Goal: Task Accomplishment & Management: Manage account settings

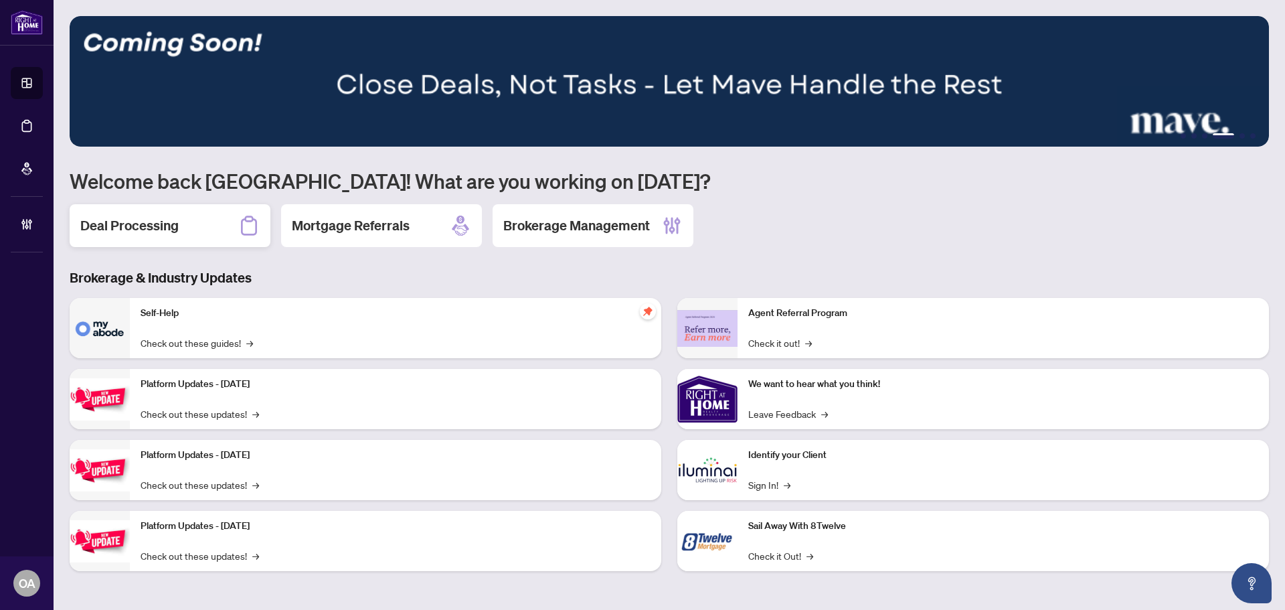
click at [177, 228] on h2 "Deal Processing" at bounding box center [129, 225] width 98 height 19
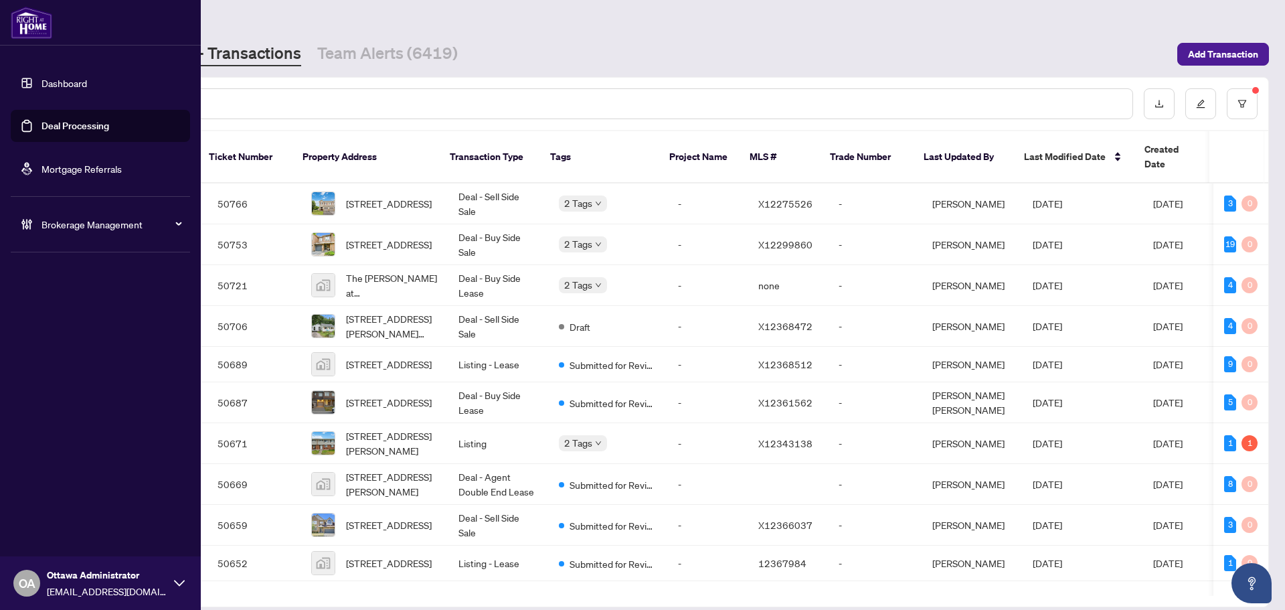
click at [46, 126] on link "Deal Processing" at bounding box center [76, 126] width 68 height 12
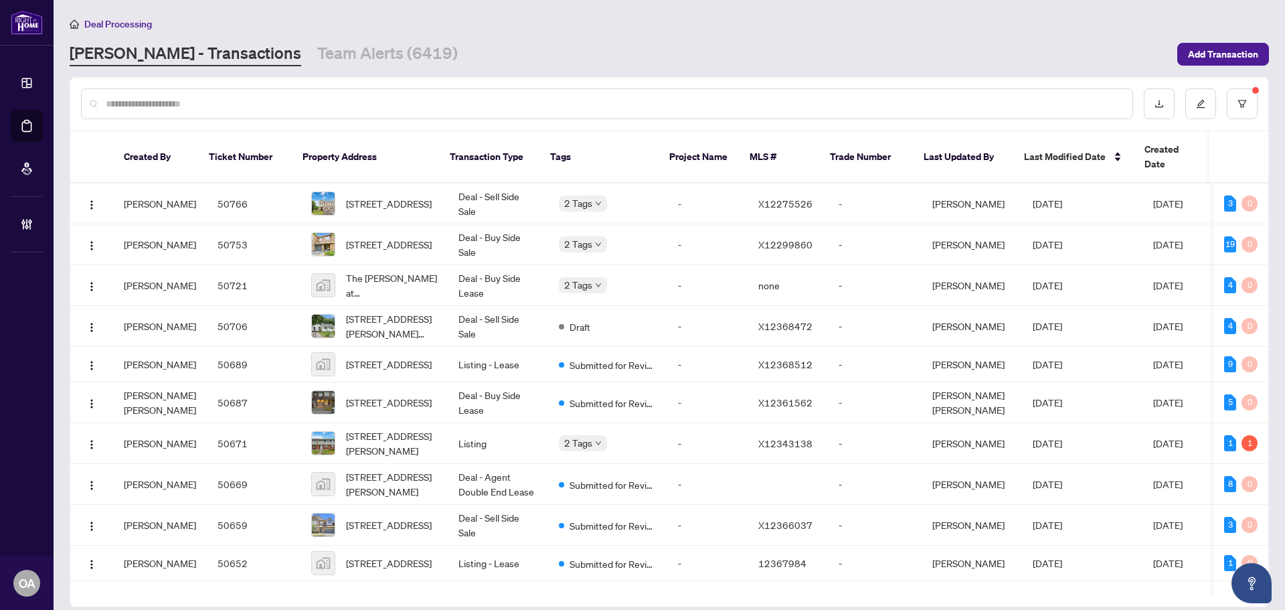
click at [224, 102] on input "text" at bounding box center [614, 103] width 1016 height 15
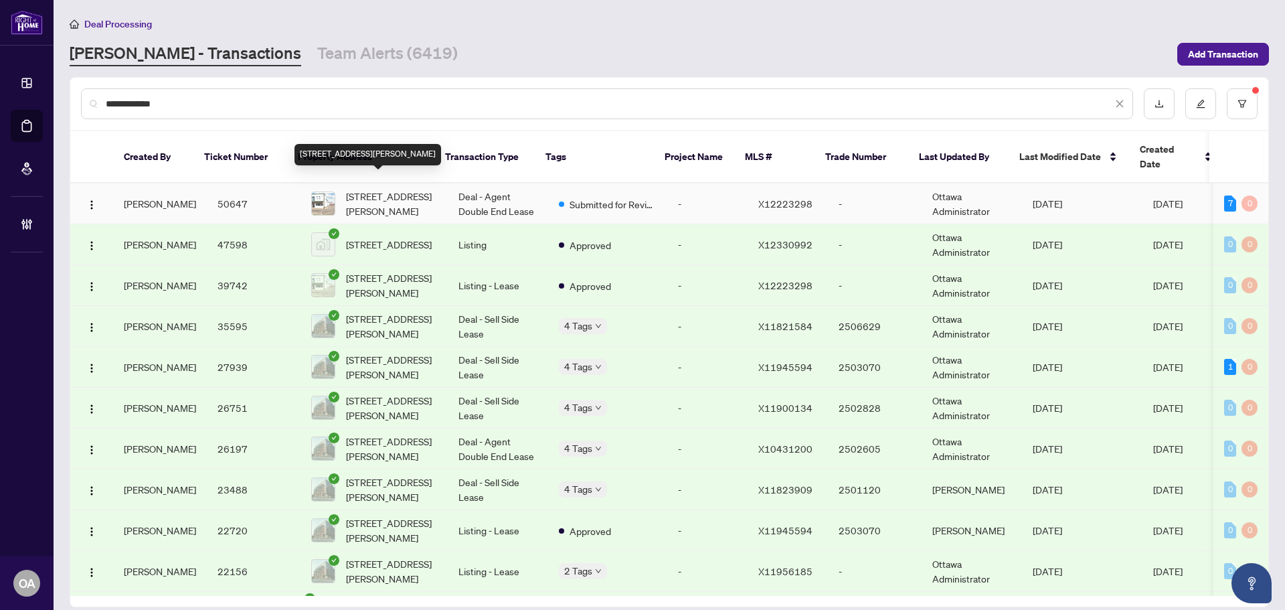
type input "**********"
click at [385, 191] on span "[STREET_ADDRESS][PERSON_NAME]" at bounding box center [391, 203] width 91 height 29
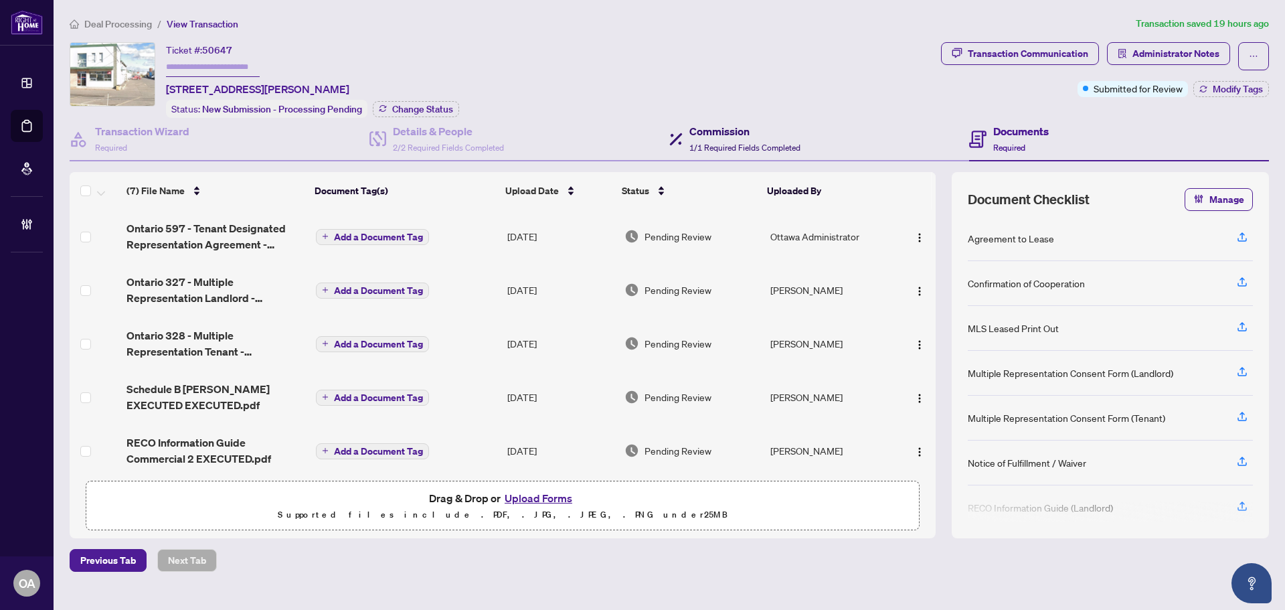
click at [753, 137] on h4 "Commission" at bounding box center [745, 131] width 111 height 16
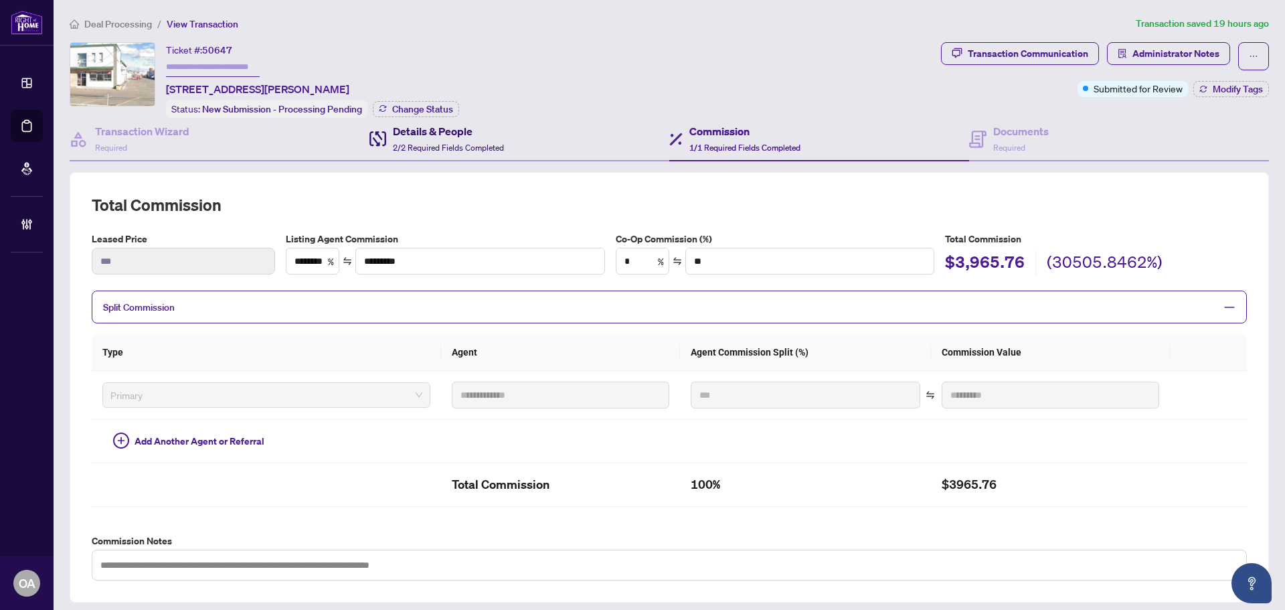
click at [434, 129] on h4 "Details & People" at bounding box center [448, 131] width 111 height 16
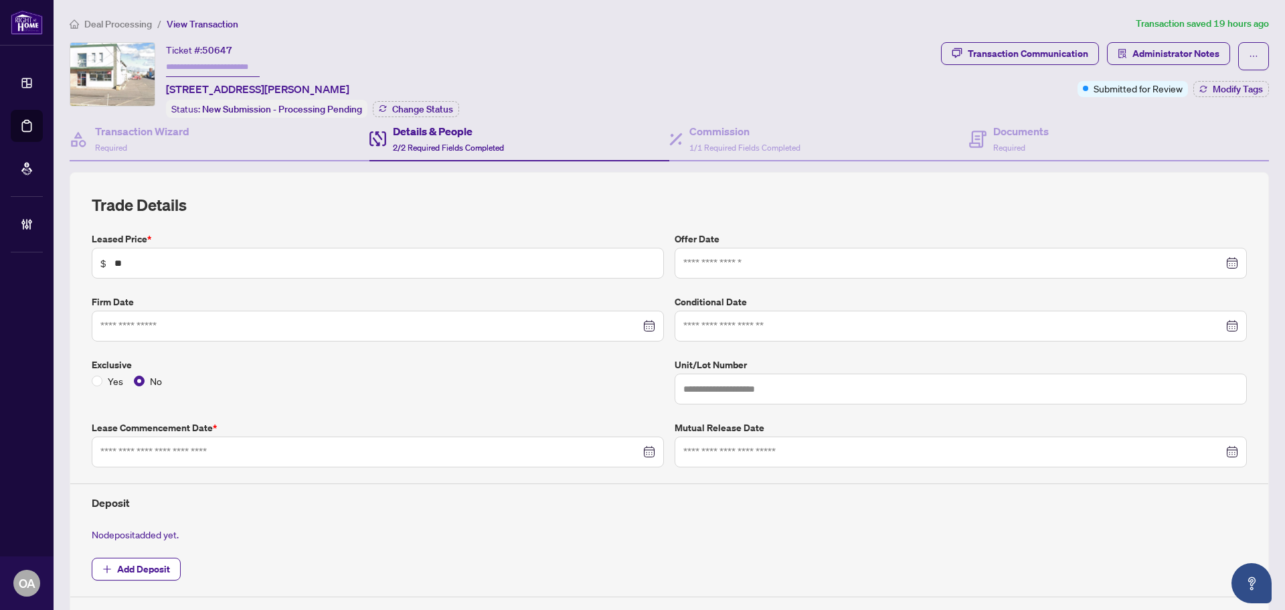
type input "**********"
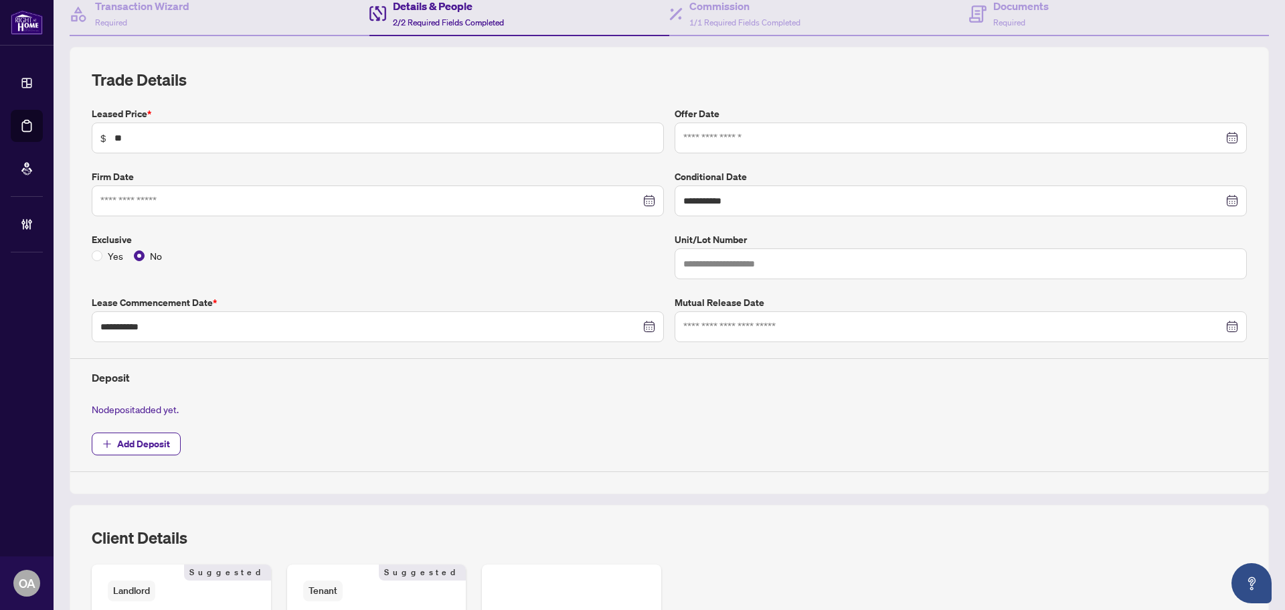
scroll to position [315, 0]
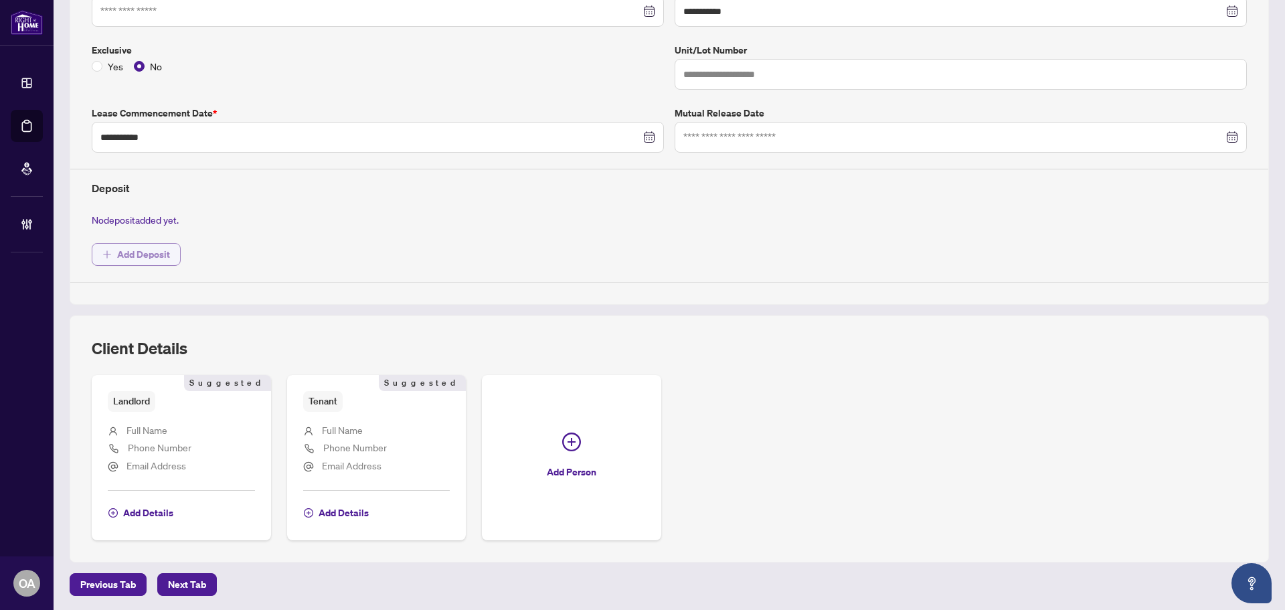
click at [148, 250] on span "Add Deposit" at bounding box center [143, 254] width 53 height 21
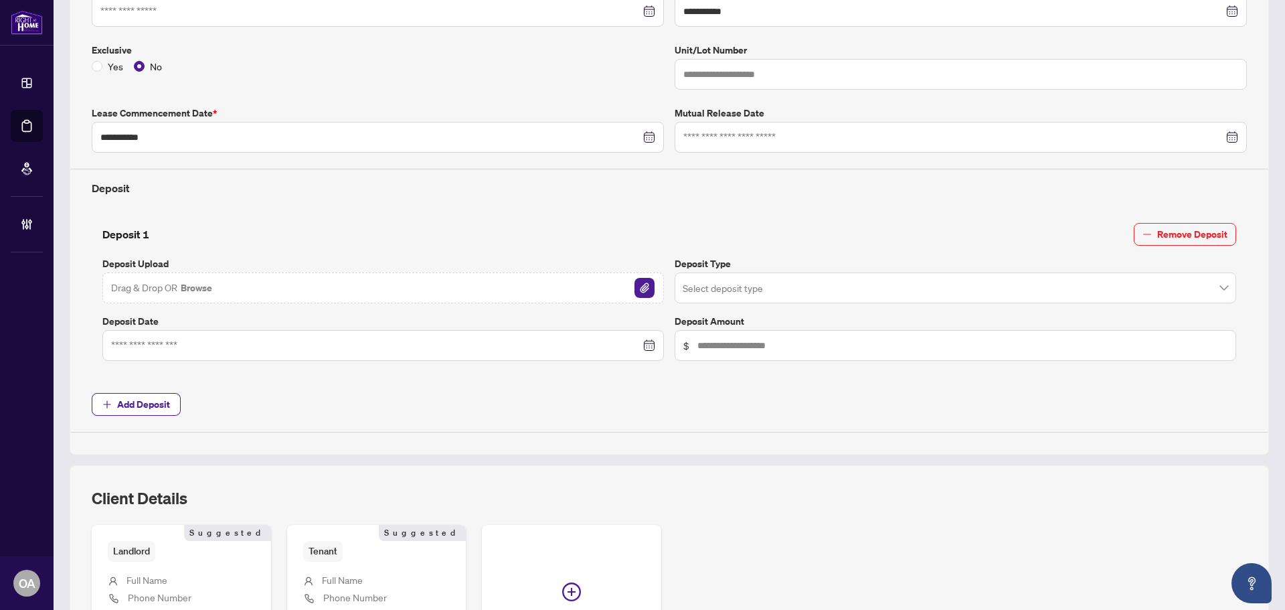
click at [220, 288] on div "Drag & Drop OR Browse" at bounding box center [383, 287] width 562 height 31
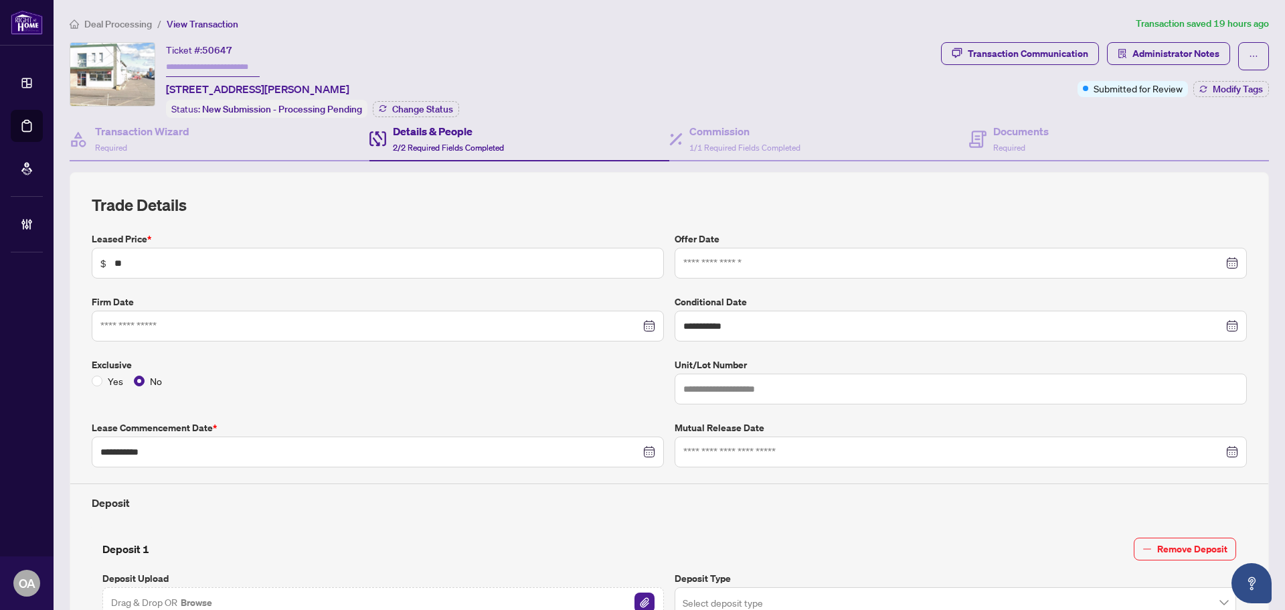
scroll to position [353, 0]
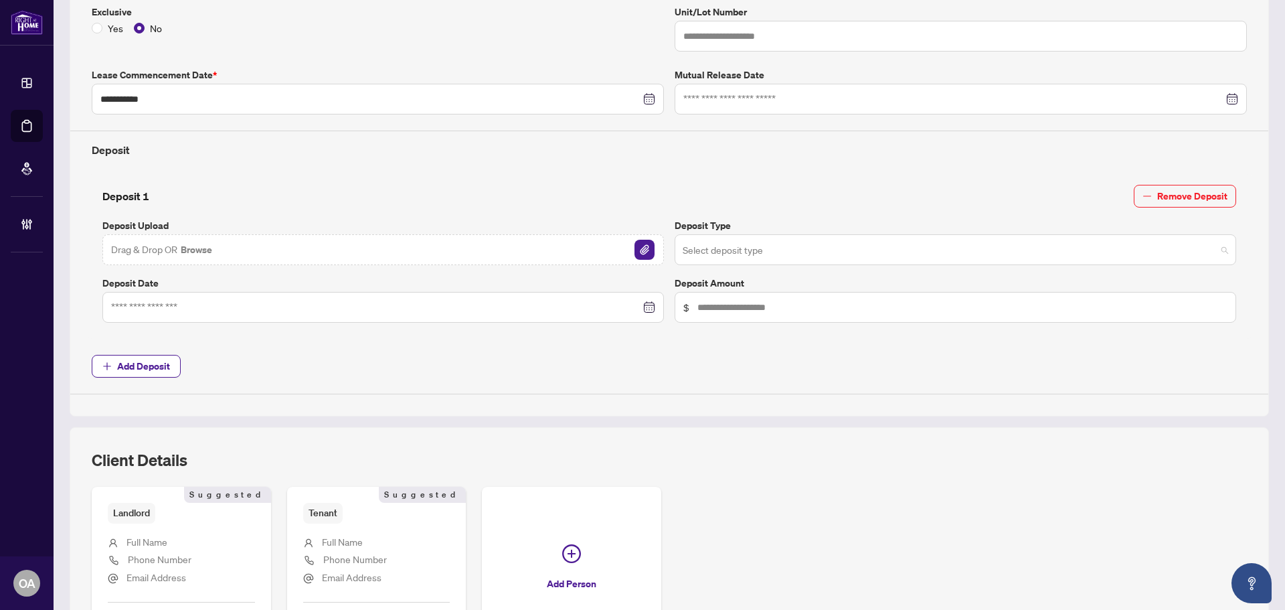
click at [691, 242] on input "search" at bounding box center [950, 251] width 534 height 29
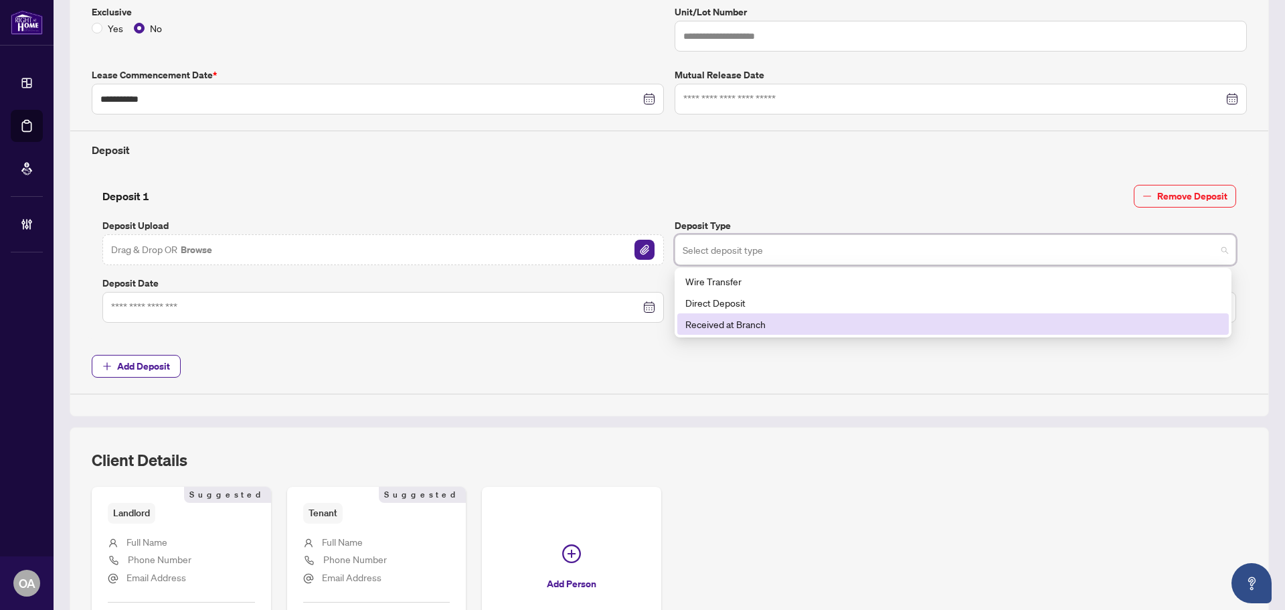
click at [722, 322] on div "Received at Branch" at bounding box center [954, 324] width 536 height 15
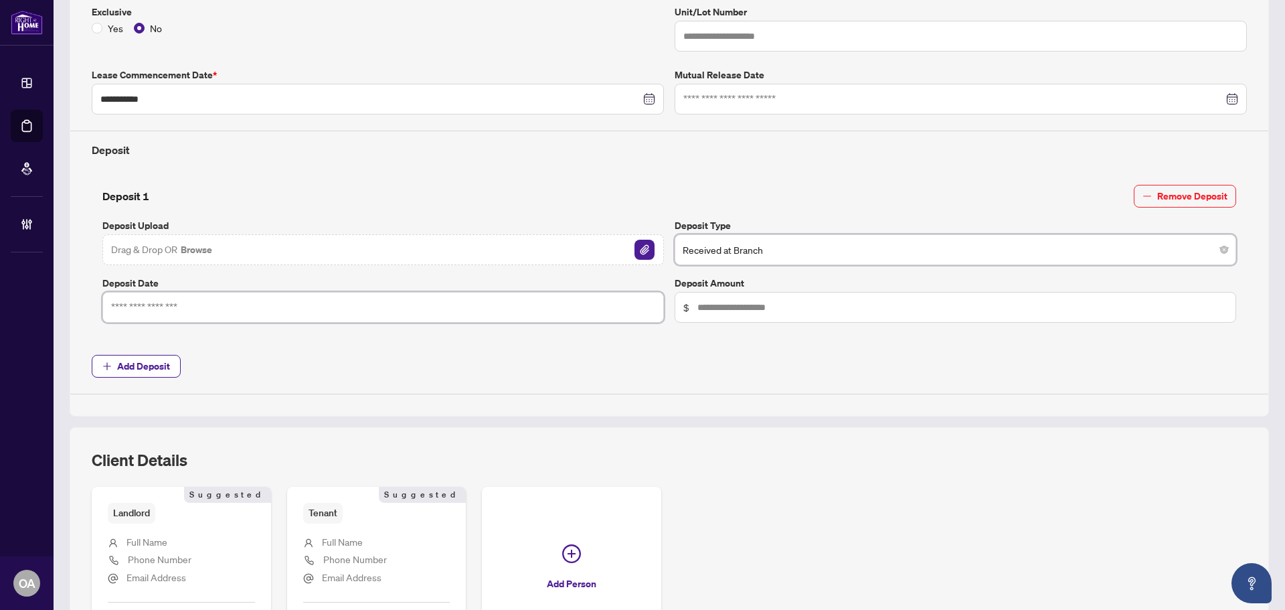
click at [487, 310] on input at bounding box center [376, 307] width 530 height 15
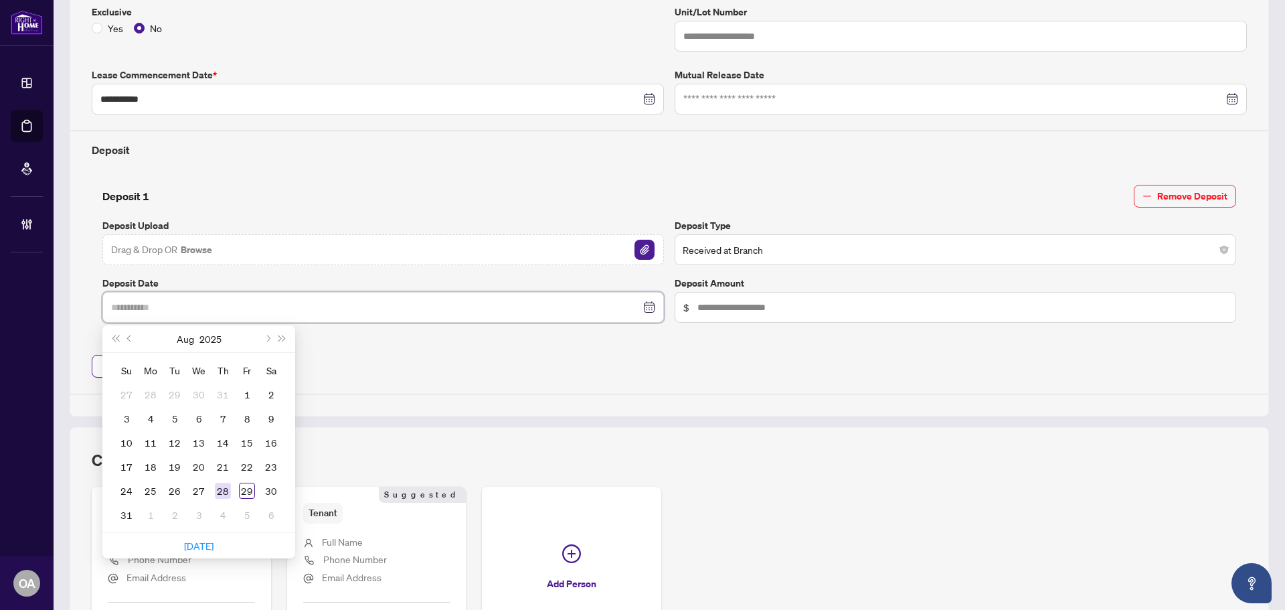
type input "**********"
click at [222, 489] on div "28" at bounding box center [223, 491] width 16 height 16
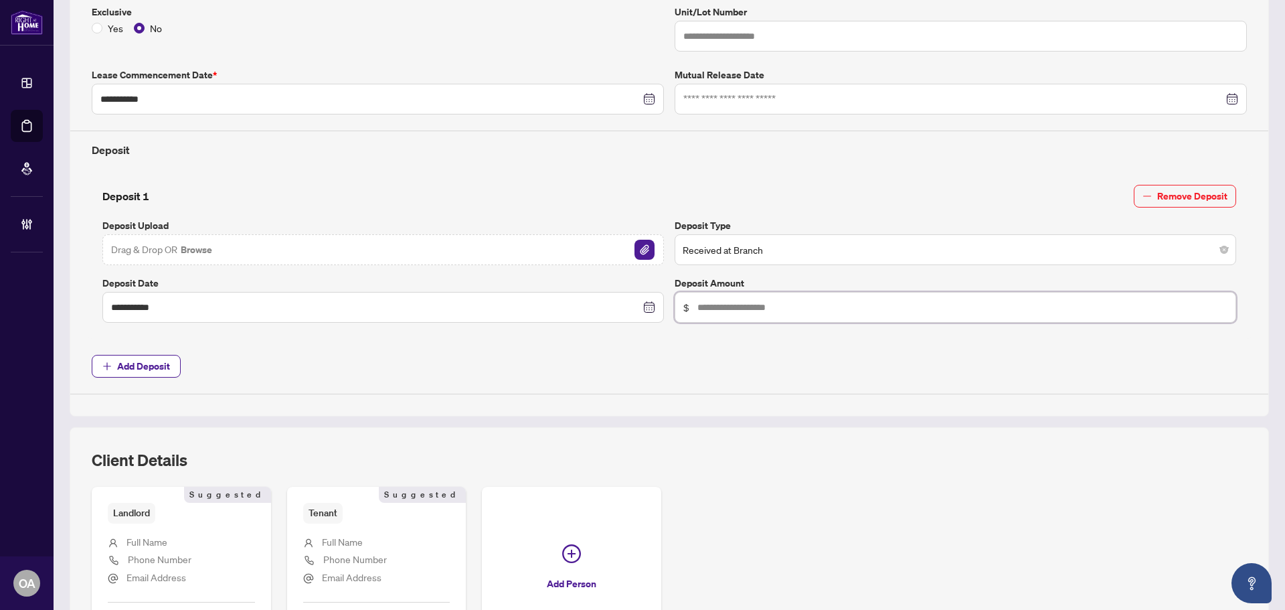
click at [735, 307] on input "text" at bounding box center [963, 307] width 530 height 15
click at [721, 301] on input "text" at bounding box center [963, 307] width 530 height 15
type input "********"
click at [789, 355] on span "Add Deposit" at bounding box center [670, 366] width 1156 height 23
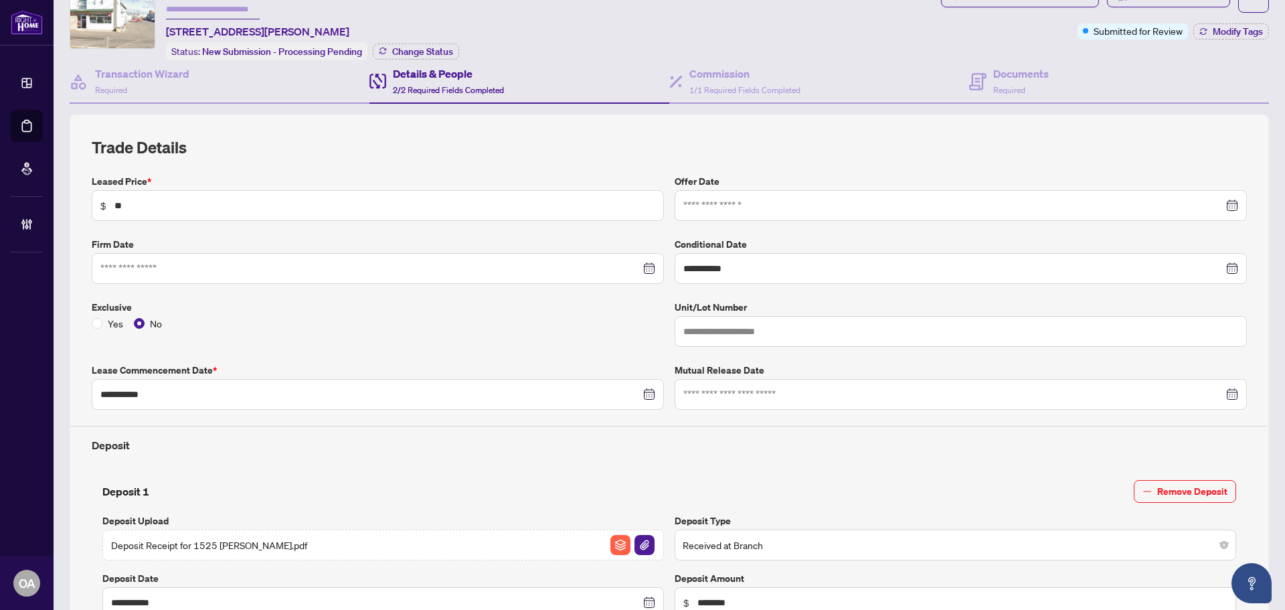
scroll to position [0, 0]
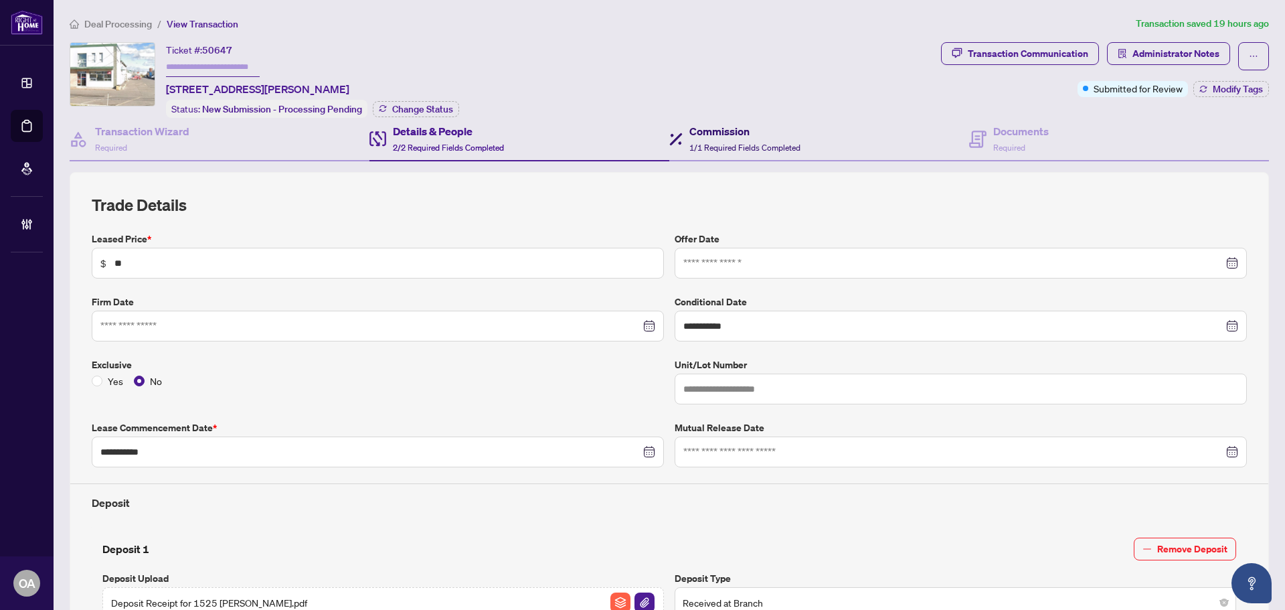
click at [771, 147] on span "1/1 Required Fields Completed" at bounding box center [745, 148] width 111 height 10
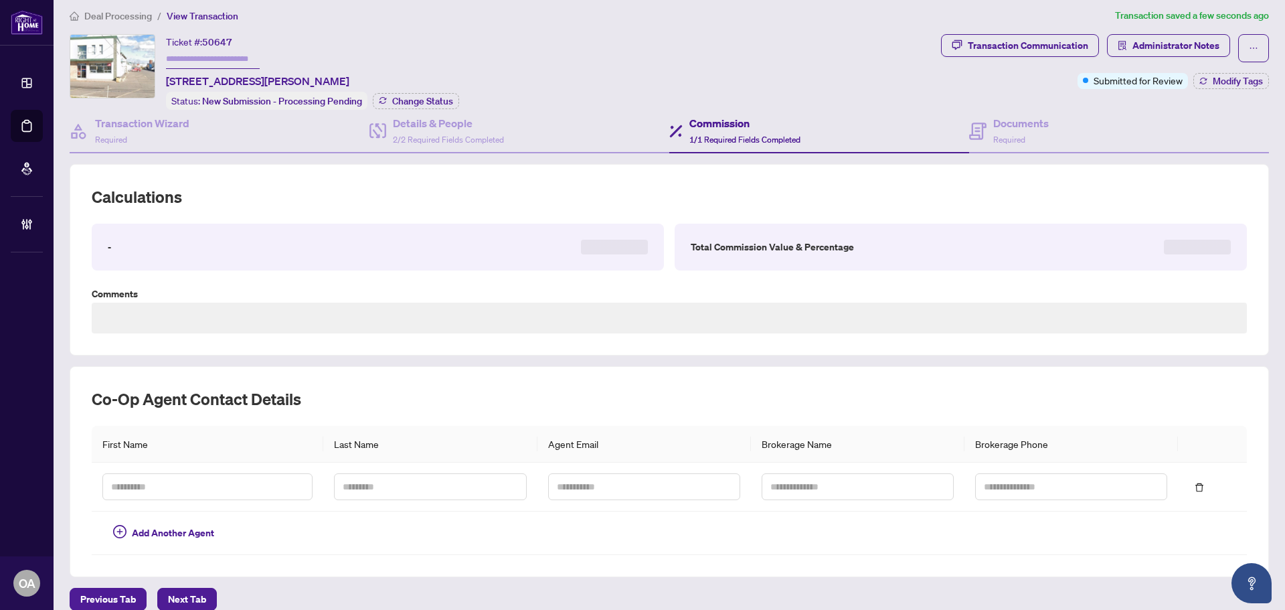
scroll to position [23, 0]
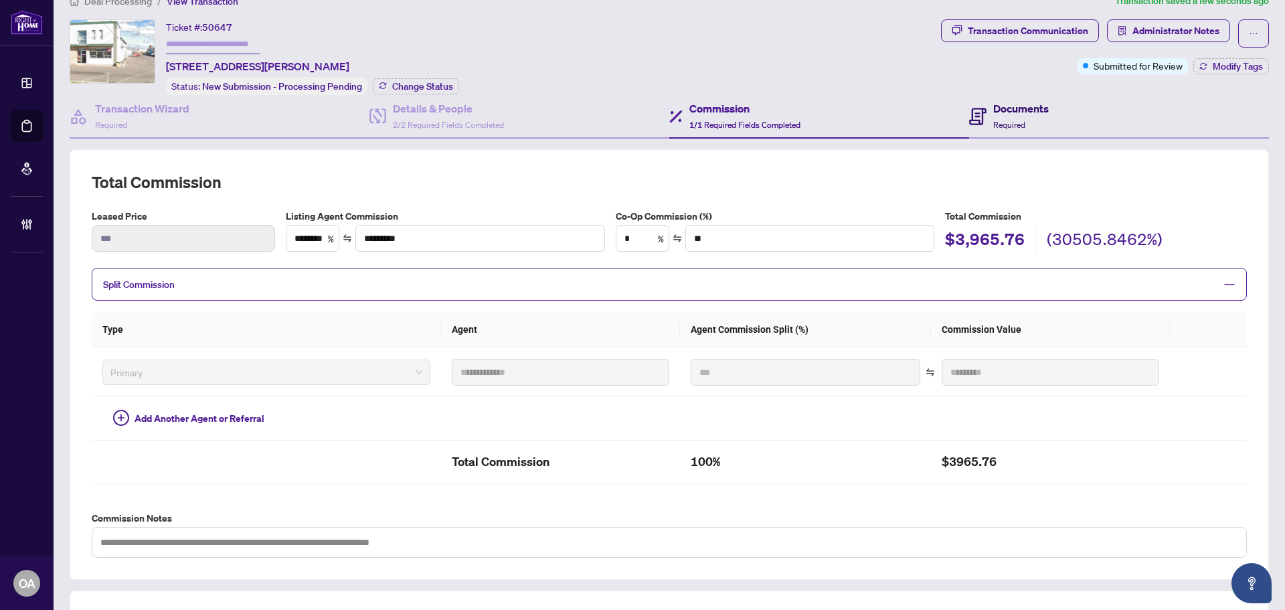
click at [1003, 114] on h4 "Documents" at bounding box center [1022, 108] width 56 height 16
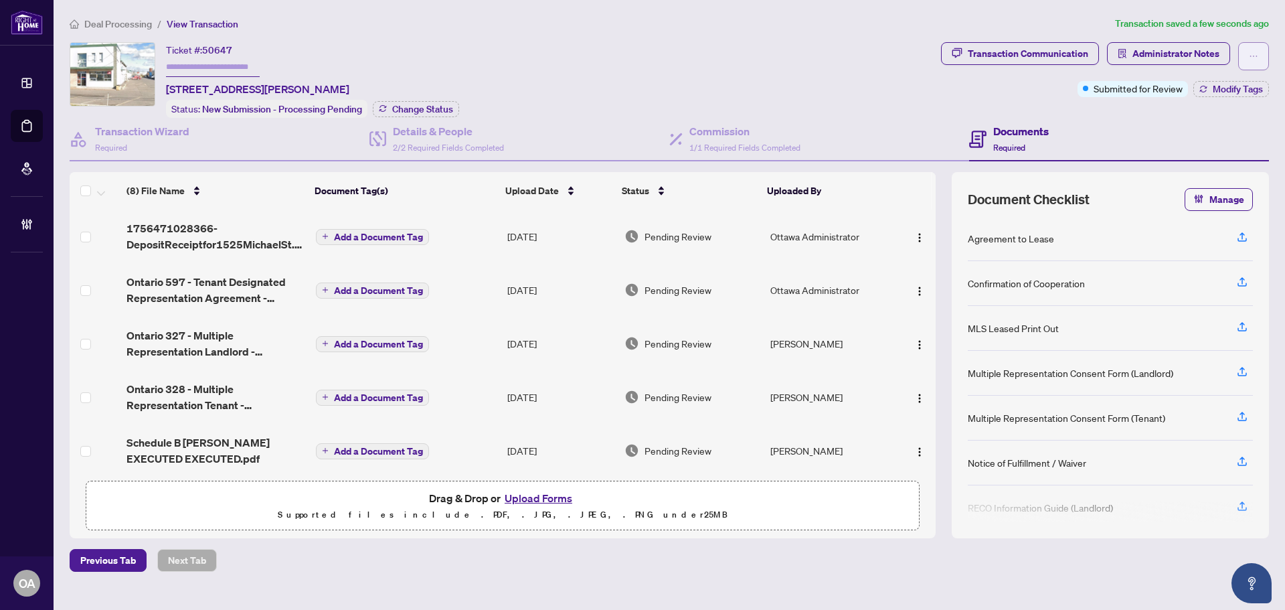
click at [1257, 58] on icon "ellipsis" at bounding box center [1253, 56] width 9 height 9
click at [1095, 133] on div "Documents Required" at bounding box center [1119, 140] width 300 height 44
click at [730, 131] on h4 "Commission" at bounding box center [745, 131] width 111 height 16
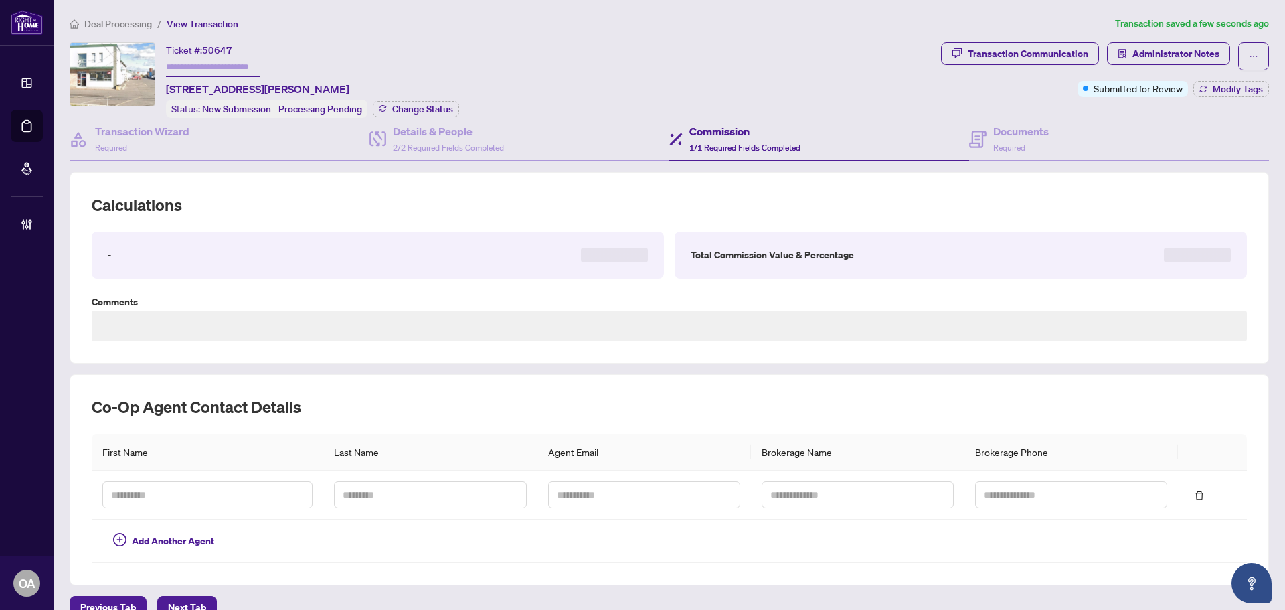
click at [730, 131] on h4 "Commission" at bounding box center [745, 131] width 111 height 16
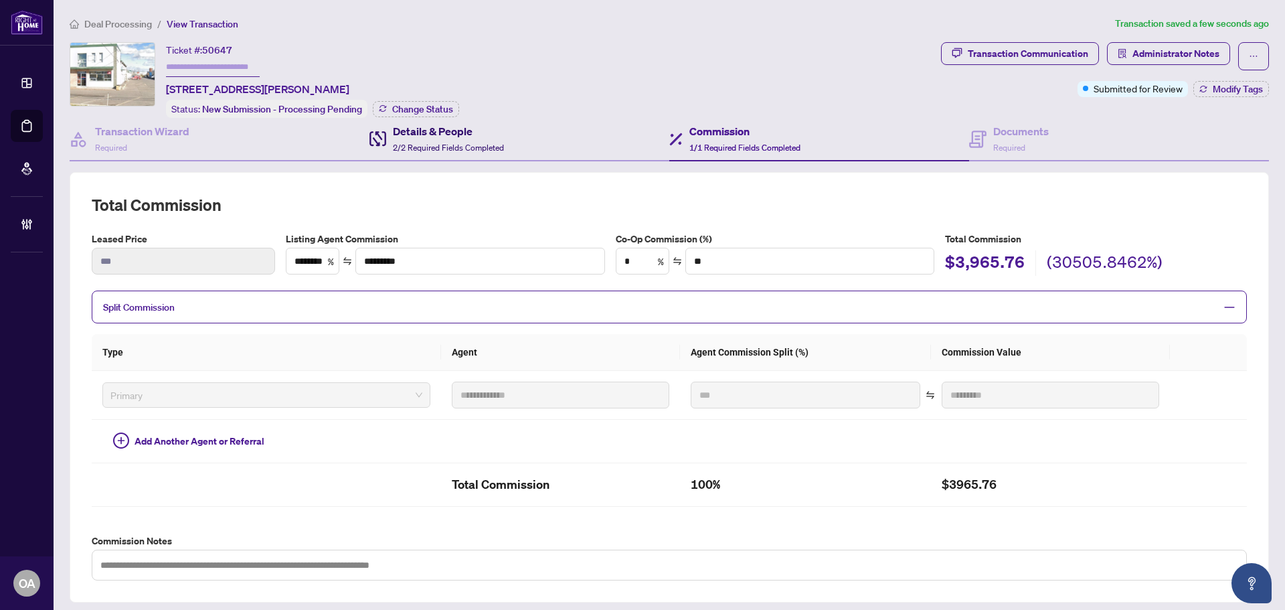
click at [479, 132] on h4 "Details & People" at bounding box center [448, 131] width 111 height 16
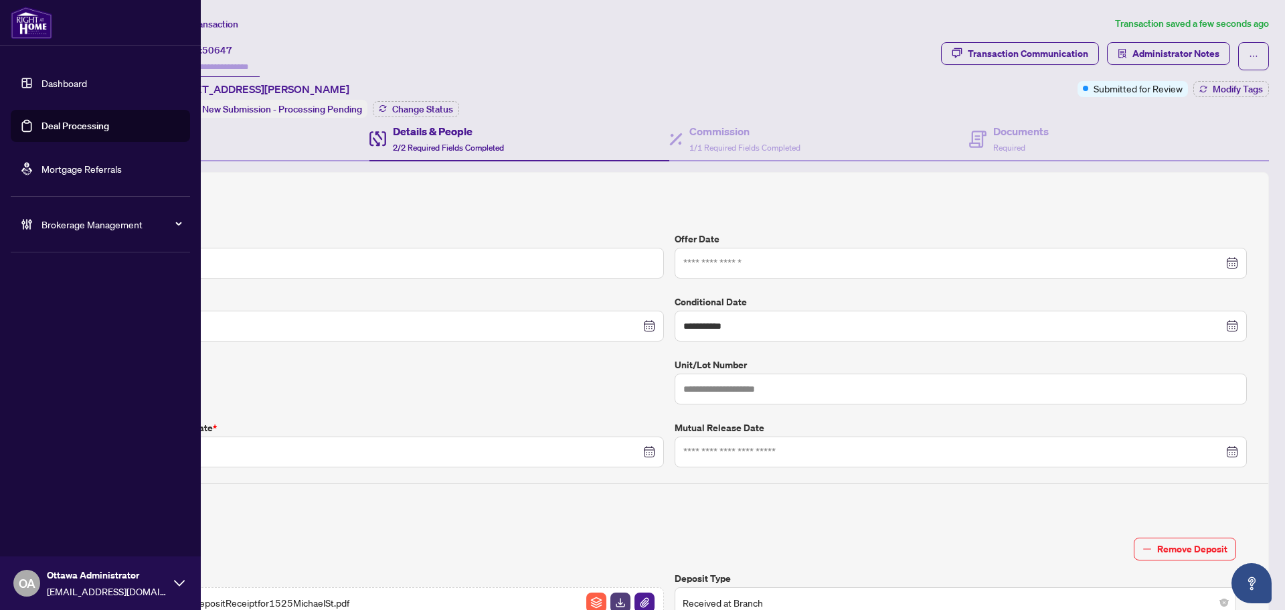
drag, startPoint x: 16, startPoint y: 125, endPoint x: 74, endPoint y: 125, distance: 58.2
click at [42, 125] on link "Deal Processing" at bounding box center [76, 126] width 68 height 12
click at [74, 125] on link "Deal Processing" at bounding box center [76, 126] width 68 height 12
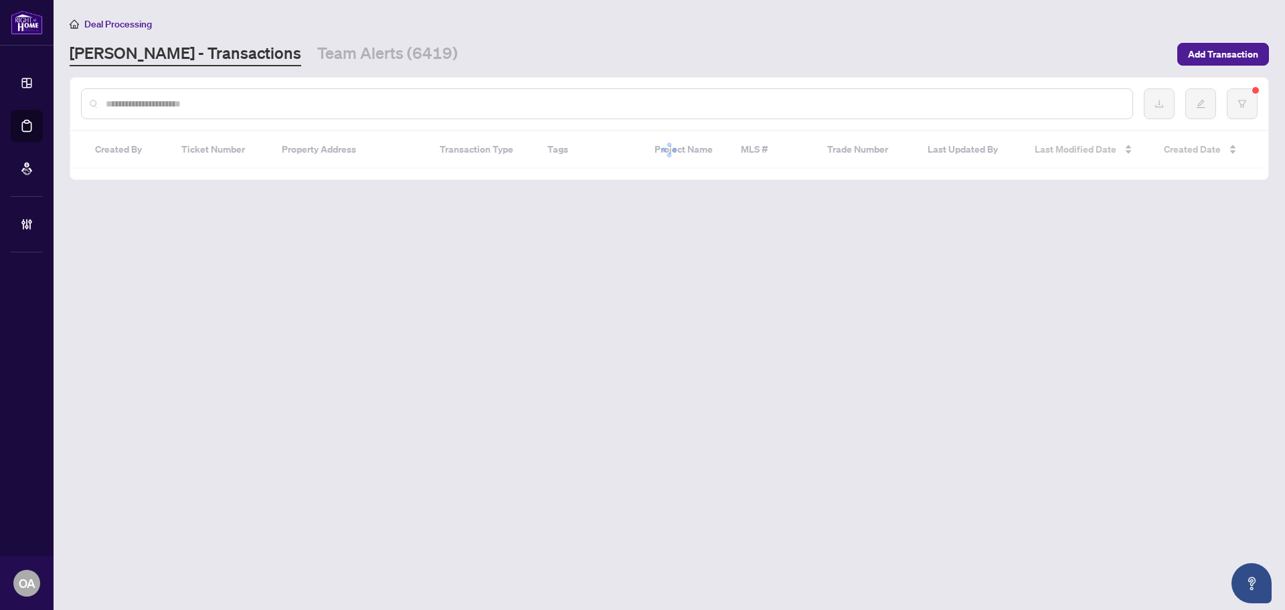
click at [261, 106] on input "text" at bounding box center [614, 103] width 1016 height 15
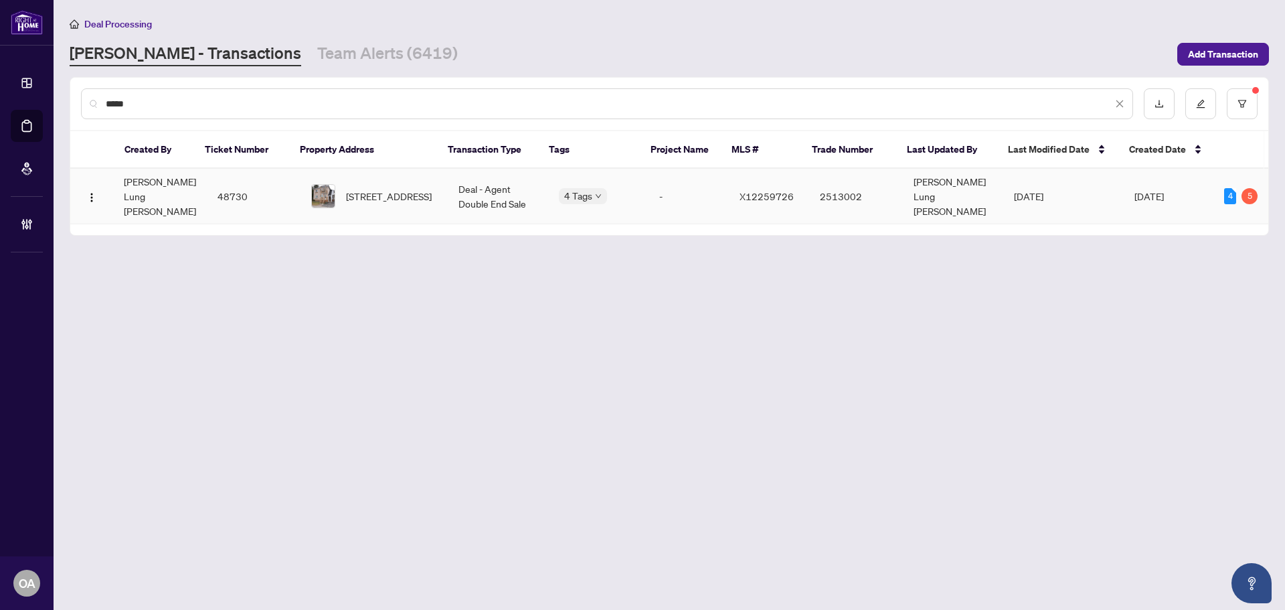
type input "*****"
click at [597, 185] on body "Dashboard Deal Processing Mortgage Referrals Brokerage Management OA Ottawa Adm…" at bounding box center [642, 305] width 1285 height 610
click at [392, 195] on span "3-488 Regent St, Hawkesbury, Ontario K6A 1G3, Canada" at bounding box center [389, 196] width 86 height 15
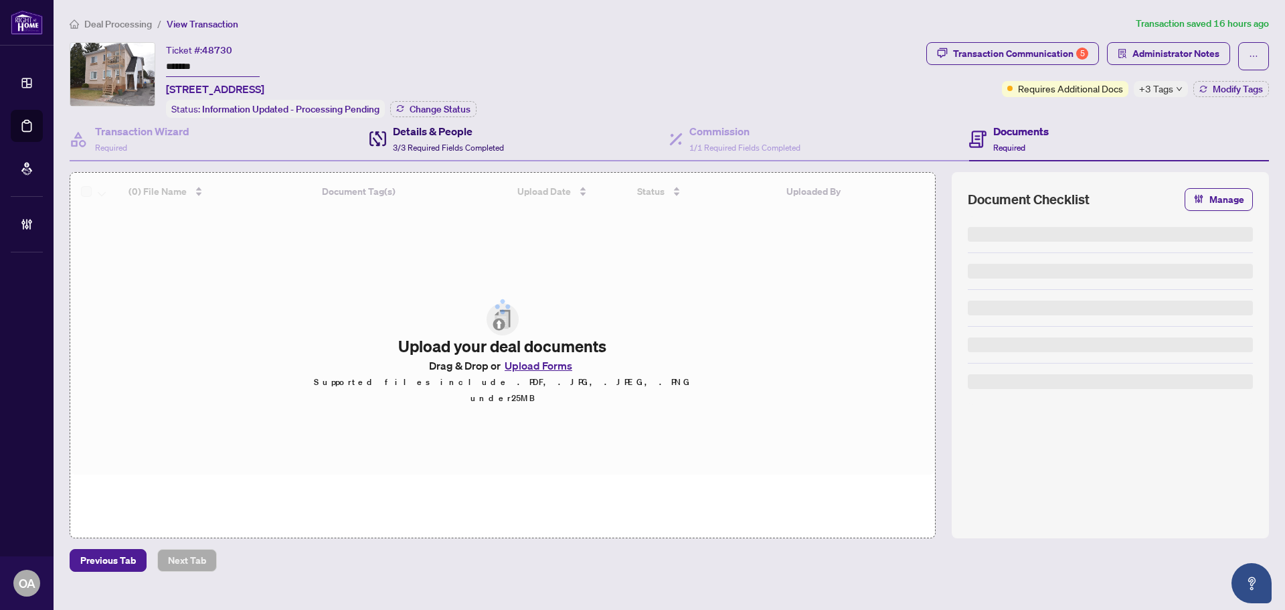
click at [457, 140] on div "Details & People 3/3 Required Fields Completed" at bounding box center [448, 138] width 111 height 31
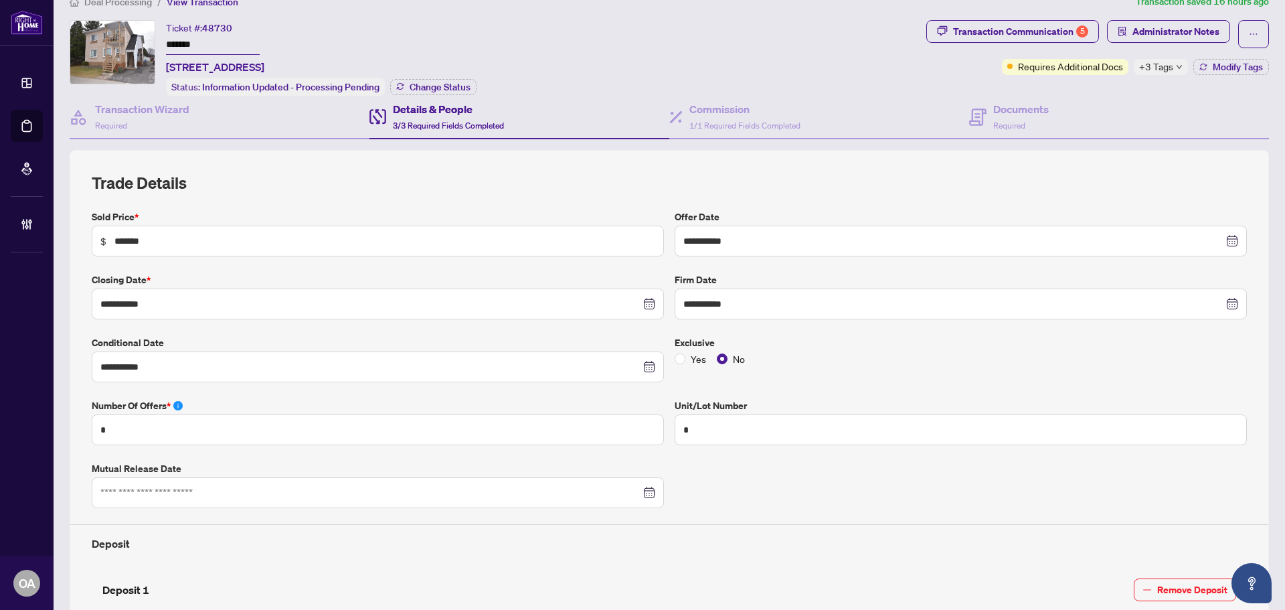
scroll to position [9, 0]
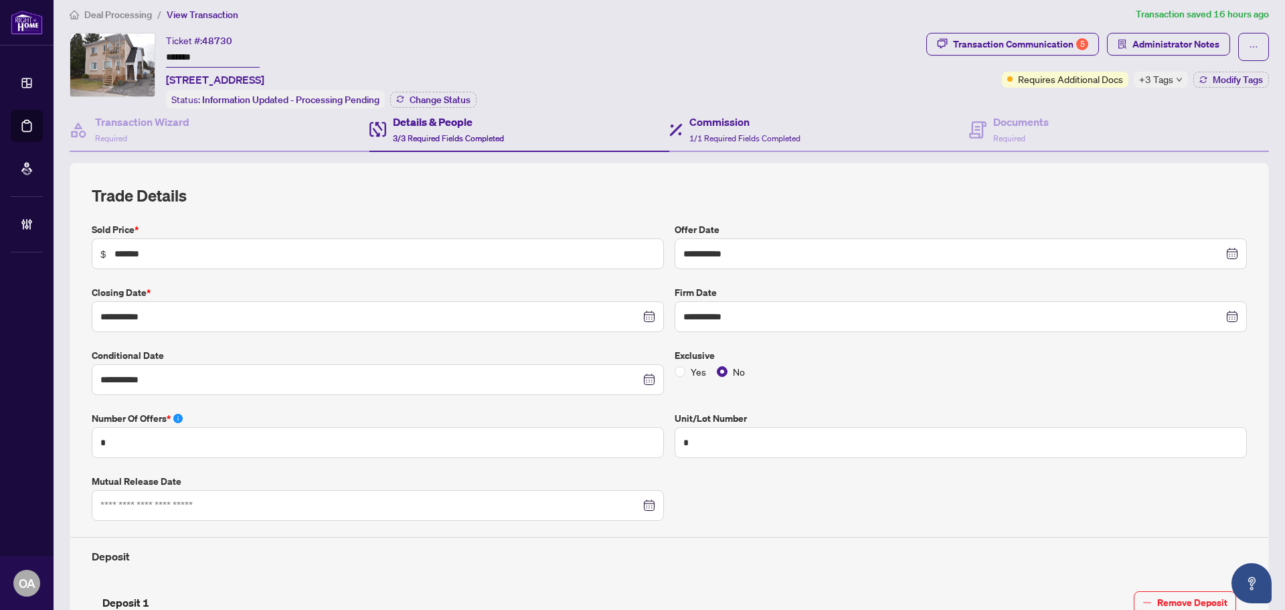
drag, startPoint x: 953, startPoint y: 131, endPoint x: 936, endPoint y: 134, distance: 17.7
click at [953, 131] on div "Commission 1/1 Required Fields Completed" at bounding box center [820, 130] width 300 height 44
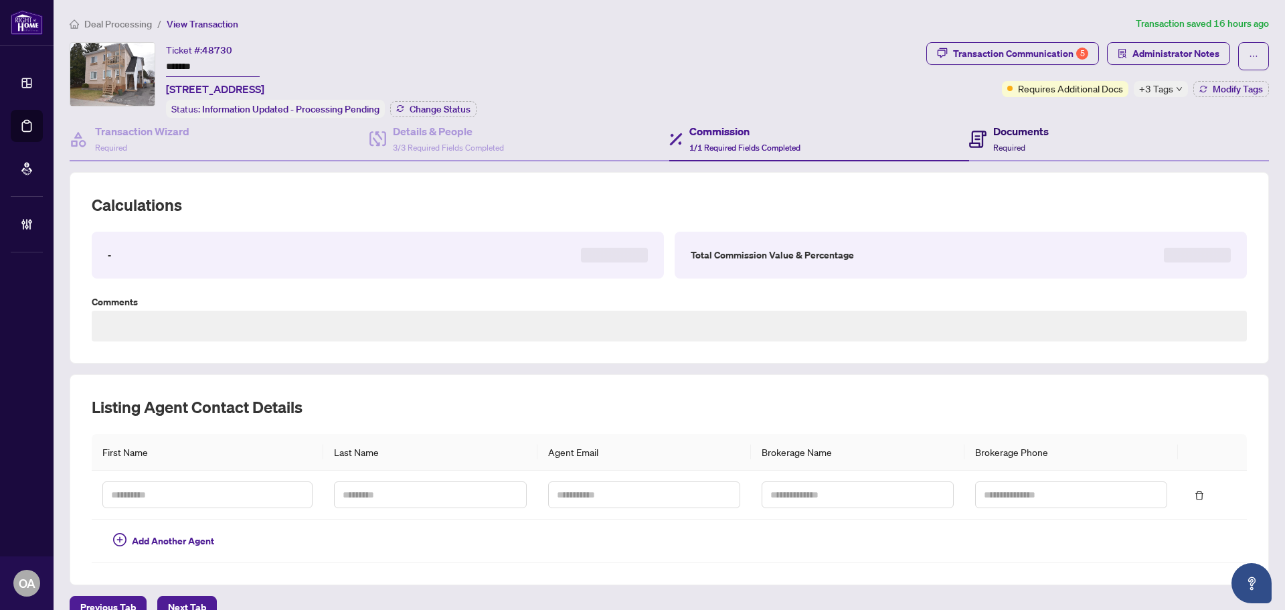
click at [994, 139] on div "Documents Required" at bounding box center [1022, 138] width 56 height 31
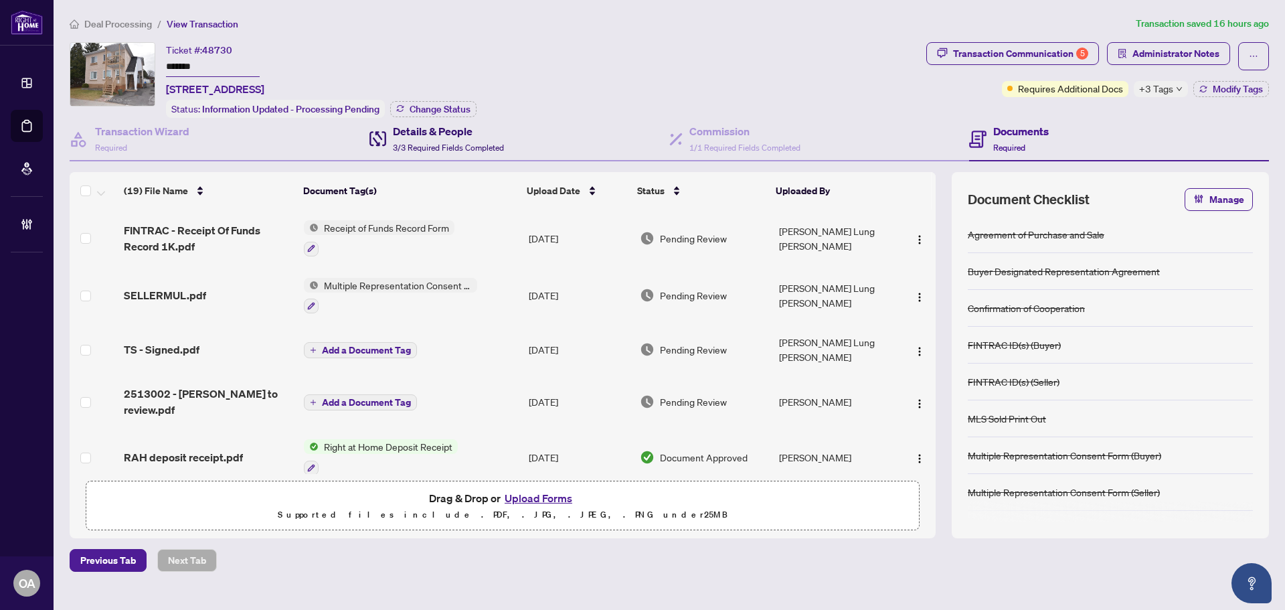
click at [436, 140] on div "Details & People 3/3 Required Fields Completed" at bounding box center [448, 138] width 111 height 31
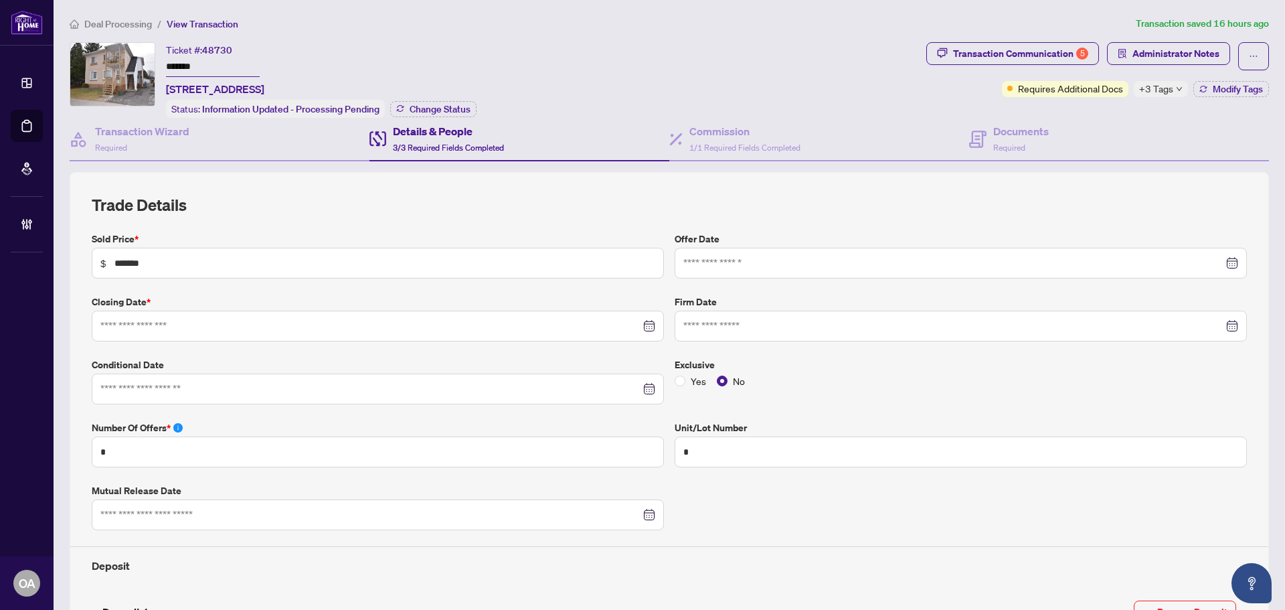
type input "**********"
click at [191, 137] on div "Transaction Wizard Required" at bounding box center [220, 140] width 300 height 44
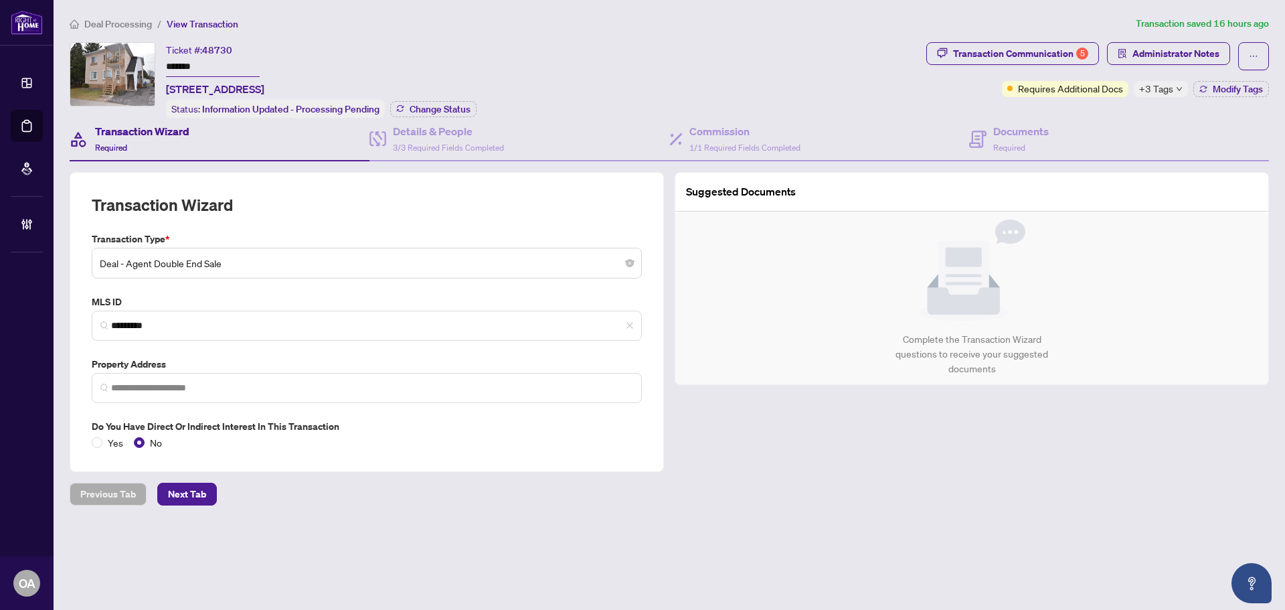
type input "**********"
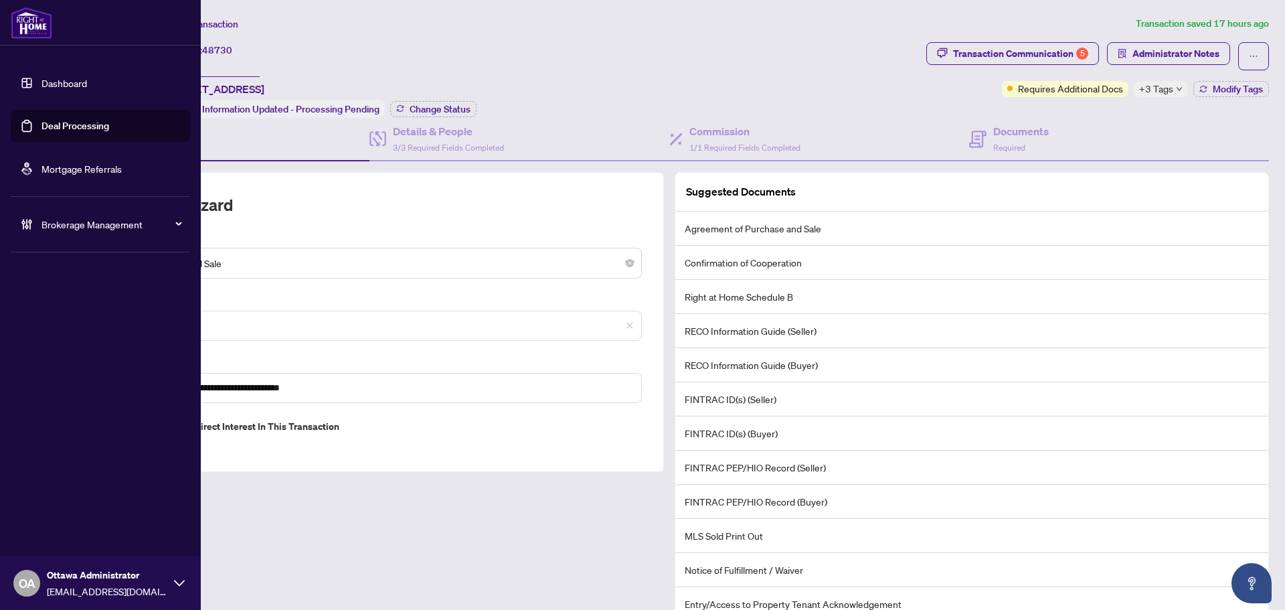
click at [49, 237] on div "Brokerage Management" at bounding box center [100, 224] width 179 height 32
click at [78, 327] on link "Manage Agents" at bounding box center [61, 321] width 66 height 12
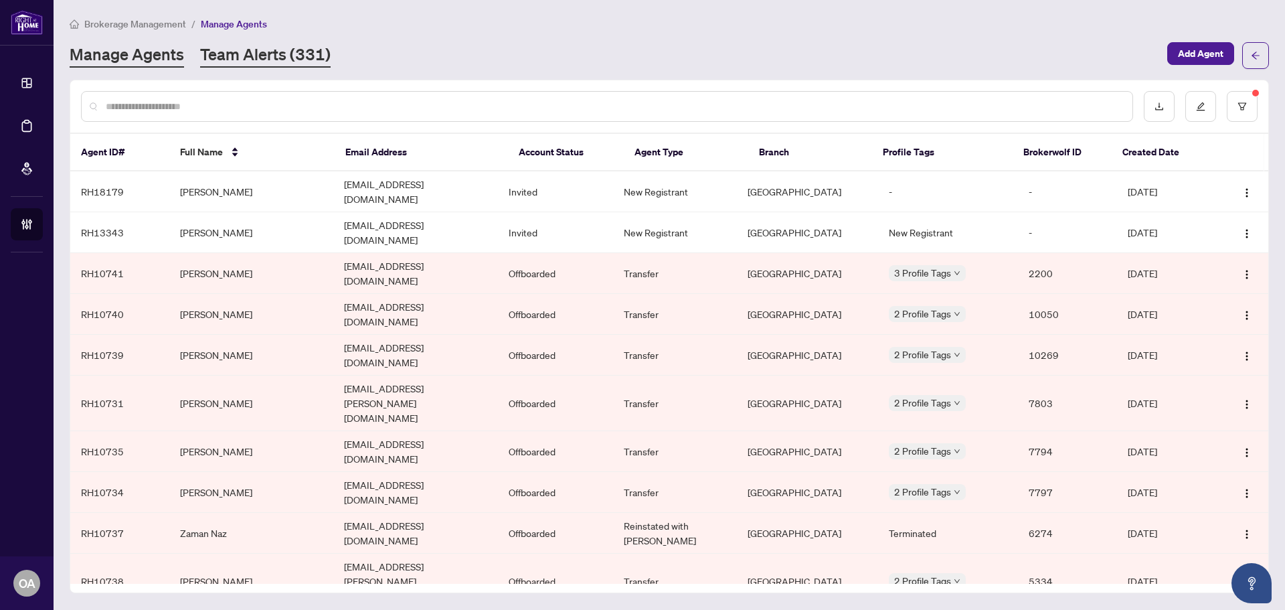
click at [306, 59] on link "Team Alerts (331)" at bounding box center [265, 56] width 131 height 24
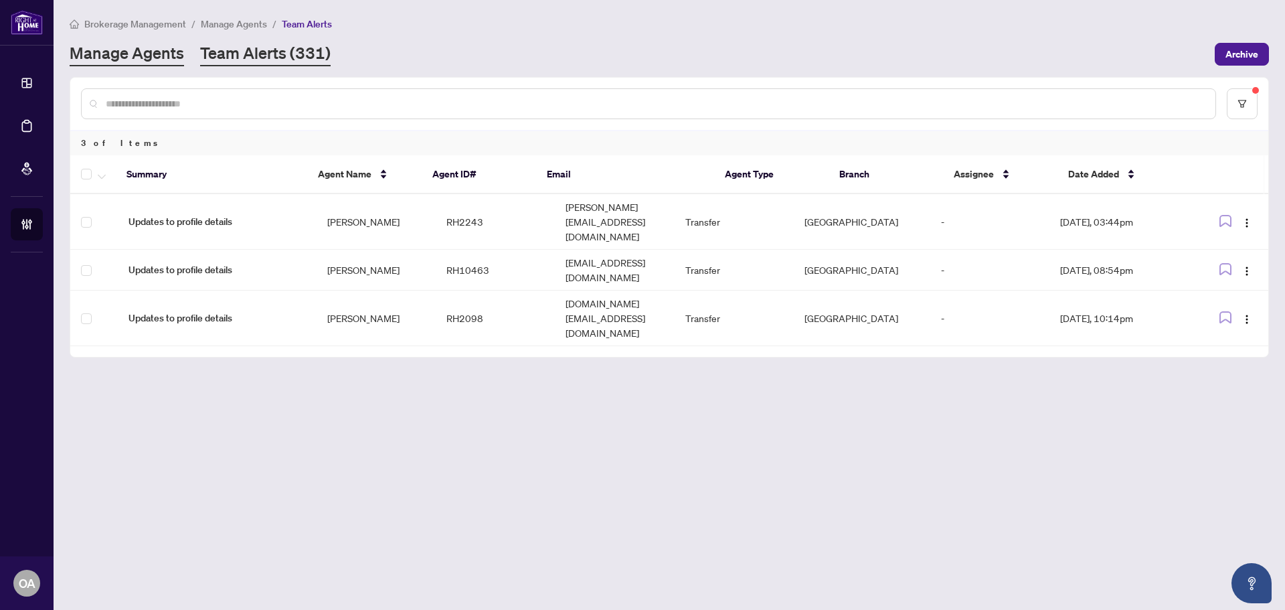
click at [136, 56] on link "Manage Agents" at bounding box center [127, 54] width 114 height 24
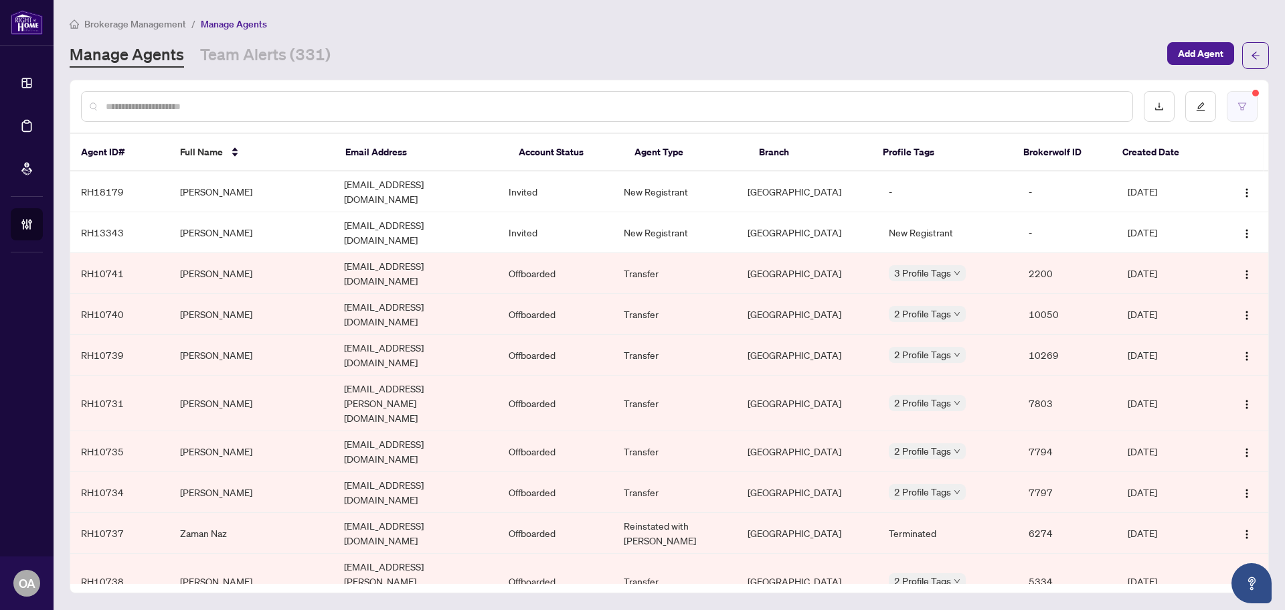
click at [1250, 104] on button "button" at bounding box center [1242, 106] width 31 height 31
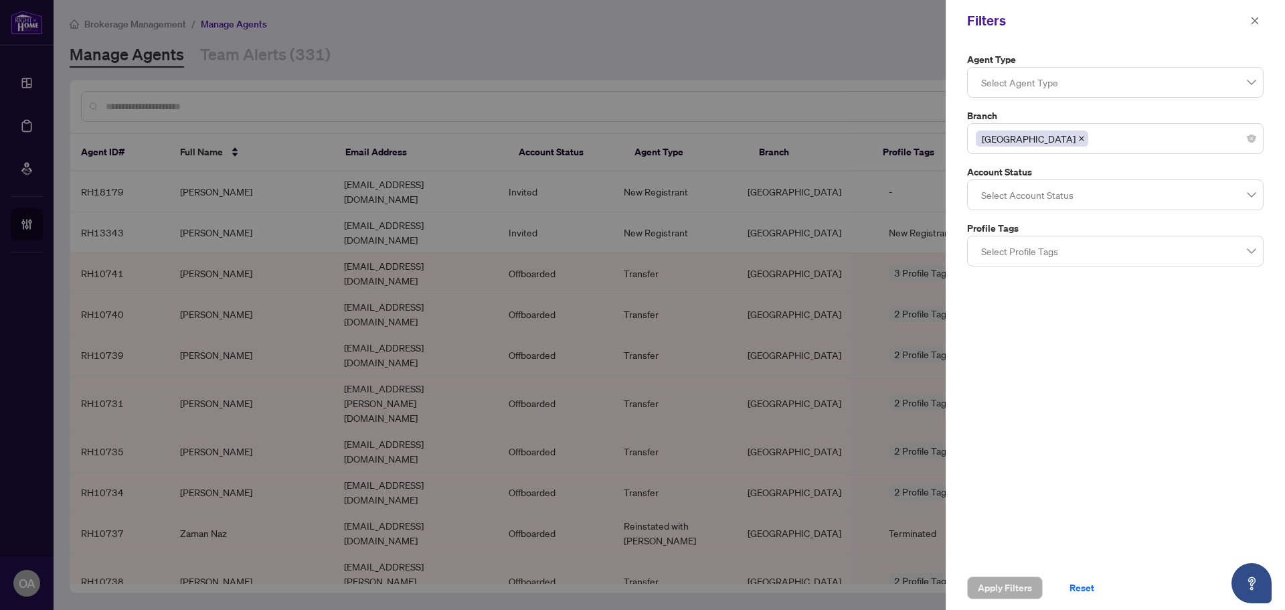
click at [1056, 189] on div at bounding box center [1115, 195] width 279 height 24
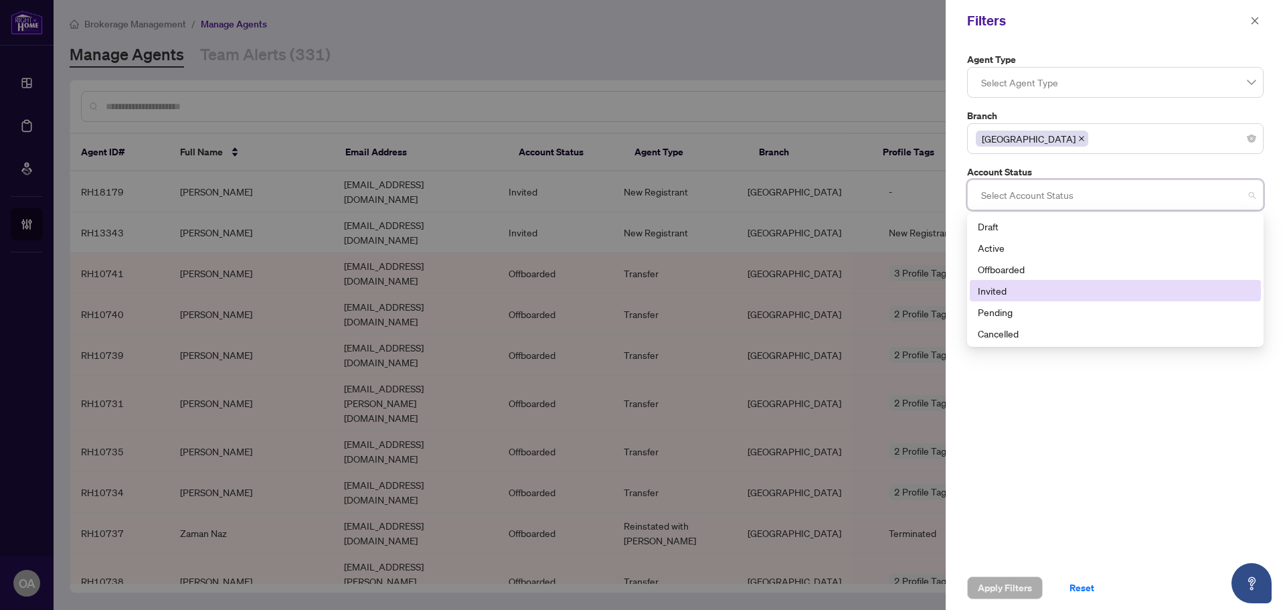
click at [1015, 293] on div "Invited" at bounding box center [1115, 290] width 275 height 15
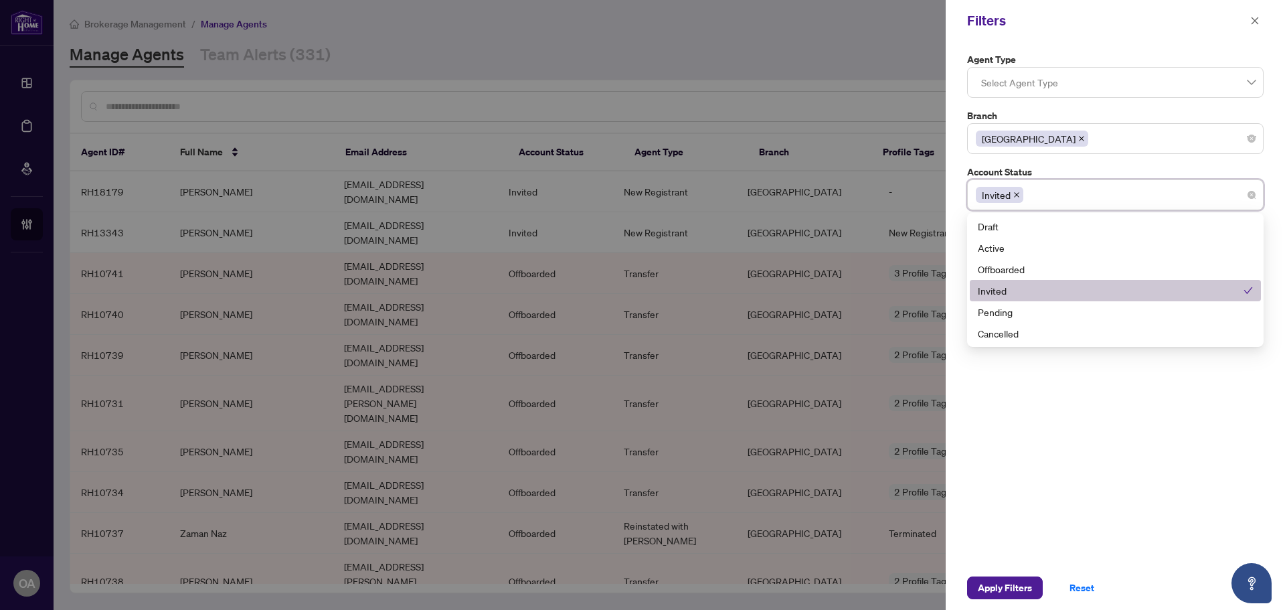
click at [1012, 319] on div "Pending" at bounding box center [1115, 312] width 275 height 15
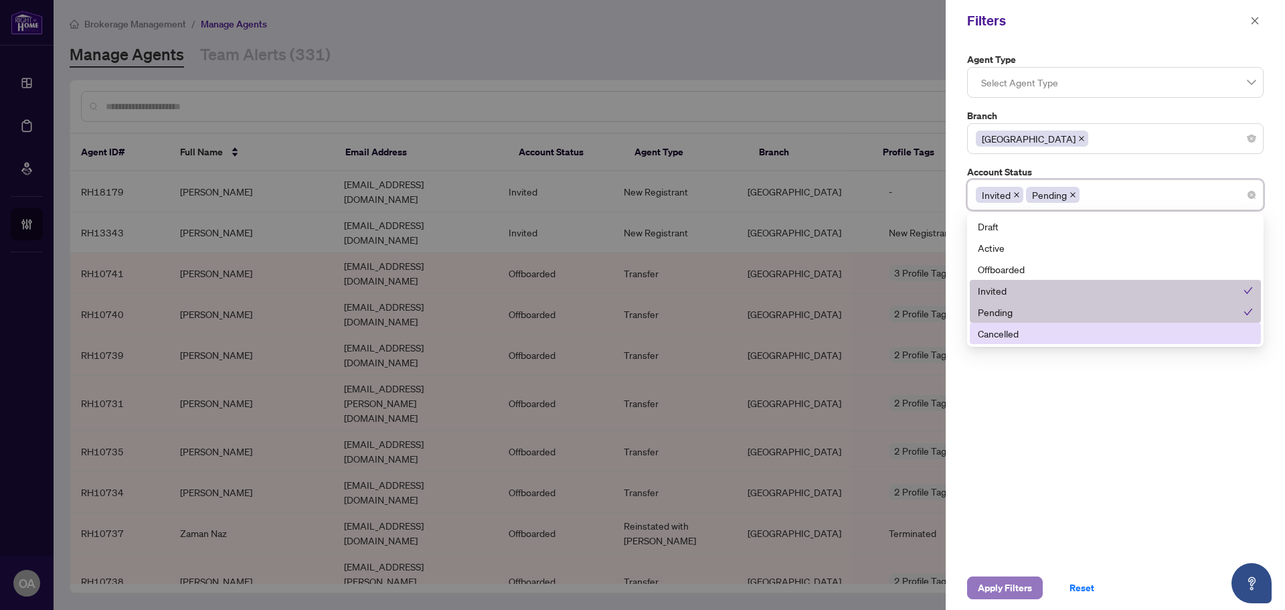
click at [1024, 591] on span "Apply Filters" at bounding box center [1005, 587] width 54 height 21
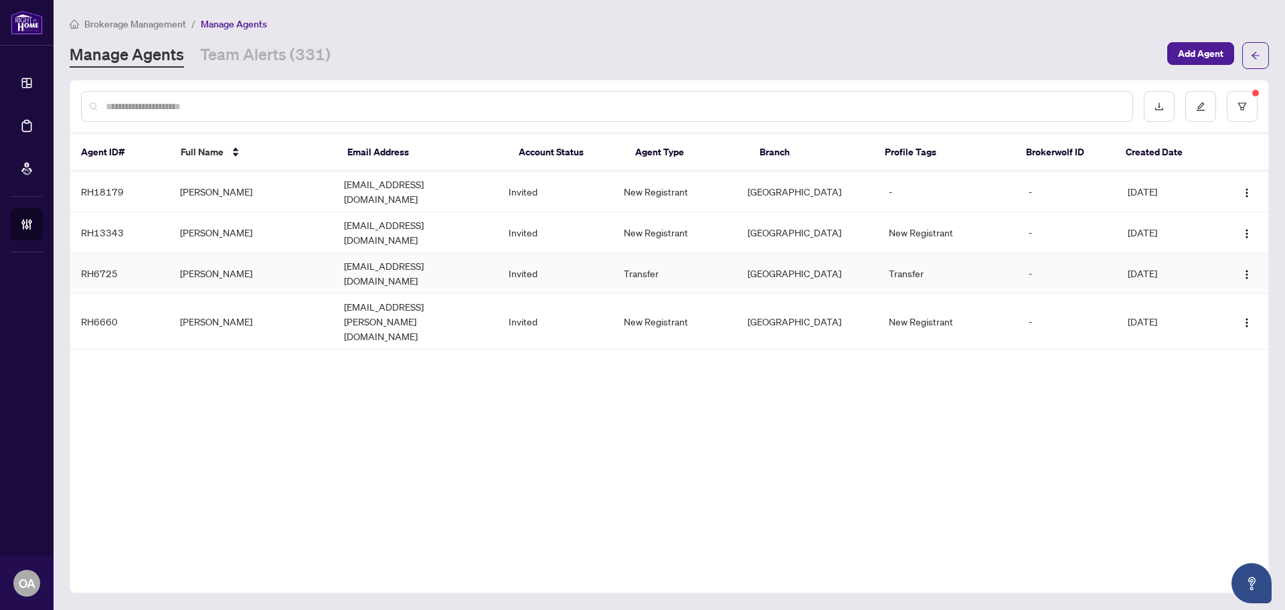
click at [967, 253] on td "Transfer" at bounding box center [948, 273] width 140 height 41
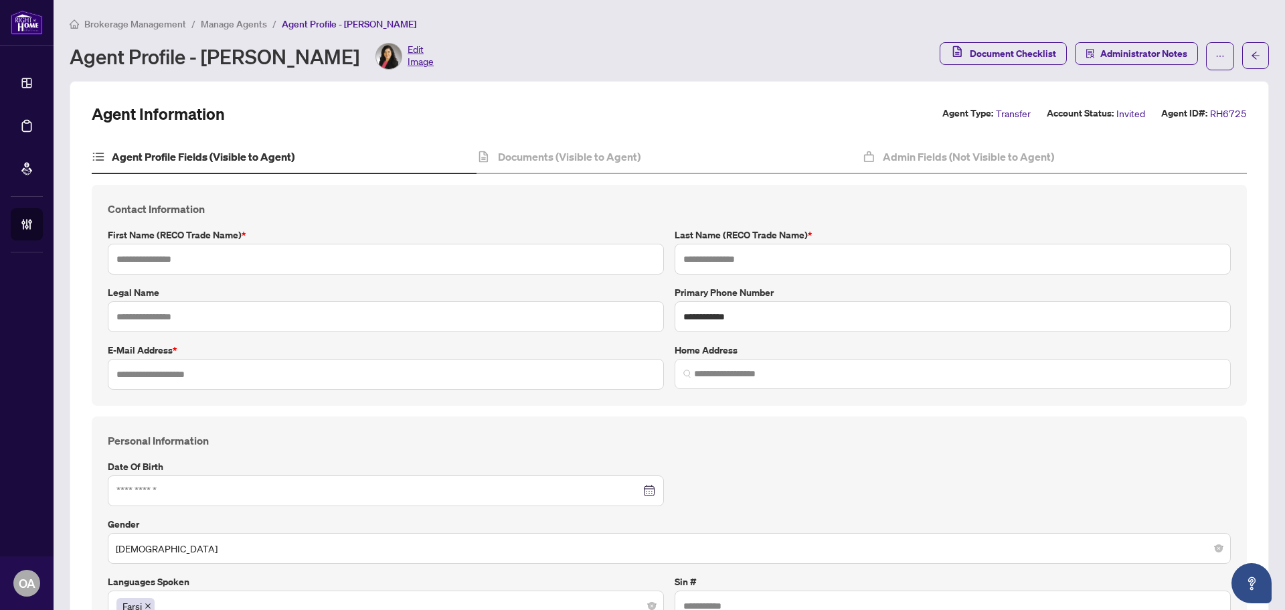
type input "****"
type input "*******"
type input "**********"
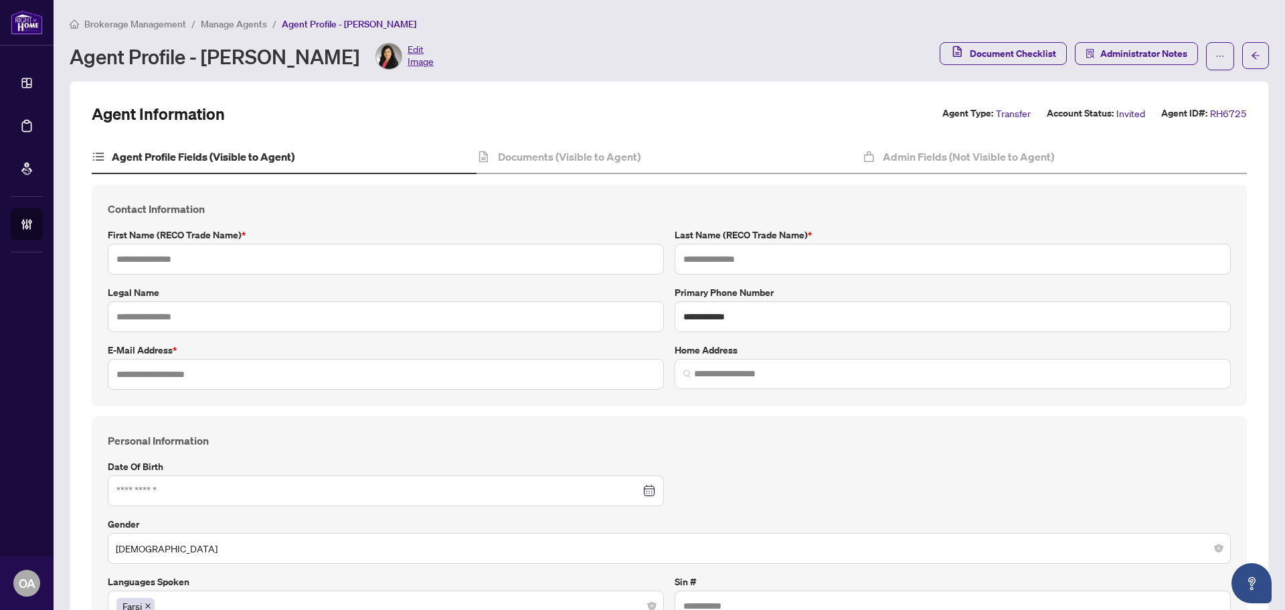
type input "*******"
type input "**********"
type input "****"
type input "**********"
click at [1216, 52] on icon "ellipsis" at bounding box center [1220, 56] width 9 height 9
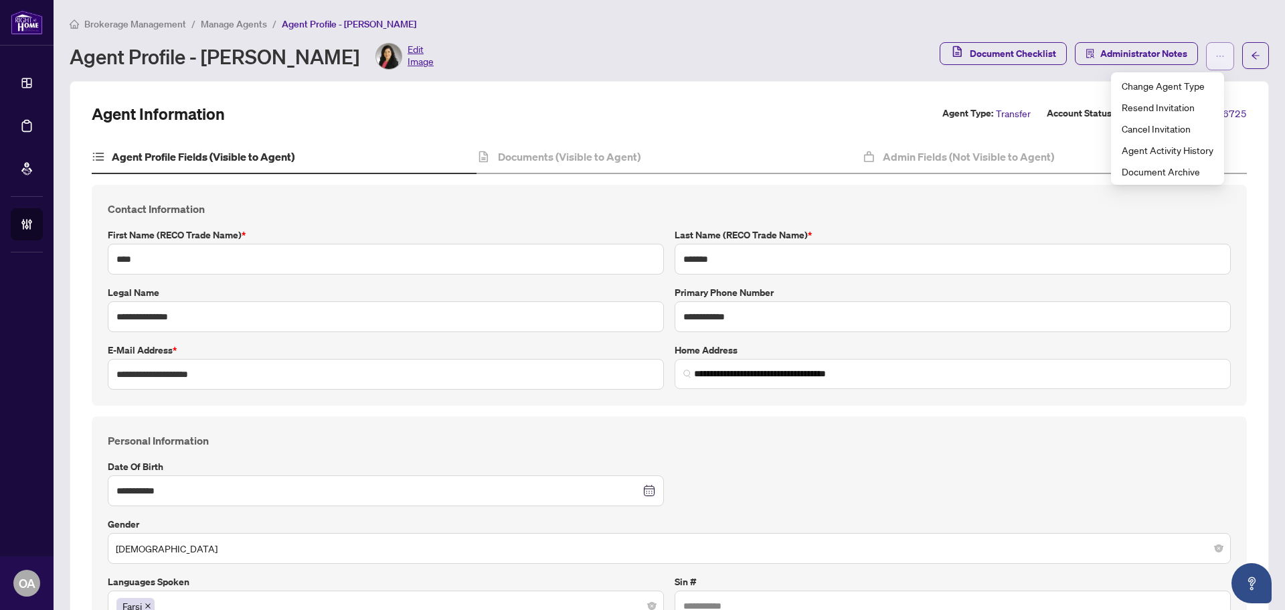
click at [1216, 52] on icon "ellipsis" at bounding box center [1220, 56] width 9 height 9
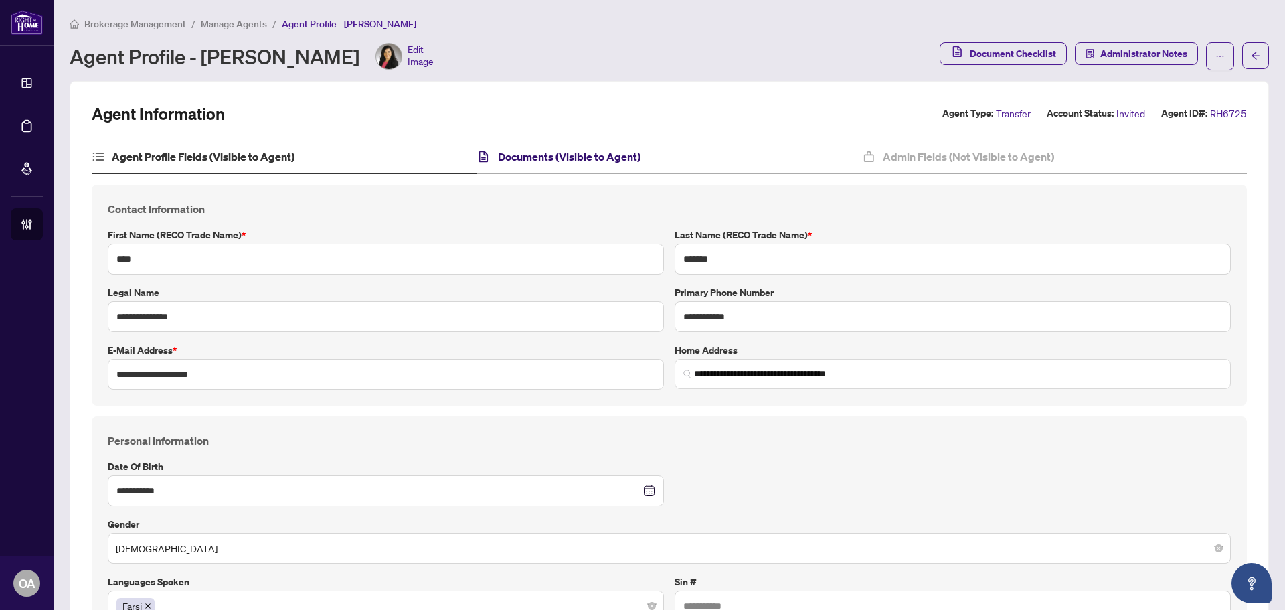
click at [587, 150] on h4 "Documents (Visible to Agent)" at bounding box center [569, 157] width 143 height 16
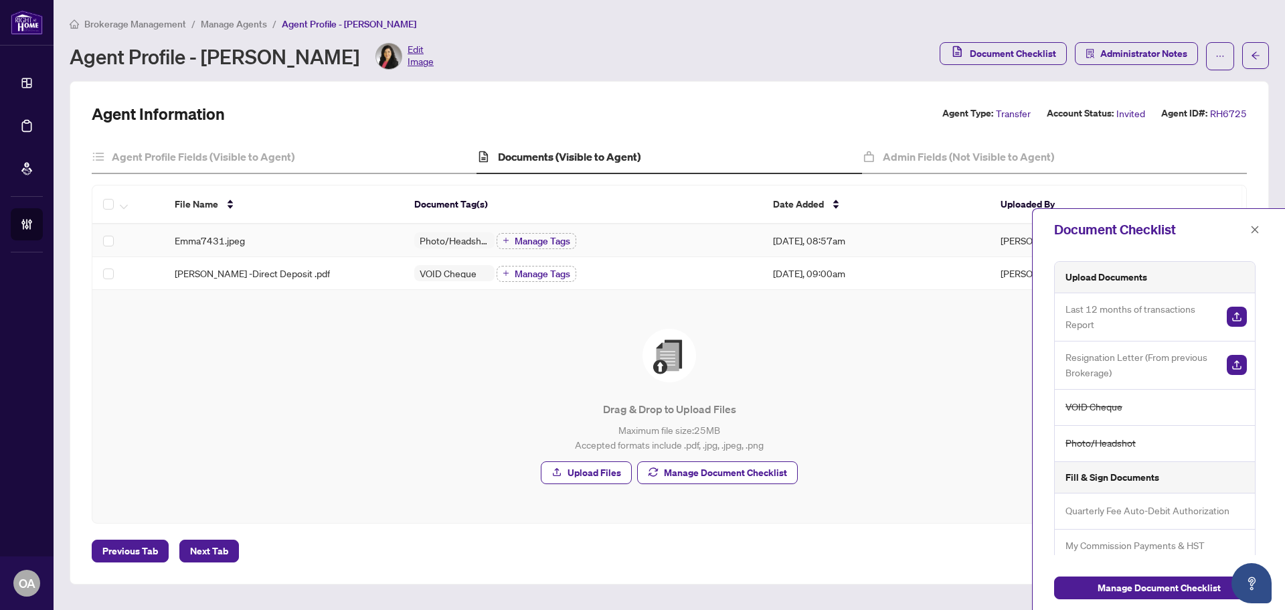
click at [283, 242] on div "Emma7431.jpeg" at bounding box center [284, 240] width 218 height 15
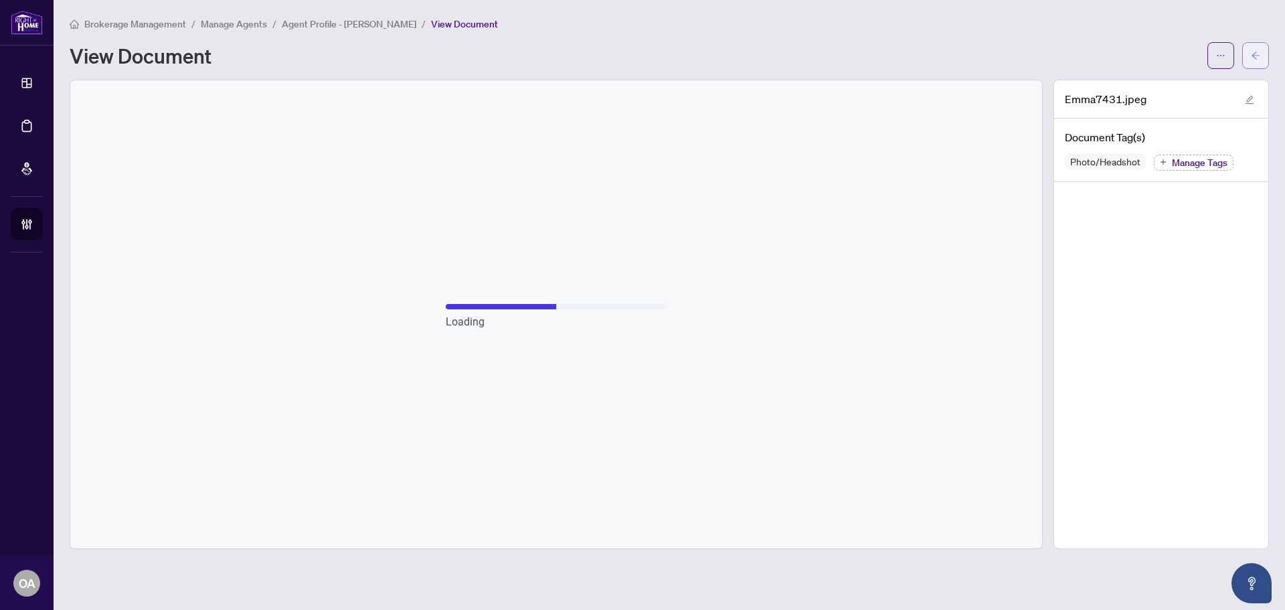
click at [1255, 56] on icon "arrow-left" at bounding box center [1256, 55] width 8 height 7
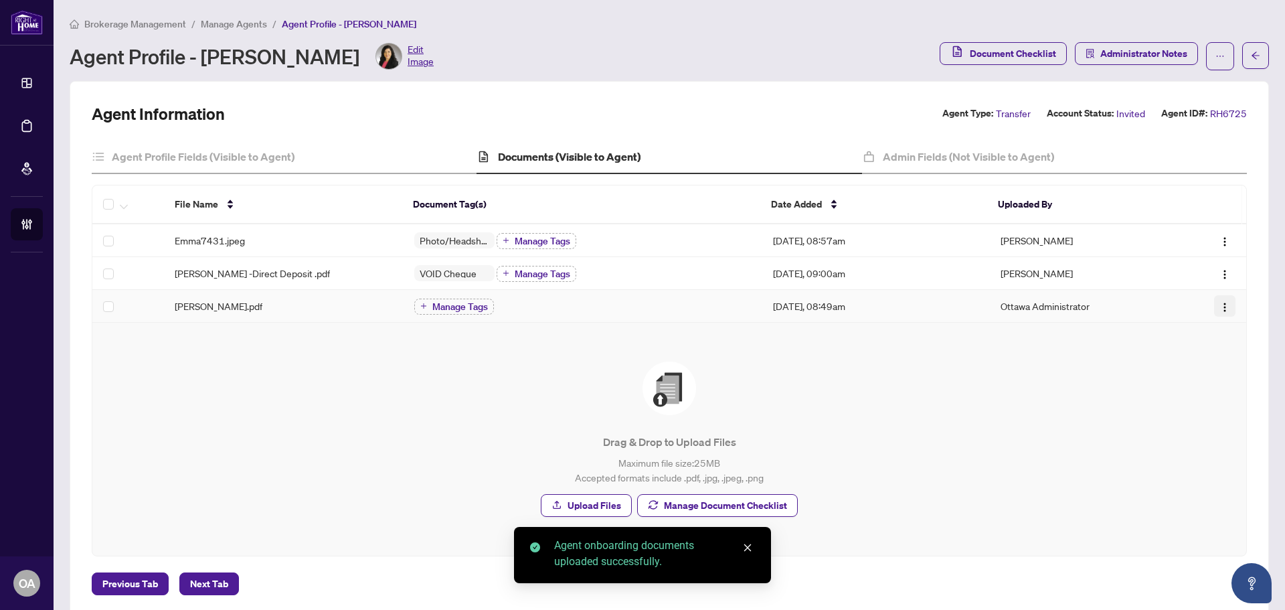
click at [1214, 305] on button "button" at bounding box center [1224, 305] width 21 height 21
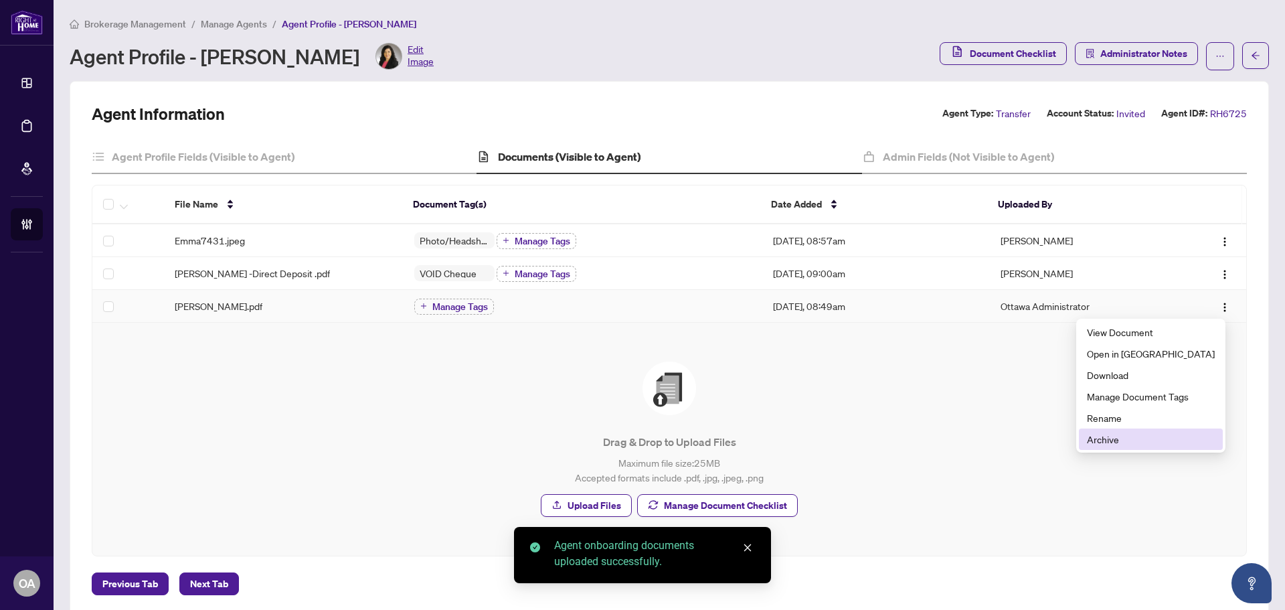
click at [1166, 436] on span "Archive" at bounding box center [1151, 439] width 128 height 15
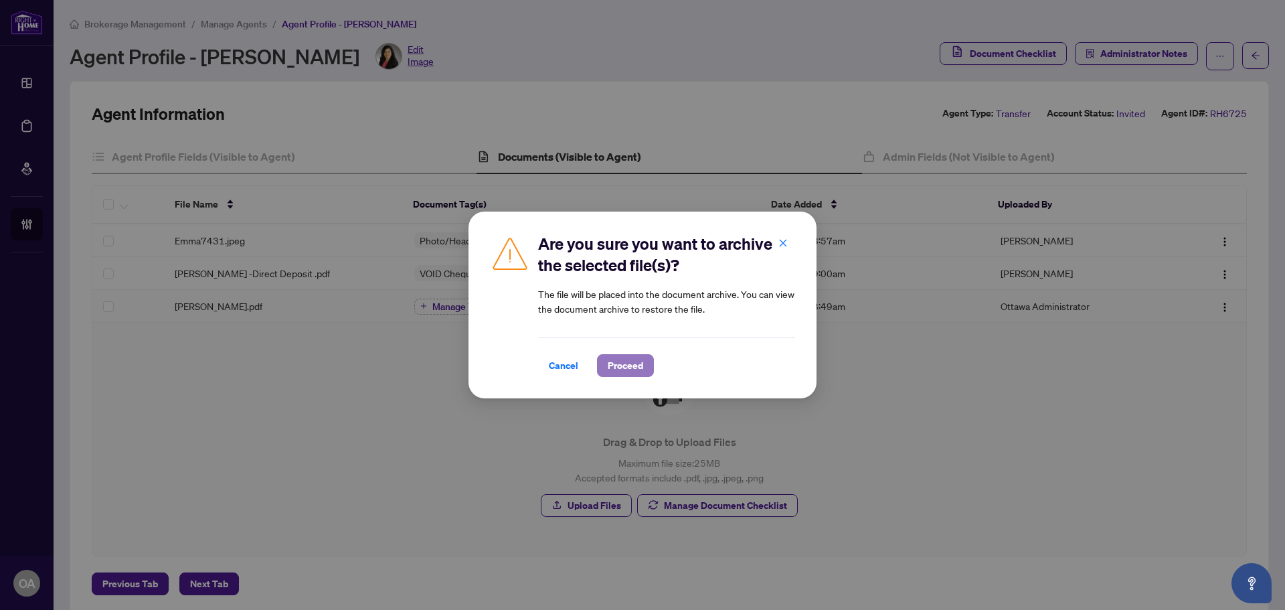
click at [624, 368] on span "Proceed" at bounding box center [625, 365] width 35 height 21
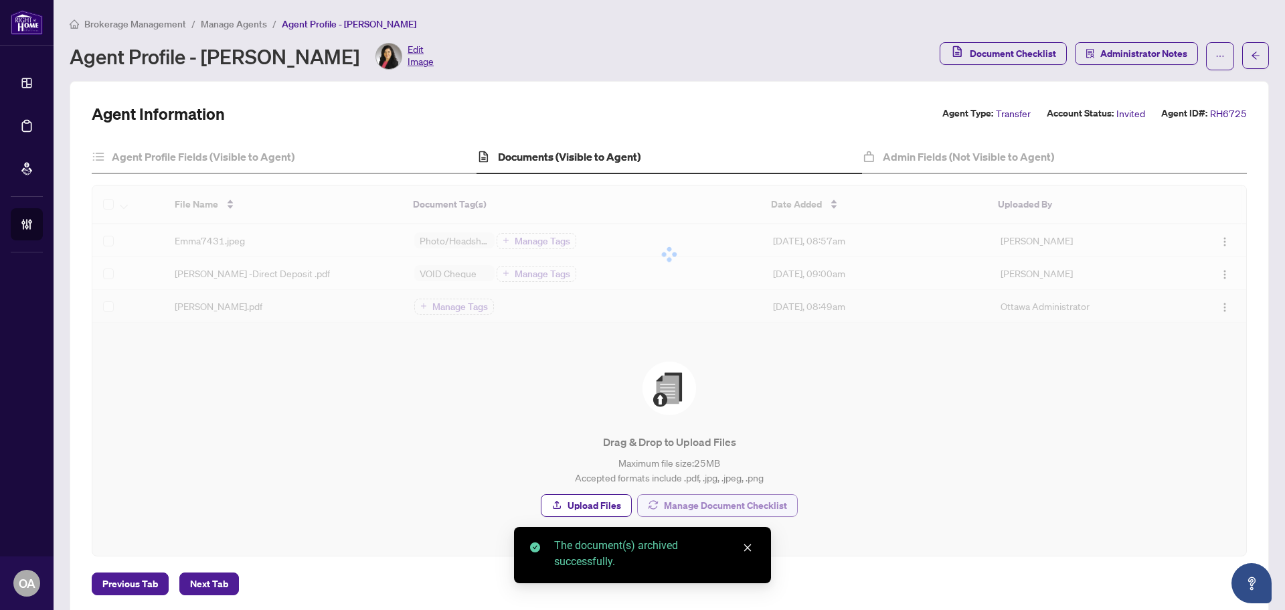
click at [732, 504] on span "Drag & Drop to Upload Files Maximum file size: 25 MB Accepted formats include .…" at bounding box center [669, 439] width 1122 height 201
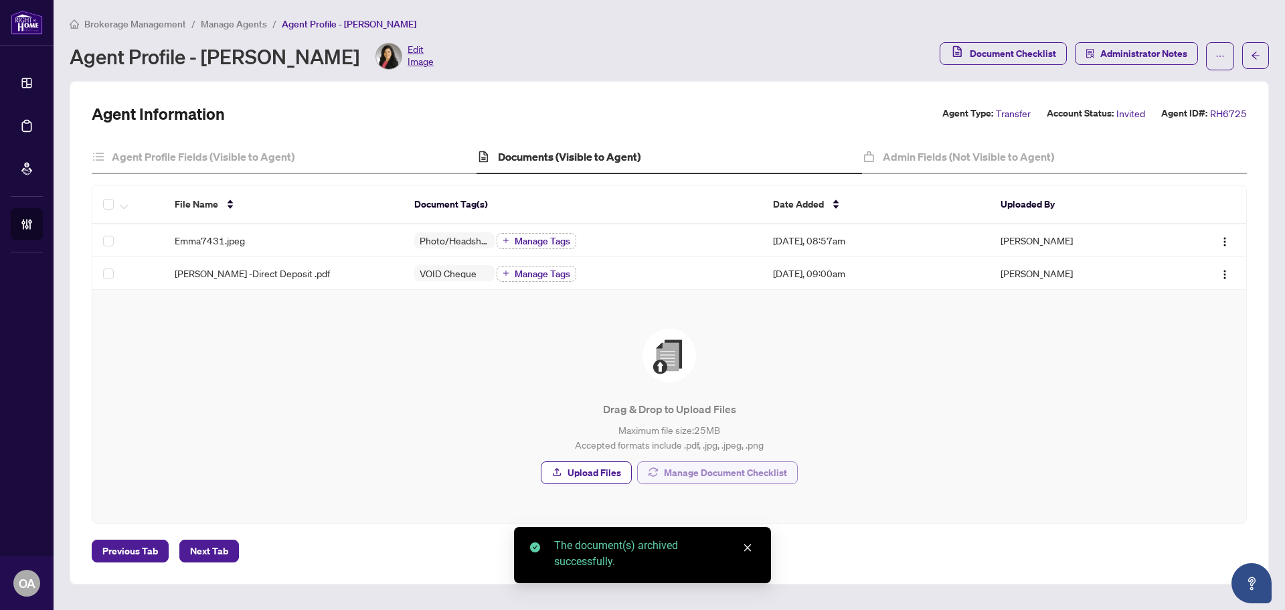
click at [685, 477] on span "Manage Document Checklist" at bounding box center [725, 472] width 123 height 21
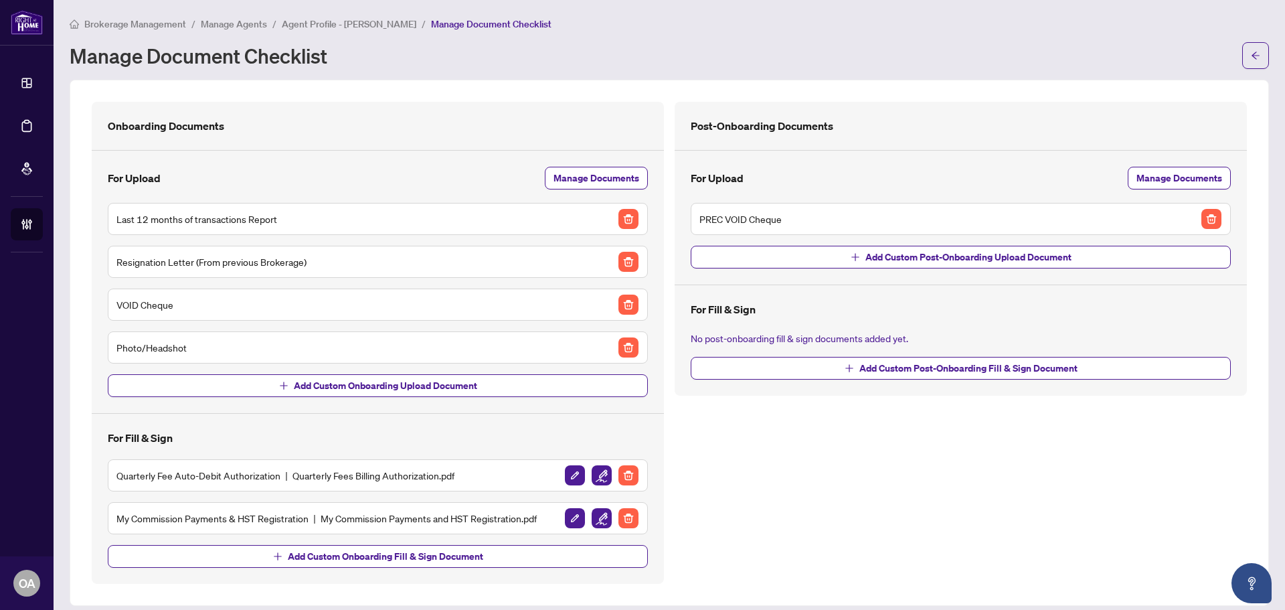
scroll to position [11, 0]
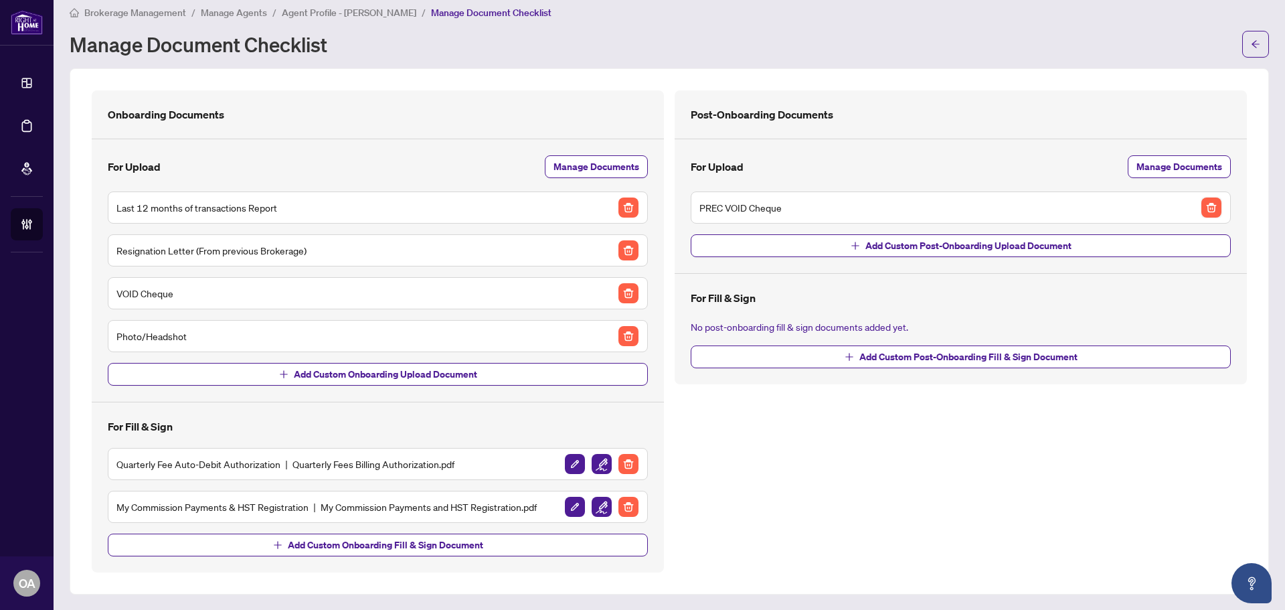
click at [1202, 204] on img "button" at bounding box center [1212, 208] width 20 height 20
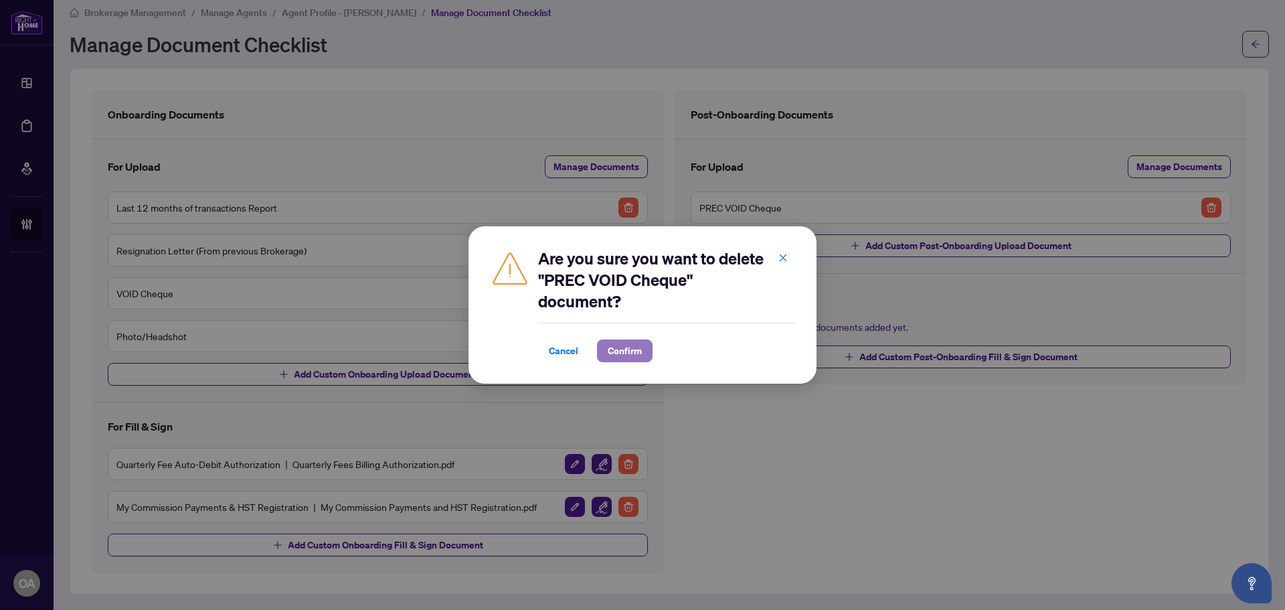
click at [625, 349] on span "Confirm" at bounding box center [625, 350] width 34 height 21
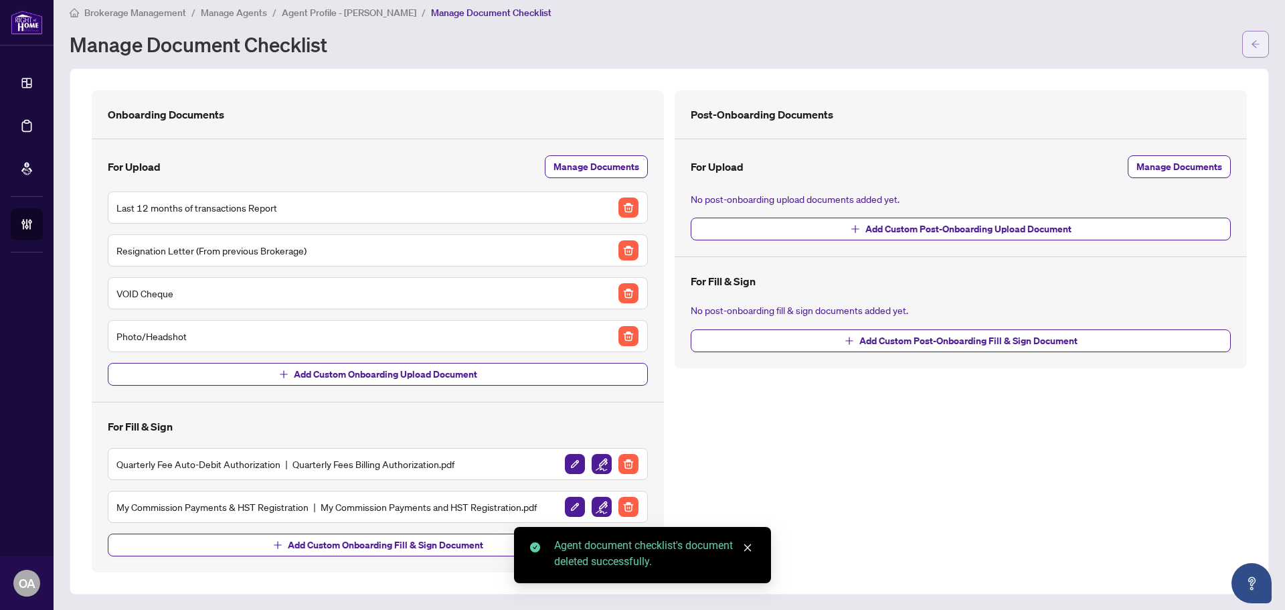
click at [1251, 43] on icon "arrow-left" at bounding box center [1255, 44] width 9 height 9
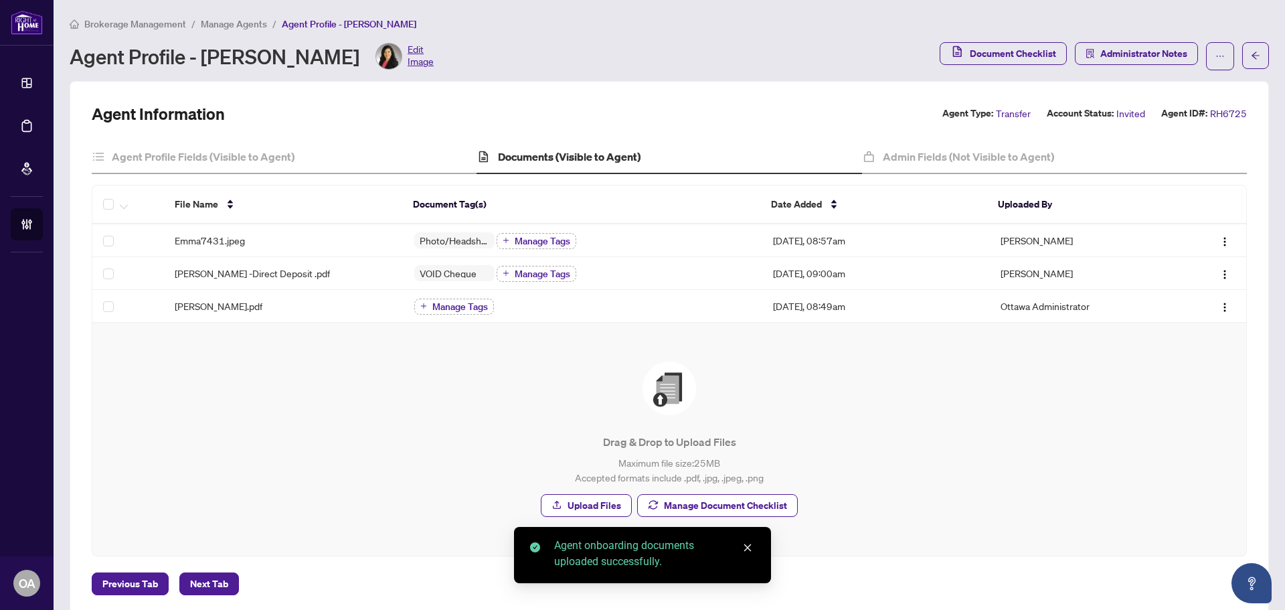
click at [704, 516] on div "Drag & Drop to Upload Files Maximum file size: 25 MB Accepted formats include .…" at bounding box center [669, 438] width 1101 height 179
click at [686, 509] on span "Manage Document Checklist" at bounding box center [725, 505] width 123 height 21
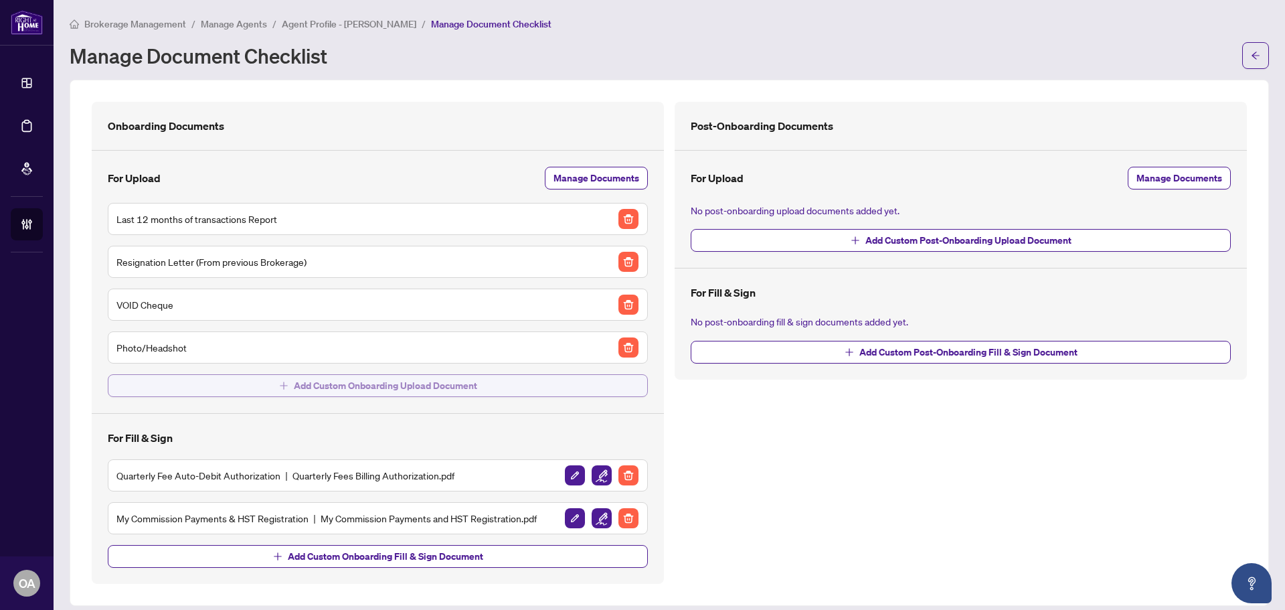
click at [344, 385] on span "Add Custom Onboarding Upload Document" at bounding box center [385, 385] width 183 height 21
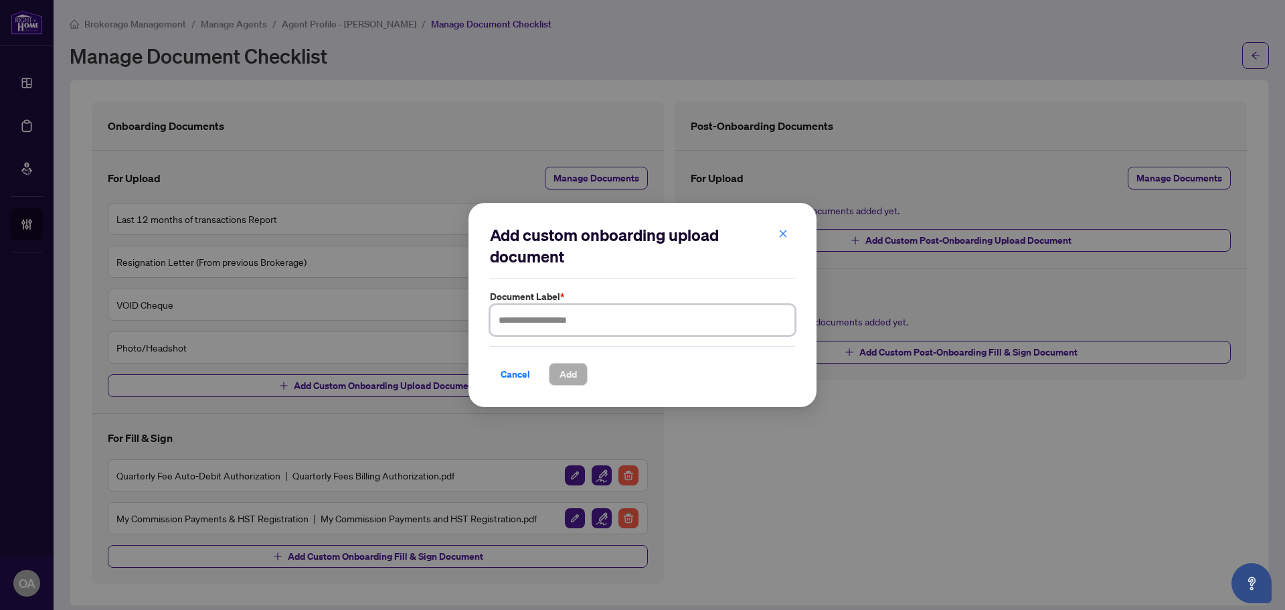
click at [604, 317] on input "text" at bounding box center [642, 320] width 305 height 31
type input "**********"
click at [542, 376] on div "Cancel Add" at bounding box center [642, 374] width 305 height 23
click at [566, 376] on span "Add" at bounding box center [568, 374] width 17 height 21
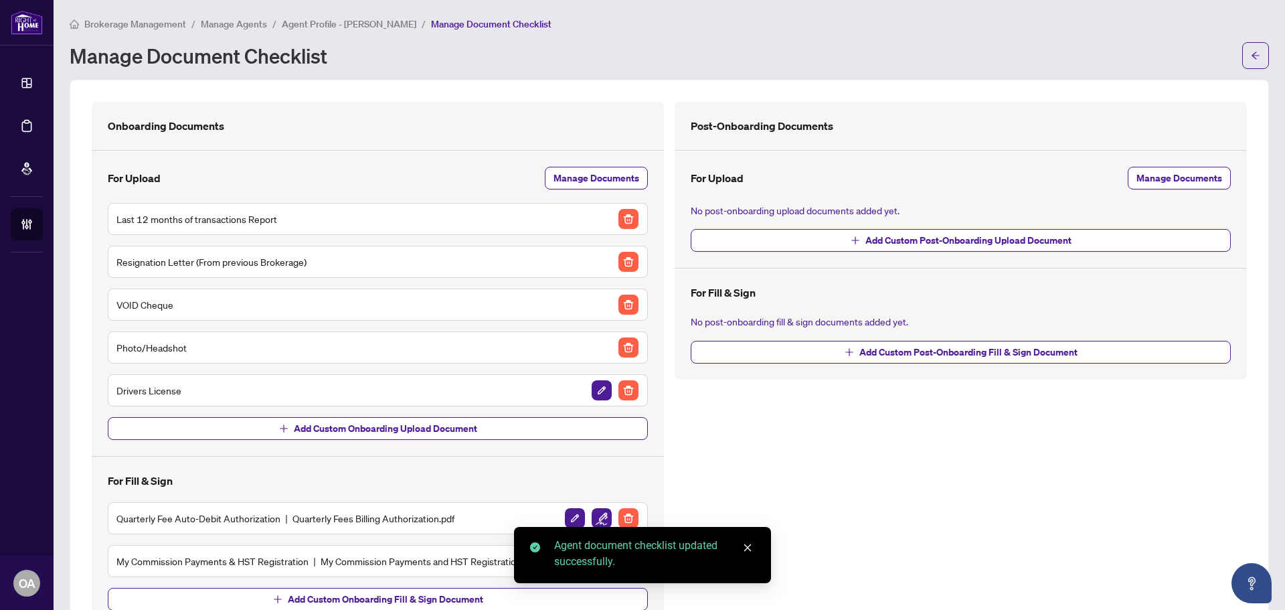
click at [752, 546] on icon "close" at bounding box center [747, 547] width 9 height 9
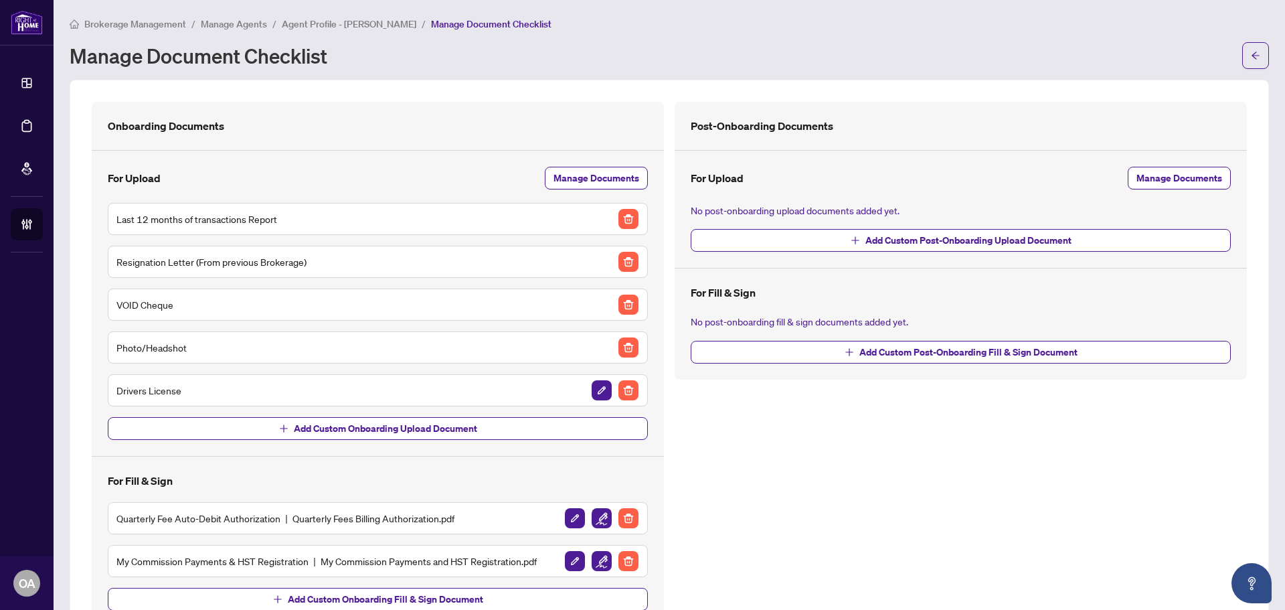
click at [790, 495] on div "Post-Onboarding Documents For Upload Manage Documents No post-onboarding upload…" at bounding box center [961, 364] width 583 height 525
click at [1251, 52] on icon "arrow-left" at bounding box center [1255, 55] width 9 height 9
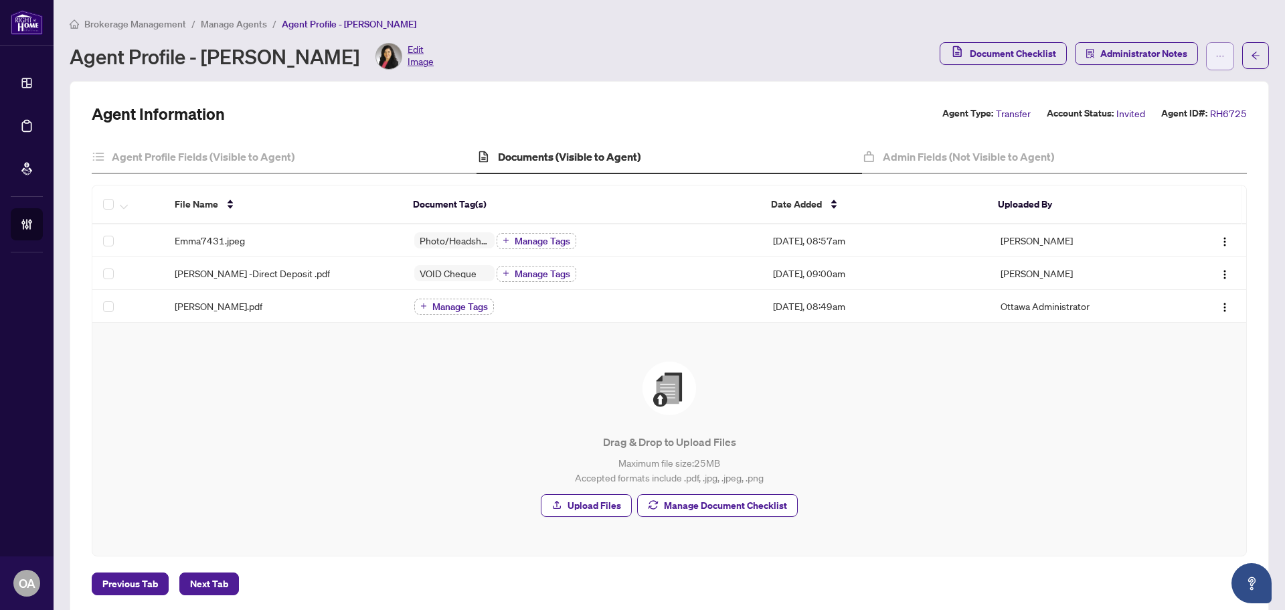
click at [1216, 54] on icon "ellipsis" at bounding box center [1220, 56] width 9 height 9
click at [1177, 102] on span "Resend Invitation" at bounding box center [1168, 107] width 92 height 15
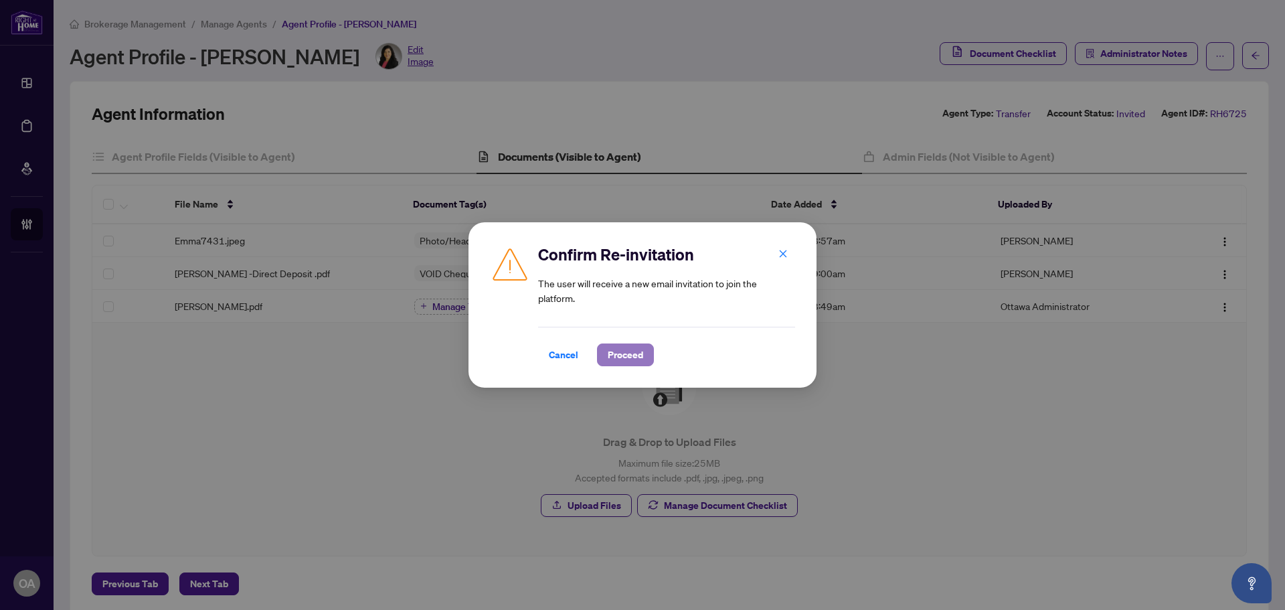
click at [630, 348] on span "Proceed" at bounding box center [625, 354] width 35 height 21
click at [236, 159] on h4 "Agent Profile Fields (Visible to Agent)" at bounding box center [203, 157] width 183 height 16
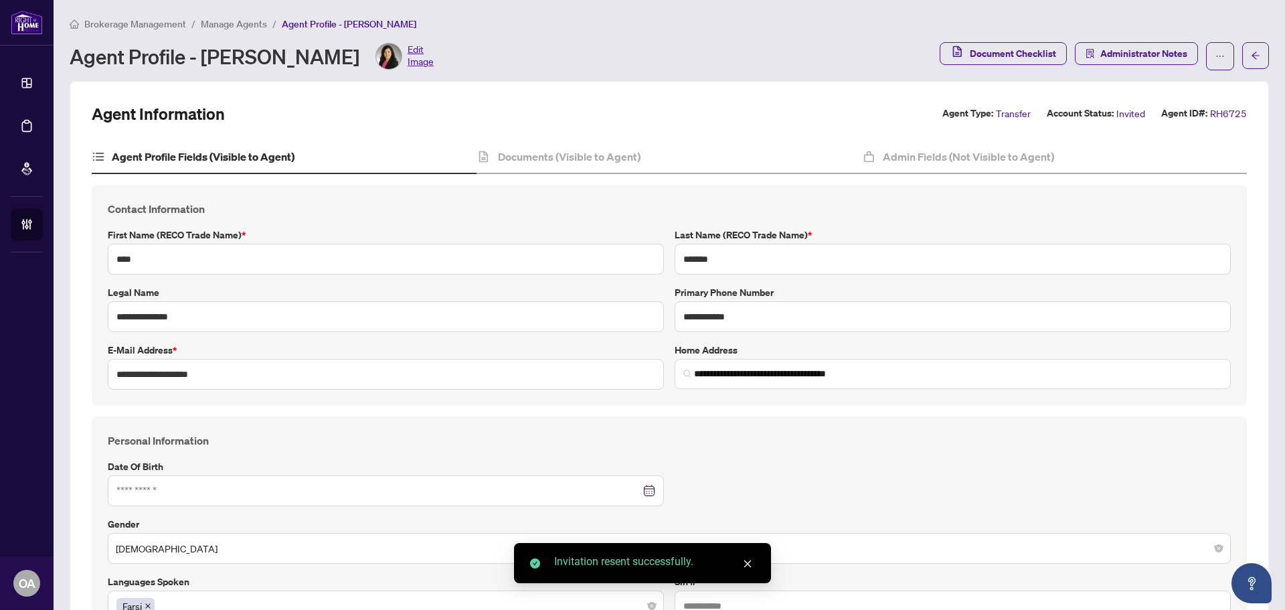
type input "**********"
type input "****"
type input "**********"
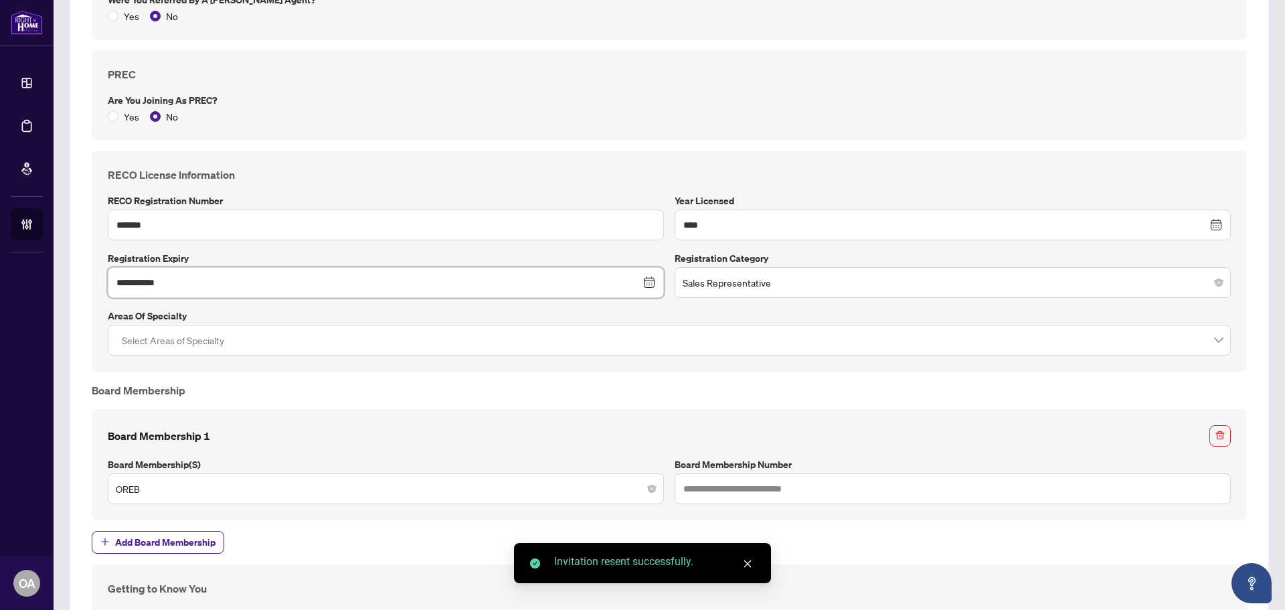
scroll to position [1123, 0]
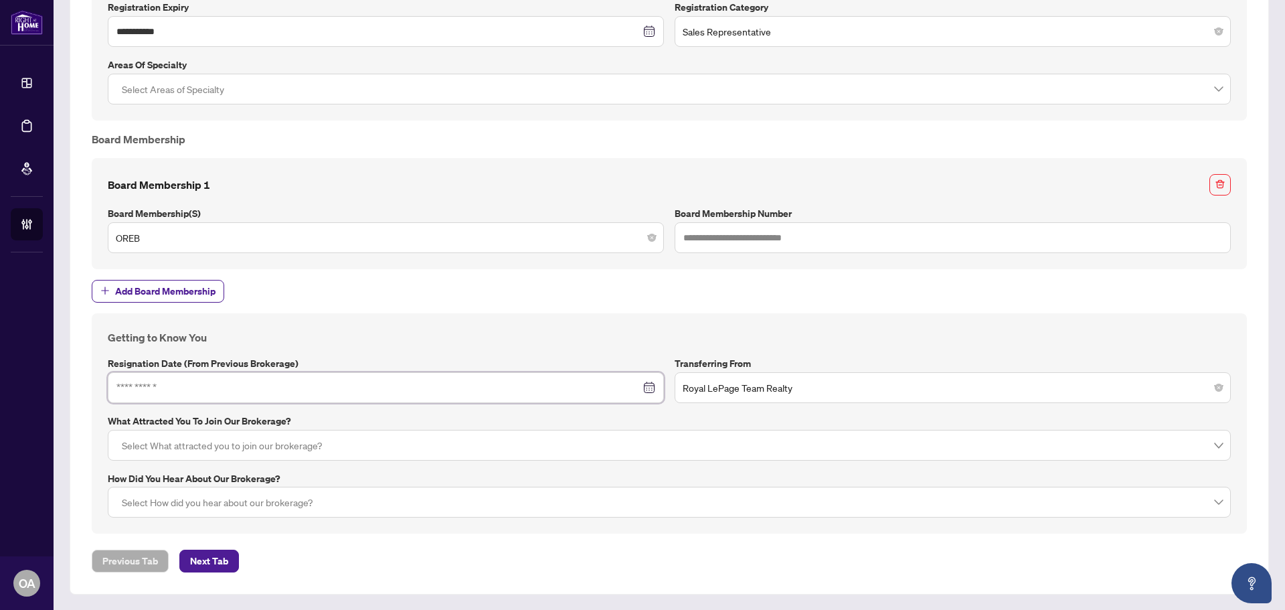
click at [317, 391] on input at bounding box center [378, 387] width 524 height 15
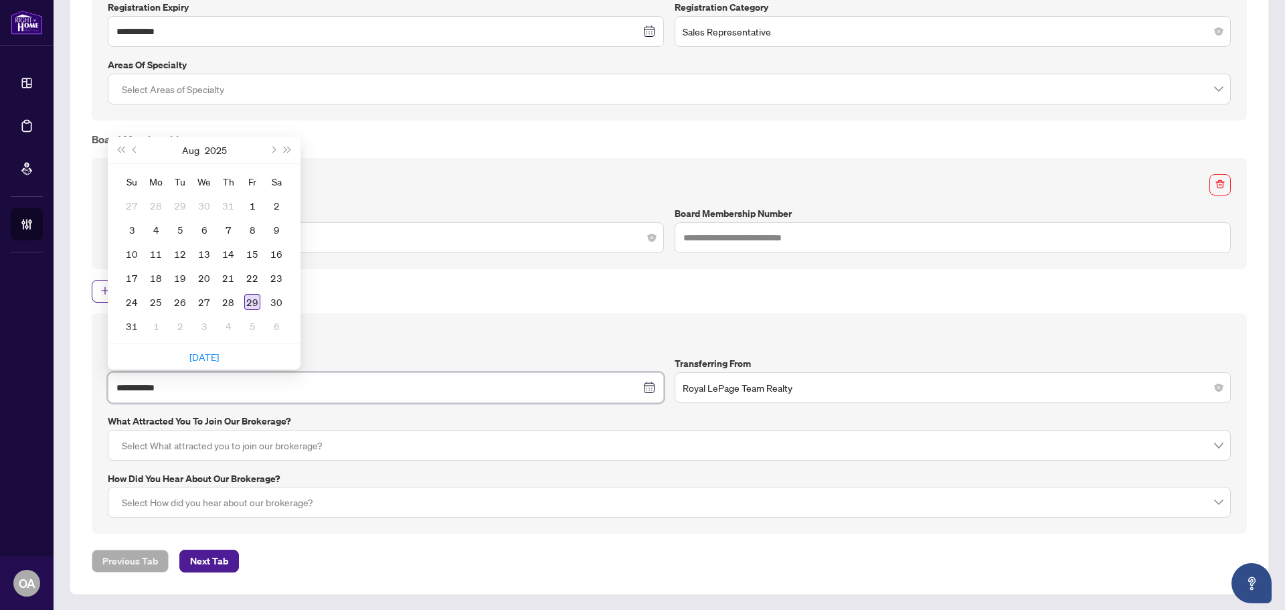
type input "**********"
click at [252, 301] on div "29" at bounding box center [252, 302] width 16 height 16
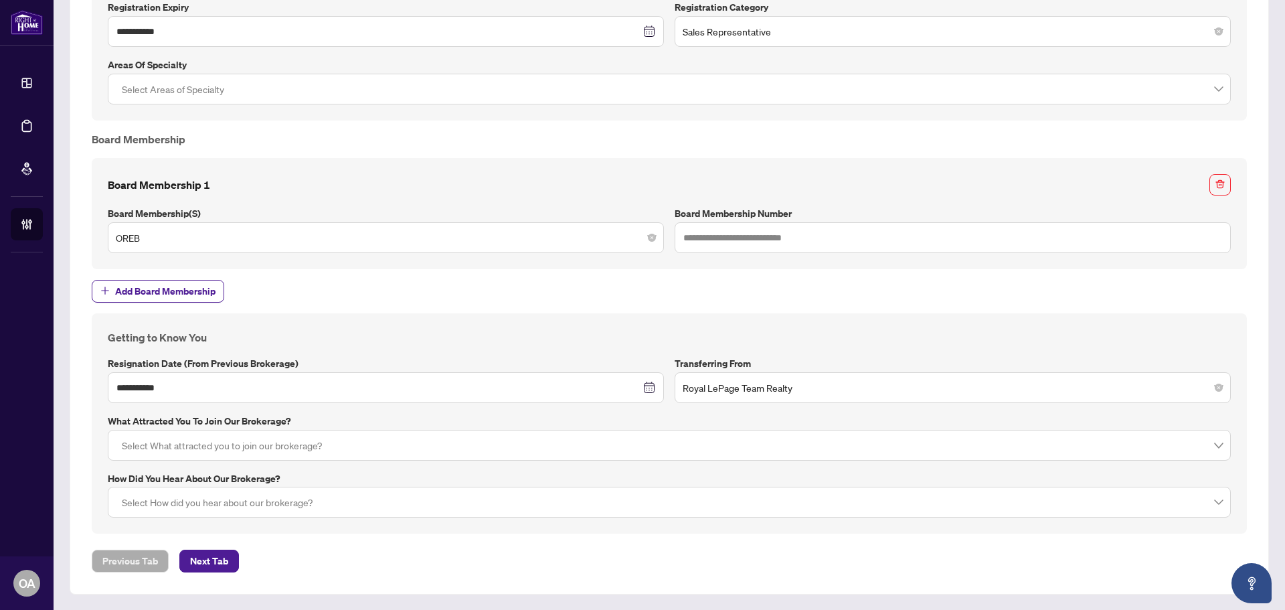
click at [370, 300] on span "Add Board Membership" at bounding box center [670, 291] width 1156 height 23
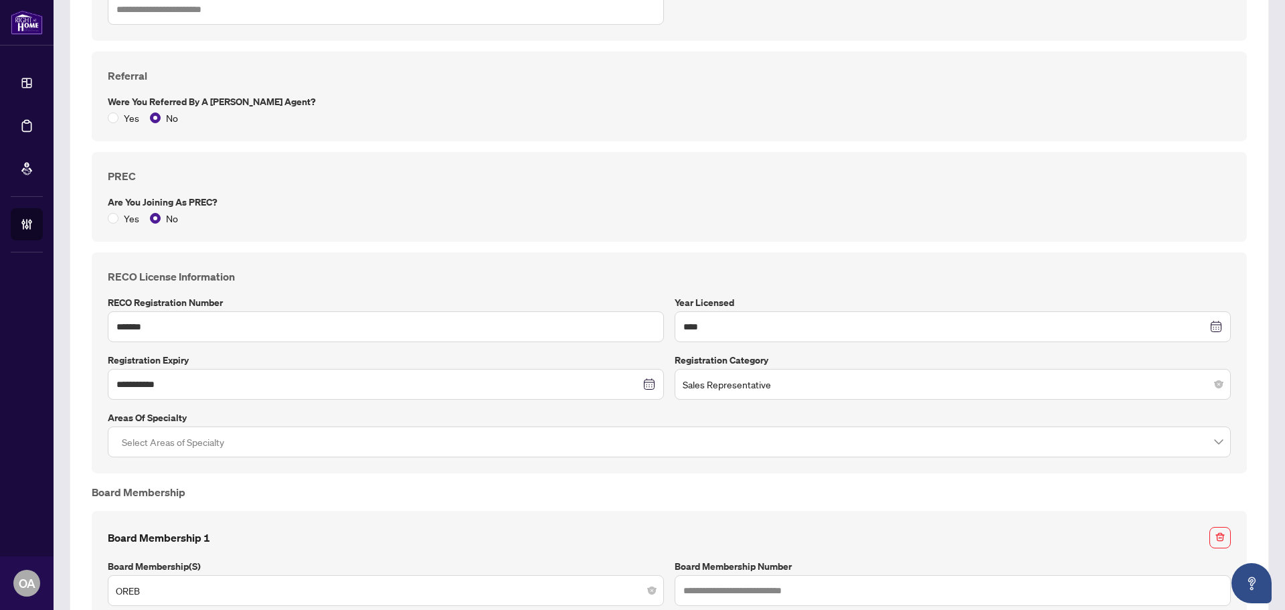
scroll to position [923, 0]
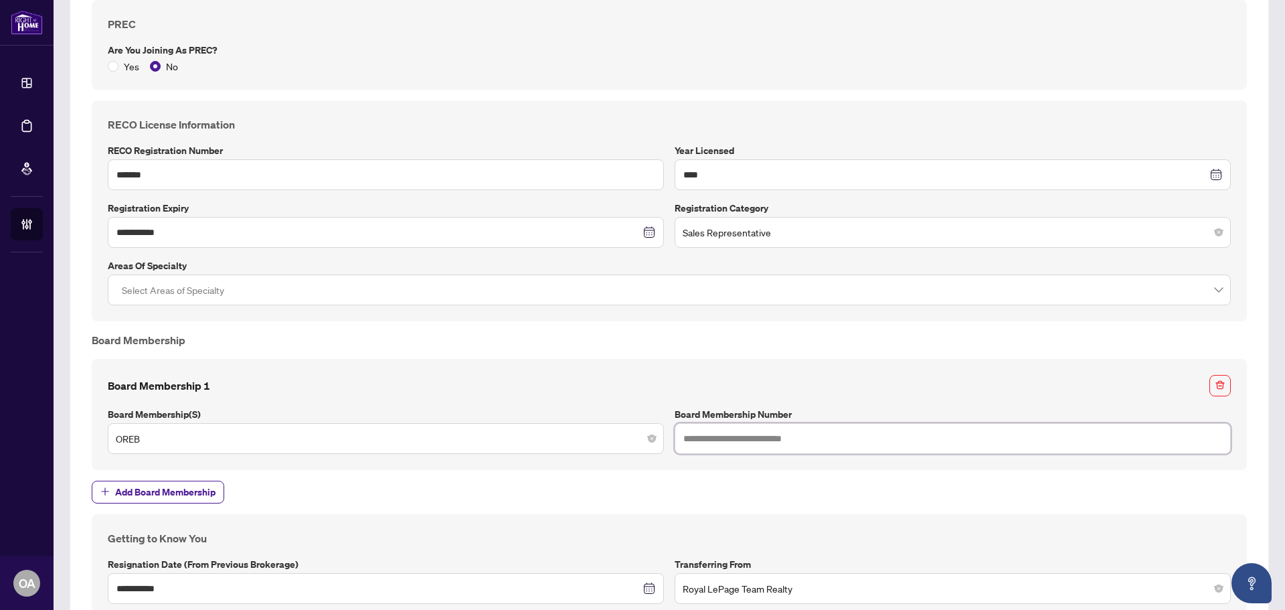
click at [753, 441] on input "text" at bounding box center [953, 438] width 556 height 31
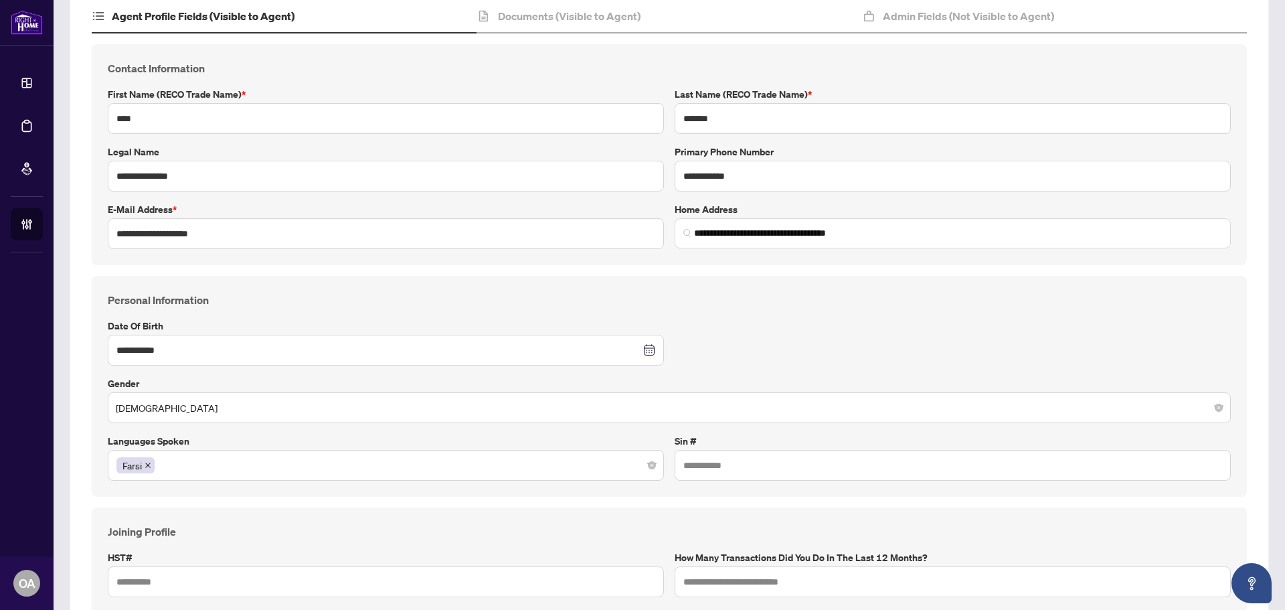
scroll to position [0, 0]
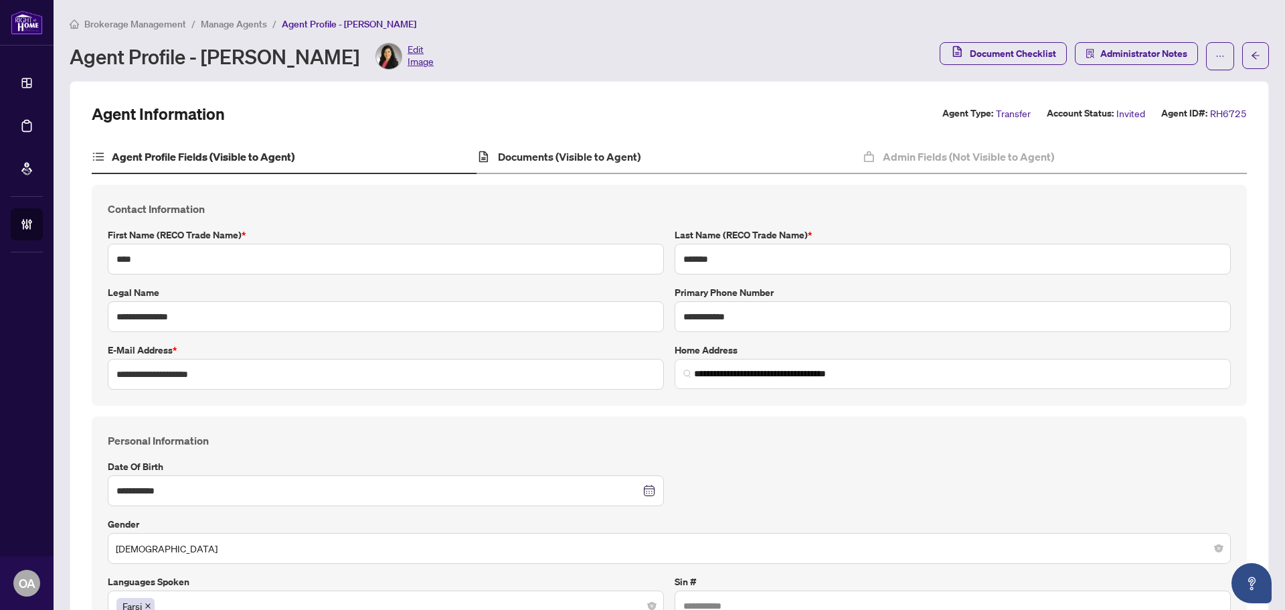
click at [601, 166] on div "Documents (Visible to Agent)" at bounding box center [669, 157] width 385 height 33
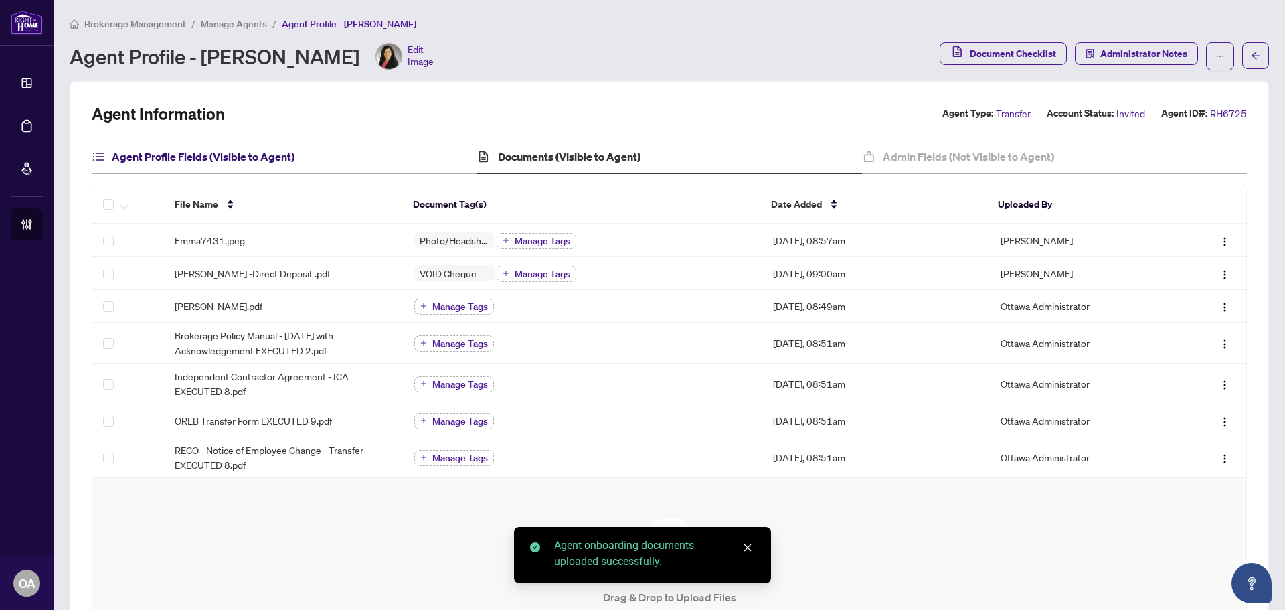
click at [204, 155] on h4 "Agent Profile Fields (Visible to Agent)" at bounding box center [203, 157] width 183 height 16
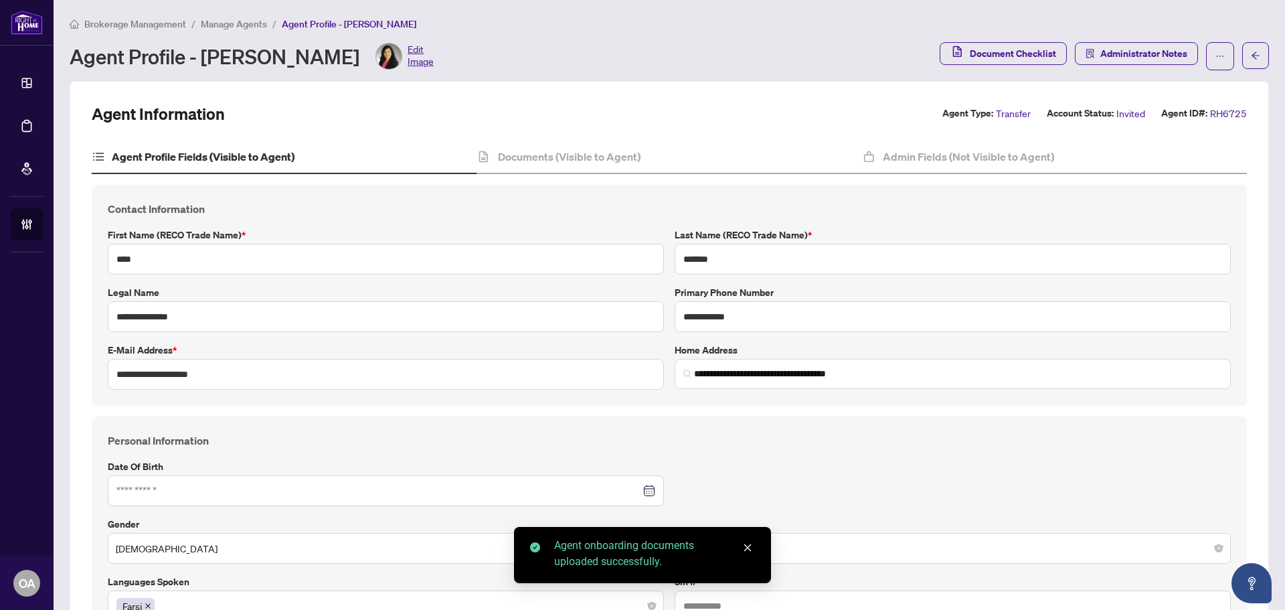
type input "**********"
type input "****"
type input "**********"
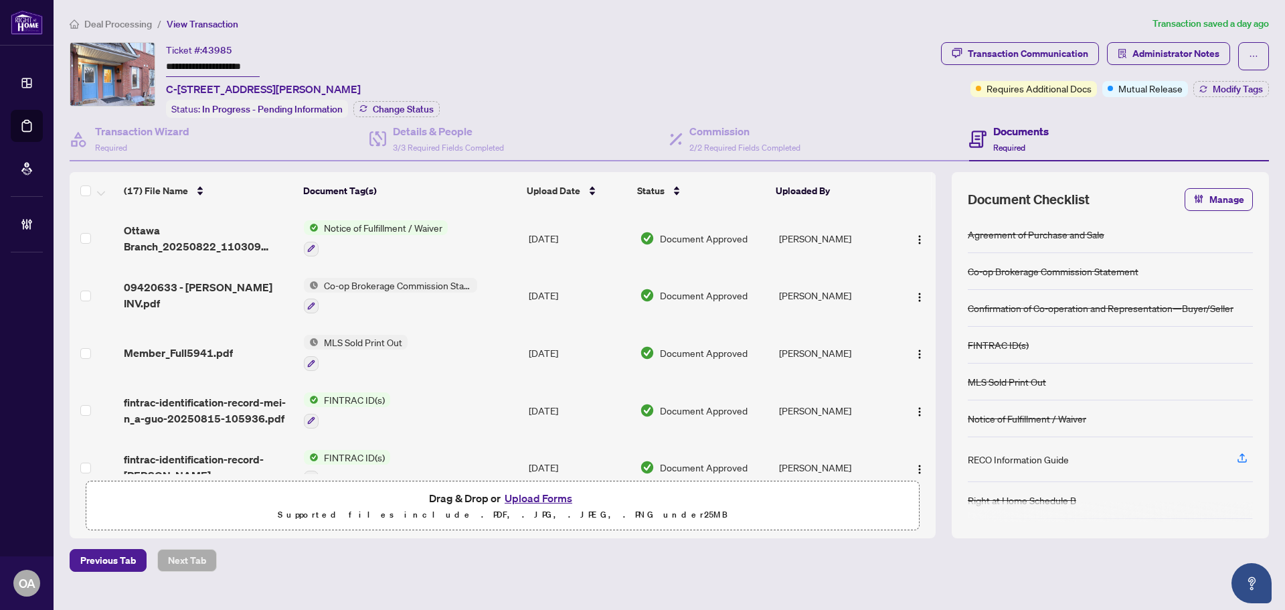
click at [585, 84] on div "**********" at bounding box center [503, 80] width 866 height 76
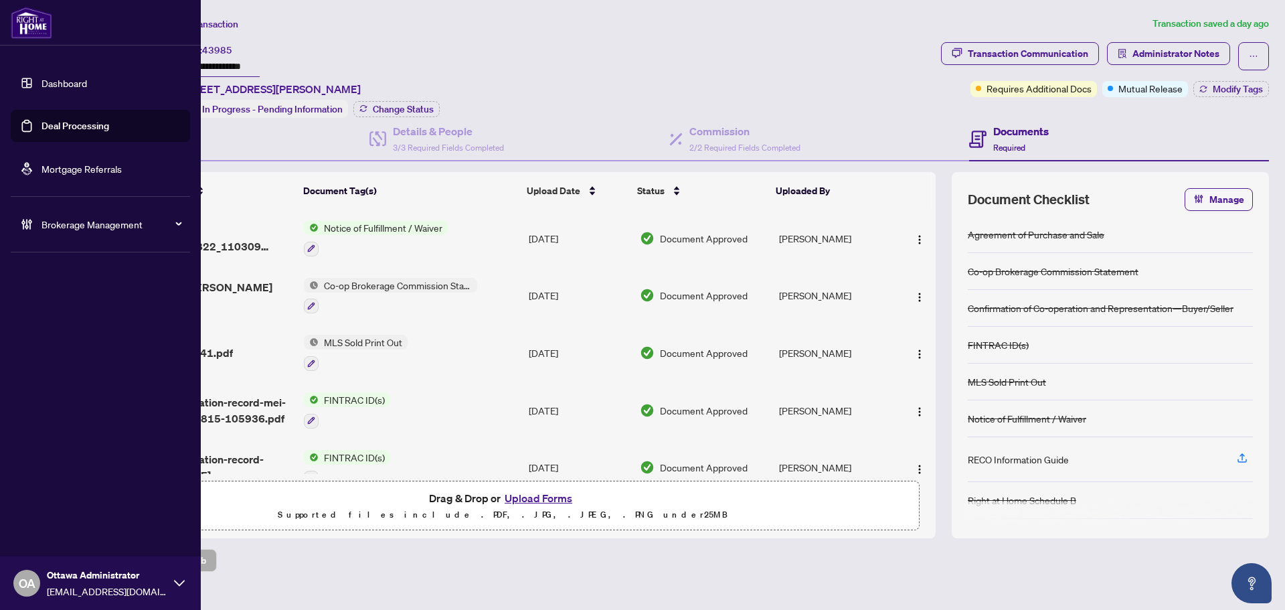
click at [61, 121] on link "Deal Processing" at bounding box center [76, 126] width 68 height 12
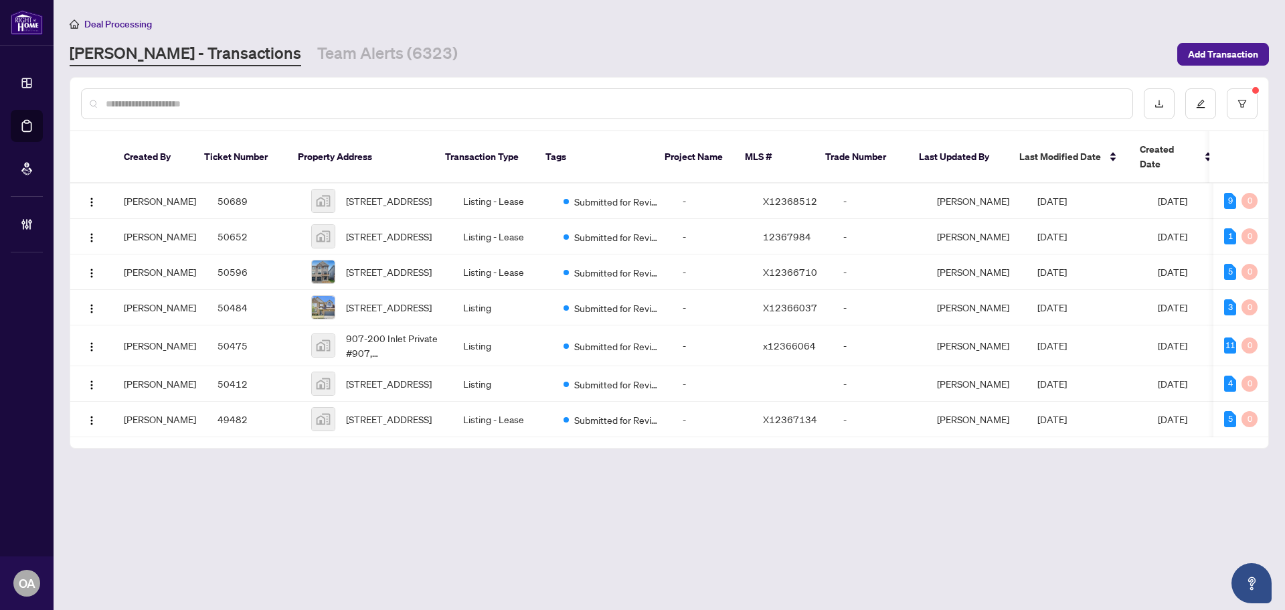
click at [0, 0] on span "Brokerage Management" at bounding box center [0, 0] width 0 height 0
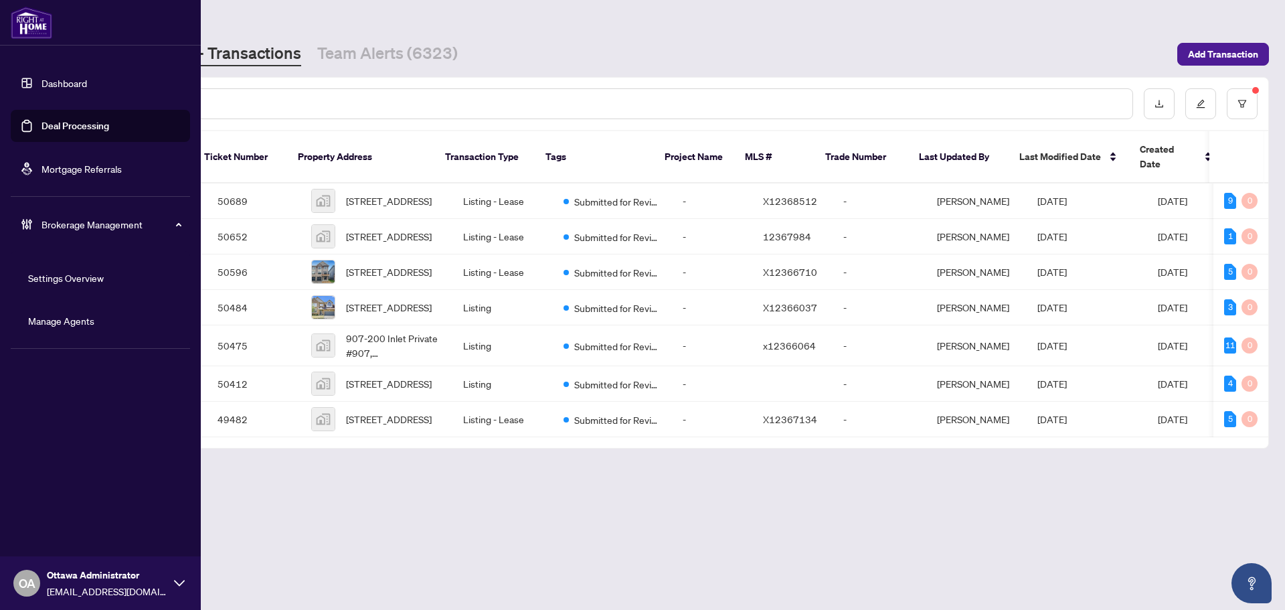
click at [90, 327] on link "Manage Agents" at bounding box center [61, 321] width 66 height 12
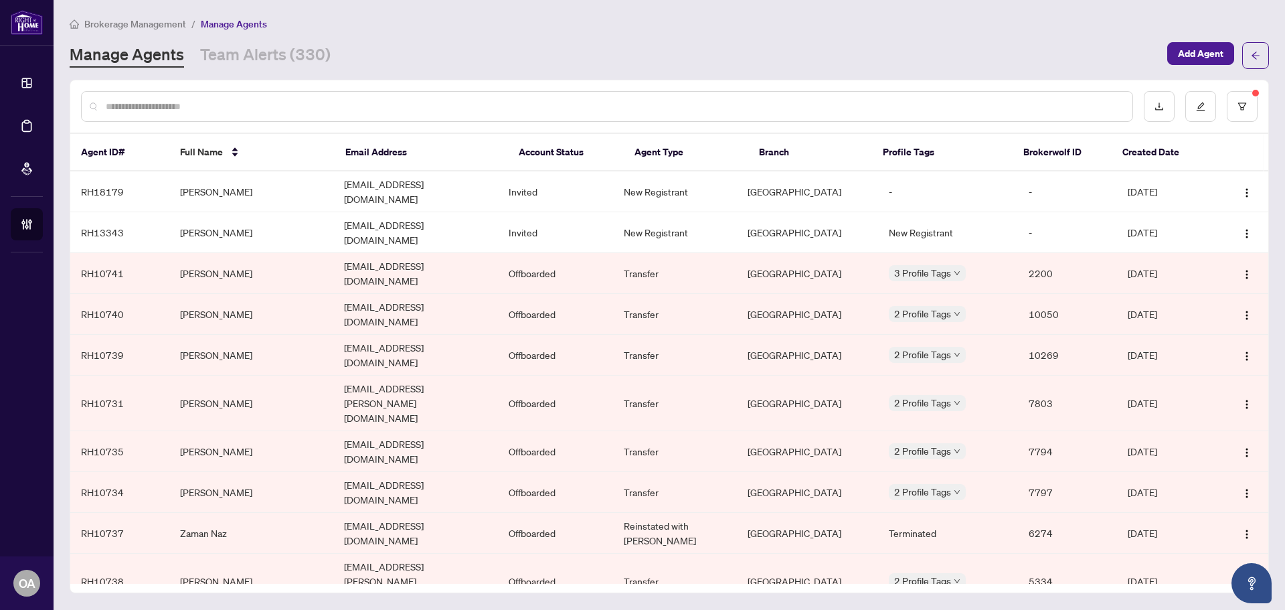
click at [226, 99] on input "text" at bounding box center [614, 106] width 1016 height 15
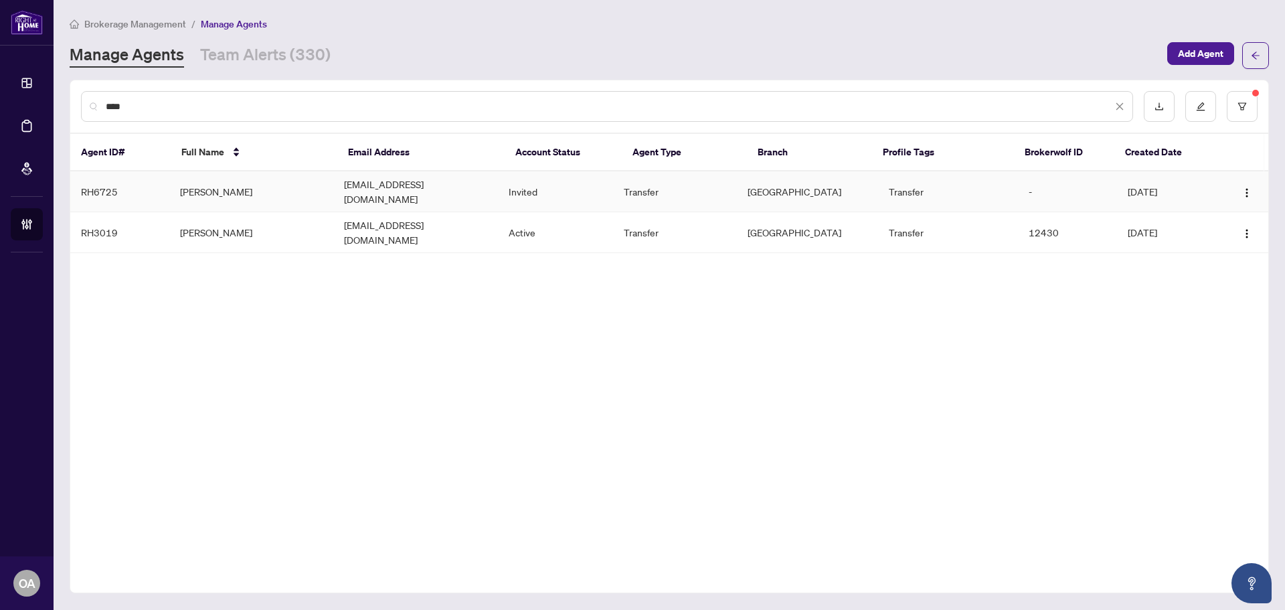
type input "****"
click at [230, 187] on td "[PERSON_NAME]" at bounding box center [251, 191] width 165 height 41
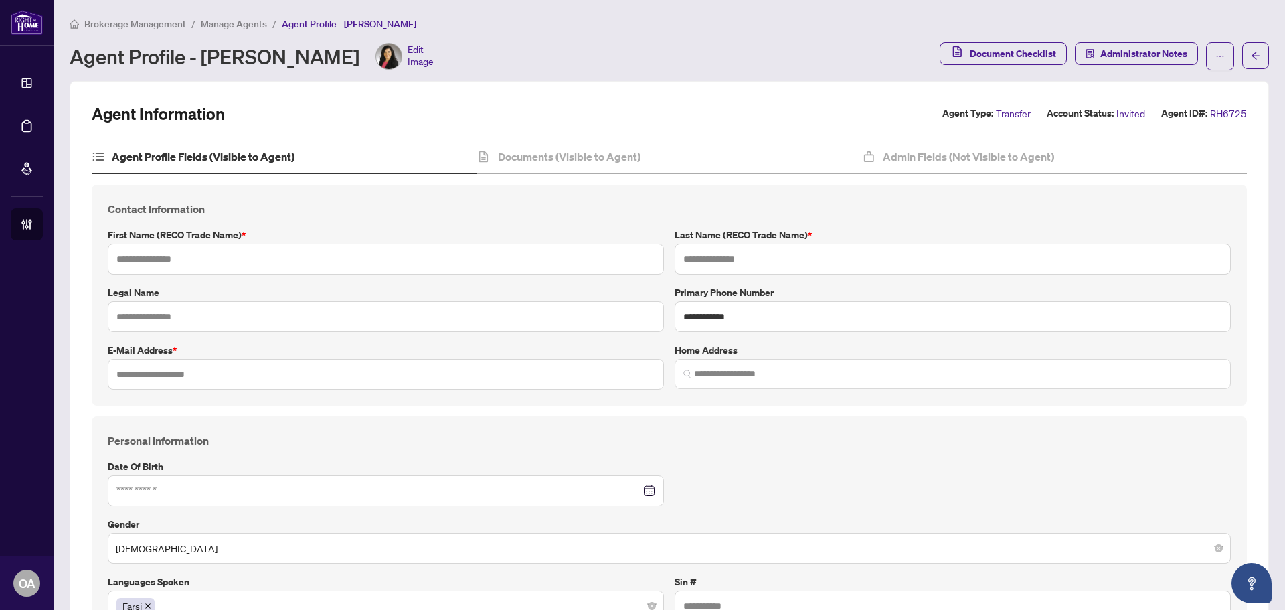
type input "****"
type input "*******"
type input "**********"
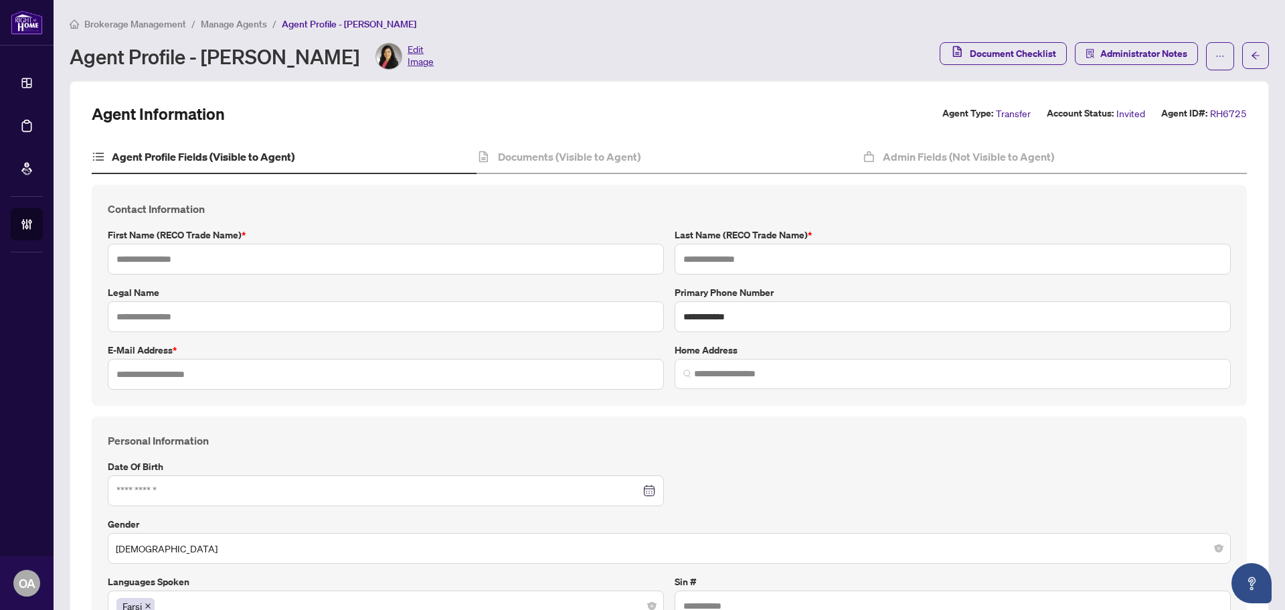
type input "*******"
type input "**********"
type input "****"
type input "**********"
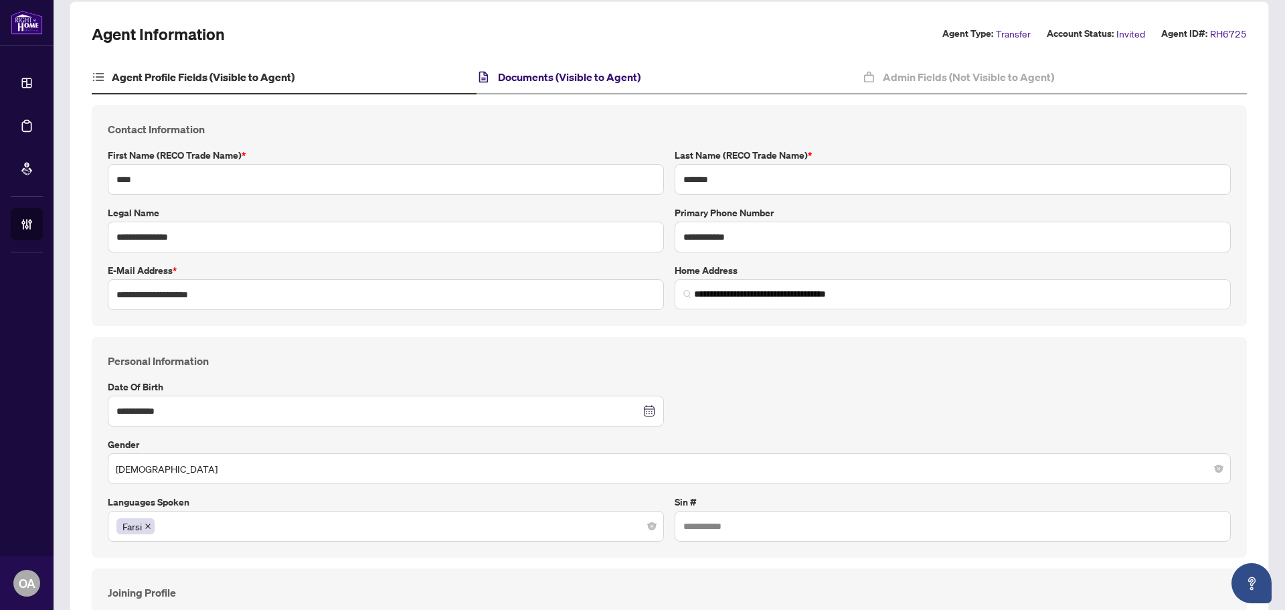
scroll to position [96, 0]
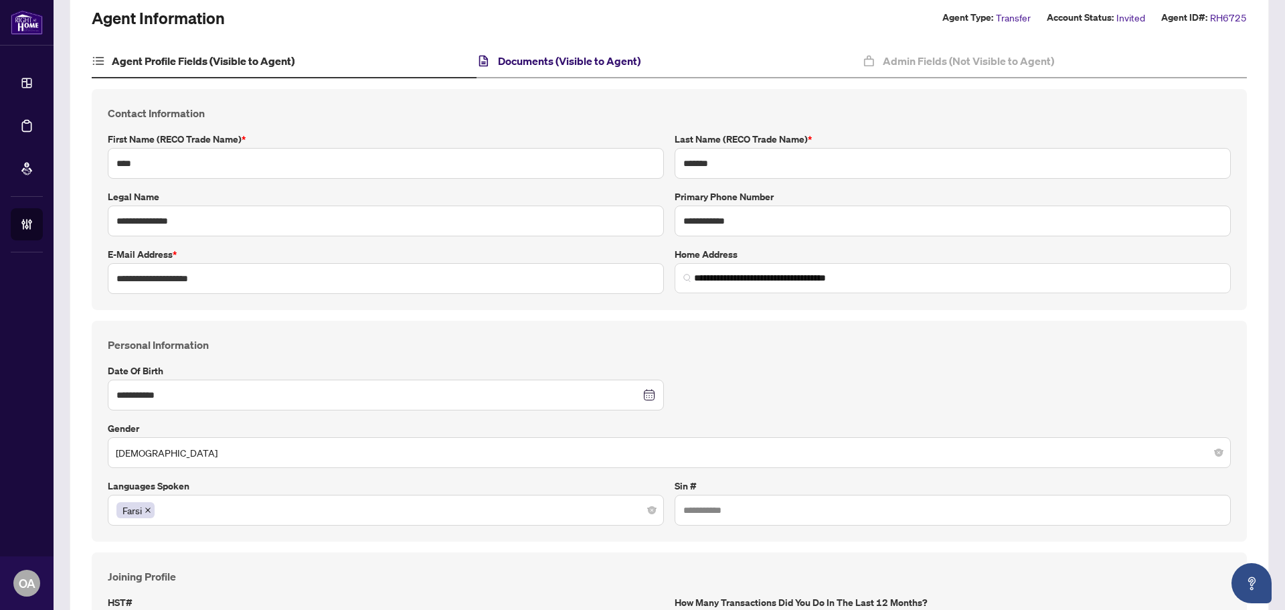
click at [577, 67] on h4 "Documents (Visible to Agent)" at bounding box center [569, 61] width 143 height 16
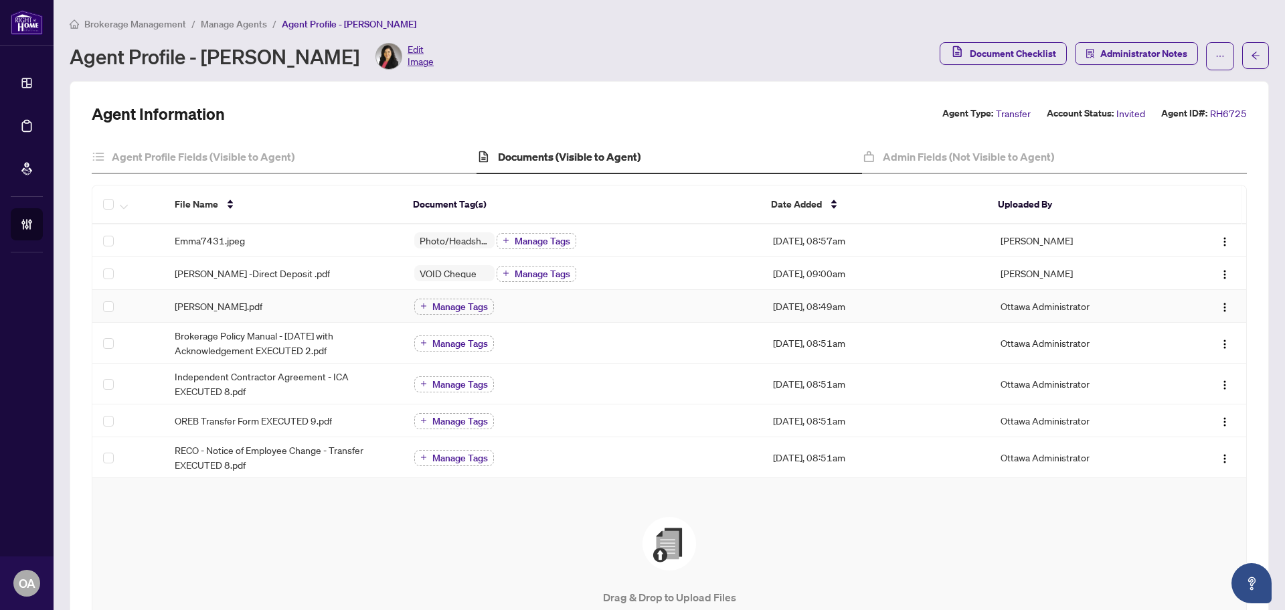
click at [368, 299] on div "Emma Ilbeygi.pdf" at bounding box center [284, 306] width 218 height 15
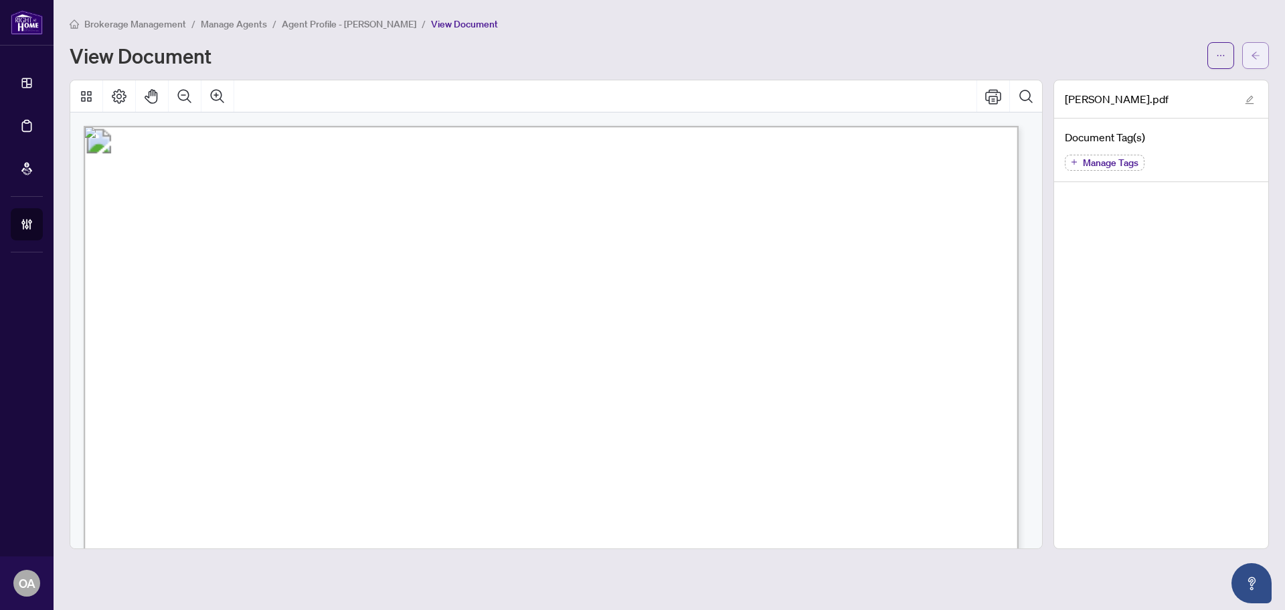
click at [1244, 52] on button "button" at bounding box center [1256, 55] width 27 height 27
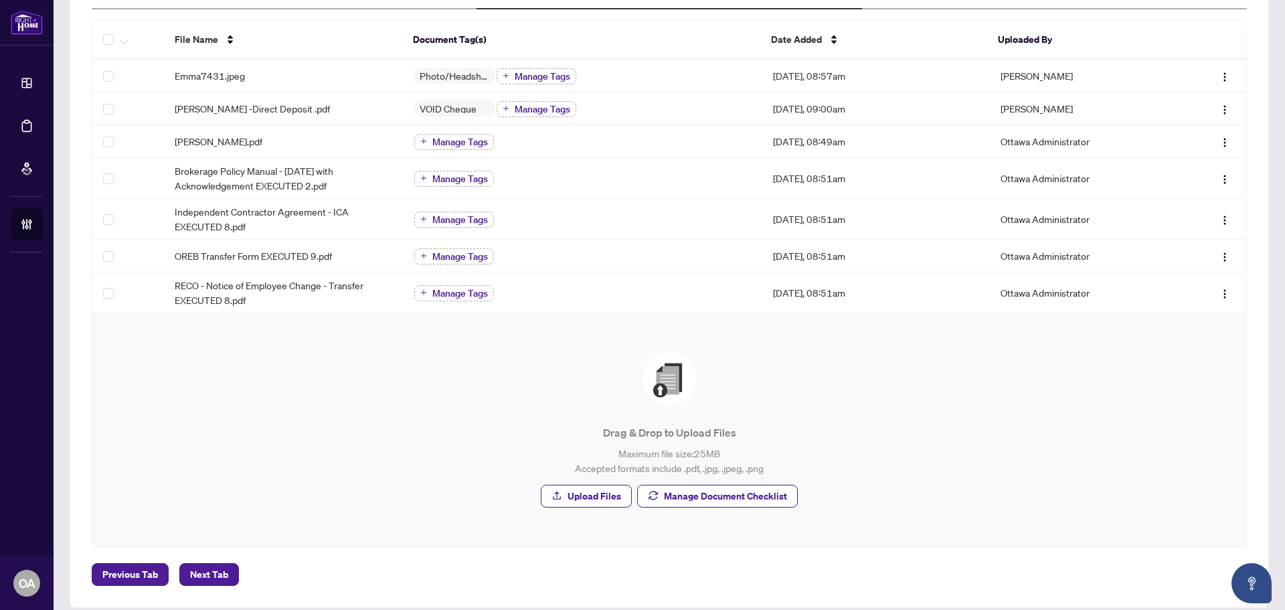
scroll to position [178, 0]
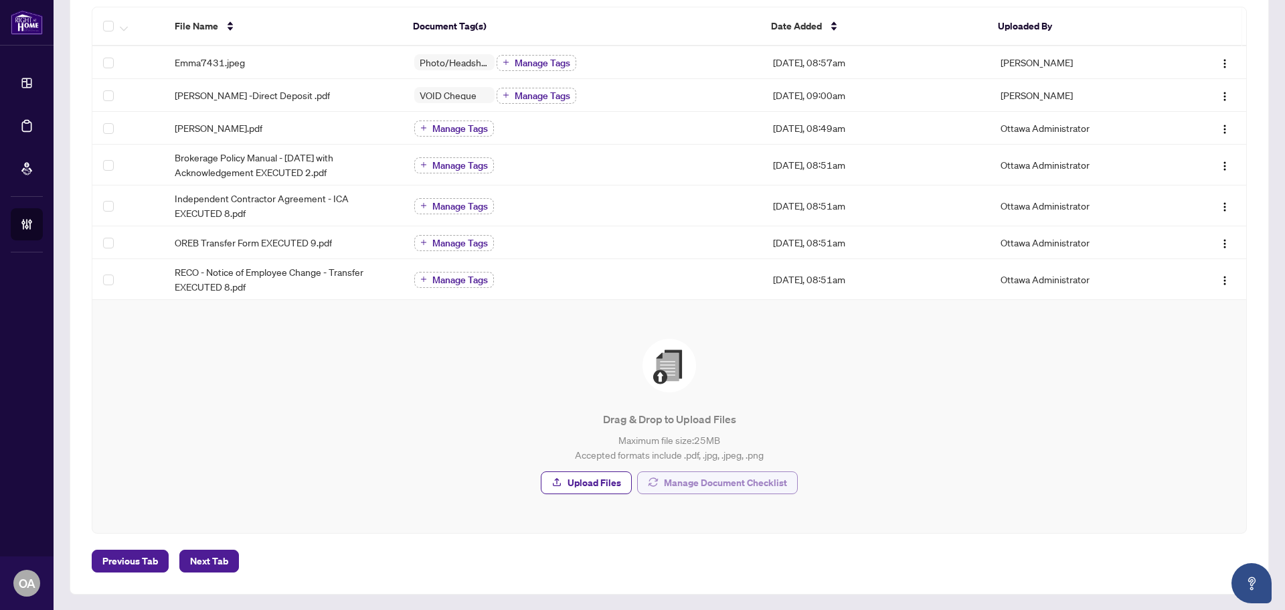
click at [724, 483] on span "Manage Document Checklist" at bounding box center [725, 482] width 123 height 21
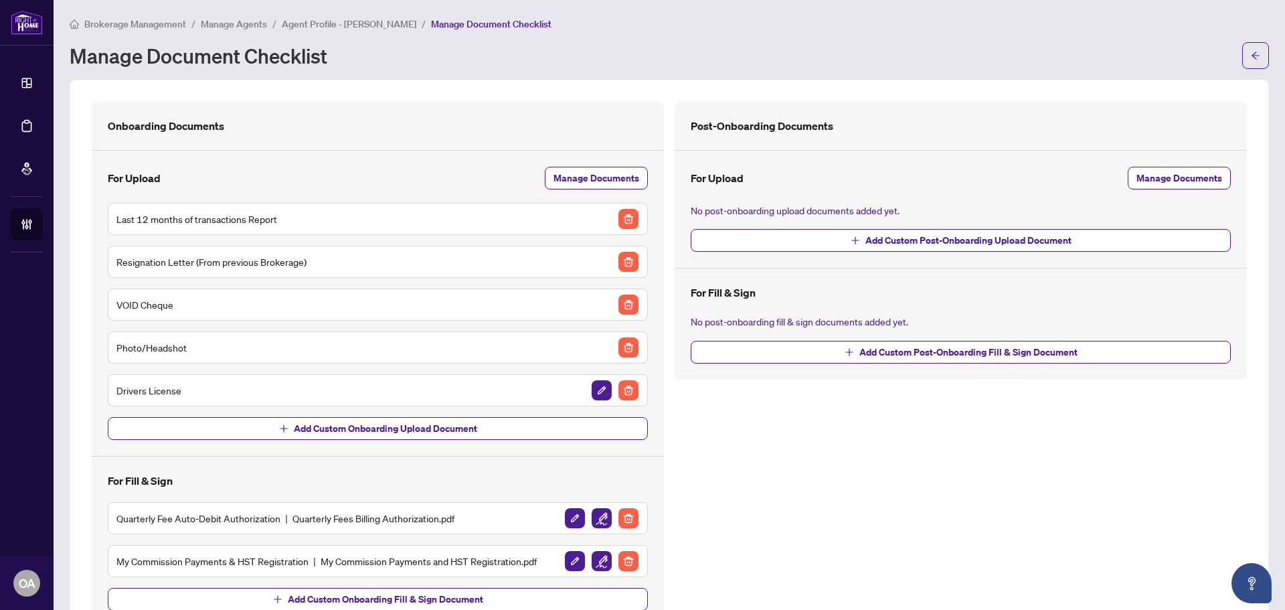
click at [1229, 45] on div "Manage Document Checklist" at bounding box center [670, 55] width 1200 height 27
click at [1251, 54] on icon "arrow-left" at bounding box center [1255, 55] width 9 height 9
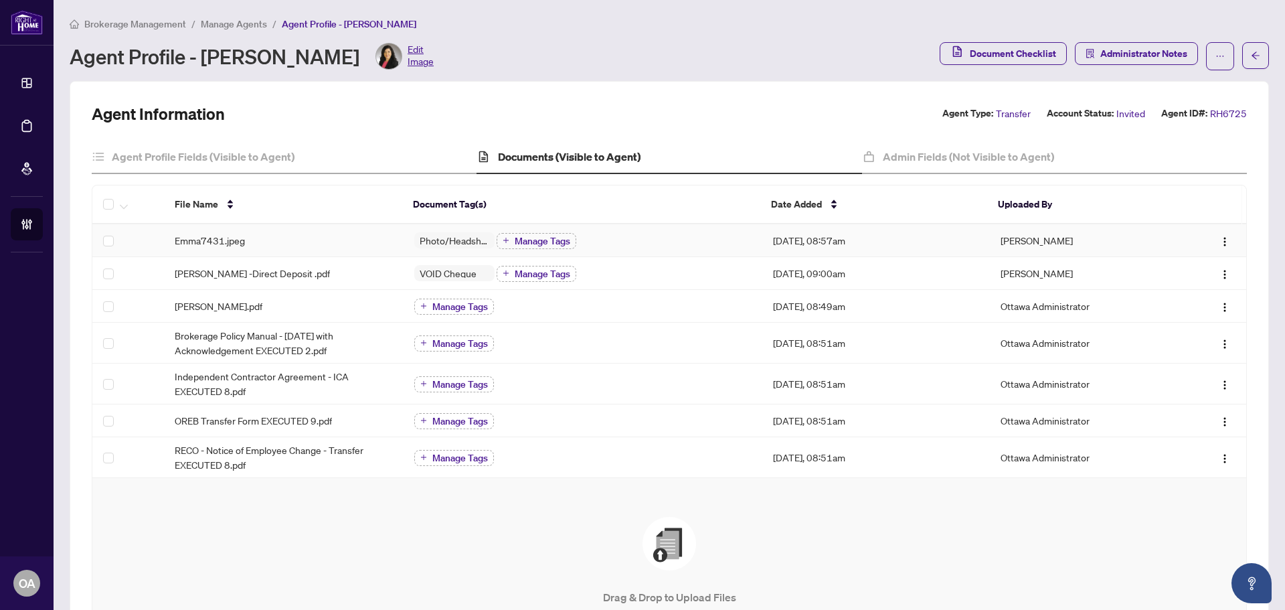
click at [351, 236] on div "Emma7431.jpeg" at bounding box center [284, 240] width 218 height 15
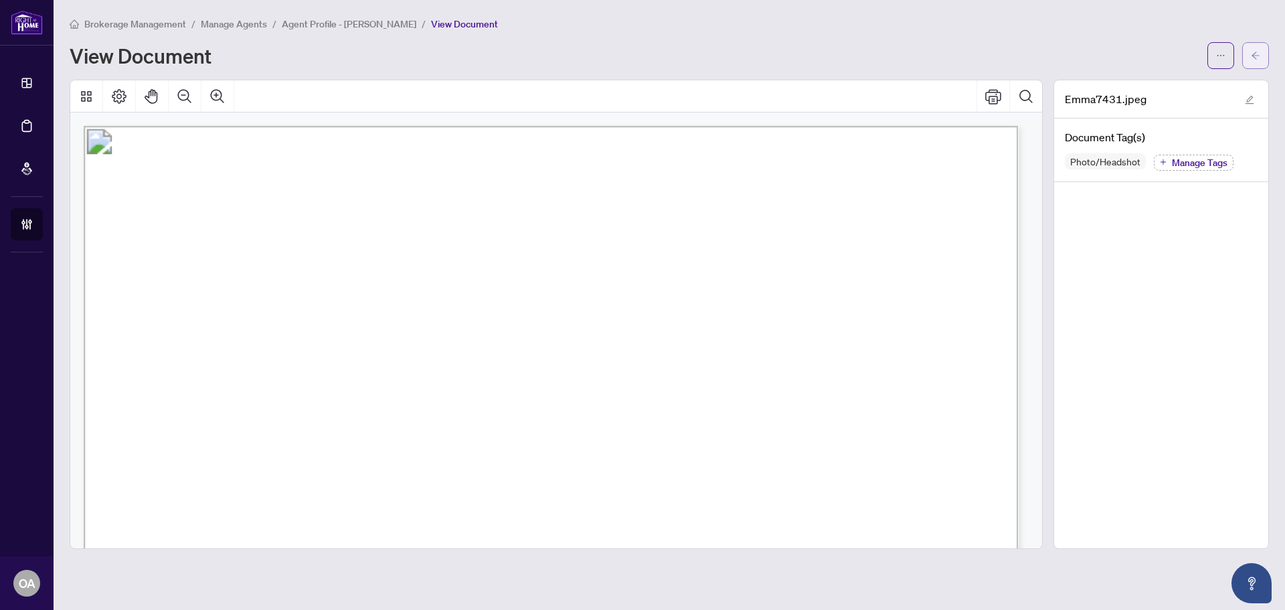
click at [1253, 56] on icon "arrow-left" at bounding box center [1256, 55] width 8 height 7
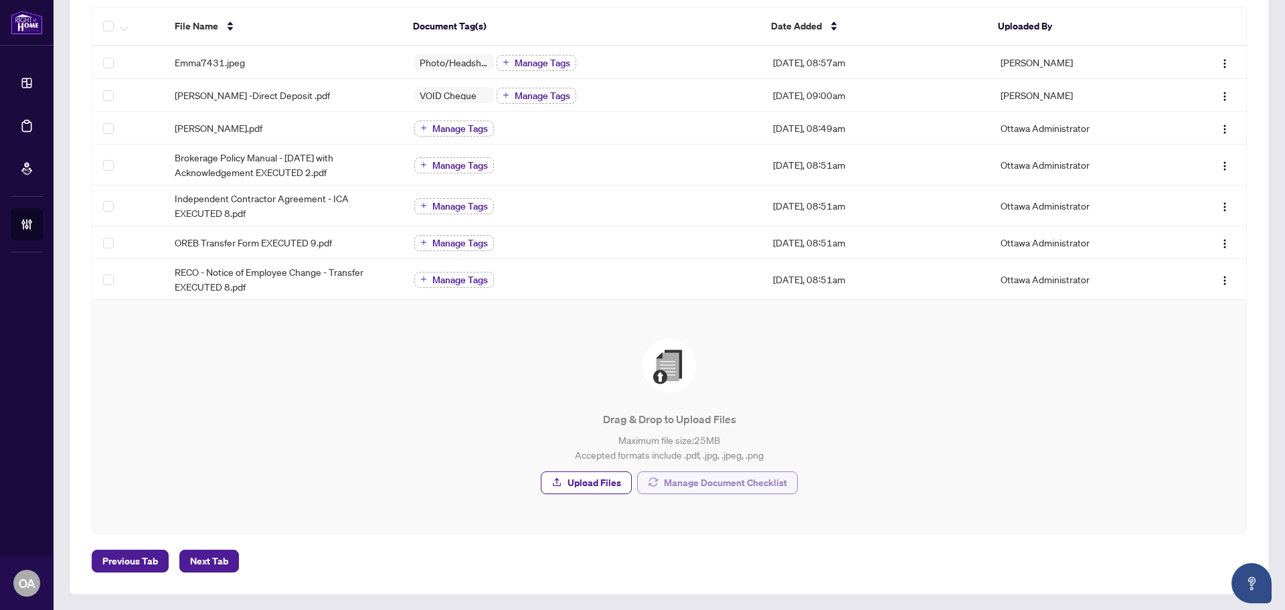
click at [736, 483] on span "Manage Document Checklist" at bounding box center [725, 482] width 123 height 21
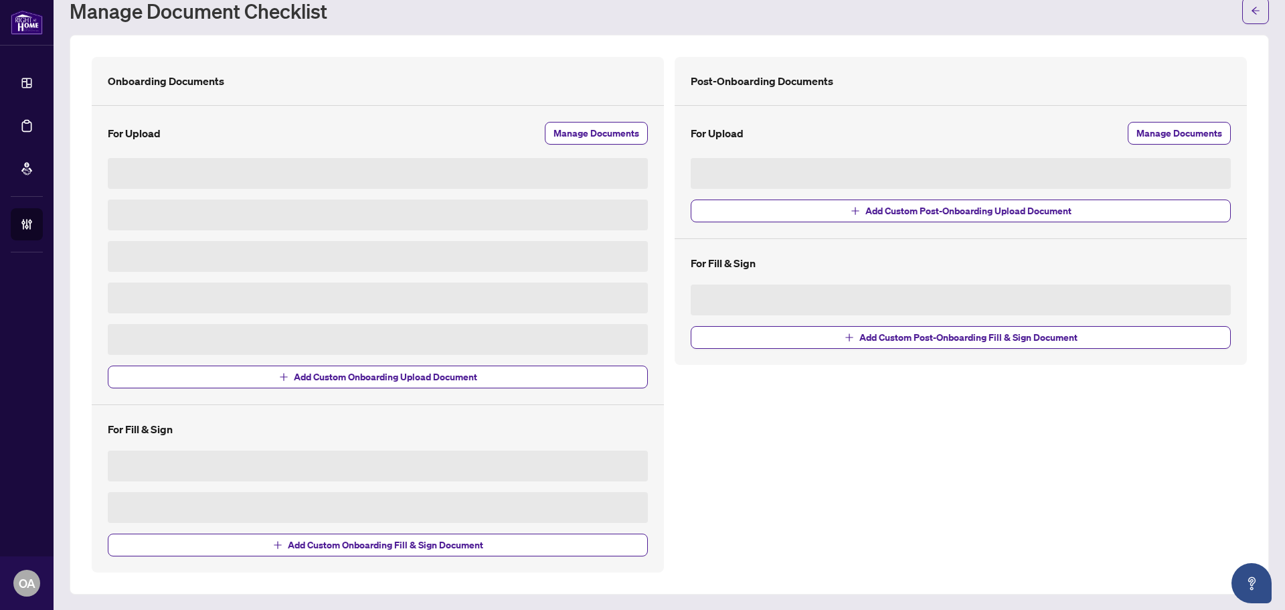
scroll to position [54, 0]
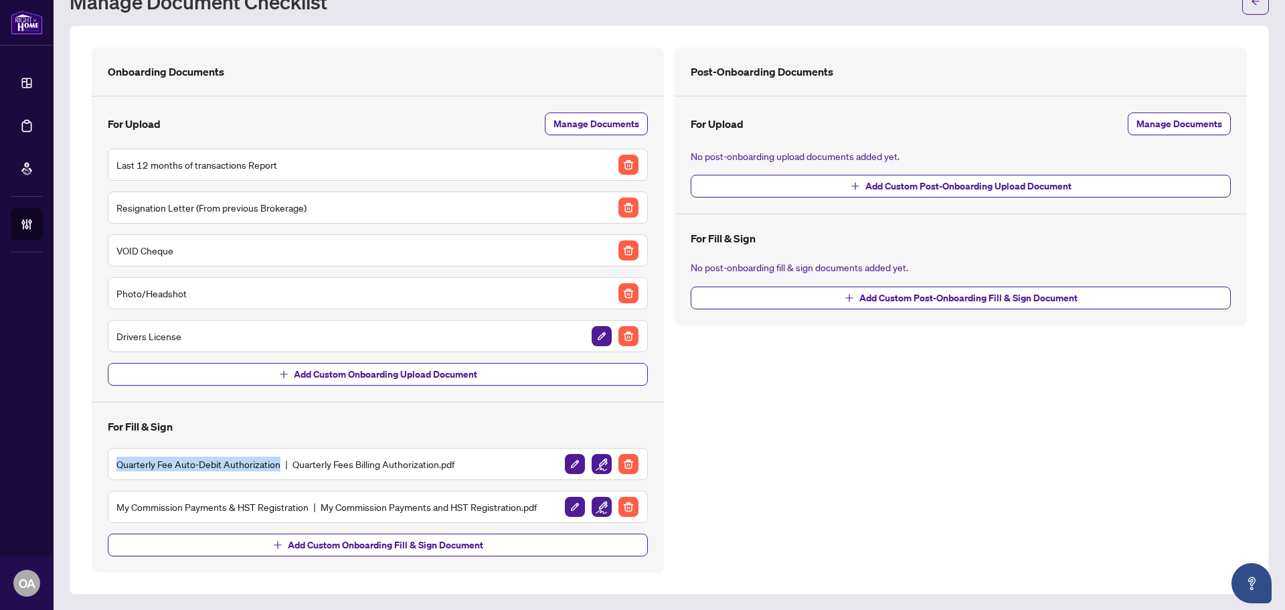
drag, startPoint x: 114, startPoint y: 464, endPoint x: 279, endPoint y: 463, distance: 165.4
click at [279, 463] on div "Quarterly Fee Auto-Debit Authorization Quarterly Fees Billing Authorization.pdf" at bounding box center [378, 464] width 540 height 32
copy h5 "Quarterly Fee Auto-Debit Authorization"
drag, startPoint x: 117, startPoint y: 507, endPoint x: 307, endPoint y: 507, distance: 190.1
click at [307, 507] on h5 "My Commission Payments & HST Registration My Commission Payments and HST Regist…" at bounding box center [326, 506] width 420 height 15
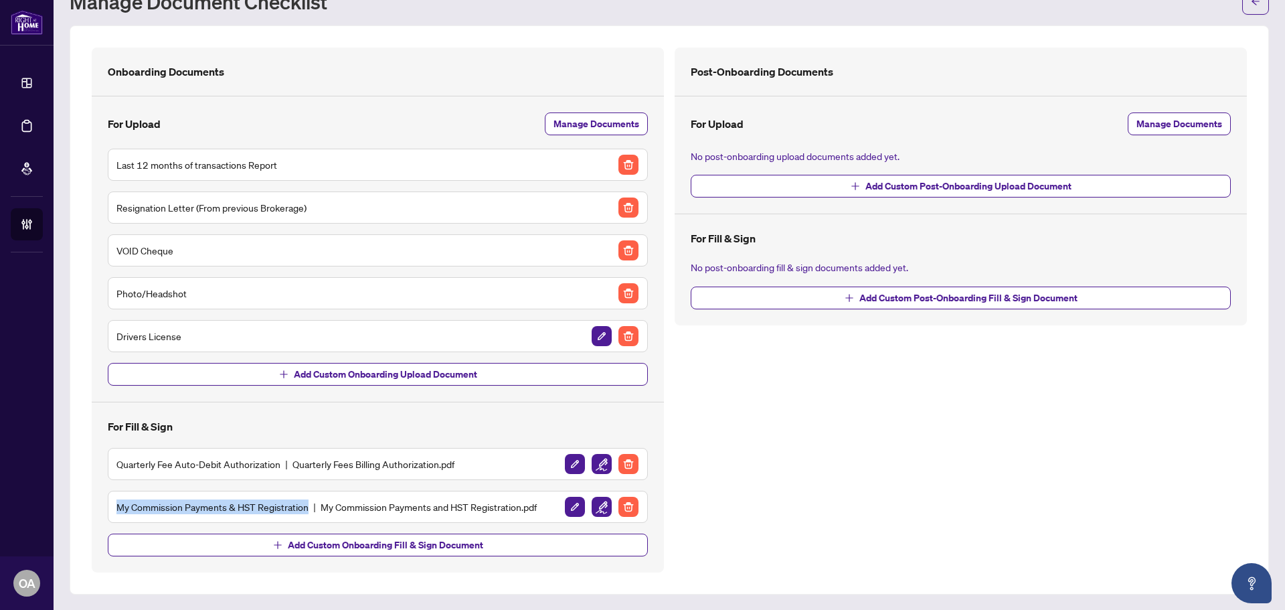
copy h5 "My Commission Payments & HST Registration"
click at [984, 446] on div "Post-Onboarding Documents For Upload Manage Documents No post-onboarding upload…" at bounding box center [961, 310] width 583 height 525
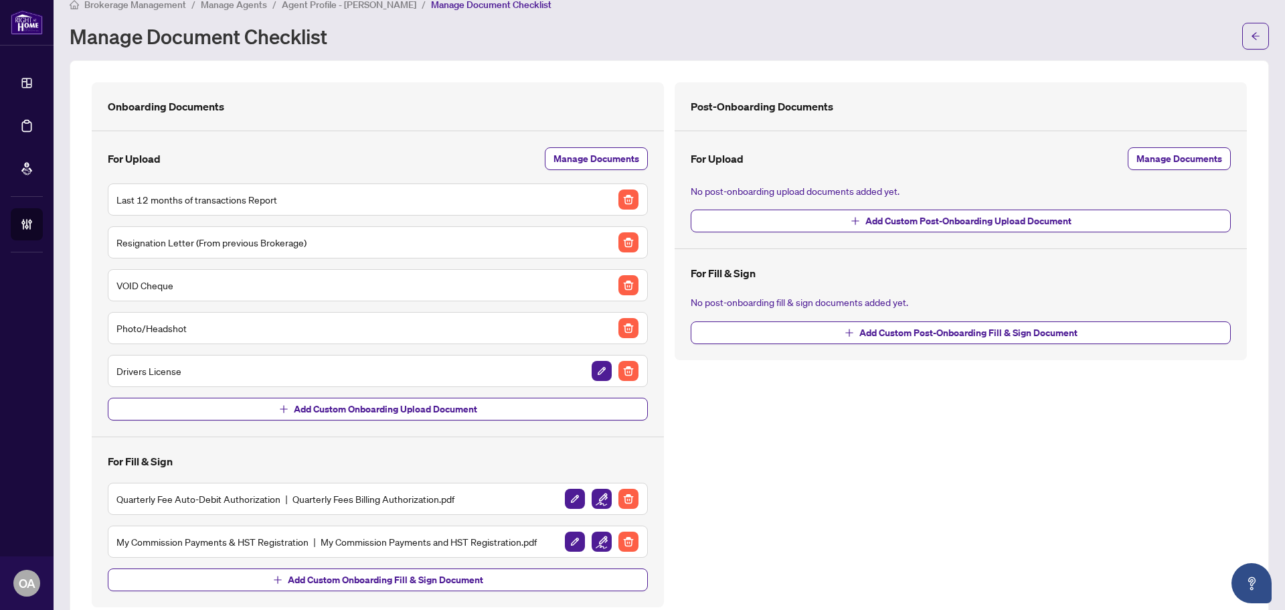
scroll to position [0, 0]
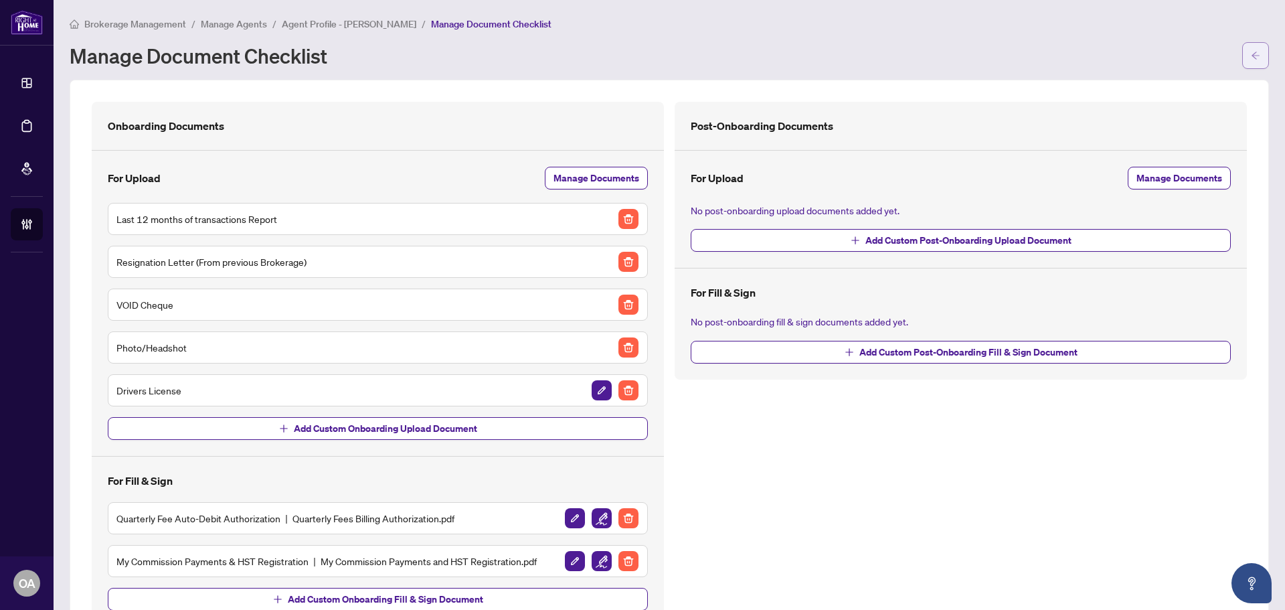
click at [1243, 60] on button "button" at bounding box center [1256, 55] width 27 height 27
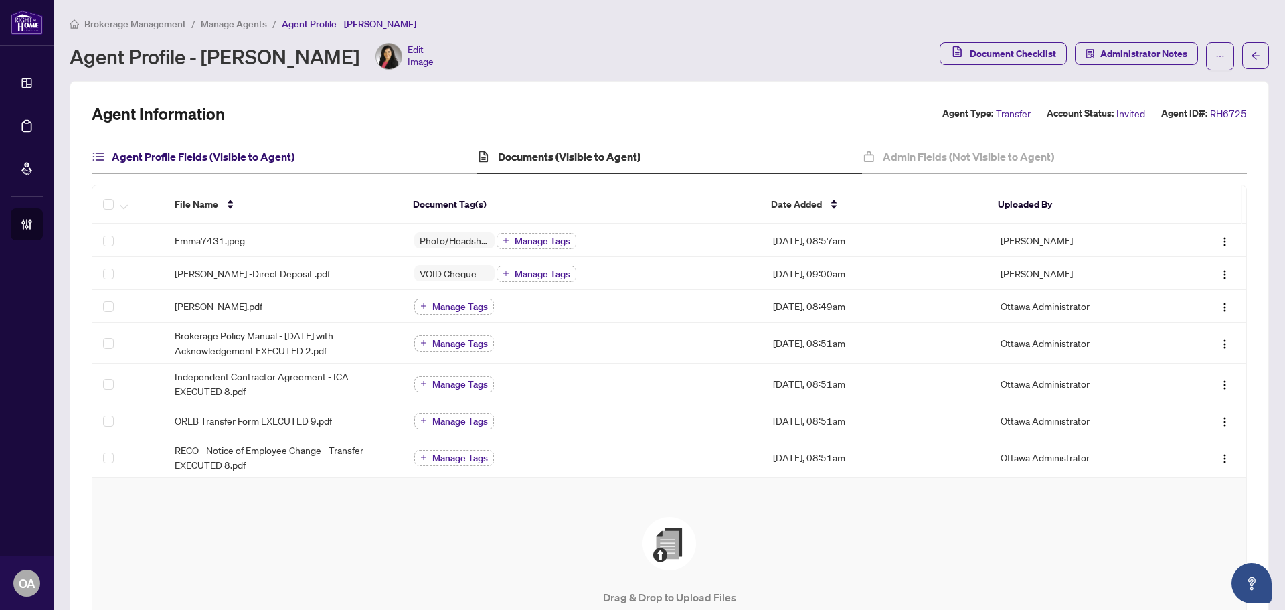
click at [229, 153] on h4 "Agent Profile Fields (Visible to Agent)" at bounding box center [203, 157] width 183 height 16
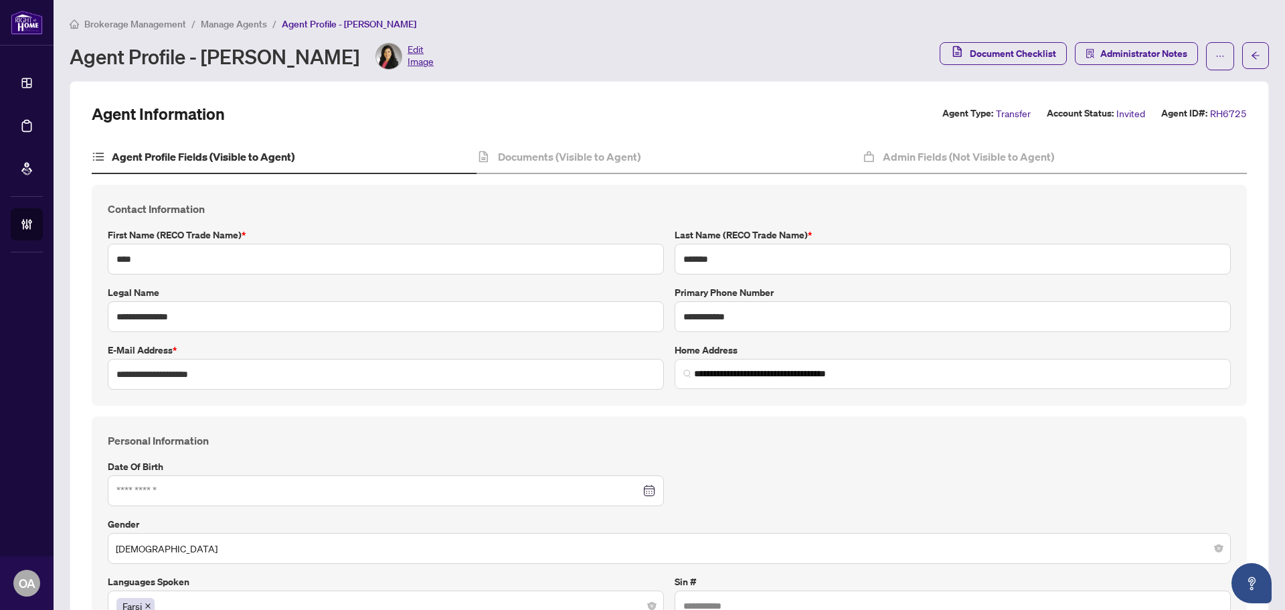
type input "**********"
type input "****"
type input "**********"
click at [233, 373] on input "**********" at bounding box center [386, 374] width 556 height 31
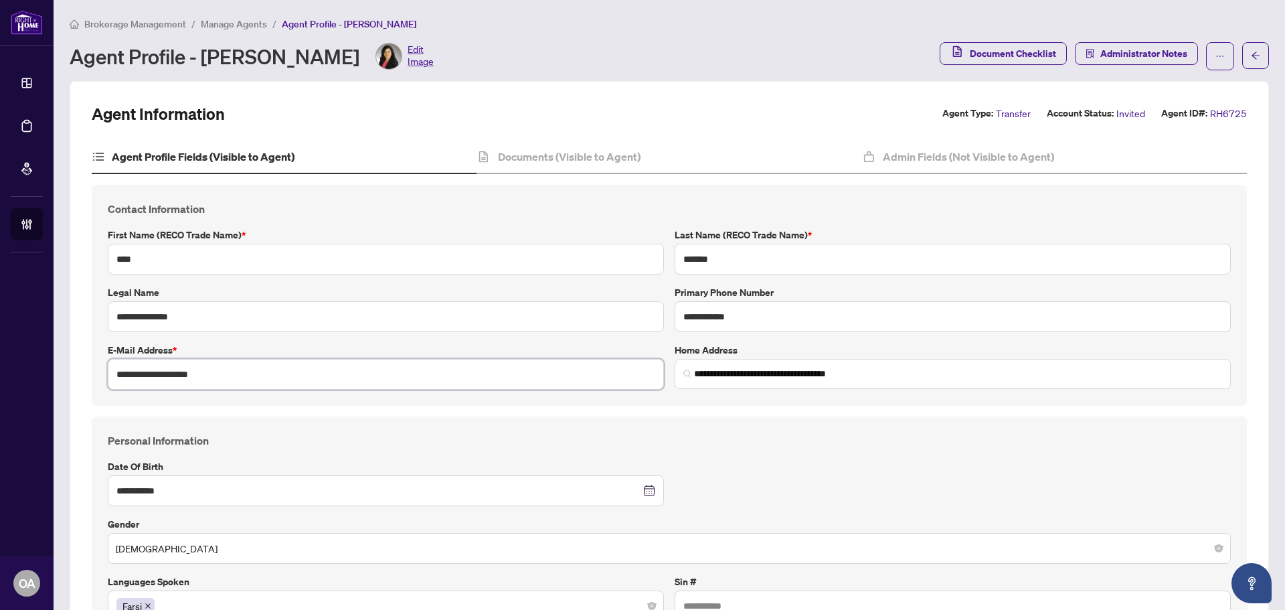
click at [233, 373] on input "**********" at bounding box center [386, 374] width 556 height 31
click at [282, 317] on input "**********" at bounding box center [386, 316] width 556 height 31
click at [708, 323] on input "**********" at bounding box center [953, 316] width 556 height 31
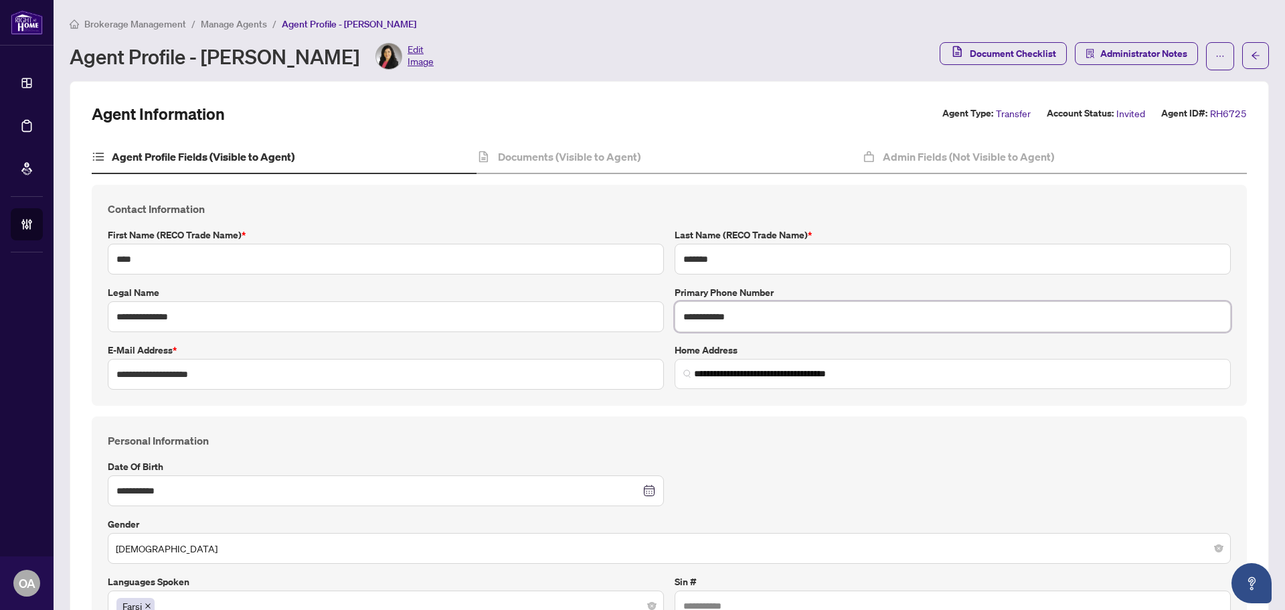
click at [708, 323] on input "**********" at bounding box center [953, 316] width 556 height 31
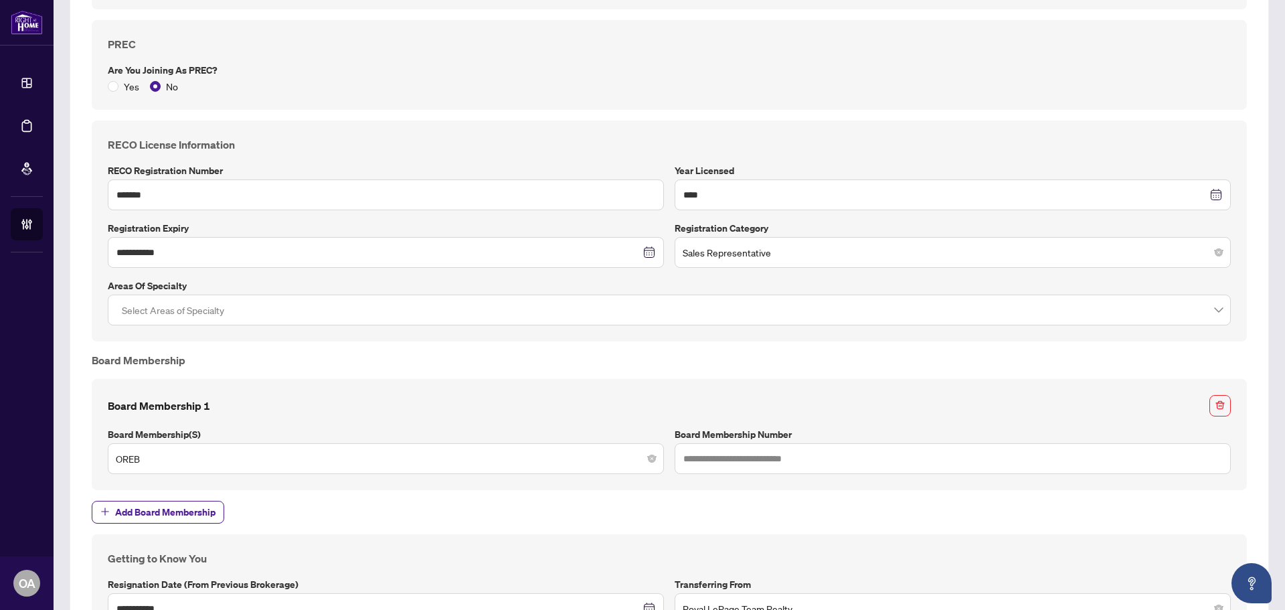
scroll to position [1004, 0]
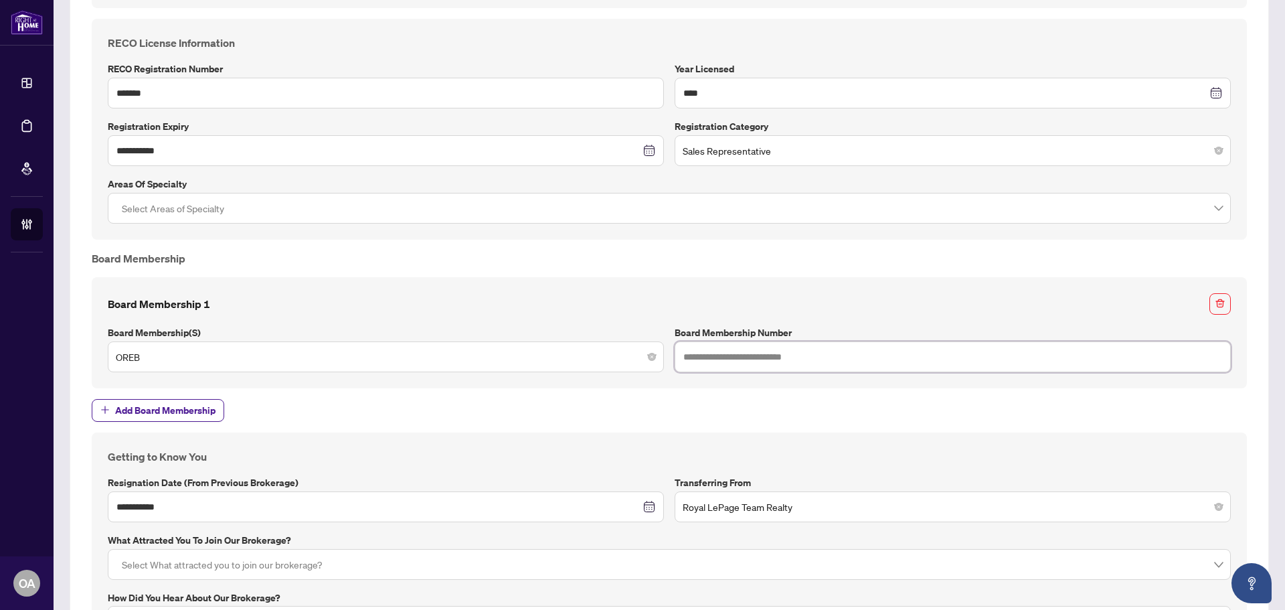
click at [705, 364] on input "text" at bounding box center [953, 356] width 556 height 31
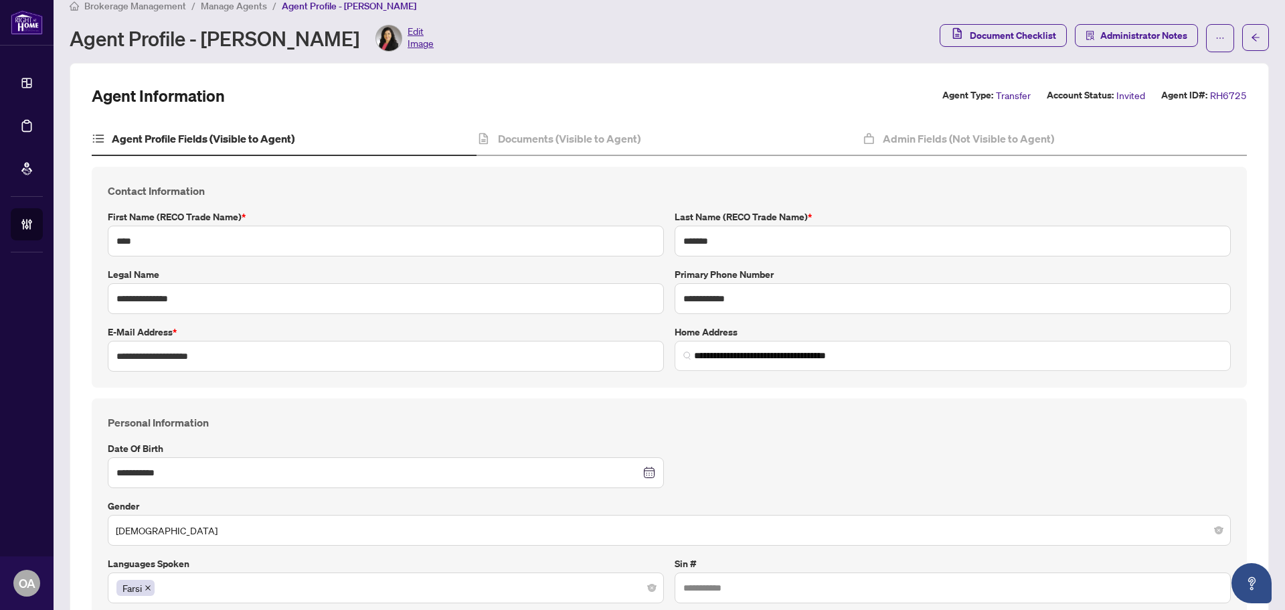
scroll to position [0, 0]
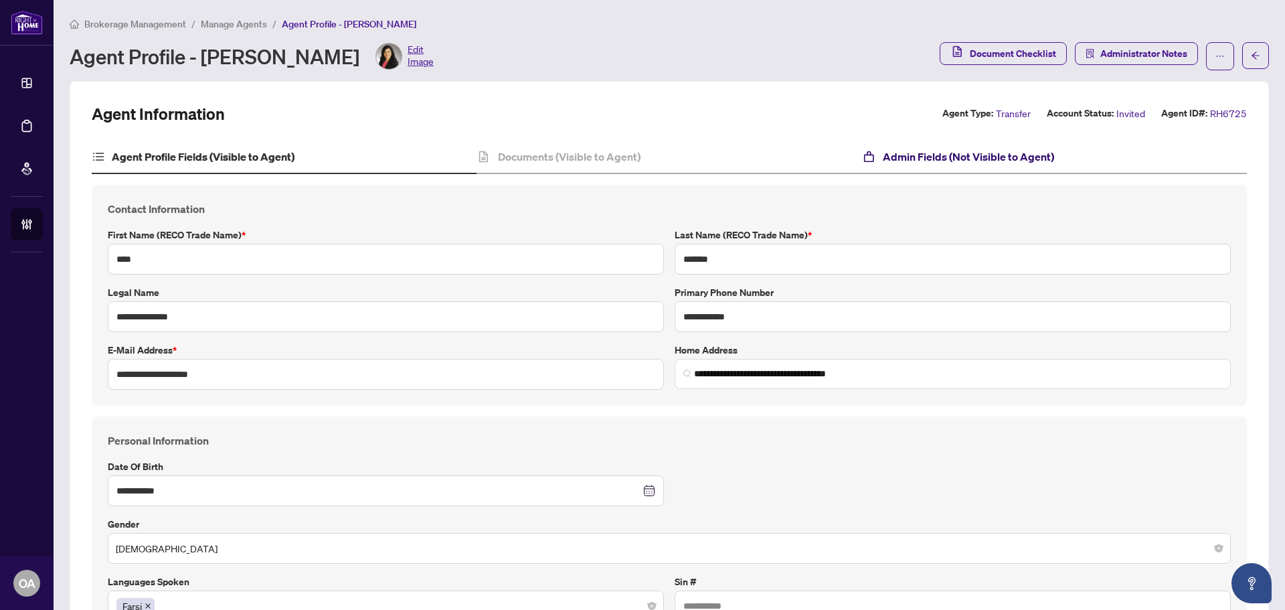
click at [996, 160] on h4 "Admin Fields (Not Visible to Agent)" at bounding box center [968, 157] width 171 height 16
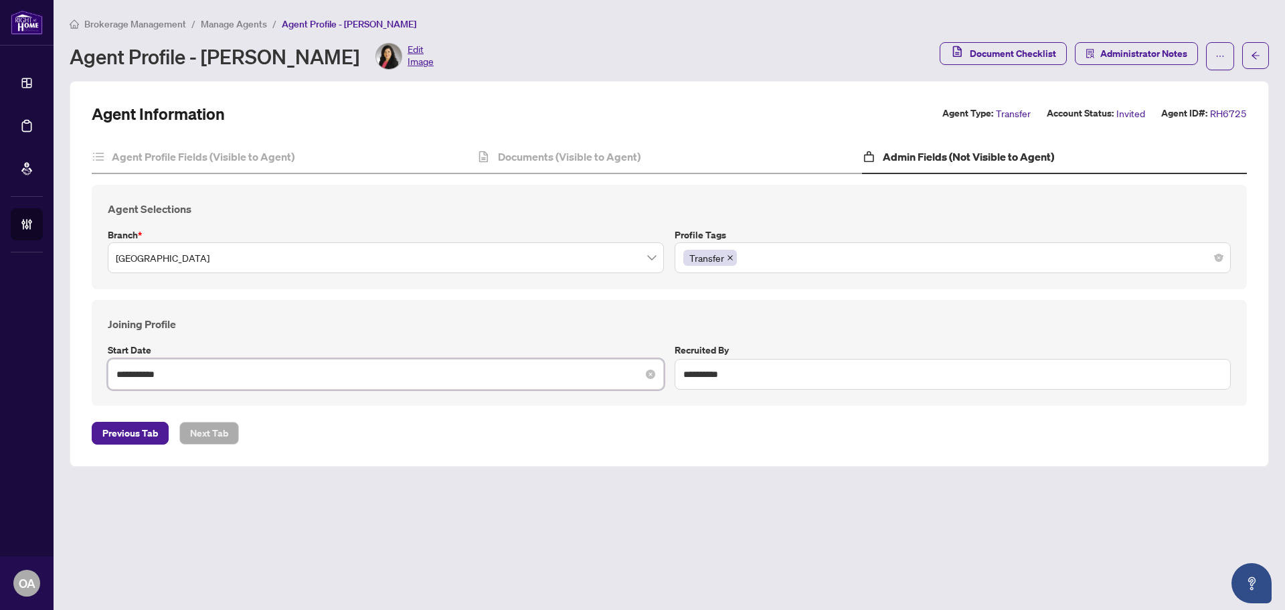
click at [480, 379] on input "**********" at bounding box center [378, 374] width 524 height 15
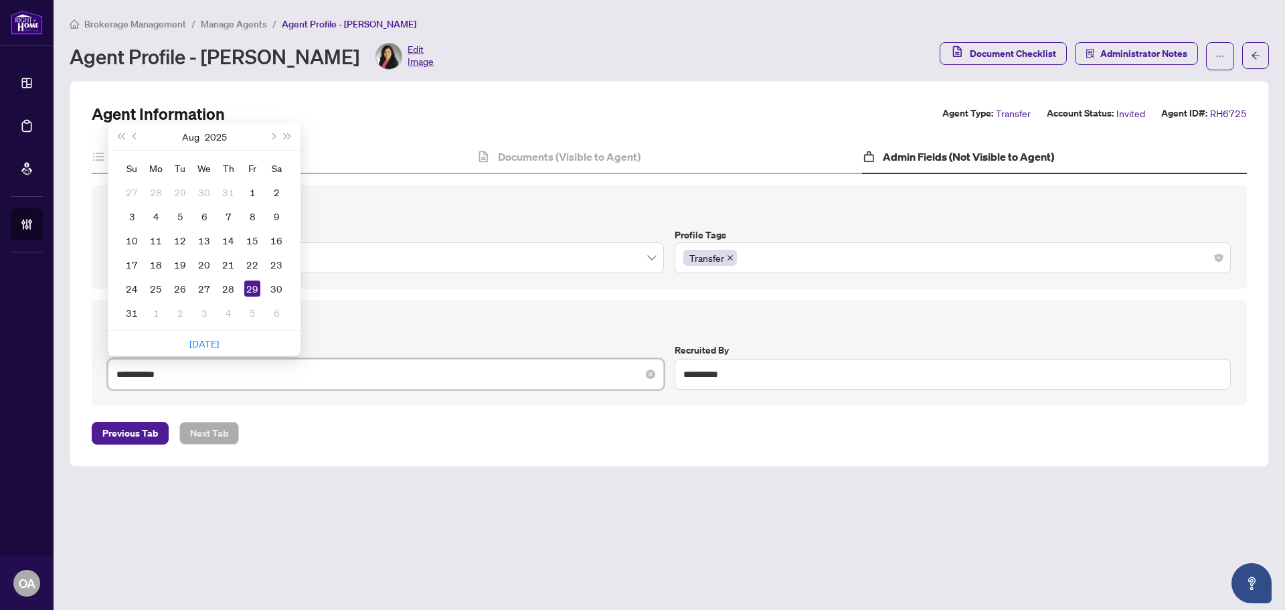
click at [480, 379] on input "**********" at bounding box center [378, 374] width 524 height 15
click at [659, 336] on div "**********" at bounding box center [669, 353] width 1134 height 74
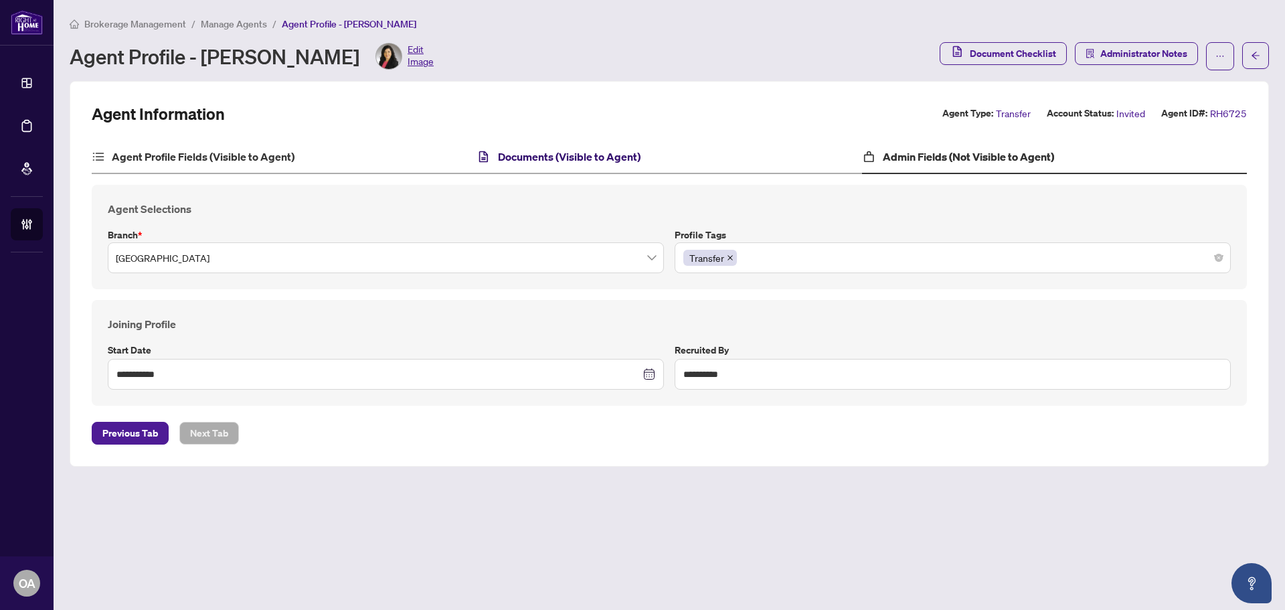
click at [633, 155] on h4 "Documents (Visible to Agent)" at bounding box center [569, 157] width 143 height 16
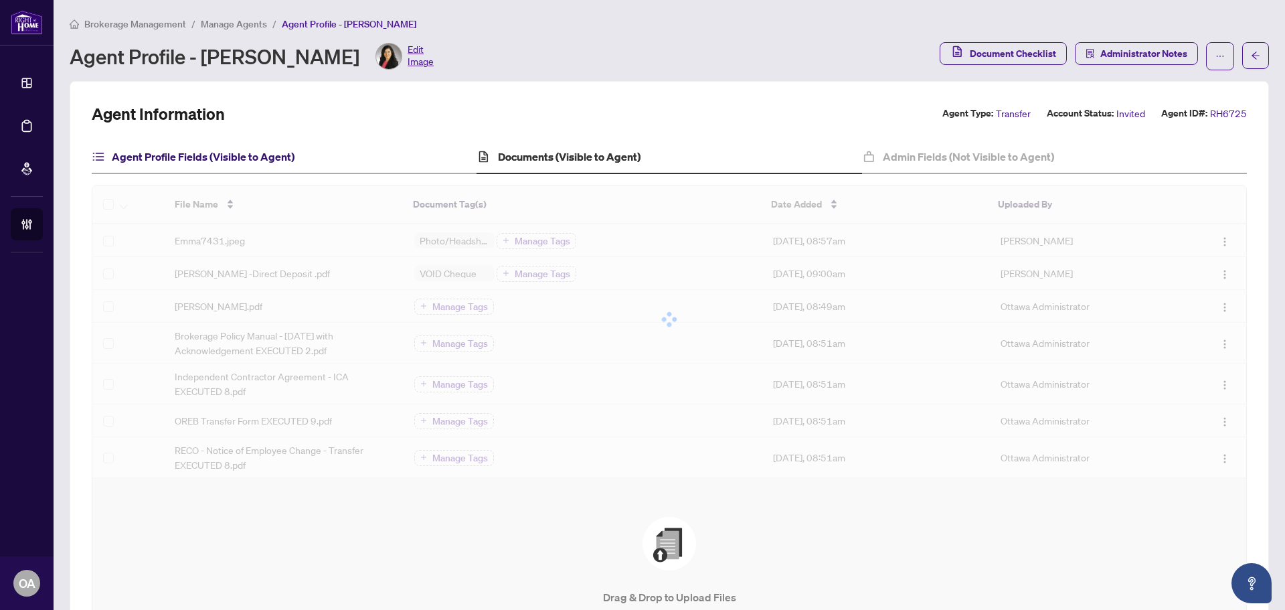
click at [263, 158] on h4 "Agent Profile Fields (Visible to Agent)" at bounding box center [203, 157] width 183 height 16
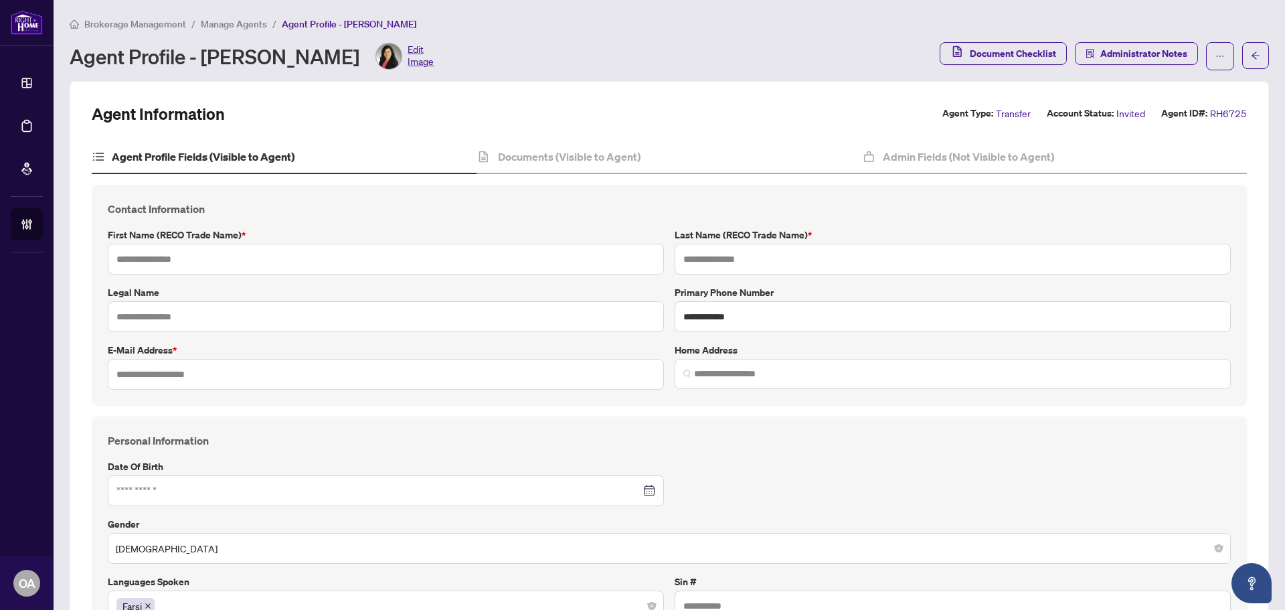
type input "****"
type input "*******"
type input "**********"
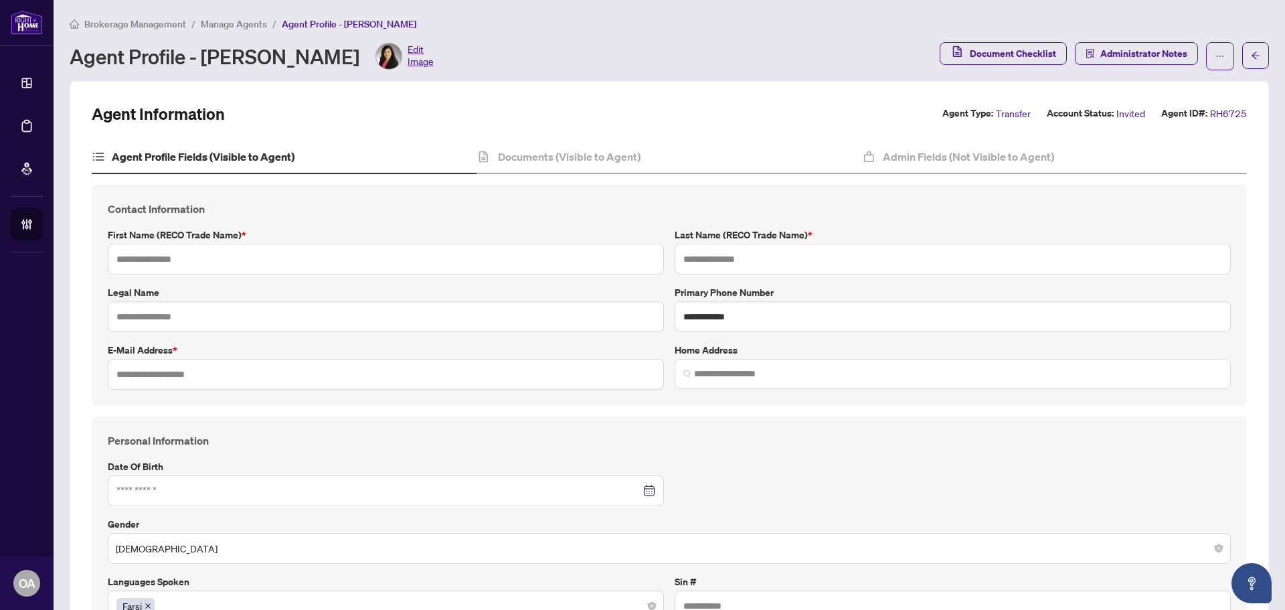
type input "*******"
type input "**********"
type input "****"
type input "**********"
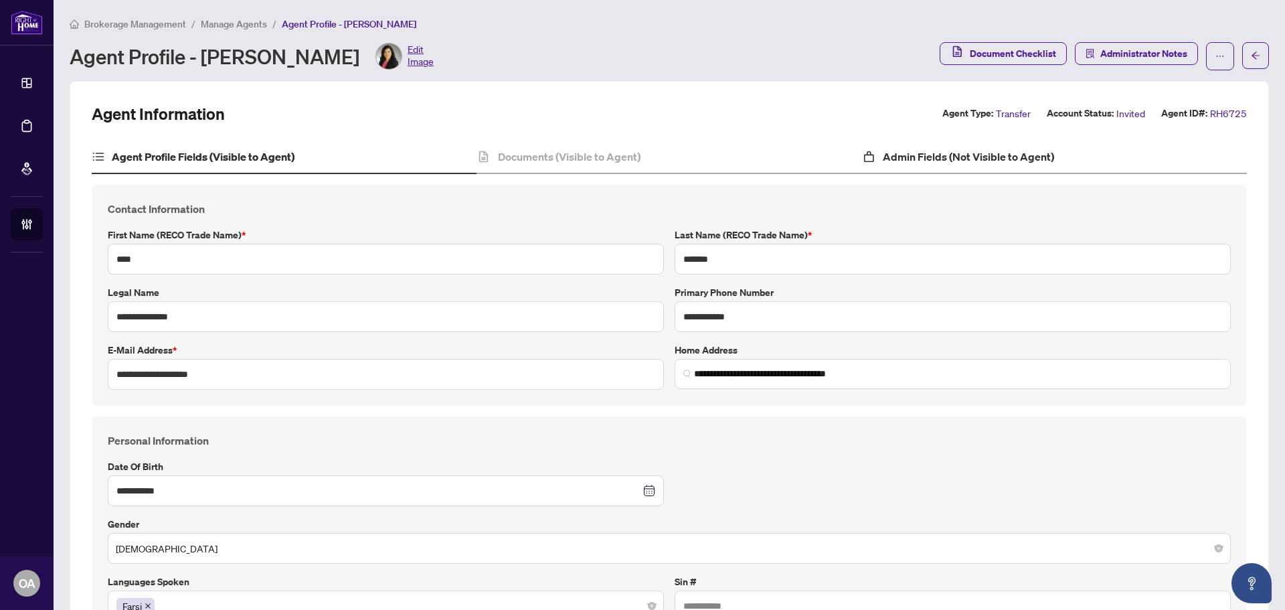
click at [918, 167] on div "Admin Fields (Not Visible to Agent)" at bounding box center [1054, 157] width 385 height 33
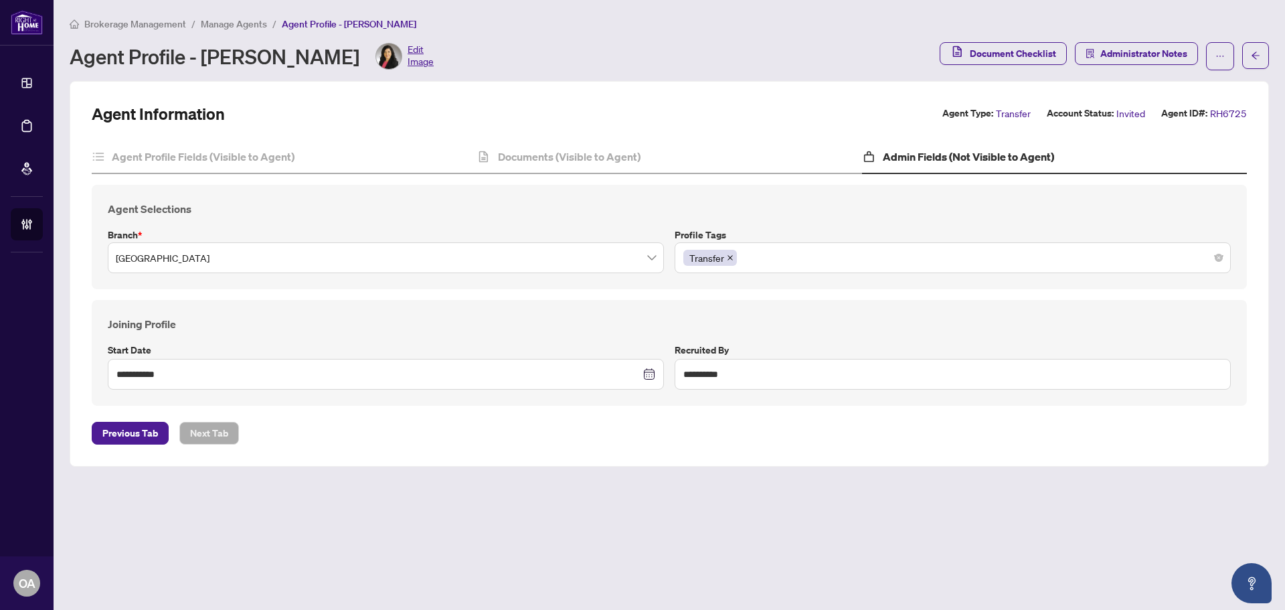
click at [836, 262] on div "Transfer" at bounding box center [953, 258] width 539 height 24
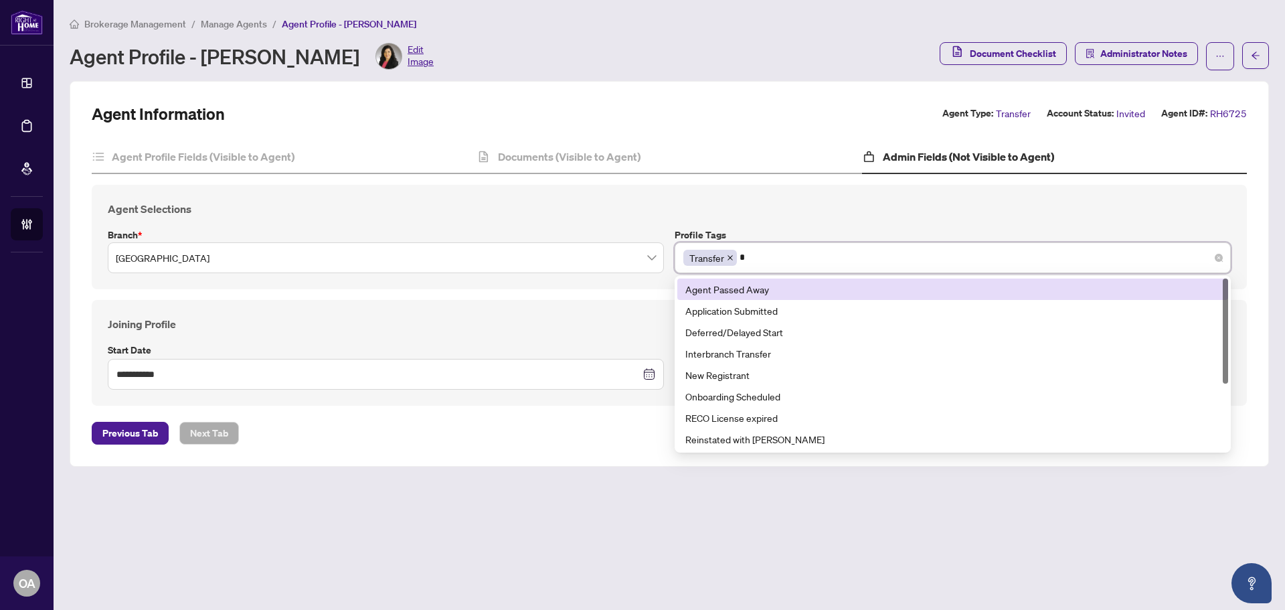
type input "**"
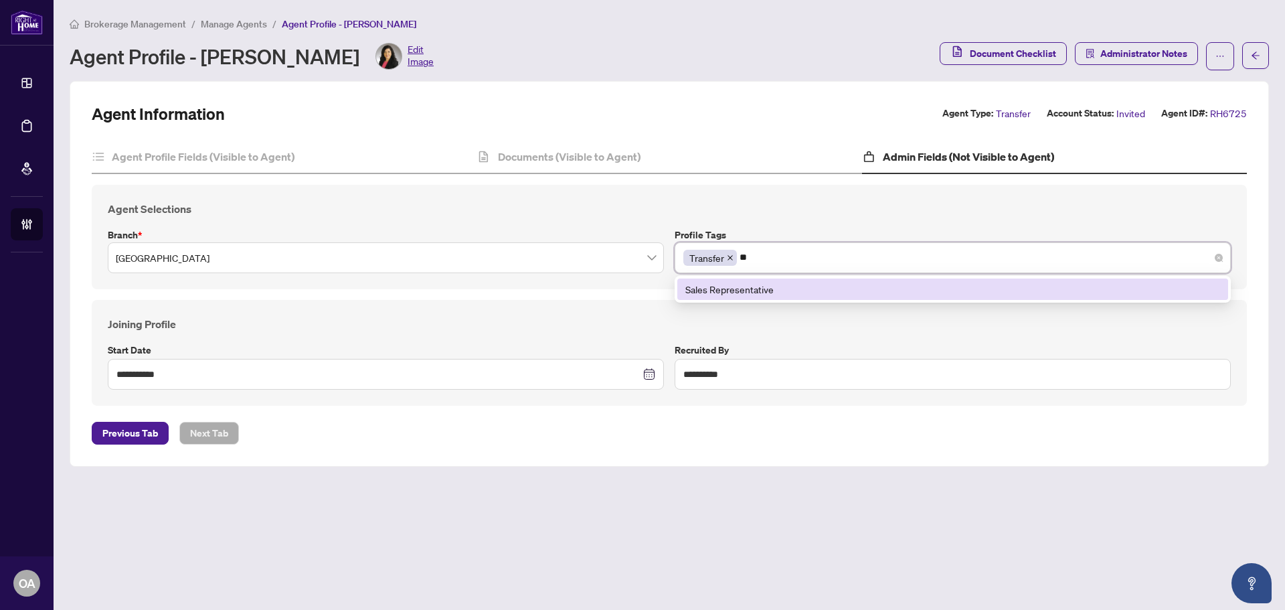
click at [744, 294] on div "Sales Representative" at bounding box center [953, 289] width 535 height 15
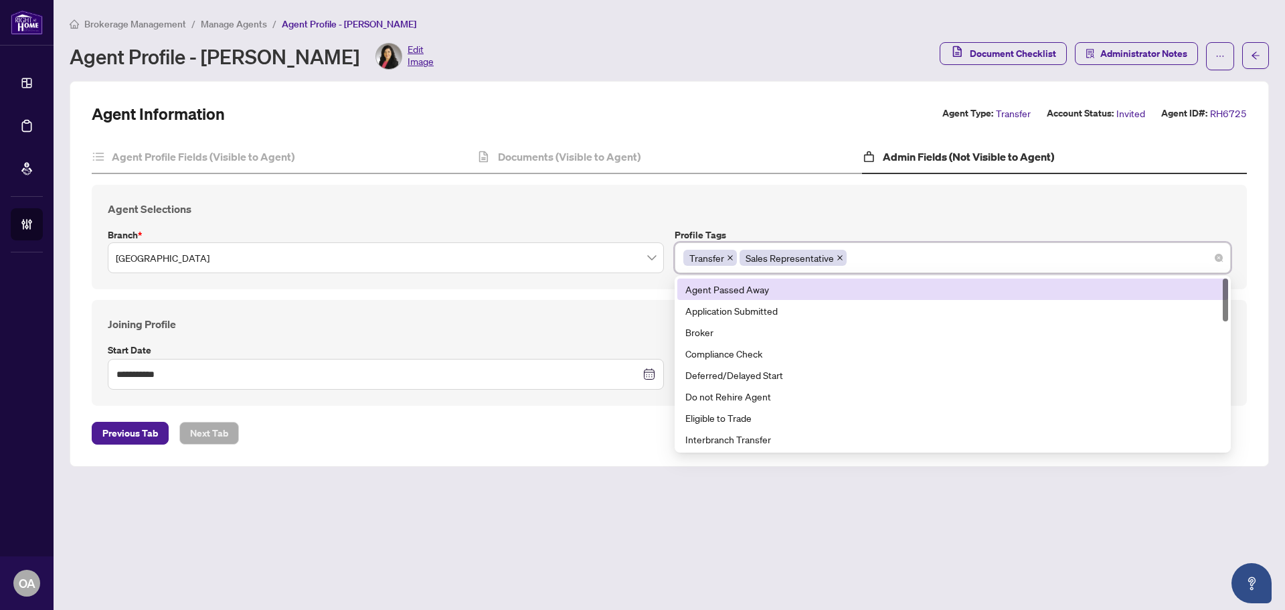
click at [862, 218] on div "Agent Selections Branch * Ottawa Profile Tags Transfer Sales Representative 4 2…" at bounding box center [670, 237] width 1156 height 104
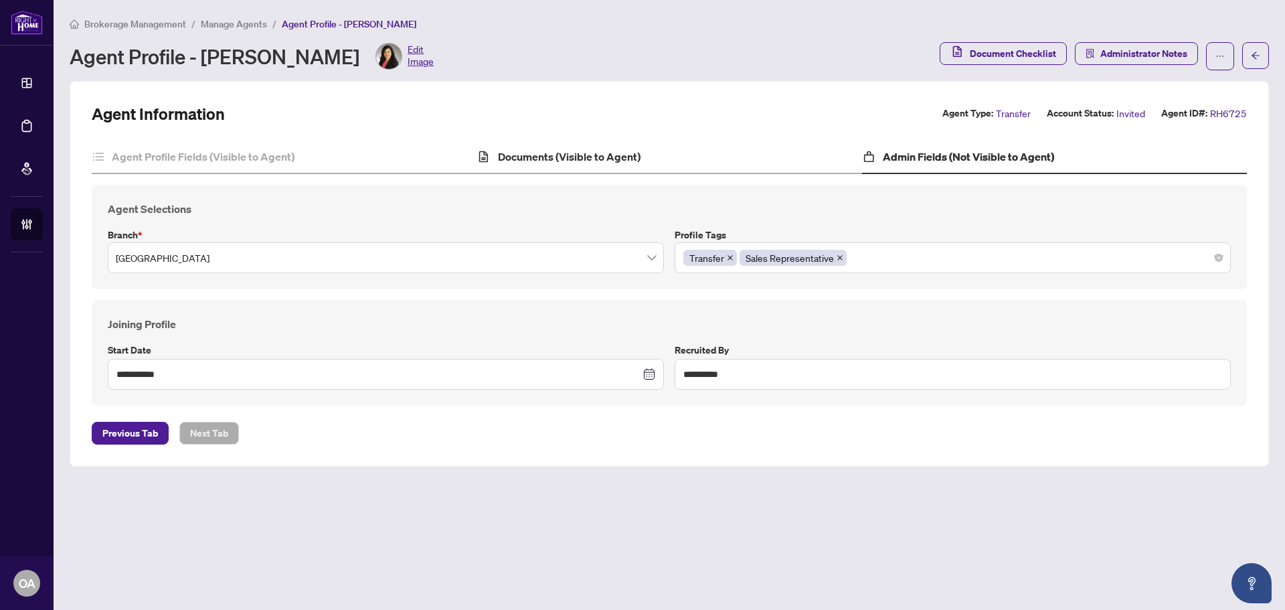
click at [605, 169] on div "Documents (Visible to Agent)" at bounding box center [669, 157] width 385 height 33
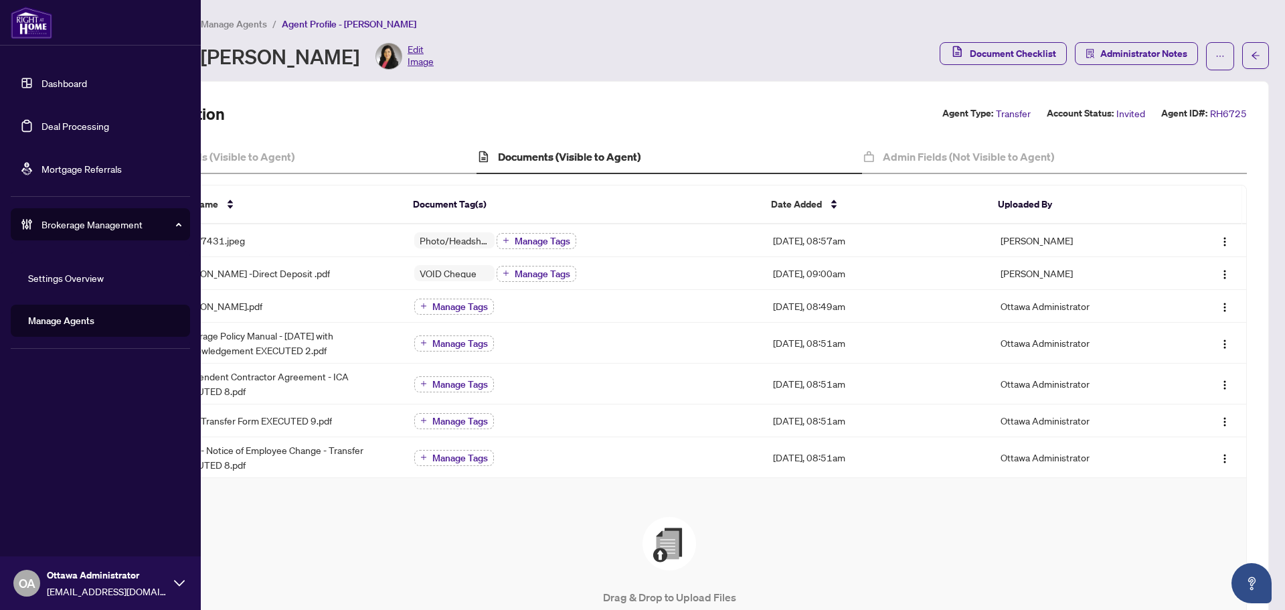
click at [42, 124] on link "Deal Processing" at bounding box center [76, 126] width 68 height 12
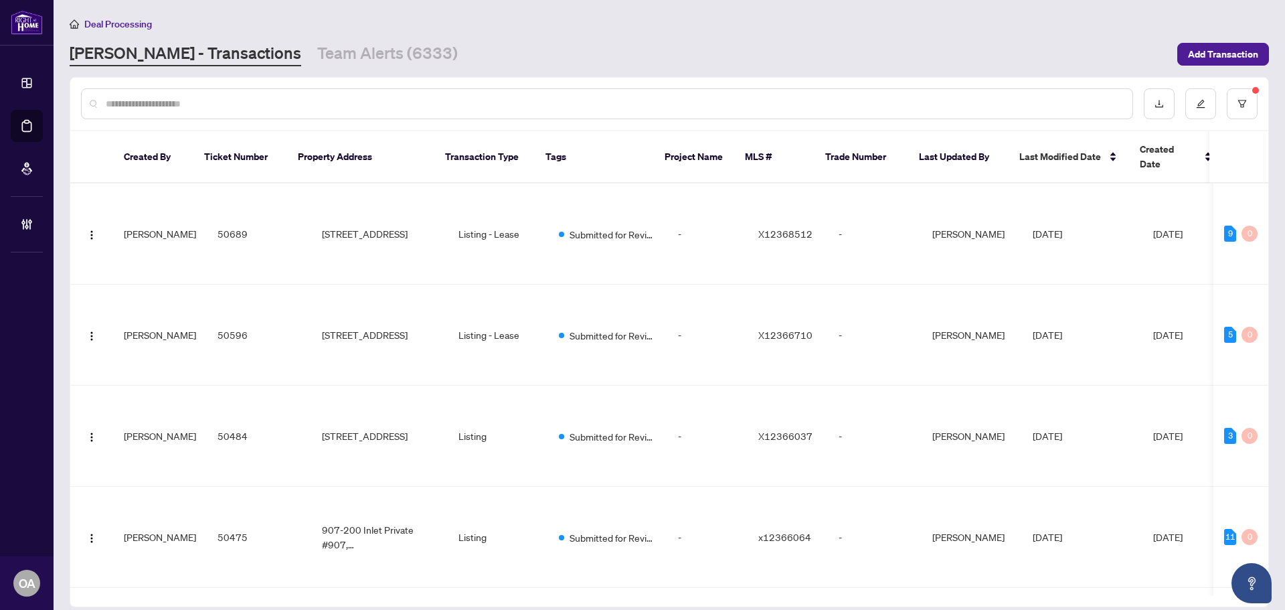
click at [218, 100] on input "text" at bounding box center [614, 103] width 1016 height 15
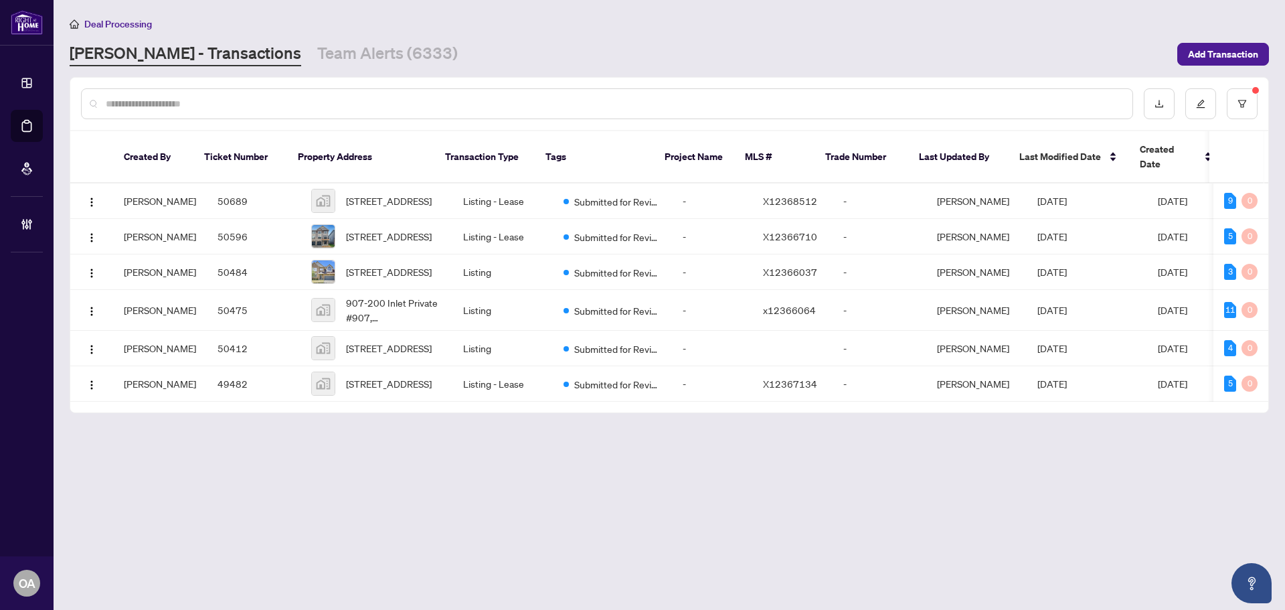
paste input "*****"
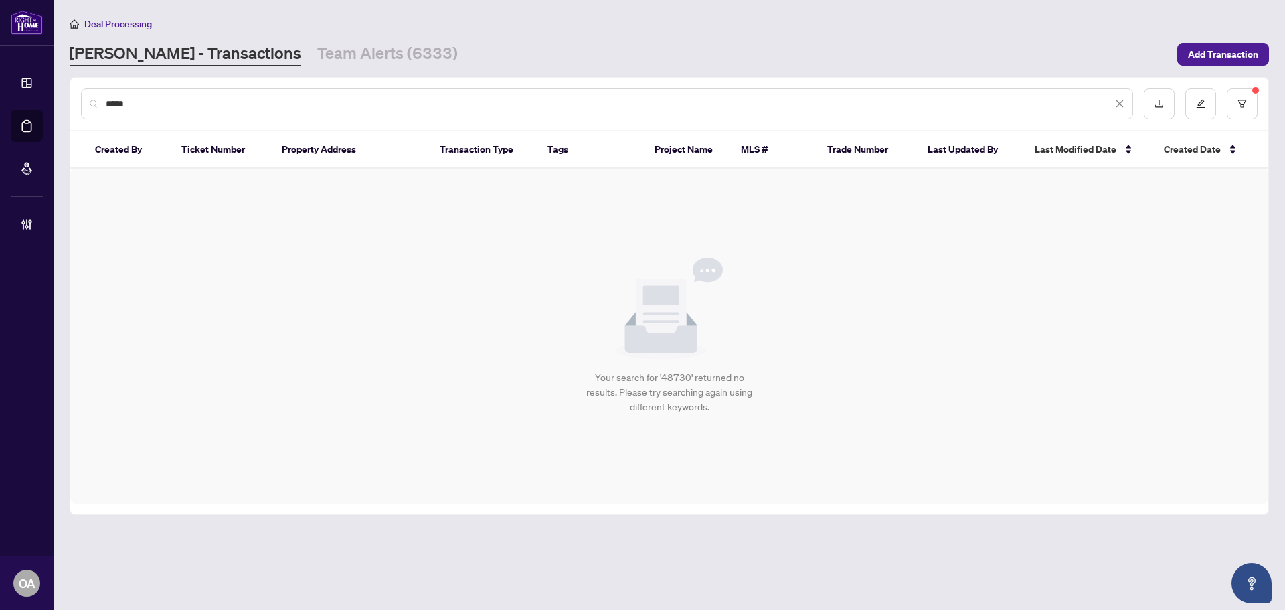
type input "*****"
click at [1227, 106] on div at bounding box center [1201, 103] width 114 height 31
click at [1253, 106] on button "button" at bounding box center [1242, 103] width 31 height 31
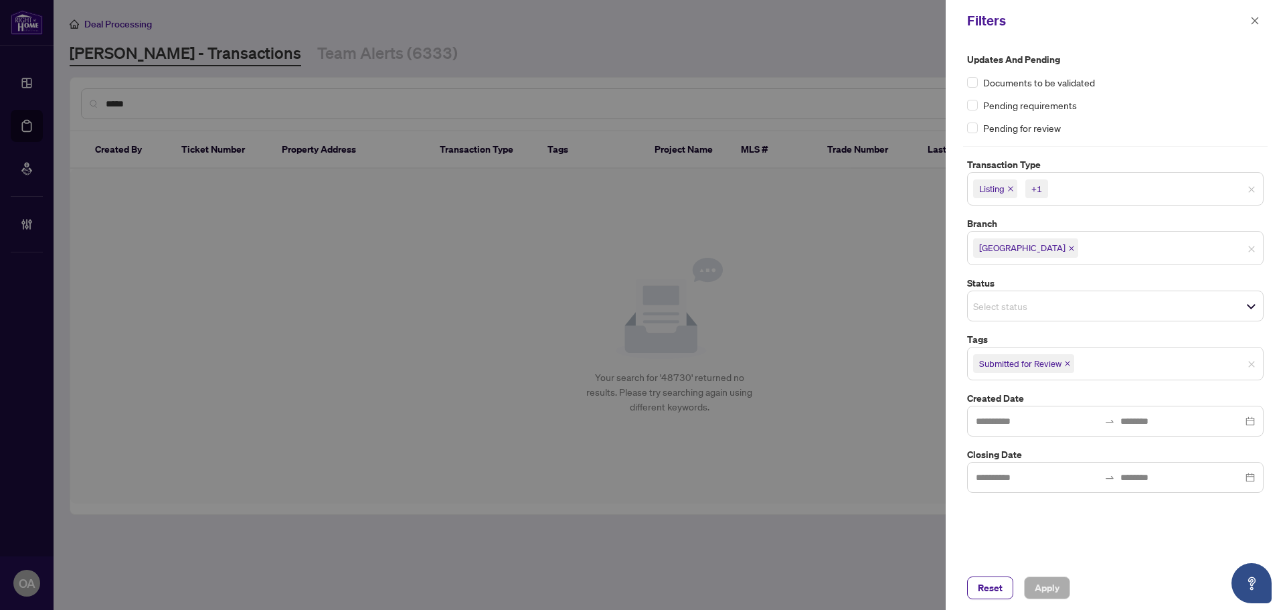
drag, startPoint x: 1250, startPoint y: 186, endPoint x: 1256, endPoint y: 208, distance: 22.3
click at [1253, 356] on span "Submitted for Review" at bounding box center [1115, 359] width 295 height 21
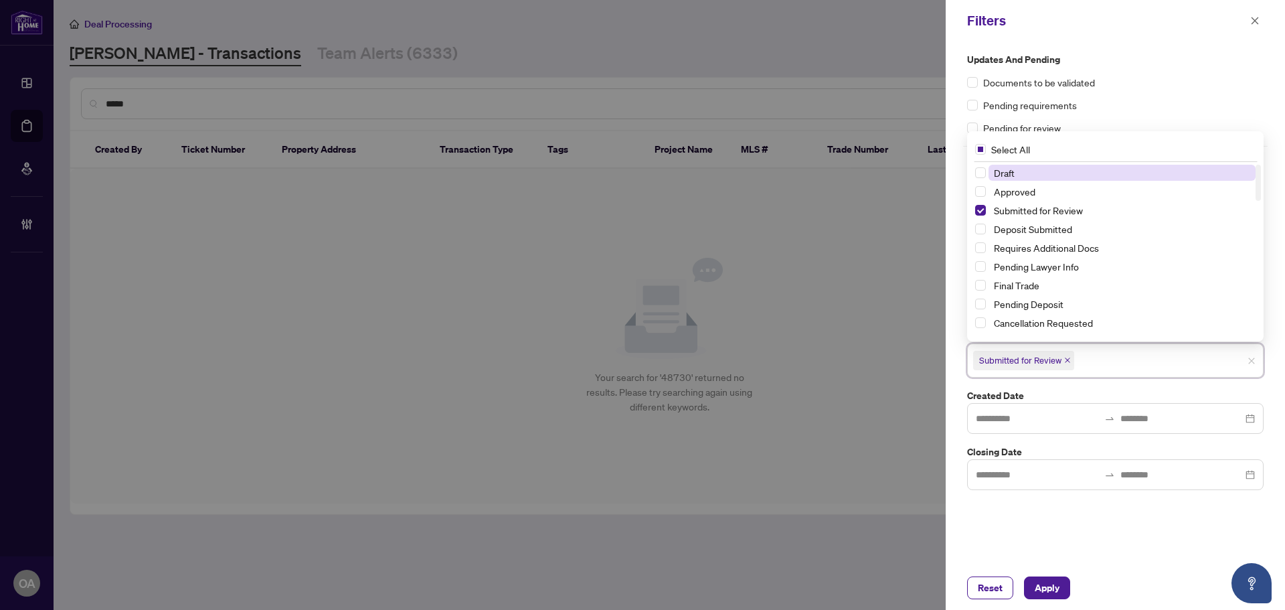
drag, startPoint x: 1250, startPoint y: 362, endPoint x: 1233, endPoint y: 372, distance: 20.1
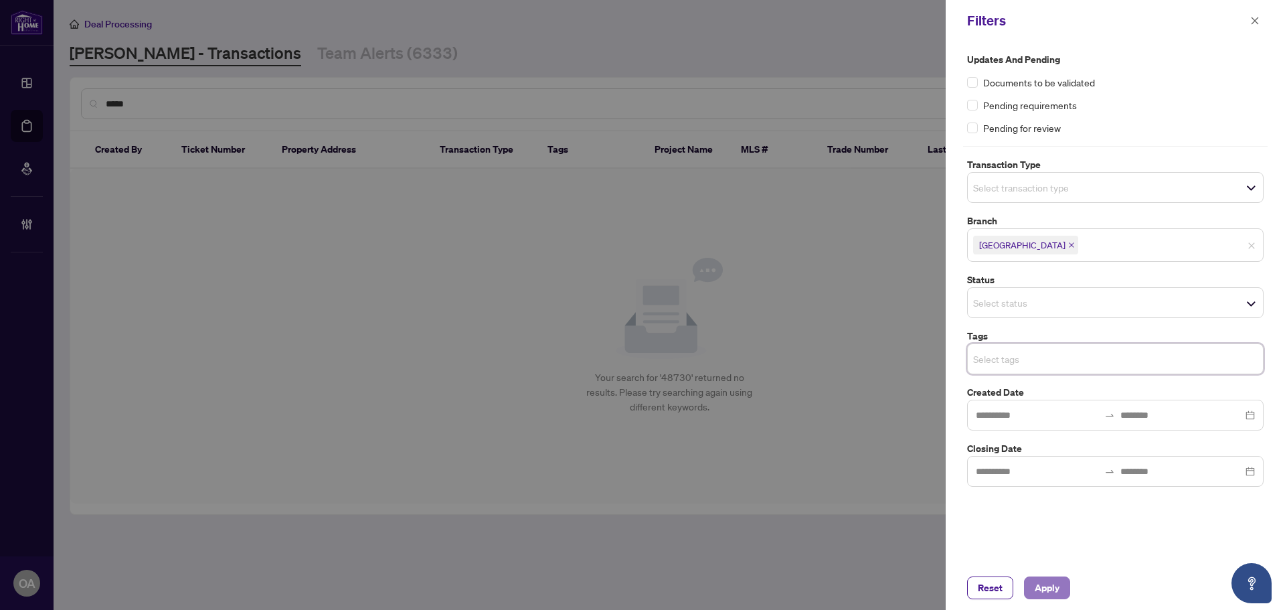
click at [1056, 586] on span "Apply" at bounding box center [1047, 587] width 25 height 21
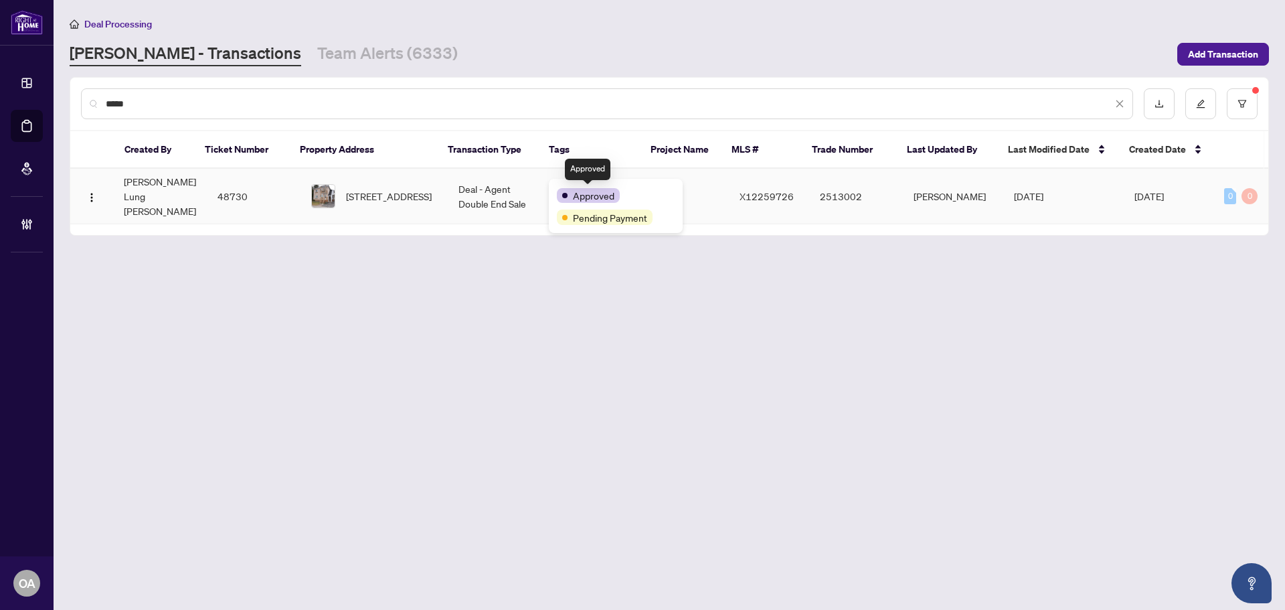
click at [448, 182] on td "Deal - Agent Double End Sale" at bounding box center [498, 197] width 100 height 56
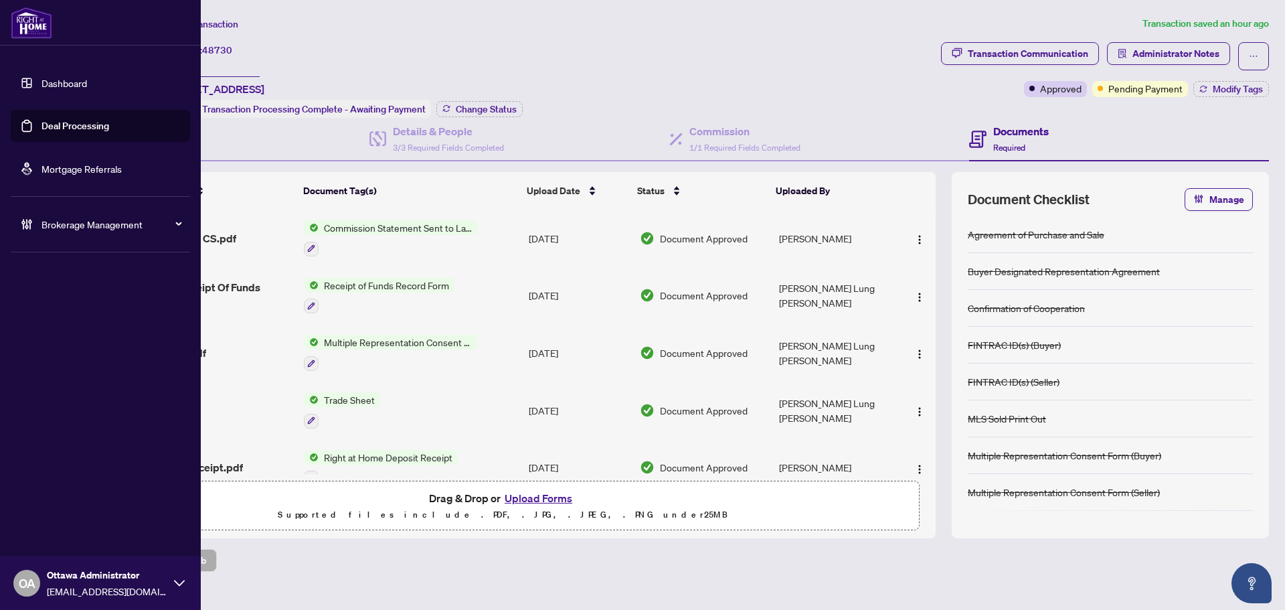
click at [46, 122] on link "Deal Processing" at bounding box center [76, 126] width 68 height 12
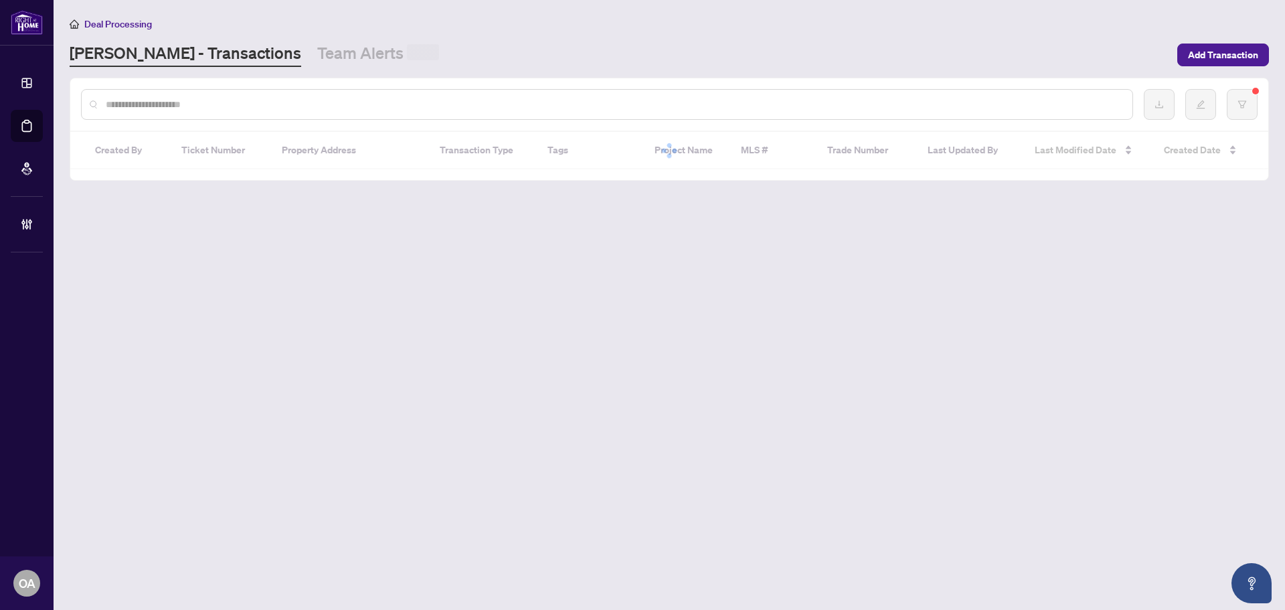
click at [224, 95] on div at bounding box center [607, 104] width 1052 height 31
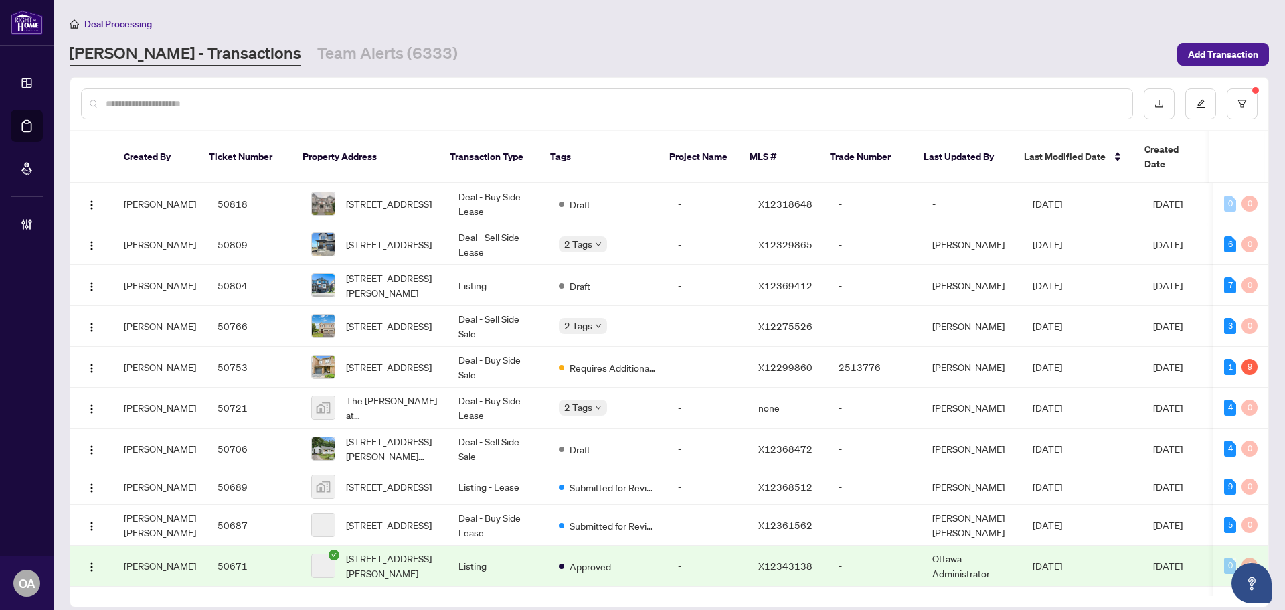
click at [290, 99] on input "text" at bounding box center [614, 103] width 1016 height 15
paste input "*****"
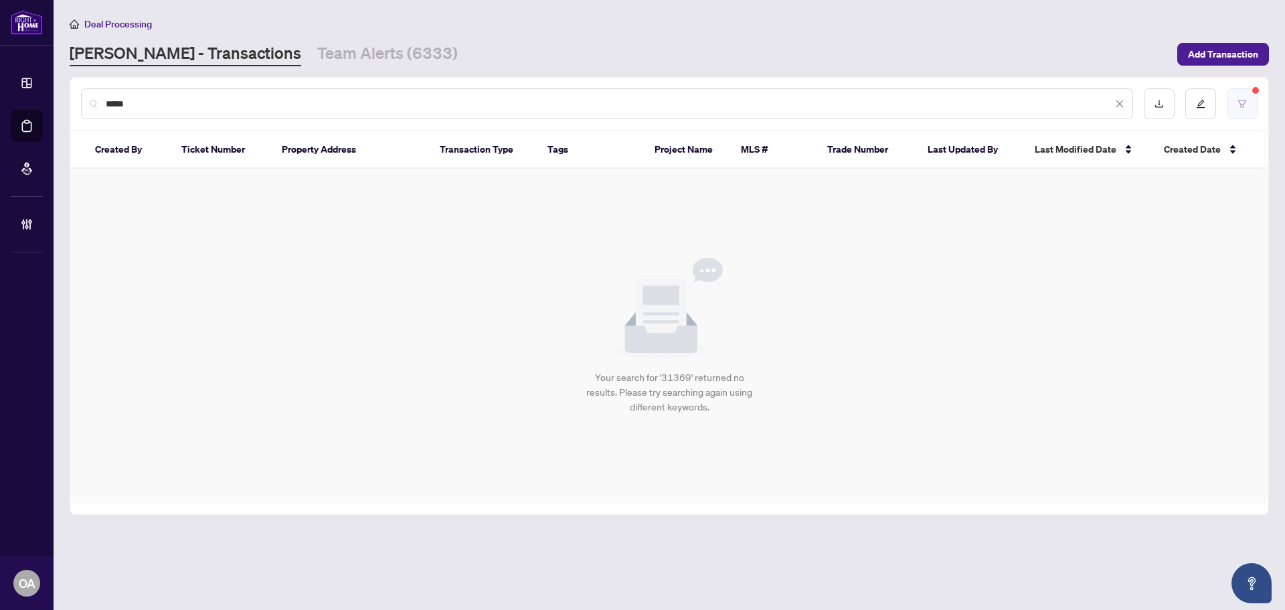
click at [1241, 100] on icon "filter" at bounding box center [1242, 103] width 9 height 9
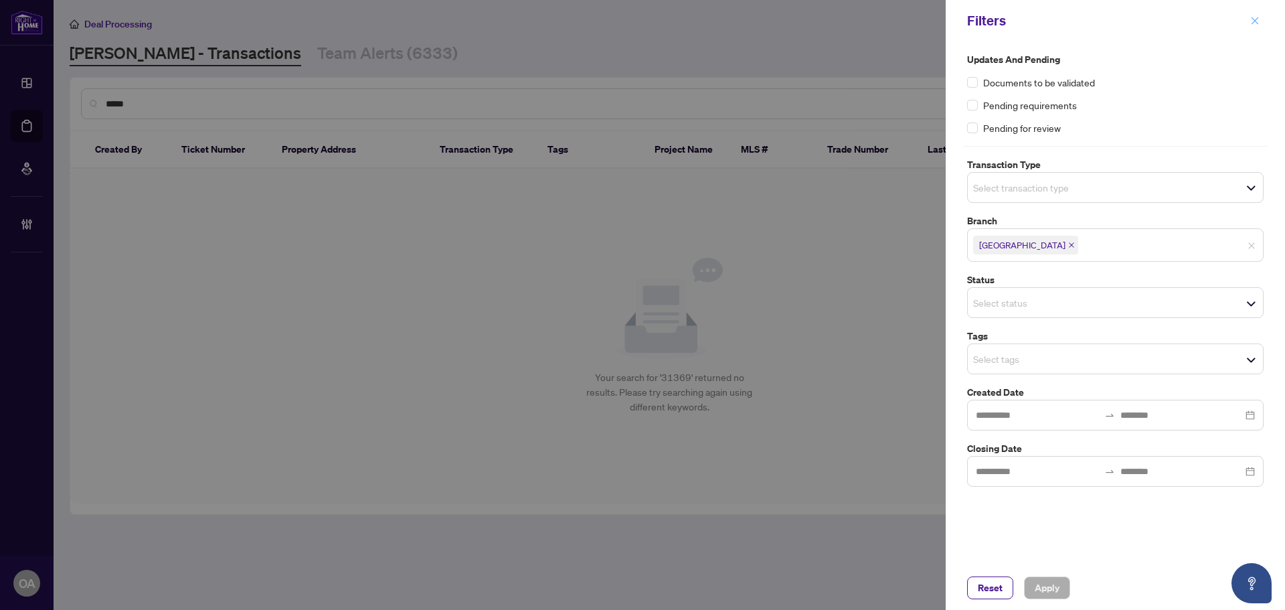
click at [1260, 13] on button "button" at bounding box center [1255, 21] width 17 height 16
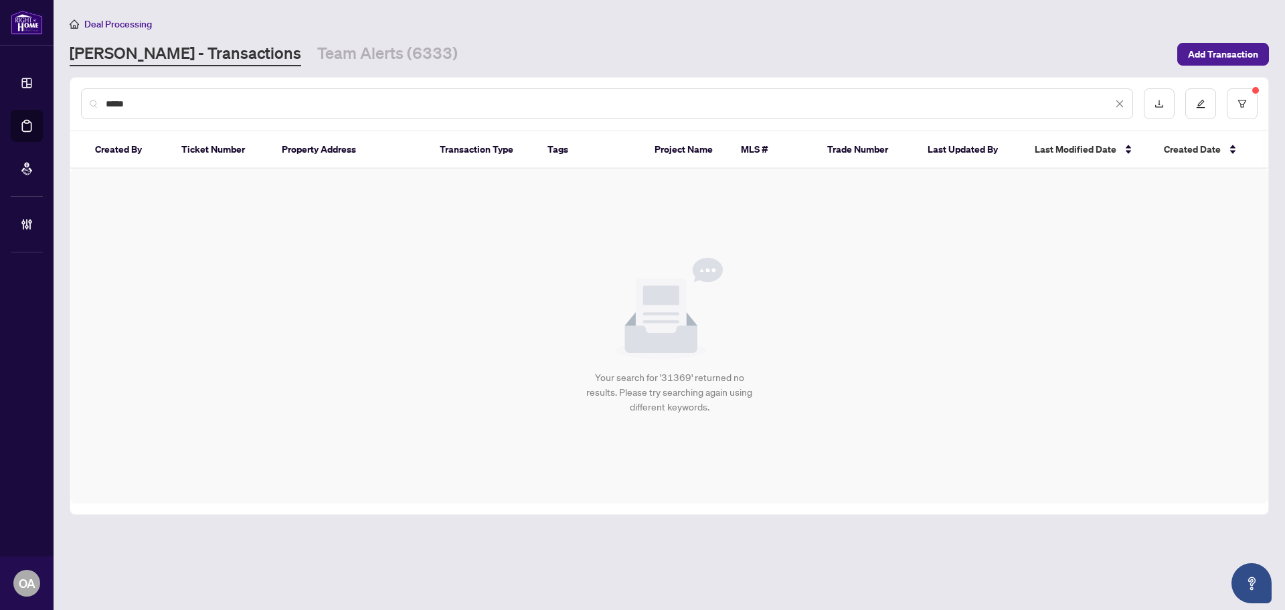
click at [213, 112] on div "*****" at bounding box center [607, 103] width 1052 height 31
click at [212, 108] on input "*****" at bounding box center [609, 103] width 1007 height 15
click at [211, 108] on input "*****" at bounding box center [609, 103] width 1007 height 15
paste input "**"
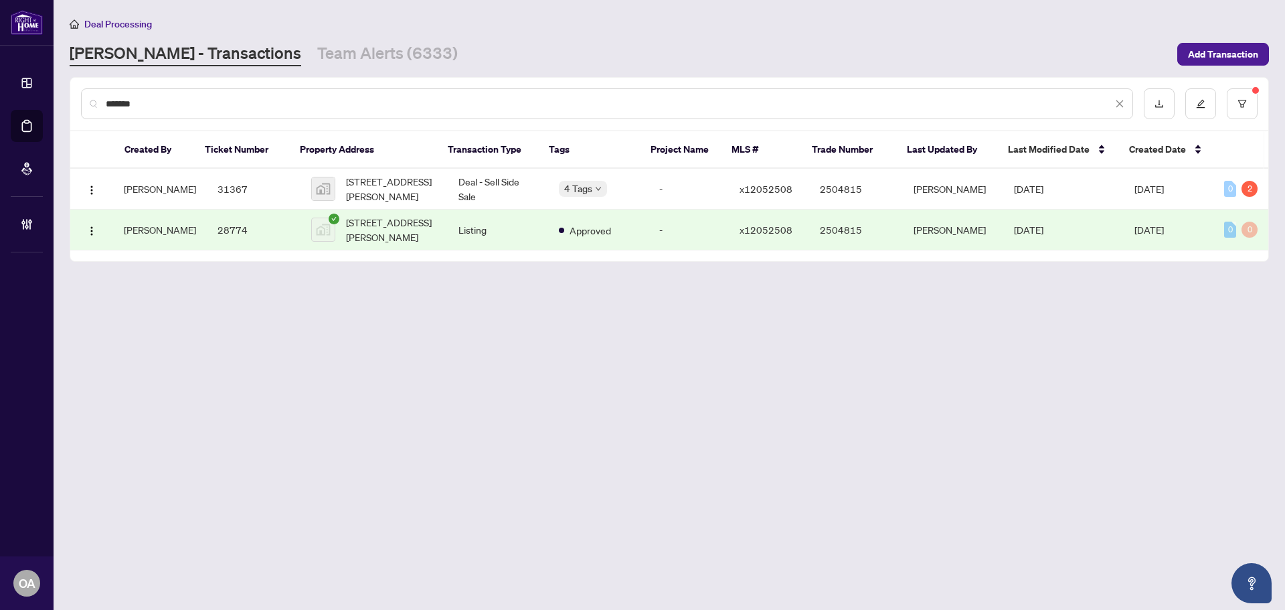
type input "*******"
click at [416, 183] on span "640 Cobalt Street, Clarence-Rockland, ON, Canada" at bounding box center [391, 188] width 91 height 29
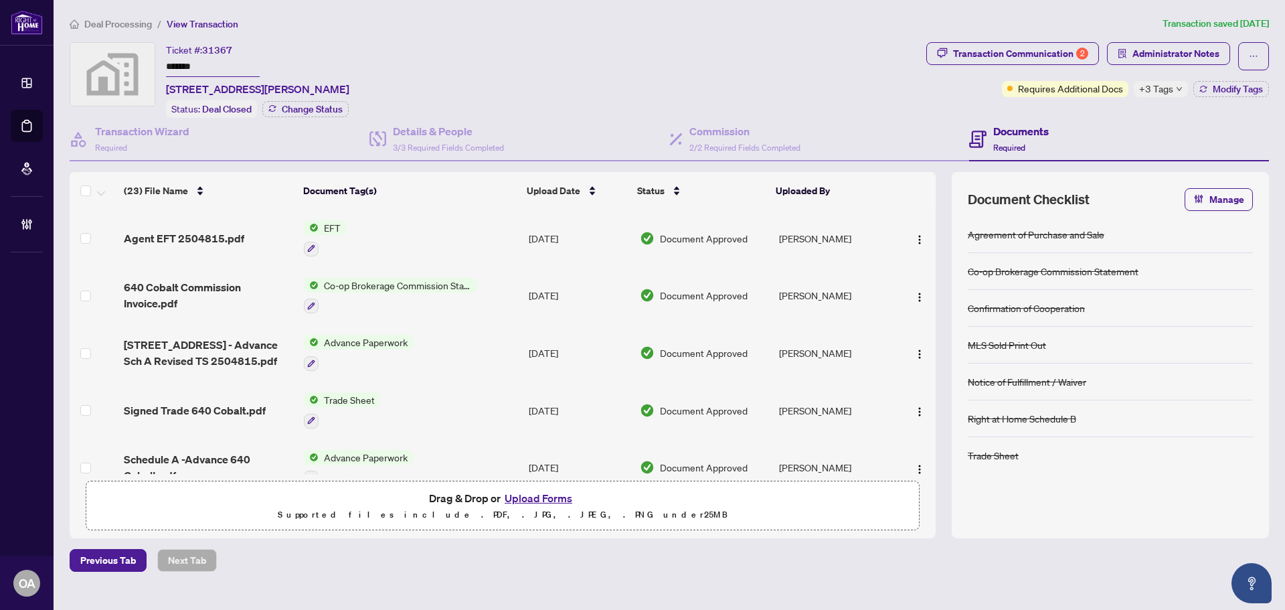
click at [1164, 91] on span "+3 Tags" at bounding box center [1156, 88] width 34 height 15
click at [782, 92] on div "Ticket #: 31367 ******* 640 Cobalt Street, Clarence-Rockland, ON, Canada Status…" at bounding box center [496, 80] width 852 height 76
click at [1160, 48] on span "Administrator Notes" at bounding box center [1176, 53] width 87 height 21
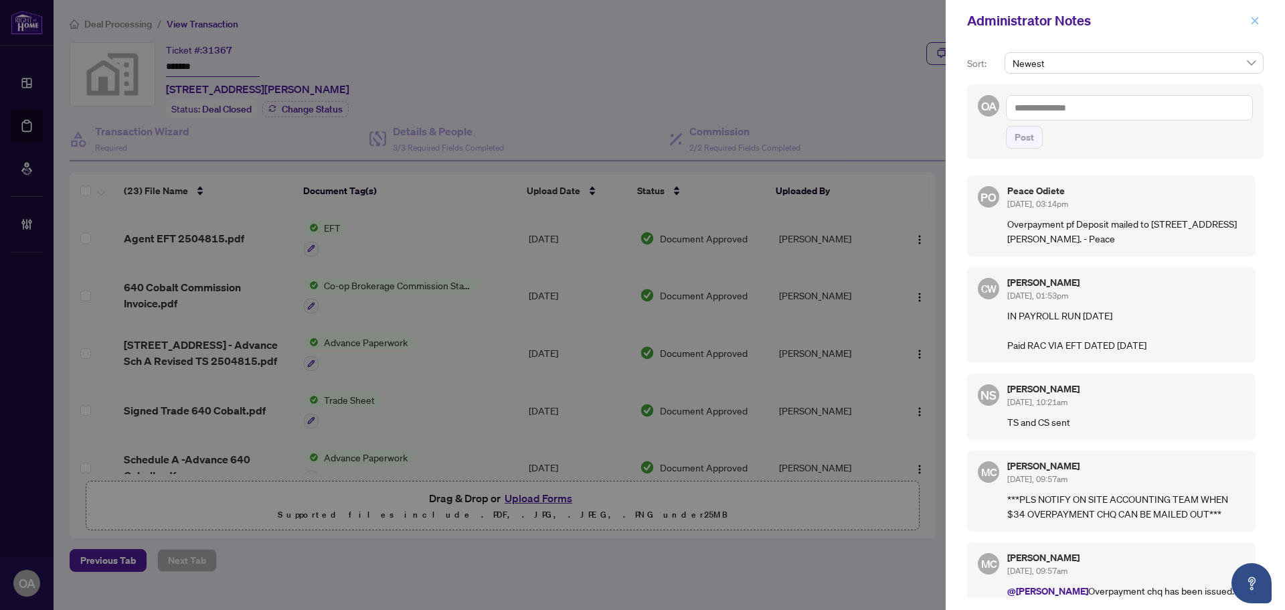
click at [1258, 18] on icon "close" at bounding box center [1255, 20] width 7 height 7
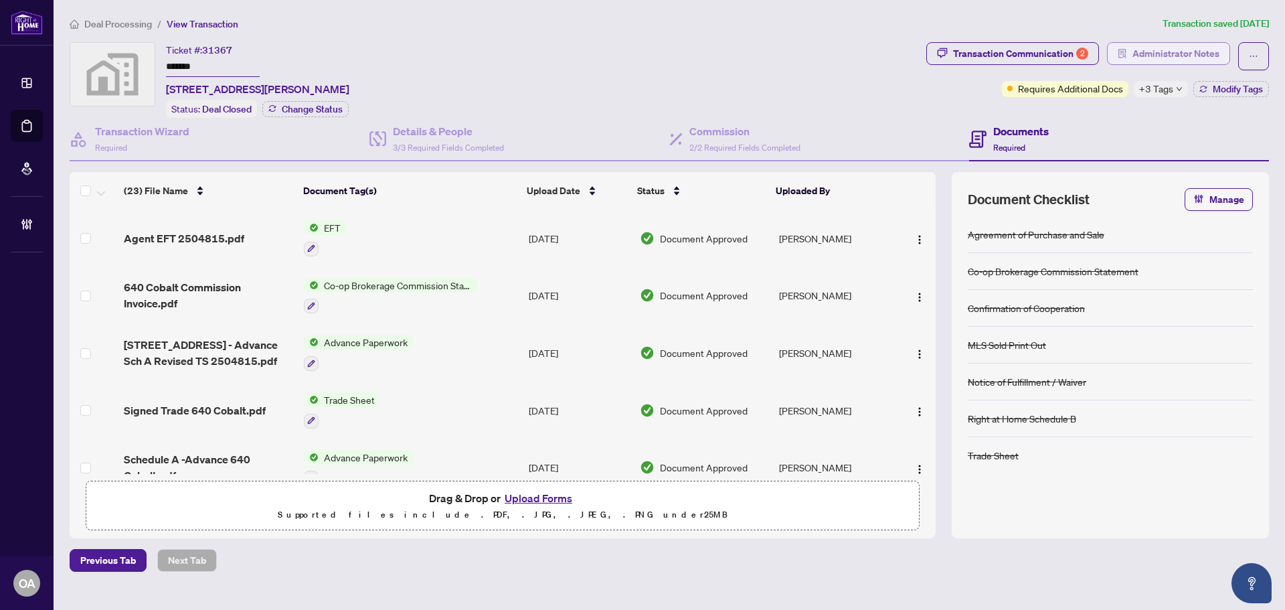
click at [1178, 47] on span "Administrator Notes" at bounding box center [1176, 53] width 87 height 21
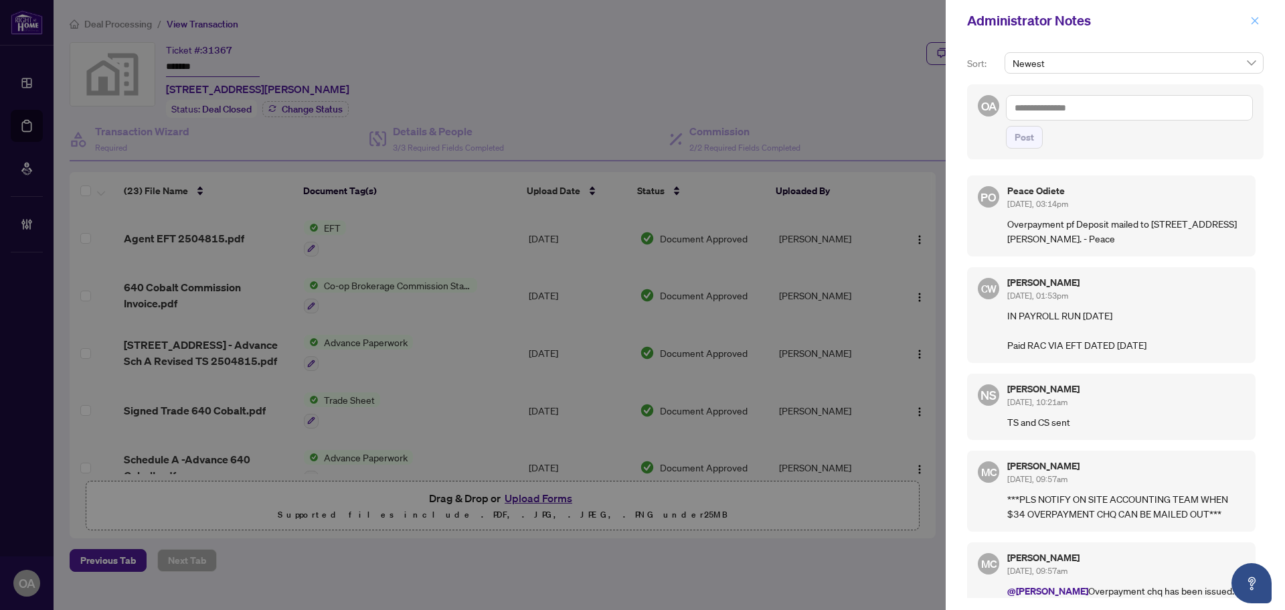
click at [1257, 27] on span "button" at bounding box center [1255, 20] width 9 height 21
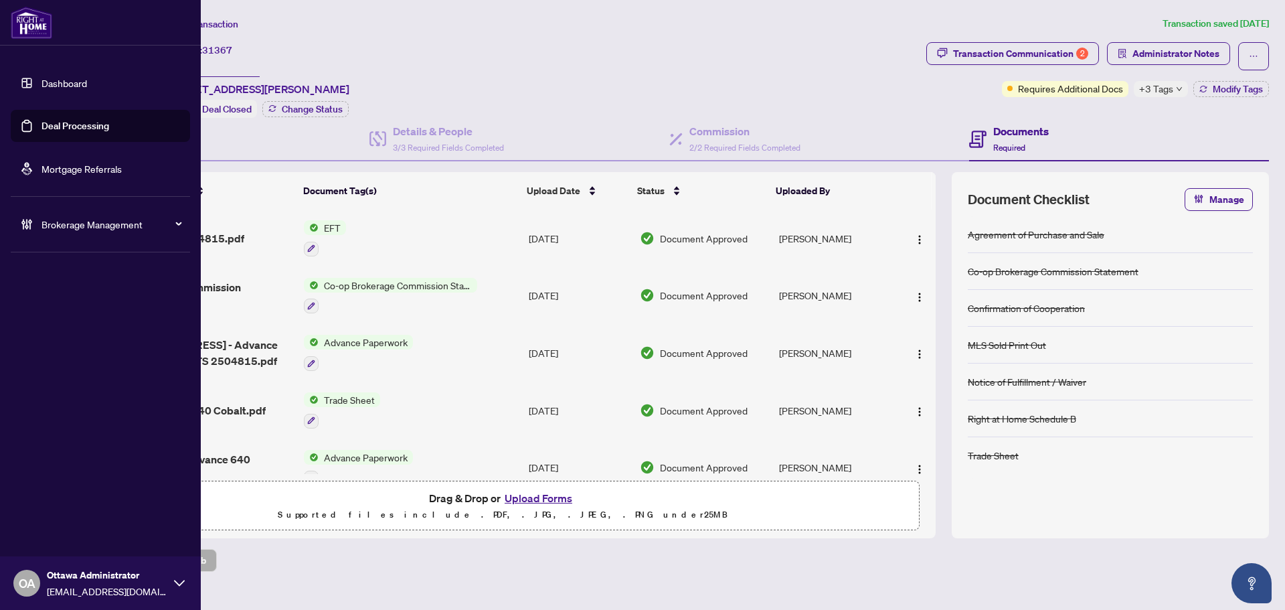
click at [53, 129] on link "Deal Processing" at bounding box center [76, 126] width 68 height 12
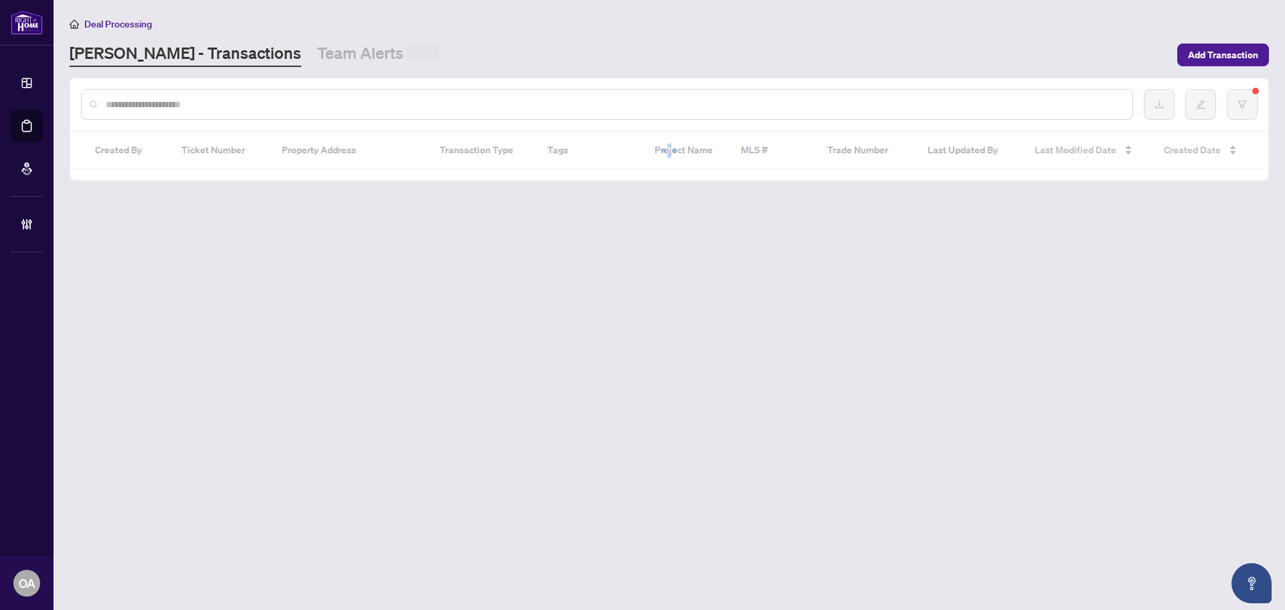
click at [239, 97] on input "text" at bounding box center [614, 104] width 1016 height 15
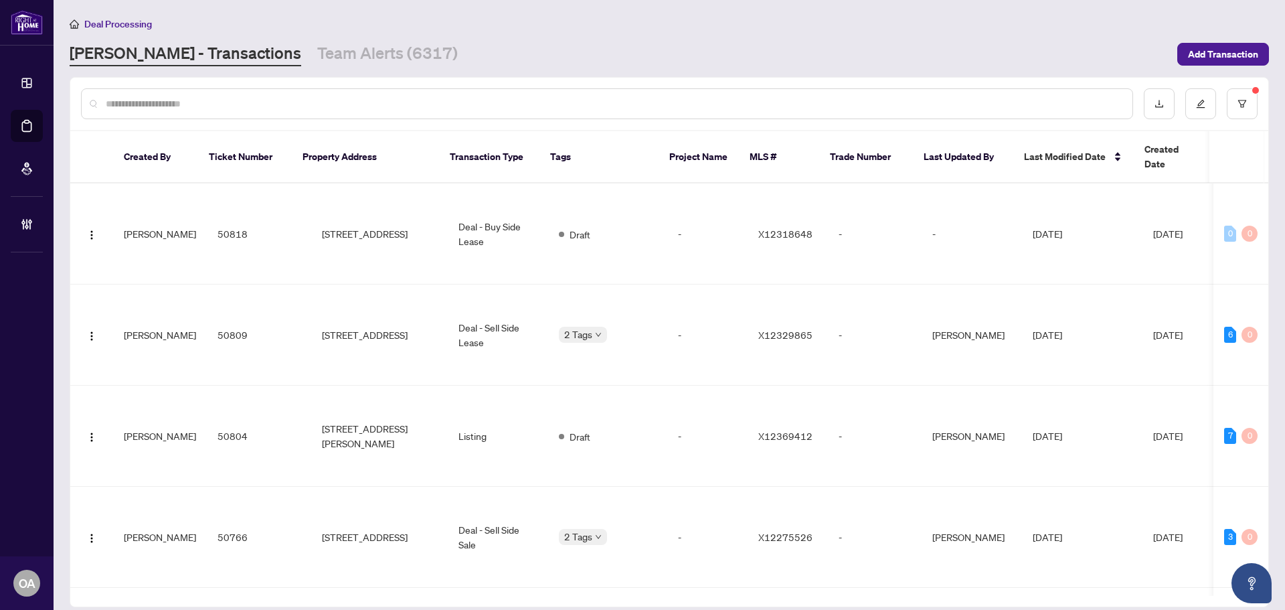
click at [240, 106] on input "text" at bounding box center [614, 103] width 1016 height 15
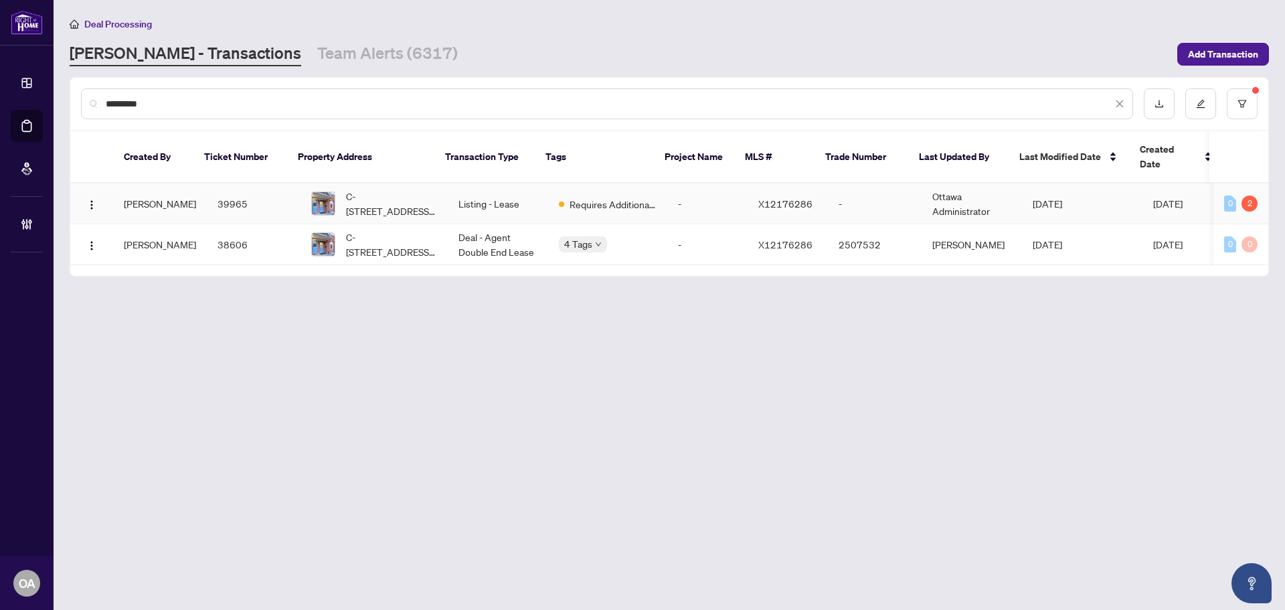
type input "*********"
click at [377, 189] on span "C-90 TEMPLETON St, Ottawa, Ontario K1N 6X3, Canada" at bounding box center [391, 203] width 91 height 29
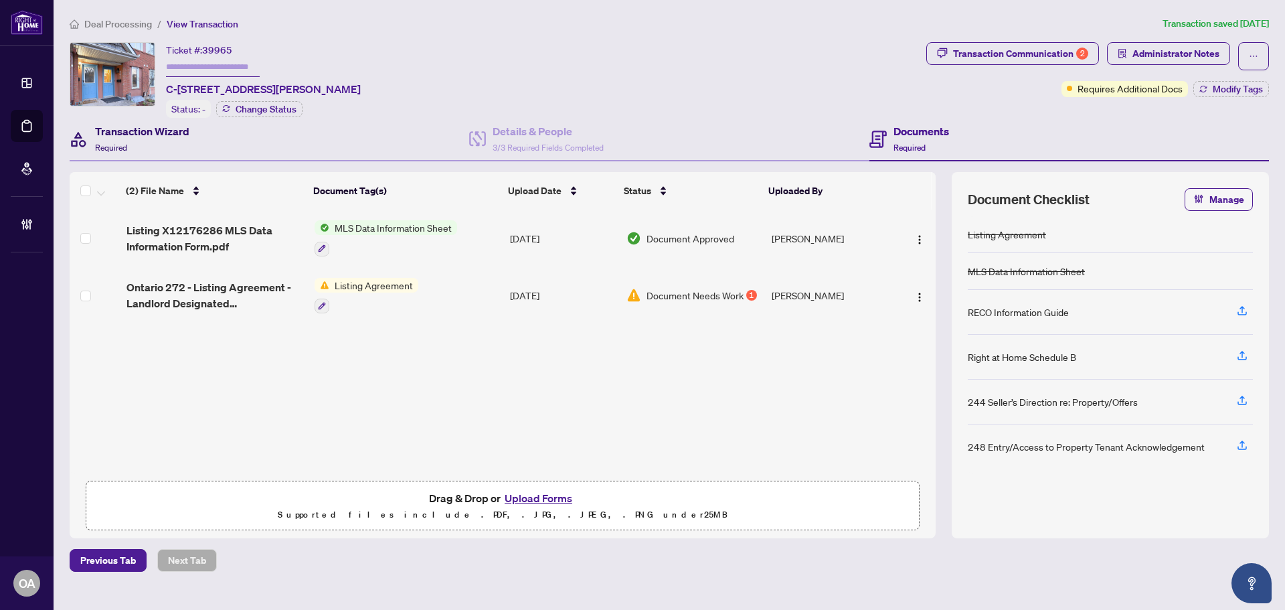
click at [151, 132] on h4 "Transaction Wizard" at bounding box center [142, 131] width 94 height 16
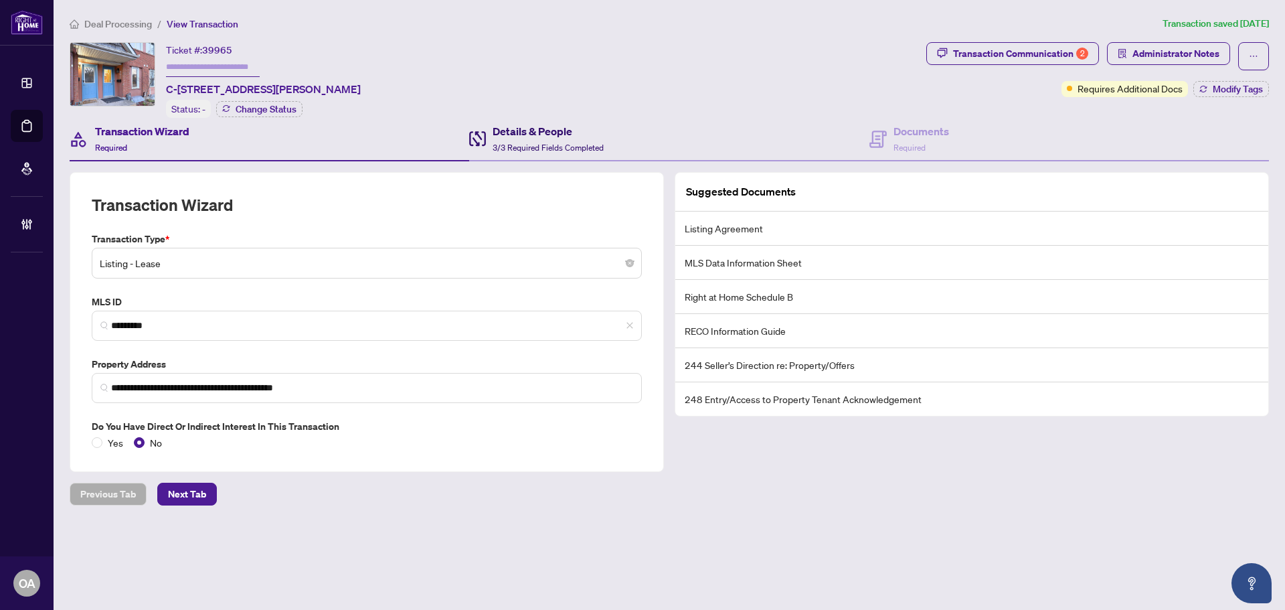
click at [584, 135] on h4 "Details & People" at bounding box center [548, 131] width 111 height 16
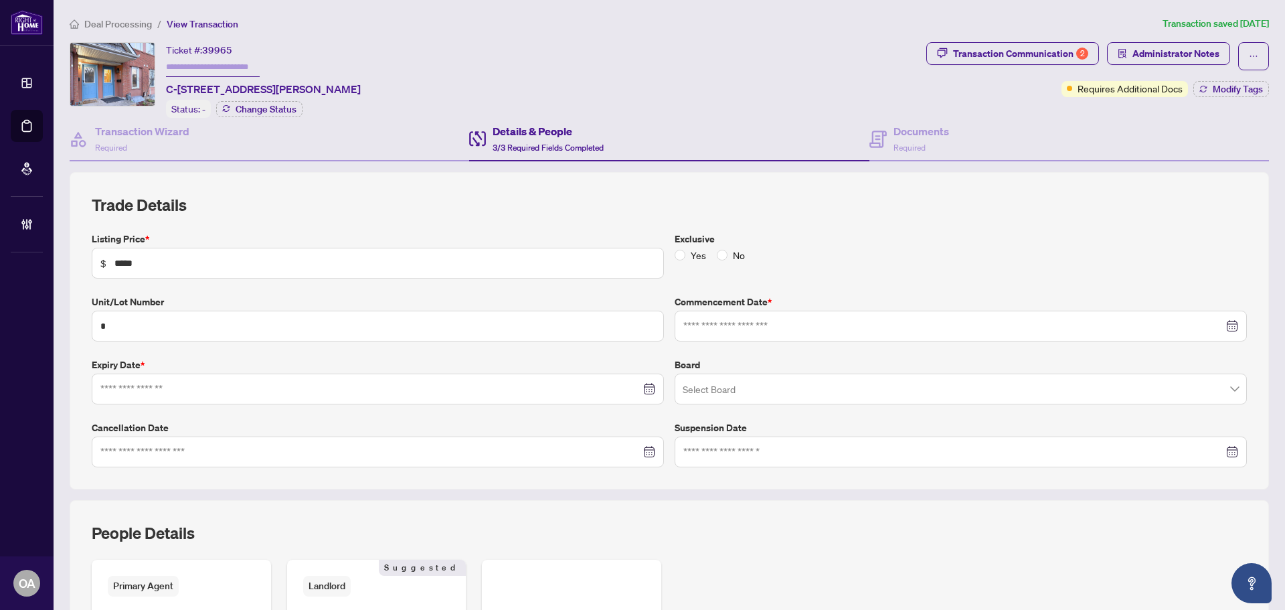
type input "**********"
click at [913, 146] on span "Required" at bounding box center [910, 148] width 32 height 10
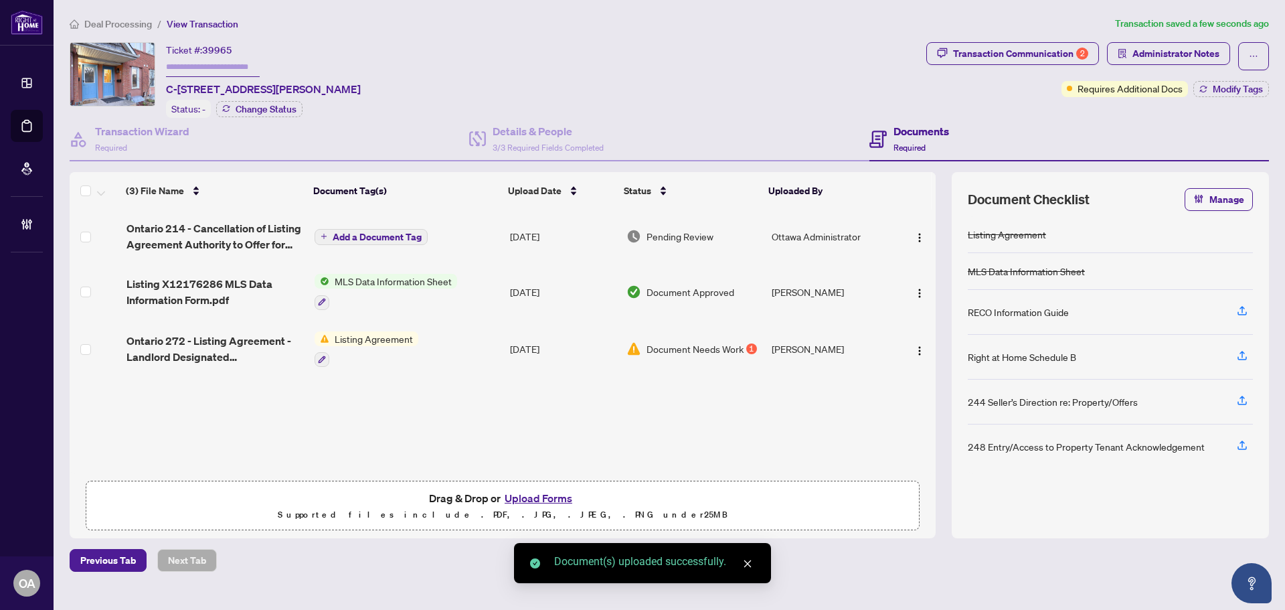
click at [364, 234] on span "Add a Document Tag" at bounding box center [377, 236] width 89 height 9
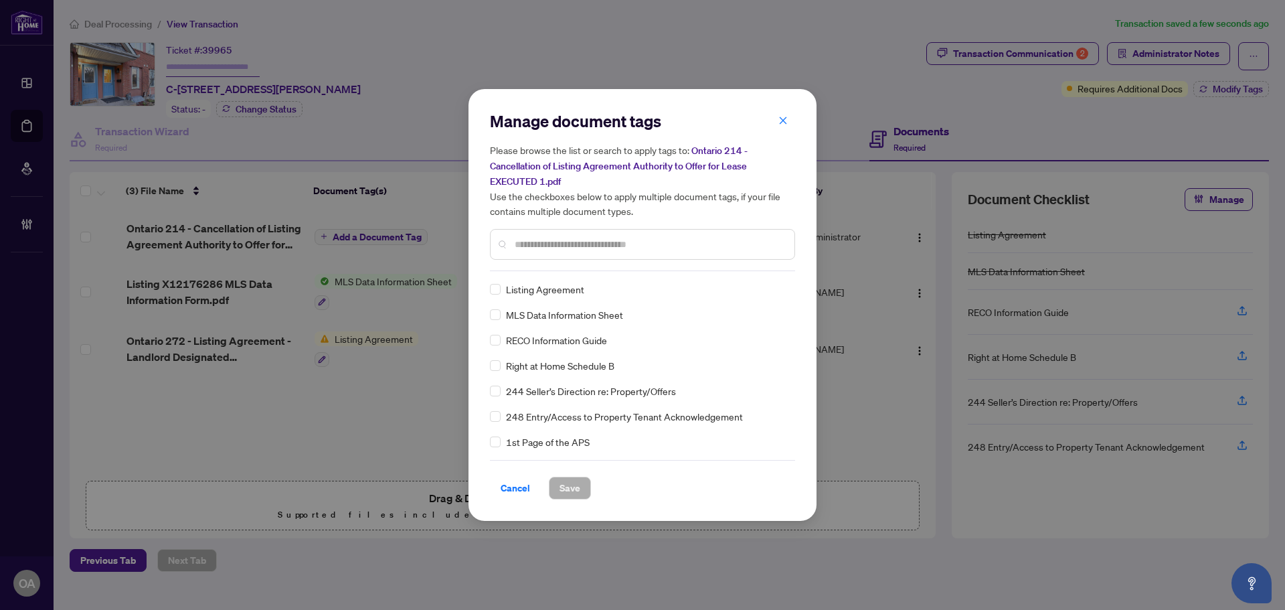
click at [544, 238] on input "text" at bounding box center [649, 244] width 269 height 15
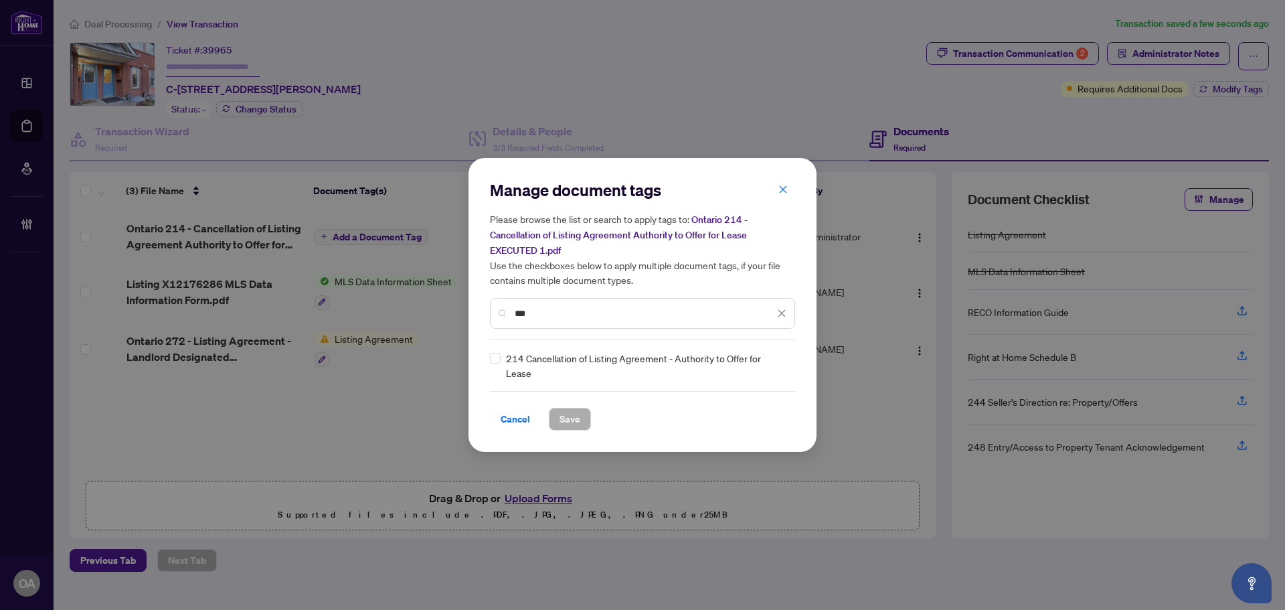
type input "***"
click at [487, 366] on div "Manage document tags Please browse the list or search to apply tags to: Ontario…" at bounding box center [643, 305] width 348 height 294
click at [785, 364] on icon at bounding box center [783, 365] width 8 height 5
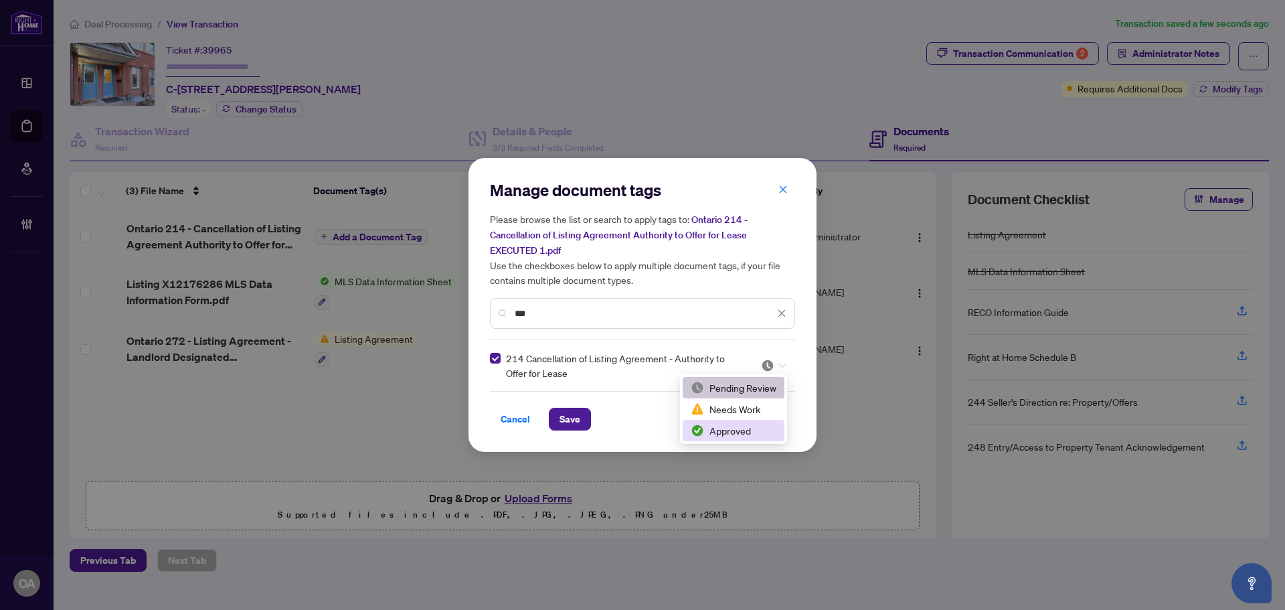
click at [738, 439] on div "Approved" at bounding box center [734, 430] width 102 height 21
click at [580, 425] on span "Save" at bounding box center [570, 418] width 21 height 21
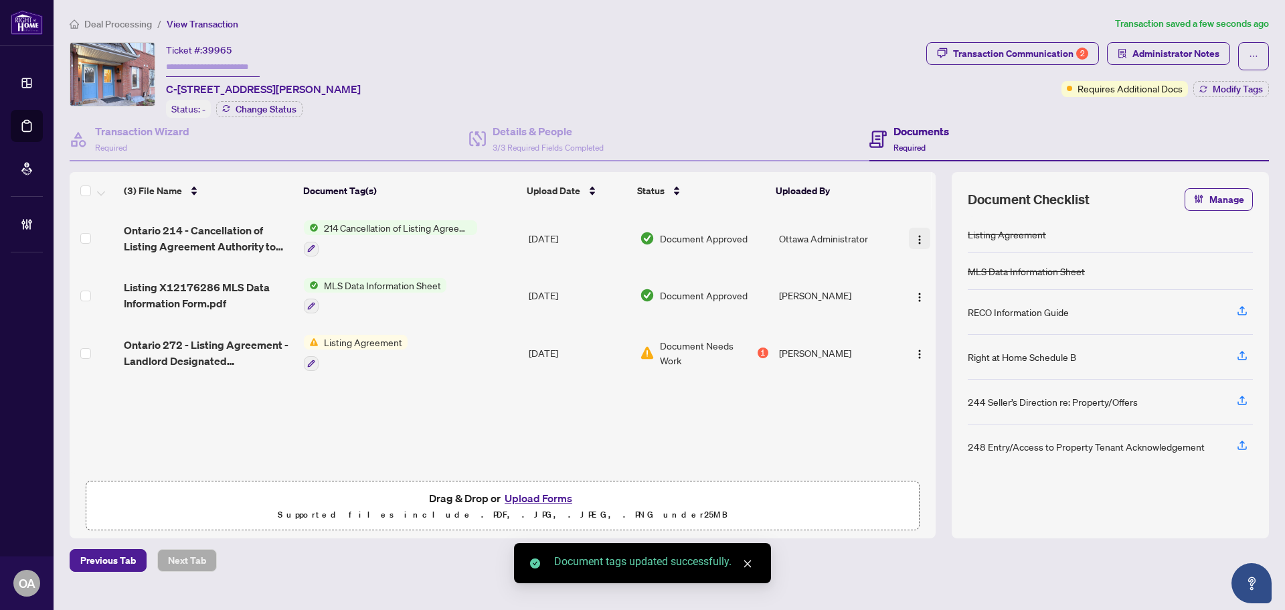
click at [915, 234] on img "button" at bounding box center [920, 239] width 11 height 11
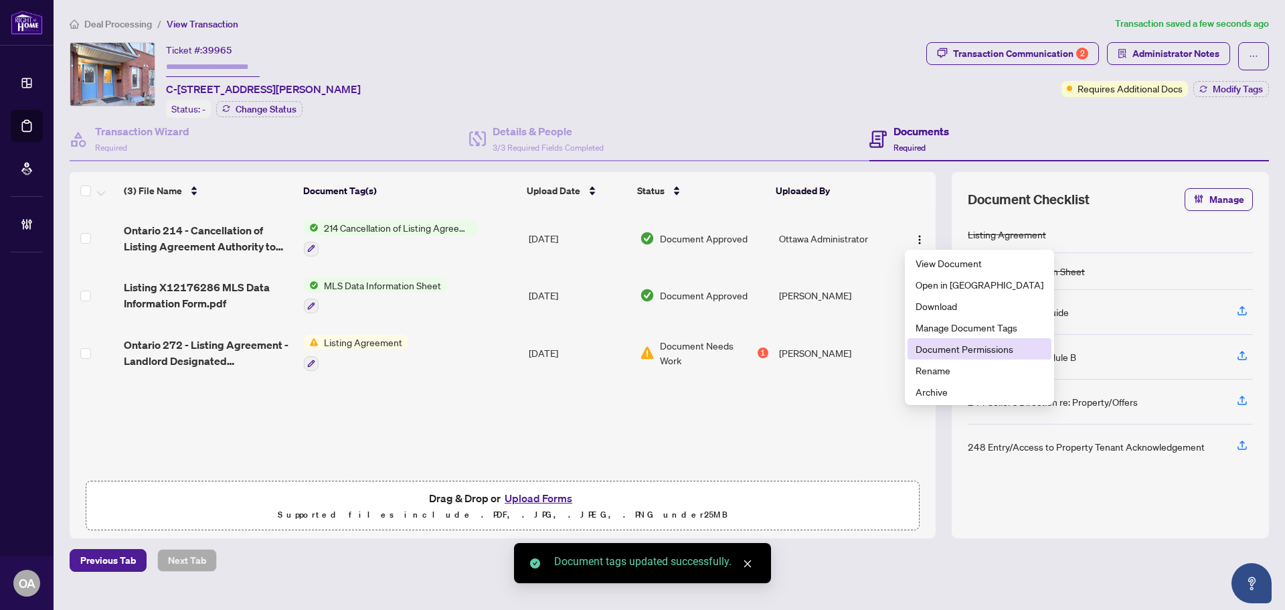
click at [946, 353] on span "Document Permissions" at bounding box center [980, 348] width 128 height 15
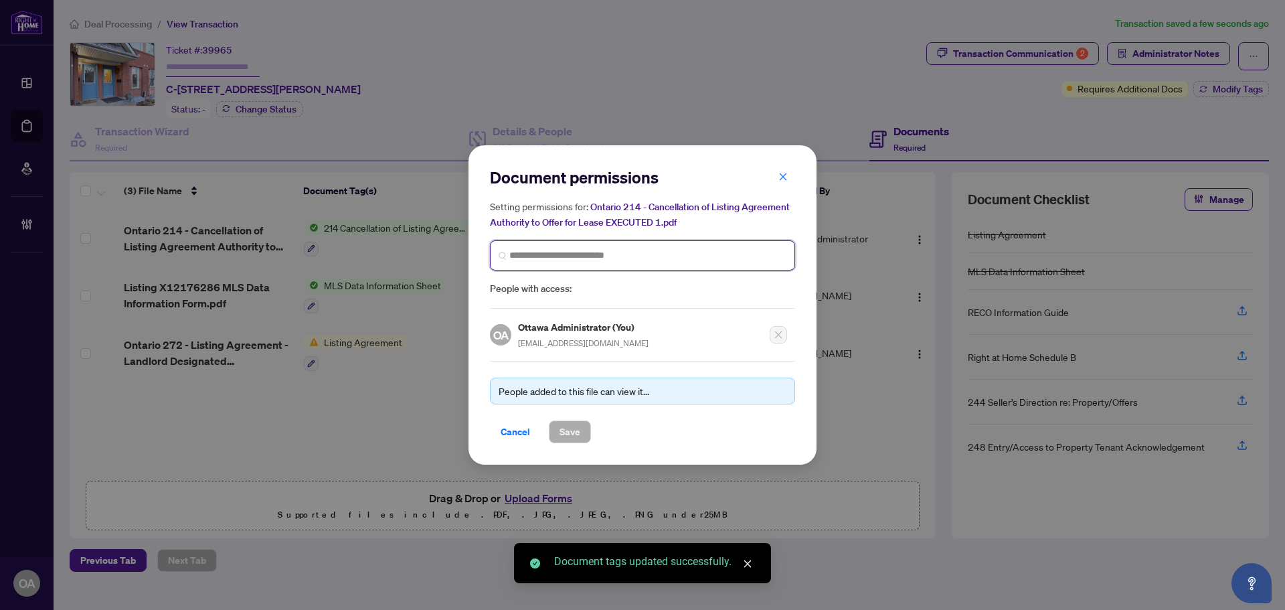
click at [600, 249] on input "search" at bounding box center [647, 255] width 277 height 14
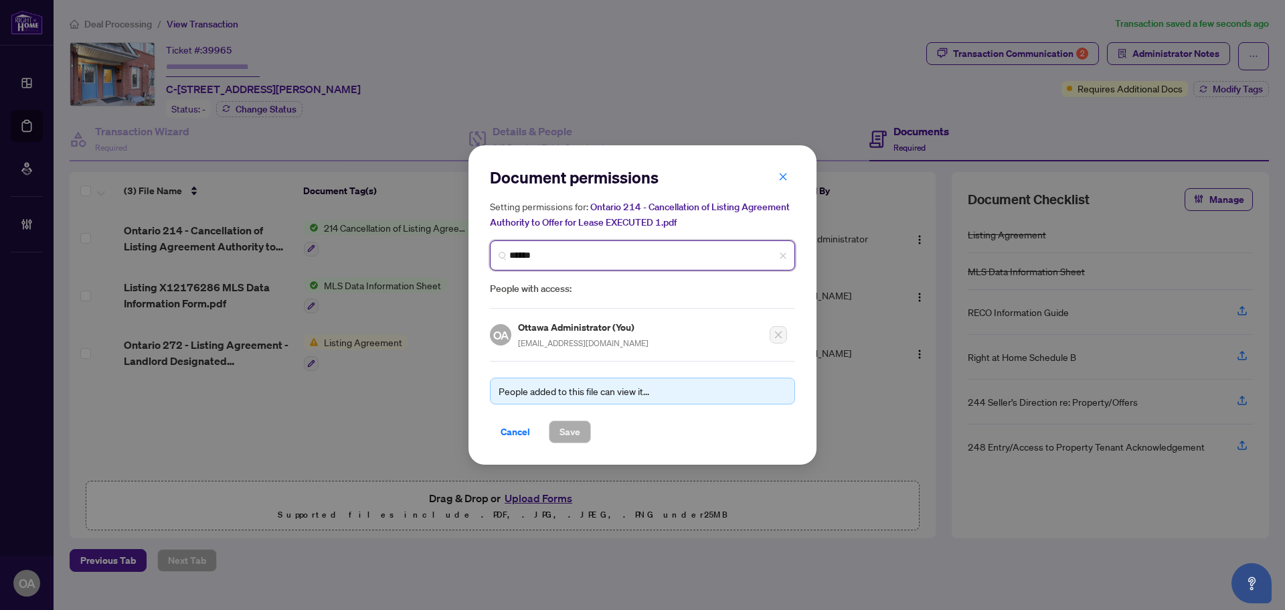
type input "*******"
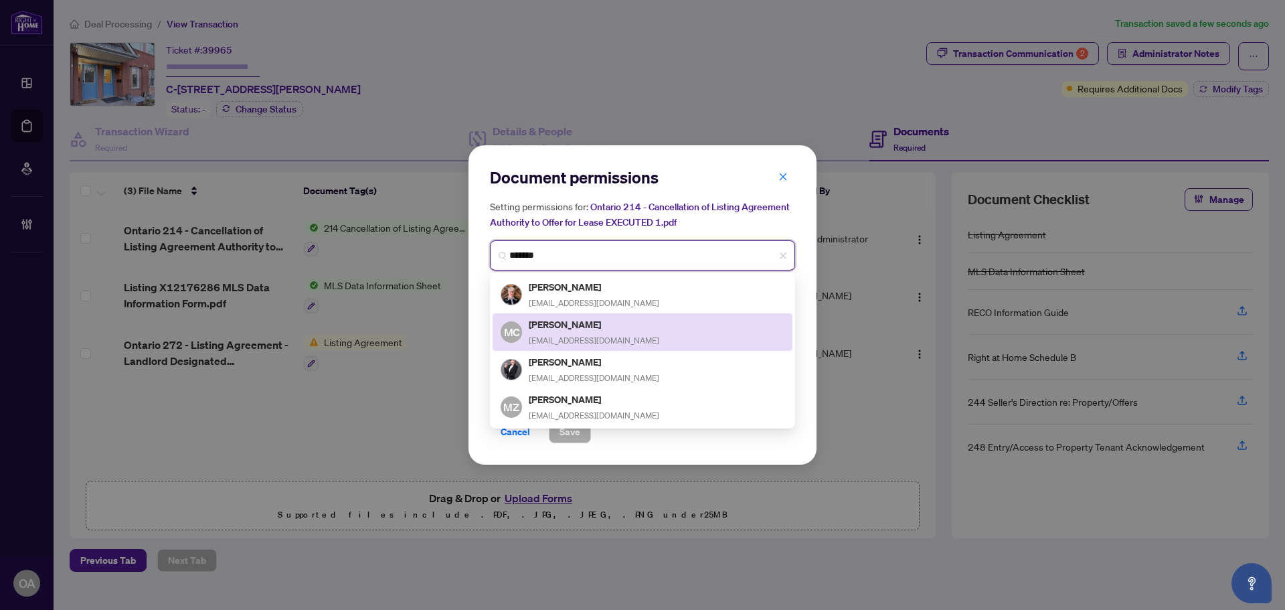
click at [581, 361] on h5 "Michele Xu" at bounding box center [594, 361] width 131 height 15
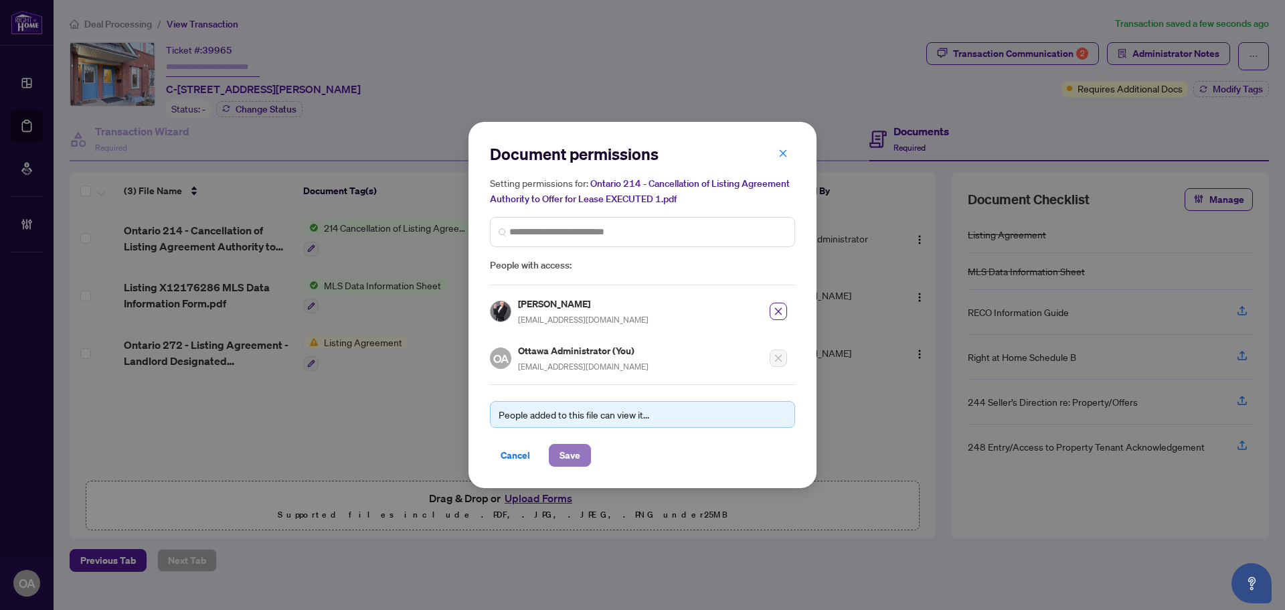
click at [579, 458] on span "Save" at bounding box center [570, 455] width 21 height 21
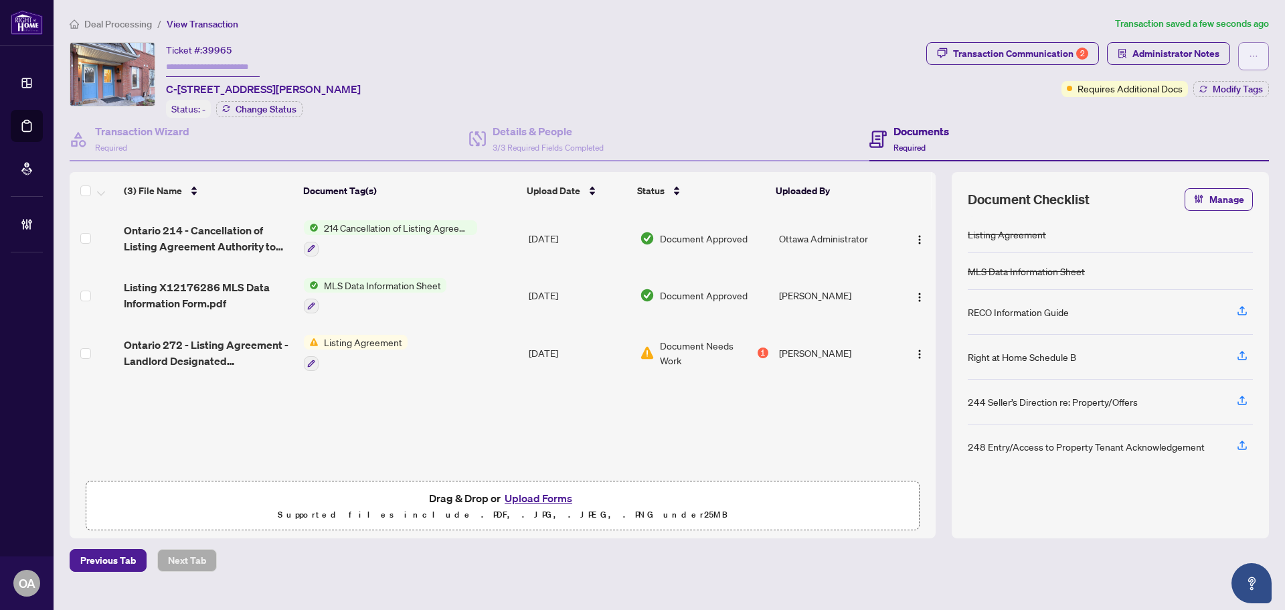
click at [1249, 54] on button "button" at bounding box center [1254, 56] width 31 height 28
click at [614, 57] on div "Ticket #: 39965 C-90 TEMPLETON St, Ottawa, Ontario K1N 6X3, Canada Status: - Ch…" at bounding box center [496, 80] width 852 height 76
click at [1243, 91] on span "Modify Tags" at bounding box center [1238, 88] width 50 height 9
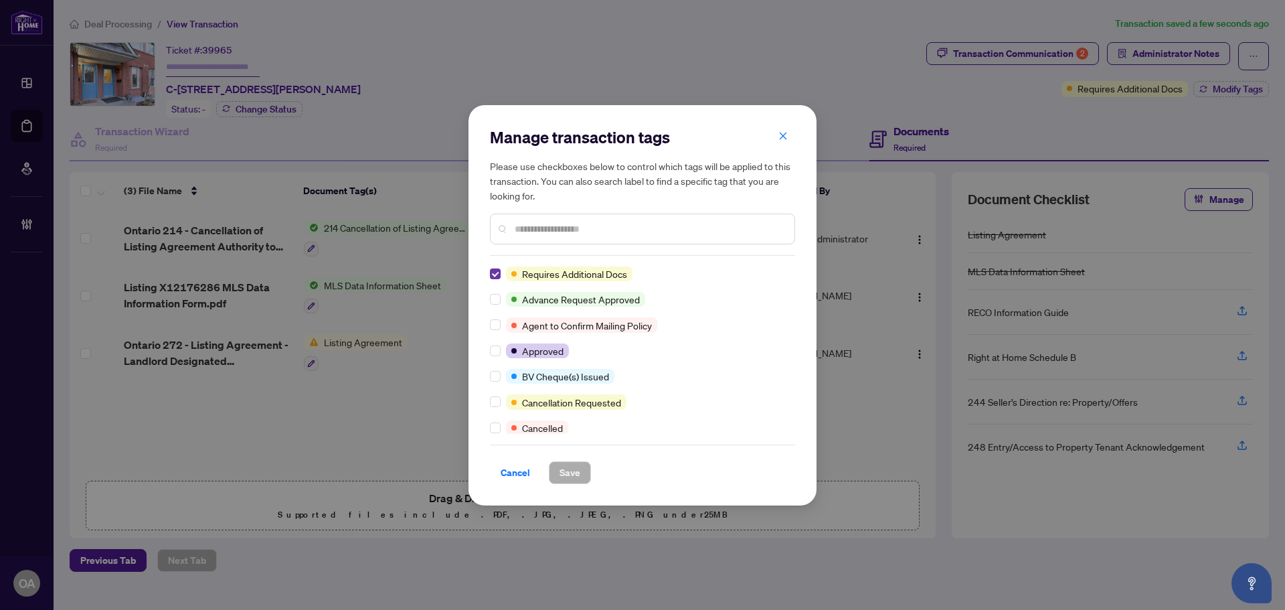
click at [498, 265] on div "Manage transaction tags Please use checkboxes below to control which tags will …" at bounding box center [642, 306] width 305 height 358
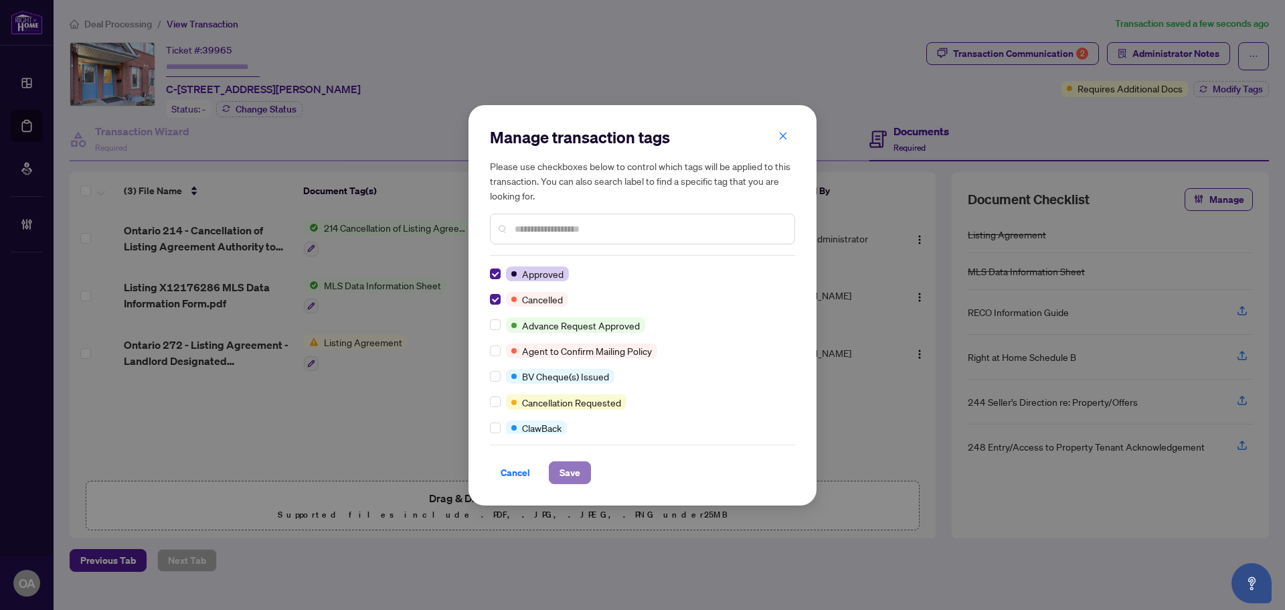
click at [558, 482] on button "Save" at bounding box center [570, 472] width 42 height 23
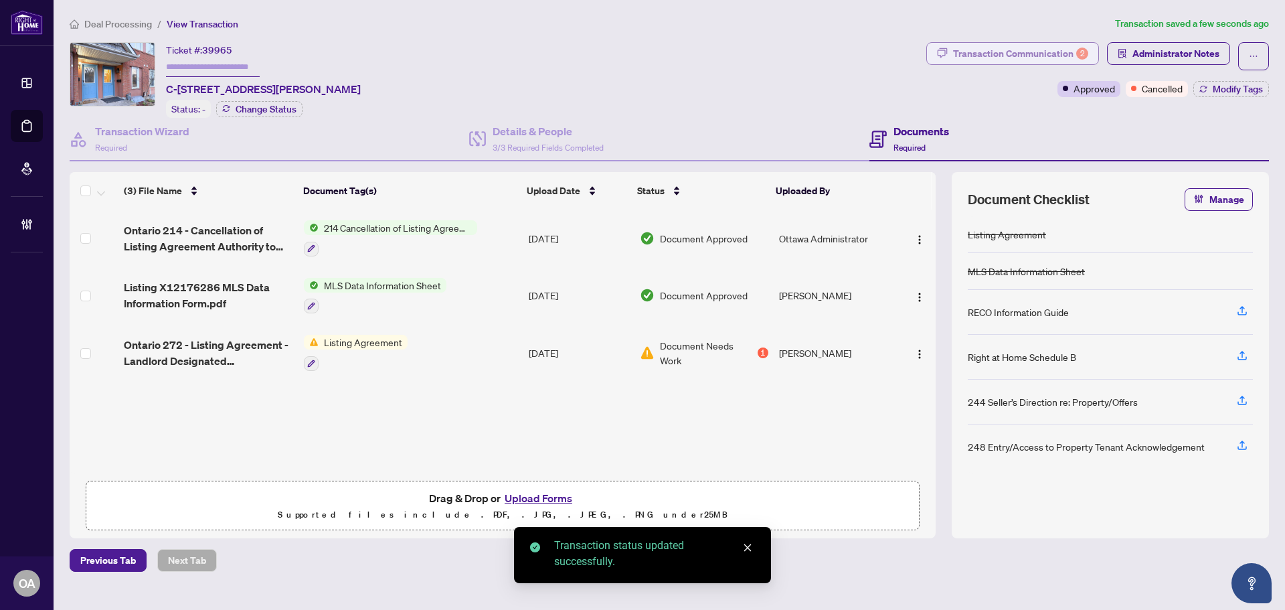
click at [1028, 56] on div "Transaction Communication 2" at bounding box center [1020, 53] width 135 height 21
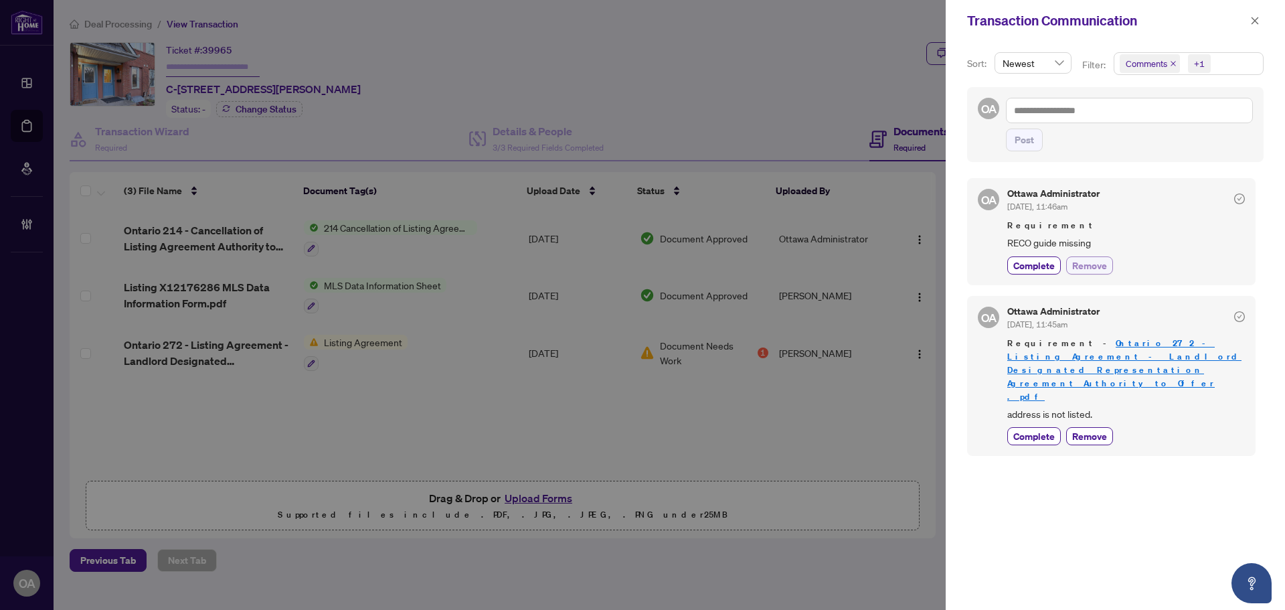
click at [1093, 266] on span "Remove" at bounding box center [1090, 265] width 35 height 14
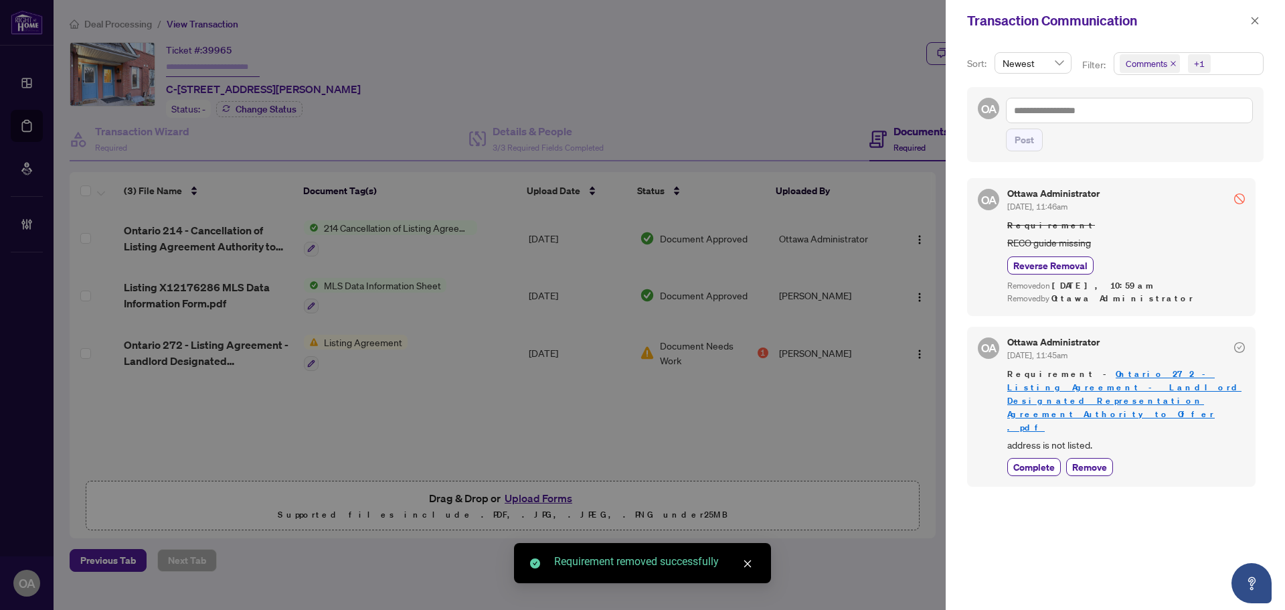
click at [1093, 394] on span "Requirement - Ontario 272 - Listing Agreement - Landlord Designated Representat…" at bounding box center [1127, 401] width 238 height 67
click at [1103, 460] on span "Remove" at bounding box center [1090, 467] width 35 height 14
click at [1257, 21] on icon "close" at bounding box center [1255, 20] width 9 height 9
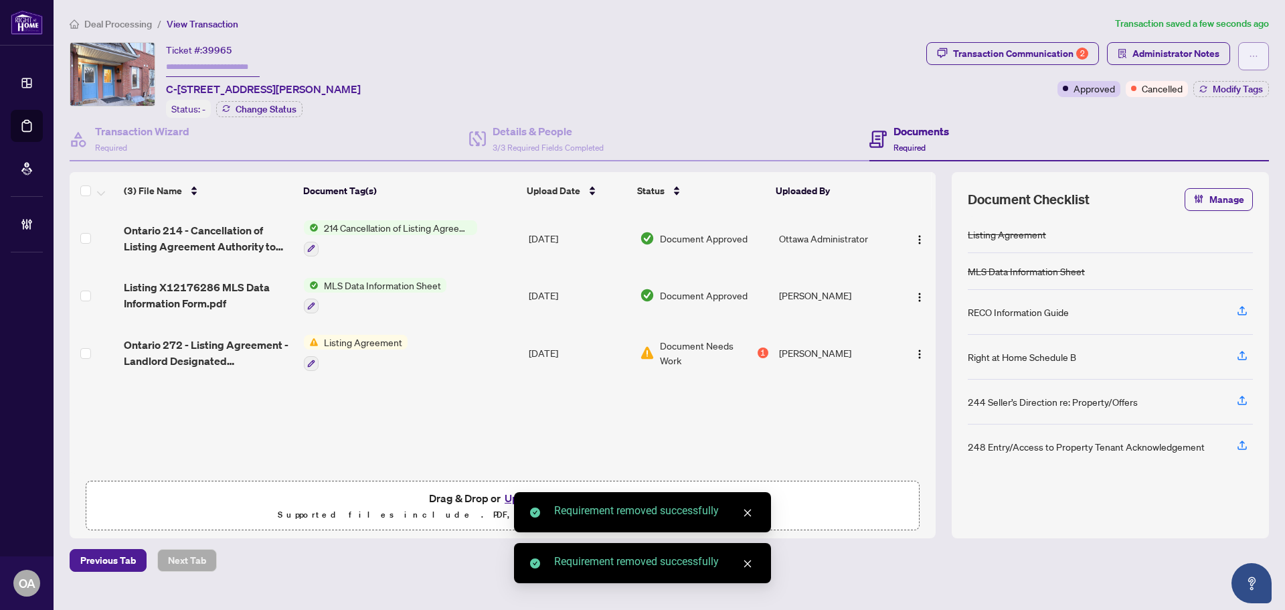
click at [1254, 56] on icon "ellipsis" at bounding box center [1253, 56] width 9 height 9
click at [1235, 126] on span "Submit for Completion" at bounding box center [1207, 128] width 102 height 15
type textarea "**********"
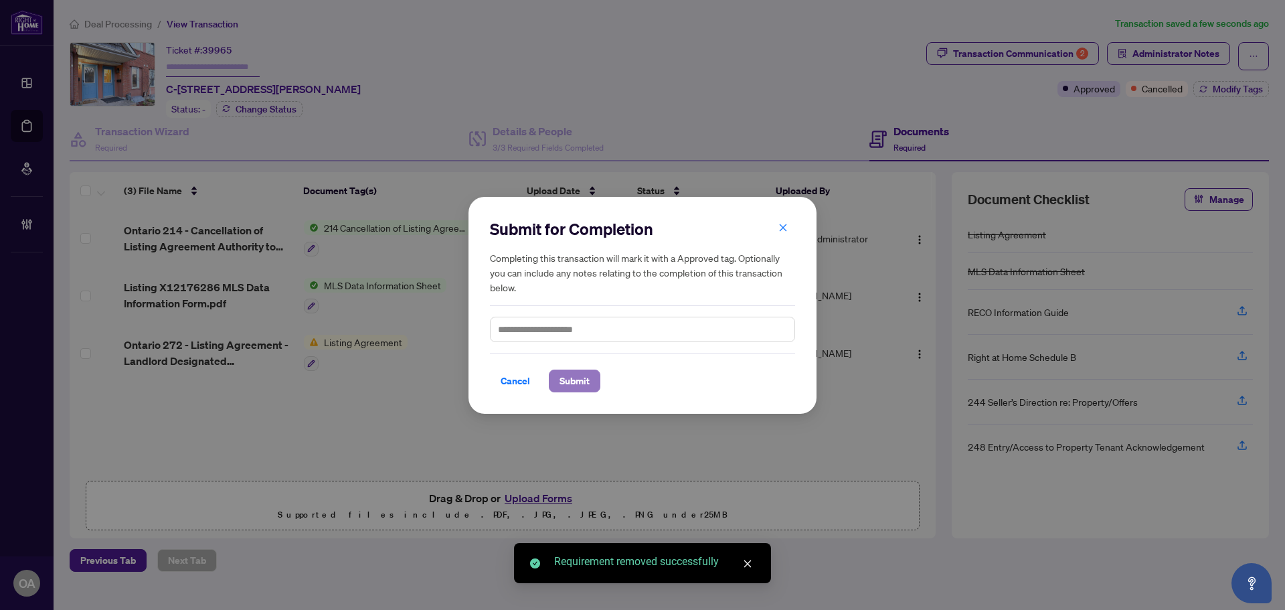
click at [580, 382] on span "Submit" at bounding box center [575, 380] width 30 height 21
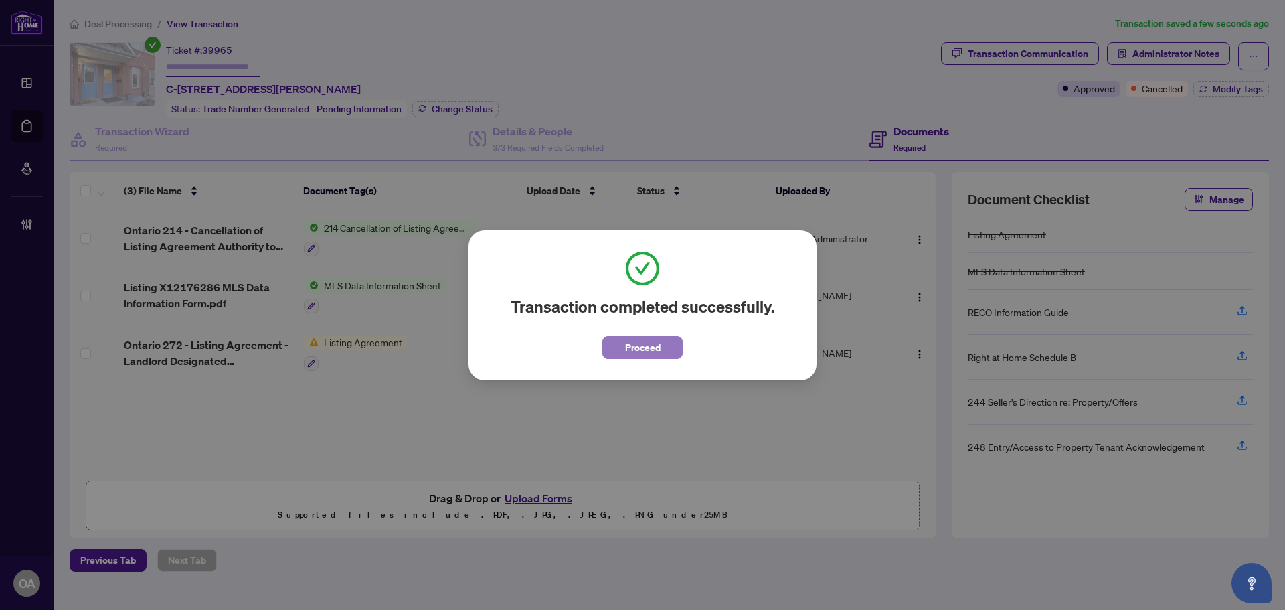
click at [623, 345] on button "Proceed" at bounding box center [643, 347] width 80 height 23
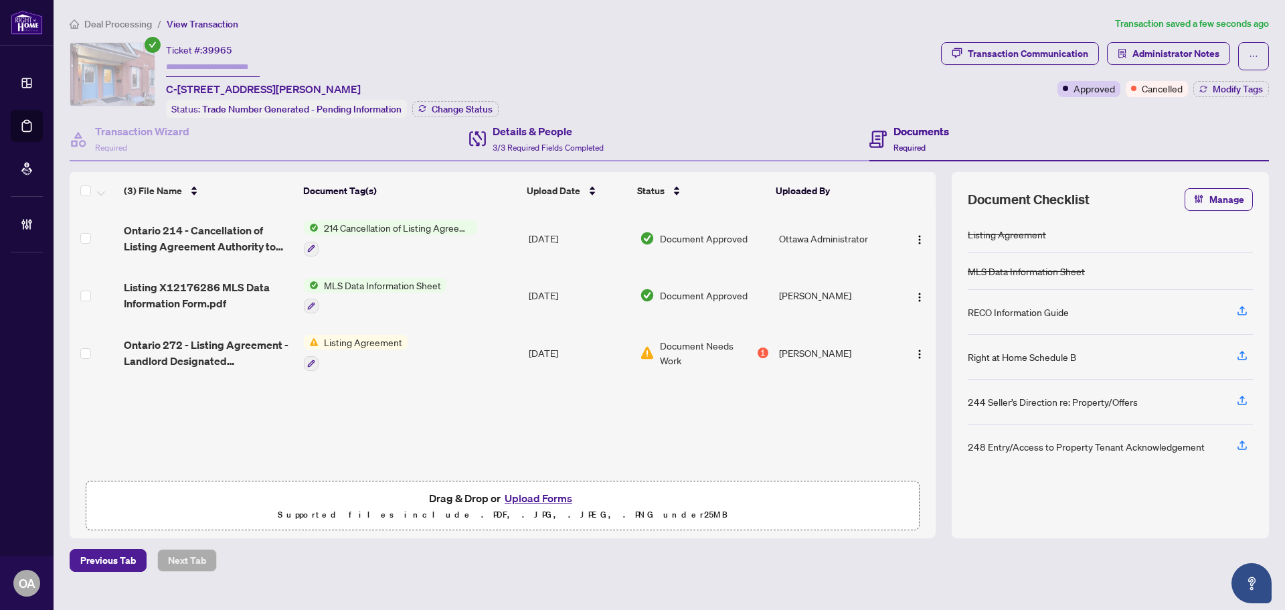
click at [632, 140] on div "Details & People 3/3 Required Fields Completed" at bounding box center [669, 140] width 400 height 44
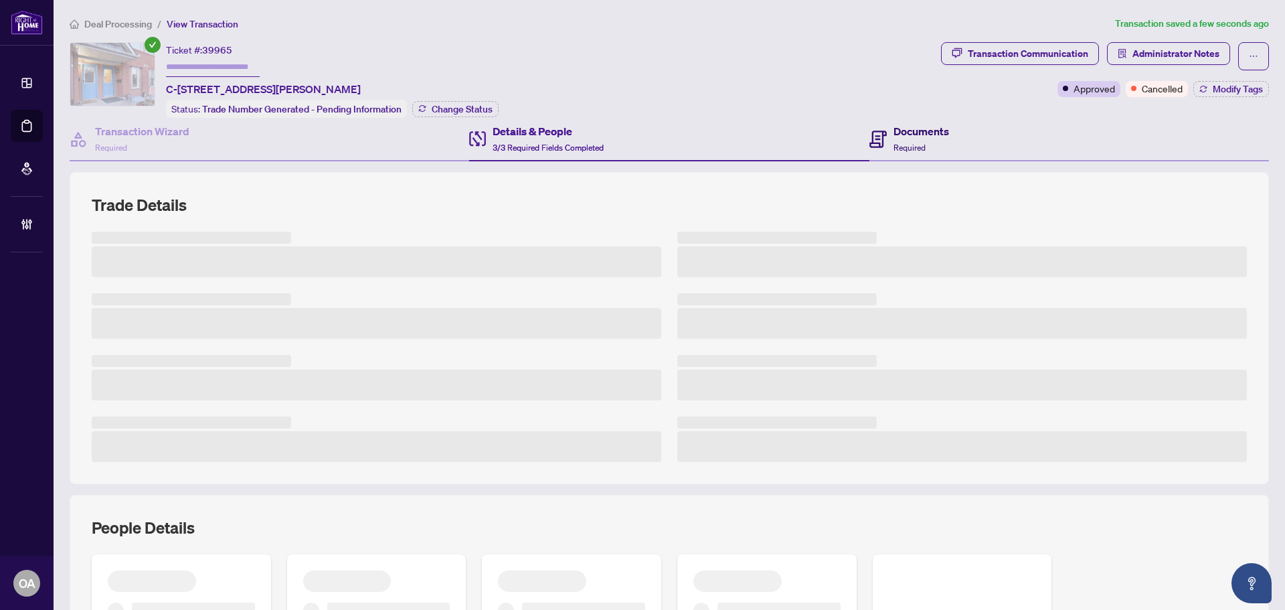
click at [876, 140] on icon at bounding box center [878, 139] width 17 height 17
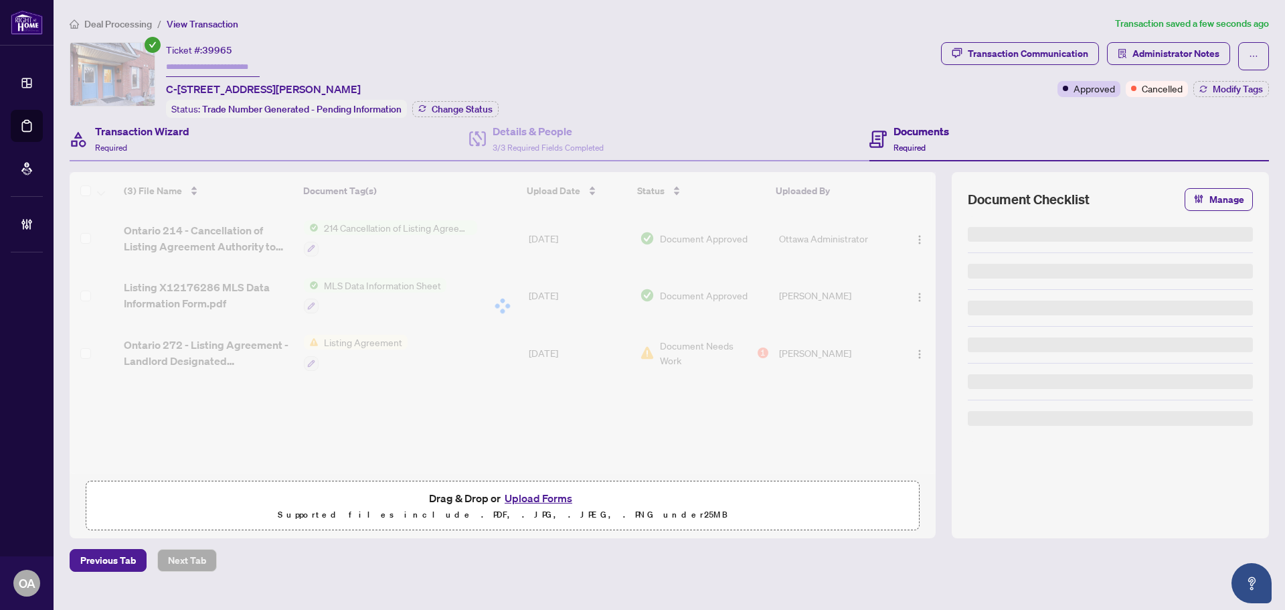
click at [214, 145] on div "Transaction Wizard Required" at bounding box center [270, 140] width 400 height 44
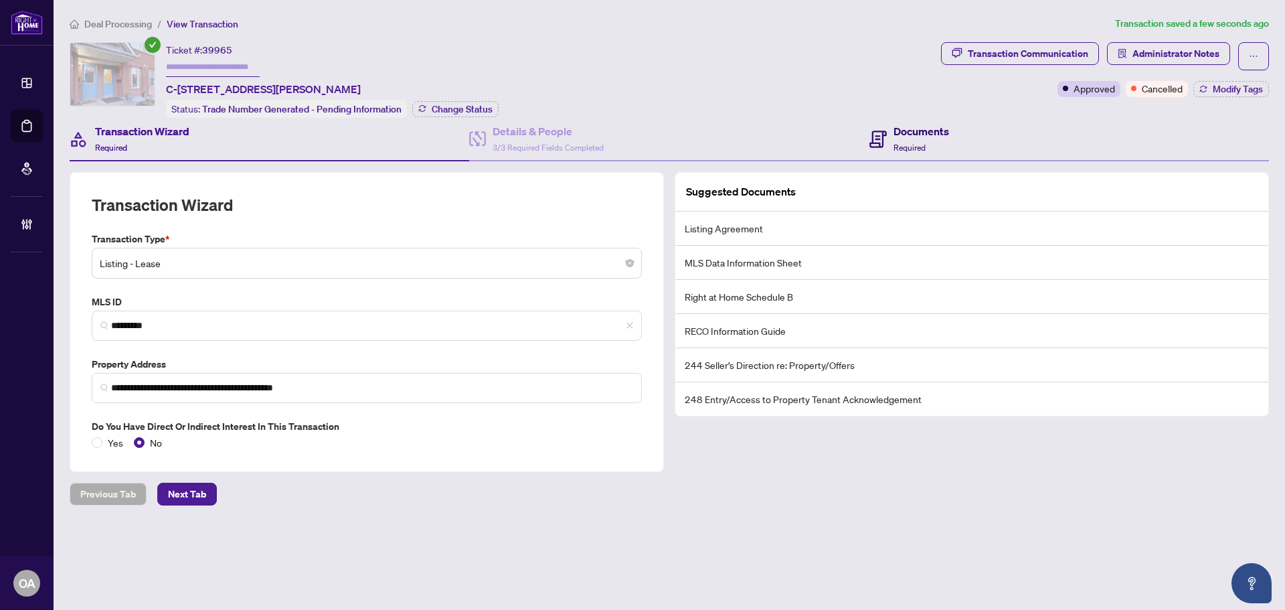
drag, startPoint x: 931, startPoint y: 131, endPoint x: 37, endPoint y: 254, distance: 901.6
click at [931, 131] on h4 "Documents" at bounding box center [922, 131] width 56 height 16
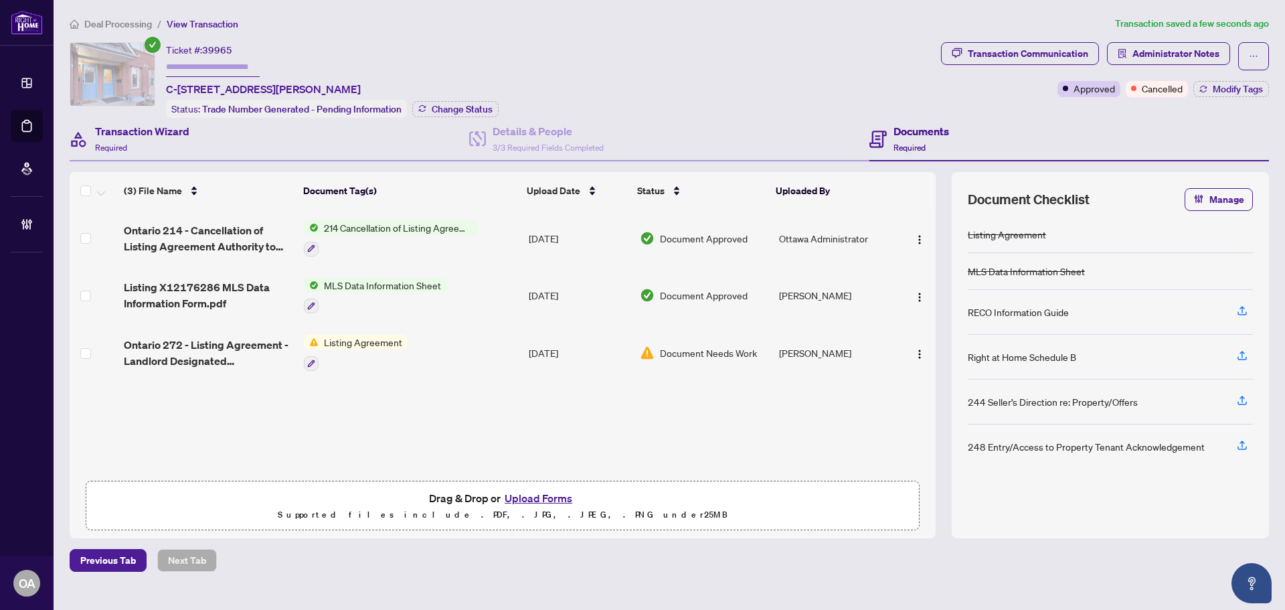
click at [203, 127] on div "Transaction Wizard Required" at bounding box center [270, 140] width 400 height 44
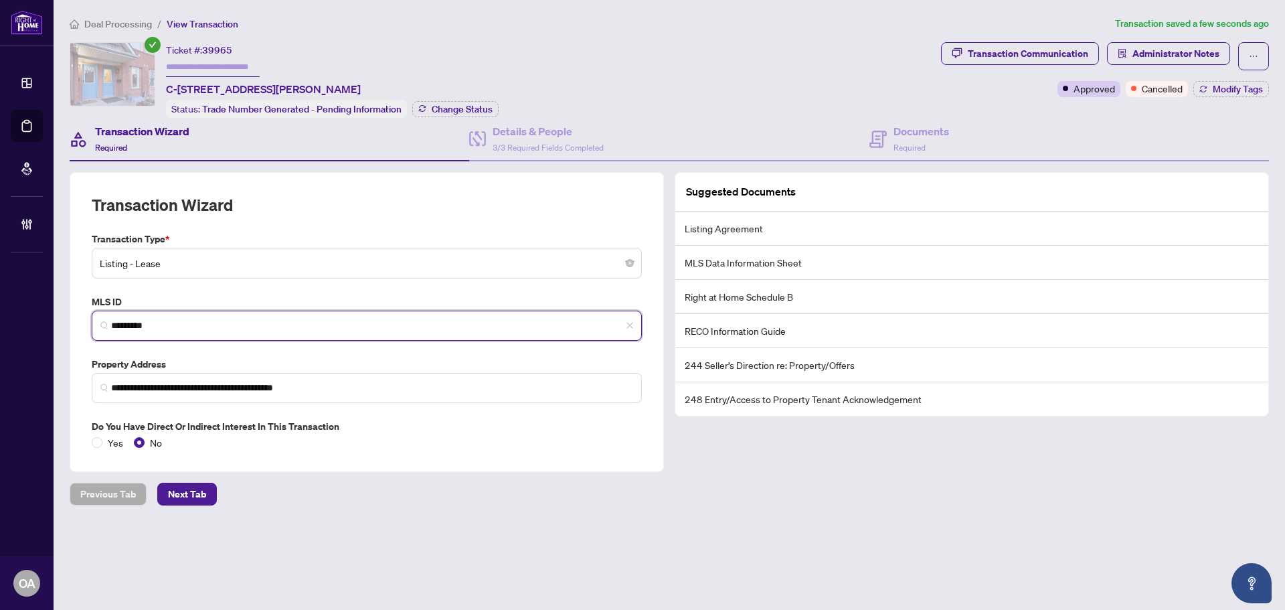
click at [141, 325] on input "*********" at bounding box center [372, 326] width 522 height 14
click at [142, 325] on input "*********" at bounding box center [372, 326] width 522 height 14
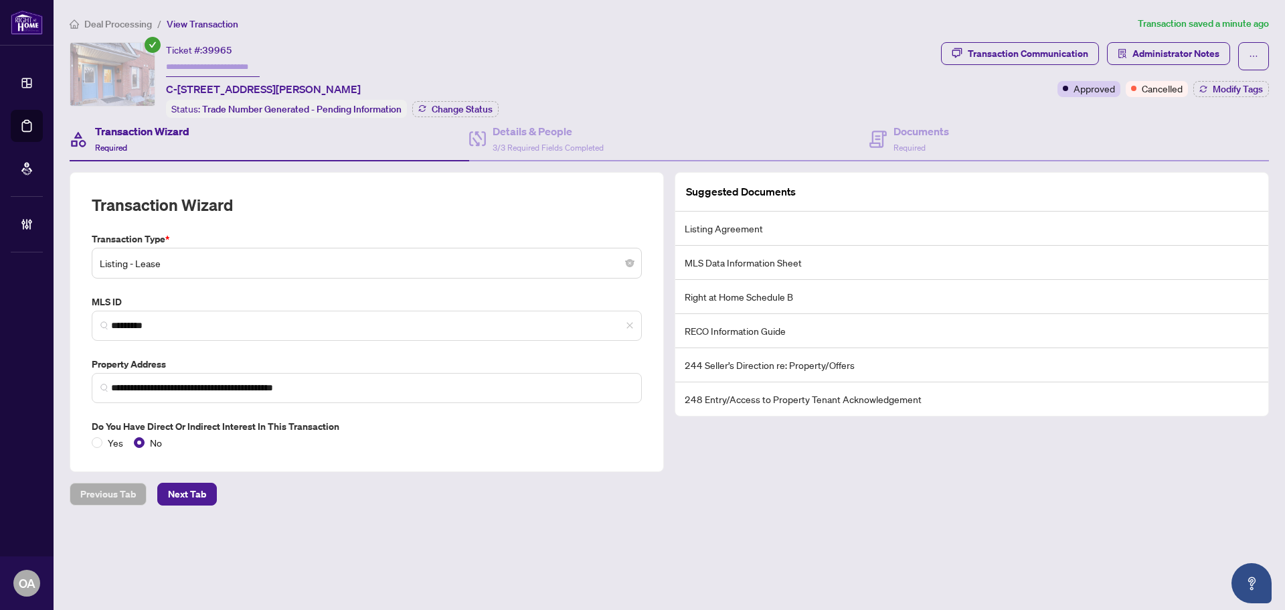
click at [576, 502] on div "Previous Tab Next Tab" at bounding box center [670, 494] width 1200 height 23
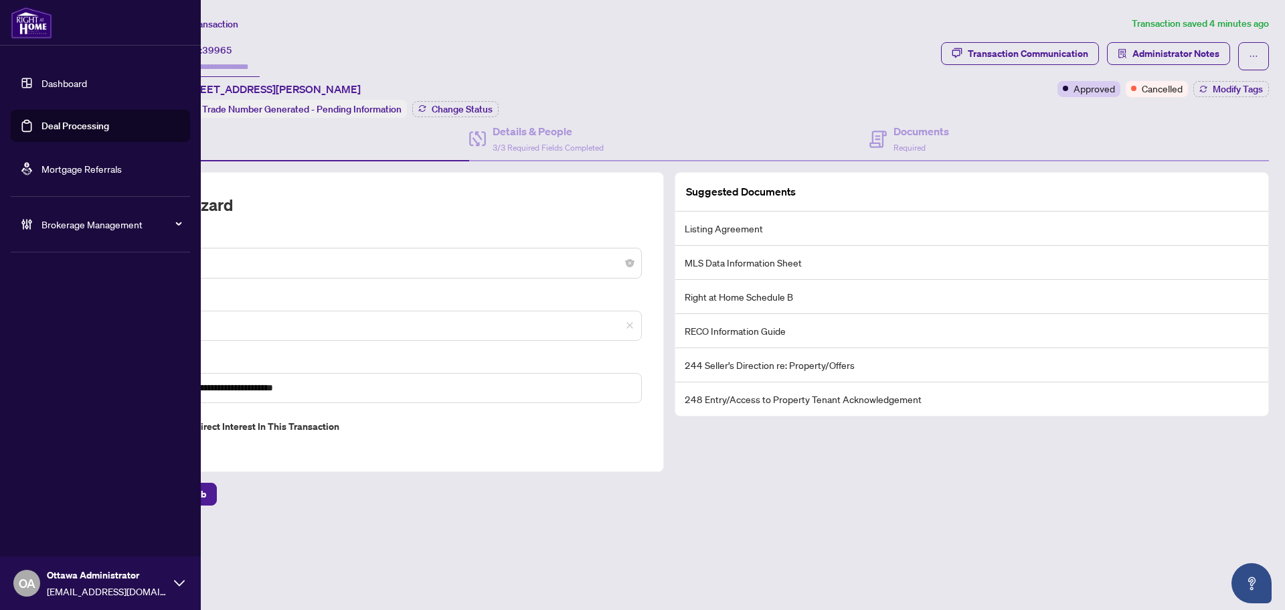
click at [42, 132] on link "Deal Processing" at bounding box center [76, 126] width 68 height 12
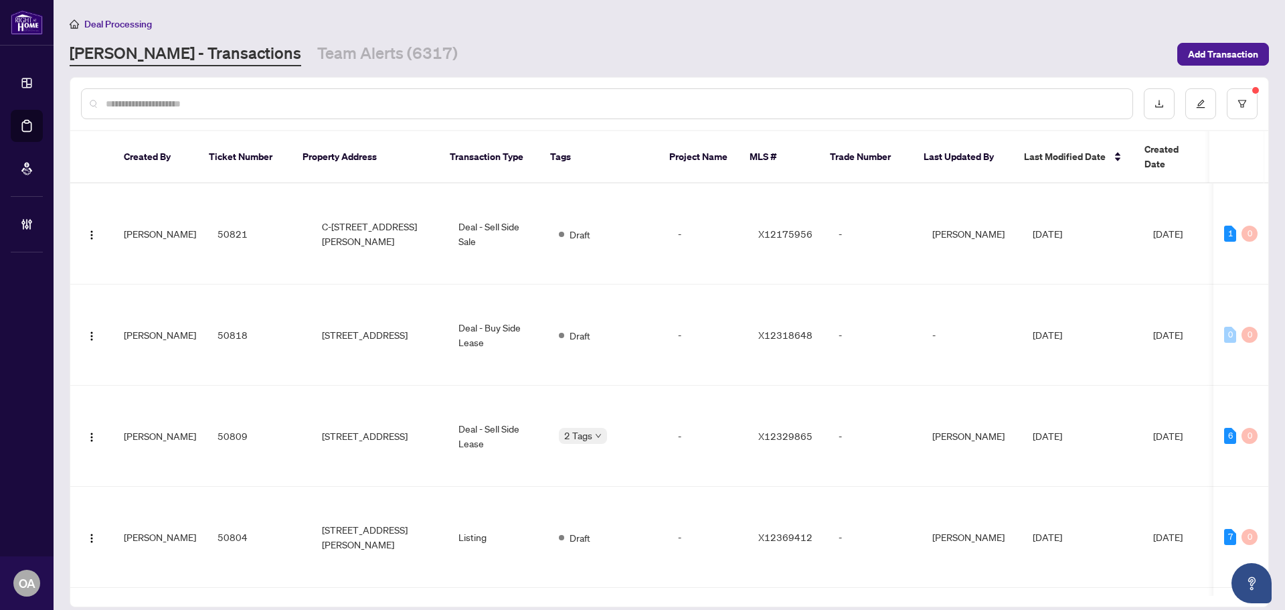
click at [234, 96] on input "text" at bounding box center [614, 103] width 1016 height 15
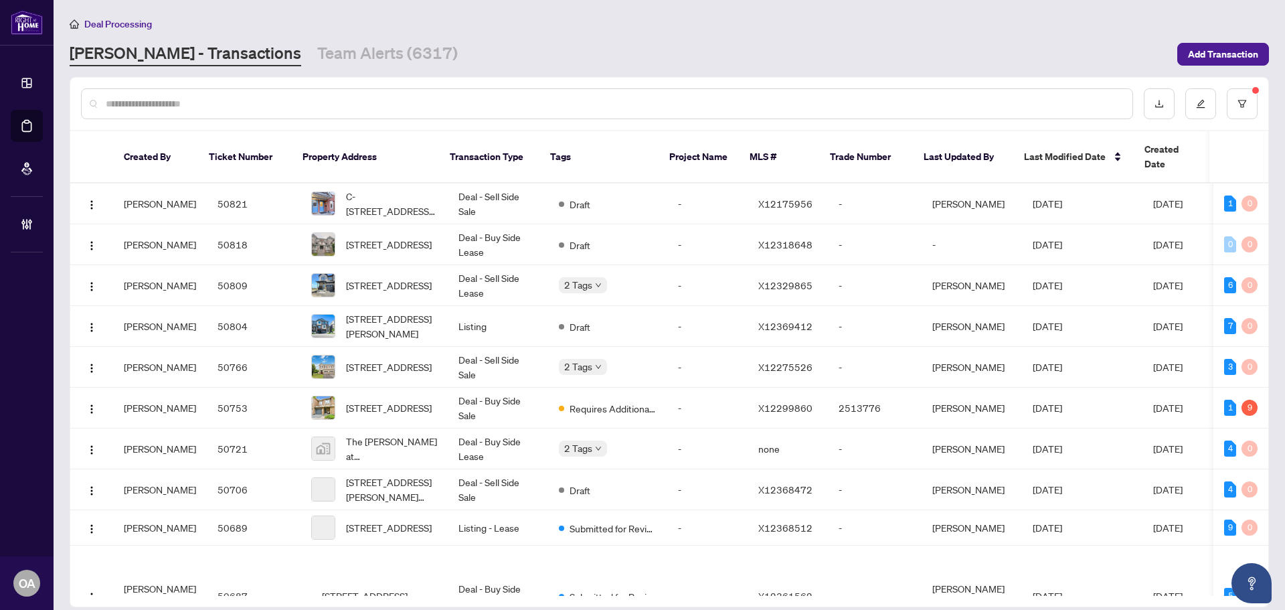
paste input "*******"
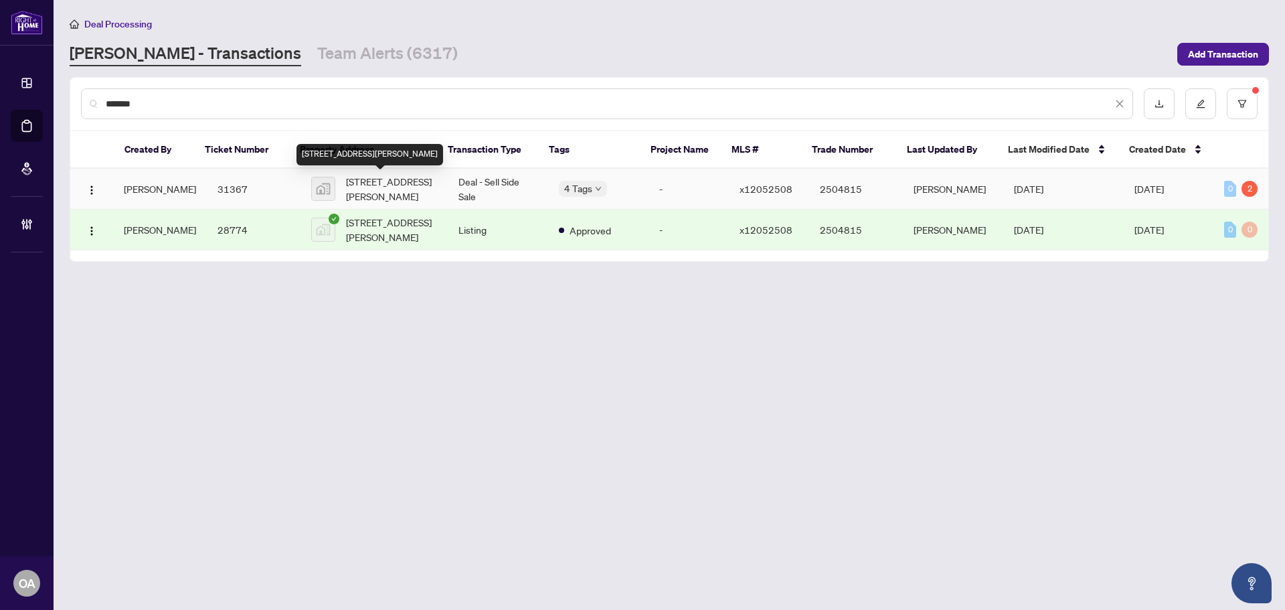
type input "*******"
click at [403, 191] on span "640 Cobalt Street, Clarence-Rockland, ON, Canada" at bounding box center [391, 188] width 91 height 29
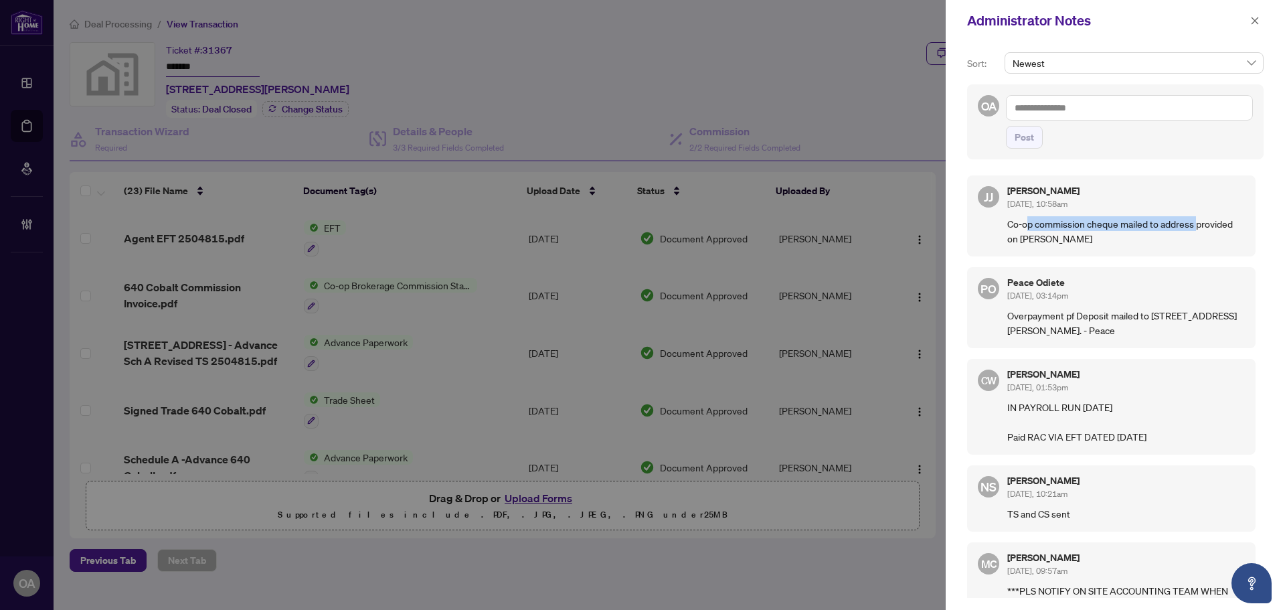
drag, startPoint x: 1060, startPoint y: 222, endPoint x: 1210, endPoint y: 222, distance: 149.3
click at [1205, 222] on p "Co-op commission cheque mailed to address provided on CS-JJ" at bounding box center [1127, 230] width 238 height 29
click at [1210, 222] on p "Co-op commission cheque mailed to address provided on CS-JJ" at bounding box center [1127, 230] width 238 height 29
drag, startPoint x: 1038, startPoint y: 241, endPoint x: 994, endPoint y: 234, distance: 44.1
click at [994, 234] on div "JJ Jamila Johnson Aug/29/2025, 10:58am Co-op commission cheque mailed to addres…" at bounding box center [1111, 215] width 289 height 81
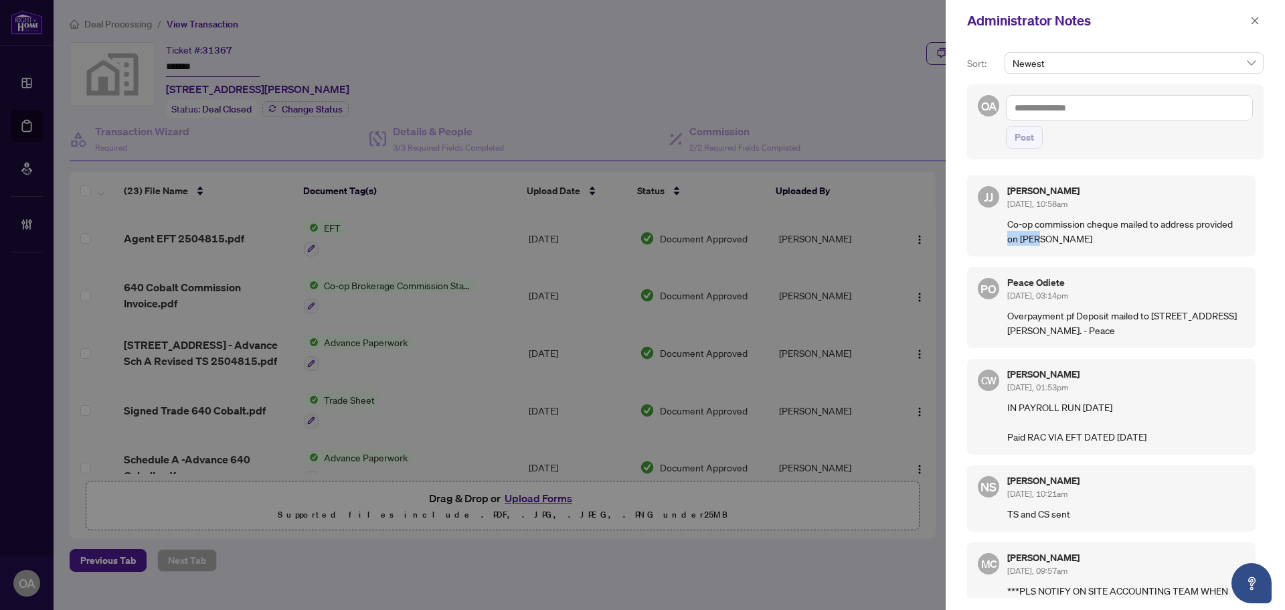
click at [1009, 233] on p "Co-op commission cheque mailed to address provided on CS-JJ" at bounding box center [1127, 230] width 238 height 29
drag, startPoint x: 1032, startPoint y: 228, endPoint x: 1202, endPoint y: 232, distance: 170.8
click at [1185, 232] on p "Co-op commission cheque mailed to address provided on CS-JJ" at bounding box center [1127, 230] width 238 height 29
click at [1202, 232] on p "Co-op commission cheque mailed to address provided on CS-JJ" at bounding box center [1127, 230] width 238 height 29
click at [1082, 228] on p "Co-op commission cheque mailed to address provided on CS-JJ" at bounding box center [1127, 230] width 238 height 29
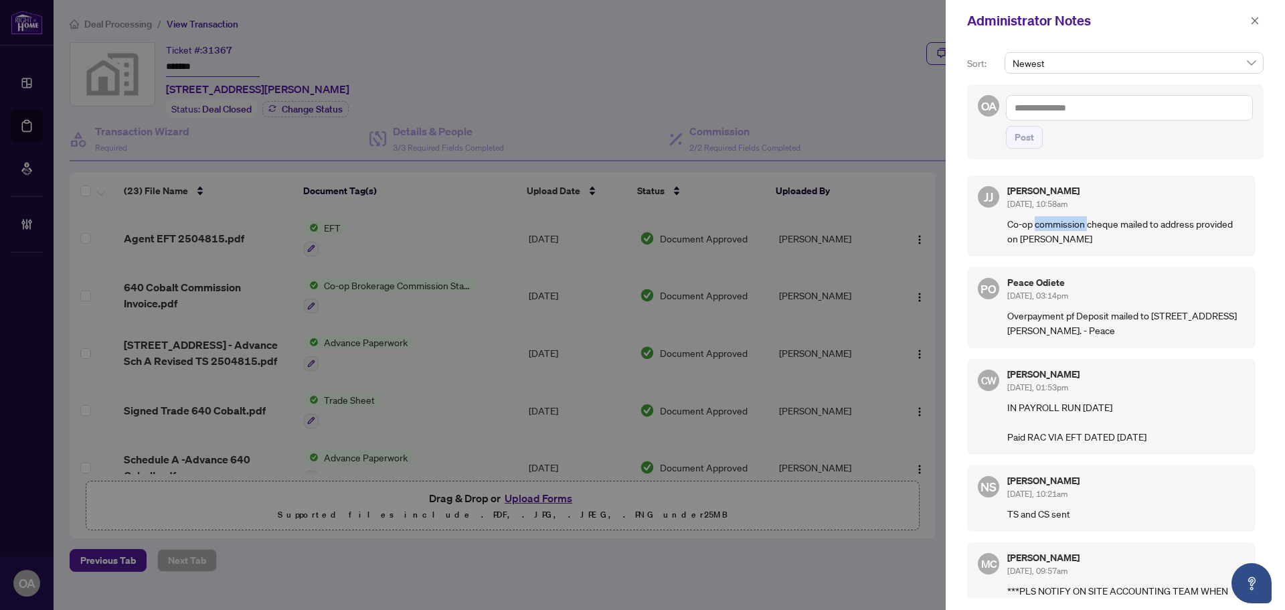
click at [1082, 228] on p "Co-op commission cheque mailed to address provided on CS-JJ" at bounding box center [1127, 230] width 238 height 29
click at [1085, 244] on p "Co-op commission cheque mailed to address provided on CS-JJ" at bounding box center [1127, 230] width 238 height 29
drag, startPoint x: 1024, startPoint y: 432, endPoint x: 1202, endPoint y: 432, distance: 178.1
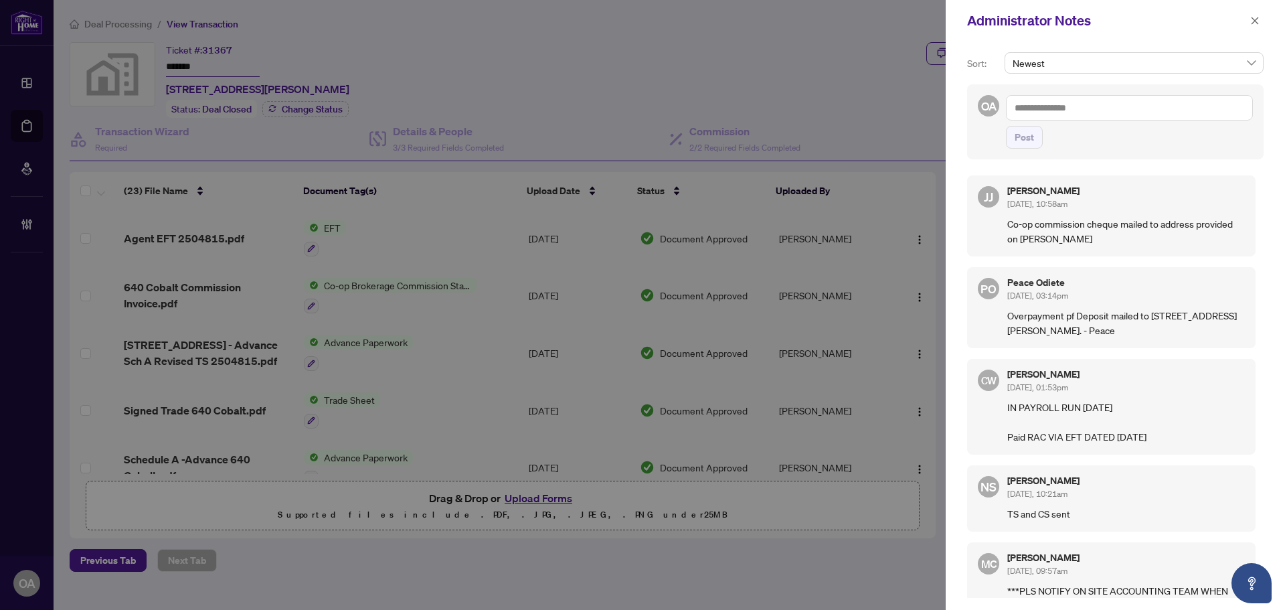
click at [1202, 432] on p "IN PAYROLL RUN Aug 8, 2025 Paid RAC VIA EFT DATED Aug 8, 2025" at bounding box center [1127, 422] width 238 height 44
click at [1083, 437] on p "IN PAYROLL RUN Aug 8, 2025 Paid RAC VIA EFT DATED Aug 8, 2025" at bounding box center [1127, 422] width 238 height 44
click at [1052, 437] on p "IN PAYROLL RUN Aug 8, 2025 Paid RAC VIA EFT DATED Aug 8, 2025" at bounding box center [1127, 422] width 238 height 44
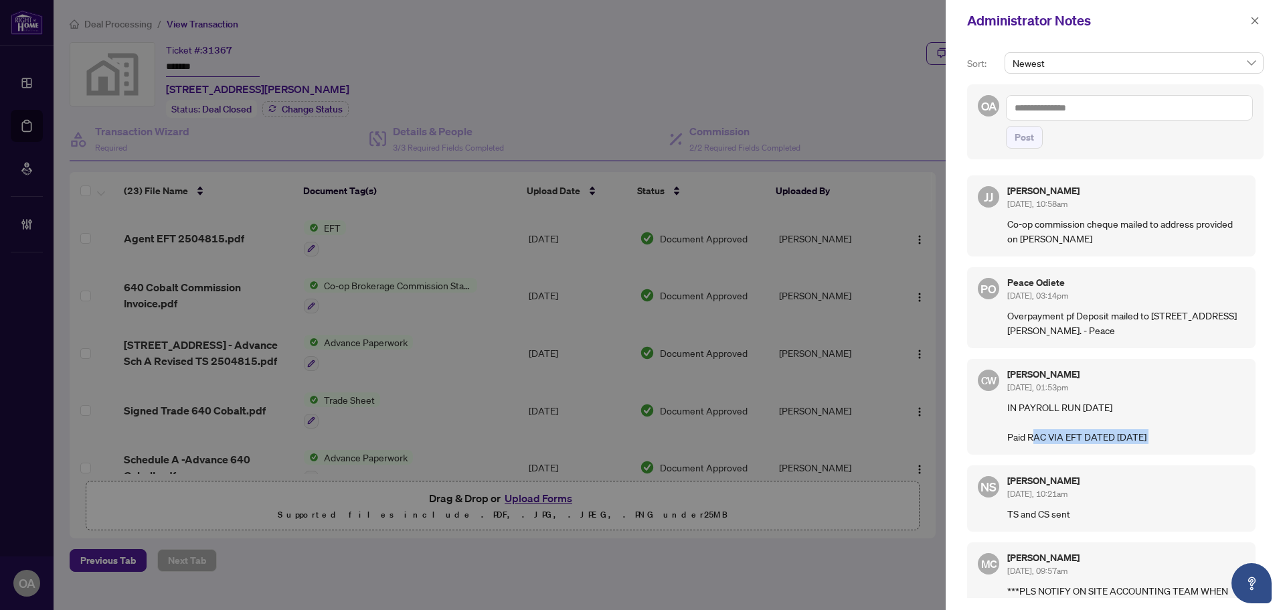
click at [1054, 437] on p "IN PAYROLL RUN Aug 8, 2025 Paid RAC VIA EFT DATED Aug 8, 2025" at bounding box center [1127, 422] width 238 height 44
click at [1253, 19] on icon "close" at bounding box center [1255, 20] width 7 height 7
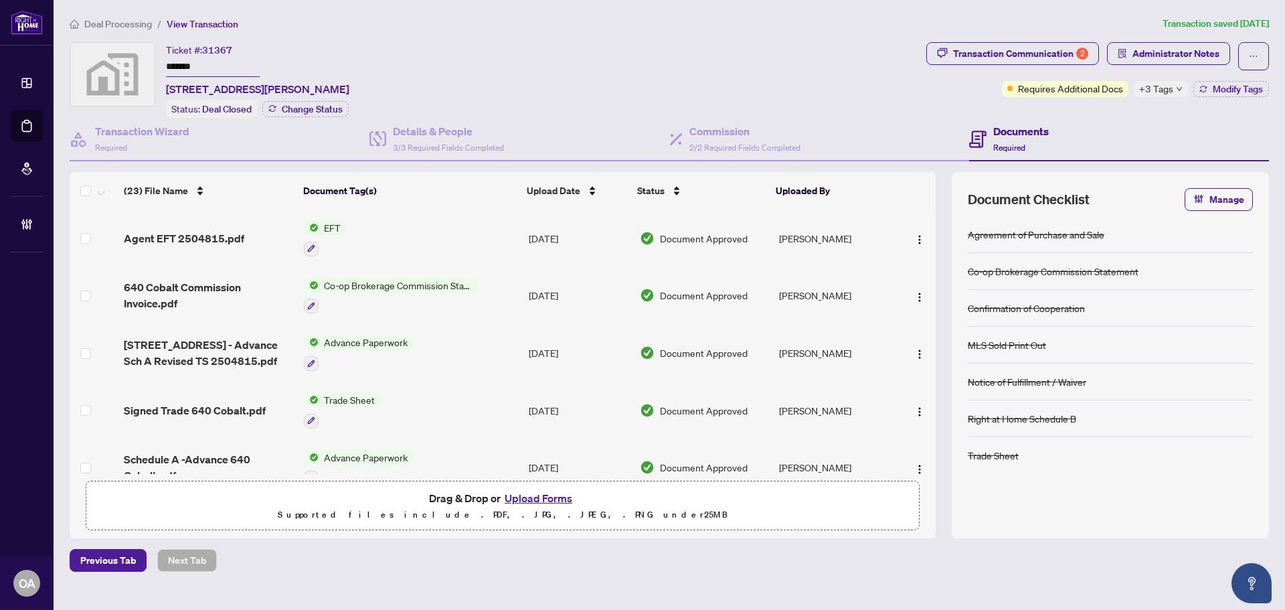
click at [785, 108] on div "Ticket #: 31367 ******* 640 Cobalt Street, Clarence-Rockland, ON, Canada Status…" at bounding box center [496, 80] width 852 height 76
click at [717, 140] on div "Commission 2/2 Required Fields Completed" at bounding box center [745, 138] width 111 height 31
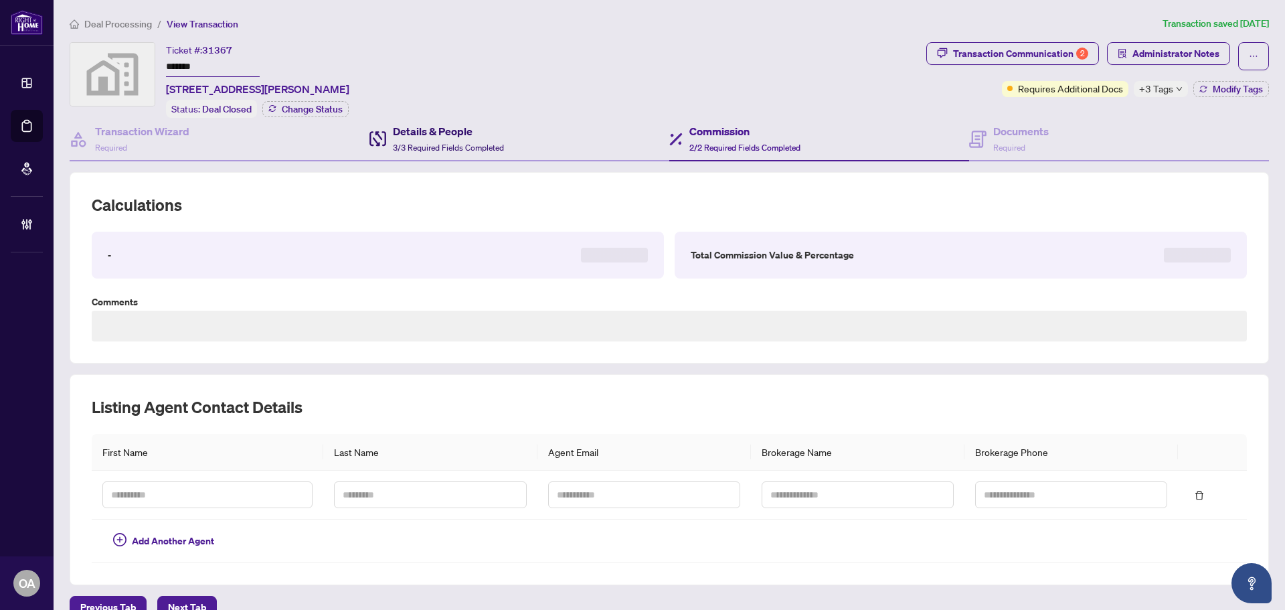
click at [467, 143] on span "3/3 Required Fields Completed" at bounding box center [448, 148] width 111 height 10
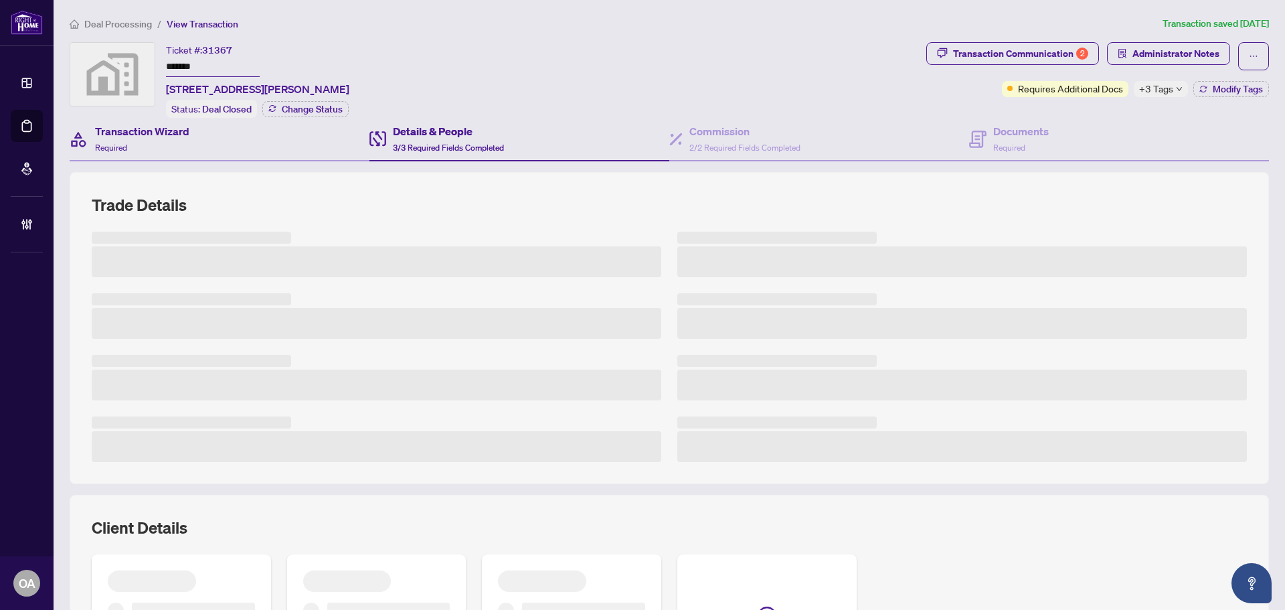
click at [238, 144] on div "Transaction Wizard Required" at bounding box center [220, 140] width 300 height 44
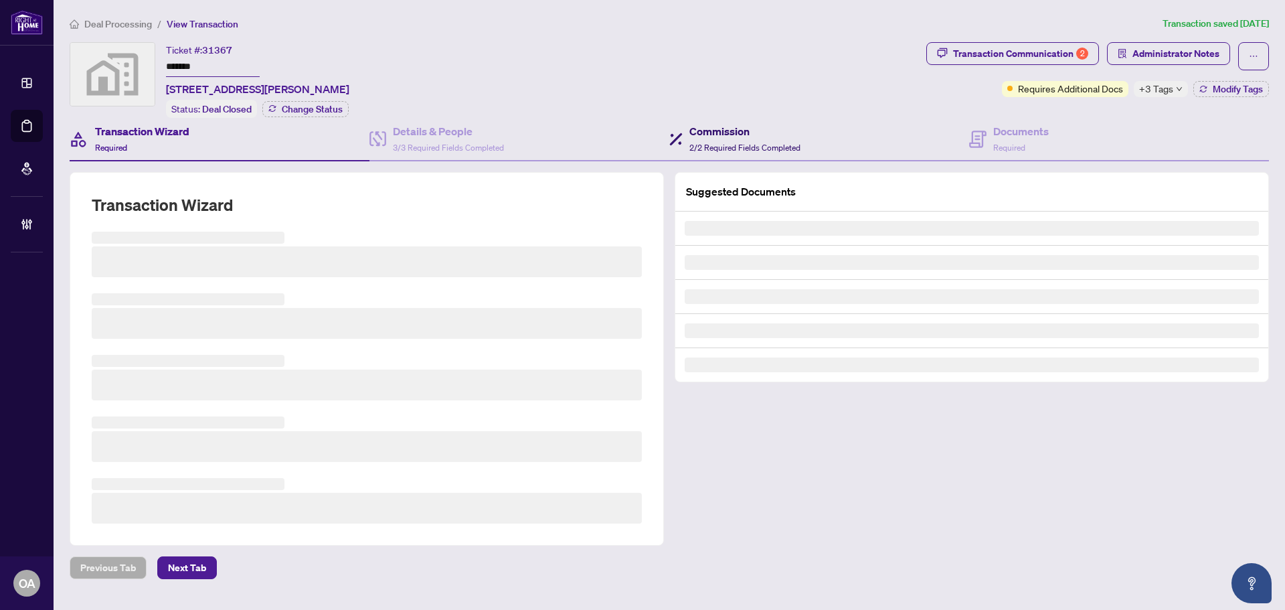
click at [734, 143] on span "2/2 Required Fields Completed" at bounding box center [745, 148] width 111 height 10
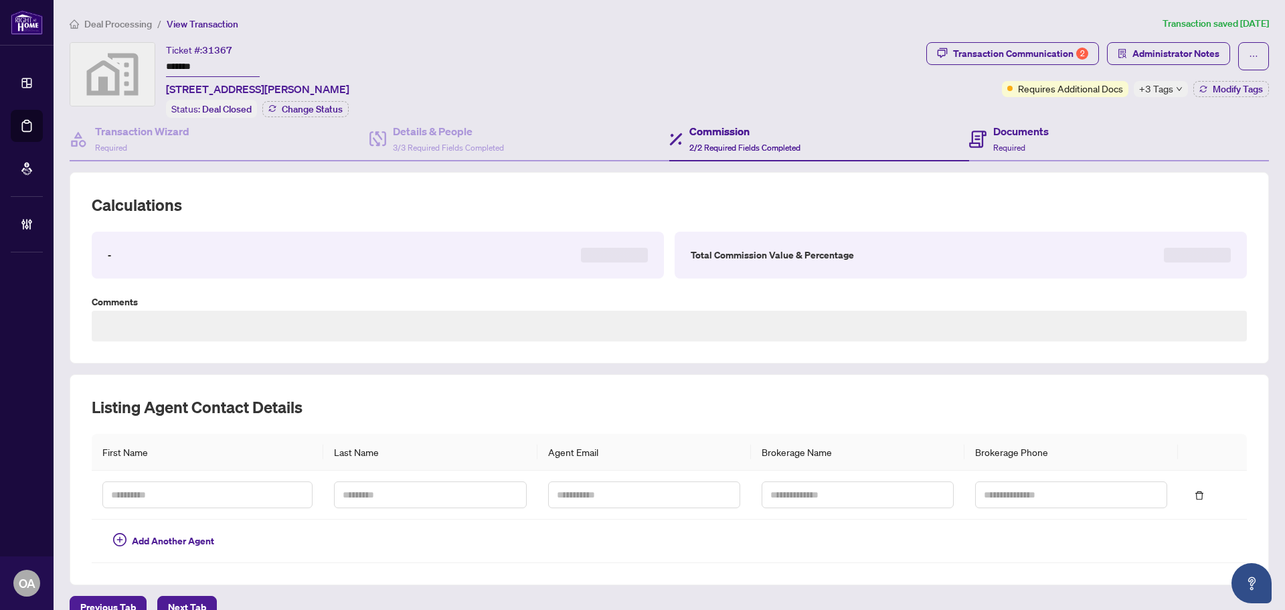
click at [1063, 133] on div "Documents Required" at bounding box center [1119, 140] width 300 height 44
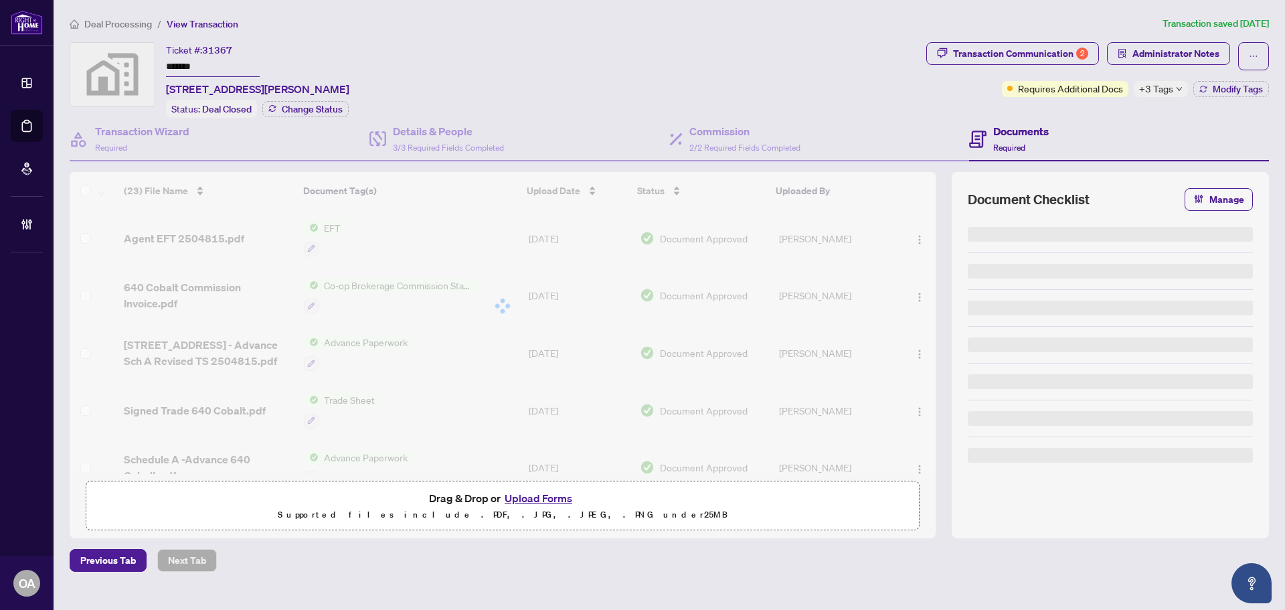
click at [1012, 139] on div "Documents Required" at bounding box center [1022, 138] width 56 height 31
click at [702, 139] on div "Commission 2/2 Required Fields Completed" at bounding box center [745, 138] width 111 height 31
click at [469, 151] on div "Details & People 3/3 Required Fields Completed" at bounding box center [448, 138] width 111 height 31
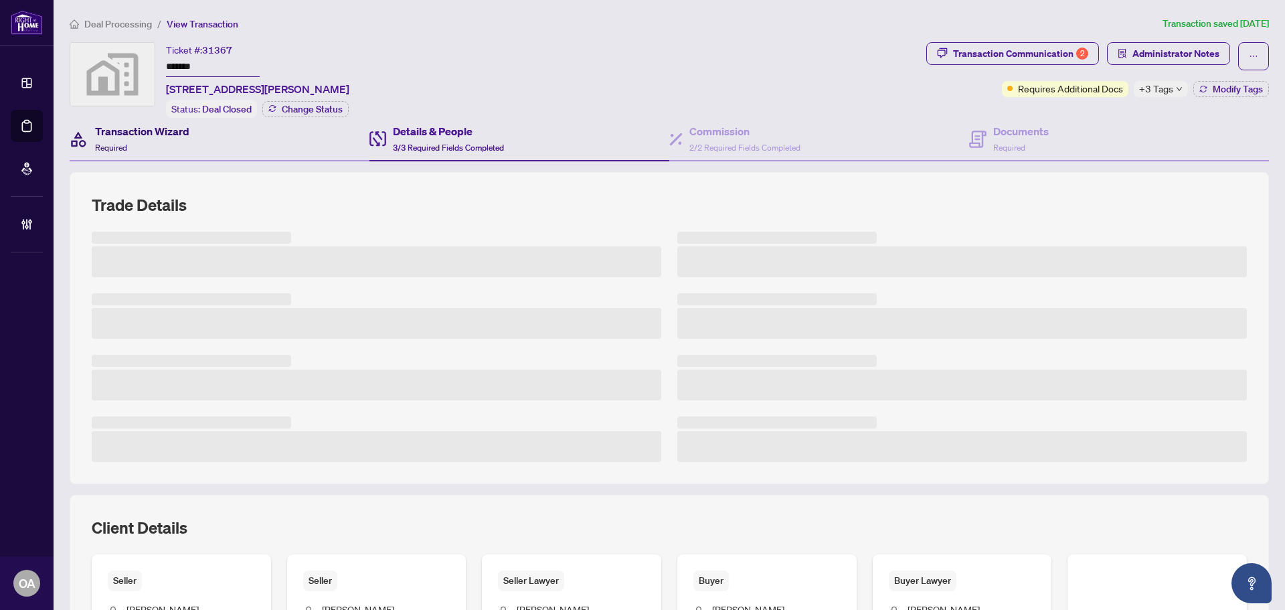
click at [186, 136] on h4 "Transaction Wizard" at bounding box center [142, 131] width 94 height 16
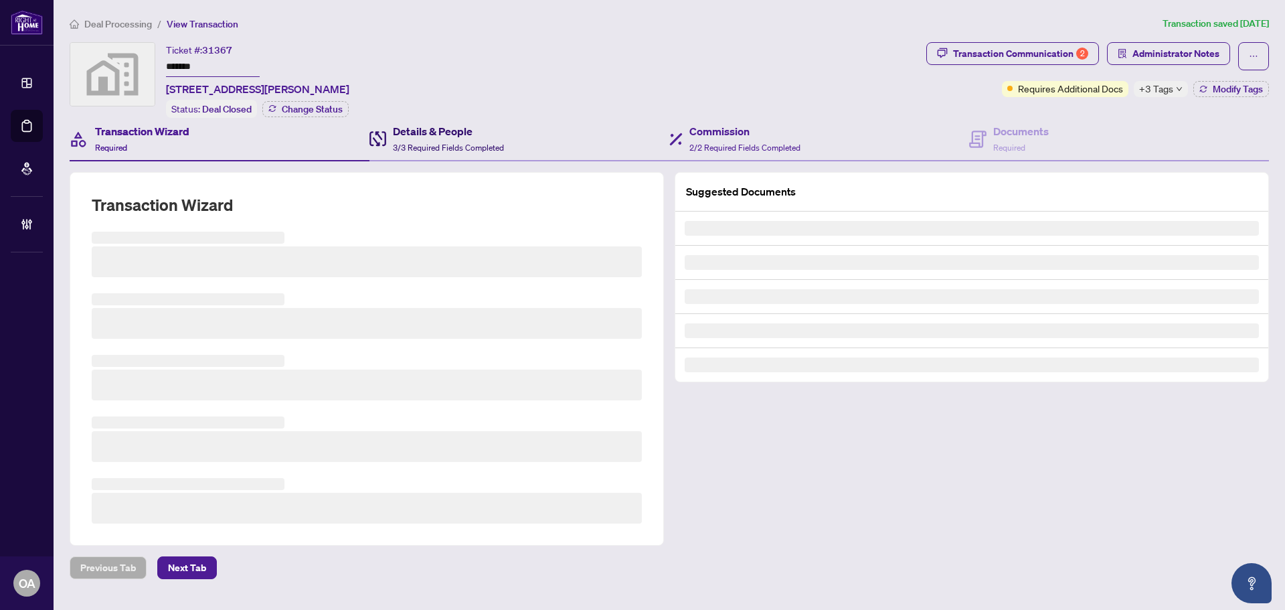
drag, startPoint x: 444, startPoint y: 143, endPoint x: 790, endPoint y: 142, distance: 346.1
click at [444, 143] on span "3/3 Required Fields Completed" at bounding box center [448, 148] width 111 height 10
click at [718, 143] on span "2/2 Required Fields Completed" at bounding box center [745, 148] width 111 height 10
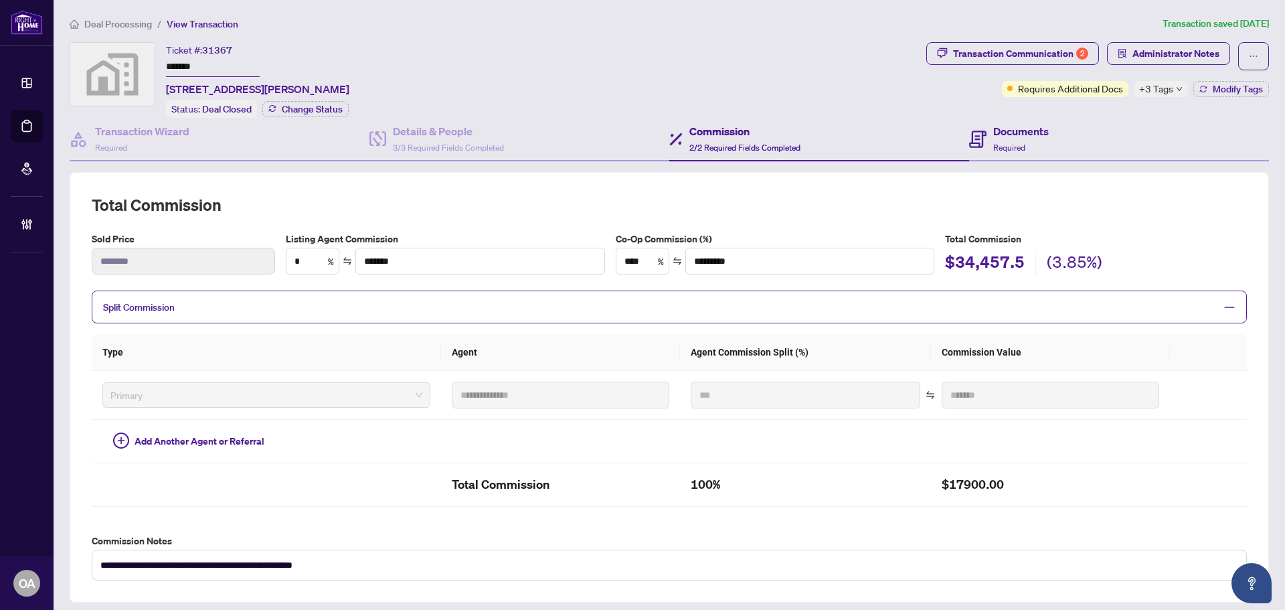
type textarea "**********"
click at [1133, 56] on span "Administrator Notes" at bounding box center [1176, 53] width 87 height 21
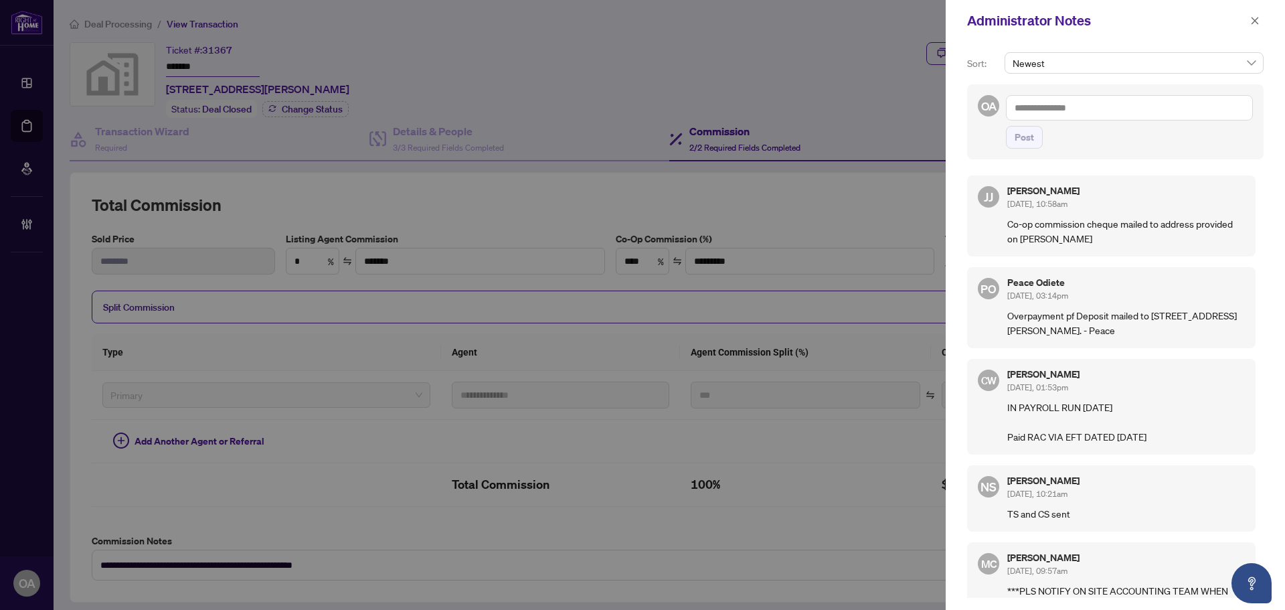
click at [1084, 110] on textarea at bounding box center [1129, 107] width 247 height 25
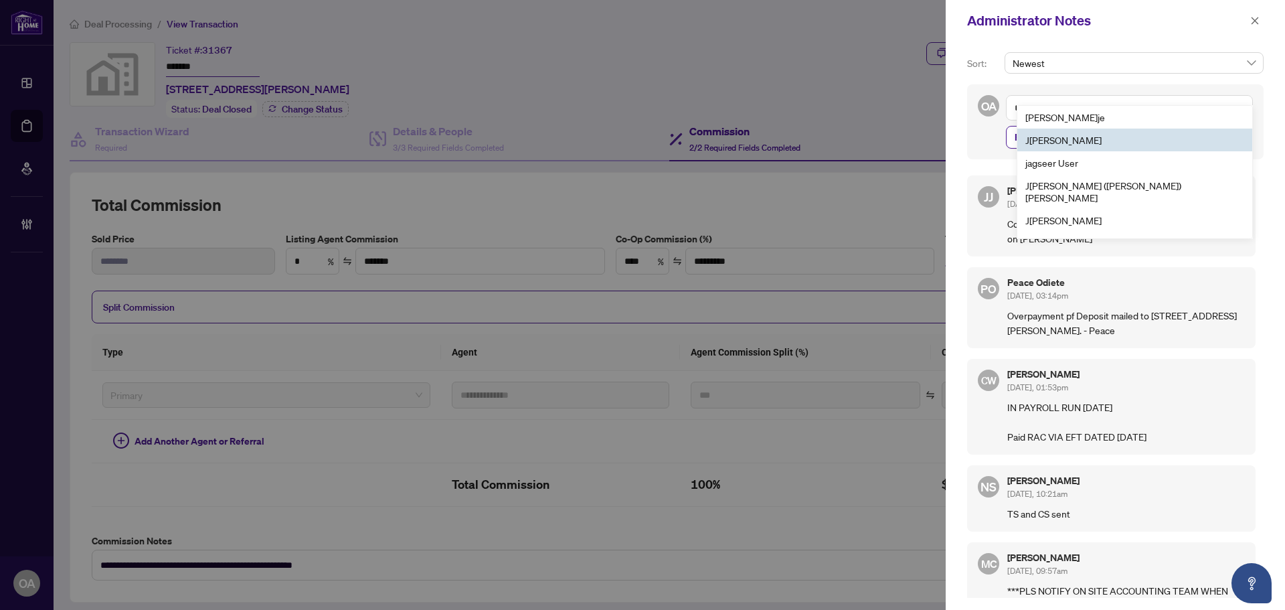
click at [1163, 104] on textarea "**" at bounding box center [1129, 107] width 247 height 25
click at [1153, 110] on textarea "**" at bounding box center [1129, 107] width 247 height 25
click at [1160, 142] on span "Post" at bounding box center [1129, 137] width 247 height 23
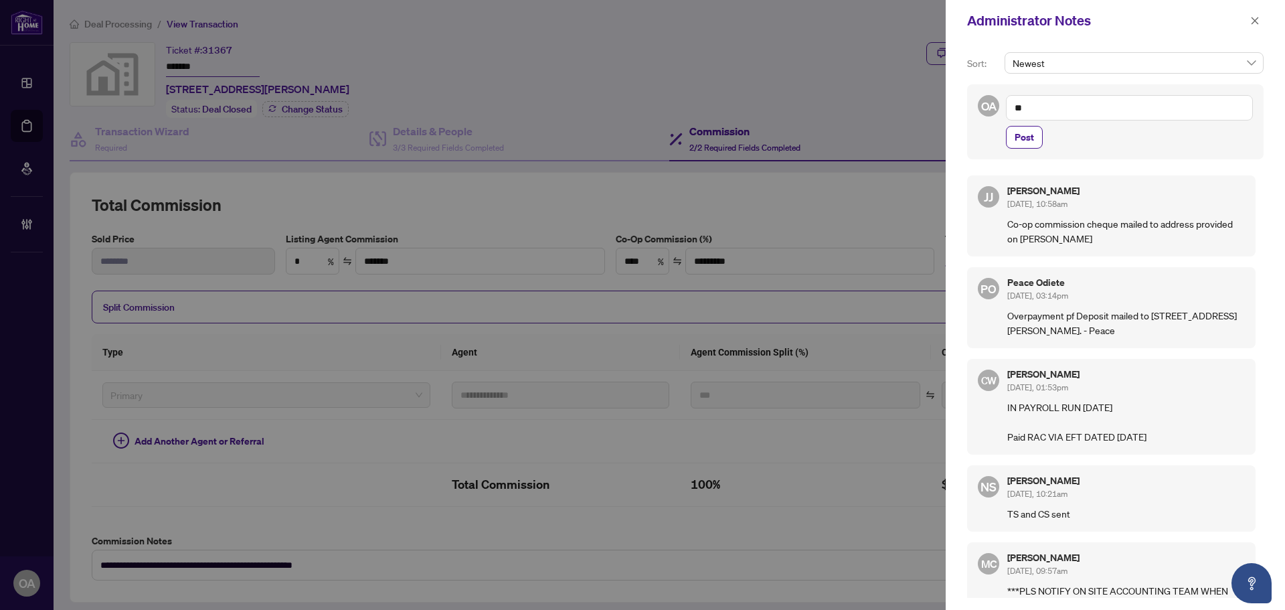
click at [1146, 108] on textarea "**" at bounding box center [1129, 107] width 247 height 25
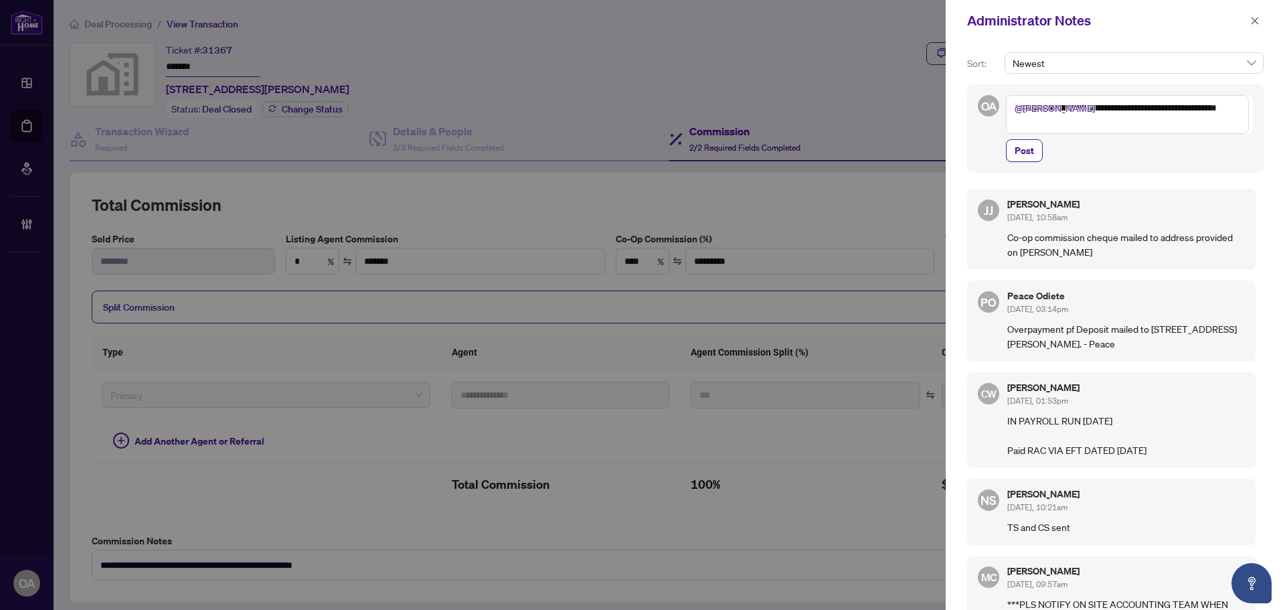
drag, startPoint x: 1089, startPoint y: 238, endPoint x: 1112, endPoint y: 238, distance: 22.8
click at [1105, 238] on p "Co-op commission cheque mailed to address provided on CS-JJ" at bounding box center [1127, 244] width 238 height 29
drag, startPoint x: 1130, startPoint y: 238, endPoint x: 1069, endPoint y: 237, distance: 61.6
click at [1130, 237] on p "Co-op commission cheque mailed to address provided on CS-JJ" at bounding box center [1127, 244] width 238 height 29
click at [1065, 237] on p "Co-op commission cheque mailed to address provided on CS-JJ" at bounding box center [1127, 244] width 238 height 29
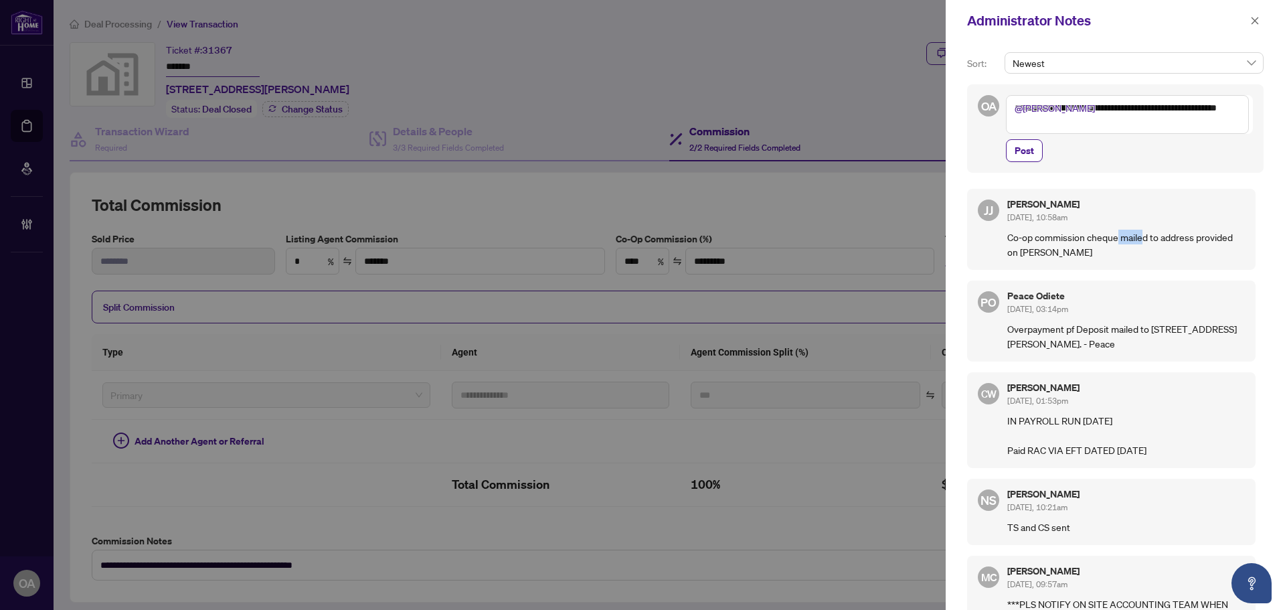
drag, startPoint x: 1133, startPoint y: 237, endPoint x: 1164, endPoint y: 237, distance: 30.8
click at [1164, 237] on p "Co-op commission cheque mailed to address provided on CS-JJ" at bounding box center [1127, 244] width 238 height 29
click at [1167, 237] on p "Co-op commission cheque mailed to address provided on CS-JJ" at bounding box center [1127, 244] width 238 height 29
click at [1109, 125] on textarea "**********" at bounding box center [1127, 114] width 243 height 39
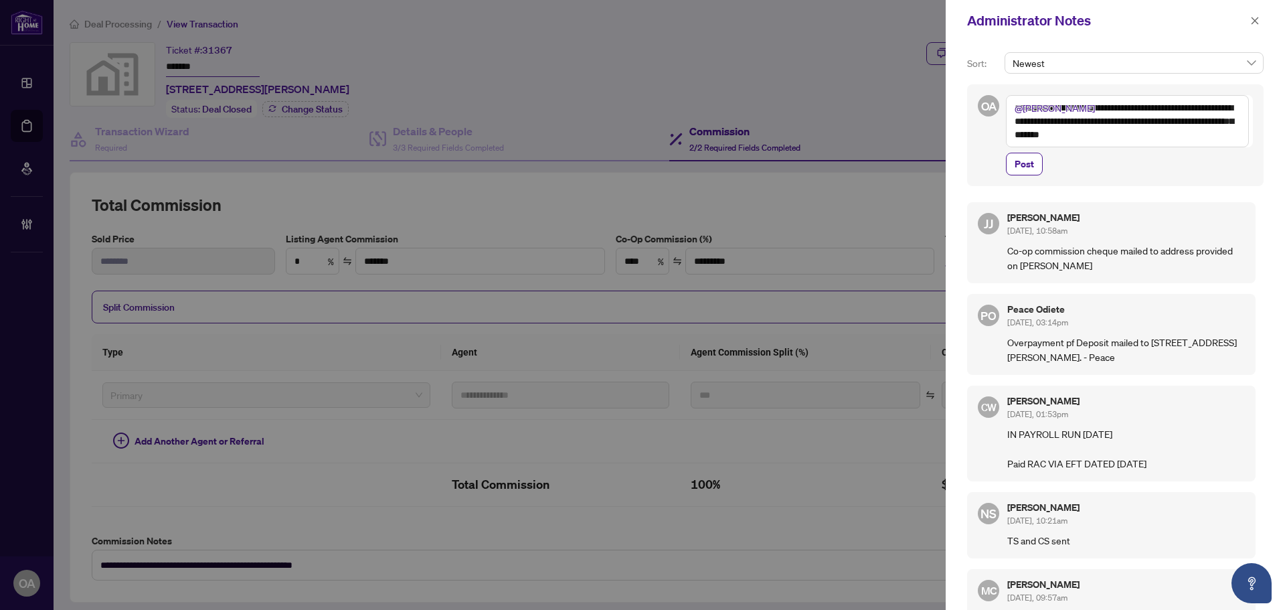
click at [1012, 112] on textarea "**********" at bounding box center [1127, 121] width 243 height 52
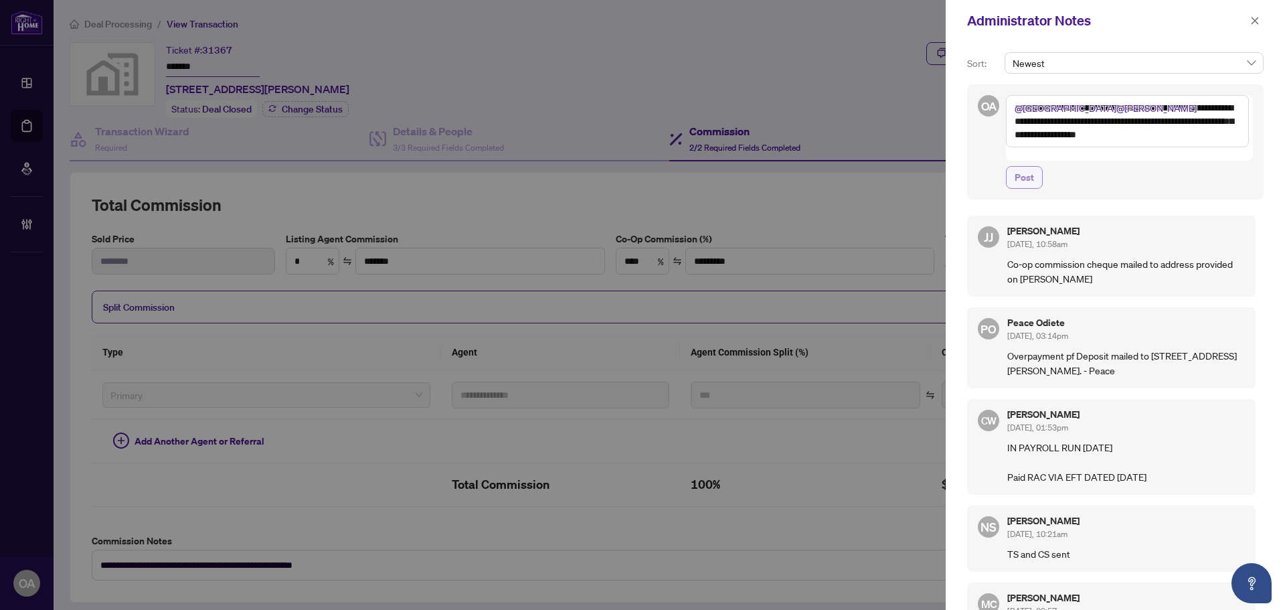
type textarea "**********"
click at [1022, 167] on span "Post" at bounding box center [1024, 177] width 19 height 21
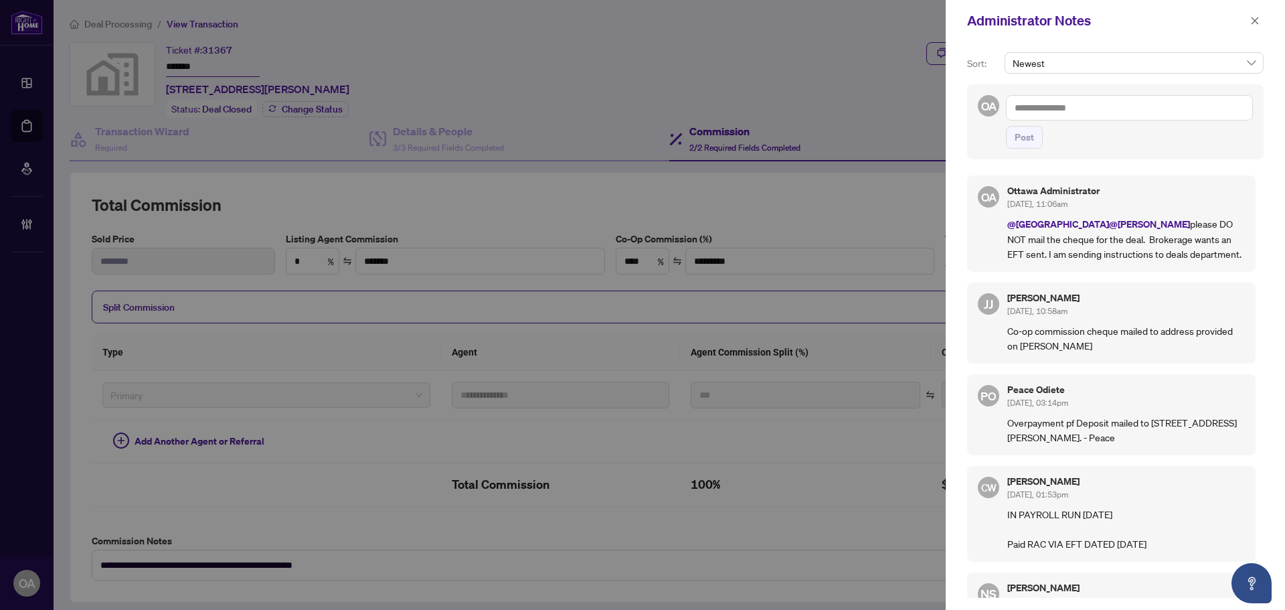
click at [1191, 253] on p "@Deals East @Jamila Johnson please DO NOT mail the cheque for the deal. Brokera…" at bounding box center [1127, 238] width 238 height 45
click at [1257, 19] on icon "close" at bounding box center [1255, 20] width 9 height 9
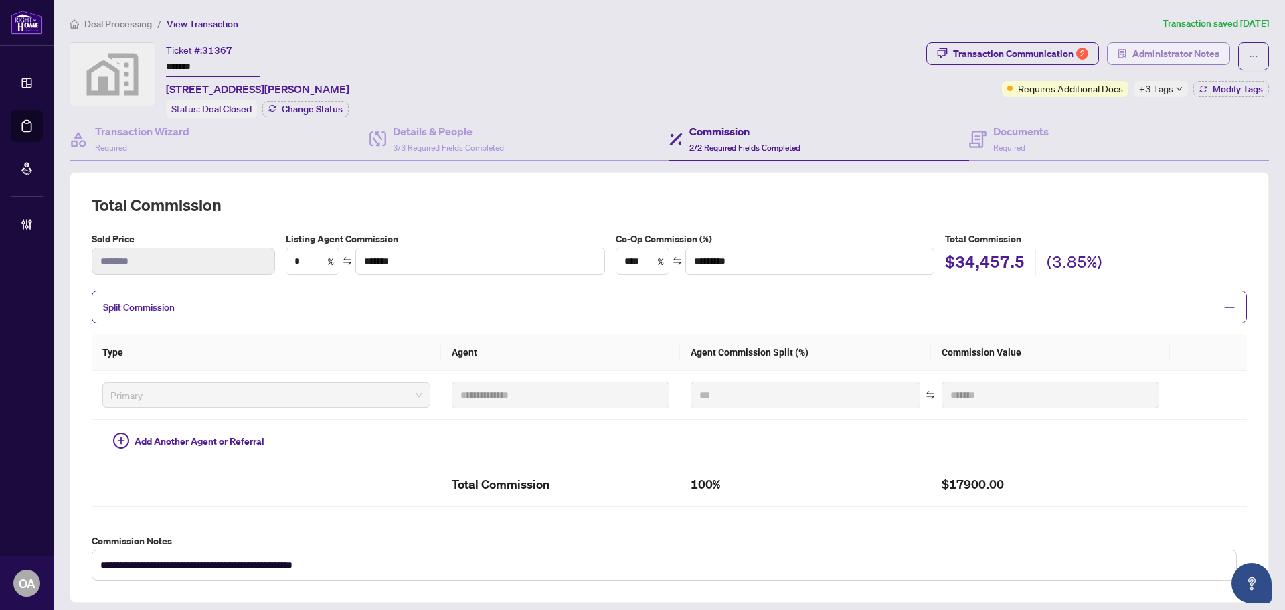
click at [1174, 51] on span "Administrator Notes" at bounding box center [1176, 53] width 87 height 21
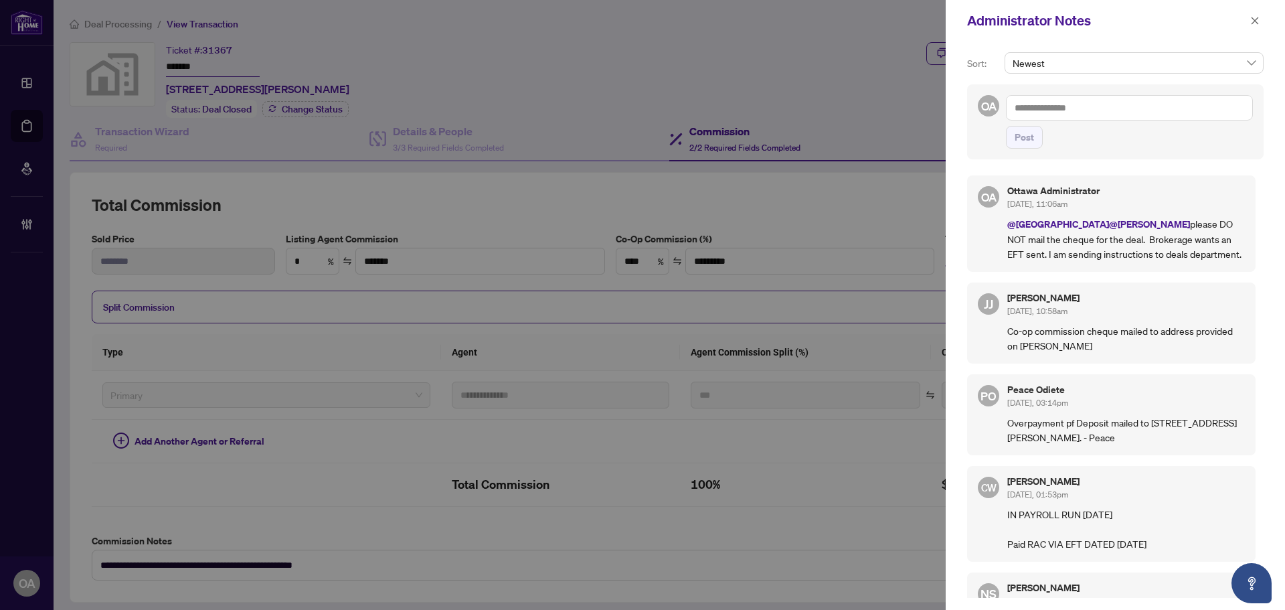
click at [1089, 105] on textarea at bounding box center [1129, 107] width 247 height 25
type textarea "*"
click at [1081, 110] on li "RAHR Inqu iries" at bounding box center [1096, 117] width 125 height 23
drag, startPoint x: 1185, startPoint y: 254, endPoint x: 1137, endPoint y: 223, distance: 57.0
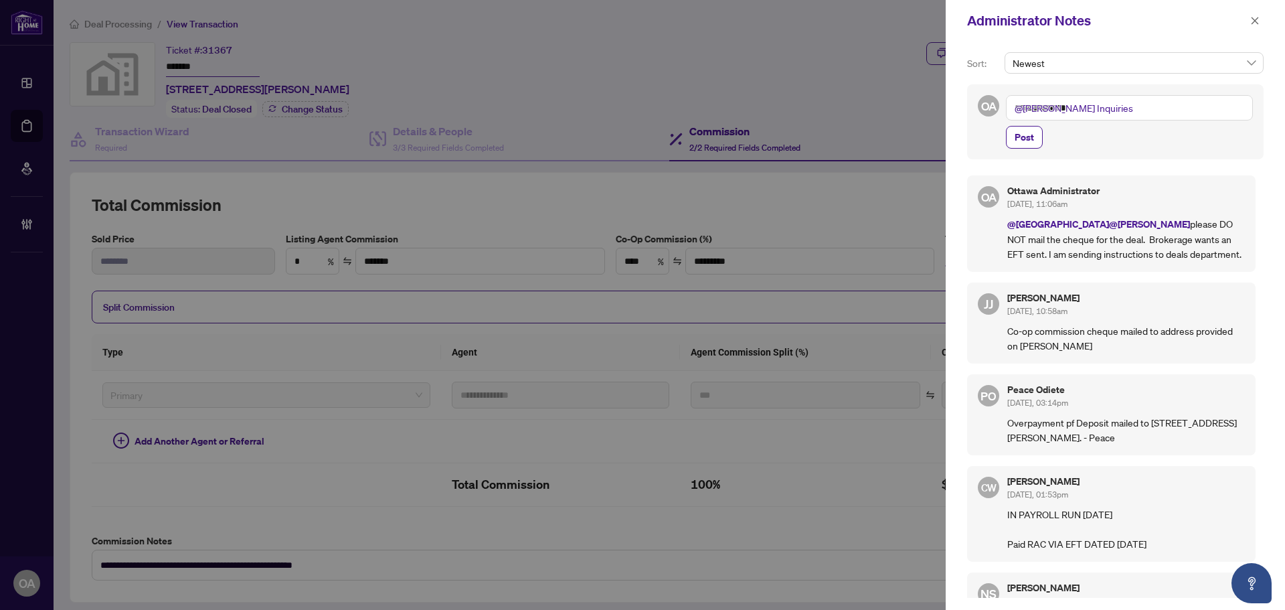
click at [1137, 223] on p "@Deals East @Jamila Johnson please DO NOT mail the cheque for the deal. Brokera…" at bounding box center [1127, 238] width 238 height 45
copy p "please DO NOT mail the cheque for the deal. Brokerage wants an EFT sent. I am s…"
click at [1104, 104] on textarea "**********" at bounding box center [1129, 107] width 247 height 25
paste textarea "**********"
type textarea "**********"
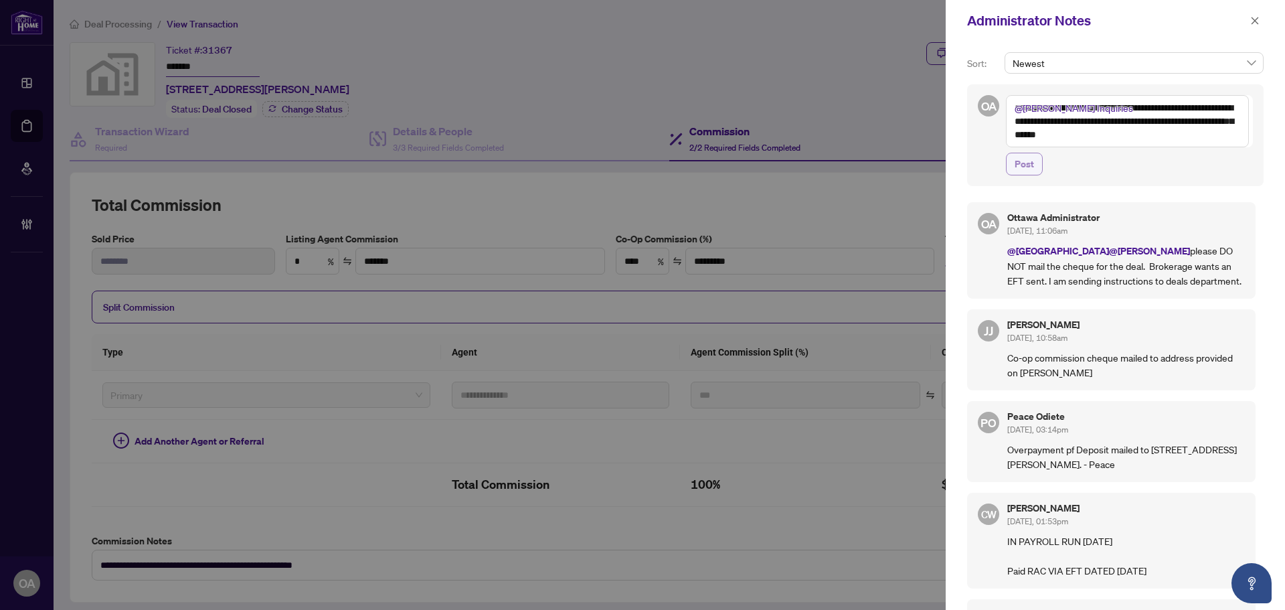
click at [1028, 165] on span "Post" at bounding box center [1024, 163] width 19 height 21
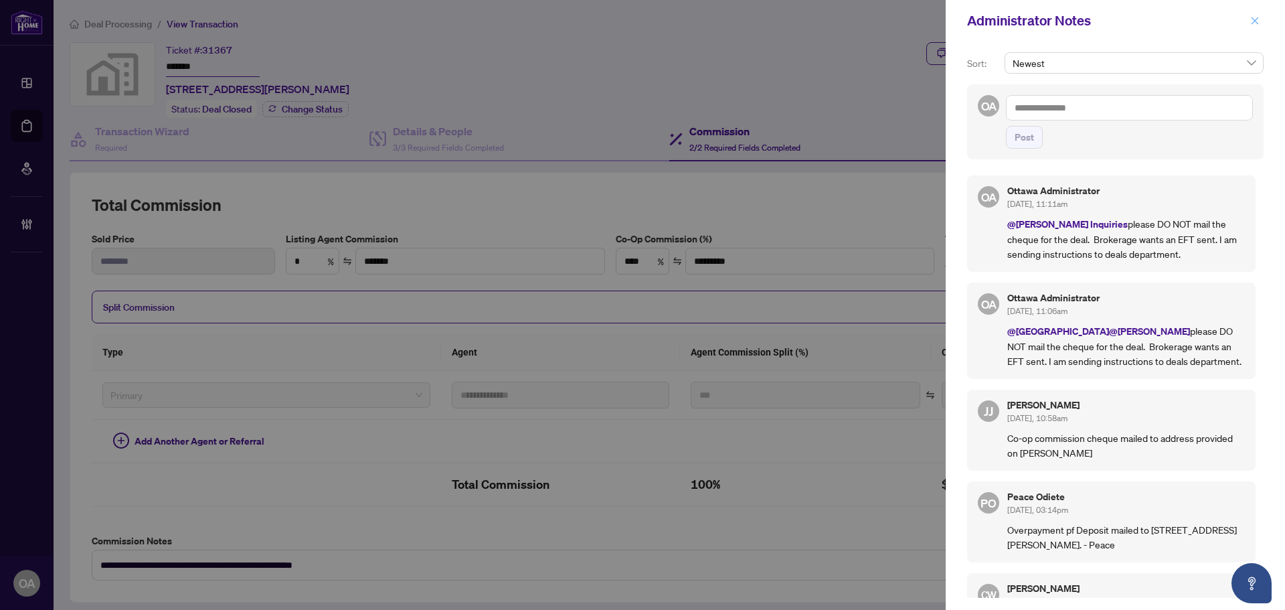
click at [1252, 22] on icon "close" at bounding box center [1255, 20] width 9 height 9
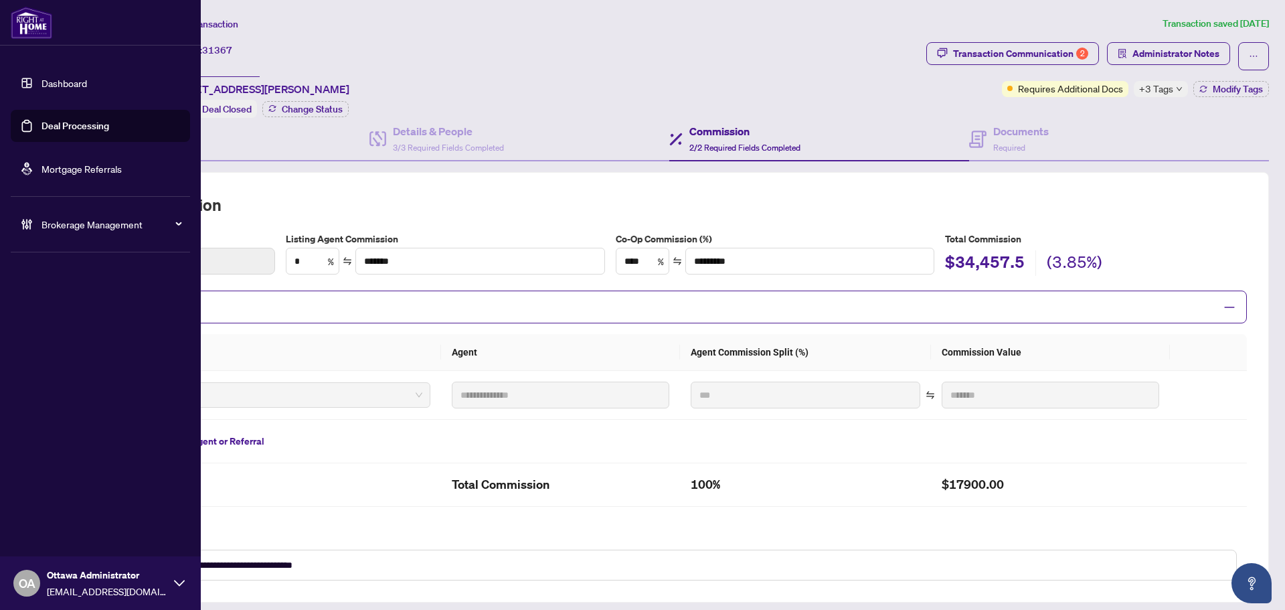
click at [42, 125] on link "Deal Processing" at bounding box center [76, 126] width 68 height 12
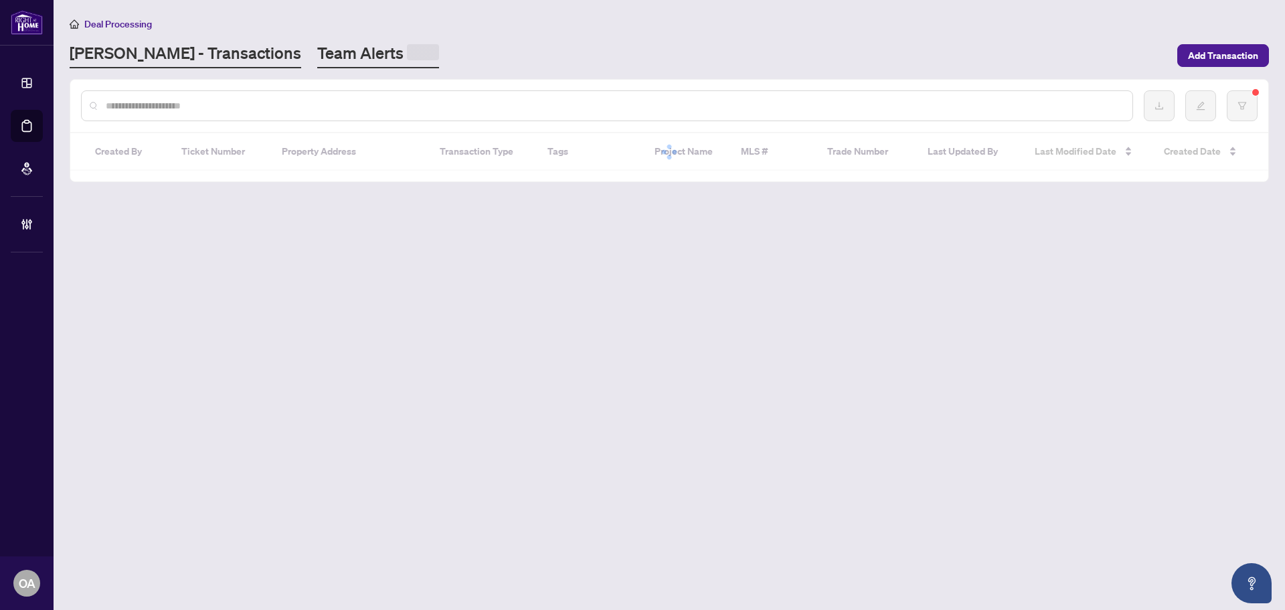
click at [343, 53] on link "Team Alerts" at bounding box center [378, 55] width 122 height 26
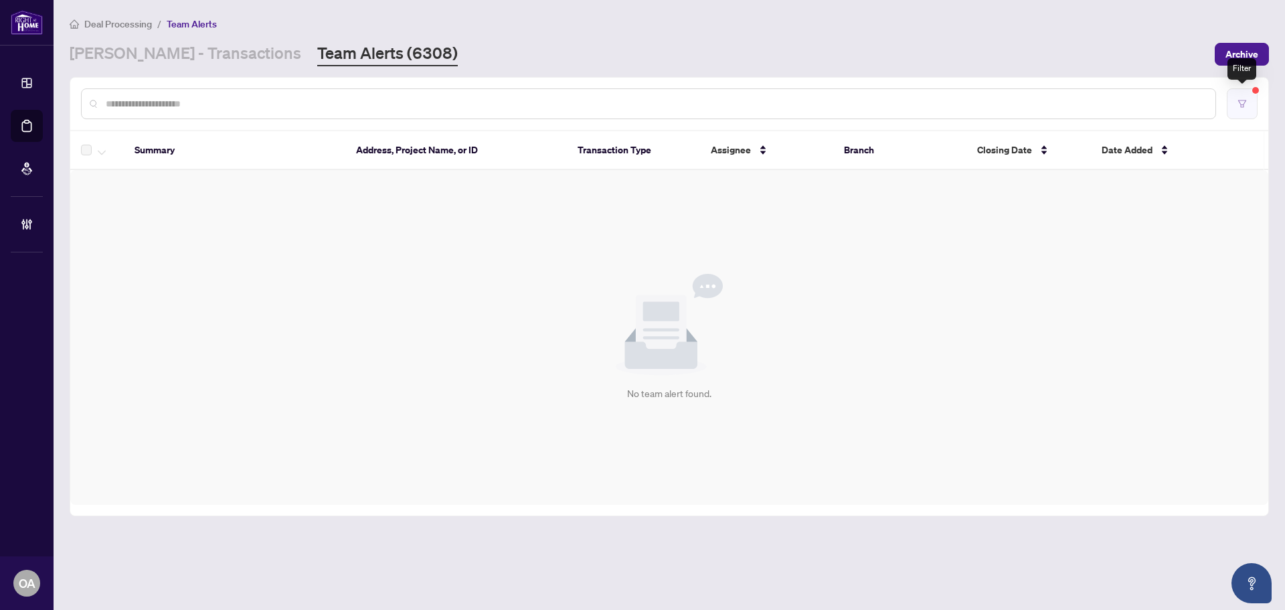
click at [1243, 99] on icon "filter" at bounding box center [1242, 103] width 9 height 9
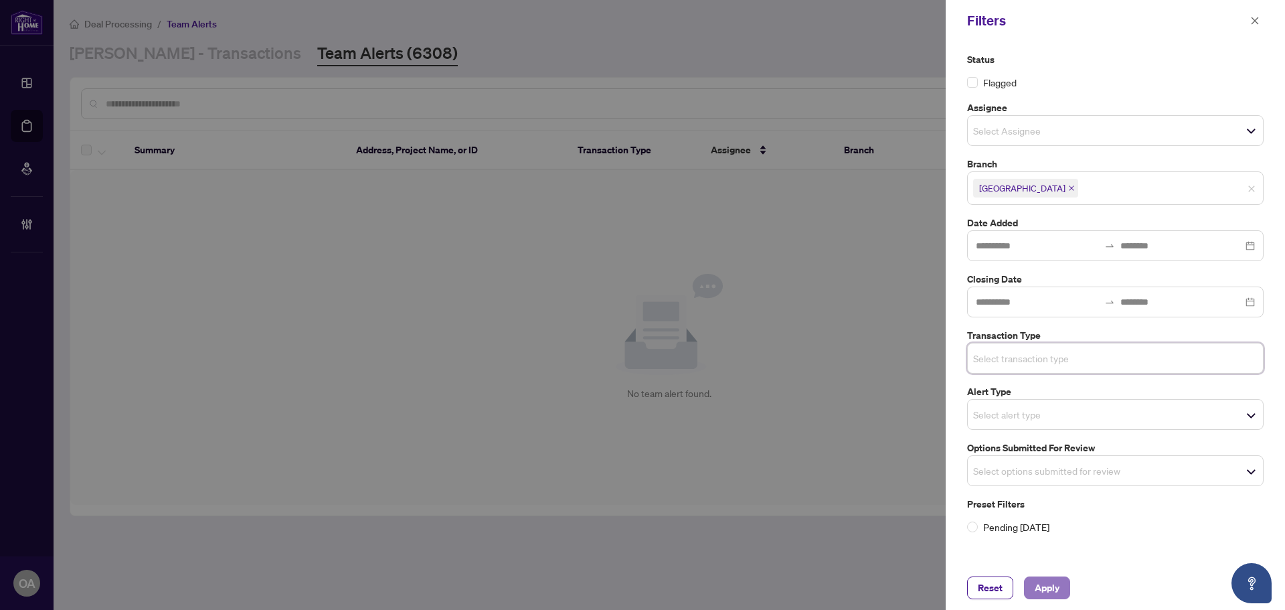
click at [1048, 581] on span "Apply" at bounding box center [1047, 587] width 25 height 21
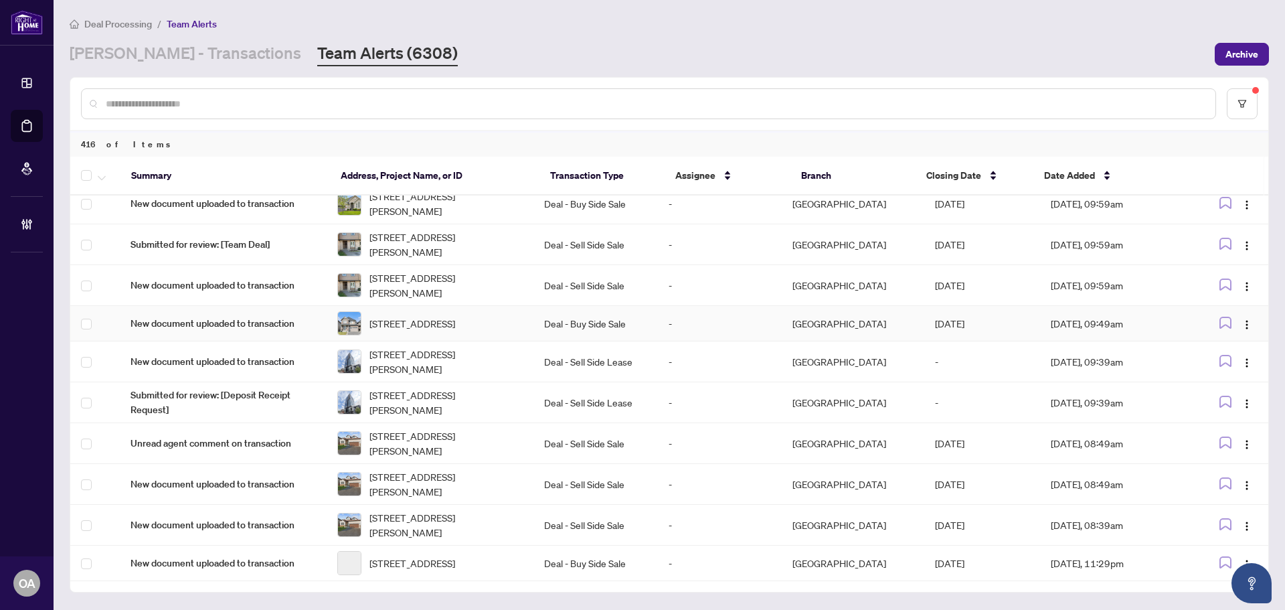
scroll to position [431, 0]
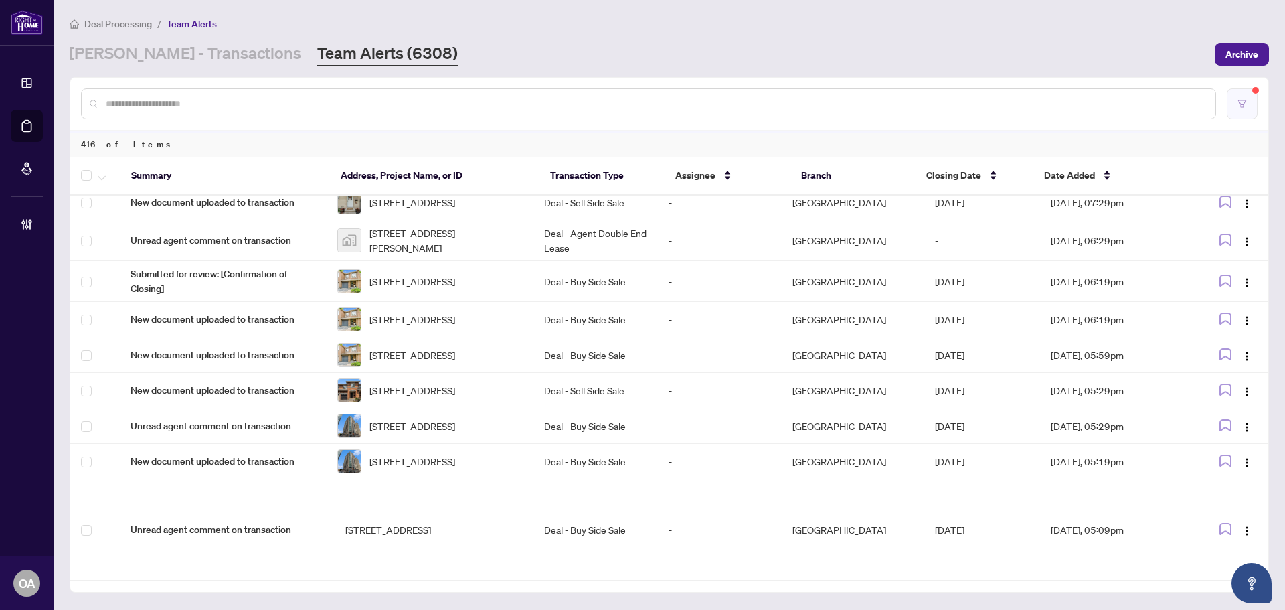
click at [1253, 104] on button "button" at bounding box center [1242, 103] width 31 height 31
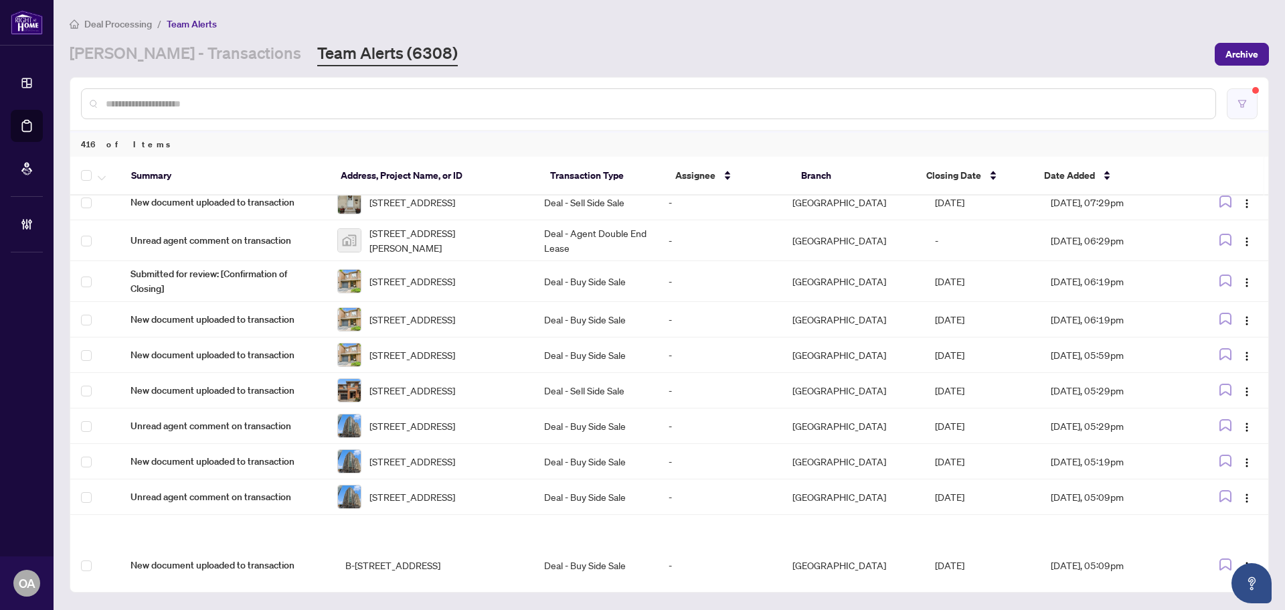
scroll to position [1259, 0]
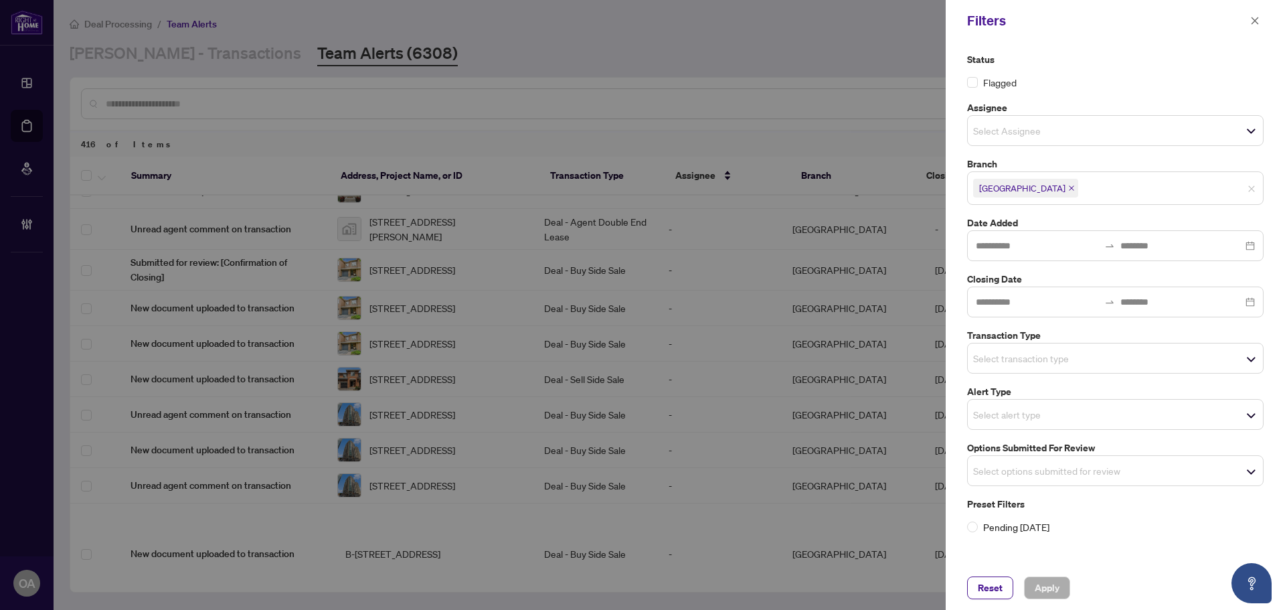
click at [1032, 144] on div "Select Assignee" at bounding box center [1115, 130] width 297 height 31
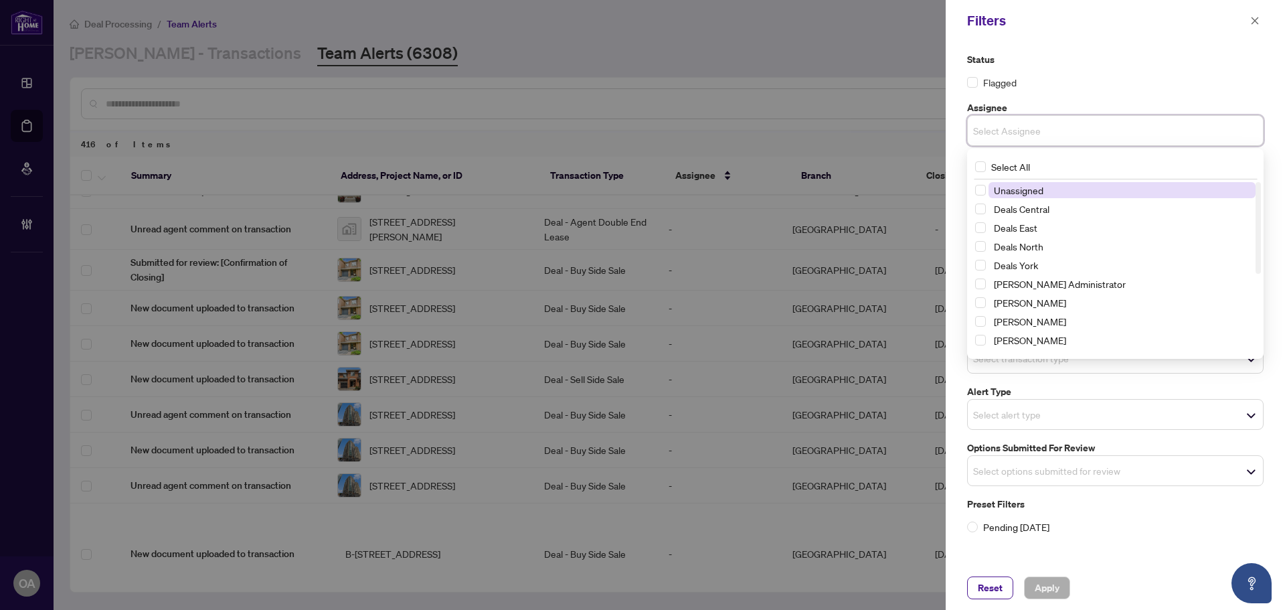
click at [1101, 75] on div "Flagged" at bounding box center [1115, 82] width 297 height 15
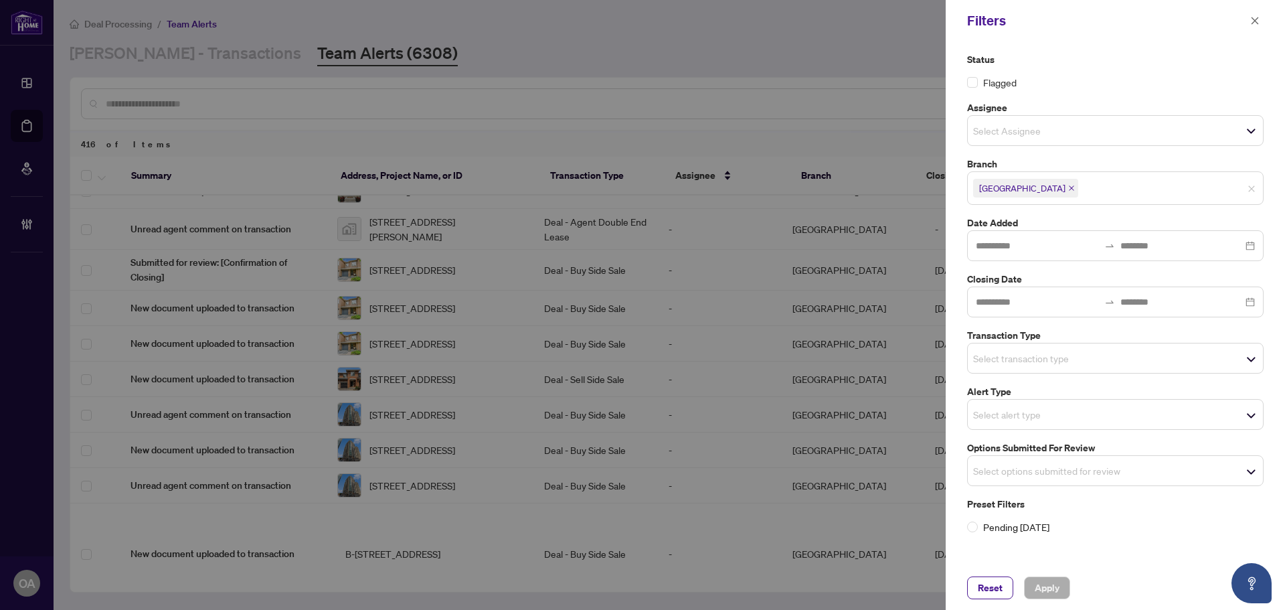
click at [1043, 364] on input "search" at bounding box center [1020, 358] width 94 height 16
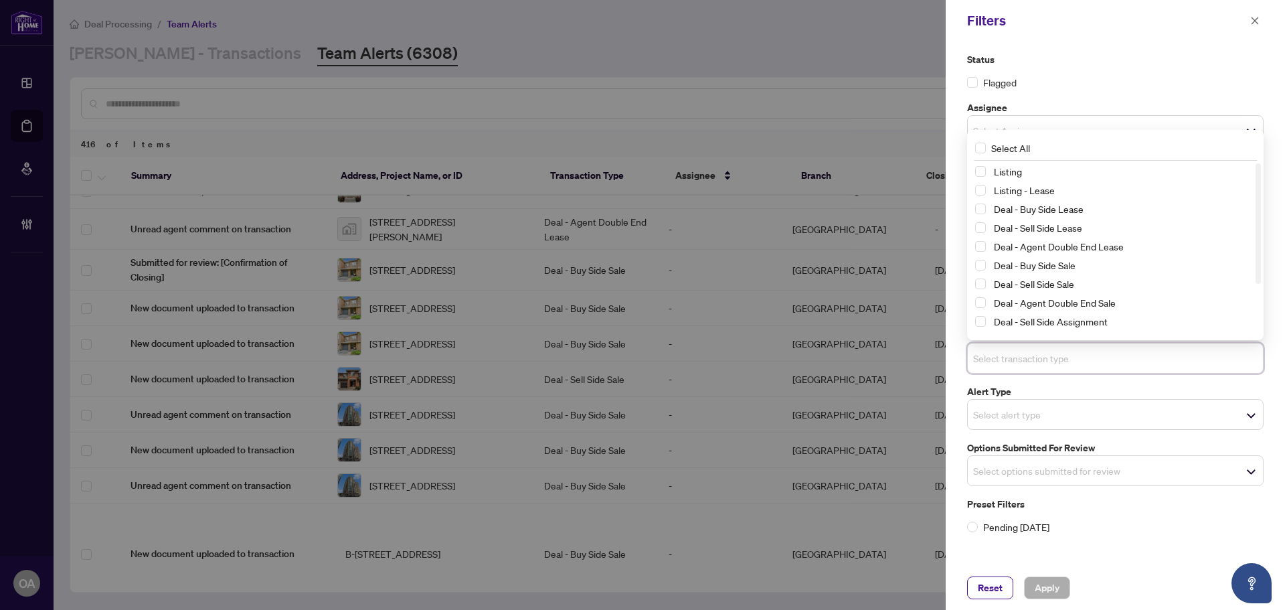
click at [988, 189] on div "Listing - Lease" at bounding box center [1115, 190] width 281 height 16
click at [982, 187] on span "Select Listing - Lease" at bounding box center [980, 190] width 11 height 11
click at [979, 167] on span "Select Listing" at bounding box center [980, 172] width 11 height 11
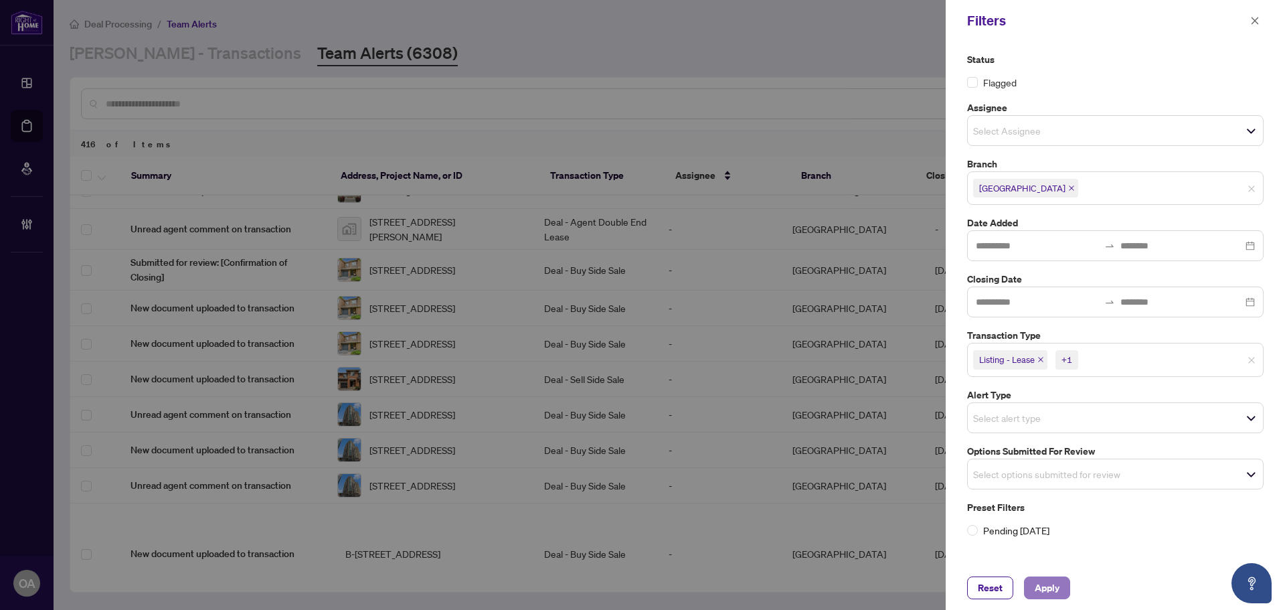
click at [1058, 591] on span "Apply" at bounding box center [1047, 587] width 25 height 21
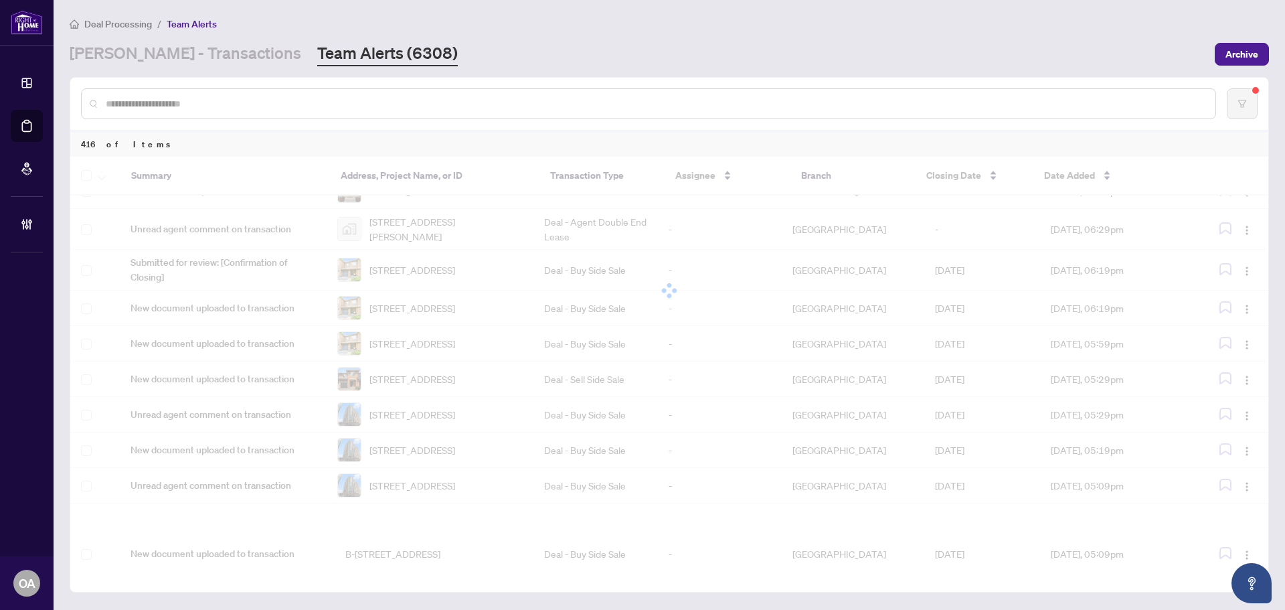
scroll to position [0, 0]
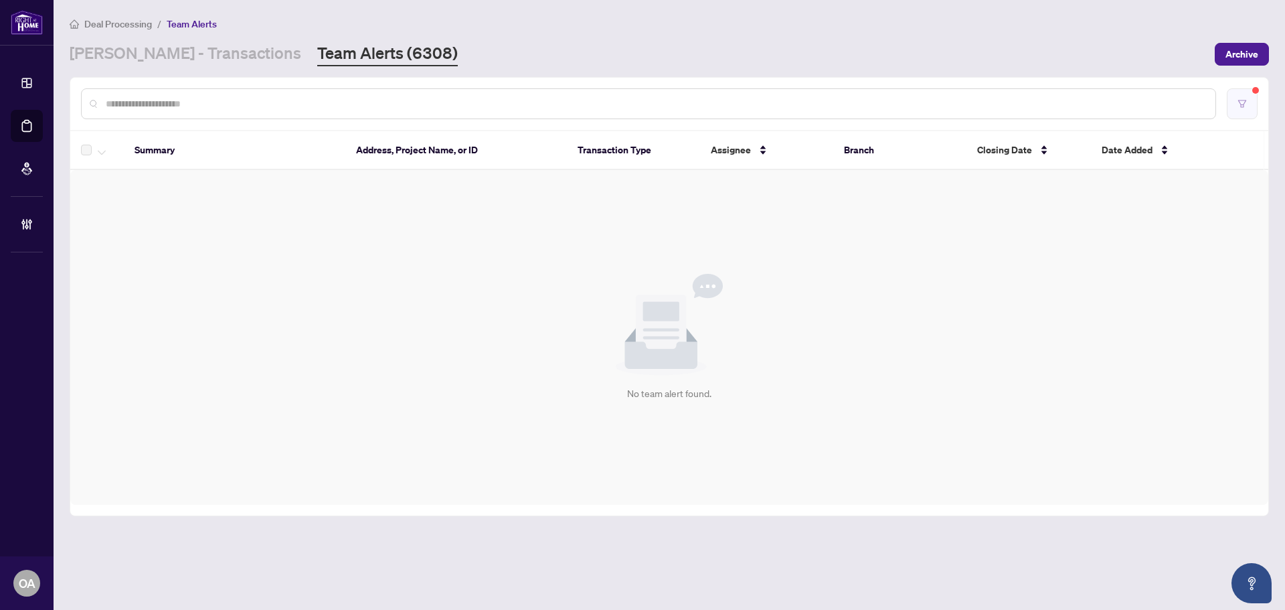
click at [1253, 107] on button "button" at bounding box center [1242, 103] width 31 height 31
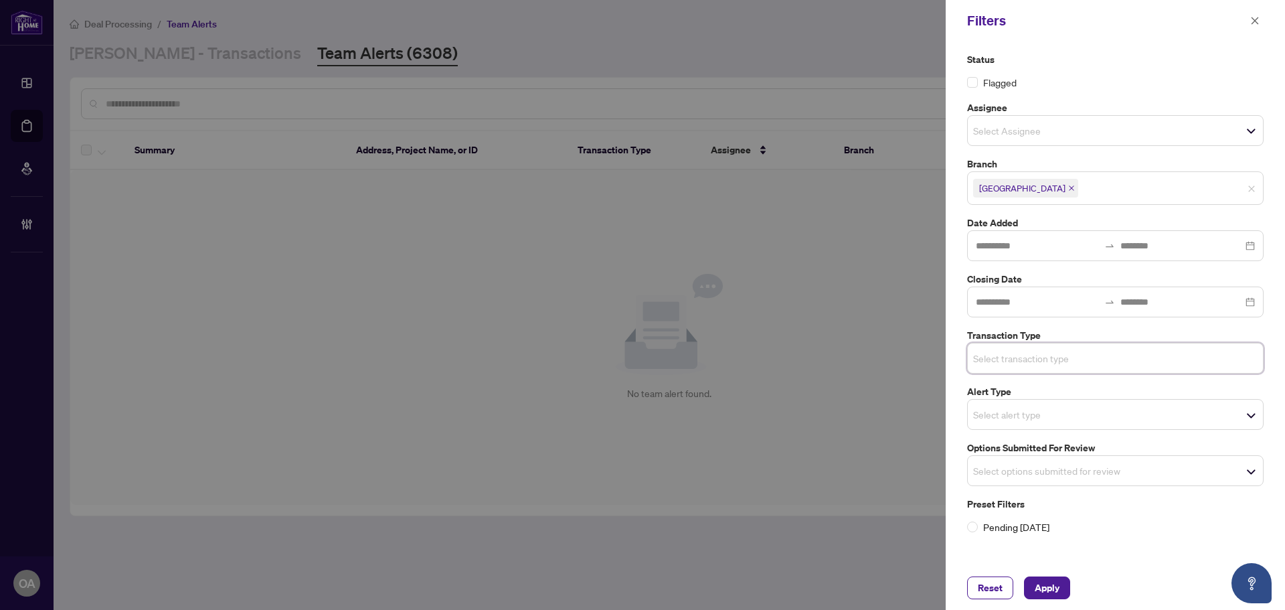
click at [1022, 482] on div "Select options submitted for review" at bounding box center [1115, 470] width 297 height 31
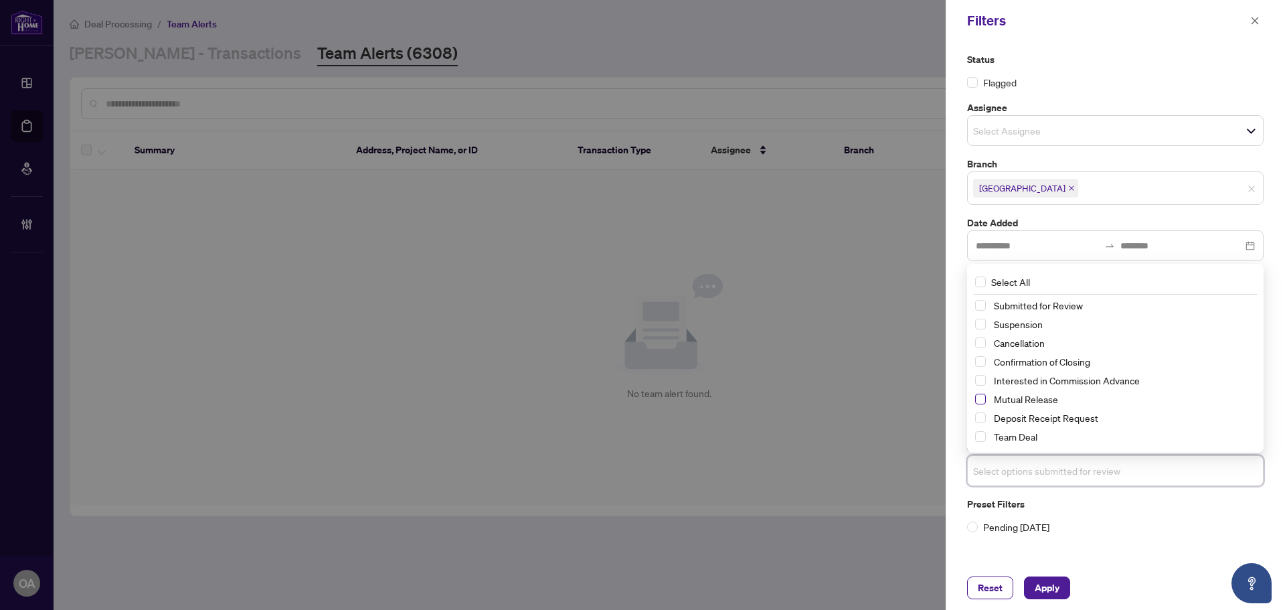
click at [986, 397] on span "Select Mutual Release" at bounding box center [980, 399] width 11 height 11
click at [981, 343] on span "Select Cancellation" at bounding box center [980, 343] width 11 height 11
click at [982, 323] on span "Select Suspension" at bounding box center [980, 324] width 11 height 11
click at [1038, 570] on div "Reset Apply" at bounding box center [1115, 588] width 339 height 44
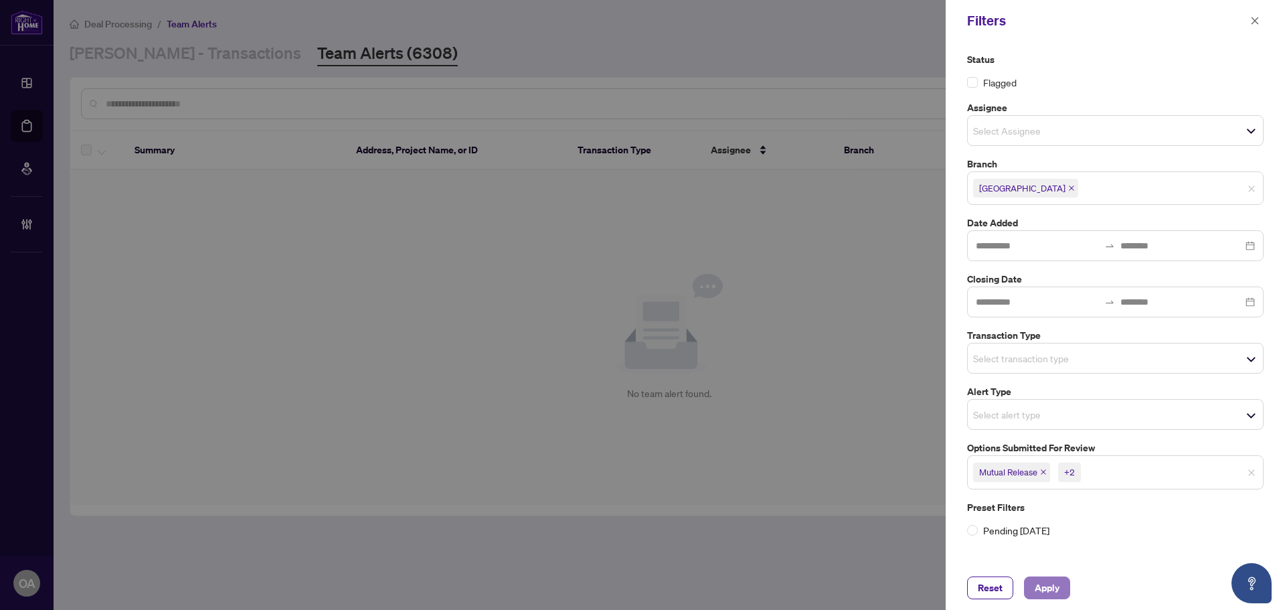
click at [1050, 593] on span "Apply" at bounding box center [1047, 587] width 25 height 21
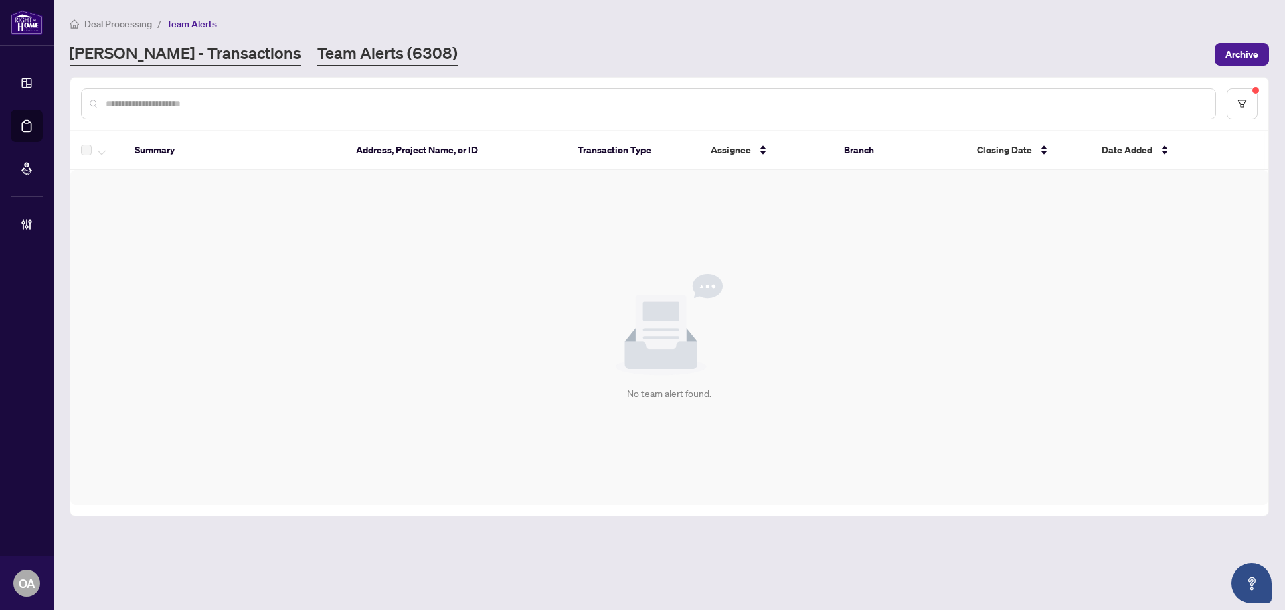
click at [200, 52] on link "RAHR - Transactions" at bounding box center [186, 54] width 232 height 24
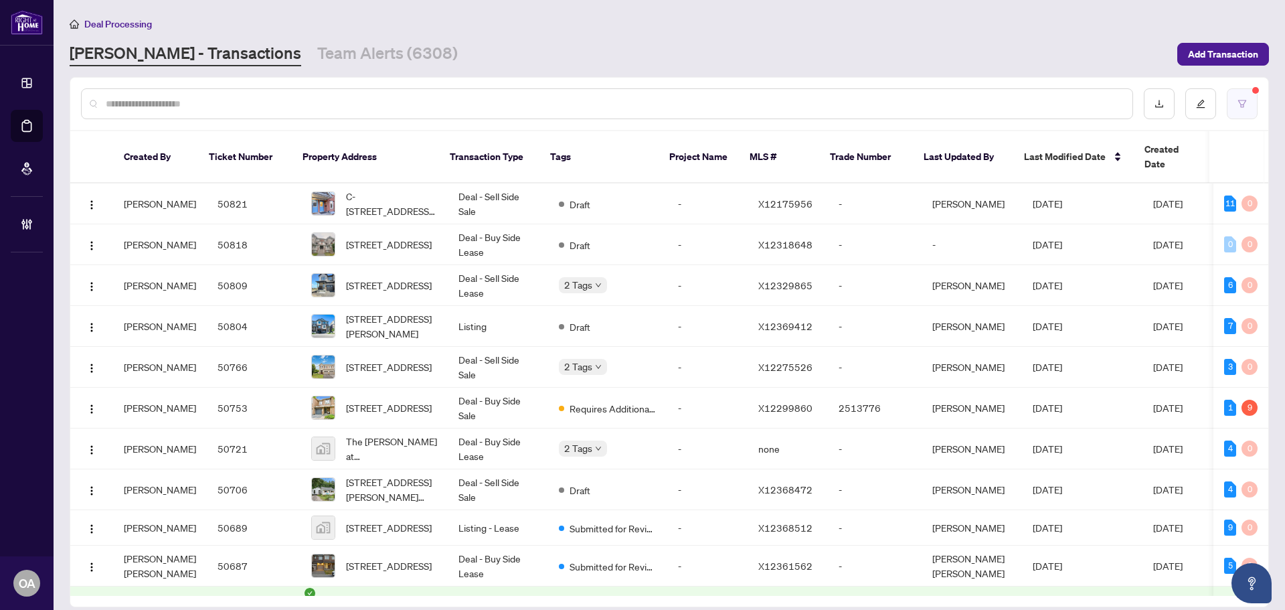
click at [1244, 99] on icon "filter" at bounding box center [1242, 103] width 9 height 9
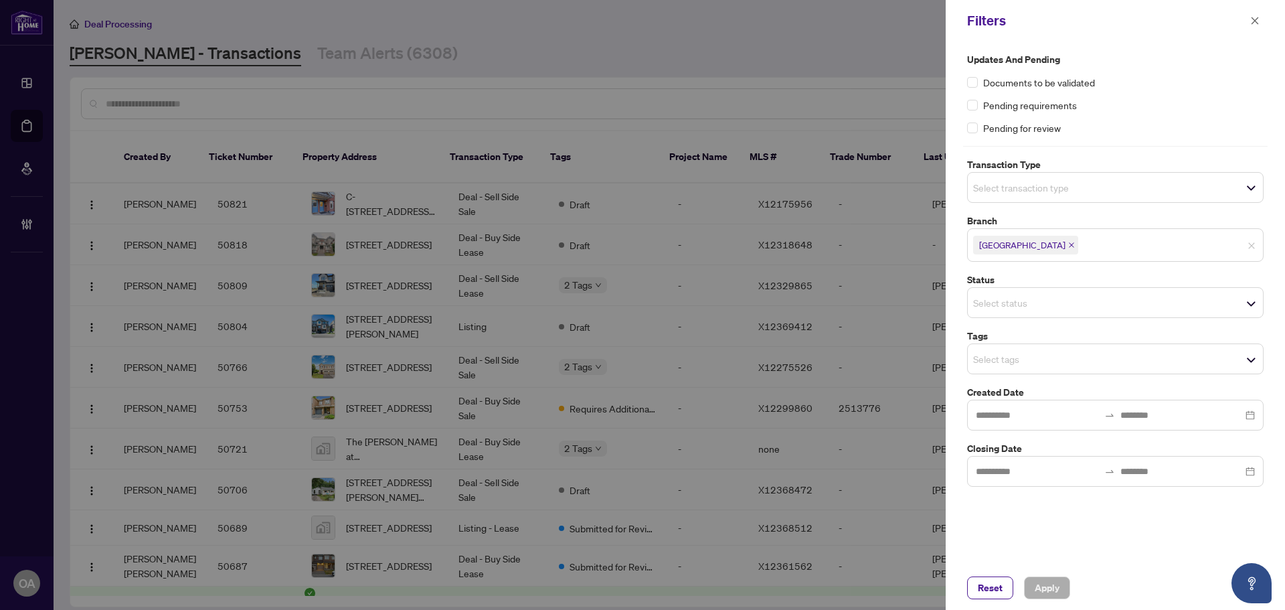
click at [1044, 181] on input "search" at bounding box center [1020, 187] width 94 height 16
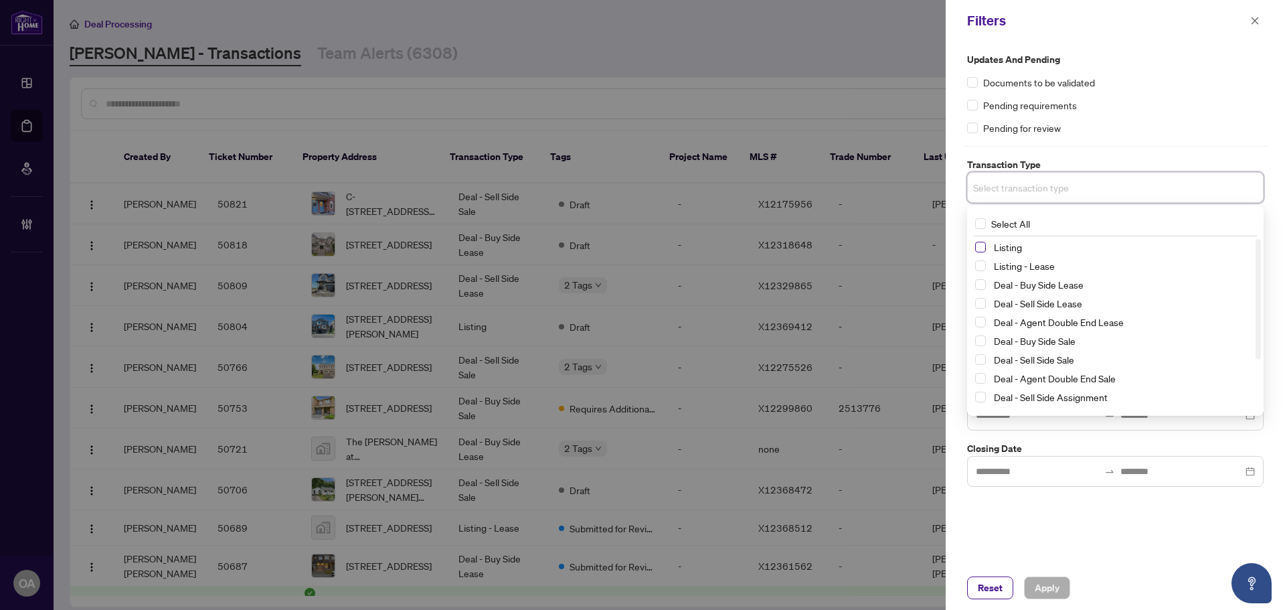
click at [979, 252] on span "Select Listing" at bounding box center [980, 247] width 11 height 11
click at [973, 262] on div "Listing Listing - Lease Deal - Buy Side Lease Deal - Sell Side Lease Deal - Age…" at bounding box center [1115, 345] width 291 height 206
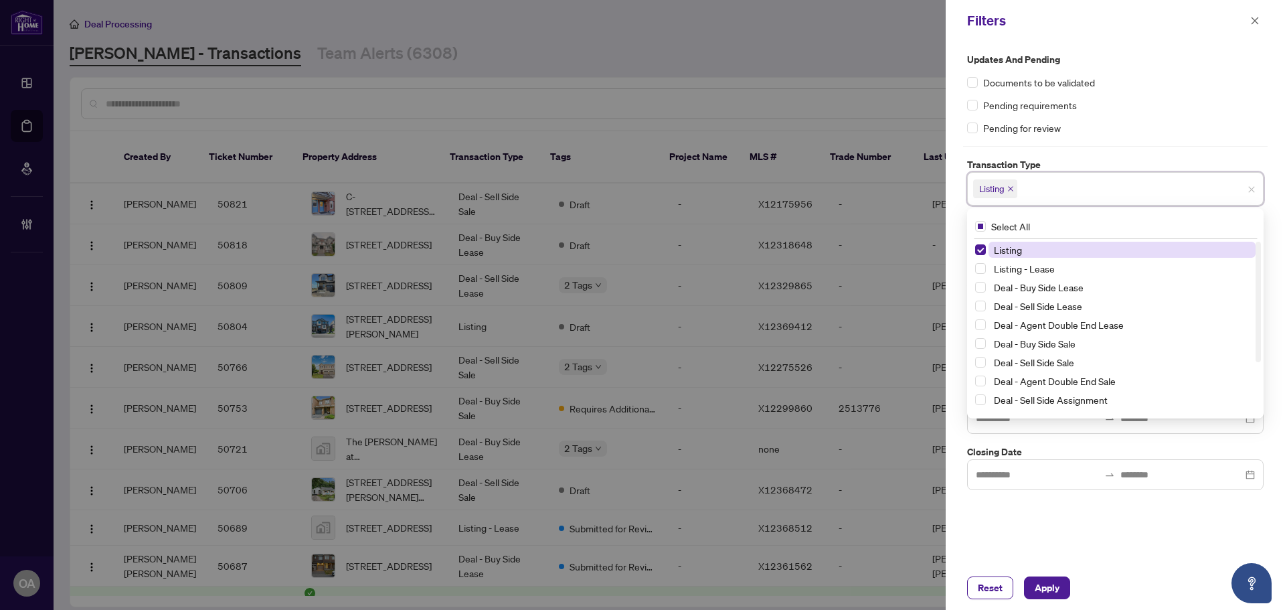
click at [981, 266] on span "Select Listing - Lease" at bounding box center [980, 268] width 11 height 11
click at [1155, 128] on div "Pending for review" at bounding box center [1115, 128] width 297 height 15
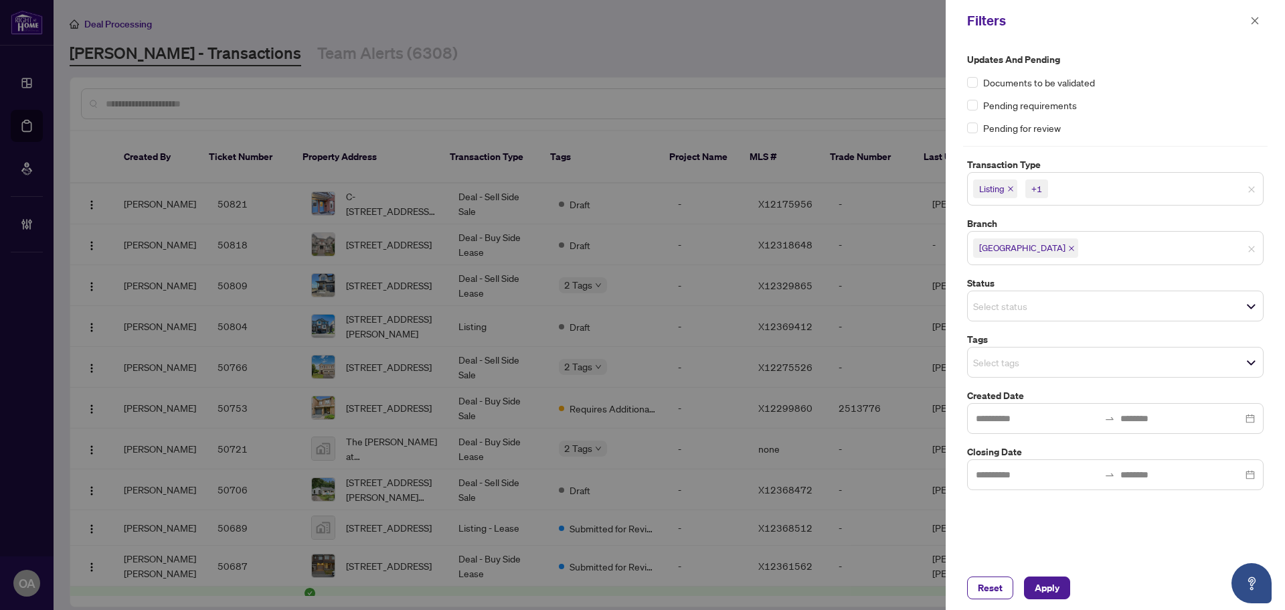
click at [1022, 371] on span "Select tags" at bounding box center [1115, 362] width 295 height 19
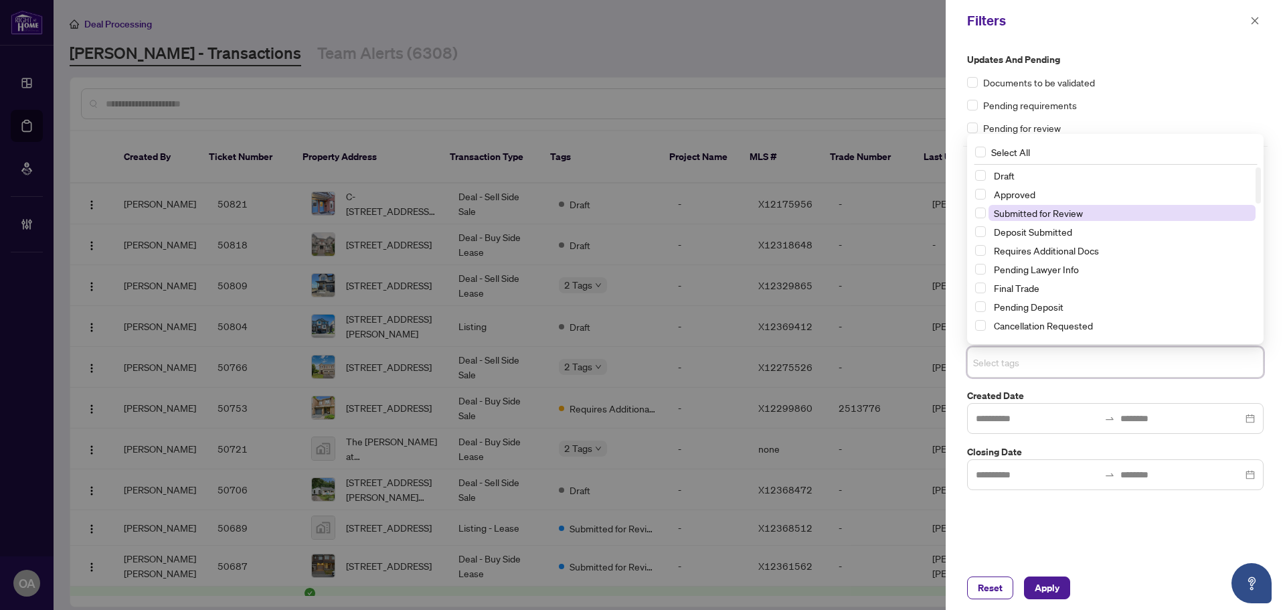
click at [989, 210] on span "Submitted for Review" at bounding box center [1122, 213] width 267 height 16
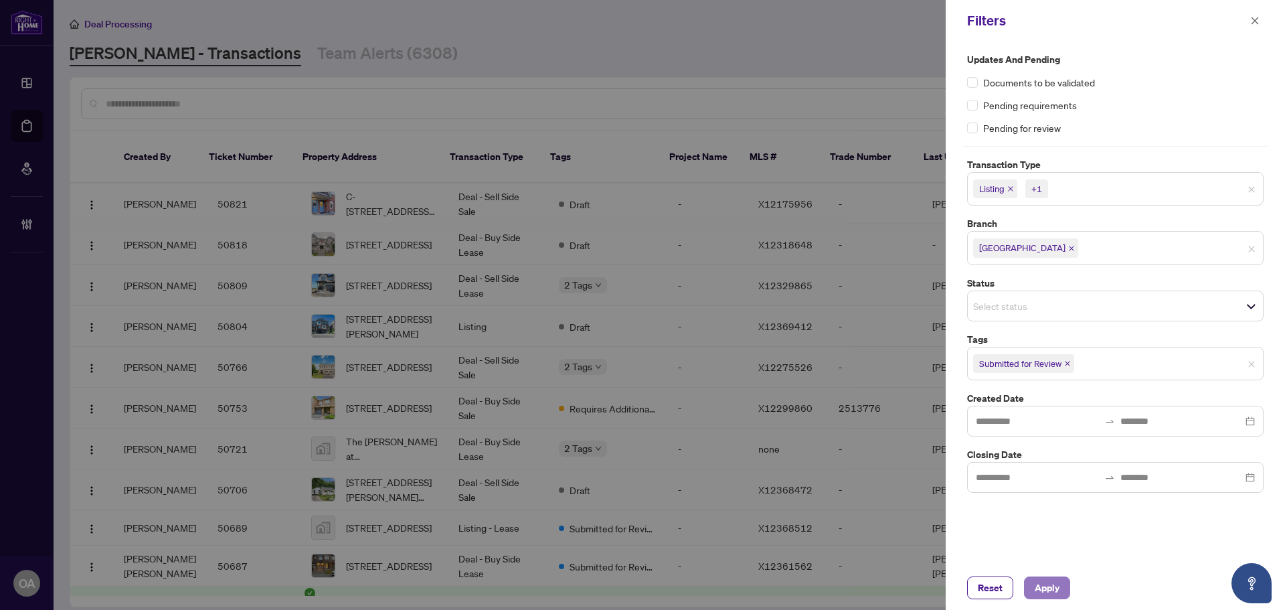
drag, startPoint x: 1060, startPoint y: 597, endPoint x: 1049, endPoint y: 588, distance: 13.4
click at [1059, 597] on span "Apply" at bounding box center [1047, 587] width 25 height 21
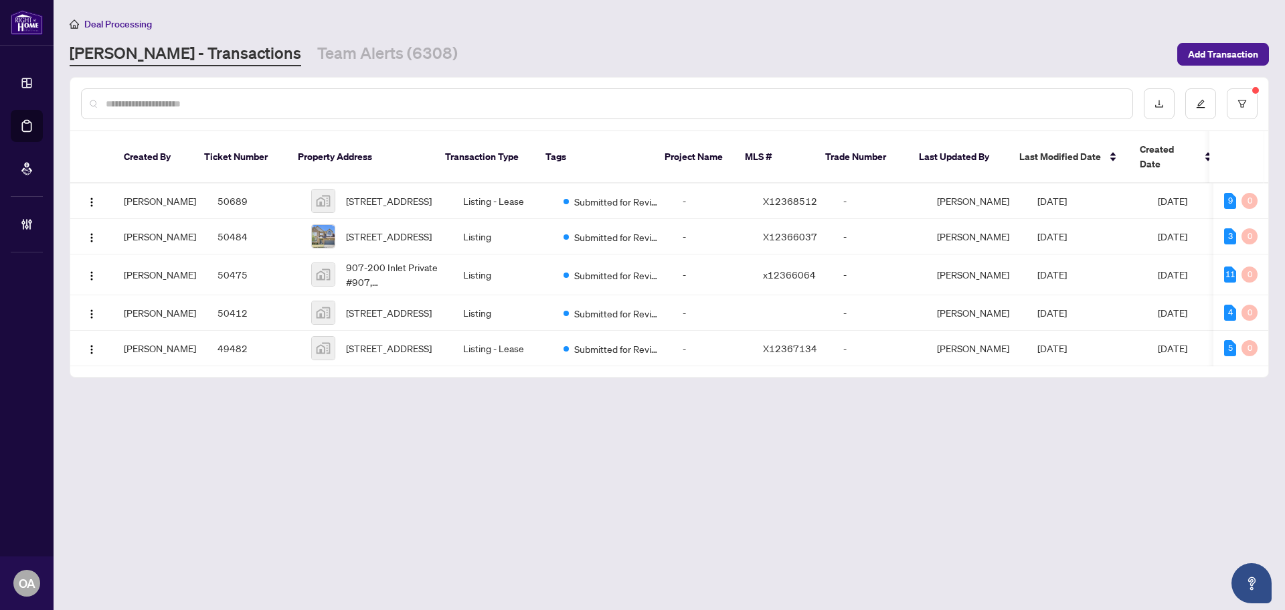
click at [272, 108] on input "text" at bounding box center [614, 103] width 1016 height 15
paste input "*********"
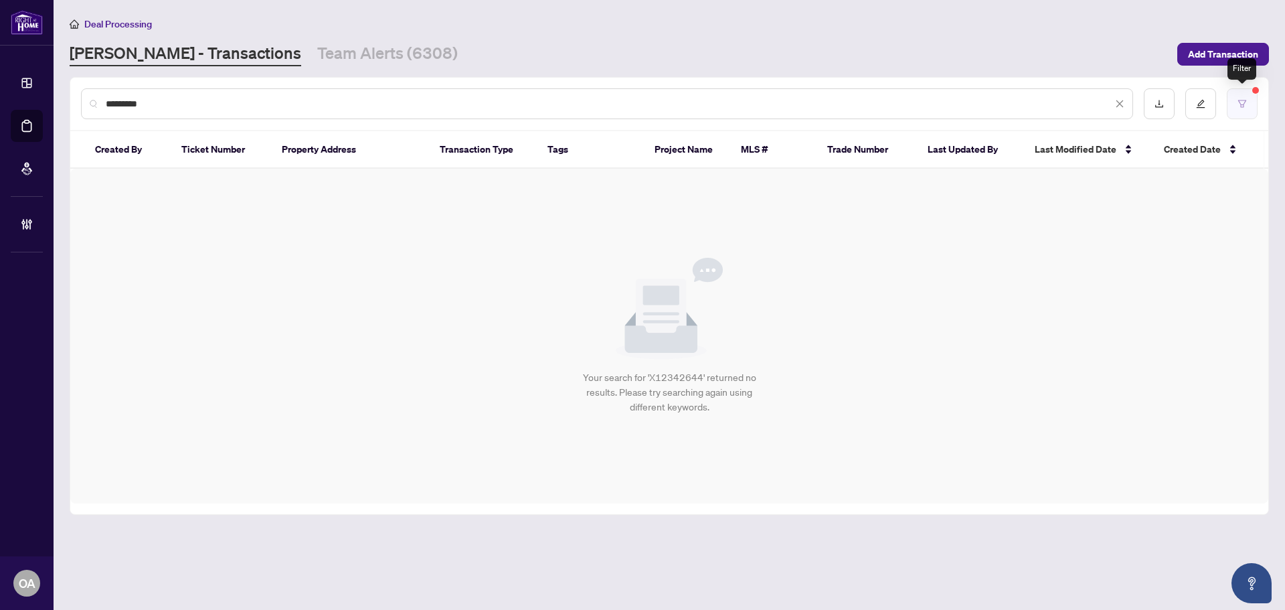
type input "*********"
click at [1247, 101] on icon "filter" at bounding box center [1242, 103] width 9 height 9
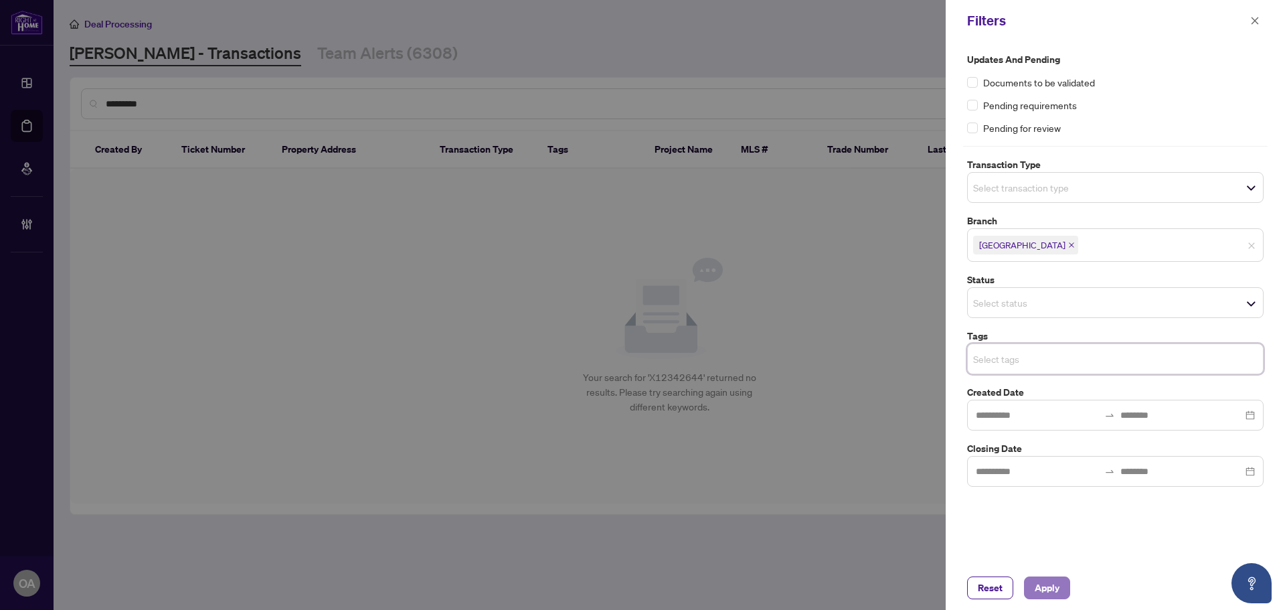
click at [1051, 586] on span "Apply" at bounding box center [1047, 587] width 25 height 21
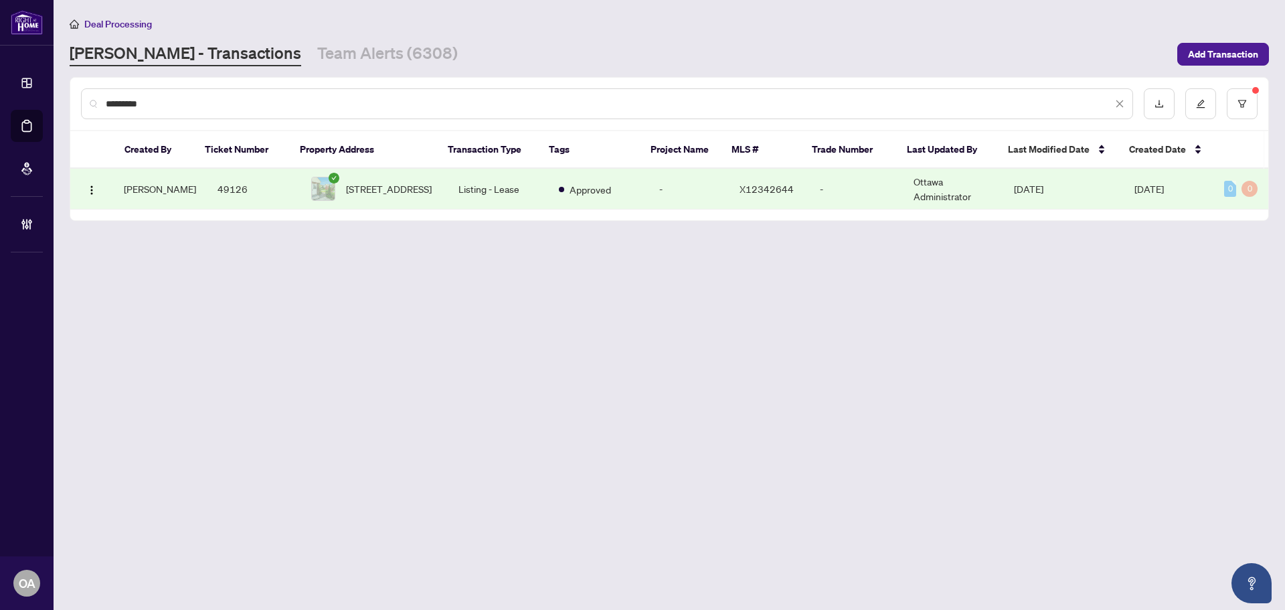
click at [451, 188] on td "Listing - Lease" at bounding box center [498, 189] width 100 height 41
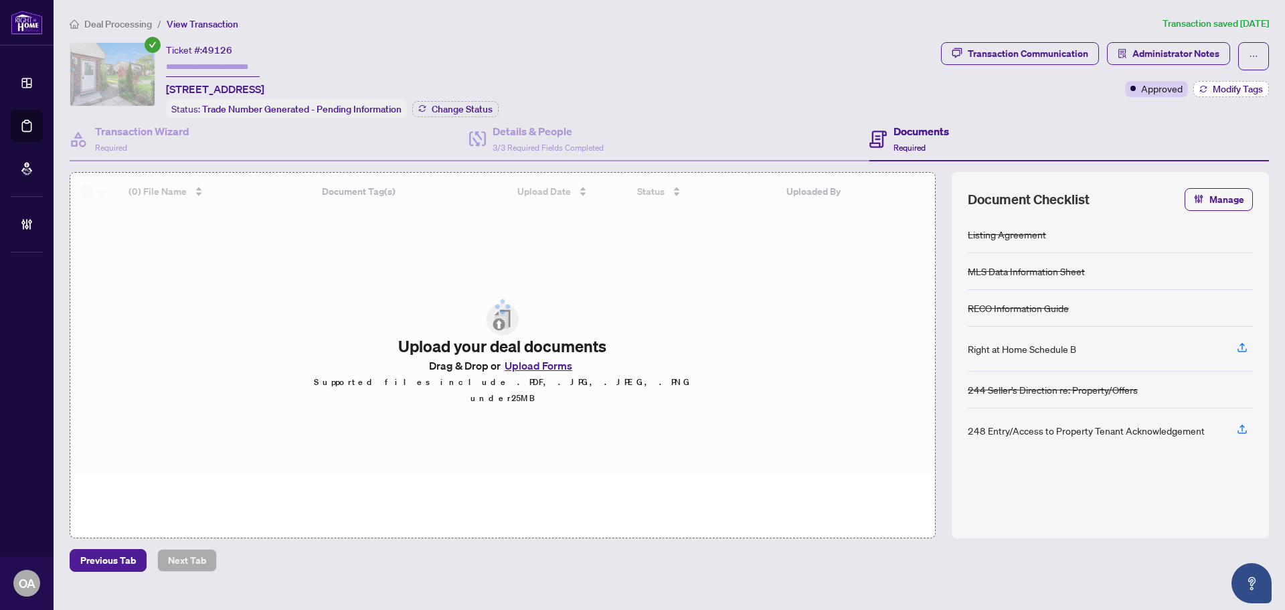
click at [1206, 88] on icon "button" at bounding box center [1204, 89] width 8 height 8
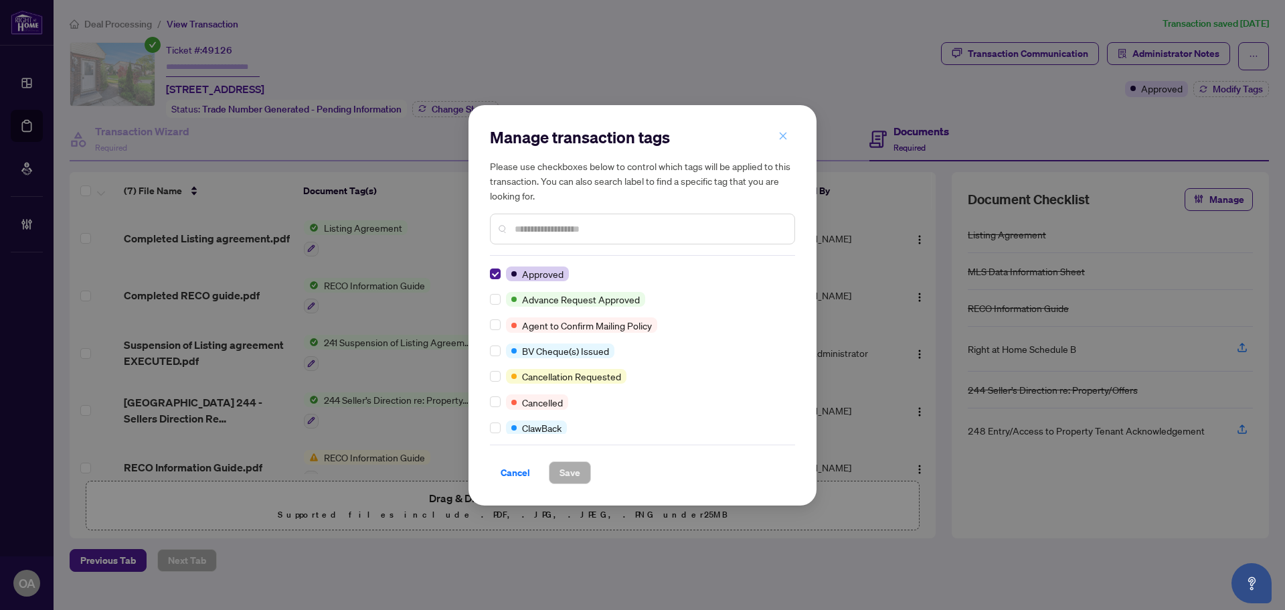
click at [781, 134] on icon "close" at bounding box center [783, 135] width 9 height 9
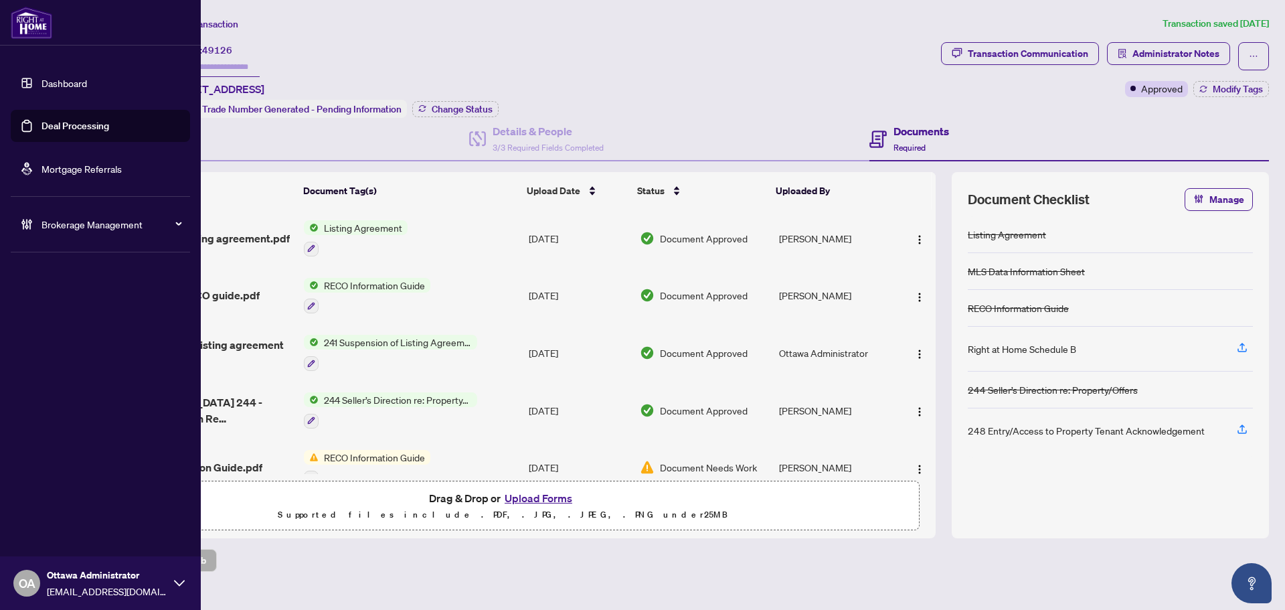
click at [48, 130] on link "Deal Processing" at bounding box center [76, 126] width 68 height 12
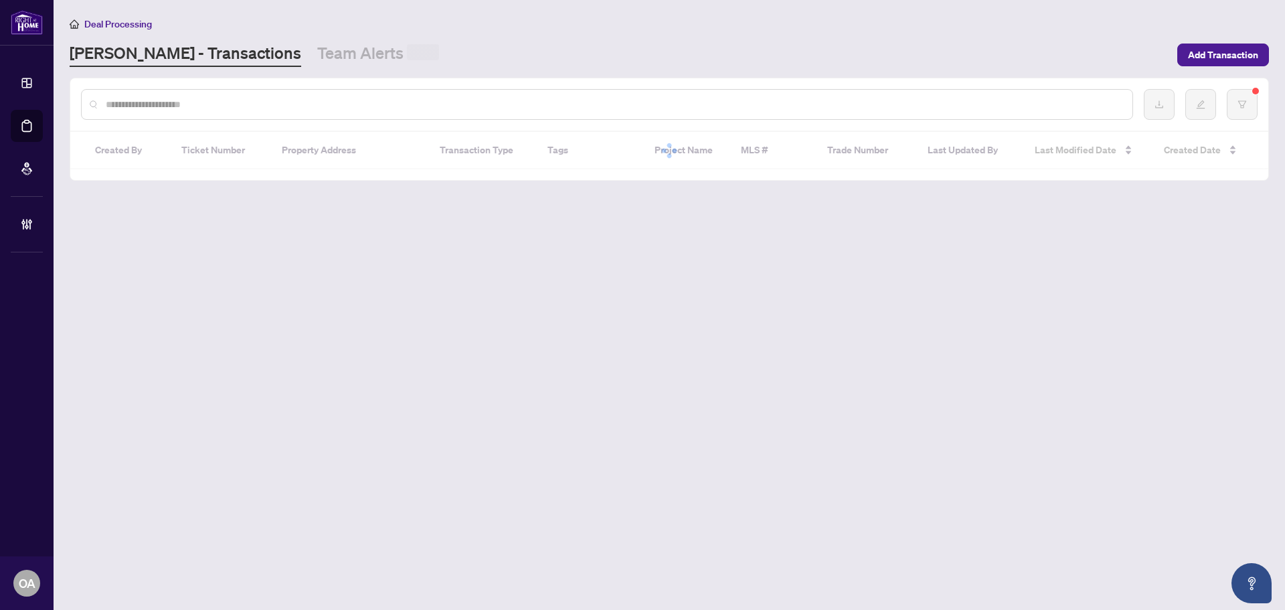
click at [239, 100] on input "text" at bounding box center [614, 104] width 1016 height 15
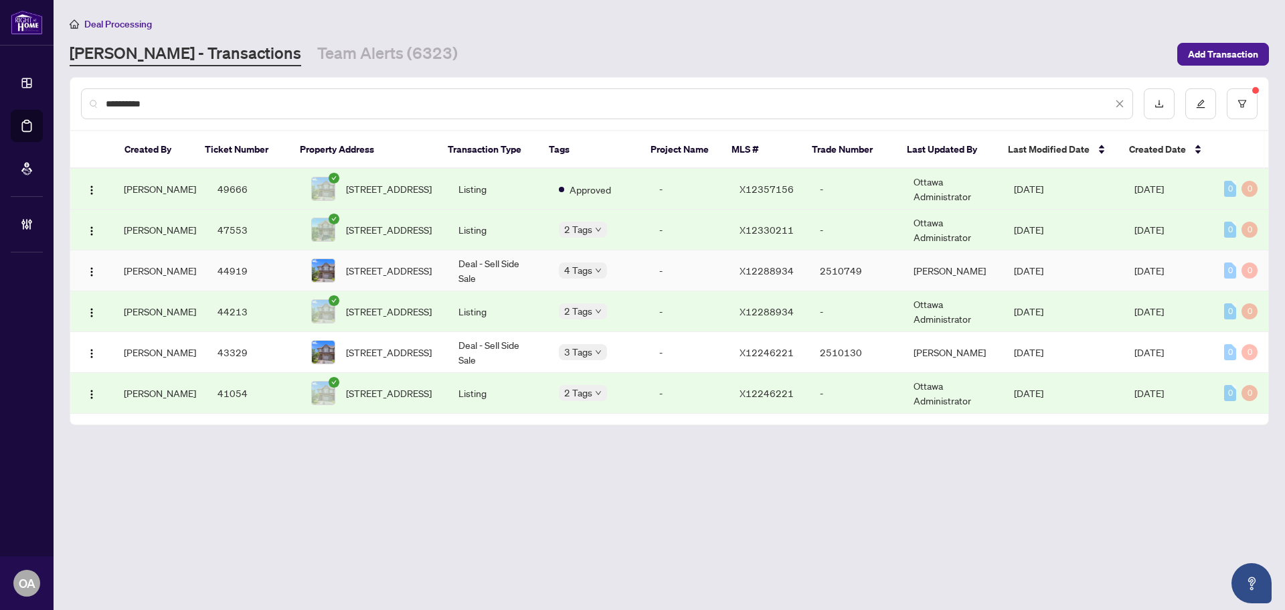
type input "**********"
click at [398, 266] on span "601 WILLOWMERE Way, Ottawa, Ontario K1T 0K2, Canada" at bounding box center [389, 270] width 86 height 15
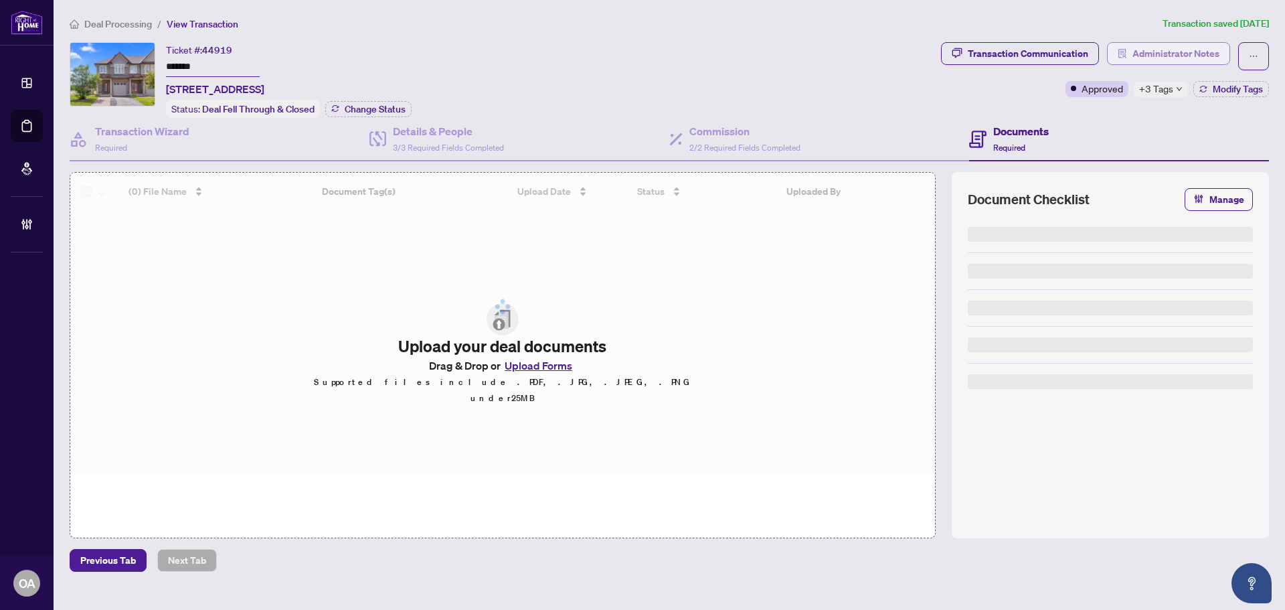
click at [1162, 58] on span "Administrator Notes" at bounding box center [1176, 53] width 87 height 21
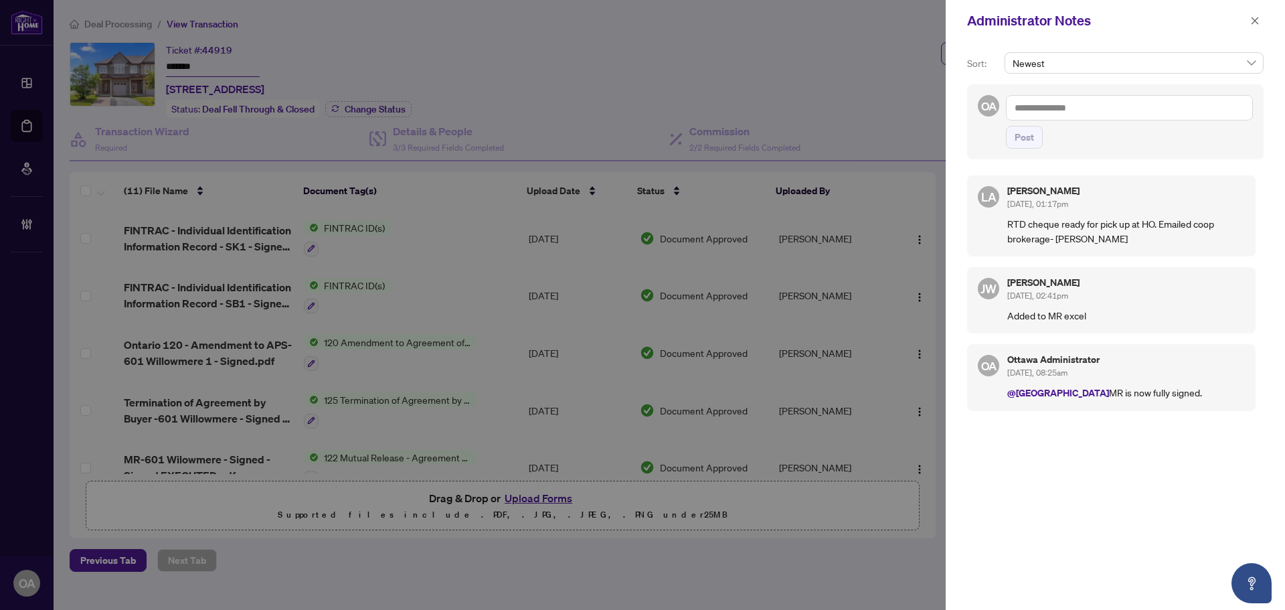
click at [1036, 233] on p "RTD cheque ready for pick up at HO. Emailed coop brokerage- Luna" at bounding box center [1127, 230] width 238 height 29
click at [1102, 237] on p "RTD cheque ready for pick up at HO. Emailed coop brokerage- Luna" at bounding box center [1127, 230] width 238 height 29
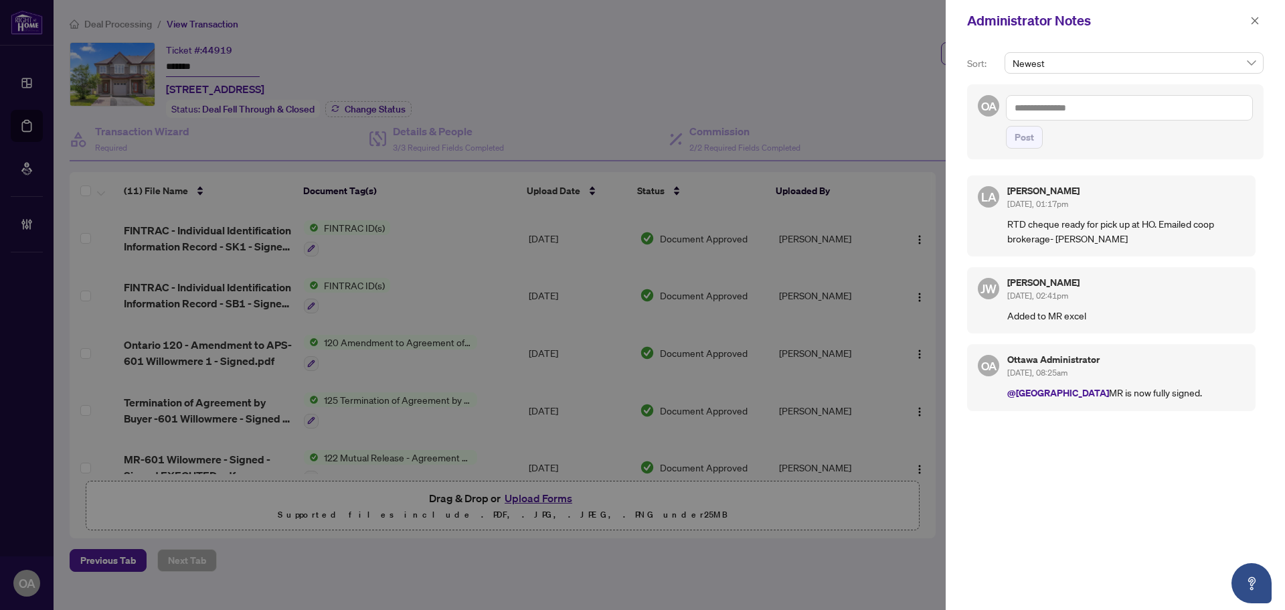
click at [1085, 106] on textarea at bounding box center [1129, 107] width 247 height 25
click at [1082, 183] on span "RAHR Inquiries" at bounding box center [1103, 185] width 108 height 12
click at [1159, 236] on p "RTD cheque ready for pick up at HO. Emailed coop brokerage- Luna" at bounding box center [1127, 230] width 238 height 29
drag, startPoint x: 1096, startPoint y: 241, endPoint x: 1007, endPoint y: 234, distance: 89.3
click at [1007, 234] on div "LA Luna Almuhanna Aug/08/2025, 01:17pm RTD cheque ready for pick up at HO. Emai…" at bounding box center [1111, 215] width 289 height 81
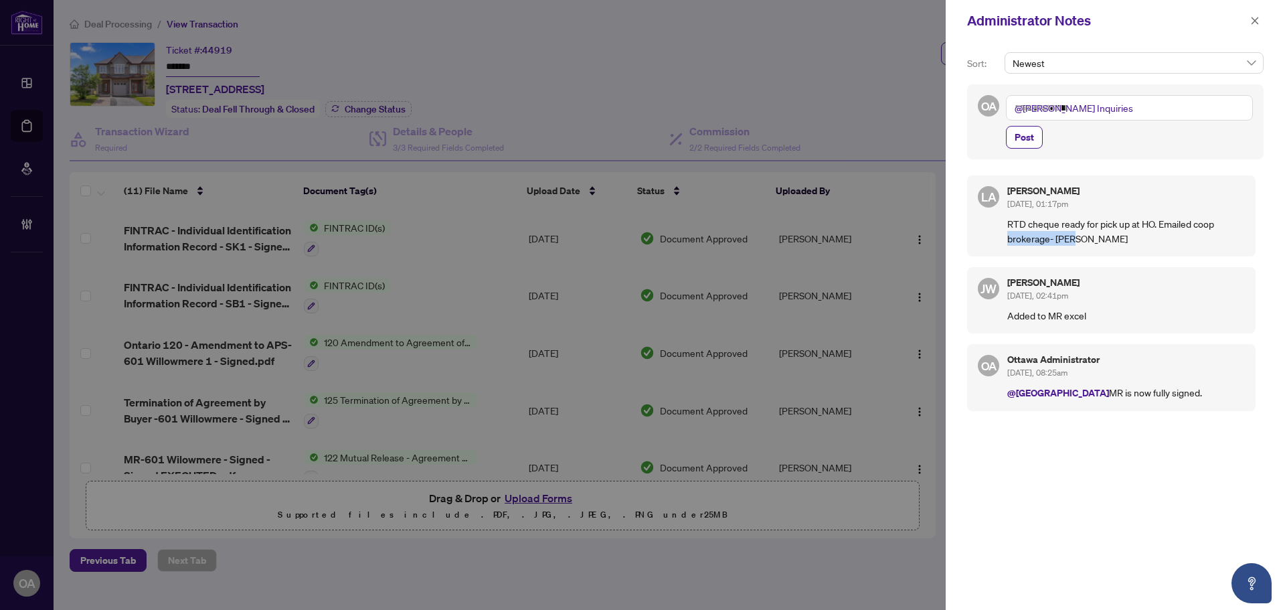
click at [1005, 234] on div "LA Luna Almuhanna Aug/08/2025, 01:17pm RTD cheque ready for pick up at HO. Emai…" at bounding box center [1111, 215] width 289 height 81
click at [1018, 234] on p "RTD cheque ready for pick up at HO. Emailed coop brokerage- Luna" at bounding box center [1127, 230] width 238 height 29
click at [1021, 228] on p "RTD cheque ready for pick up at HO. Emailed coop brokerage- Luna" at bounding box center [1127, 230] width 238 height 29
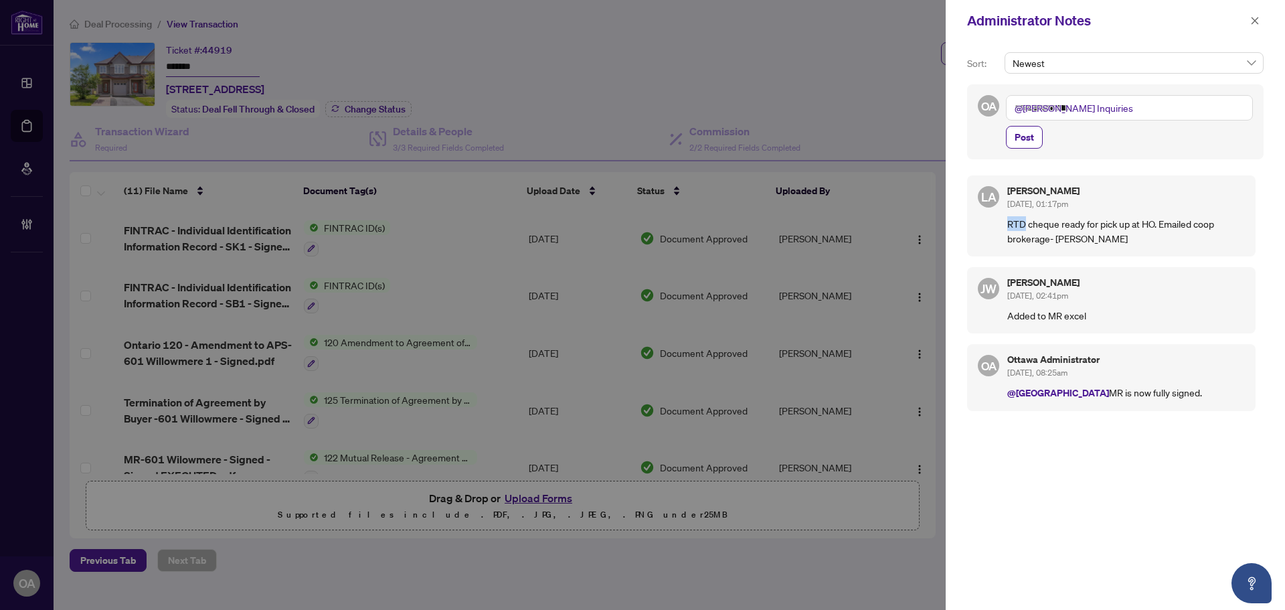
click at [1016, 223] on p "RTD cheque ready for pick up at HO. Emailed coop brokerage- Luna" at bounding box center [1127, 230] width 238 height 29
click at [1016, 222] on p "RTD cheque ready for pick up at HO. Emailed coop brokerage- Luna" at bounding box center [1127, 230] width 238 height 29
click at [1060, 226] on p "RTD cheque ready for pick up at HO. Emailed coop brokerage- Luna" at bounding box center [1127, 230] width 238 height 29
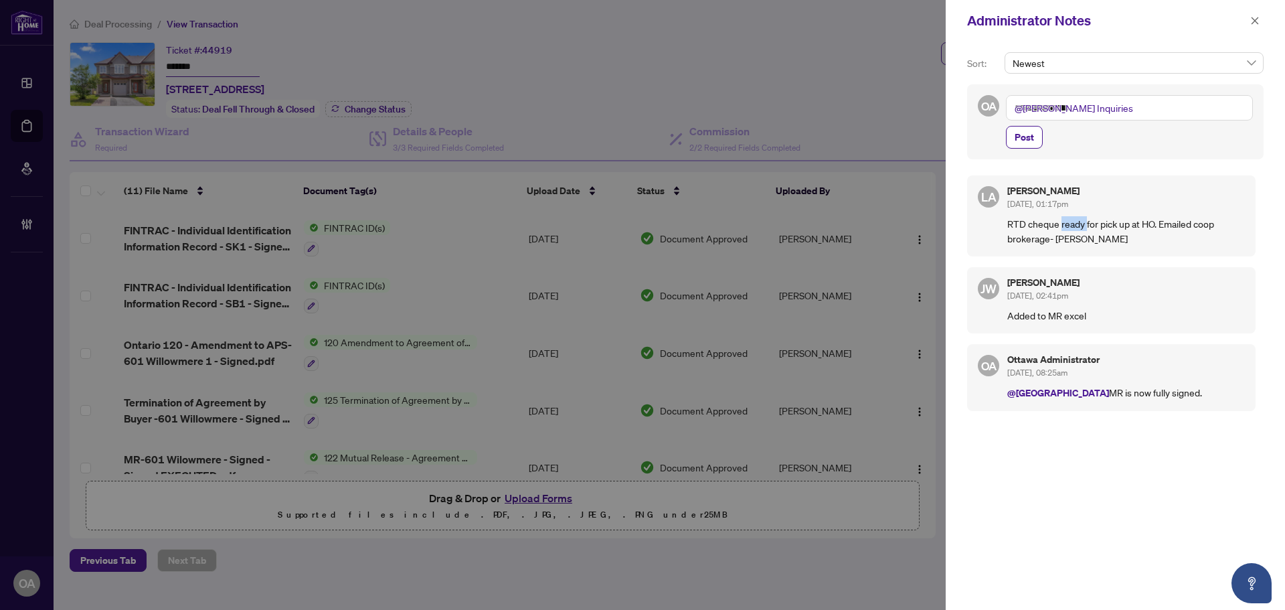
click at [1079, 227] on p "RTD cheque ready for pick up at HO. Emailed coop brokerage- Luna" at bounding box center [1127, 230] width 238 height 29
click at [1111, 232] on p "RTD cheque ready for pick up at HO. Emailed coop brokerage- Luna" at bounding box center [1127, 230] width 238 height 29
drag, startPoint x: 1071, startPoint y: 240, endPoint x: 1030, endPoint y: 242, distance: 40.9
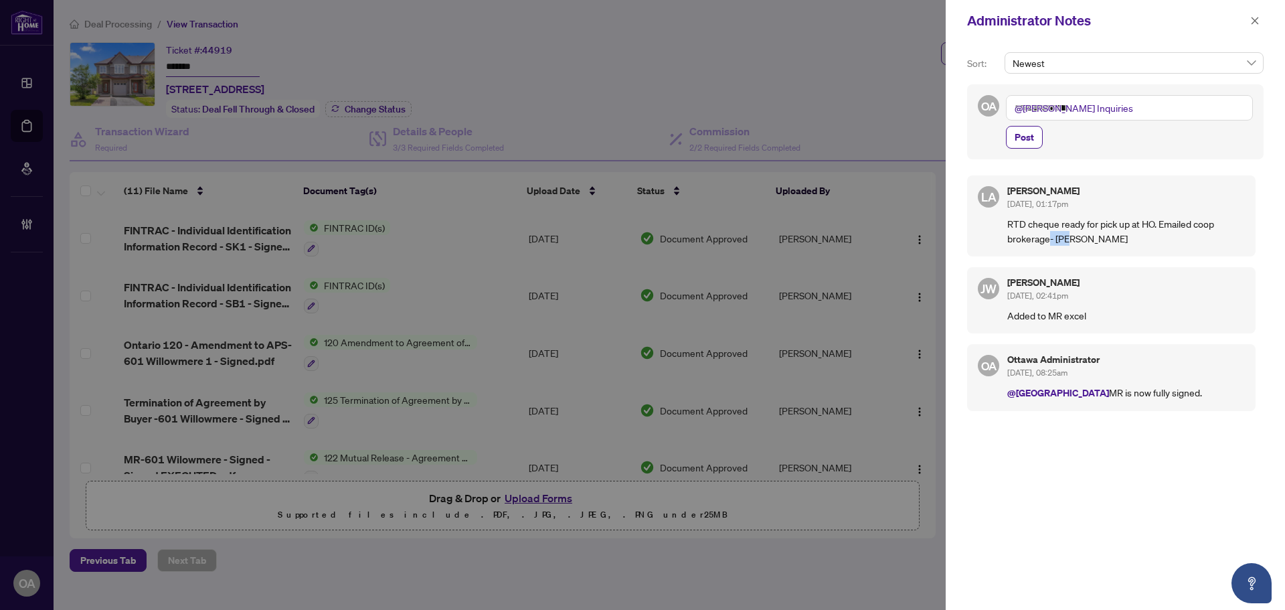
click at [1032, 242] on p "RTD cheque ready for pick up at HO. Emailed coop brokerage- Luna" at bounding box center [1127, 230] width 238 height 29
click at [1030, 242] on p "RTD cheque ready for pick up at HO. Emailed coop brokerage- Luna" at bounding box center [1127, 230] width 238 height 29
click at [1029, 242] on p "RTD cheque ready for pick up at HO. Emailed coop brokerage- Luna" at bounding box center [1127, 230] width 238 height 29
click at [1063, 239] on p "RTD cheque ready for pick up at HO. Emailed coop brokerage- Luna" at bounding box center [1127, 230] width 238 height 29
drag, startPoint x: 1088, startPoint y: 239, endPoint x: 980, endPoint y: 236, distance: 107.8
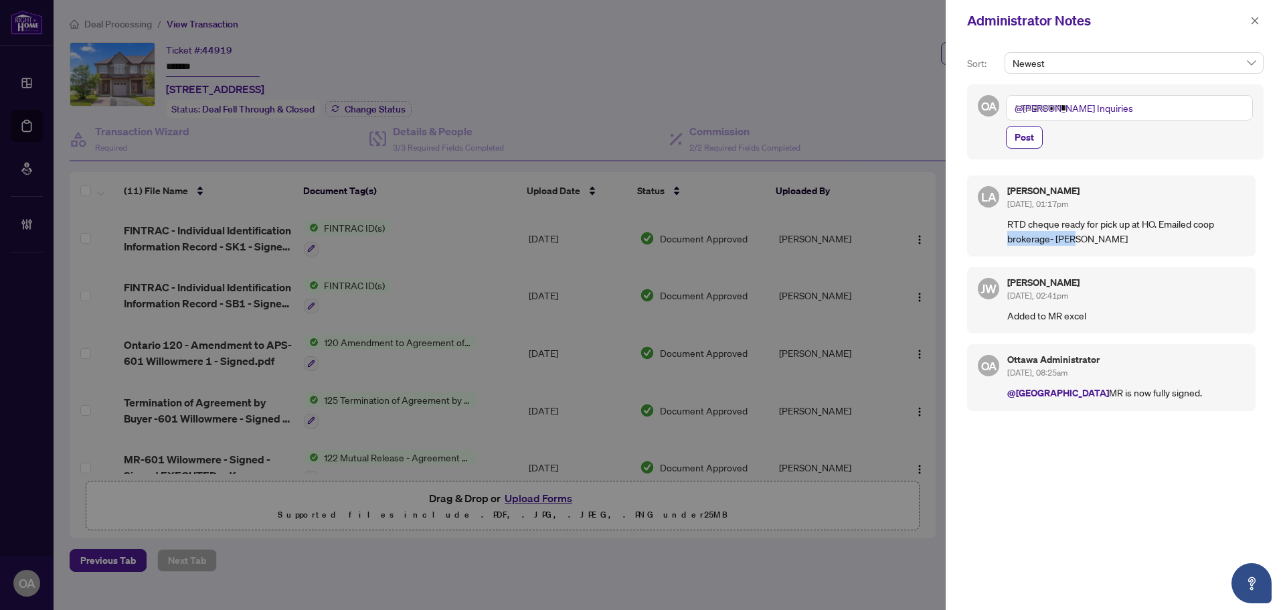
click at [979, 238] on div "LA Luna Almuhanna Aug/08/2025, 01:17pm RTD cheque ready for pick up at HO. Emai…" at bounding box center [1111, 215] width 289 height 81
click at [1050, 223] on p "RTD cheque ready for pick up at HO. Emailed coop brokerage- Luna" at bounding box center [1127, 230] width 238 height 29
click at [1054, 234] on p "RTD cheque ready for pick up at HO. Emailed coop brokerage- Luna" at bounding box center [1127, 230] width 238 height 29
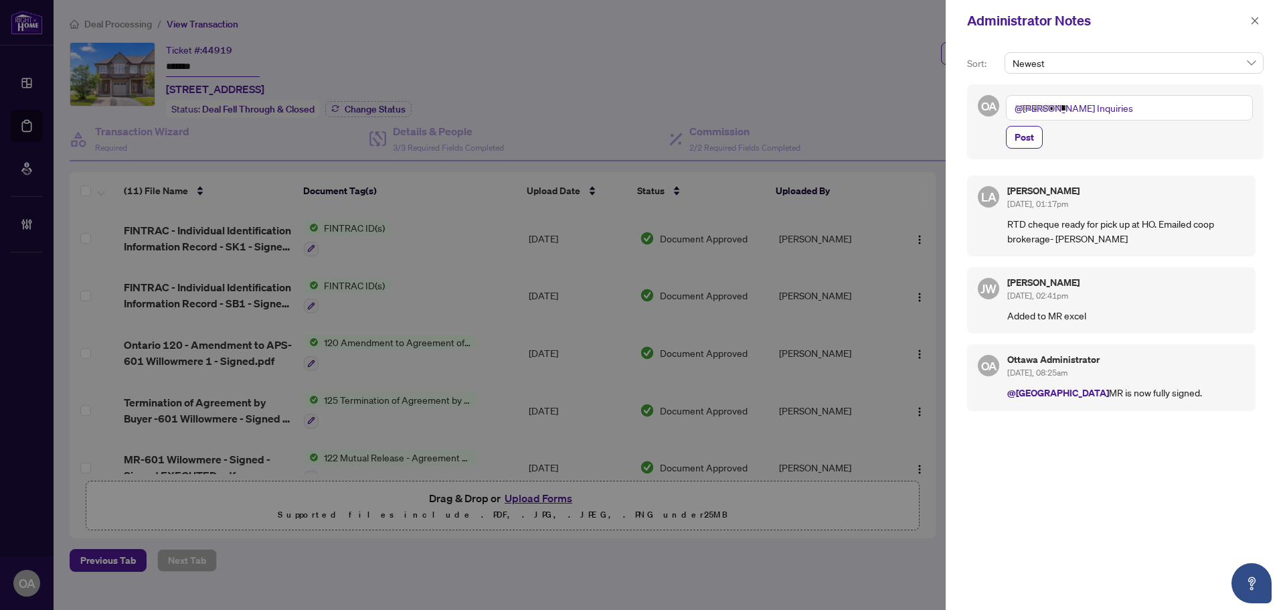
click at [1054, 234] on p "RTD cheque ready for pick up at HO. Emailed coop brokerage- Luna" at bounding box center [1127, 230] width 238 height 29
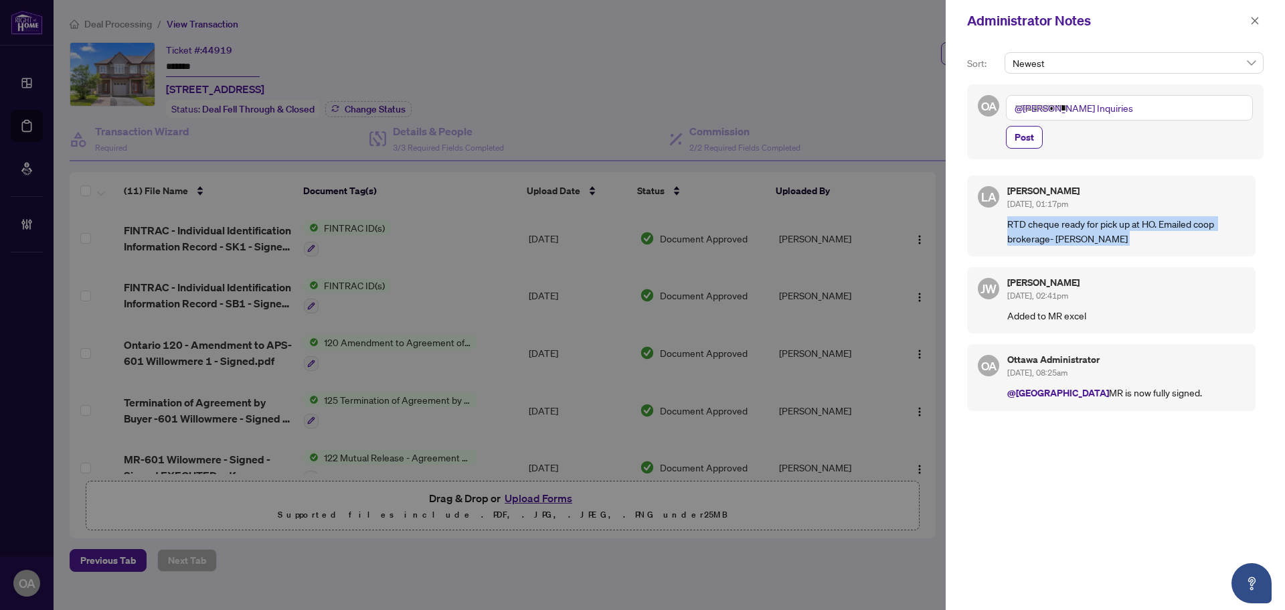
click at [1054, 234] on p "RTD cheque ready for pick up at HO. Emailed coop brokerage- Luna" at bounding box center [1127, 230] width 238 height 29
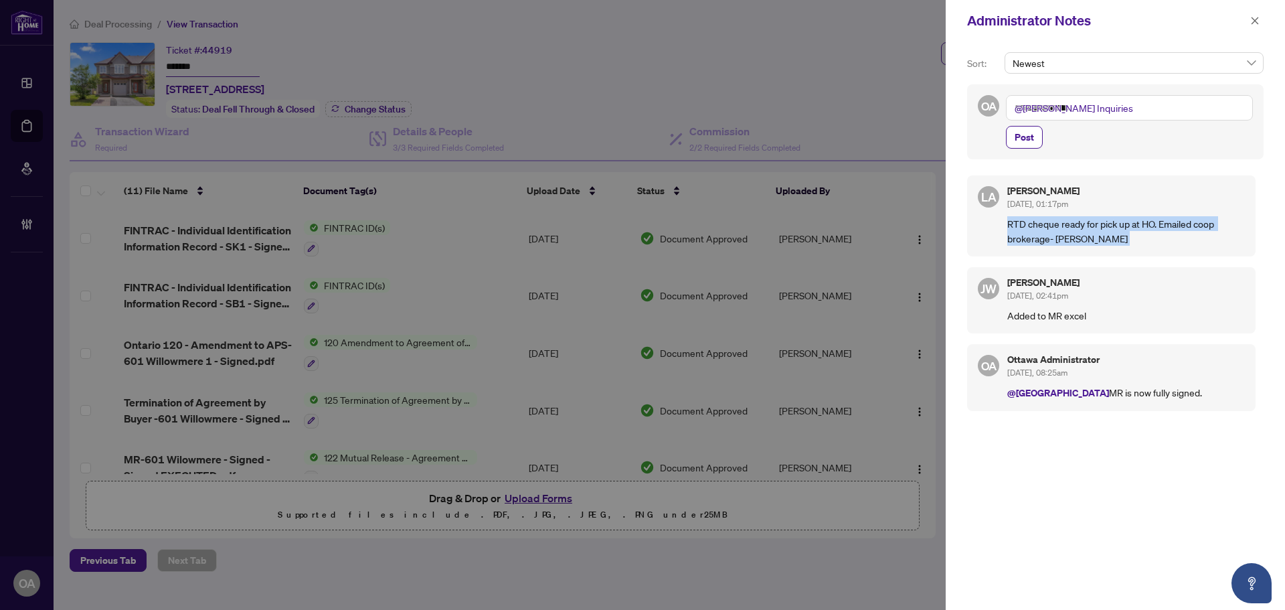
click at [1091, 240] on p "RTD cheque ready for pick up at HO. Emailed coop brokerage- Luna" at bounding box center [1127, 230] width 238 height 29
click at [971, 37] on div "Administrator Notes" at bounding box center [1115, 21] width 339 height 42
click at [1119, 110] on textarea "**********" at bounding box center [1129, 107] width 247 height 25
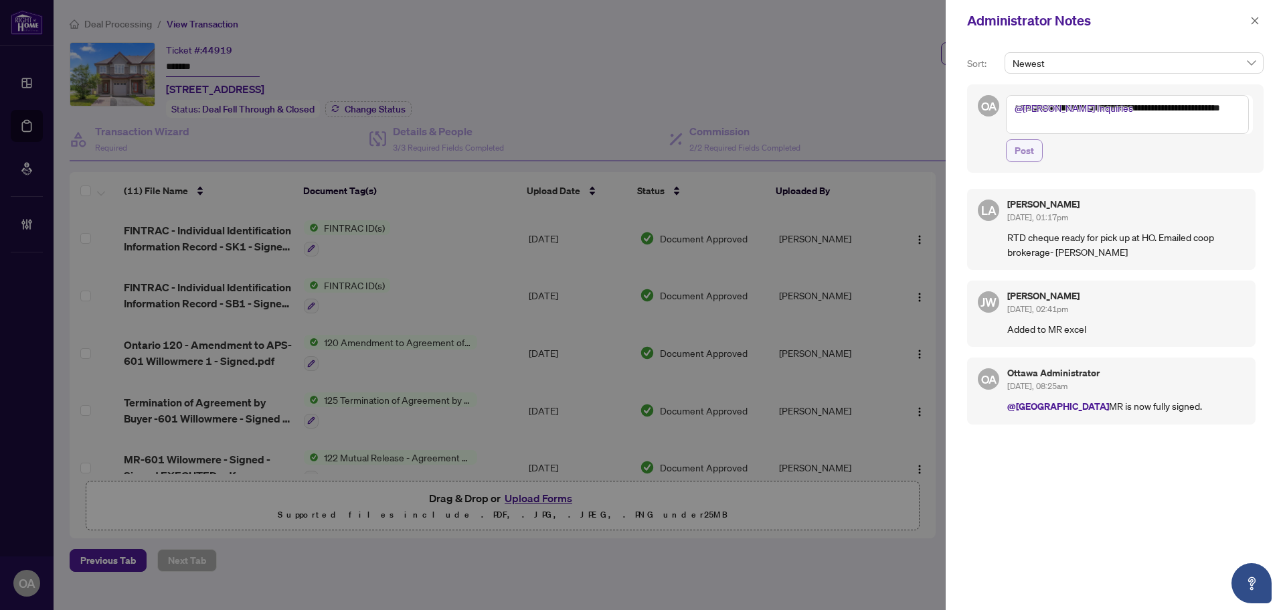
type textarea "**********"
click at [1034, 143] on button "Post" at bounding box center [1024, 150] width 37 height 23
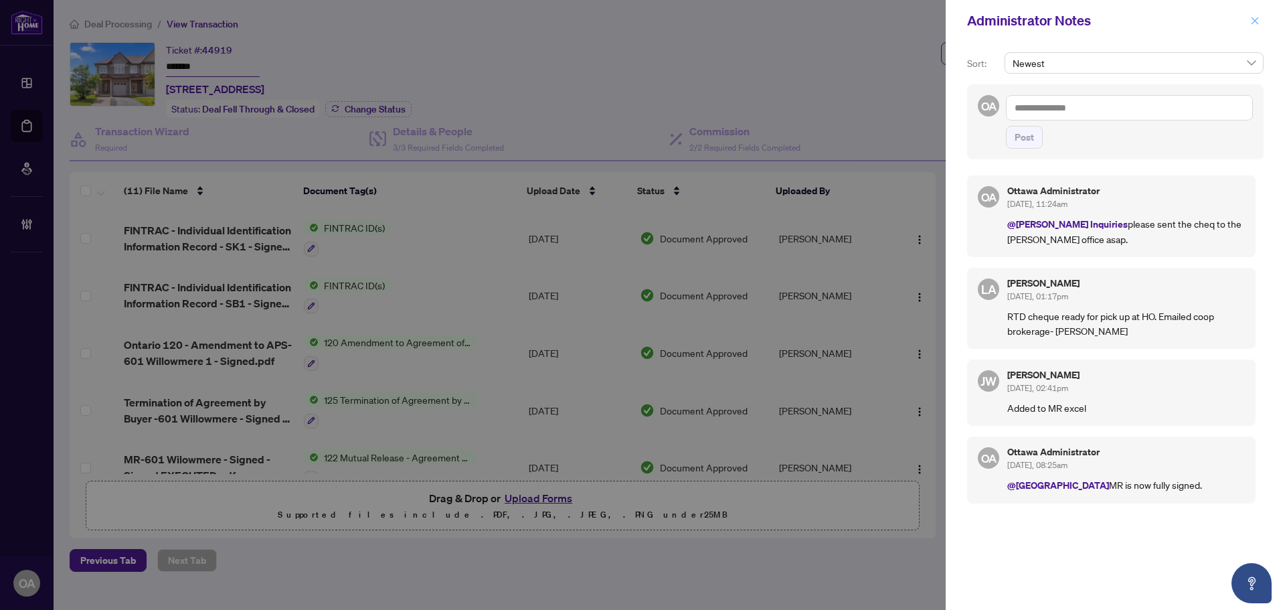
click at [1255, 17] on icon "close" at bounding box center [1255, 20] width 9 height 9
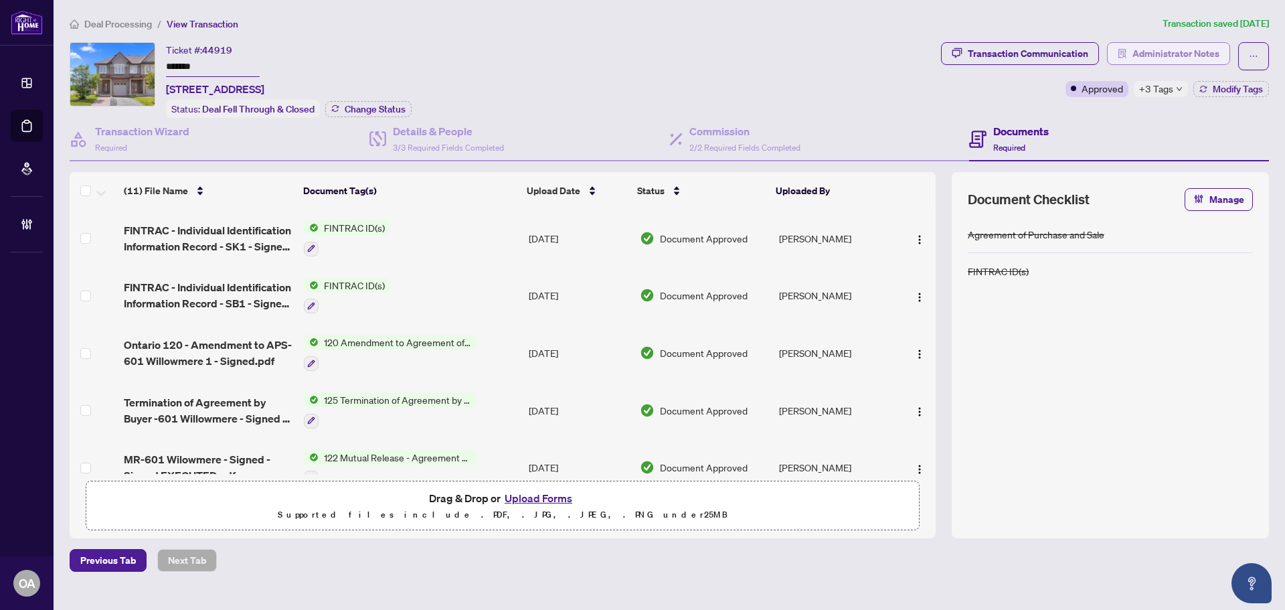
click at [1164, 54] on span "Administrator Notes" at bounding box center [1176, 53] width 87 height 21
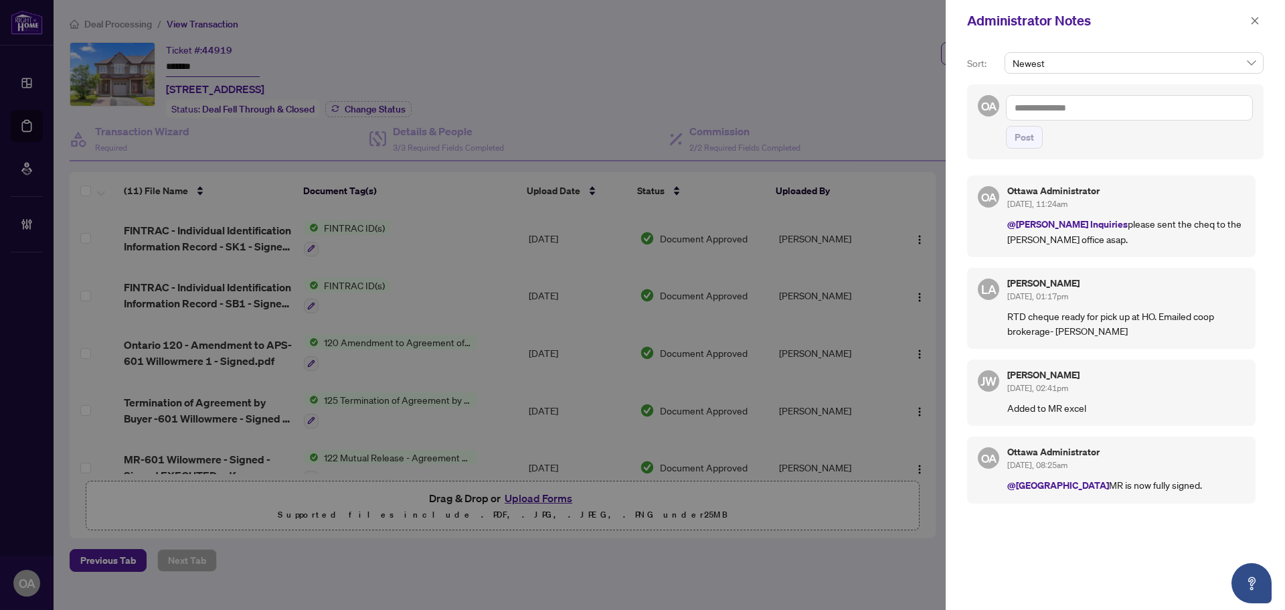
click at [1058, 108] on textarea at bounding box center [1129, 107] width 247 height 25
type textarea "*"
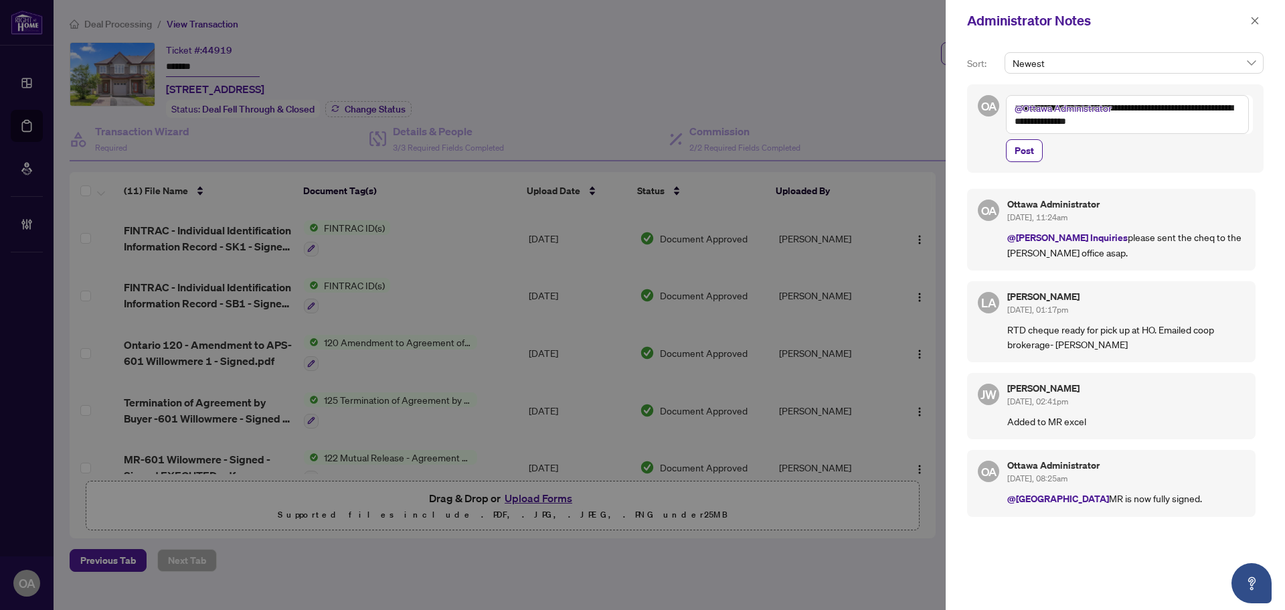
click at [1081, 123] on textarea "**********" at bounding box center [1127, 114] width 243 height 39
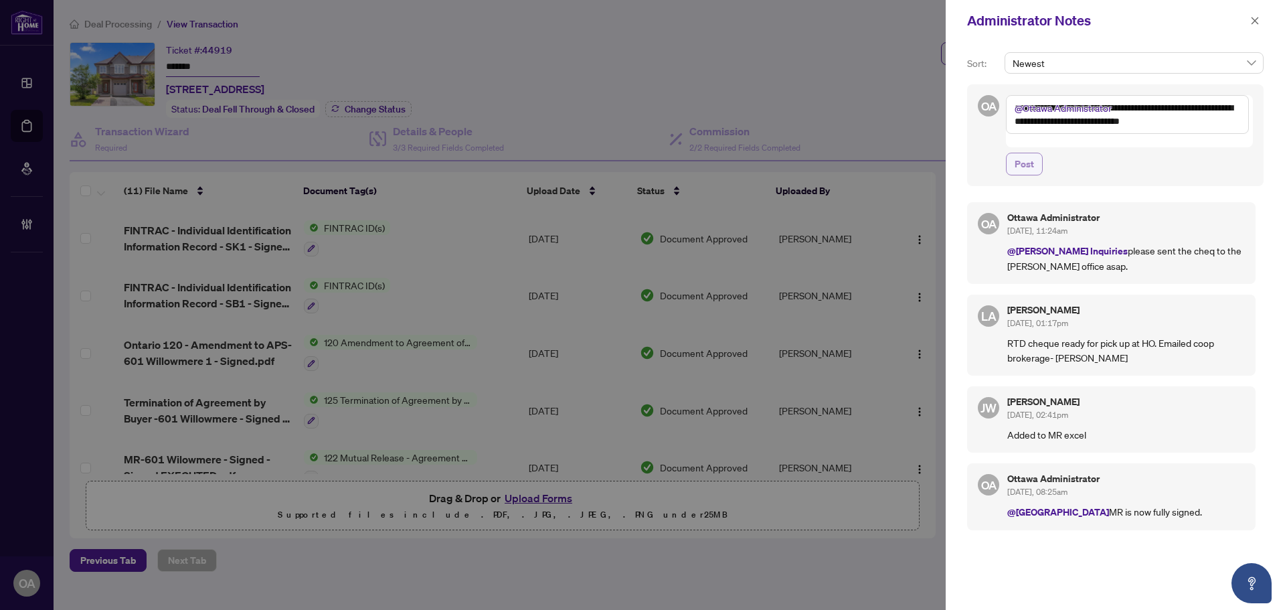
type textarea "**********"
click at [1014, 154] on button "Post" at bounding box center [1024, 164] width 37 height 23
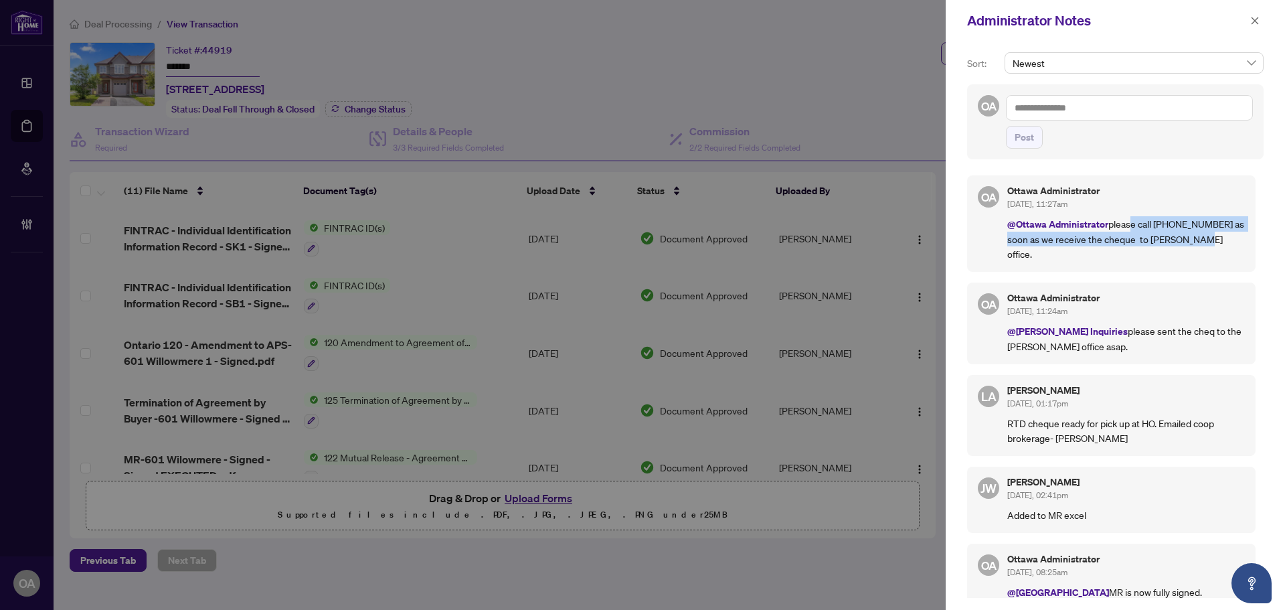
drag, startPoint x: 1198, startPoint y: 242, endPoint x: 1131, endPoint y: 218, distance: 70.9
click at [1129, 221] on p "@Ottawa Administrator please call 416 505 0980 as soon as we receive the cheque…" at bounding box center [1127, 238] width 238 height 45
click at [1132, 218] on p "@Ottawa Administrator please call 416 505 0980 as soon as we receive the cheque…" at bounding box center [1127, 238] width 238 height 45
click at [1177, 232] on p "@Ottawa Administrator please call 416 505 0980 as soon as we receive the cheque…" at bounding box center [1127, 238] width 238 height 45
click at [1194, 234] on p "@Ottawa Administrator please call 416 505 0980 as soon as we receive the cheque…" at bounding box center [1127, 238] width 238 height 45
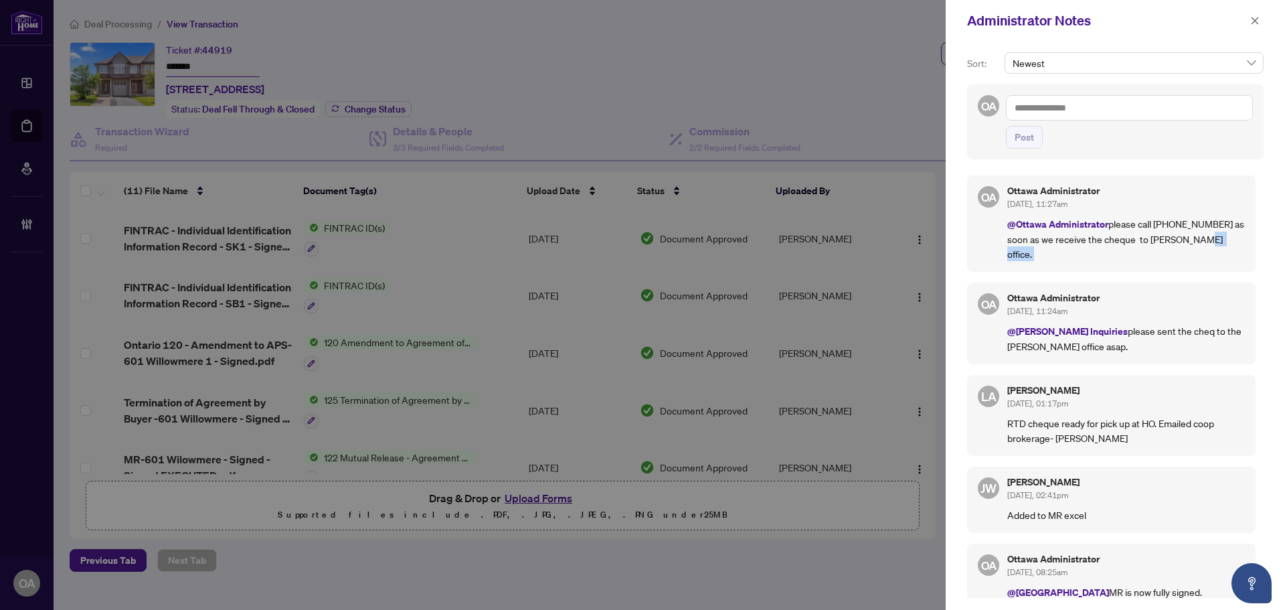
click at [1195, 234] on p "@Ottawa Administrator please call 416 505 0980 as soon as we receive the cheque…" at bounding box center [1127, 238] width 238 height 45
click at [1261, 20] on button "button" at bounding box center [1255, 21] width 17 height 16
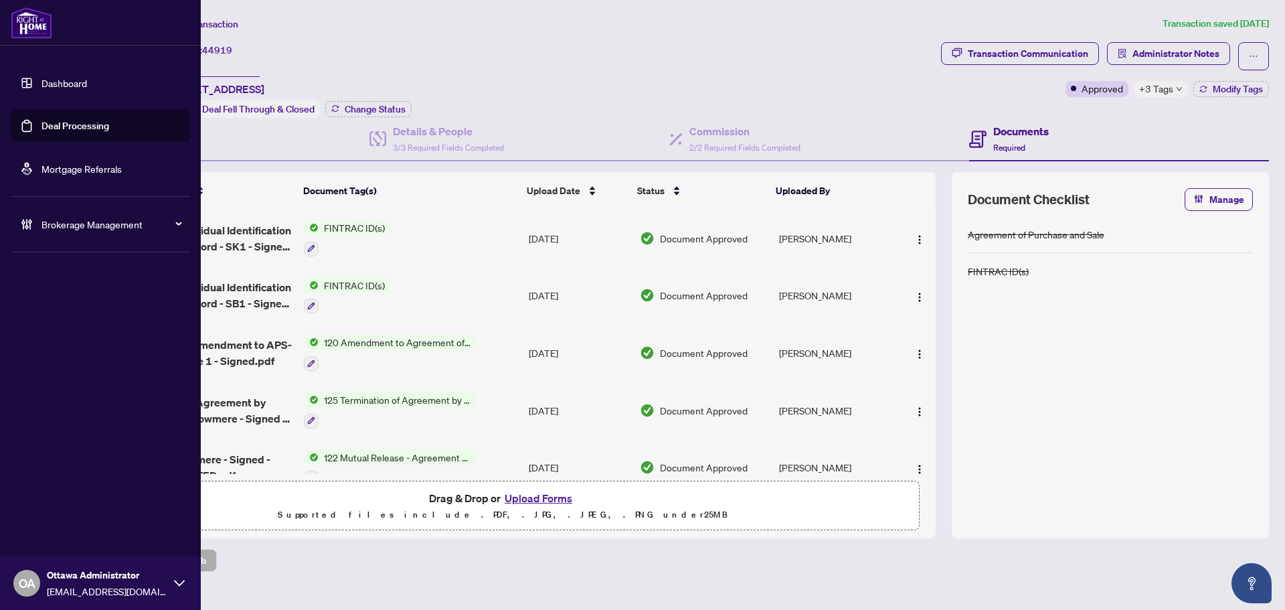
click at [42, 169] on link "Mortgage Referrals" at bounding box center [82, 169] width 80 height 12
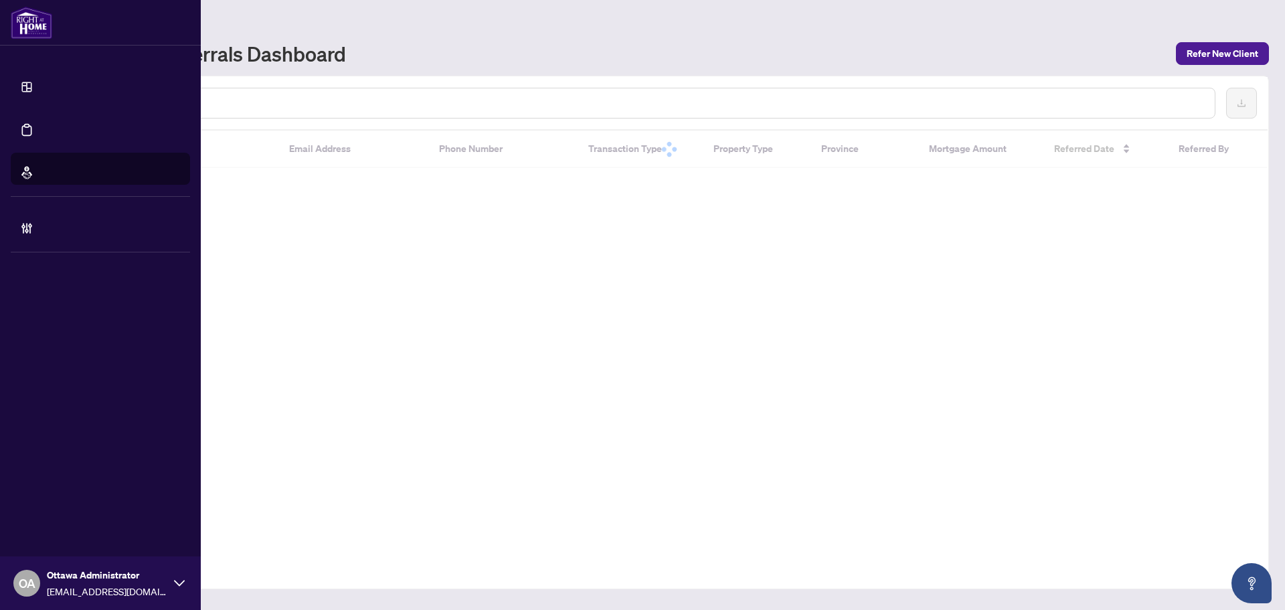
click at [133, 238] on div "Full Name Email Address Phone Number Transaction Type Property Type Province Mo…" at bounding box center [670, 333] width 1200 height 514
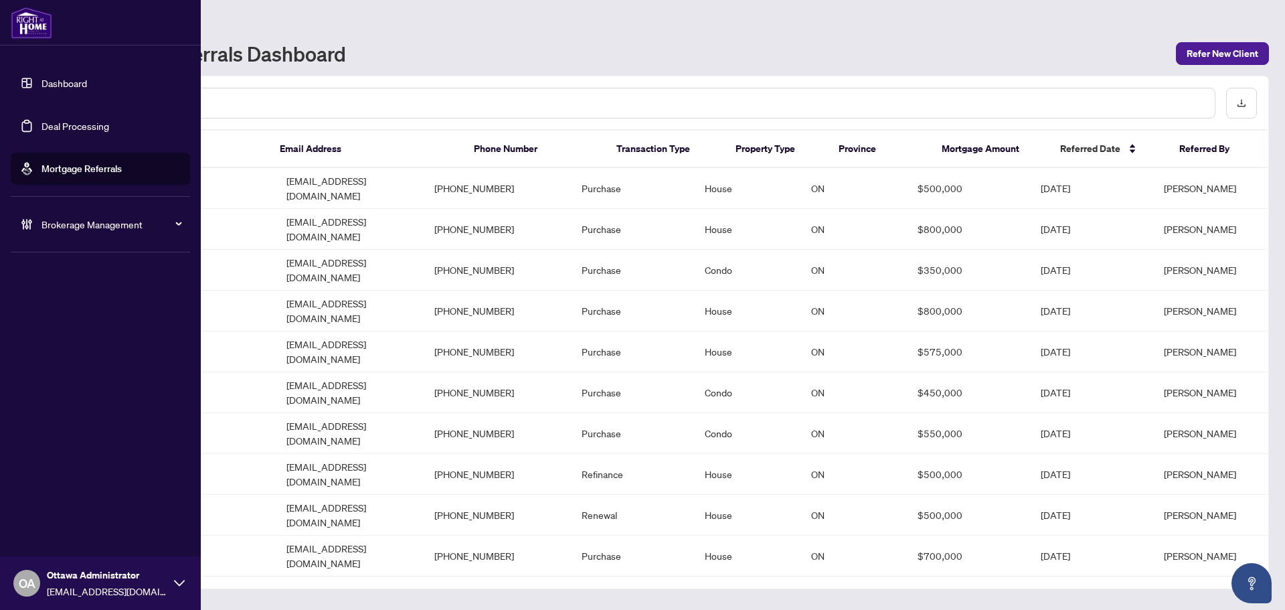
click at [30, 216] on div "Brokerage Management" at bounding box center [100, 224] width 179 height 32
click at [84, 319] on link "Manage Agents" at bounding box center [61, 321] width 66 height 12
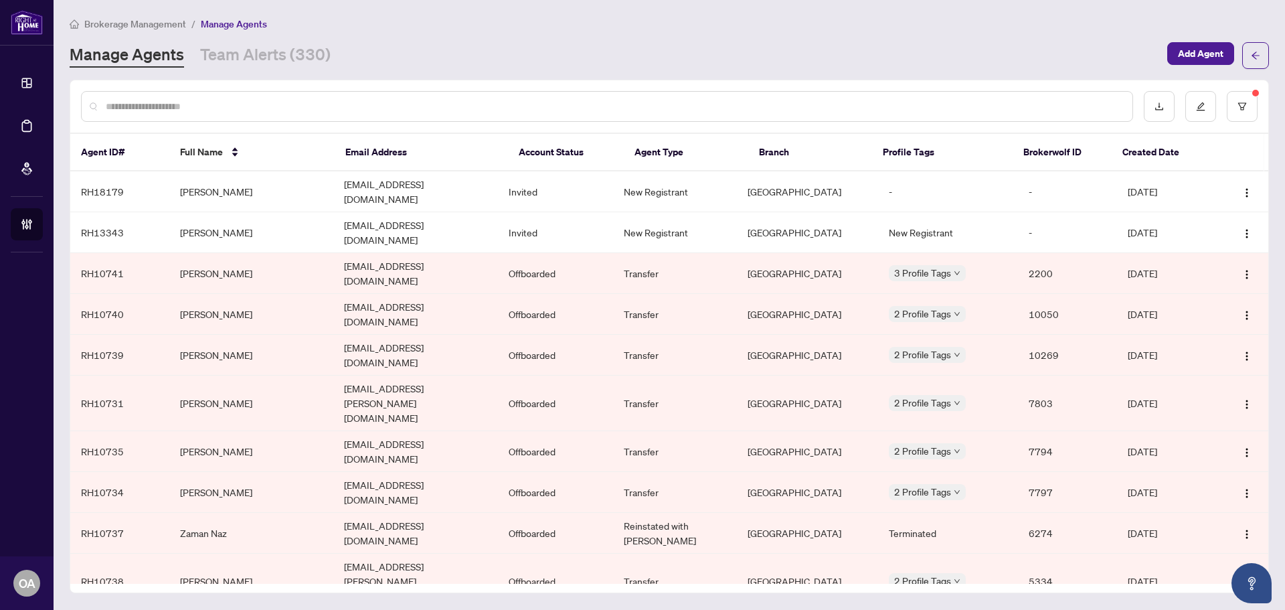
click at [224, 105] on input "text" at bounding box center [614, 106] width 1016 height 15
type input "***"
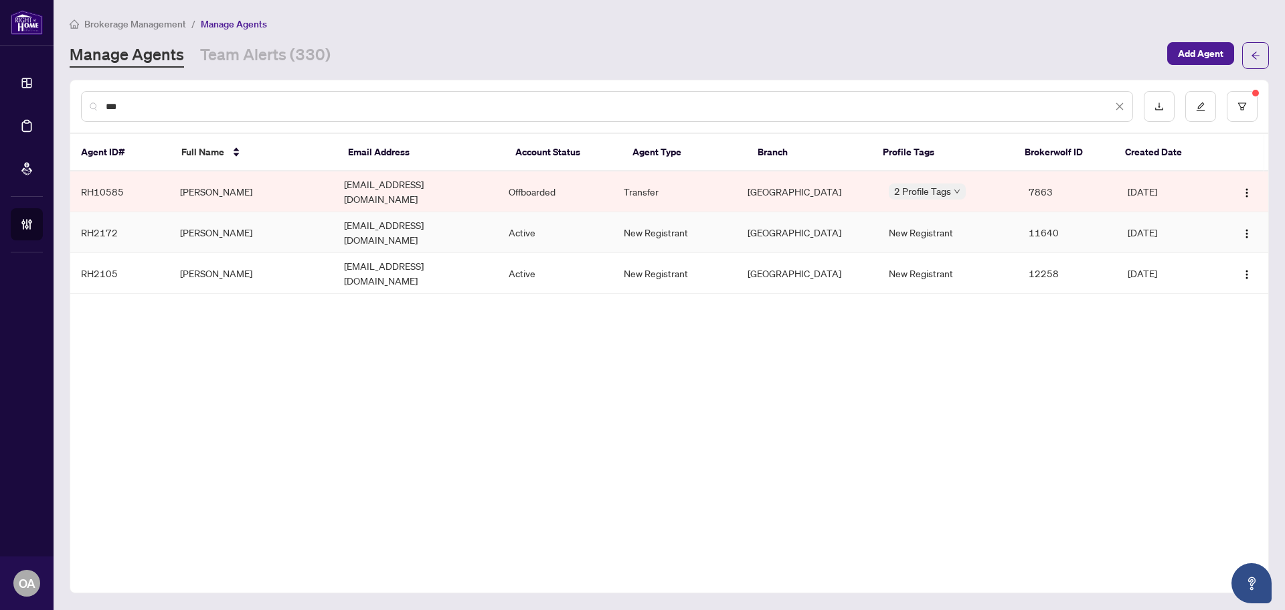
click at [236, 220] on td "Naveet Dhall" at bounding box center [251, 232] width 165 height 41
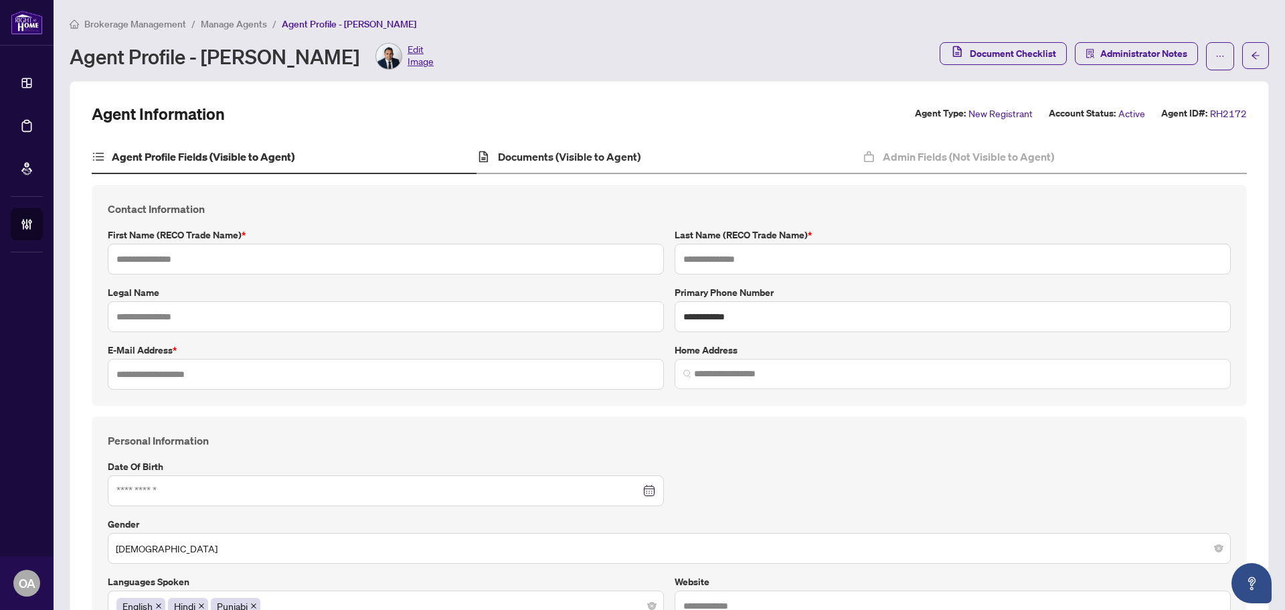
type textarea "**********"
type input "******"
type input "*****"
type input "**********"
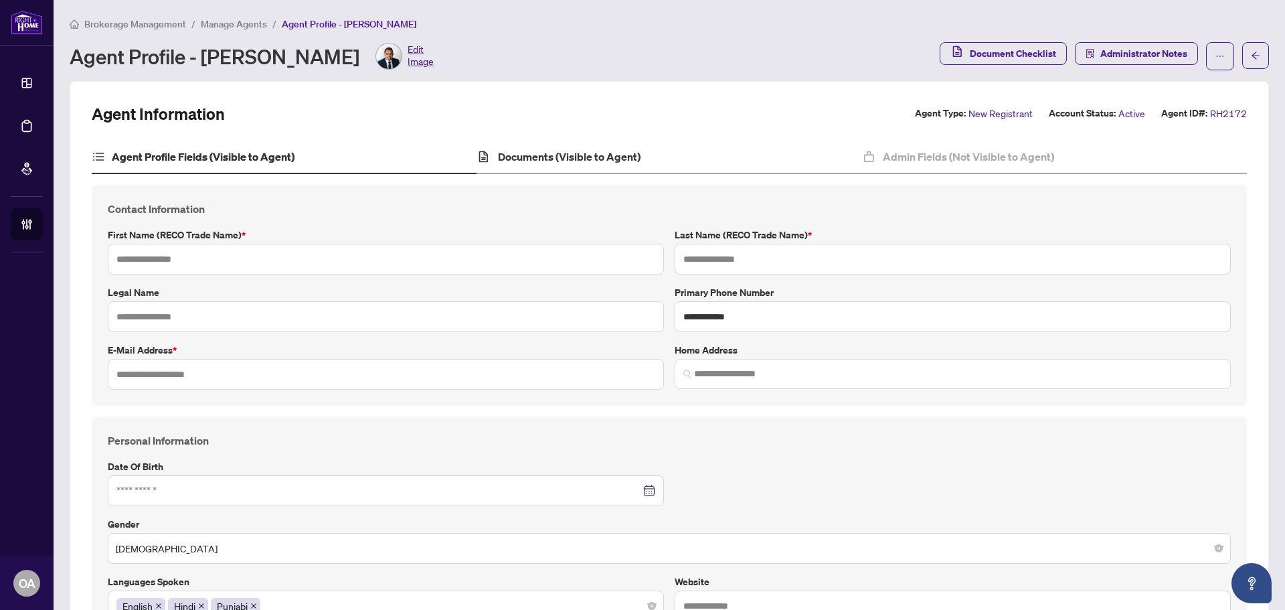
type input "**********"
type input "*********"
type input "**********"
type input "******"
type input "**********"
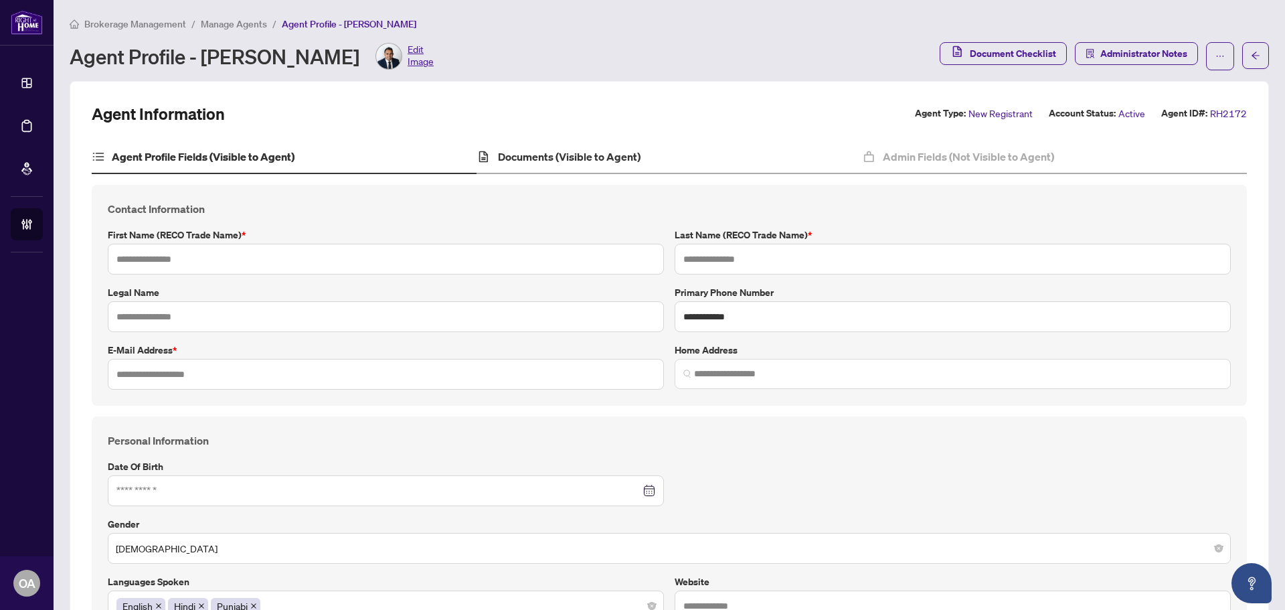
type input "**********"
type input "*"
type input "**********"
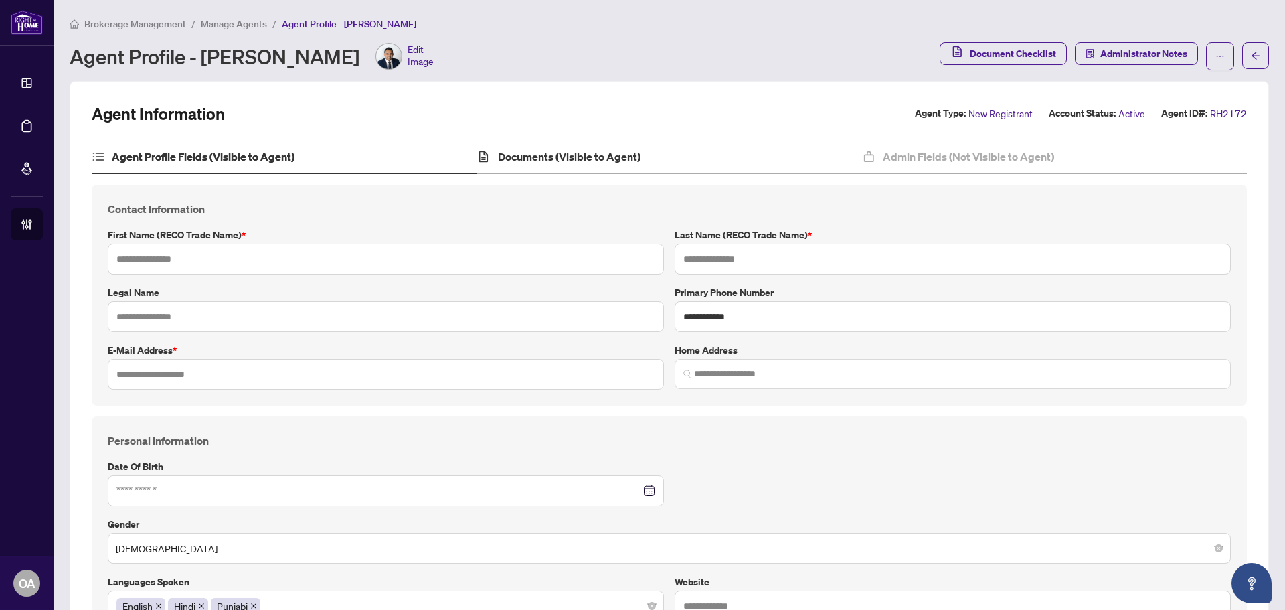
type input "**********"
type input "*******"
type input "**********"
type input "****"
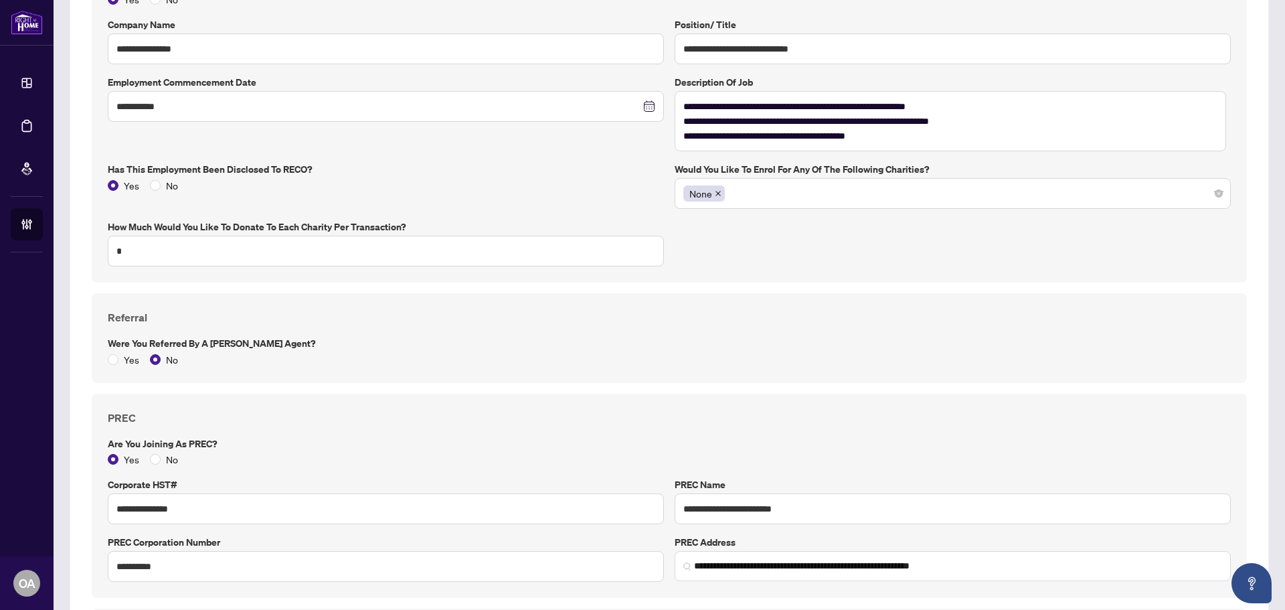
scroll to position [1272, 0]
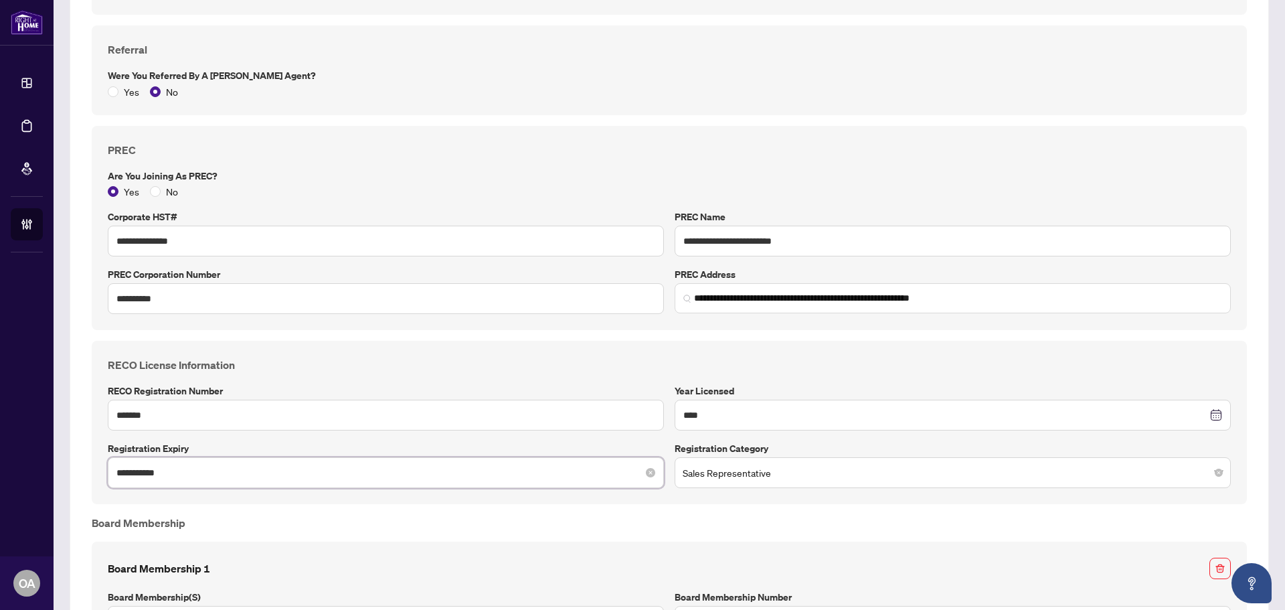
click at [220, 479] on input "**********" at bounding box center [378, 472] width 524 height 15
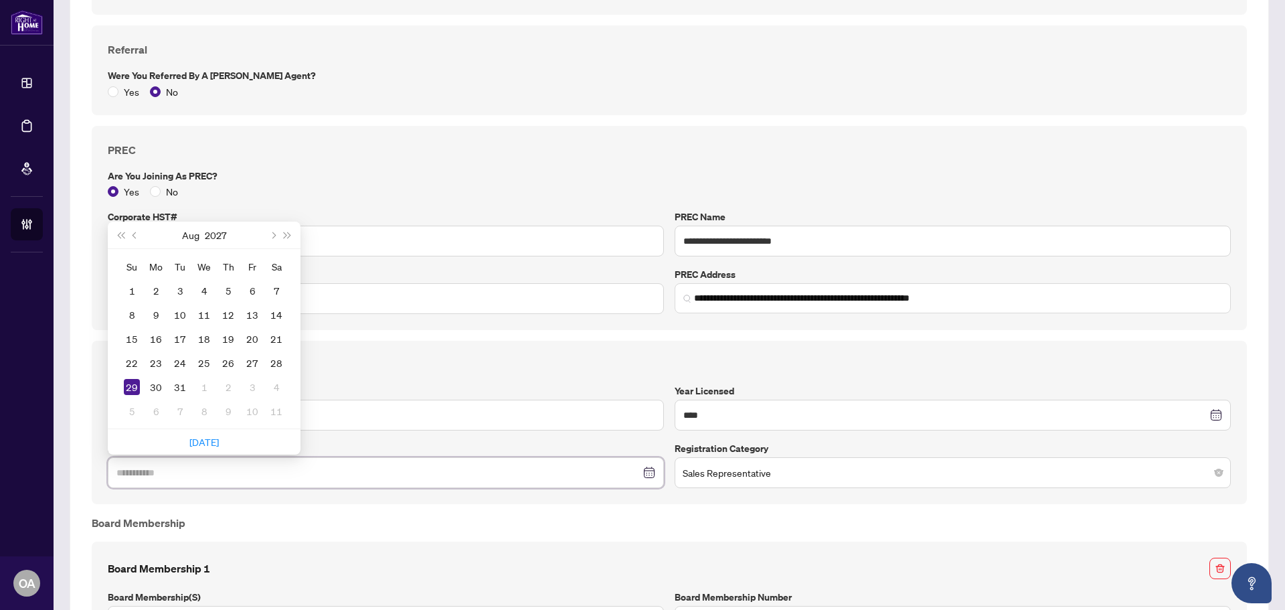
type input "**********"
click at [133, 388] on div "29" at bounding box center [132, 387] width 16 height 16
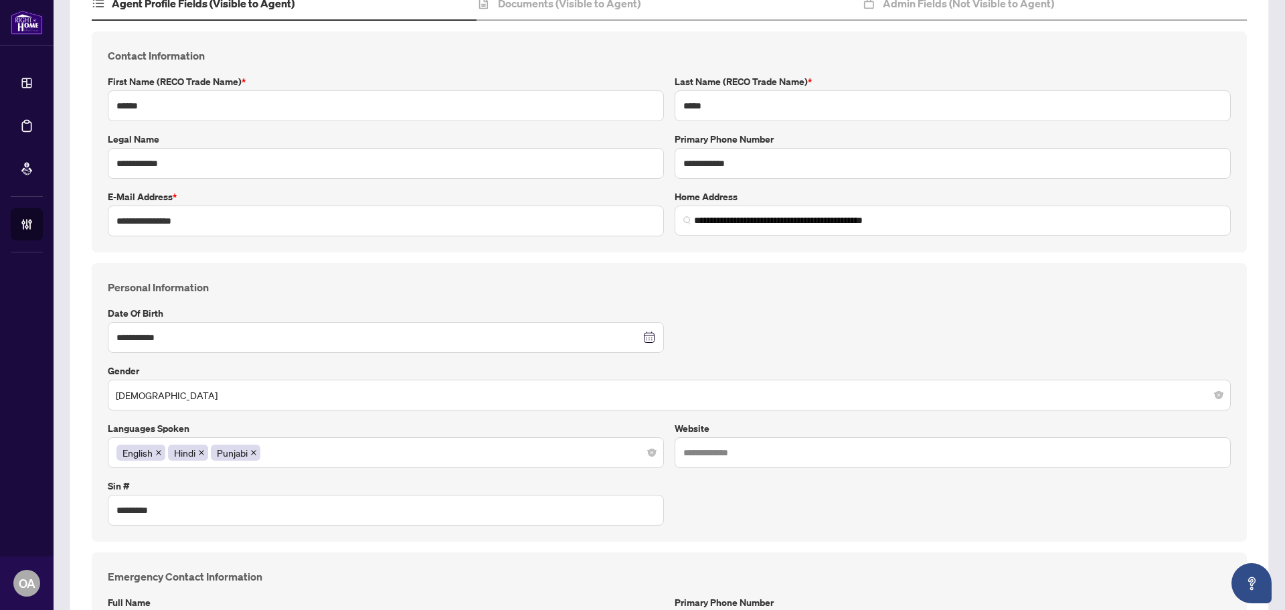
scroll to position [0, 0]
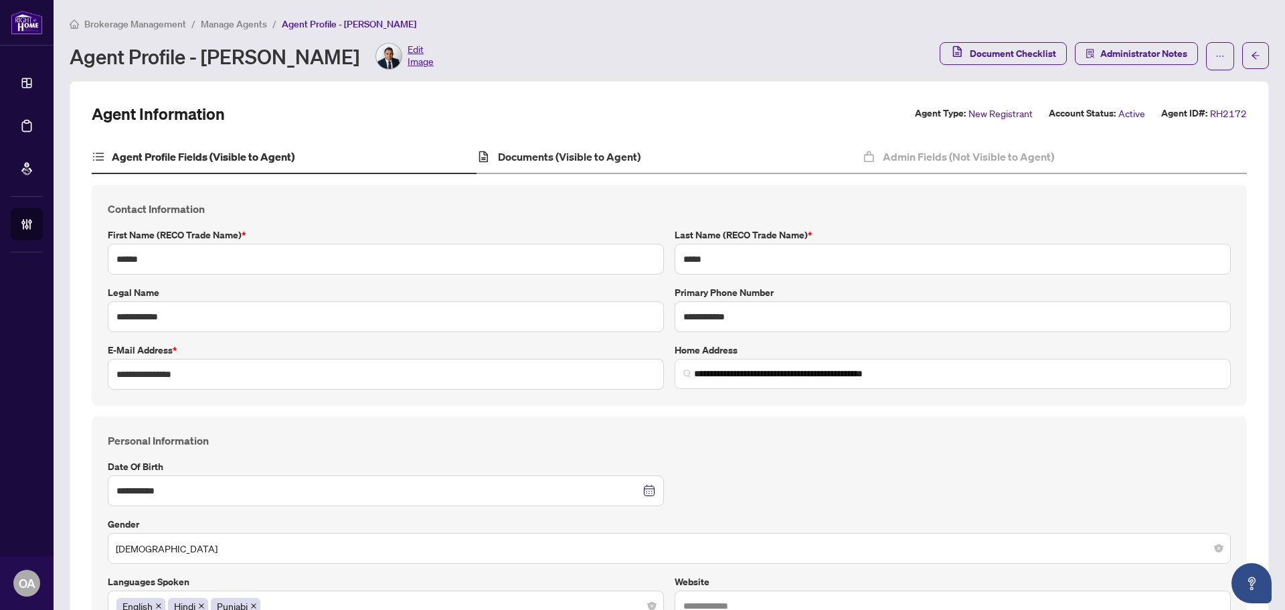
click at [570, 166] on div "Documents (Visible to Agent)" at bounding box center [669, 157] width 385 height 33
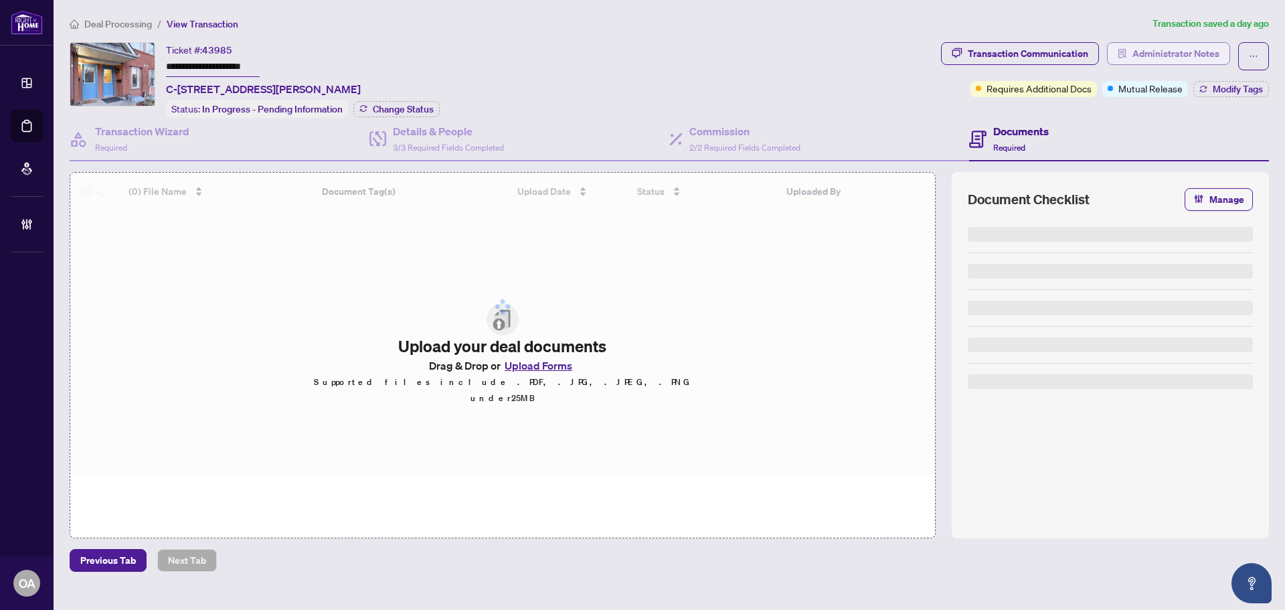
click at [1134, 53] on span "Administrator Notes" at bounding box center [1176, 53] width 87 height 21
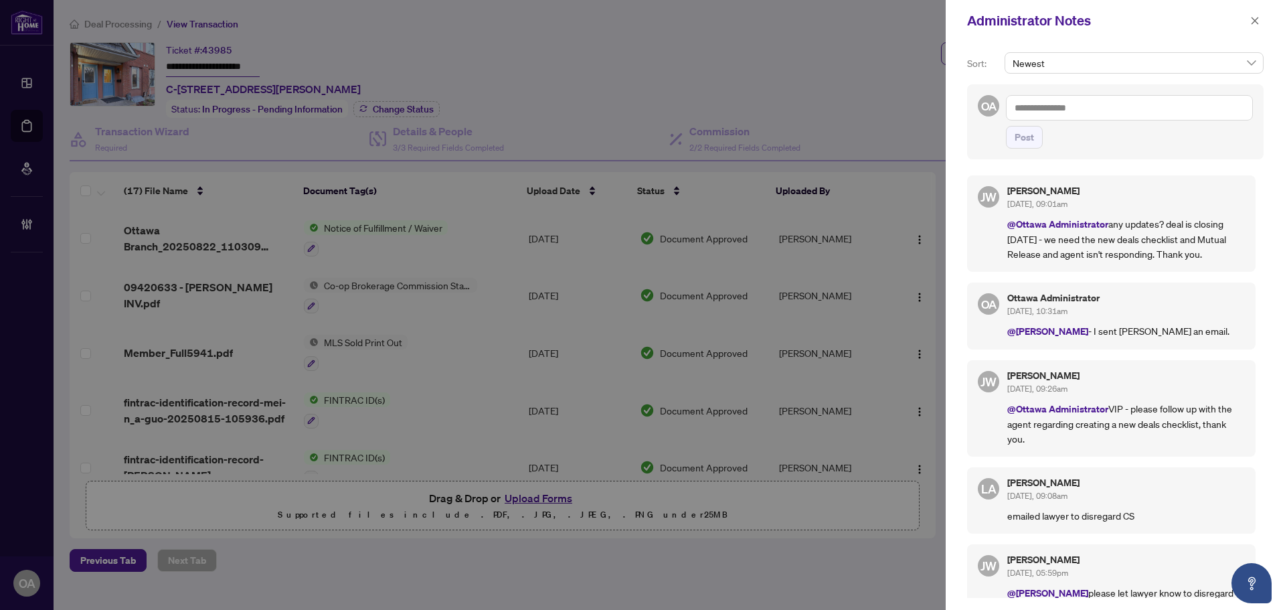
click at [1074, 110] on textarea at bounding box center [1129, 107] width 247 height 25
click at [1225, 109] on textarea "**********" at bounding box center [1129, 107] width 247 height 25
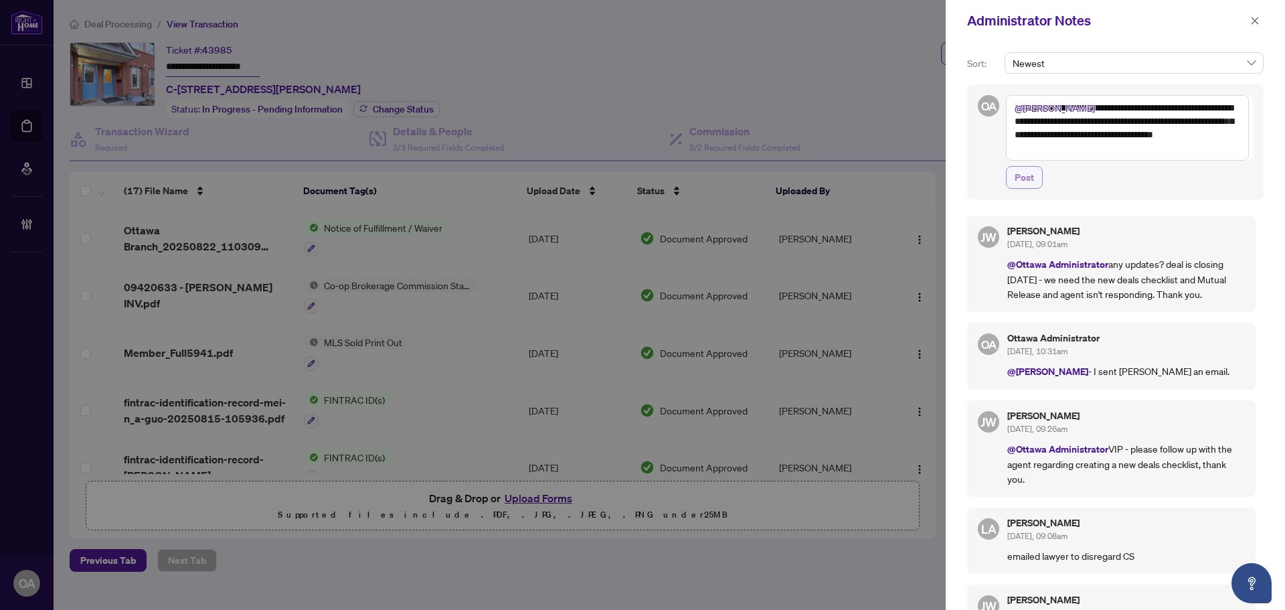
type textarea "**********"
click at [1029, 181] on span "Post" at bounding box center [1024, 177] width 19 height 21
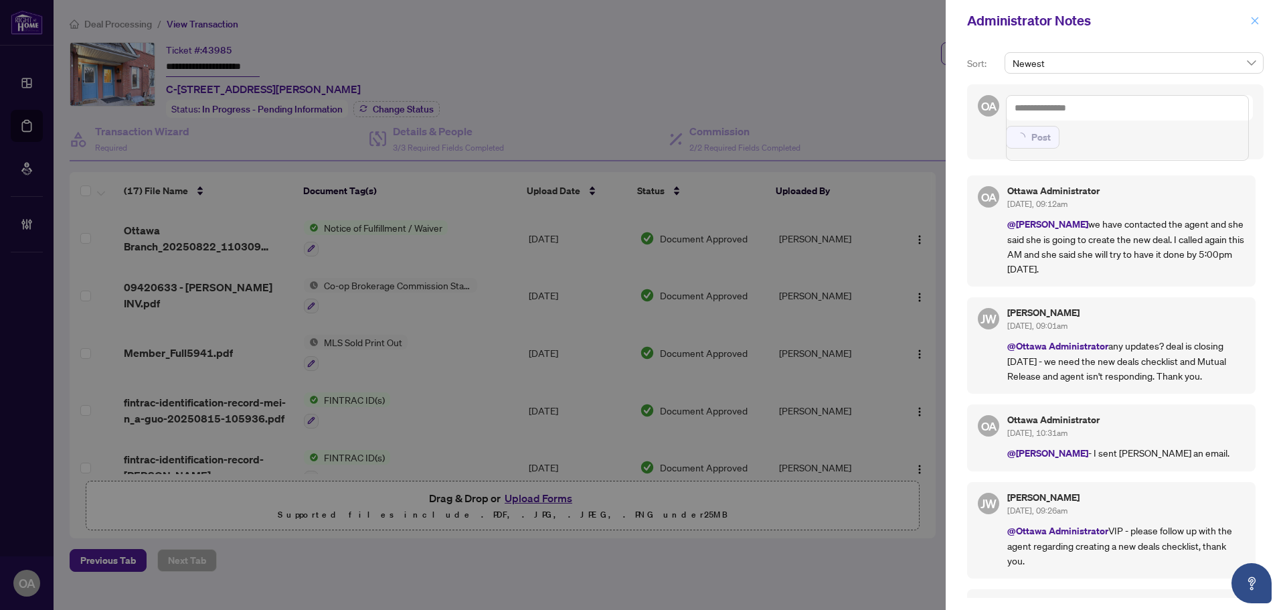
click at [1253, 22] on icon "close" at bounding box center [1255, 20] width 9 height 9
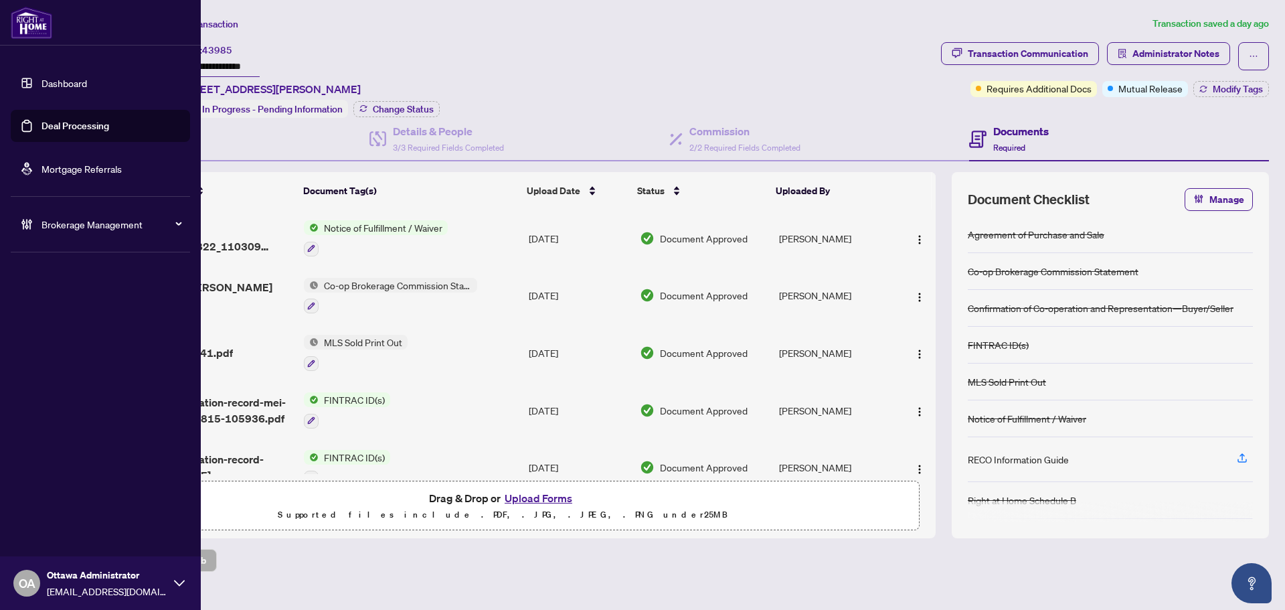
drag, startPoint x: 55, startPoint y: 136, endPoint x: 208, endPoint y: 123, distance: 153.2
click at [55, 132] on link "Deal Processing" at bounding box center [76, 126] width 68 height 12
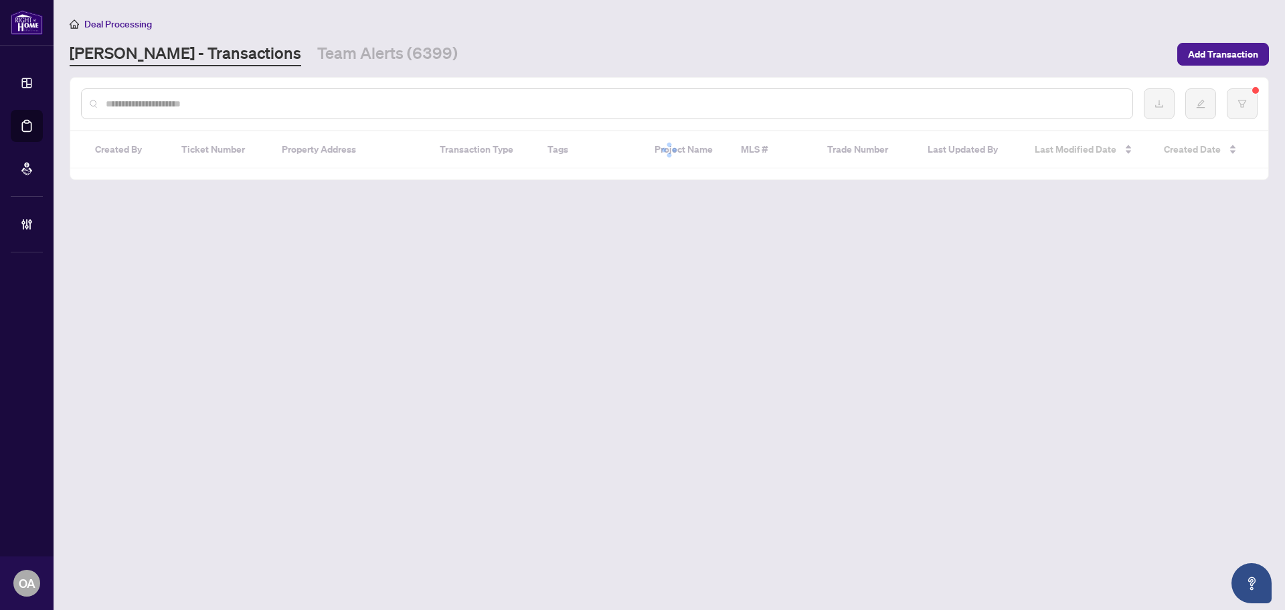
click at [167, 112] on div at bounding box center [607, 103] width 1052 height 31
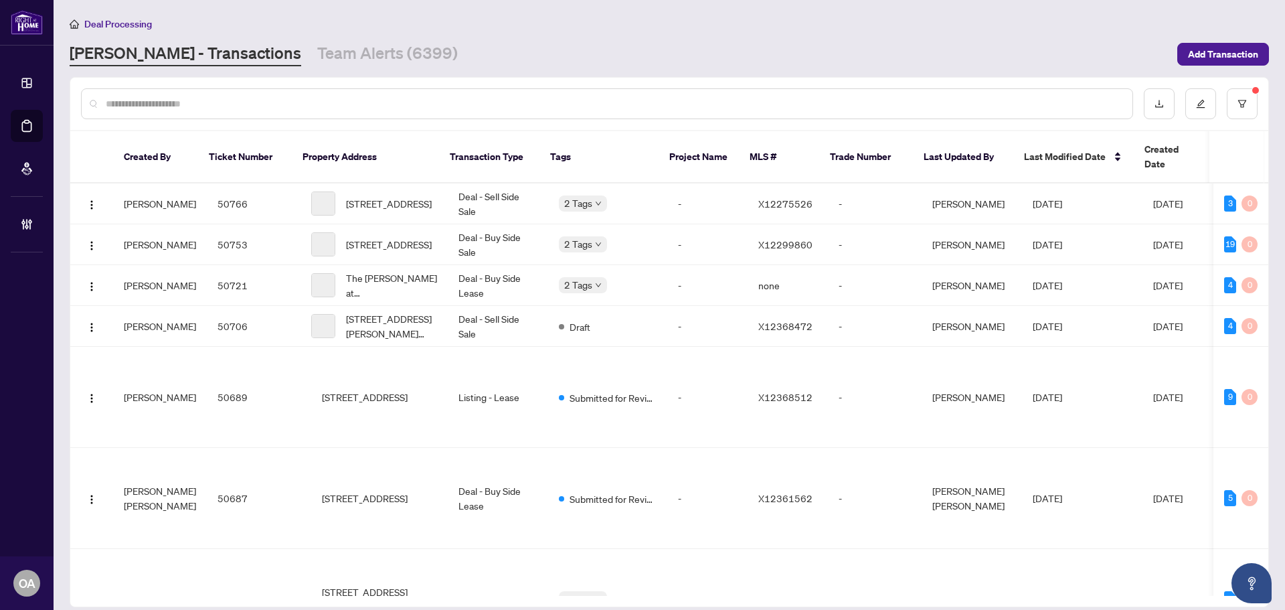
click at [171, 100] on input "text" at bounding box center [614, 103] width 1016 height 15
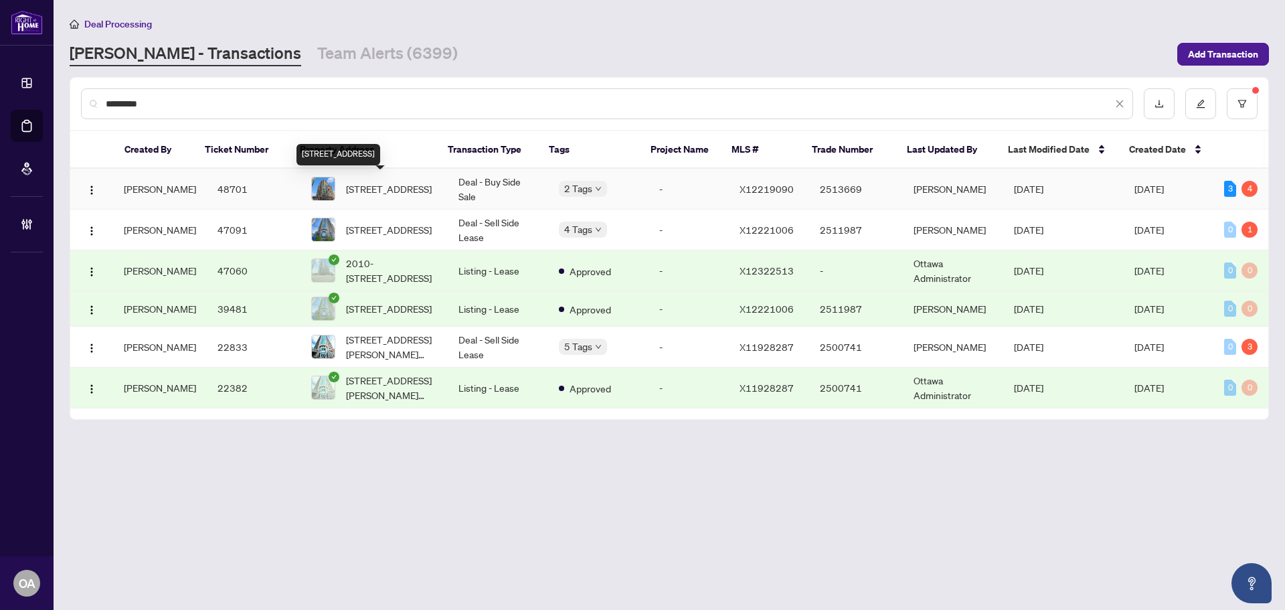
type input "*********"
click at [387, 189] on span "1211-234 RIDEAU St, Ottawa, Ontario K1N 0A9, Canada" at bounding box center [389, 188] width 86 height 15
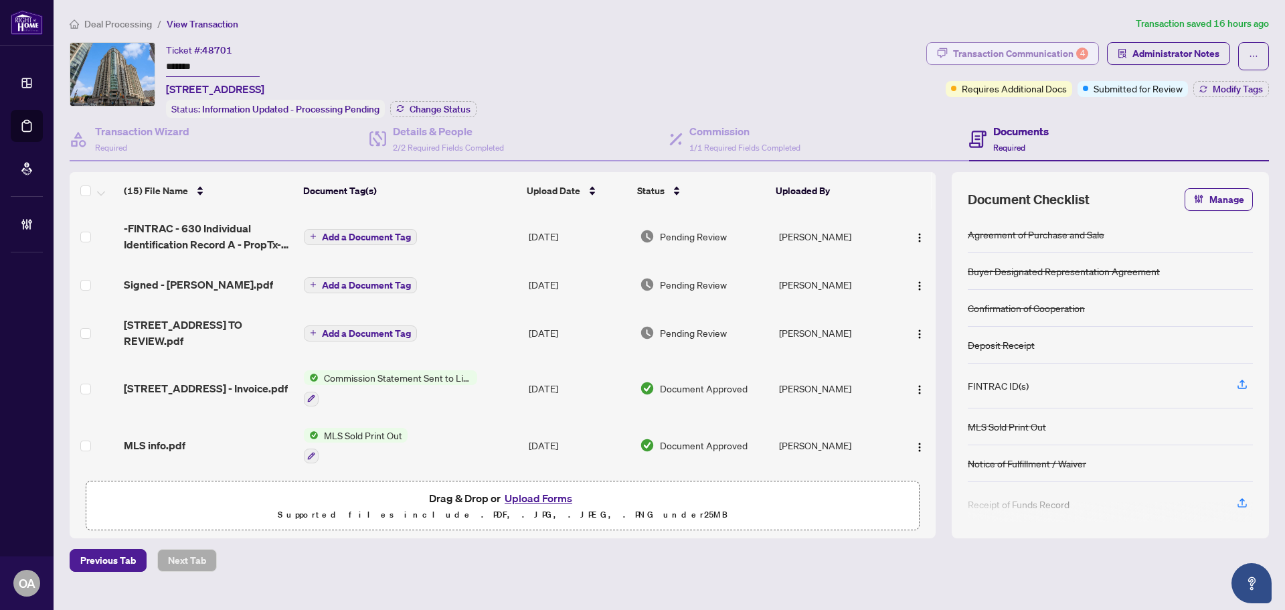
click at [963, 48] on div "Transaction Communication 4" at bounding box center [1020, 53] width 135 height 21
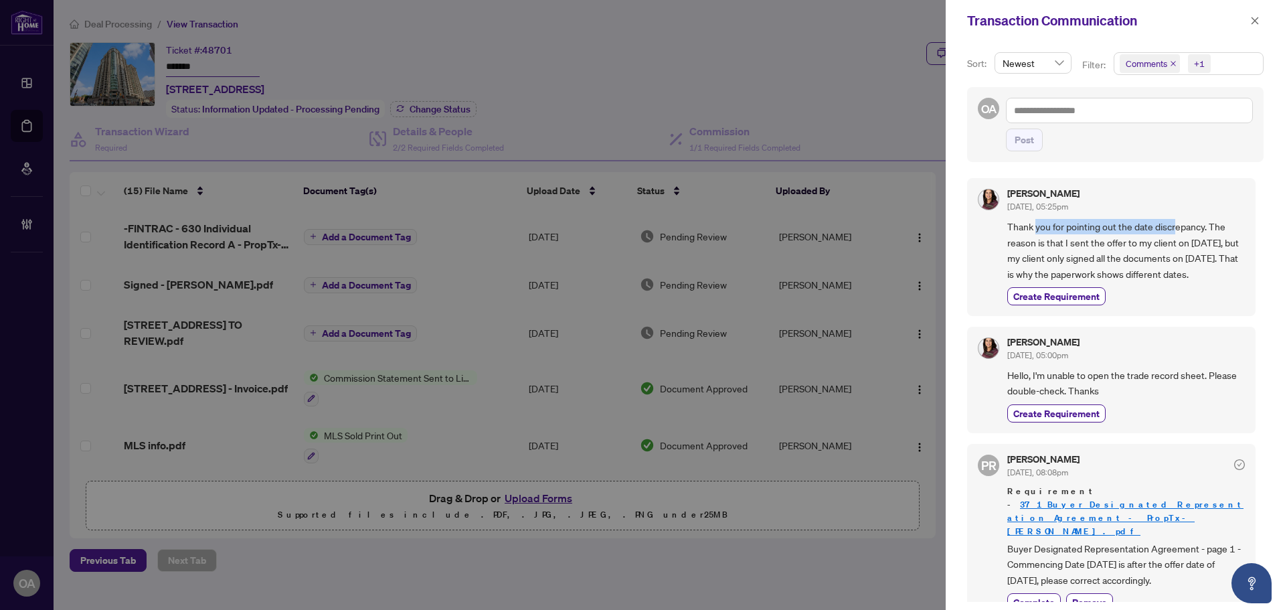
drag, startPoint x: 1038, startPoint y: 232, endPoint x: 1204, endPoint y: 232, distance: 166.0
click at [1201, 232] on span "Thank you for pointing out the date discrepancy. The reason is that I sent the …" at bounding box center [1127, 250] width 238 height 63
click at [1204, 232] on span "Thank you for pointing out the date discrepancy. The reason is that I sent the …" at bounding box center [1127, 250] width 238 height 63
drag, startPoint x: 1176, startPoint y: 61, endPoint x: 1174, endPoint y: 153, distance: 92.4
click at [1175, 61] on icon "close" at bounding box center [1173, 63] width 7 height 7
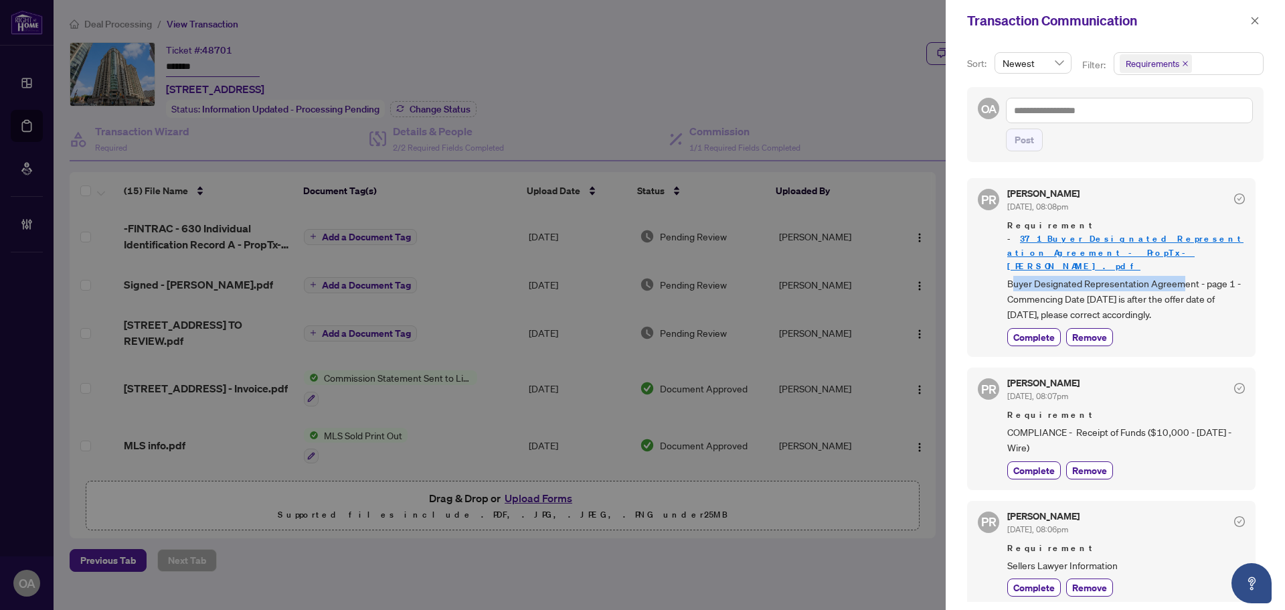
drag, startPoint x: 1016, startPoint y: 274, endPoint x: 1202, endPoint y: 274, distance: 186.8
click at [1202, 276] on span "Buyer Designated Representation Agreement - page 1 - Commencing Date Aug 12th i…" at bounding box center [1127, 299] width 238 height 47
drag, startPoint x: 1029, startPoint y: 293, endPoint x: 1215, endPoint y: 291, distance: 186.1
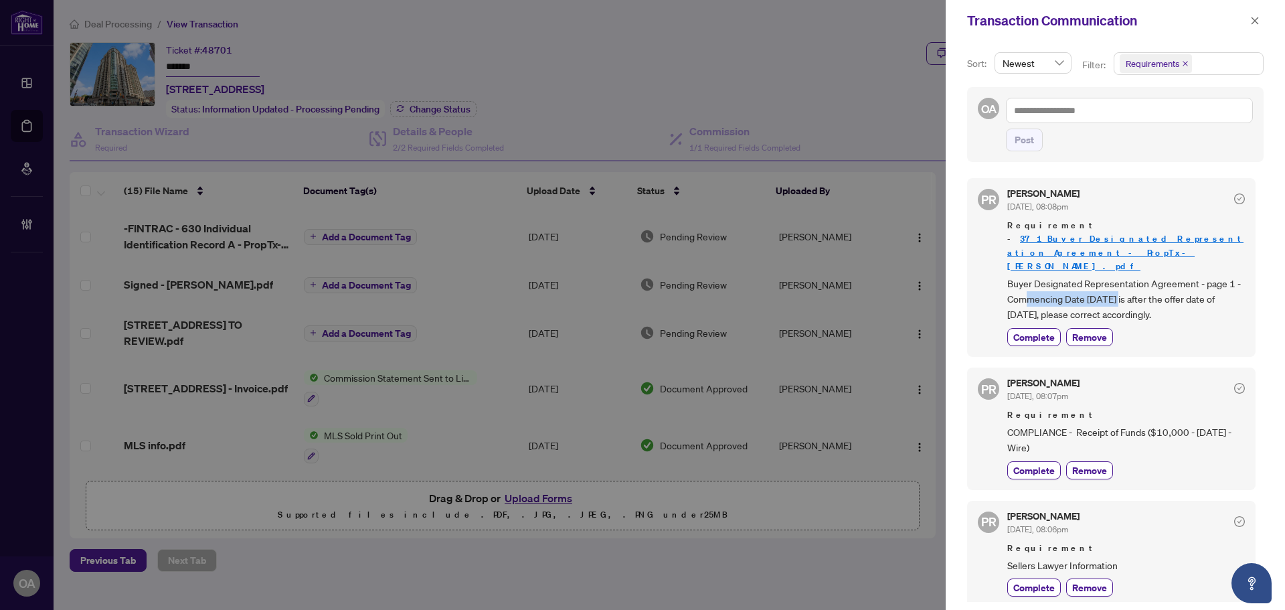
click at [1190, 292] on span "Buyer Designated Representation Agreement - page 1 - Commencing Date Aug 12th i…" at bounding box center [1127, 299] width 238 height 47
click at [1215, 291] on span "Buyer Designated Representation Agreement - page 1 - Commencing Date Aug 12th i…" at bounding box center [1127, 299] width 238 height 47
drag, startPoint x: 1014, startPoint y: 301, endPoint x: 1135, endPoint y: 299, distance: 121.2
click at [1131, 300] on span "Buyer Designated Representation Agreement - page 1 - Commencing Date Aug 12th i…" at bounding box center [1127, 299] width 238 height 47
click at [1135, 299] on span "Buyer Designated Representation Agreement - page 1 - Commencing Date Aug 12th i…" at bounding box center [1127, 299] width 238 height 47
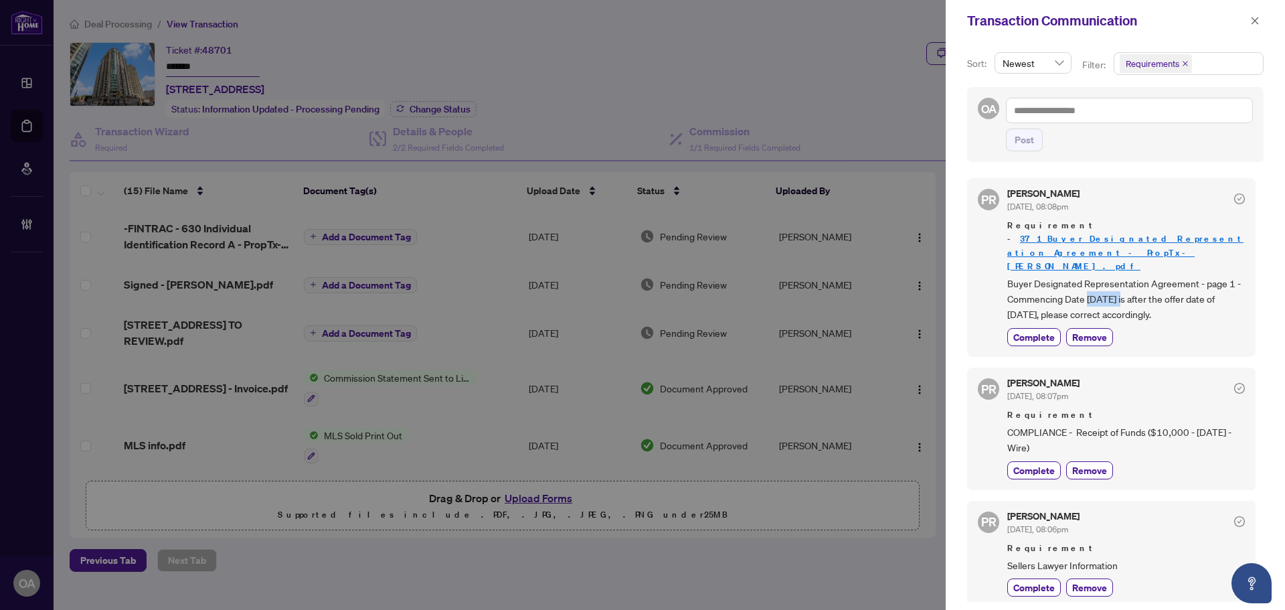
drag, startPoint x: 1132, startPoint y: 285, endPoint x: 1079, endPoint y: 286, distance: 52.9
click at [1080, 286] on span "Buyer Designated Representation Agreement - page 1 - Commencing Date Aug 12th i…" at bounding box center [1127, 299] width 238 height 47
click at [1079, 287] on span "Buyer Designated Representation Agreement - page 1 - Commencing Date Aug 12th i…" at bounding box center [1127, 299] width 238 height 47
click at [1123, 288] on span "Buyer Designated Representation Agreement - page 1 - Commencing Date Aug 12th i…" at bounding box center [1127, 299] width 238 height 47
click at [1126, 288] on span "Buyer Designated Representation Agreement - page 1 - Commencing Date Aug 12th i…" at bounding box center [1127, 299] width 238 height 47
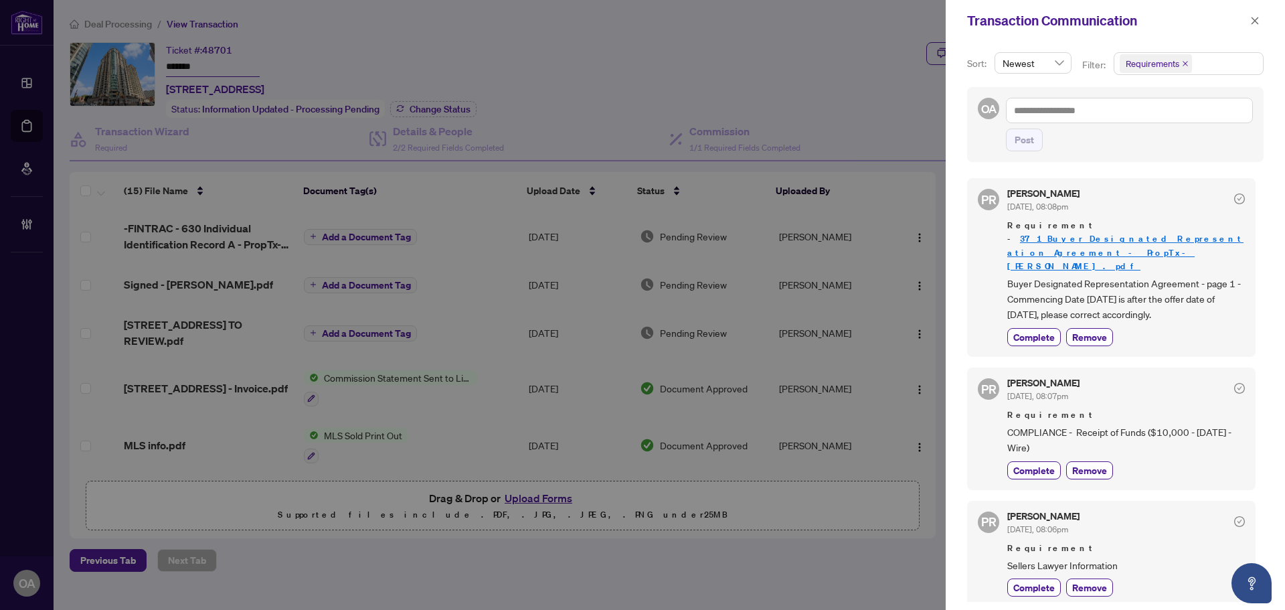
click at [1128, 287] on span "Buyer Designated Representation Agreement - page 1 - Commencing Date Aug 12th i…" at bounding box center [1127, 299] width 238 height 47
click at [1077, 287] on span "Buyer Designated Representation Agreement - page 1 - Commencing Date Aug 12th i…" at bounding box center [1127, 299] width 238 height 47
drag, startPoint x: 1006, startPoint y: 305, endPoint x: 1113, endPoint y: 305, distance: 107.1
click at [1112, 305] on div "PR Puvitha Ramachandran Aug/27/2025, 08:08pm Requirement - 371_Buyer_Designated…" at bounding box center [1111, 267] width 289 height 178
click at [1113, 305] on span "Buyer Designated Representation Agreement - page 1 - Commencing Date Aug 12th i…" at bounding box center [1127, 299] width 238 height 47
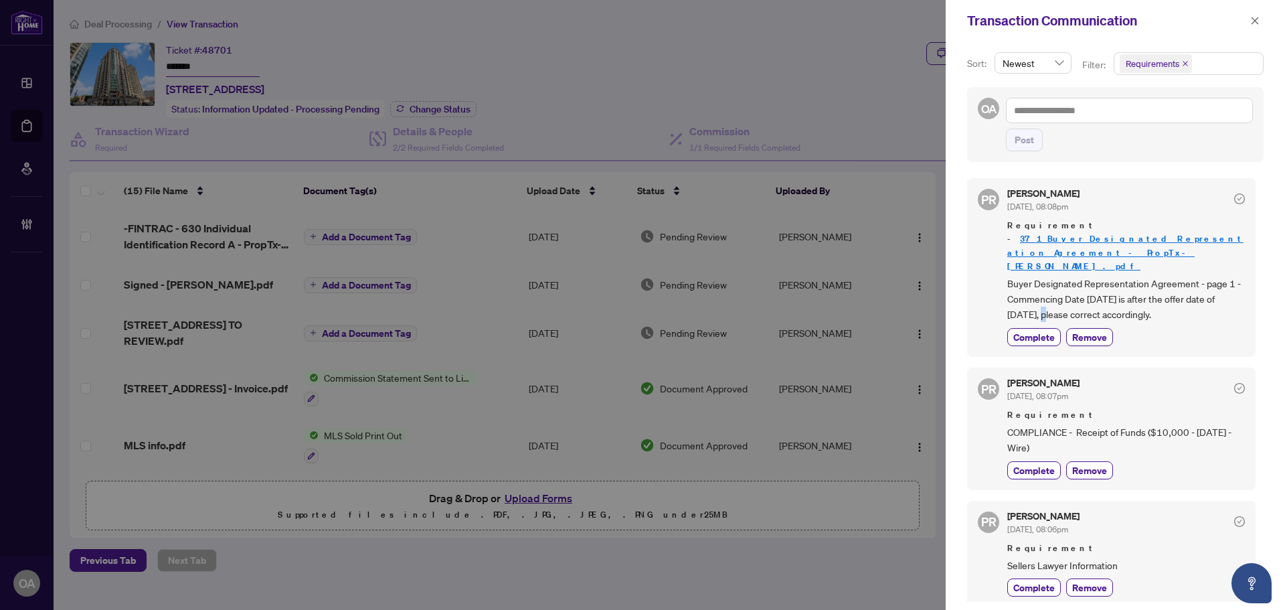
drag, startPoint x: 1040, startPoint y: 304, endPoint x: 1107, endPoint y: 295, distance: 67.6
click at [1081, 300] on span "Buyer Designated Representation Agreement - page 1 - Commencing Date Aug 12th i…" at bounding box center [1127, 299] width 238 height 47
click at [1107, 295] on span "Buyer Designated Representation Agreement - page 1 - Commencing Date Aug 12th i…" at bounding box center [1127, 299] width 238 height 47
click at [1117, 301] on span "Buyer Designated Representation Agreement - page 1 - Commencing Date Aug 12th i…" at bounding box center [1127, 299] width 238 height 47
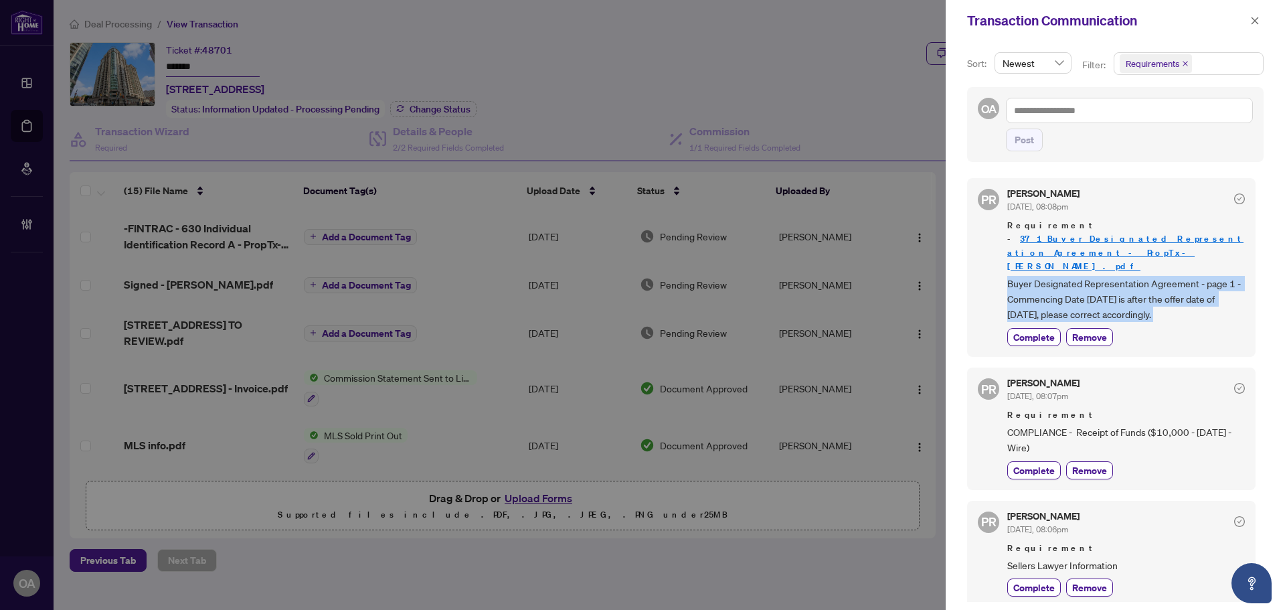
click at [1117, 301] on span "Buyer Designated Representation Agreement - page 1 - Commencing Date Aug 12th i…" at bounding box center [1127, 299] width 238 height 47
click at [1133, 302] on span "Buyer Designated Representation Agreement - page 1 - Commencing Date Aug 12th i…" at bounding box center [1127, 299] width 238 height 47
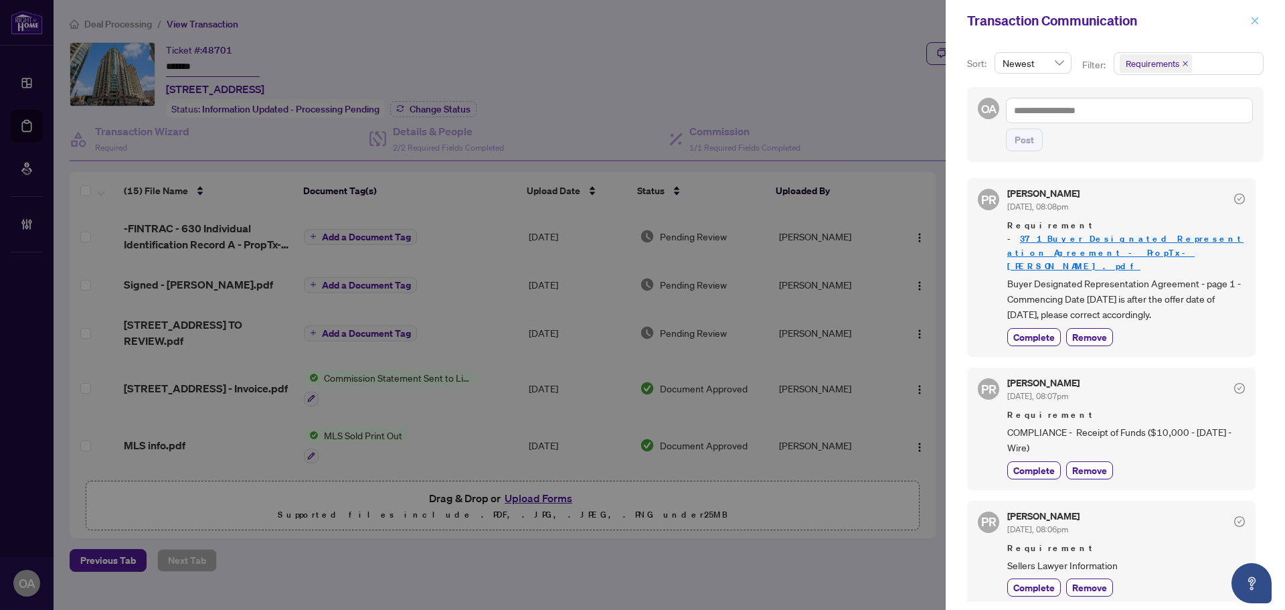
click at [1253, 19] on icon "close" at bounding box center [1255, 20] width 9 height 9
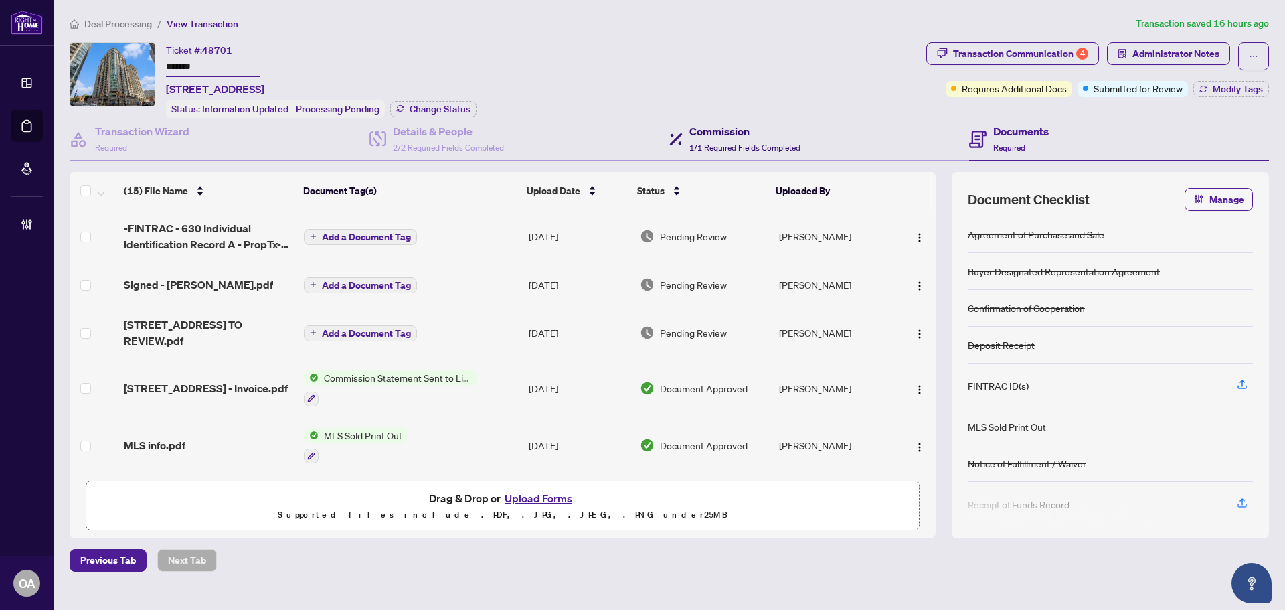
click at [672, 137] on icon at bounding box center [676, 139] width 13 height 13
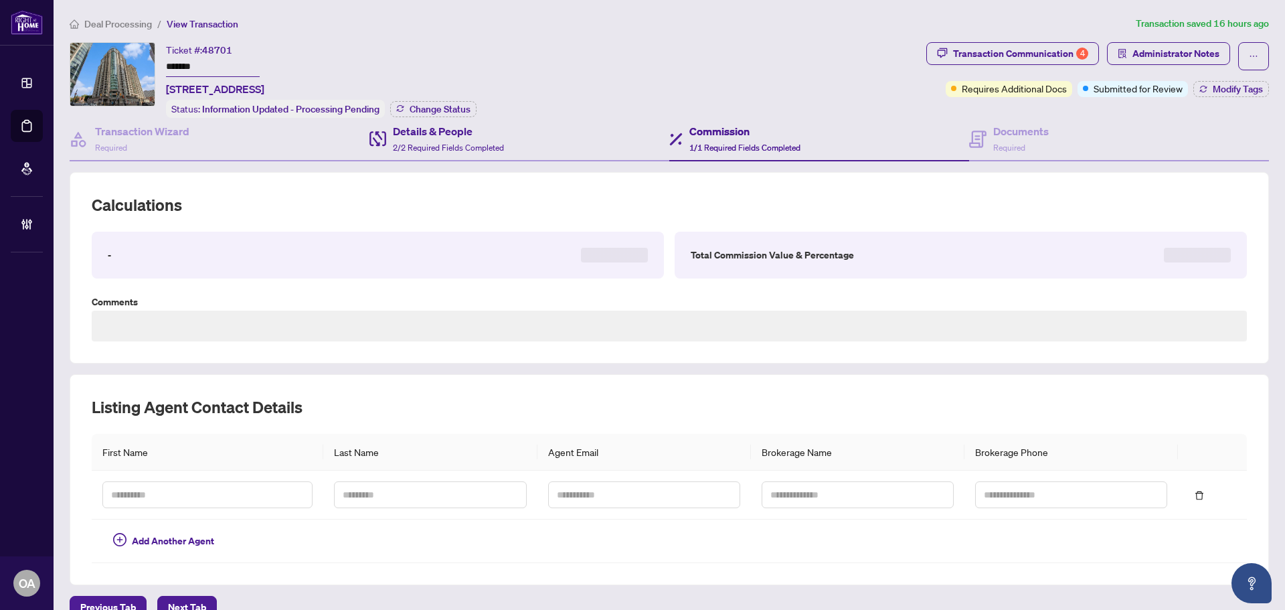
click at [528, 143] on div "Details & People 2/2 Required Fields Completed" at bounding box center [520, 140] width 300 height 44
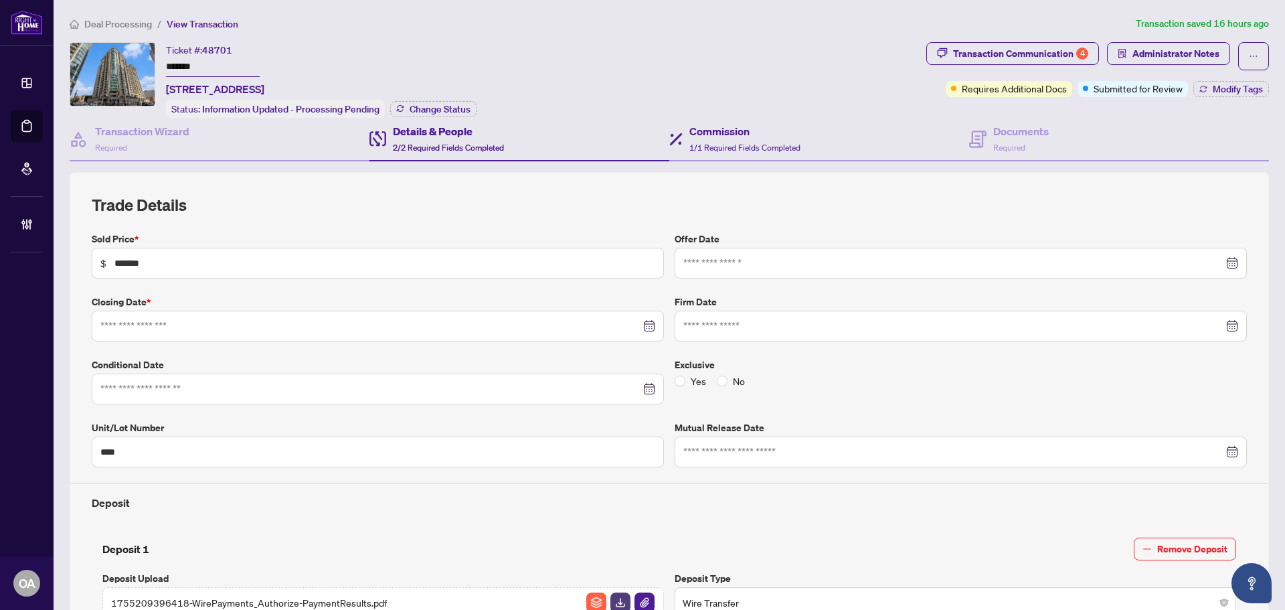
type input "**********"
click at [580, 183] on div "**********" at bounding box center [670, 470] width 1200 height 597
click at [169, 142] on div "Transaction Wizard Required" at bounding box center [142, 138] width 94 height 31
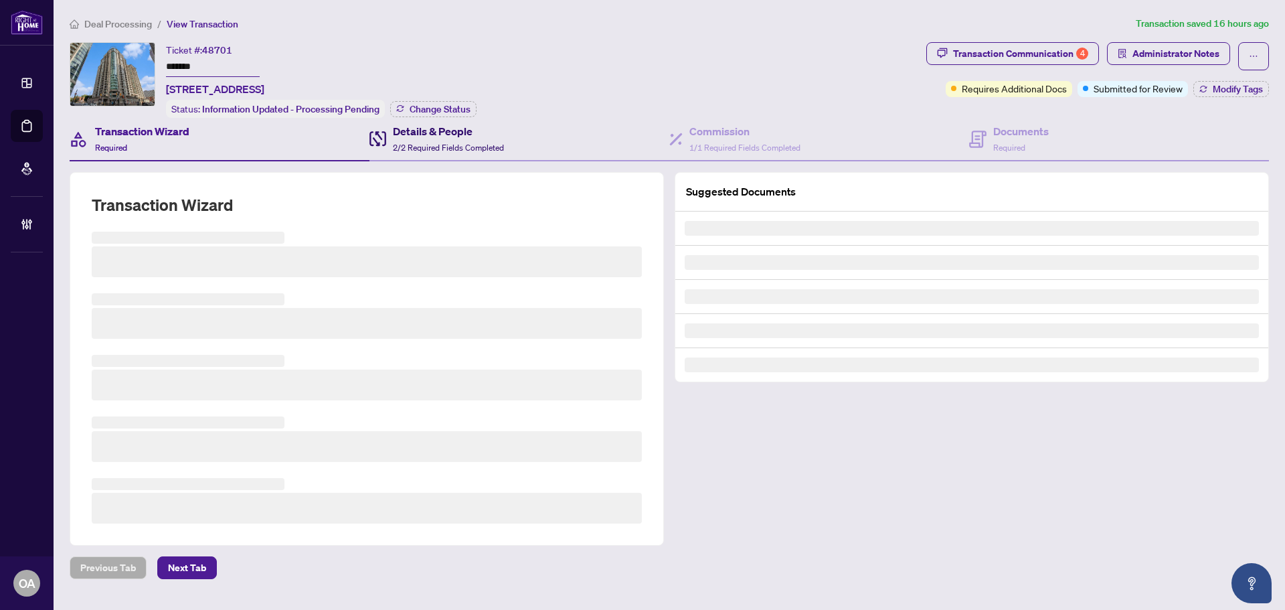
drag, startPoint x: 447, startPoint y: 143, endPoint x: 576, endPoint y: 145, distance: 129.2
click at [447, 144] on span "2/2 Required Fields Completed" at bounding box center [448, 148] width 111 height 10
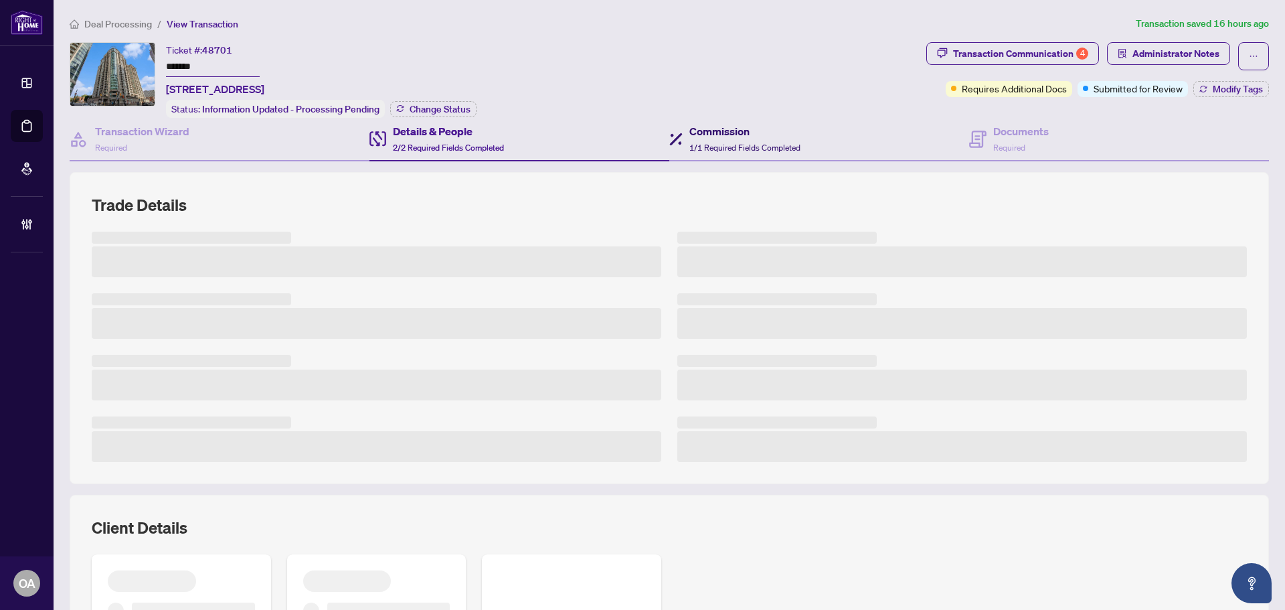
click at [769, 145] on span "1/1 Required Fields Completed" at bounding box center [745, 148] width 111 height 10
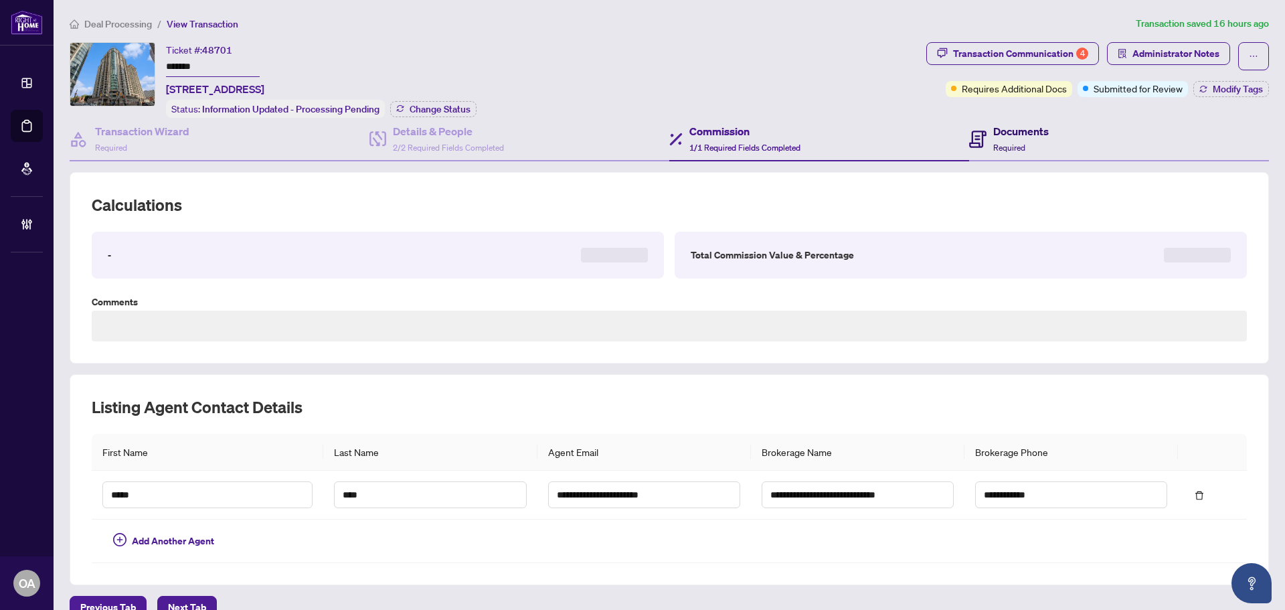
click at [1016, 143] on span "Required" at bounding box center [1010, 148] width 32 height 10
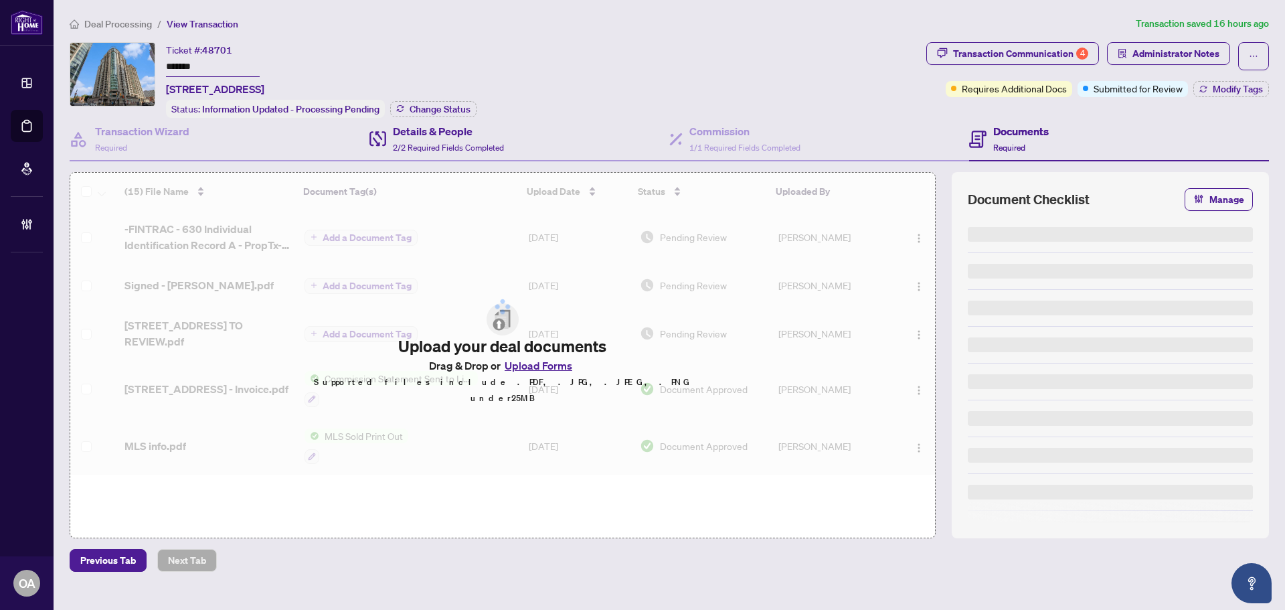
click at [552, 143] on div "Details & People 2/2 Required Fields Completed" at bounding box center [520, 140] width 300 height 44
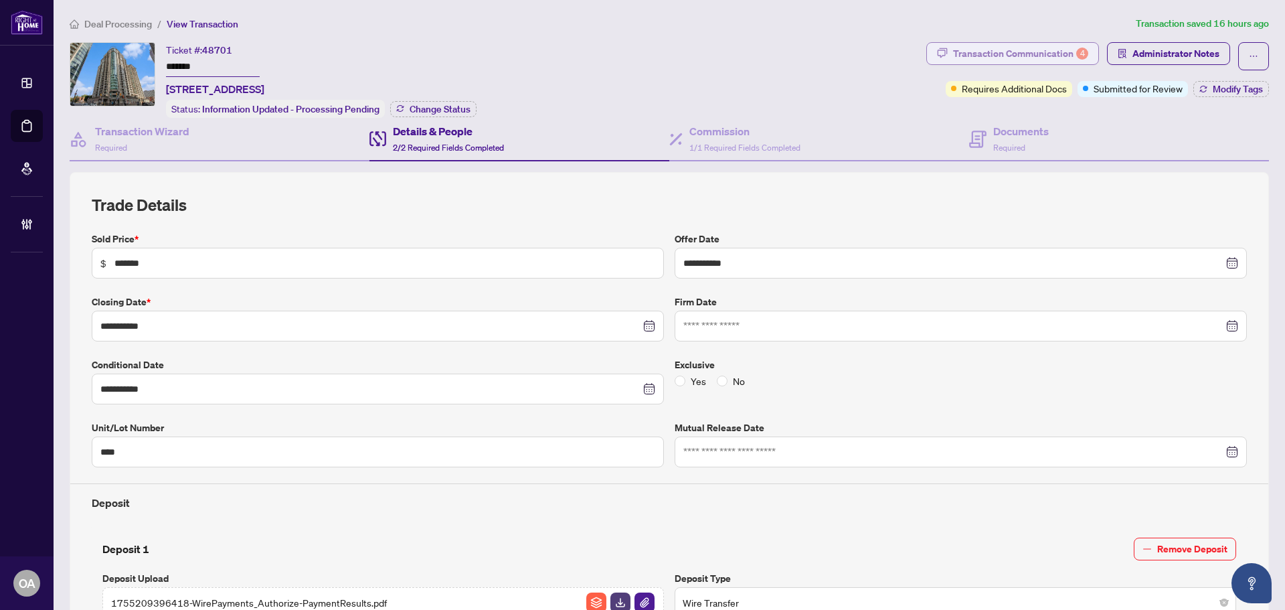
click at [1030, 52] on div "Transaction Communication 4" at bounding box center [1020, 53] width 135 height 21
type textarea "**********"
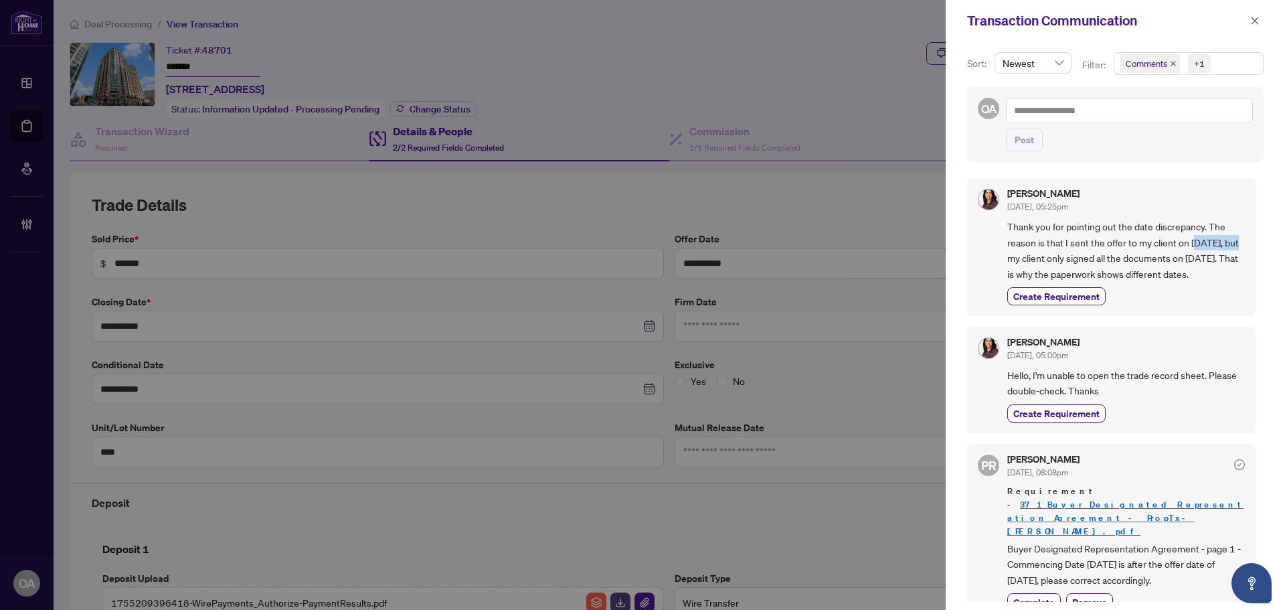
drag, startPoint x: 1239, startPoint y: 247, endPoint x: 1184, endPoint y: 242, distance: 55.2
click at [1187, 242] on div "Marta B Restrepo Aug/28/2025, 05:25pm Thank you for pointing out the date discr…" at bounding box center [1111, 247] width 289 height 138
click at [1175, 242] on span "Thank you for pointing out the date discrepancy. The reason is that I sent the …" at bounding box center [1127, 250] width 238 height 63
click at [1195, 243] on span "Thank you for pointing out the date discrepancy. The reason is that I sent the …" at bounding box center [1127, 250] width 238 height 63
click at [1195, 244] on span "Thank you for pointing out the date discrepancy. The reason is that I sent the …" at bounding box center [1127, 250] width 238 height 63
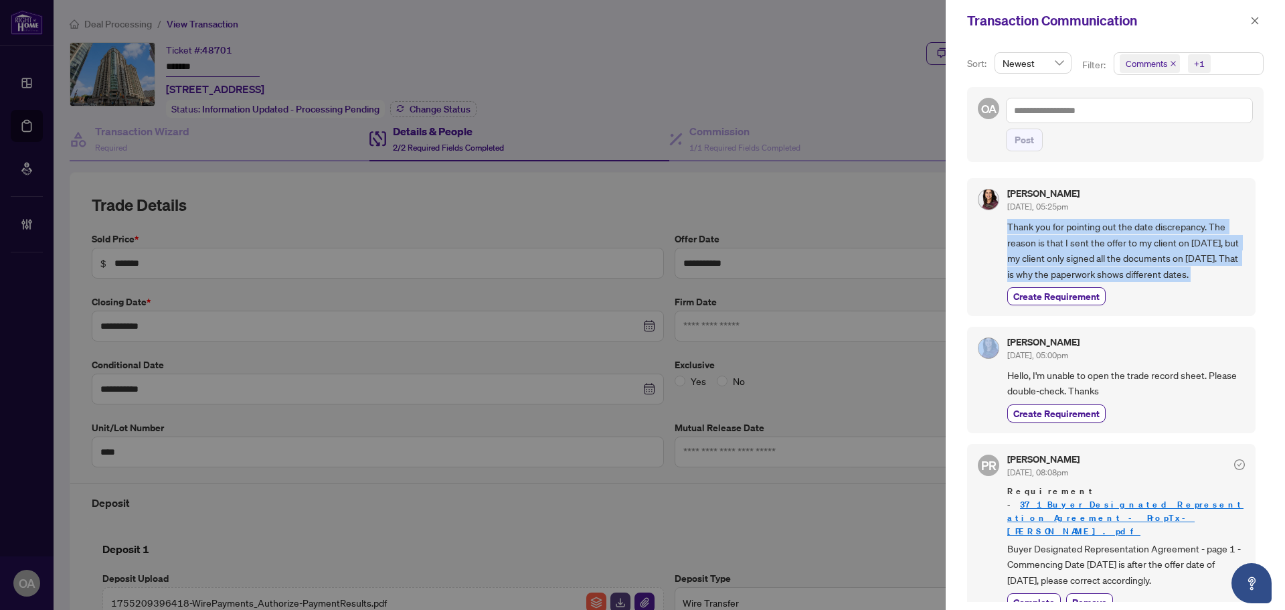
click at [1195, 244] on span "Thank you for pointing out the date discrepancy. The reason is that I sent the …" at bounding box center [1127, 250] width 238 height 63
click at [1091, 249] on span "Thank you for pointing out the date discrepancy. The reason is that I sent the …" at bounding box center [1127, 250] width 238 height 63
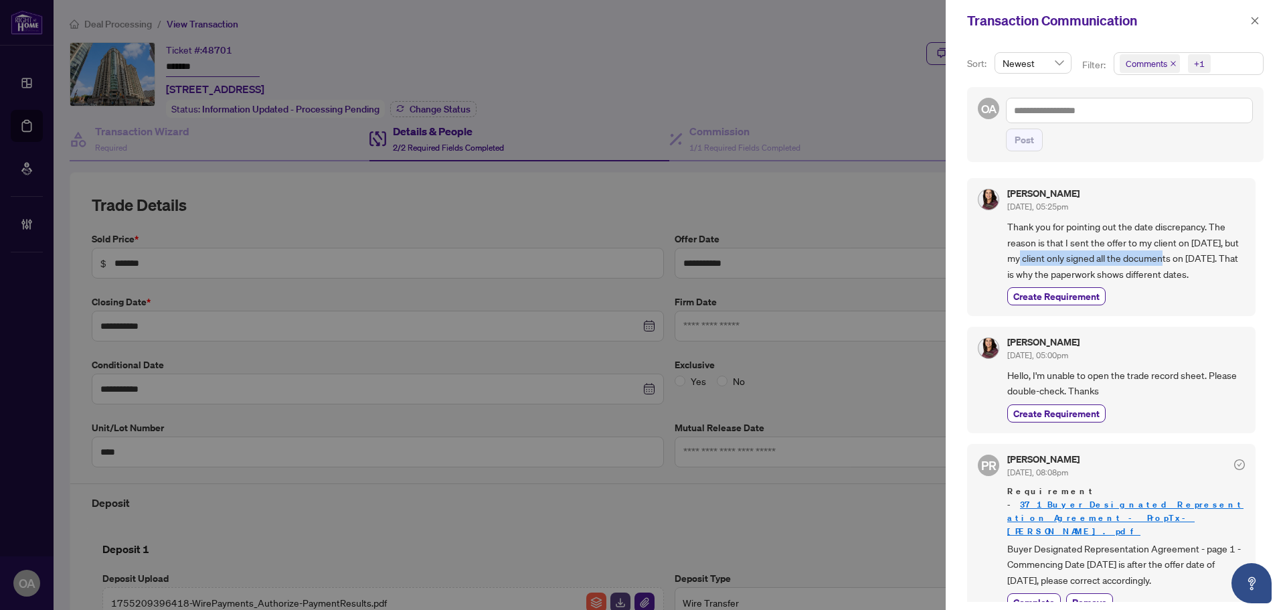
drag, startPoint x: 1021, startPoint y: 262, endPoint x: 1175, endPoint y: 262, distance: 154.0
click at [1175, 262] on span "Thank you for pointing out the date discrepancy. The reason is that I sent the …" at bounding box center [1127, 250] width 238 height 63
click at [1180, 261] on span "Thank you for pointing out the date discrepancy. The reason is that I sent the …" at bounding box center [1127, 250] width 238 height 63
drag, startPoint x: 1234, startPoint y: 240, endPoint x: 1074, endPoint y: 319, distance: 178.5
click at [979, 240] on div "Marta B Restrepo Aug/28/2025, 05:25pm Thank you for pointing out the date discr…" at bounding box center [1111, 247] width 289 height 138
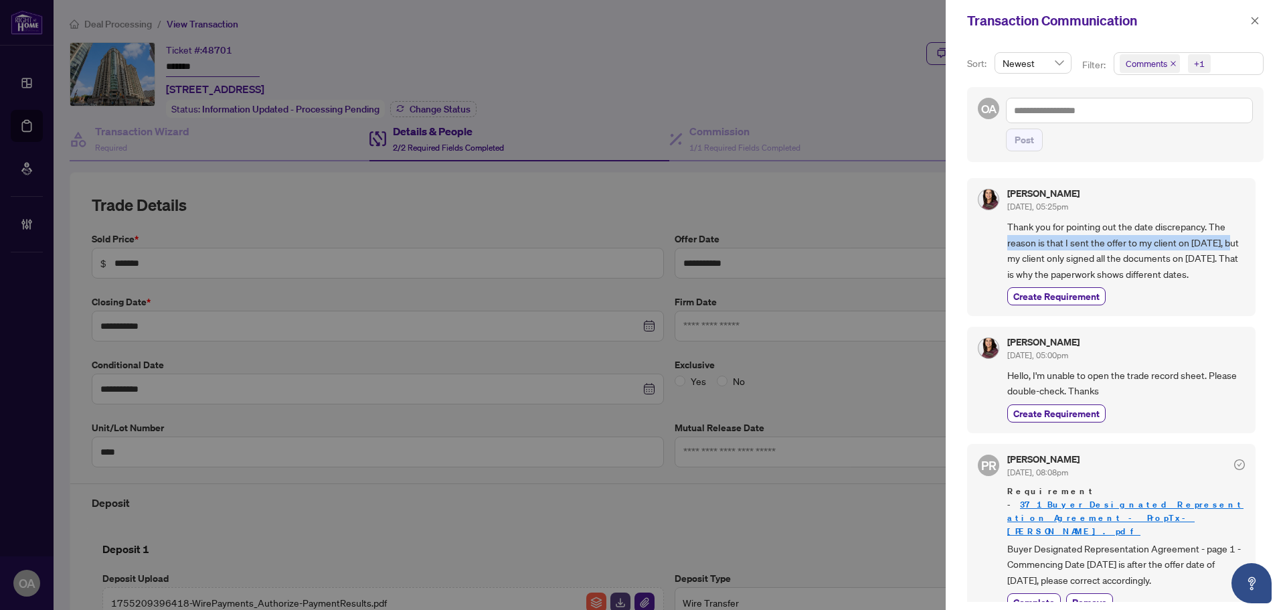
click at [1180, 248] on span "Thank you for pointing out the date discrepancy. The reason is that I sent the …" at bounding box center [1127, 250] width 238 height 63
click at [1171, 59] on span "Comments" at bounding box center [1150, 63] width 60 height 19
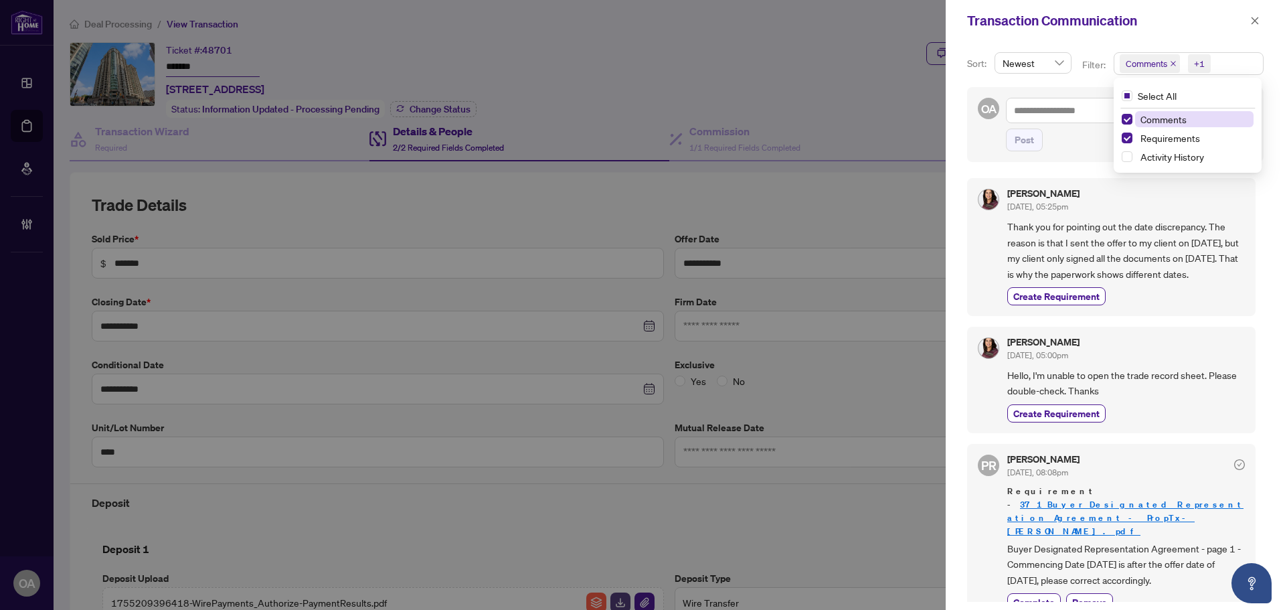
click at [1171, 68] on span "Comments" at bounding box center [1150, 63] width 60 height 19
click at [1172, 63] on icon "close" at bounding box center [1173, 63] width 7 height 7
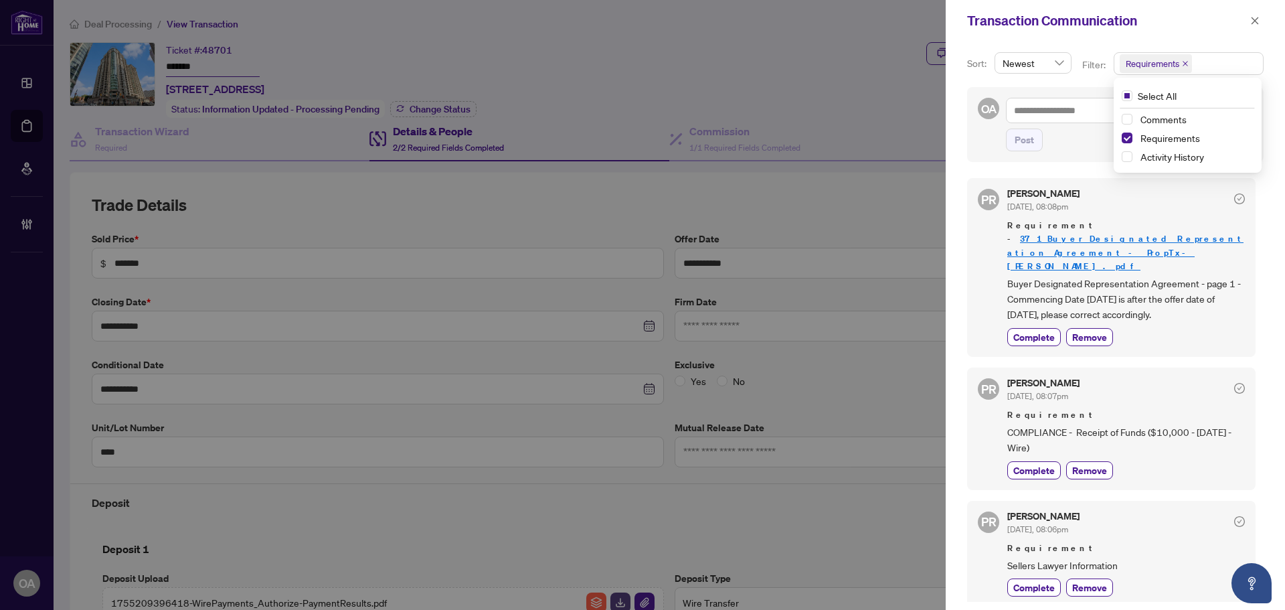
click at [1070, 278] on span "Buyer Designated Representation Agreement - page 1 - Commencing Date Aug 12th i…" at bounding box center [1127, 299] width 238 height 47
drag, startPoint x: 1140, startPoint y: 275, endPoint x: 1208, endPoint y: 275, distance: 68.3
click at [1208, 276] on span "Buyer Designated Representation Agreement - page 1 - Commencing Date Aug 12th i…" at bounding box center [1127, 299] width 238 height 47
click at [1209, 276] on span "Buyer Designated Representation Agreement - page 1 - Commencing Date Aug 12th i…" at bounding box center [1127, 299] width 238 height 47
drag, startPoint x: 1065, startPoint y: 287, endPoint x: 1144, endPoint y: 287, distance: 78.3
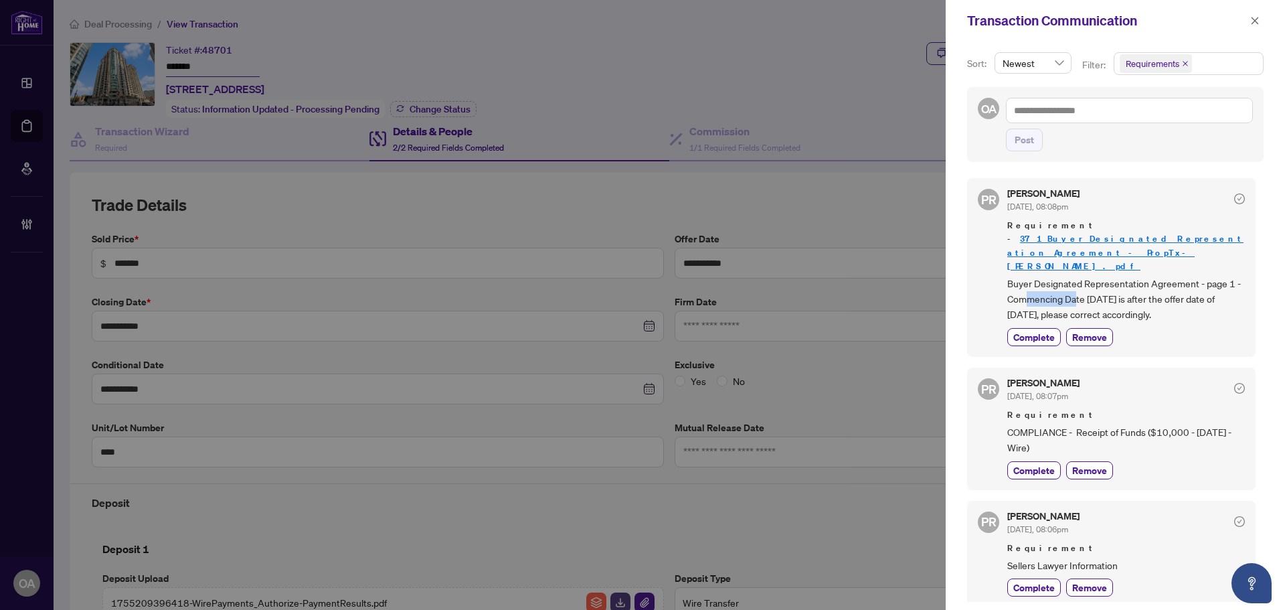
click at [1129, 287] on span "Buyer Designated Representation Agreement - page 1 - Commencing Date Aug 12th i…" at bounding box center [1127, 299] width 238 height 47
click at [1144, 287] on span "Buyer Designated Representation Agreement - page 1 - Commencing Date Aug 12th i…" at bounding box center [1127, 299] width 238 height 47
drag, startPoint x: 1076, startPoint y: 287, endPoint x: 1164, endPoint y: 287, distance: 87.7
click at [1164, 287] on span "Buyer Designated Representation Agreement - page 1 - Commencing Date Aug 12th i…" at bounding box center [1127, 299] width 238 height 47
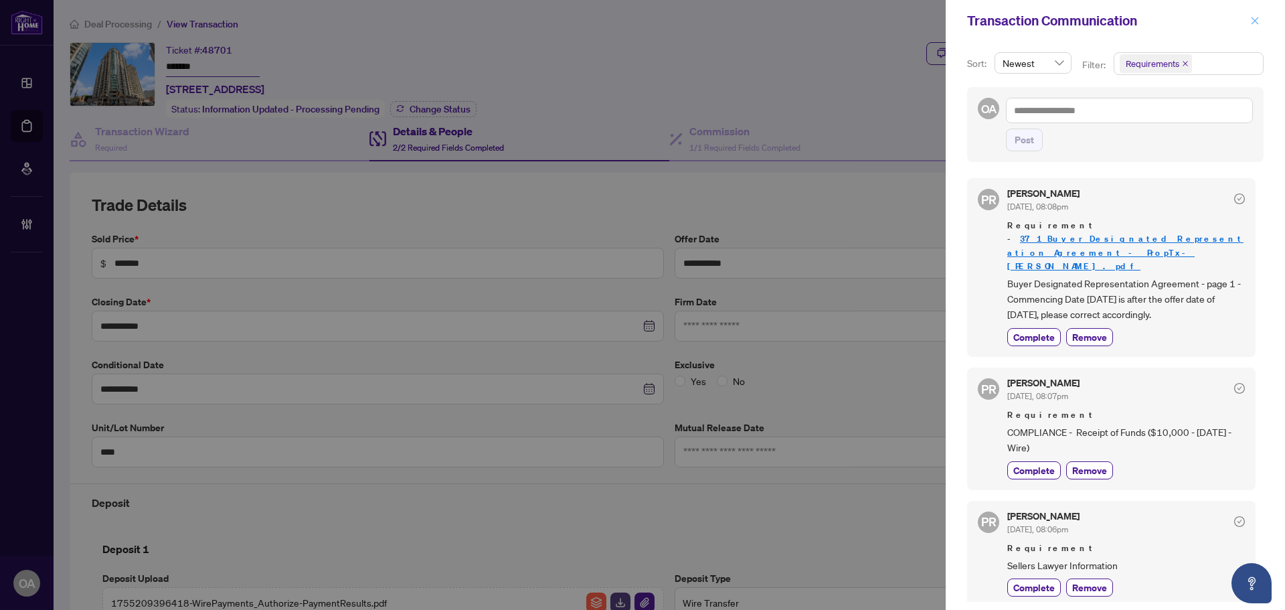
click at [1248, 25] on button "button" at bounding box center [1255, 21] width 17 height 16
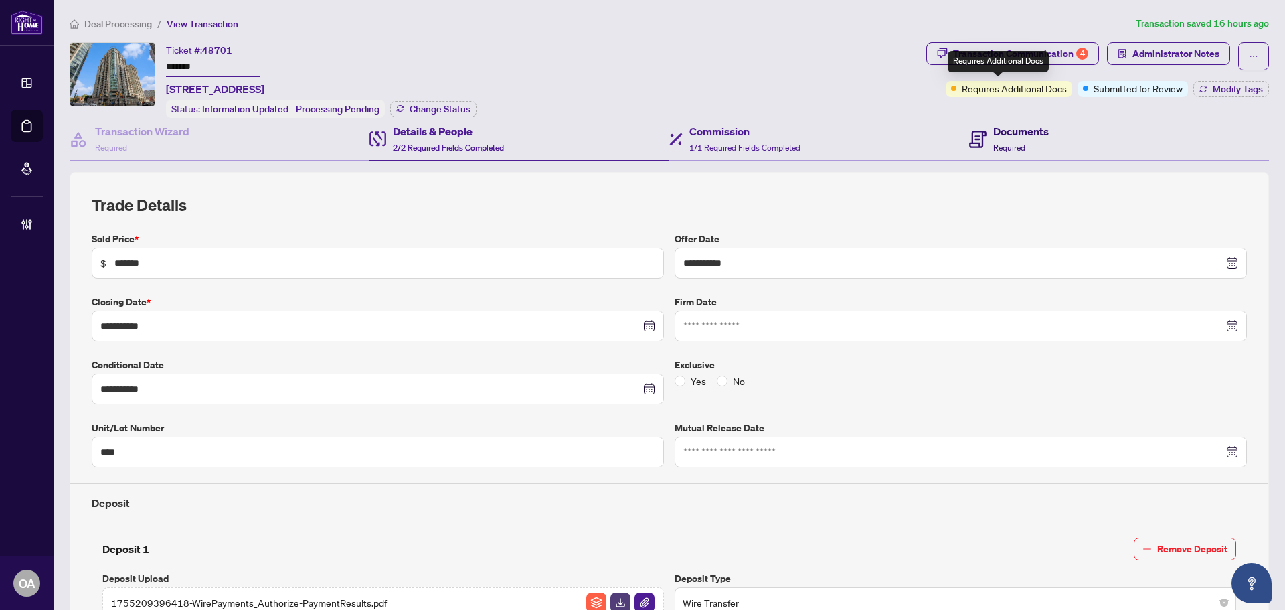
click at [1034, 125] on h4 "Documents" at bounding box center [1022, 131] width 56 height 16
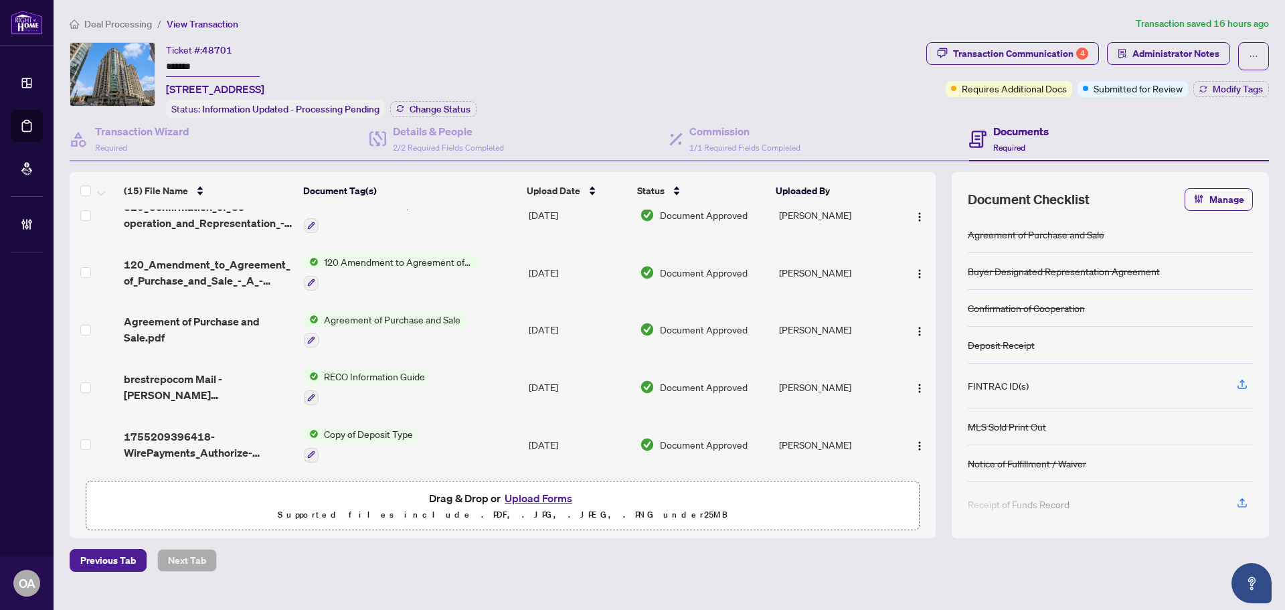
scroll to position [586, 0]
click at [183, 319] on span "Agreement of Purchase and Sale.pdf" at bounding box center [208, 329] width 169 height 32
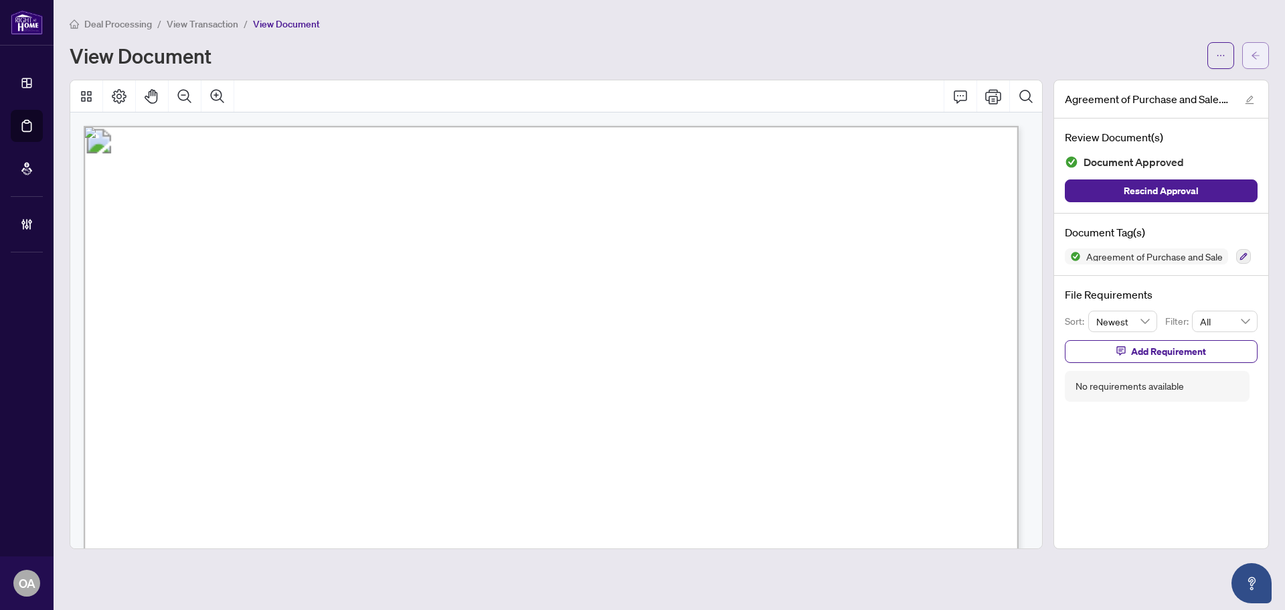
click at [1250, 61] on button "button" at bounding box center [1256, 55] width 27 height 27
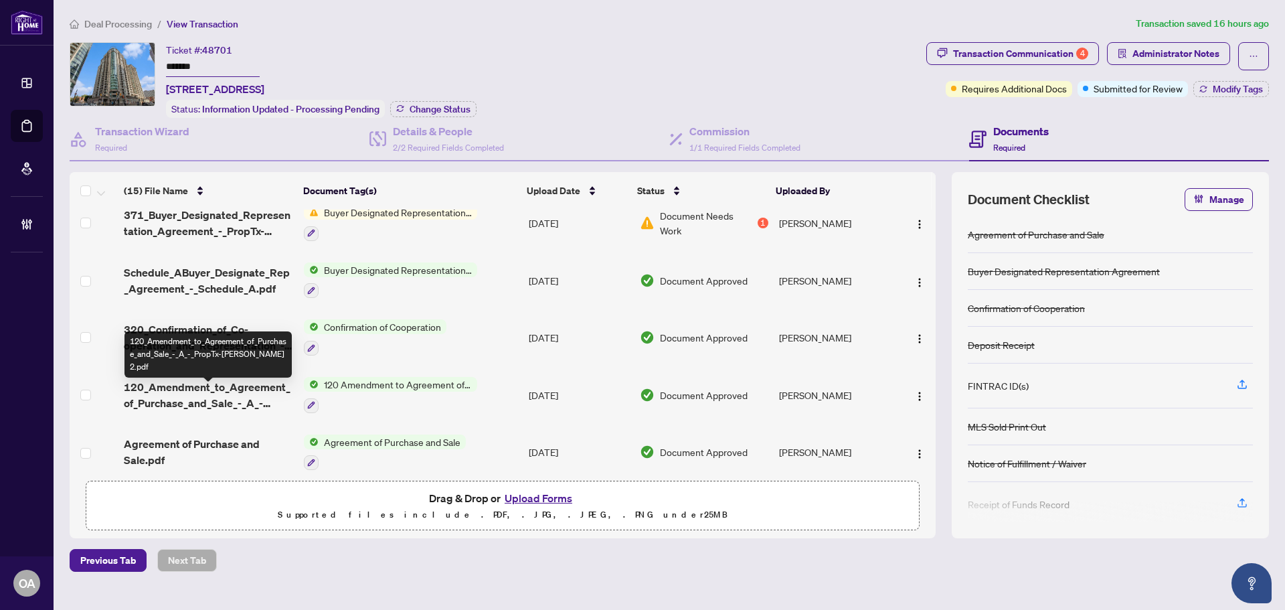
scroll to position [519, 0]
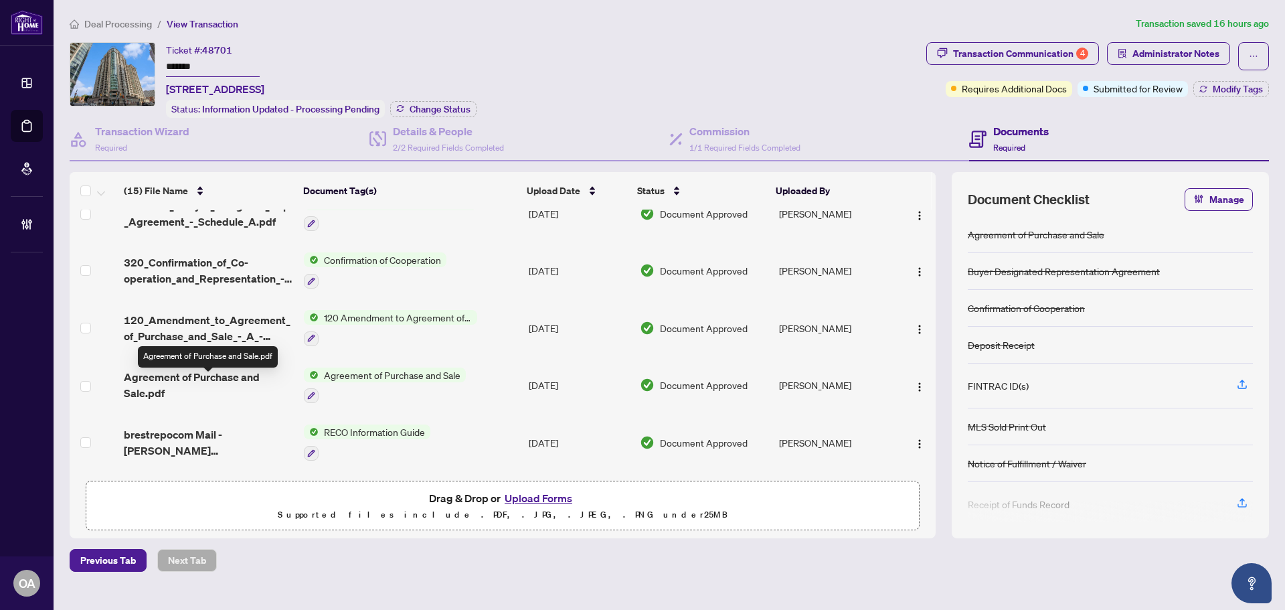
click at [240, 389] on span "Agreement of Purchase and Sale.pdf" at bounding box center [208, 385] width 169 height 32
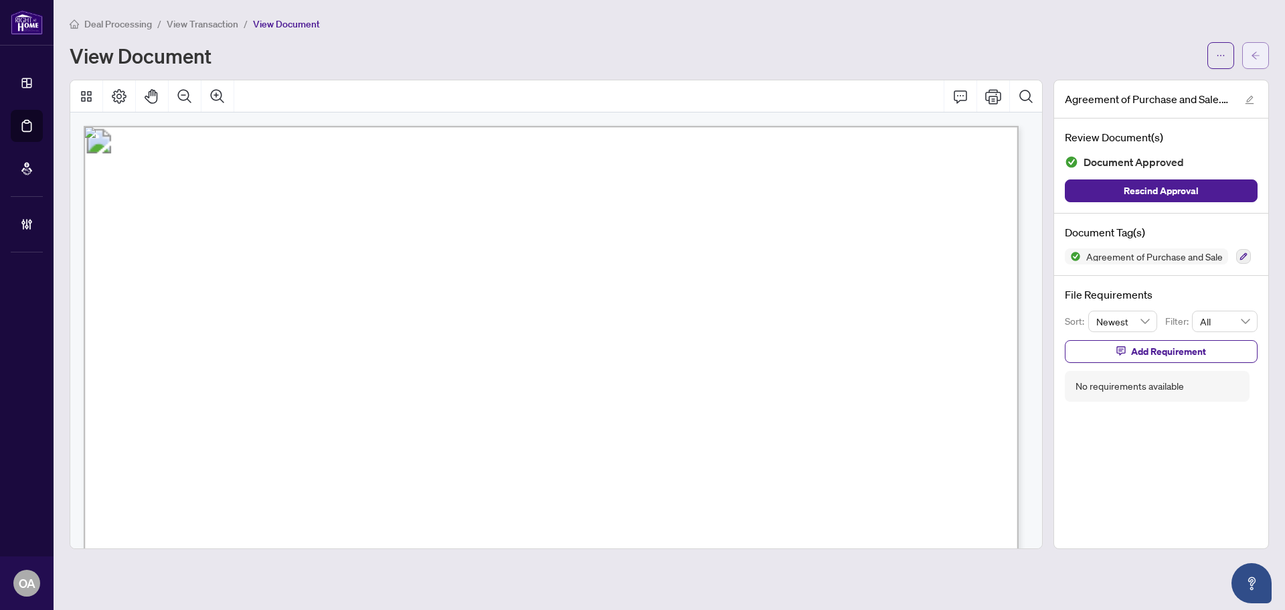
click at [1253, 52] on icon "arrow-left" at bounding box center [1255, 55] width 9 height 9
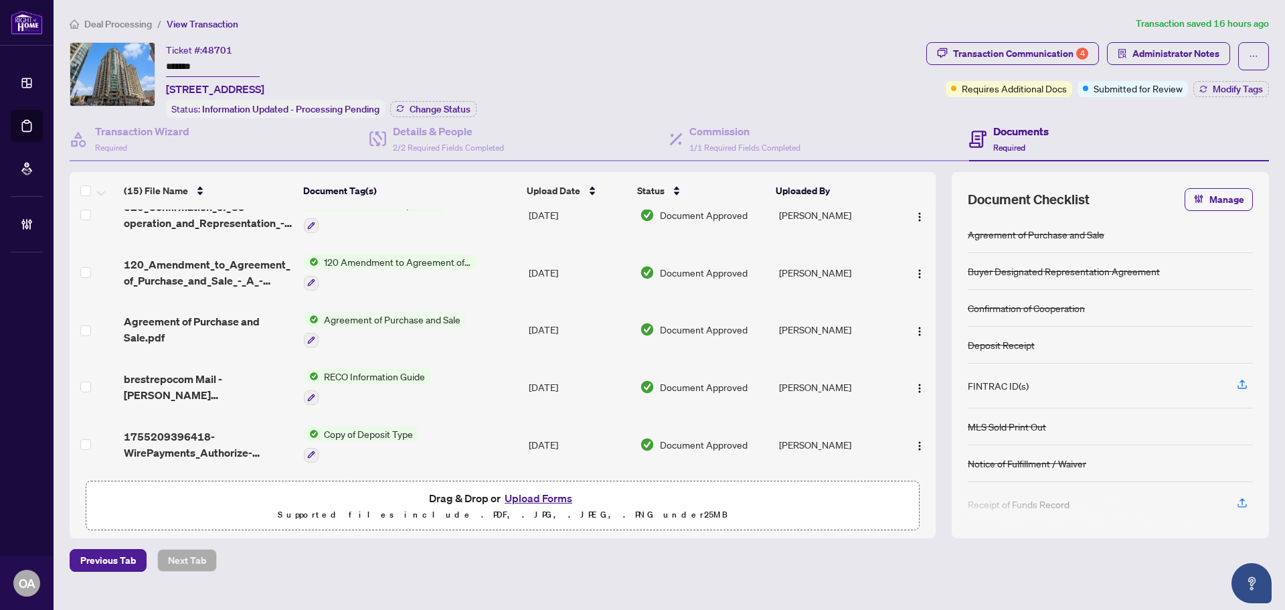
scroll to position [586, 0]
click at [232, 317] on span "Agreement of Purchase and Sale.pdf" at bounding box center [208, 329] width 169 height 32
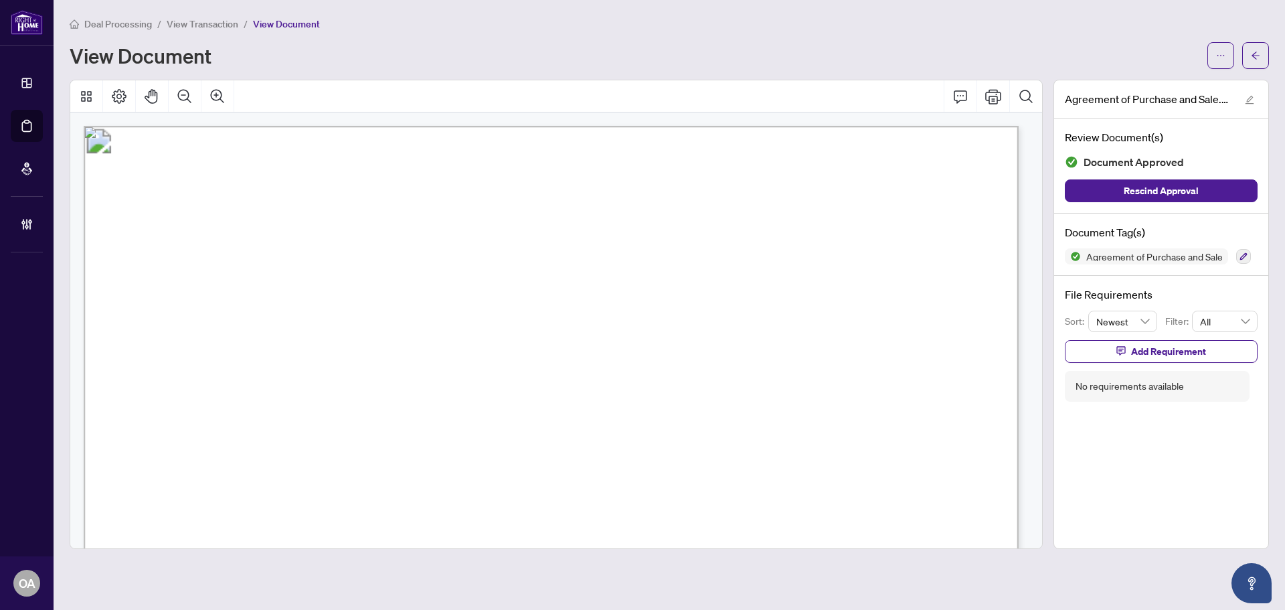
drag, startPoint x: 412, startPoint y: 294, endPoint x: 458, endPoint y: 294, distance: 45.5
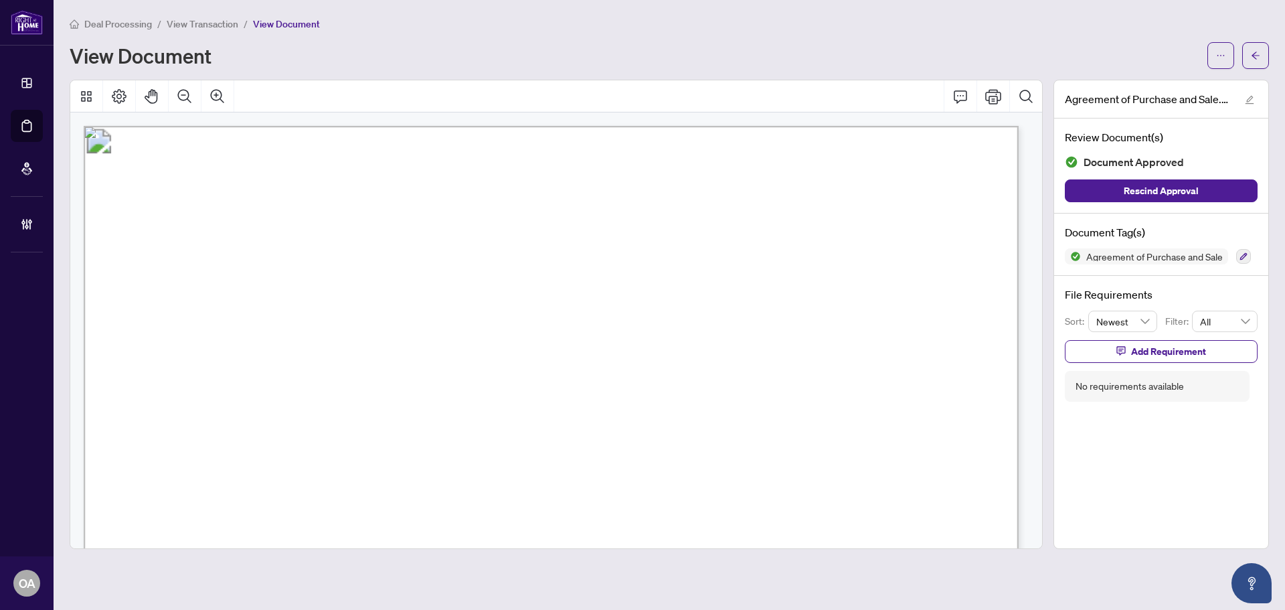
click at [1253, 46] on span "button" at bounding box center [1255, 55] width 9 height 21
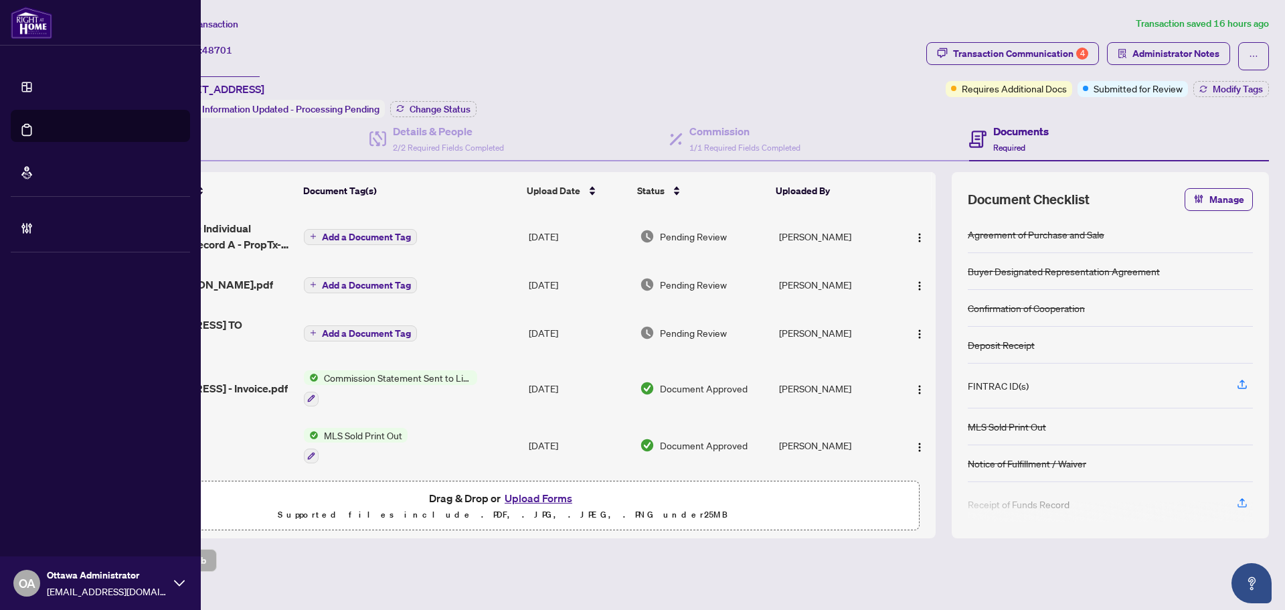
drag, startPoint x: 27, startPoint y: 139, endPoint x: 129, endPoint y: 118, distance: 103.2
click at [28, 139] on link "Deal Processing" at bounding box center [62, 140] width 68 height 12
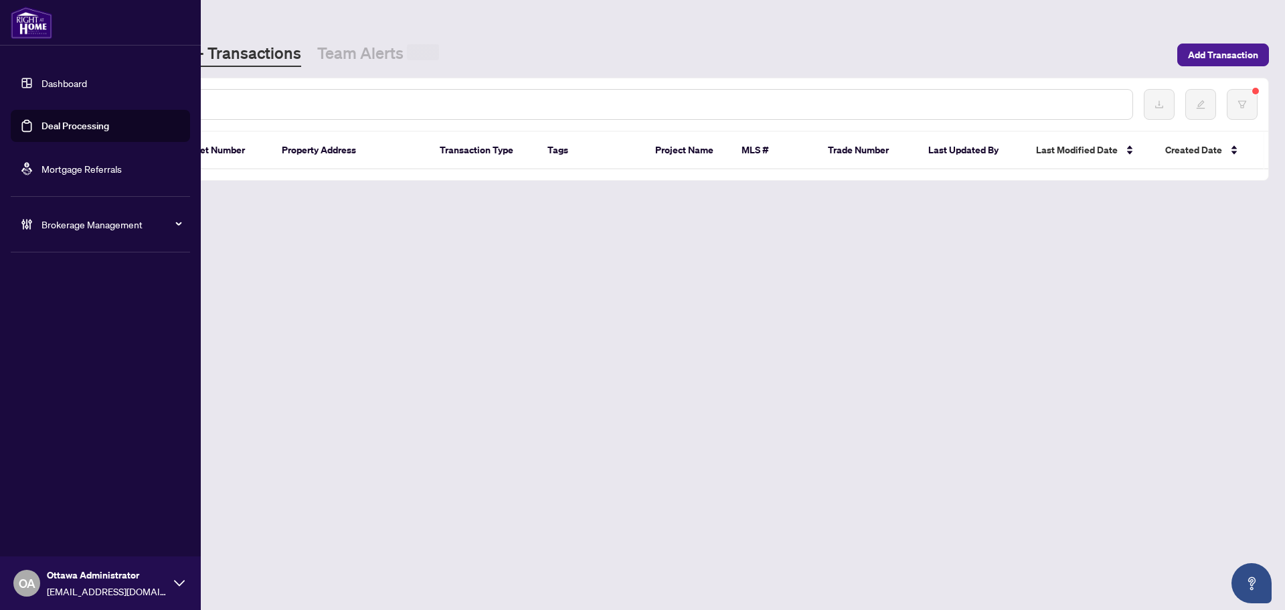
click at [88, 125] on link "Deal Processing" at bounding box center [76, 126] width 68 height 12
click at [247, 106] on input "text" at bounding box center [614, 104] width 1016 height 15
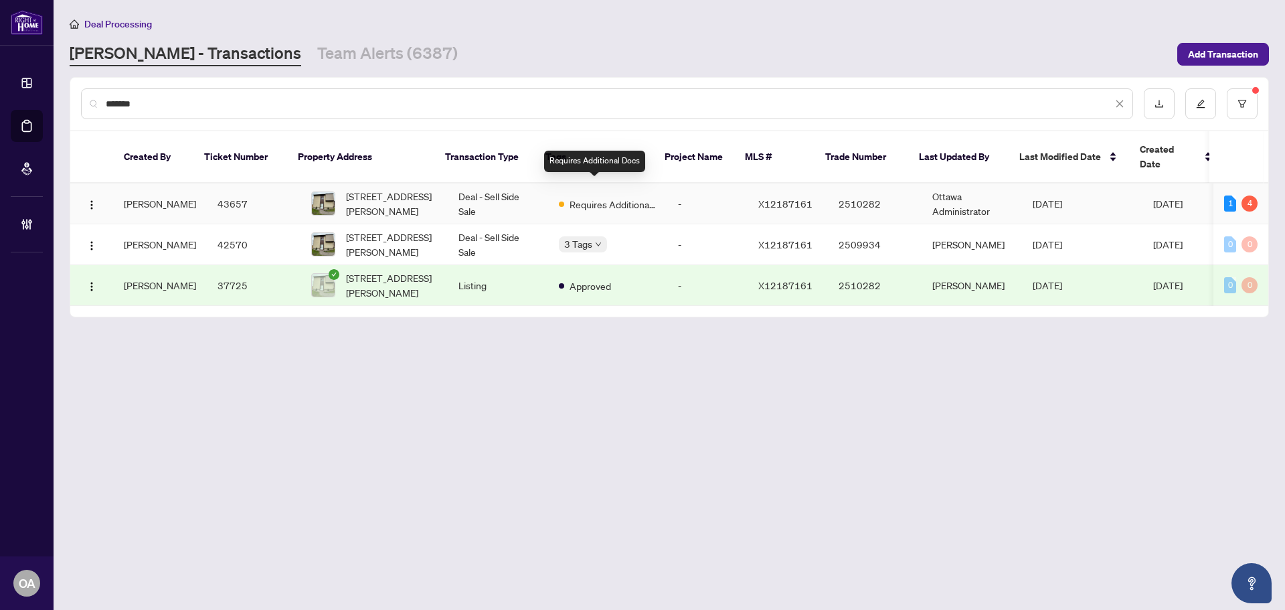
type input "*******"
click at [380, 189] on span "1295 Bethamy Lane, Ottawa, Ontario K1J 8P3, Canada" at bounding box center [391, 203] width 91 height 29
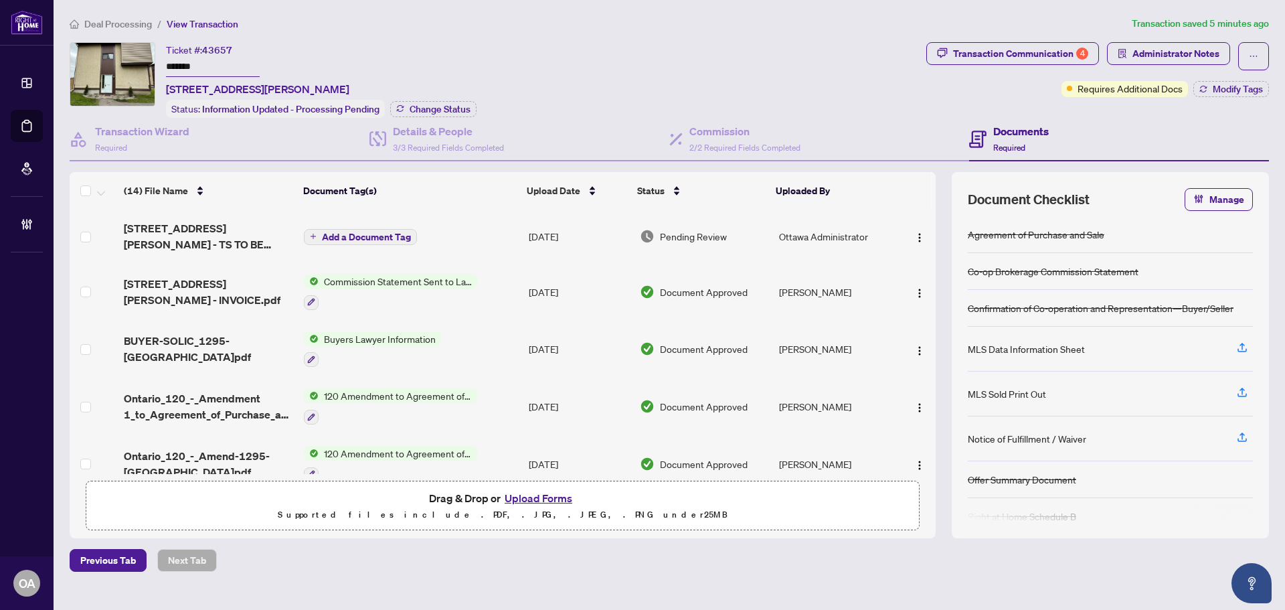
click at [214, 240] on span "1295 Bethamy Lane - TS TO BE REVIEWED EXECUTED.pdf" at bounding box center [208, 236] width 169 height 32
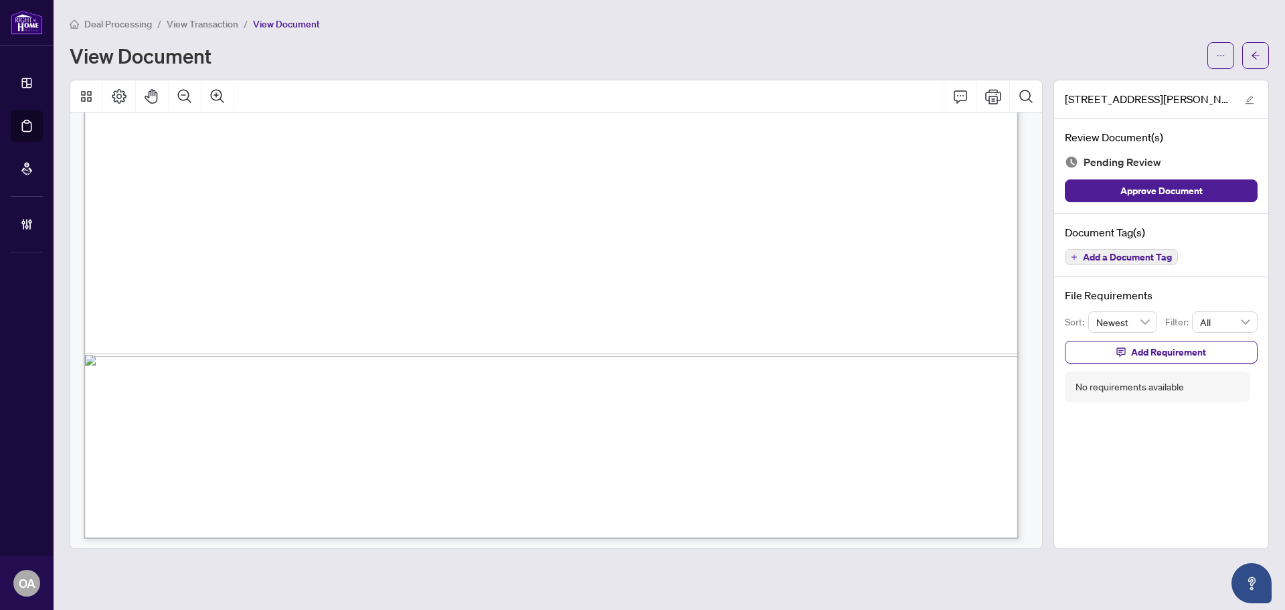
scroll to position [870, 0]
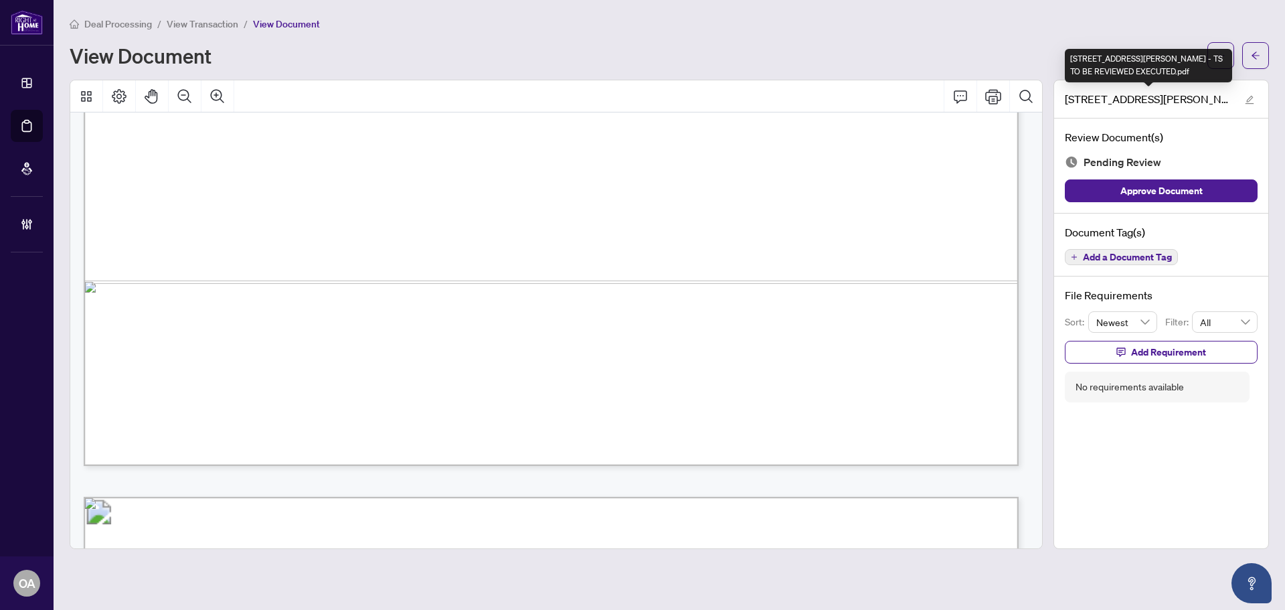
click at [1221, 56] on div "1295 Bethamy Lane - TS TO BE REVIEWED EXECUTED.pdf" at bounding box center [1148, 65] width 167 height 33
click at [1216, 46] on span "button" at bounding box center [1220, 55] width 9 height 21
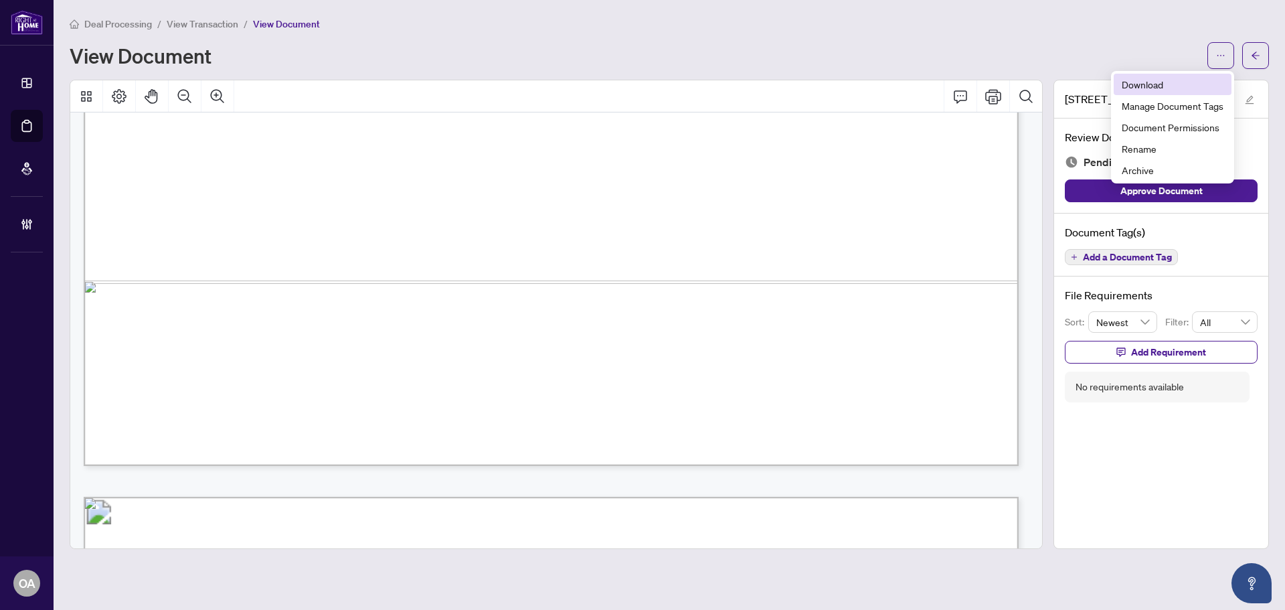
click at [1186, 84] on span "Download" at bounding box center [1173, 84] width 102 height 15
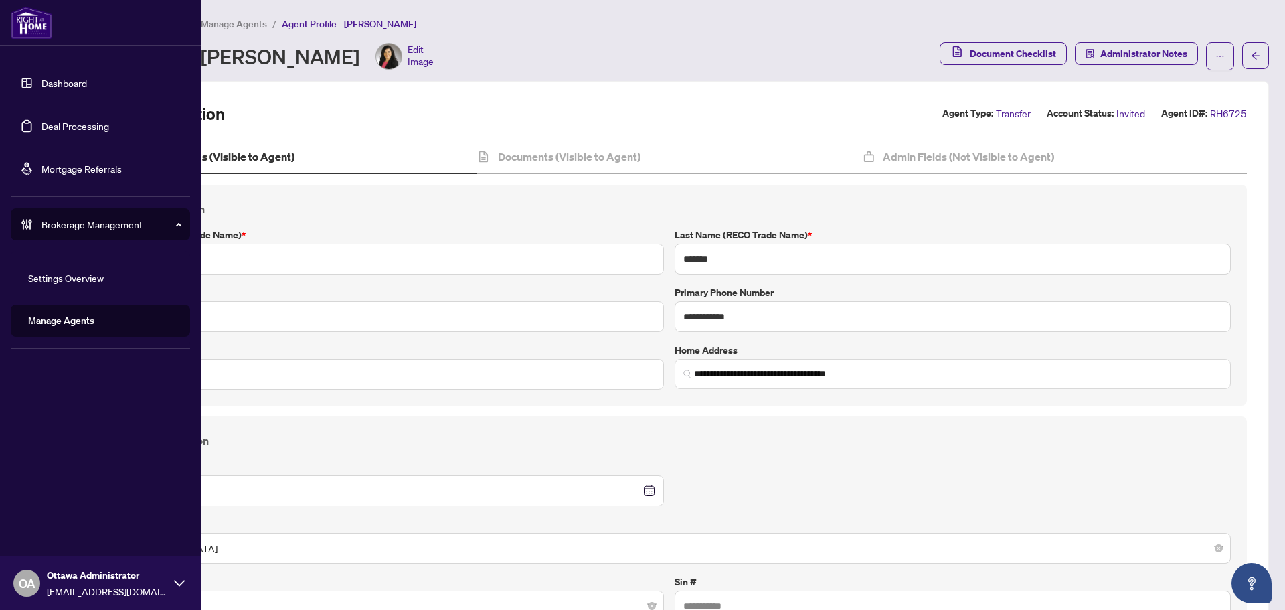
click at [42, 127] on link "Deal Processing" at bounding box center [76, 126] width 68 height 12
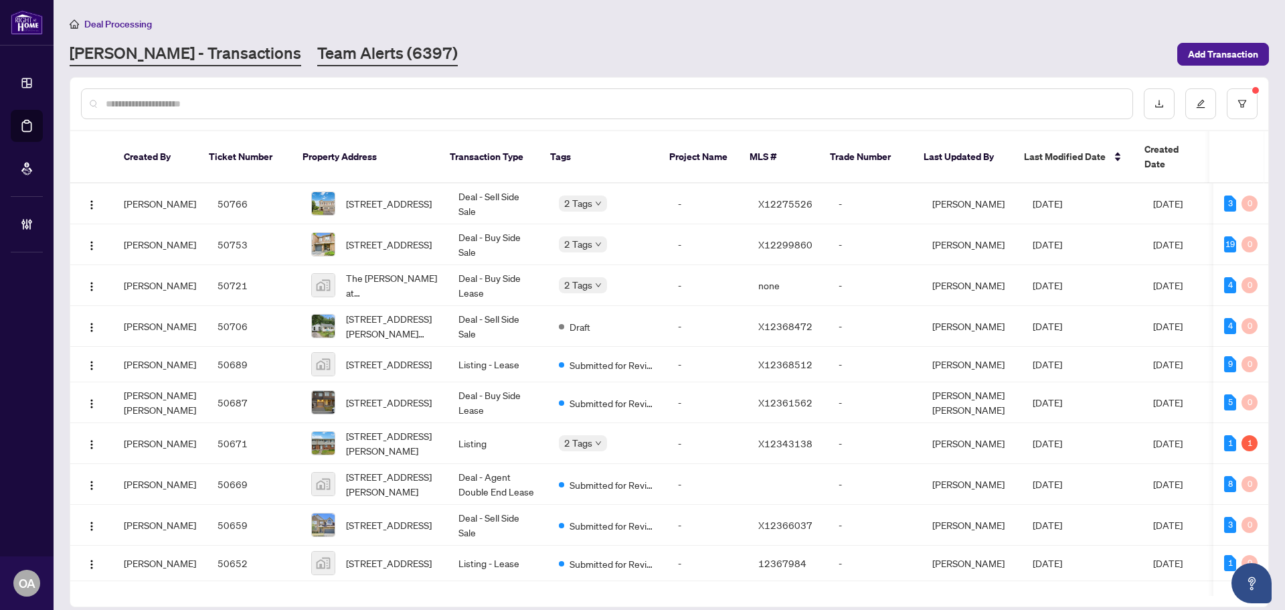
click at [341, 52] on link "Team Alerts (6397)" at bounding box center [387, 54] width 141 height 24
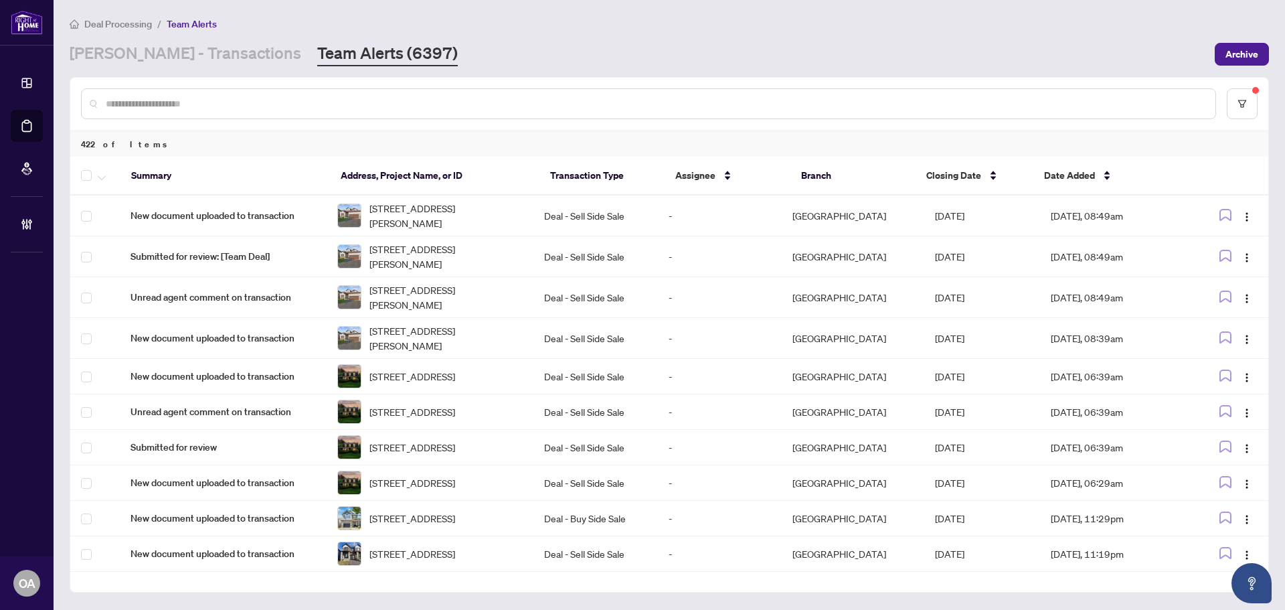
click at [249, 111] on div at bounding box center [648, 103] width 1135 height 31
click at [167, 45] on link "[PERSON_NAME] - Transactions" at bounding box center [186, 54] width 232 height 24
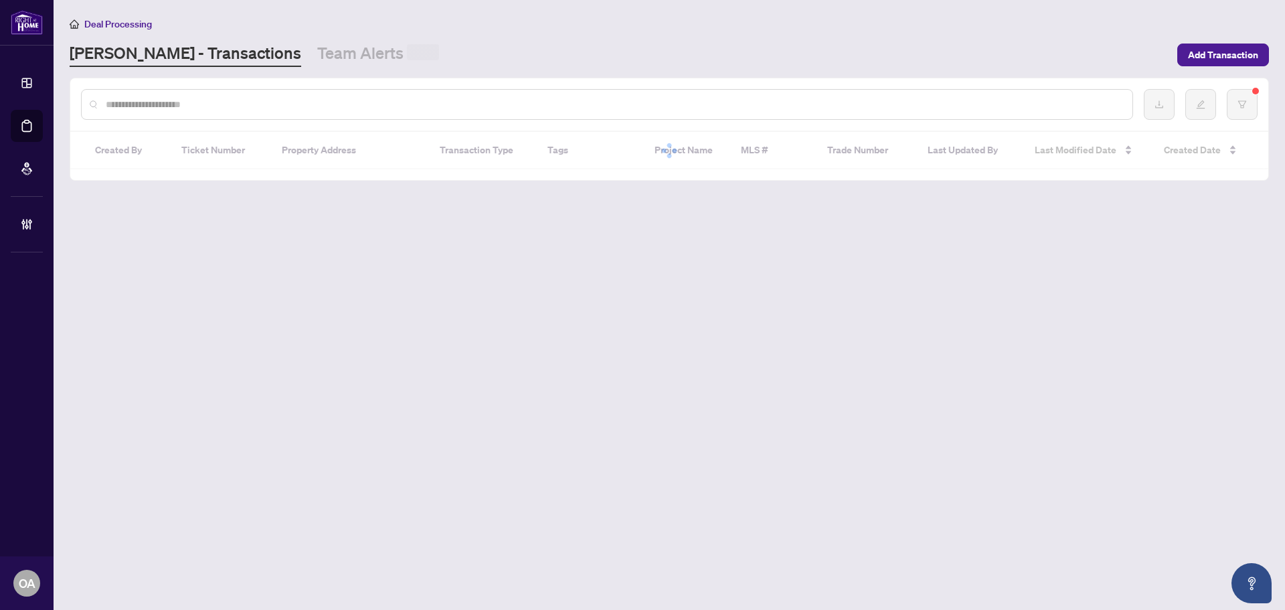
click at [165, 100] on input "text" at bounding box center [614, 104] width 1016 height 15
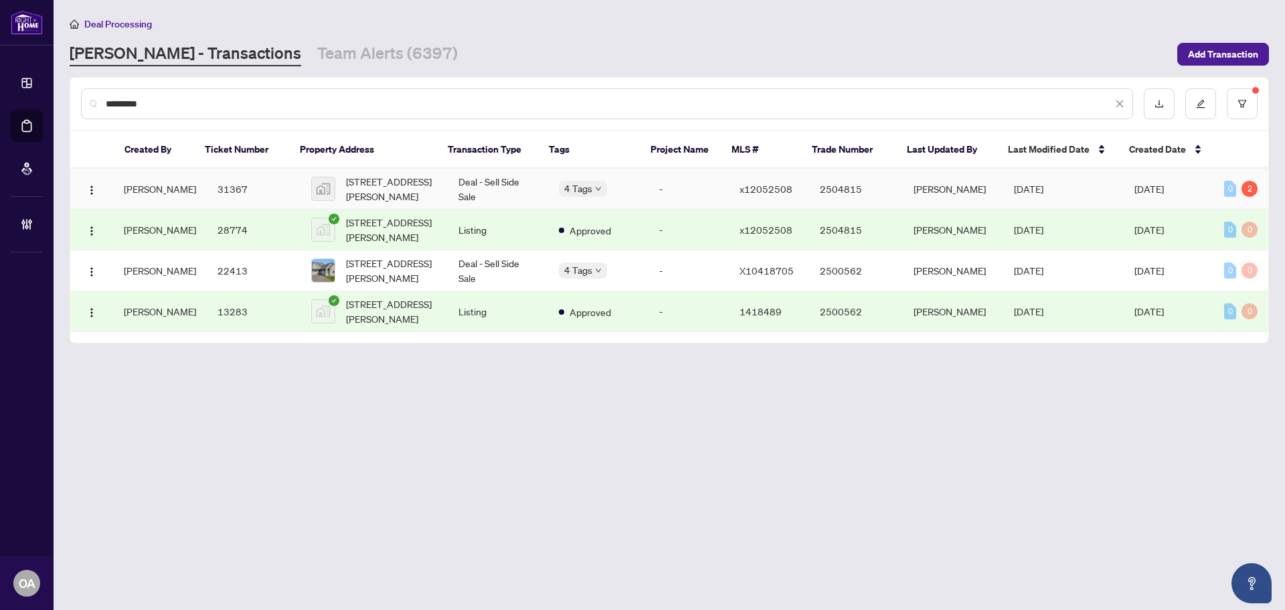
type input "*********"
click at [382, 188] on span "[STREET_ADDRESS][PERSON_NAME]" at bounding box center [391, 188] width 91 height 29
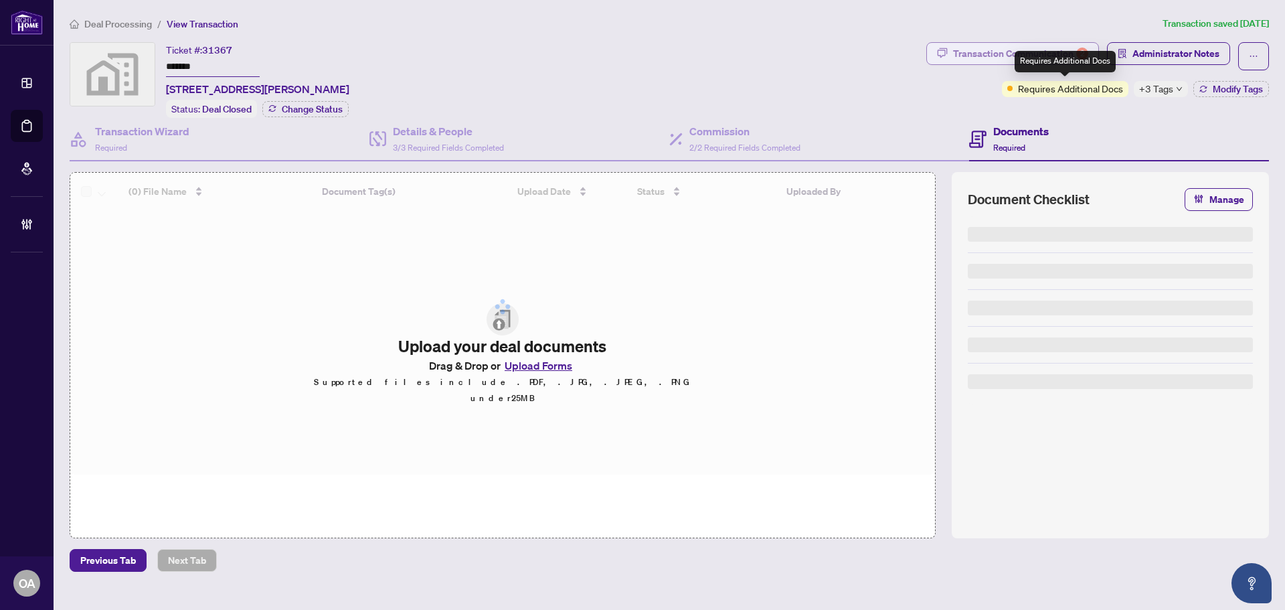
click at [1066, 50] on div "Transaction Communication 2" at bounding box center [1020, 53] width 135 height 21
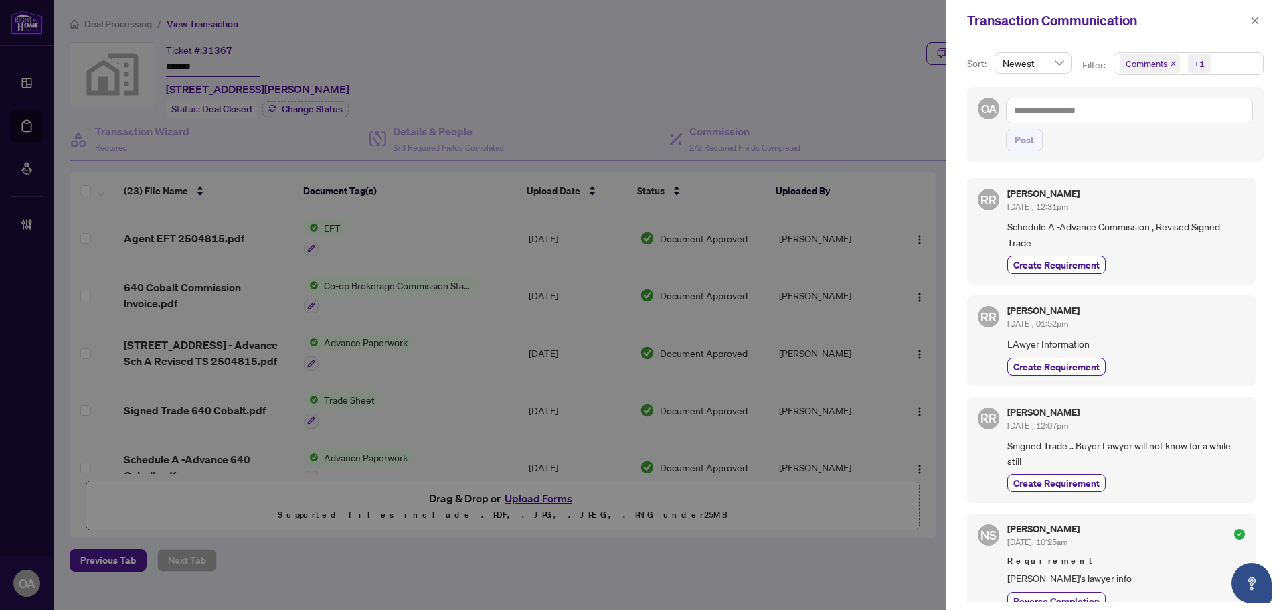
click at [1174, 60] on span "Comments" at bounding box center [1150, 63] width 60 height 19
click at [1174, 64] on icon "close" at bounding box center [1173, 63] width 7 height 7
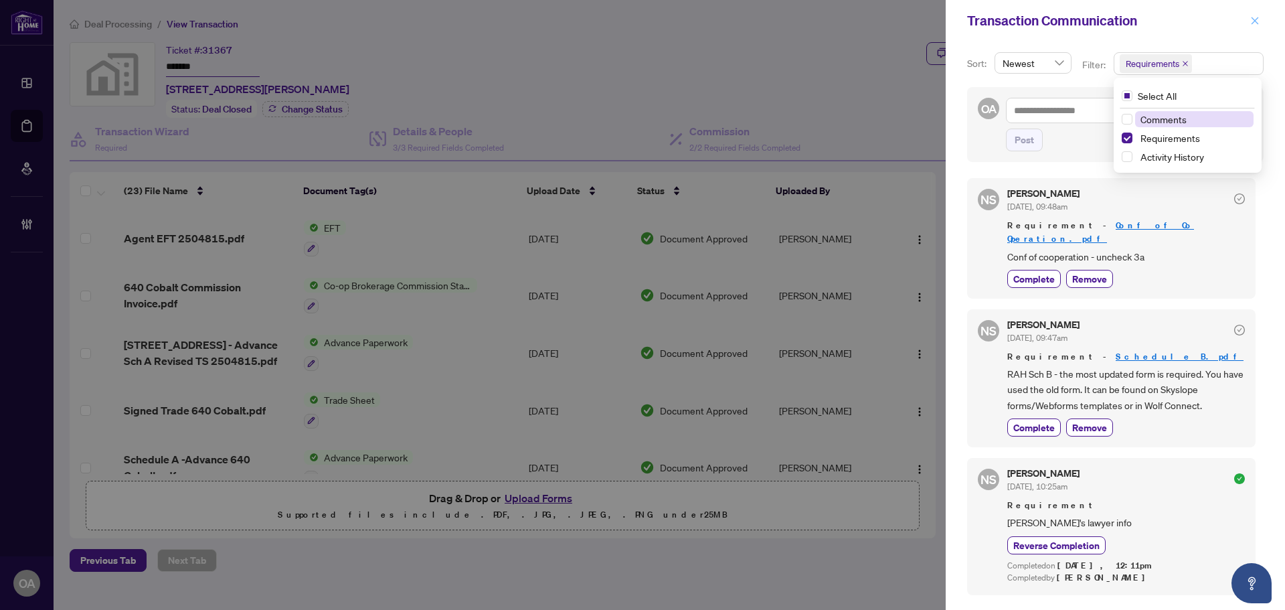
click at [1257, 18] on icon "close" at bounding box center [1255, 20] width 9 height 9
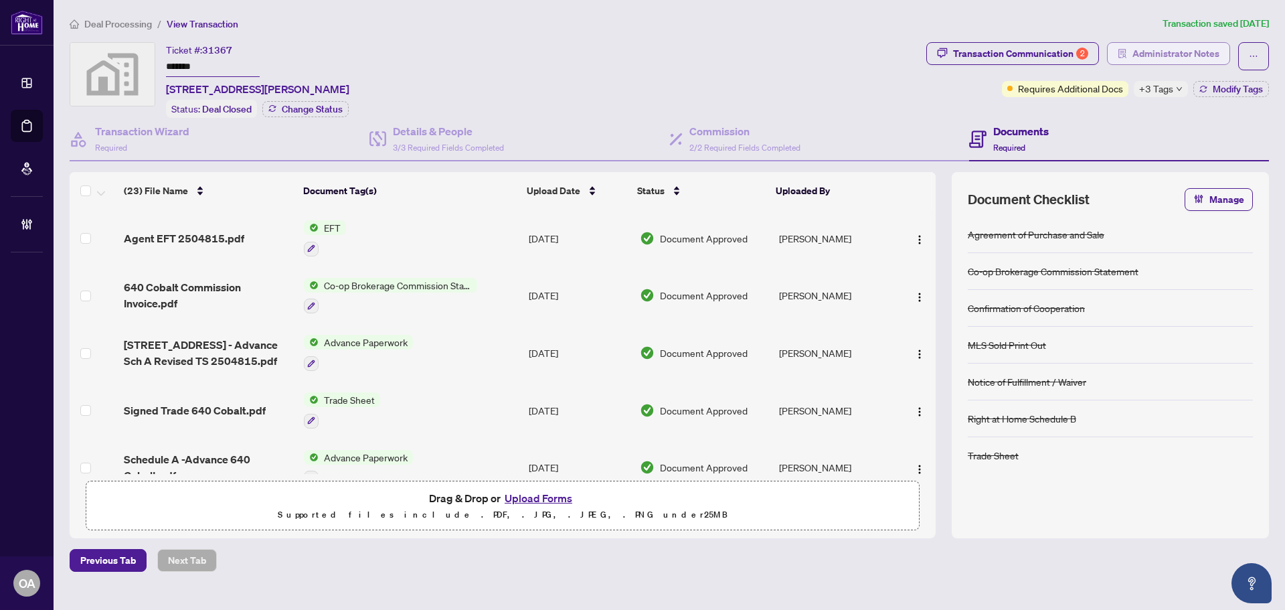
click at [1178, 55] on span "Administrator Notes" at bounding box center [1176, 53] width 87 height 21
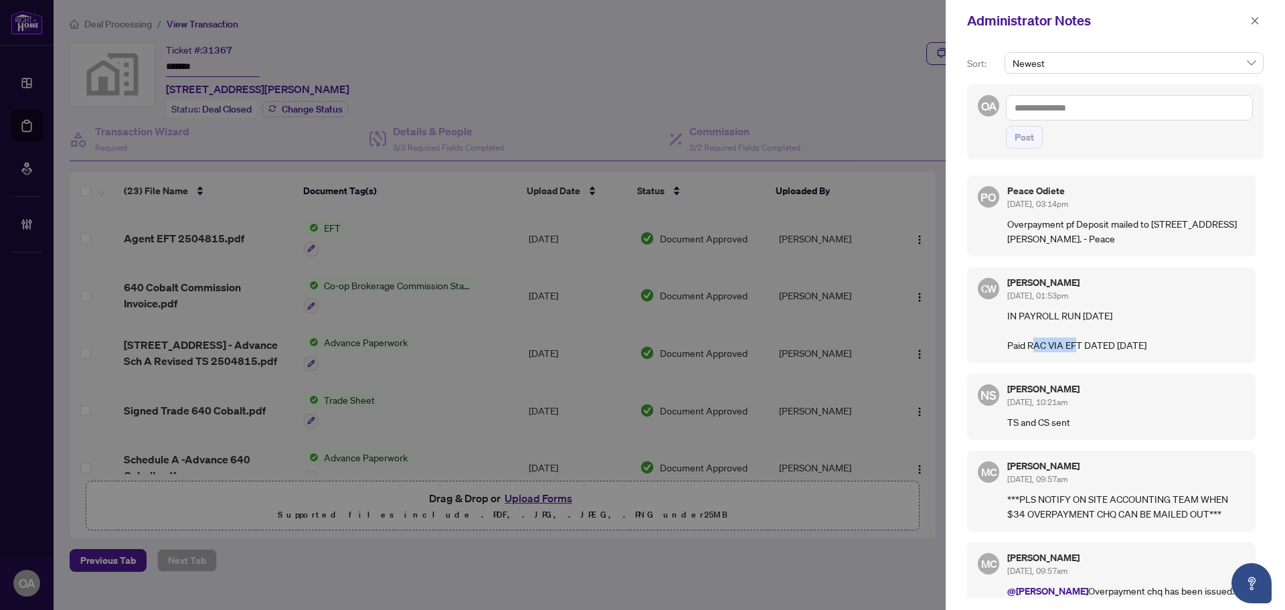
drag, startPoint x: 1010, startPoint y: 345, endPoint x: 1125, endPoint y: 343, distance: 114.5
click at [1083, 343] on p "IN PAYROLL RUN [DATE] Paid RAC VIA EFT DATED [DATE]" at bounding box center [1127, 330] width 238 height 44
click at [1125, 343] on p "IN PAYROLL RUN [DATE] Paid RAC VIA EFT DATED [DATE]" at bounding box center [1127, 330] width 238 height 44
click at [1251, 24] on icon "close" at bounding box center [1255, 20] width 9 height 9
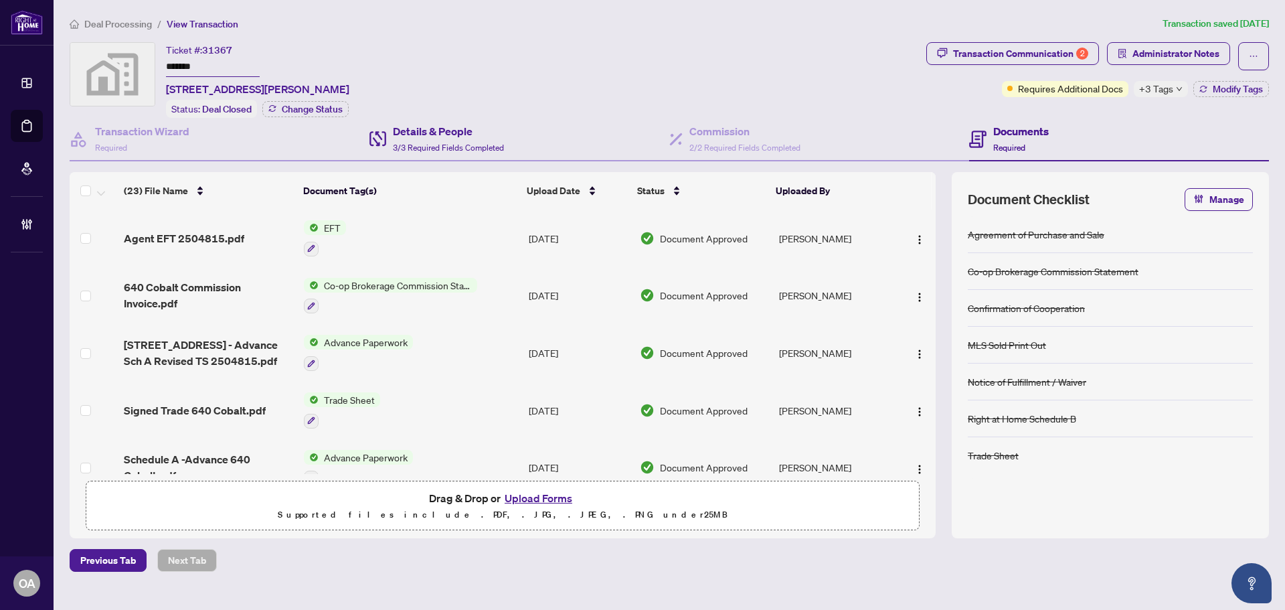
click at [507, 140] on div "Details & People 3/3 Required Fields Completed" at bounding box center [520, 140] width 300 height 44
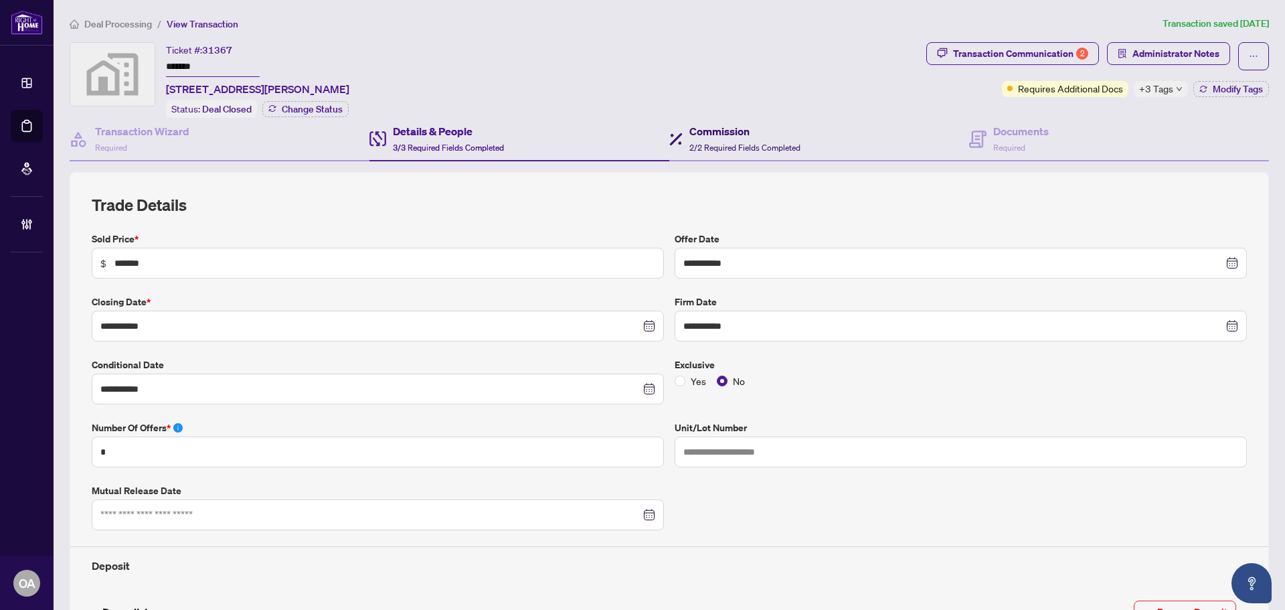
click at [716, 123] on h4 "Commission" at bounding box center [745, 131] width 111 height 16
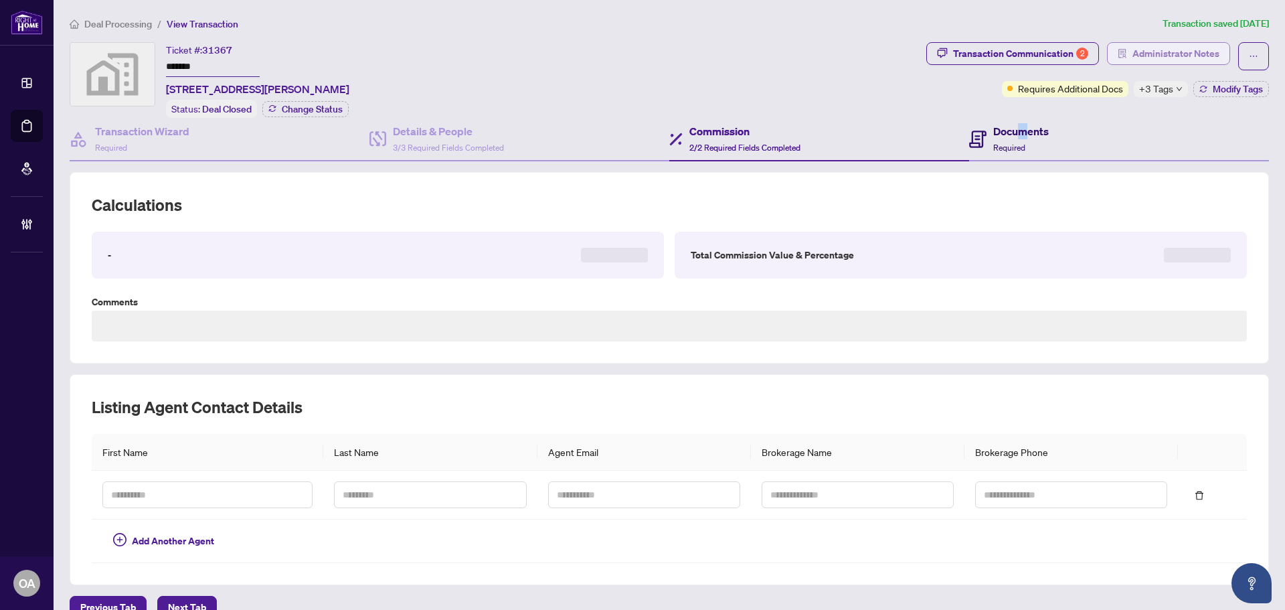
click at [1016, 135] on h4 "Documents" at bounding box center [1022, 131] width 56 height 16
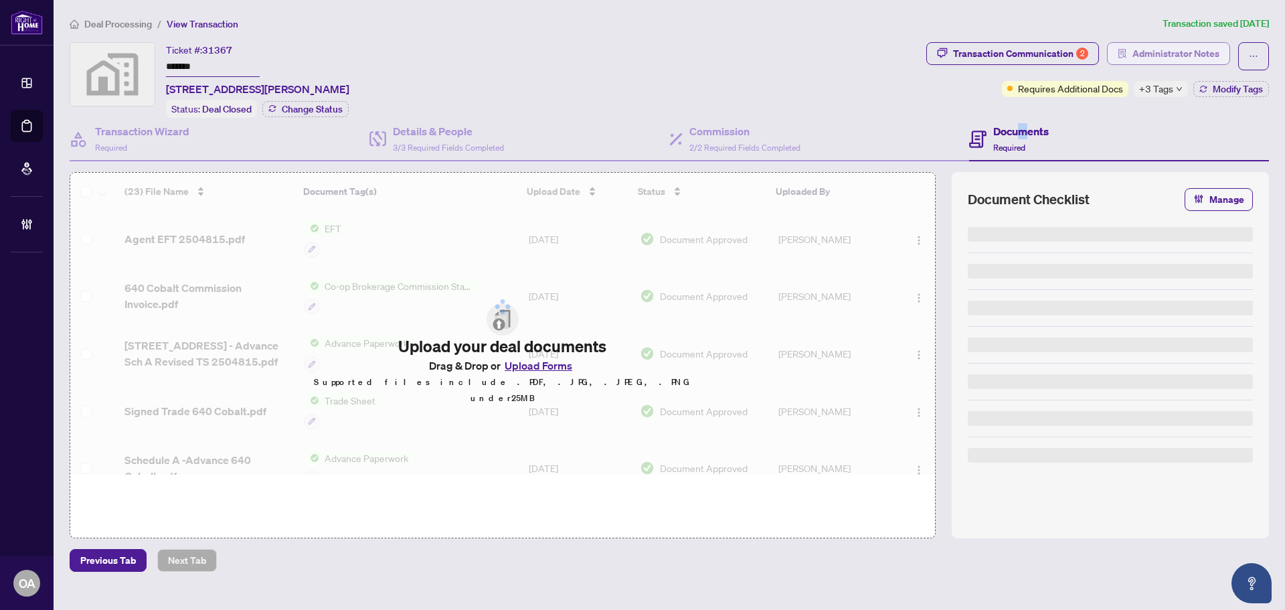
click at [1152, 52] on span "Administrator Notes" at bounding box center [1176, 53] width 87 height 21
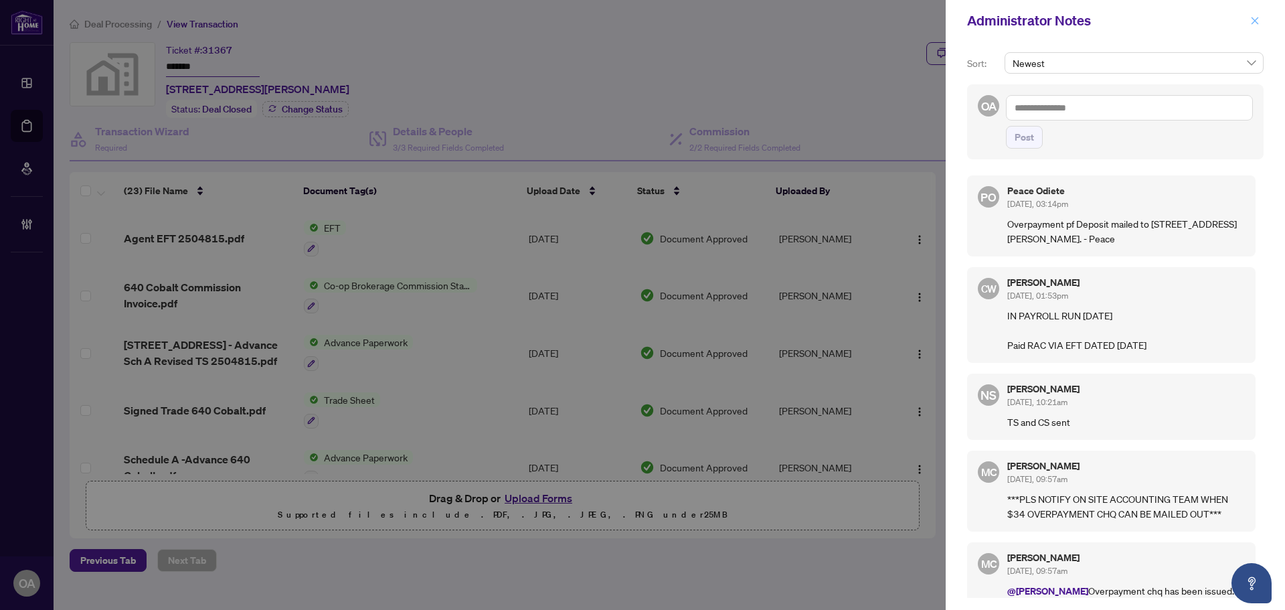
click at [1263, 21] on button "button" at bounding box center [1255, 21] width 17 height 16
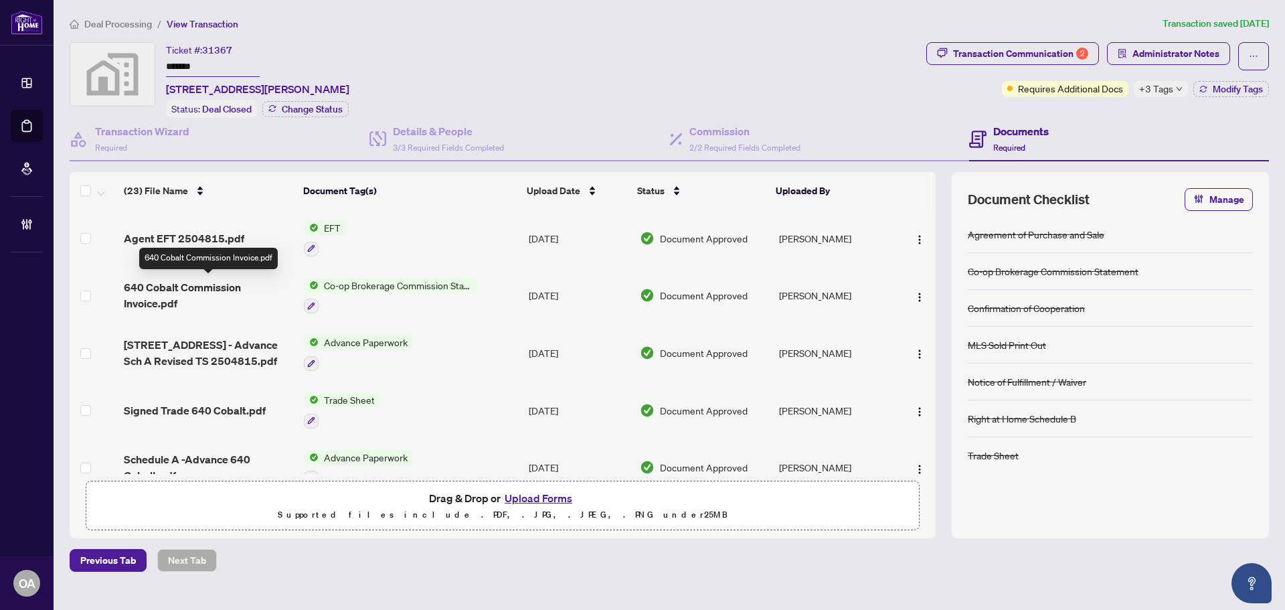
click at [223, 290] on span "640 Cobalt Commission Invoice.pdf" at bounding box center [208, 295] width 169 height 32
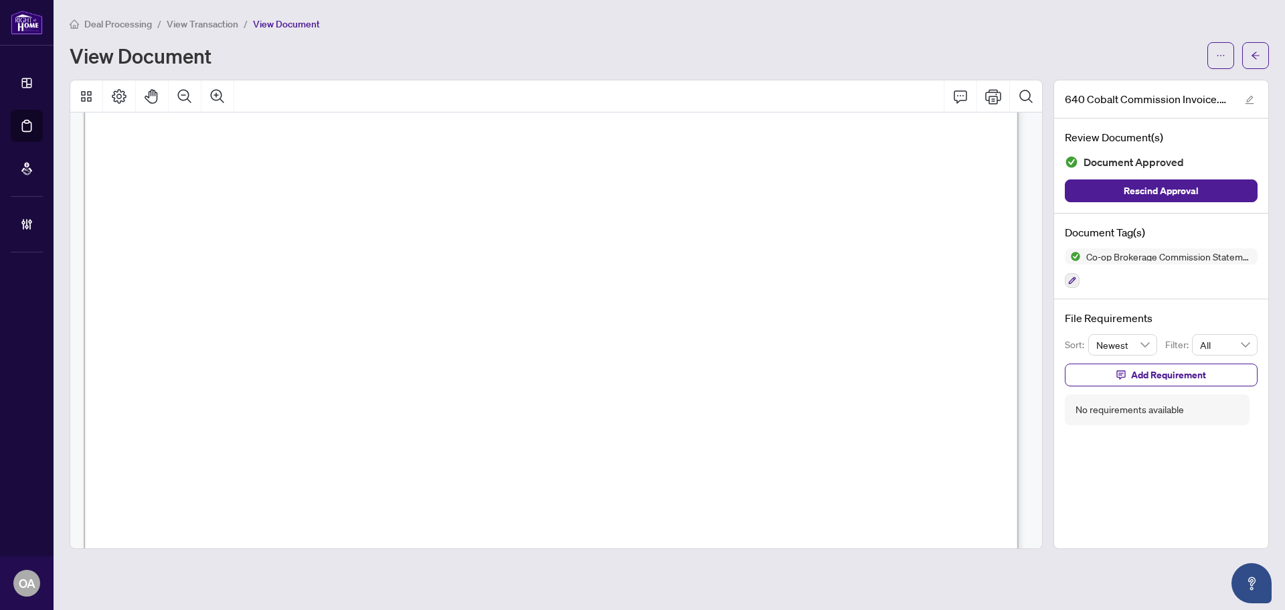
scroll to position [536, 0]
drag, startPoint x: 435, startPoint y: 251, endPoint x: 676, endPoint y: 252, distance: 241.7
click at [672, 252] on span "Our records indicate that the lawyer representing the buyer is: Claire Dutrisac…" at bounding box center [538, 236] width 690 height 37
click at [700, 252] on span "Our records indicate that the lawyer representing the buyer is: Claire Dutrisac…" at bounding box center [538, 236] width 690 height 37
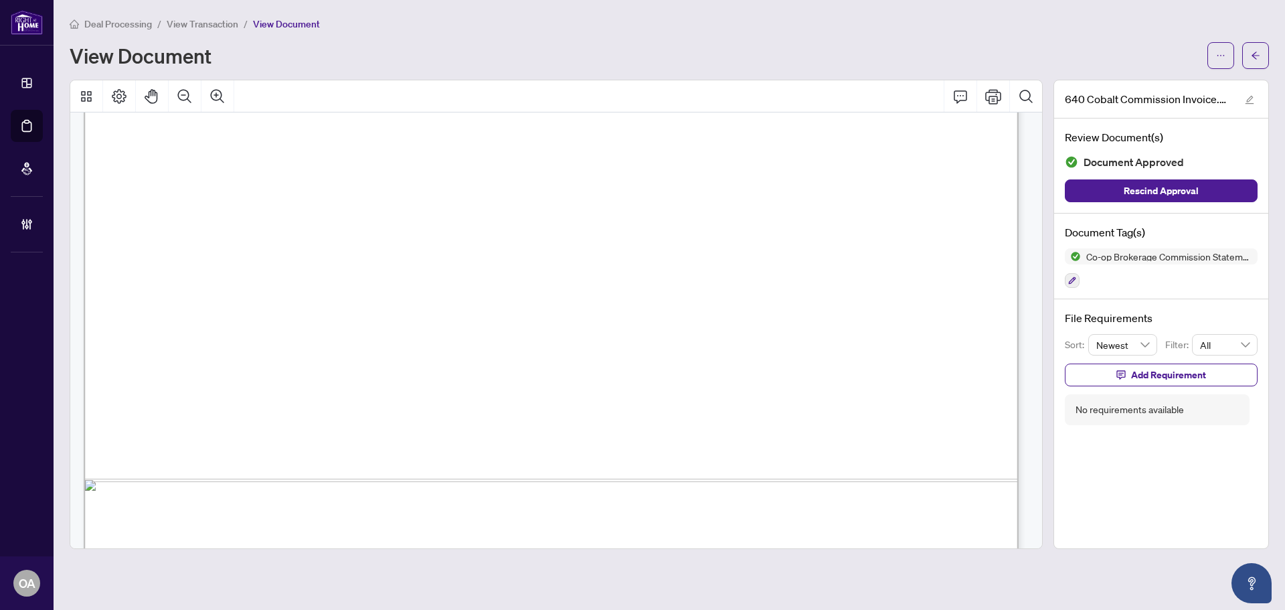
drag, startPoint x: 393, startPoint y: 180, endPoint x: 554, endPoint y: 180, distance: 161.4
click at [555, 180] on span "RE/MAX Hallmark Excellence Group Realty" at bounding box center [563, 182] width 303 height 18
drag, startPoint x: 625, startPoint y: 180, endPoint x: 834, endPoint y: 180, distance: 209.6
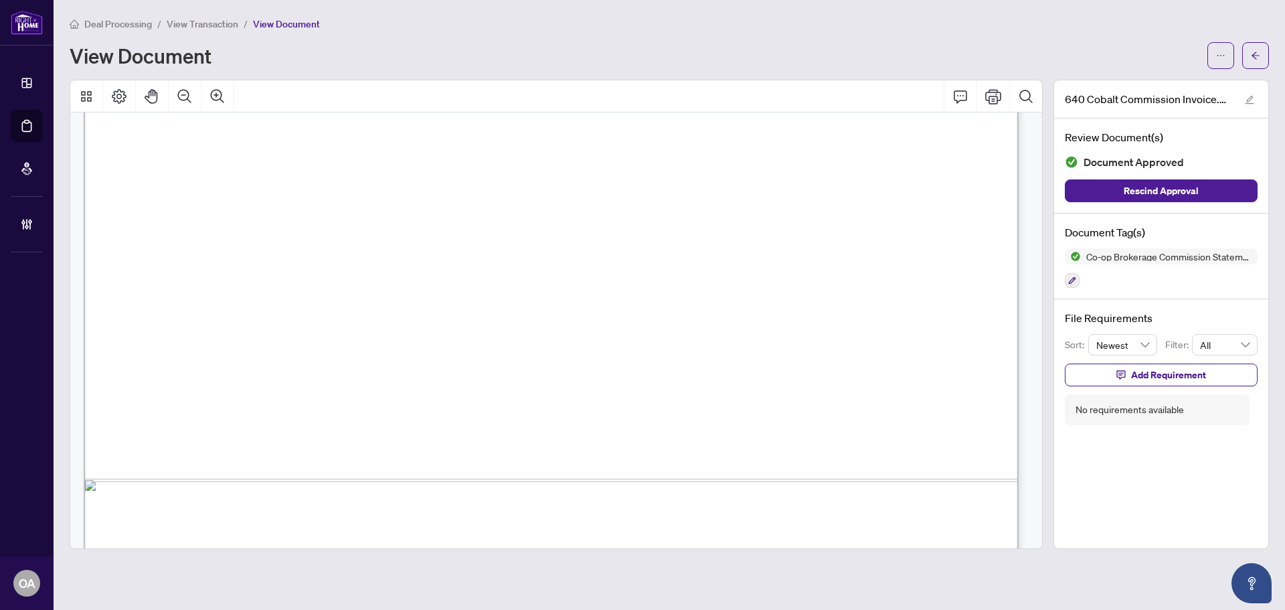
click at [836, 180] on span ". All cheques should be" at bounding box center [812, 182] width 145 height 18
drag, startPoint x: 178, startPoint y: 207, endPoint x: 469, endPoint y: 207, distance: 290.6
click at [469, 207] on span "sent to our central accounting office located at the address below." at bounding box center [393, 201] width 398 height 18
drag, startPoint x: 386, startPoint y: 179, endPoint x: 798, endPoint y: 179, distance: 412.4
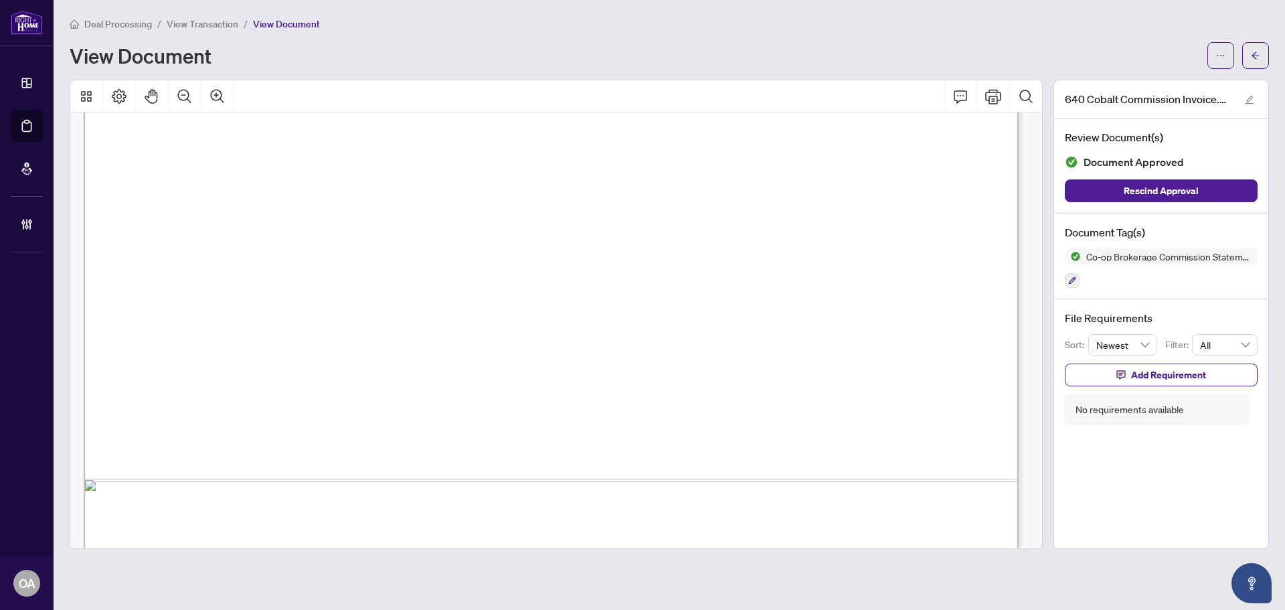
click at [798, 179] on span ". All cheques should be" at bounding box center [812, 182] width 145 height 18
drag, startPoint x: 343, startPoint y: 189, endPoint x: 503, endPoint y: 189, distance: 159.3
click at [503, 192] on span "sent to our central accounting office located at the address below." at bounding box center [393, 201] width 398 height 18
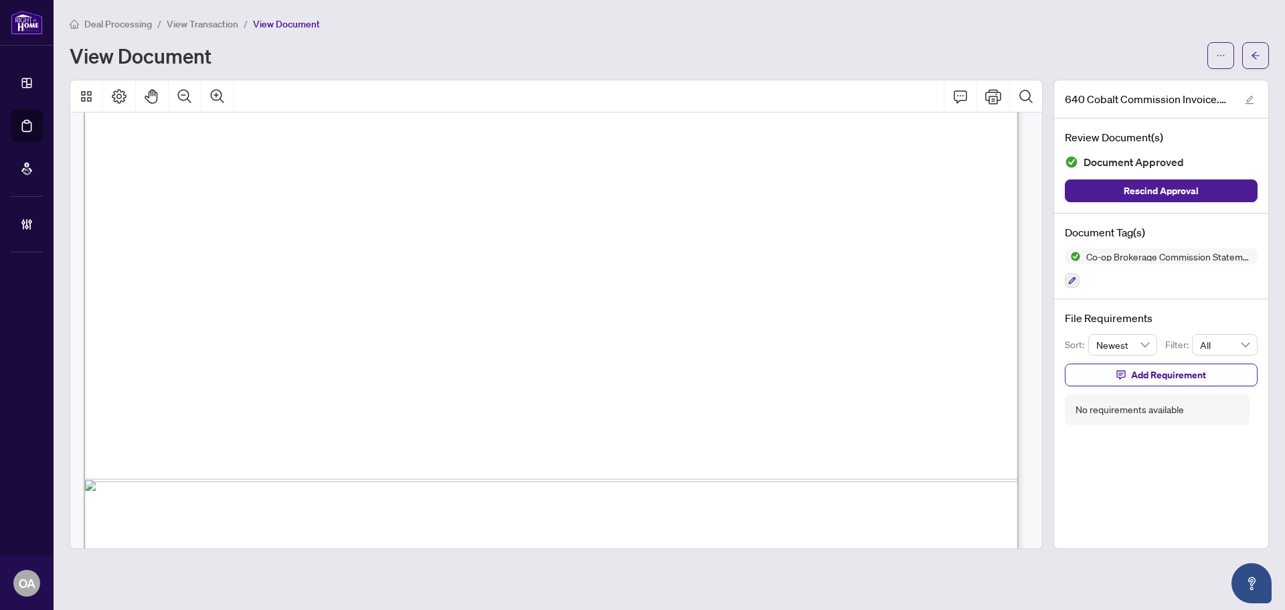
click at [526, 192] on span "sent to our central accounting office located at the address below." at bounding box center [393, 201] width 398 height 18
click at [581, 394] on span "18,709.98" at bounding box center [585, 388] width 76 height 18
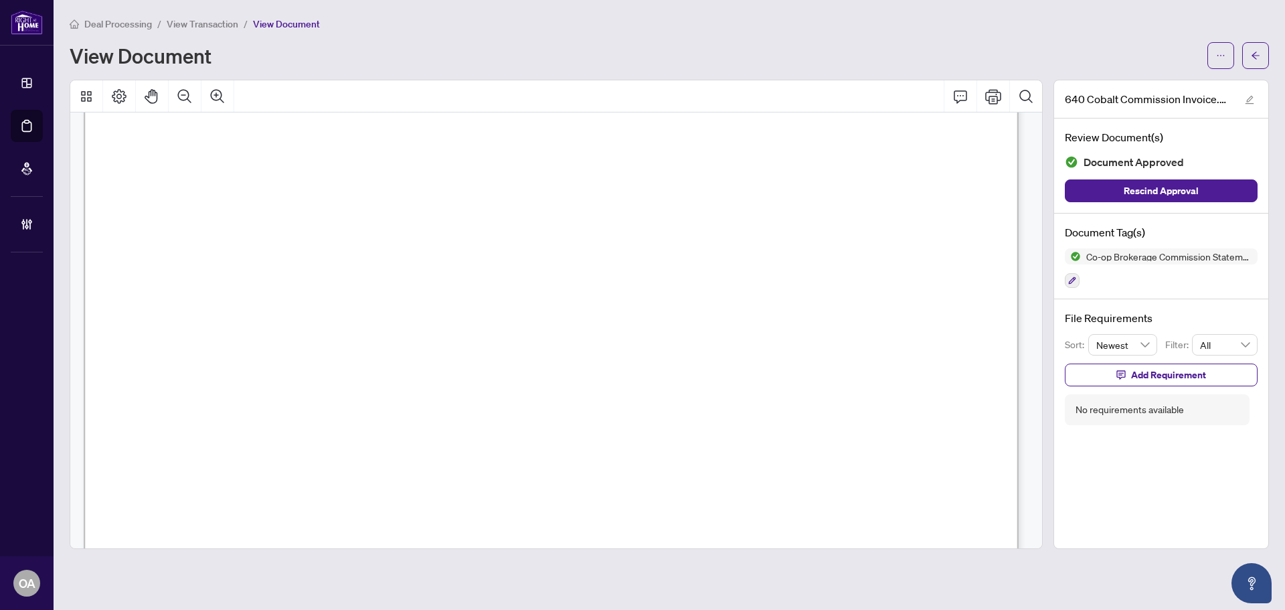
scroll to position [801, 0]
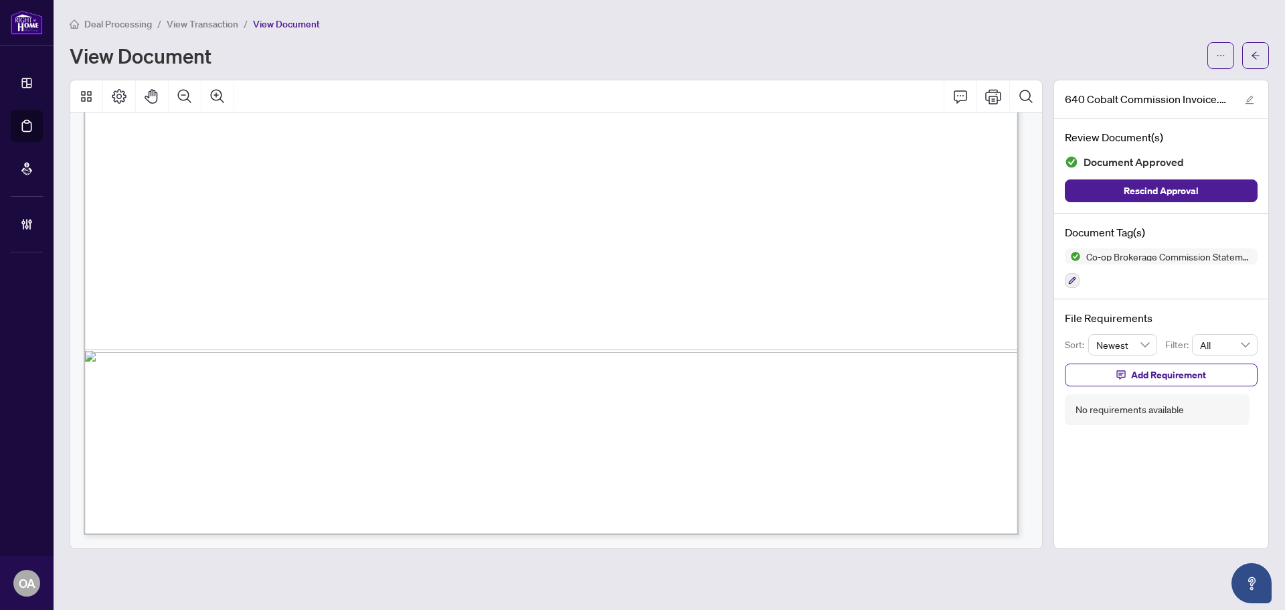
drag, startPoint x: 537, startPoint y: 358, endPoint x: 469, endPoint y: 210, distance: 163.0
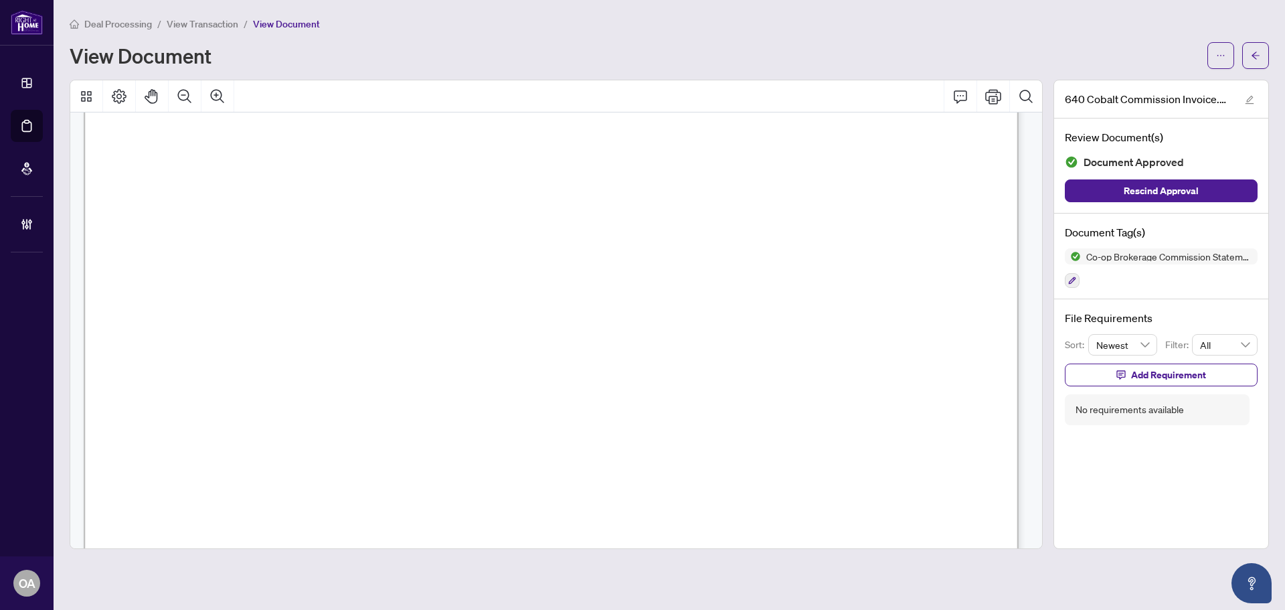
scroll to position [467, 0]
drag, startPoint x: 431, startPoint y: 378, endPoint x: 446, endPoint y: 378, distance: 14.7
click at [435, 379] on span "RE/MAX Hallmark Excellence Group Realty" at bounding box center [563, 388] width 303 height 18
drag, startPoint x: 593, startPoint y: 337, endPoint x: 599, endPoint y: 349, distance: 13.2
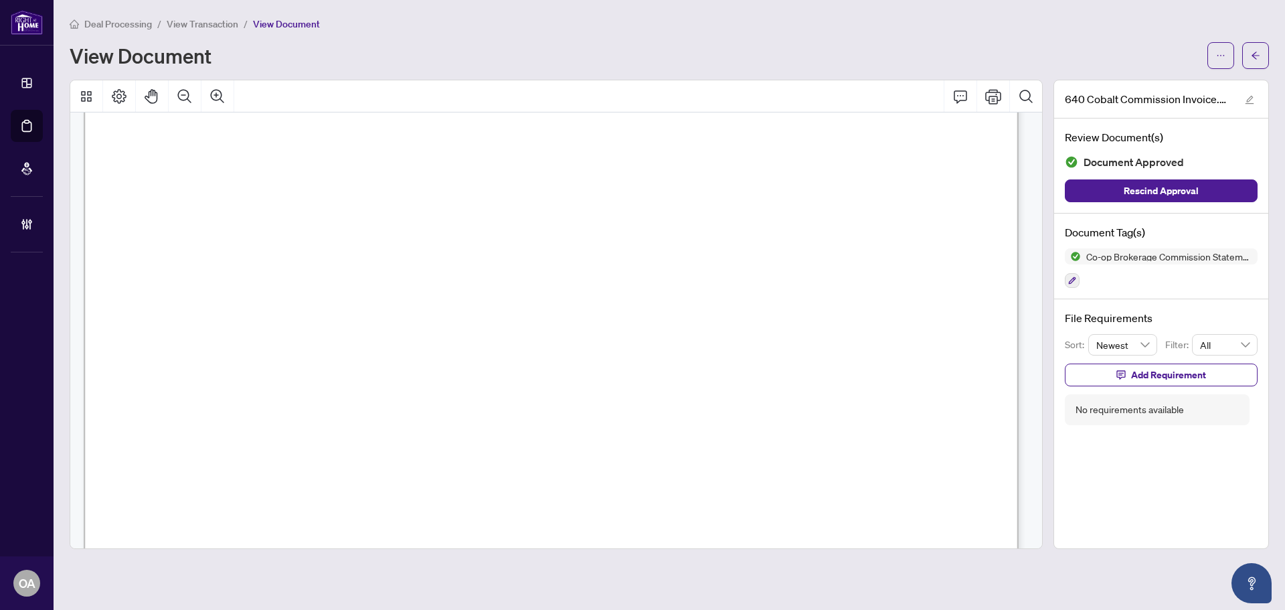
click at [344, 349] on span "#836632935RT" at bounding box center [297, 354] width 94 height 18
click at [344, 345] on span "#836632935RT" at bounding box center [297, 354] width 94 height 18
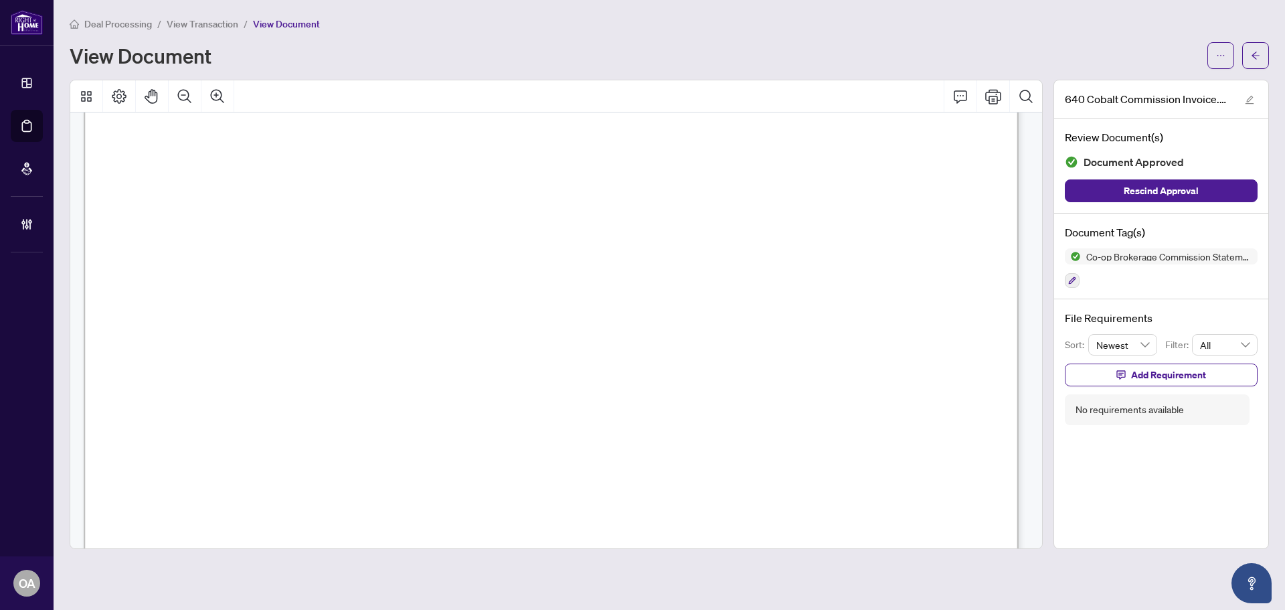
click at [595, 335] on span "2,152.48" at bounding box center [587, 335] width 59 height 18
click at [609, 335] on span "2,152.48" at bounding box center [587, 335] width 59 height 18
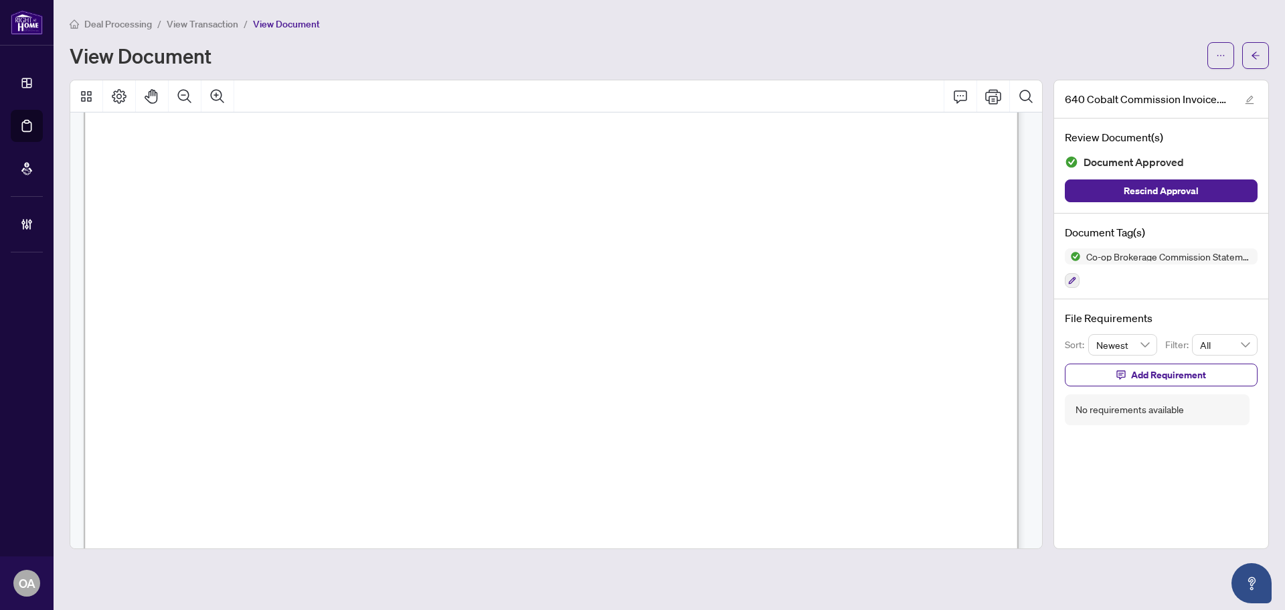
click at [607, 335] on span "2,152.48" at bounding box center [587, 335] width 59 height 18
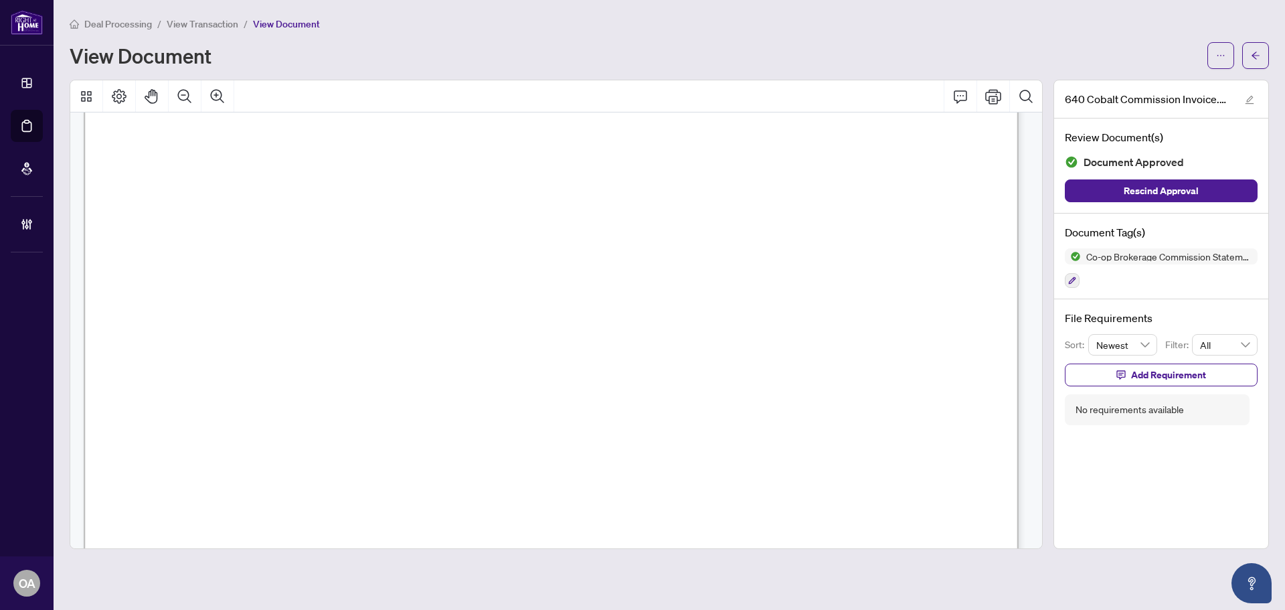
click at [607, 335] on span "2,152.48" at bounding box center [587, 335] width 59 height 18
click at [582, 338] on span "2,152.48" at bounding box center [587, 335] width 59 height 18
drag, startPoint x: 582, startPoint y: 338, endPoint x: 585, endPoint y: 358, distance: 19.7
click at [582, 339] on span "2,152.48" at bounding box center [587, 335] width 59 height 18
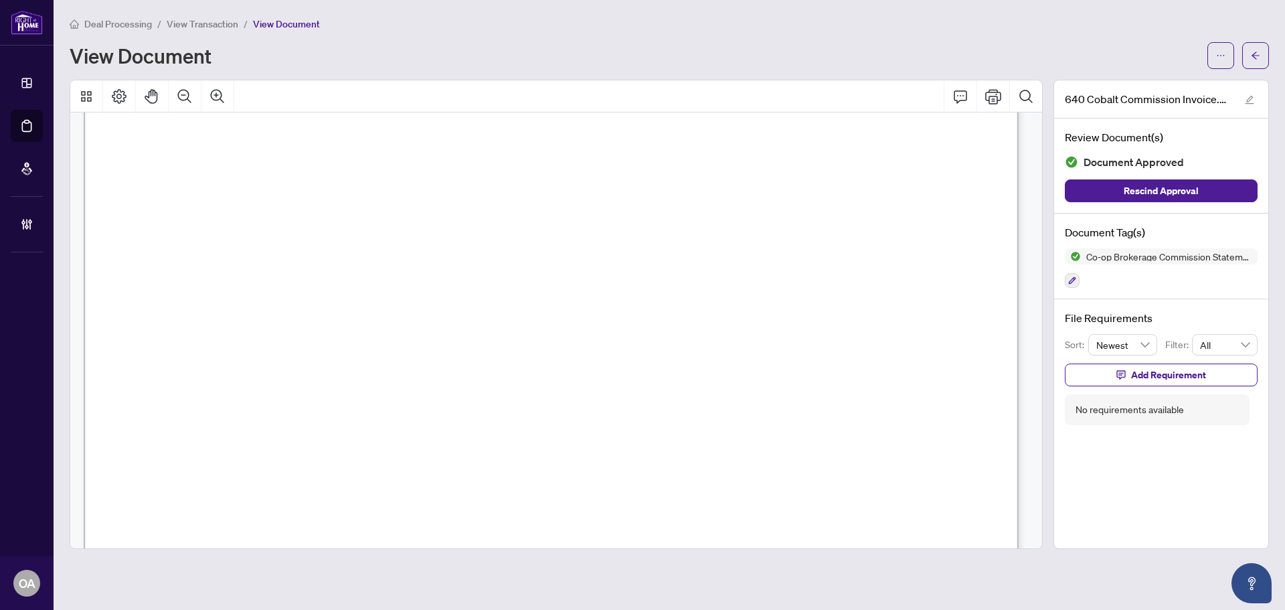
drag, startPoint x: 565, startPoint y: 394, endPoint x: 623, endPoint y: 395, distance: 57.6
click at [615, 395] on span "18,709.98" at bounding box center [585, 391] width 76 height 18
click at [622, 395] on span "18,709.98" at bounding box center [585, 391] width 76 height 18
click at [586, 396] on span "18,709.98" at bounding box center [585, 391] width 76 height 18
click at [608, 398] on span "18,709.98" at bounding box center [585, 391] width 76 height 18
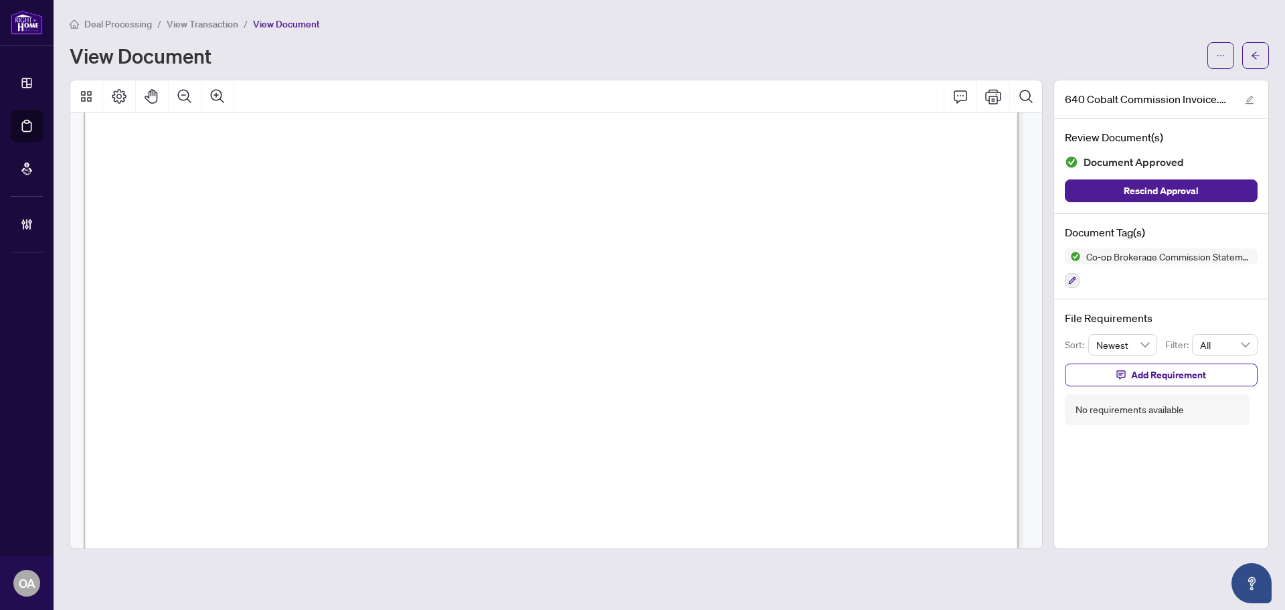
click at [608, 398] on span "18,709.98" at bounding box center [585, 391] width 76 height 18
click at [607, 398] on span "18,709.98" at bounding box center [585, 391] width 76 height 18
click at [607, 391] on span "18,709.98" at bounding box center [585, 391] width 76 height 18
click at [1259, 70] on div "Deal Processing / View Transaction / View Document View Document 640 Cobalt Com…" at bounding box center [670, 282] width 1200 height 533
click at [1259, 59] on icon "arrow-left" at bounding box center [1255, 55] width 9 height 9
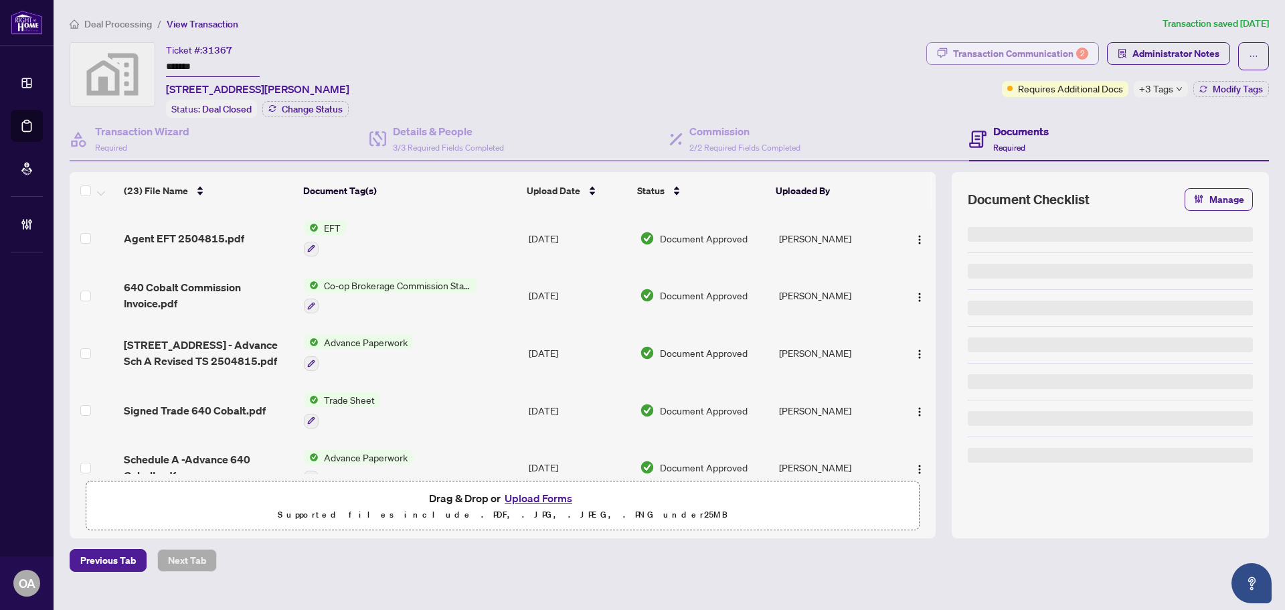
click at [1066, 56] on div "Transaction Communication 2" at bounding box center [1020, 53] width 135 height 21
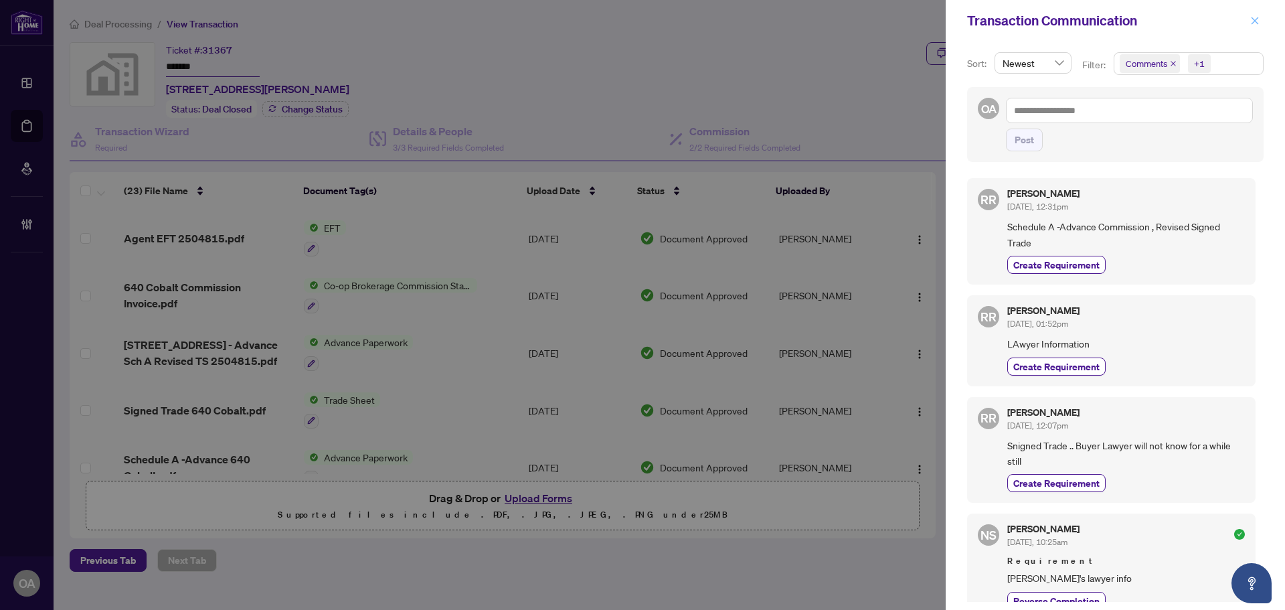
click at [1261, 23] on button "button" at bounding box center [1255, 21] width 17 height 16
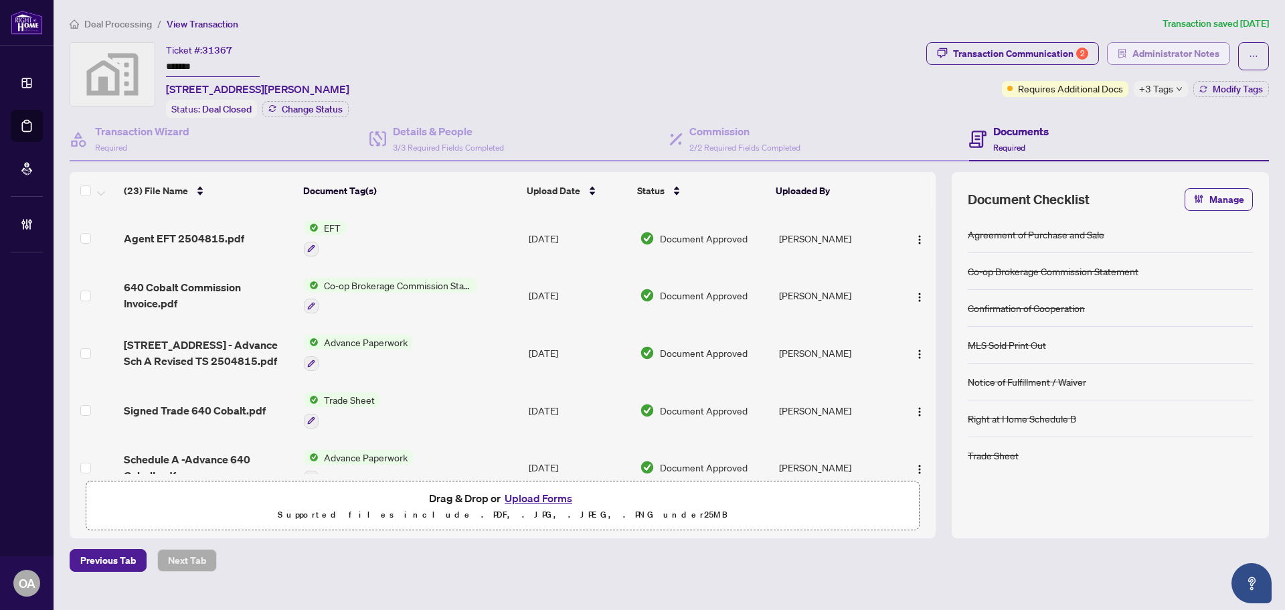
click at [1179, 56] on span "Administrator Notes" at bounding box center [1176, 53] width 87 height 21
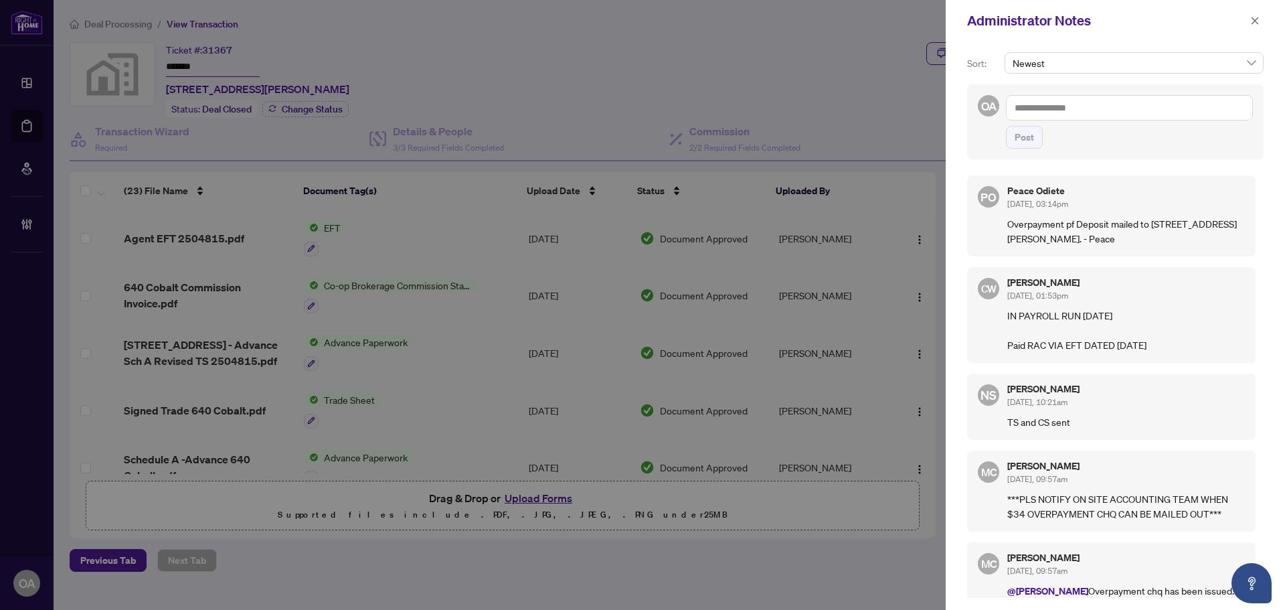
click at [1046, 106] on textarea at bounding box center [1129, 107] width 247 height 25
click at [1255, 19] on icon "close" at bounding box center [1255, 20] width 9 height 9
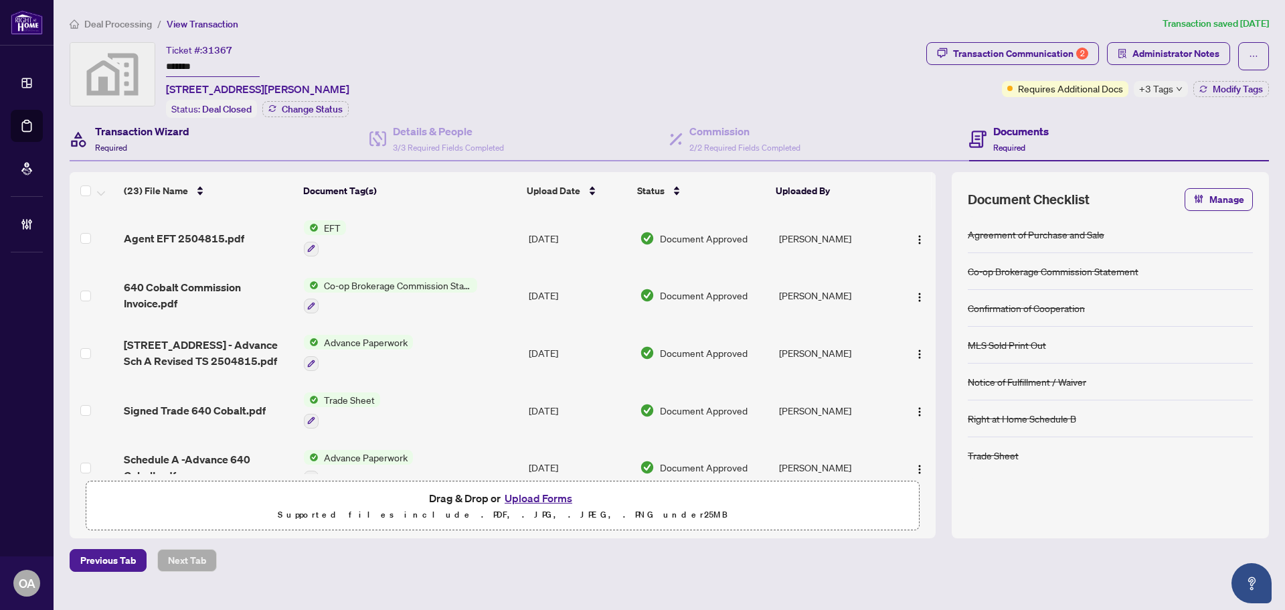
drag, startPoint x: 187, startPoint y: 133, endPoint x: 11, endPoint y: 197, distance: 187.8
click at [187, 133] on h4 "Transaction Wizard" at bounding box center [142, 131] width 94 height 16
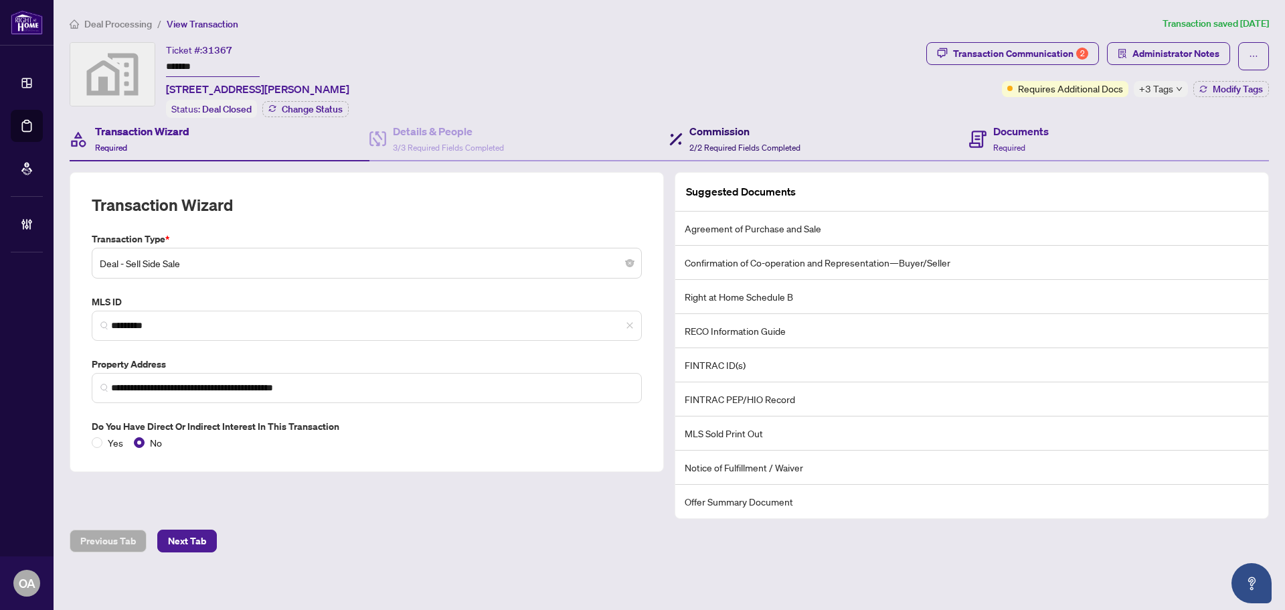
click at [731, 132] on h4 "Commission" at bounding box center [745, 131] width 111 height 16
click at [1018, 131] on h4 "Documents" at bounding box center [1022, 131] width 56 height 16
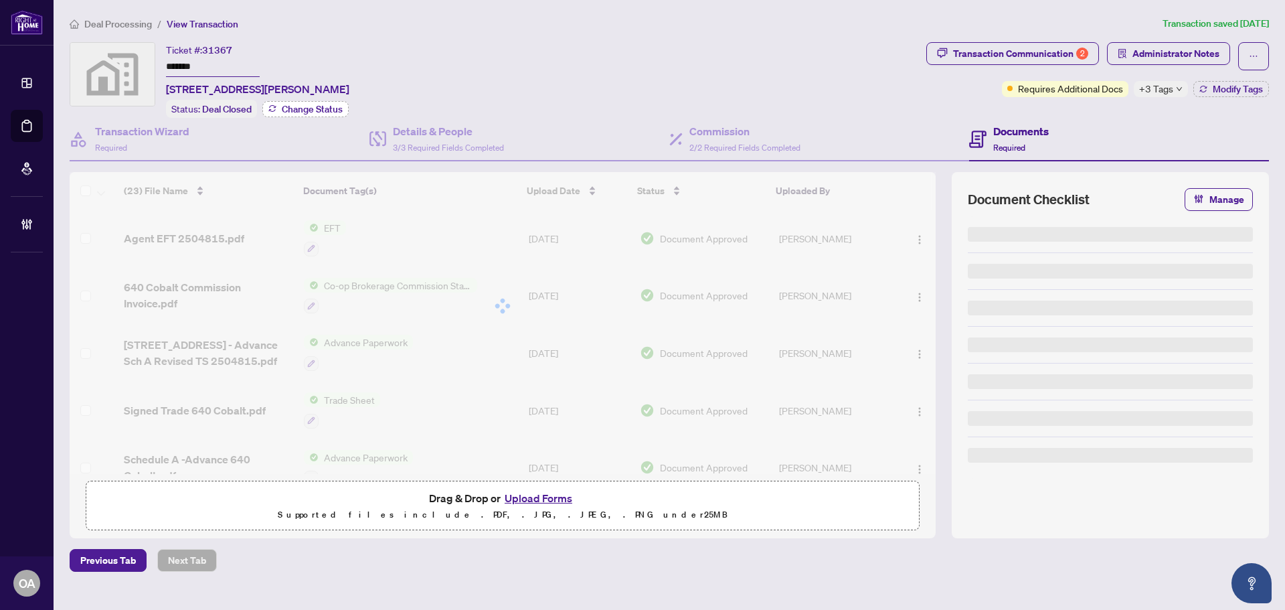
type textarea "**********"
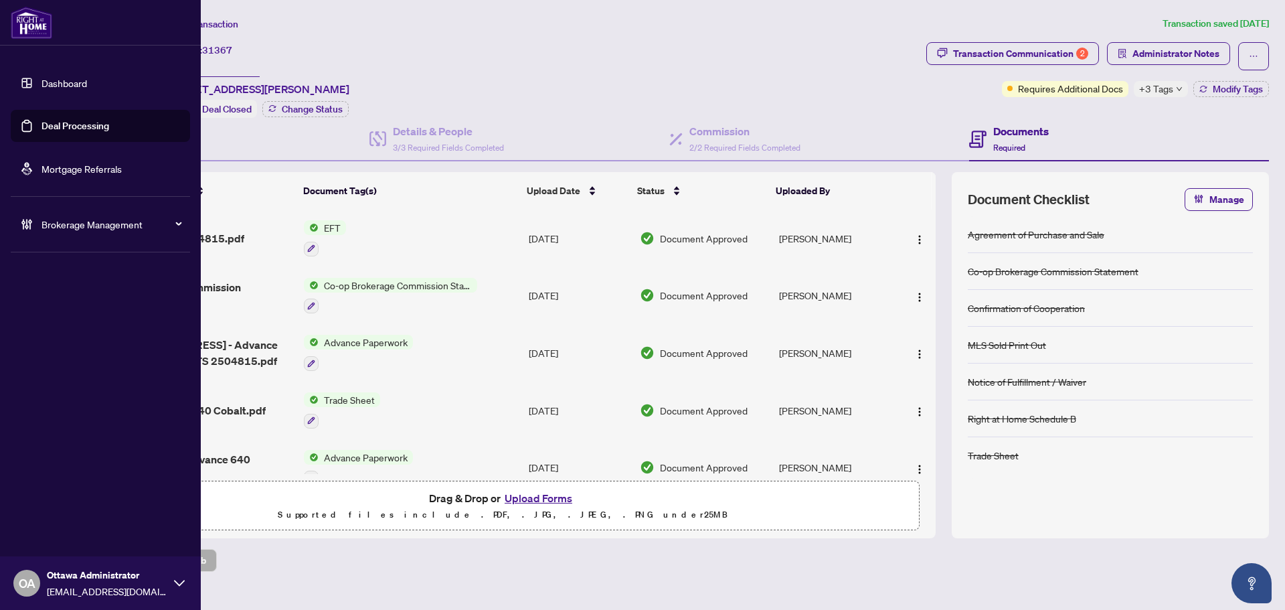
drag, startPoint x: 54, startPoint y: 129, endPoint x: 165, endPoint y: 104, distance: 113.4
click at [54, 129] on link "Deal Processing" at bounding box center [76, 126] width 68 height 12
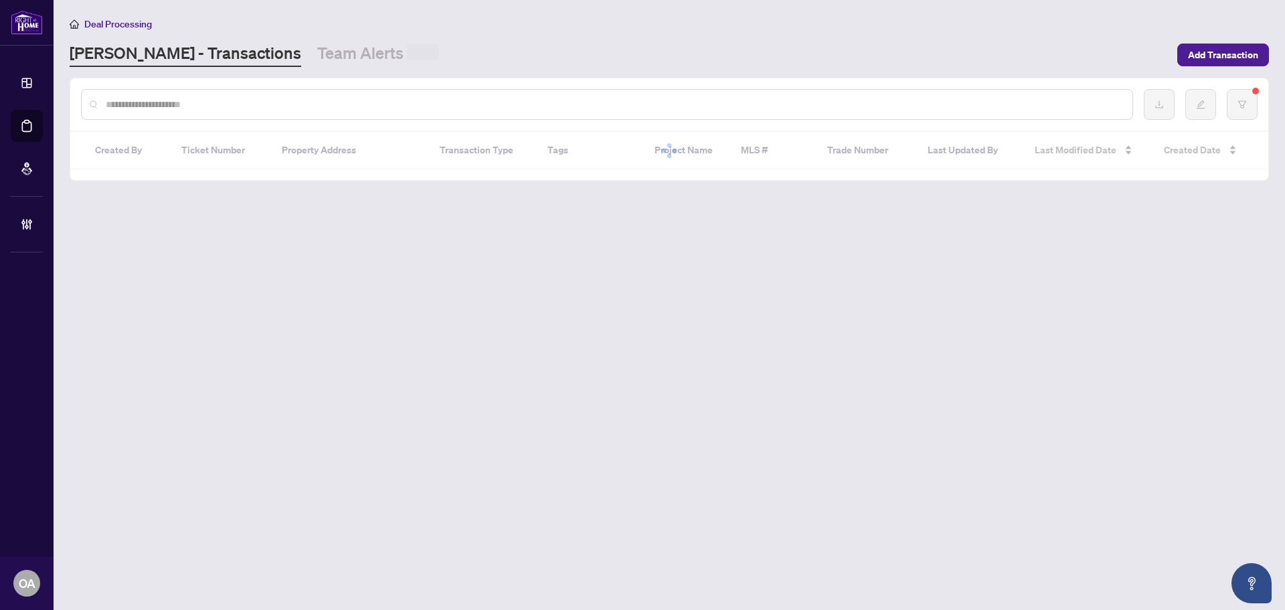
click at [224, 105] on input "text" at bounding box center [614, 104] width 1016 height 15
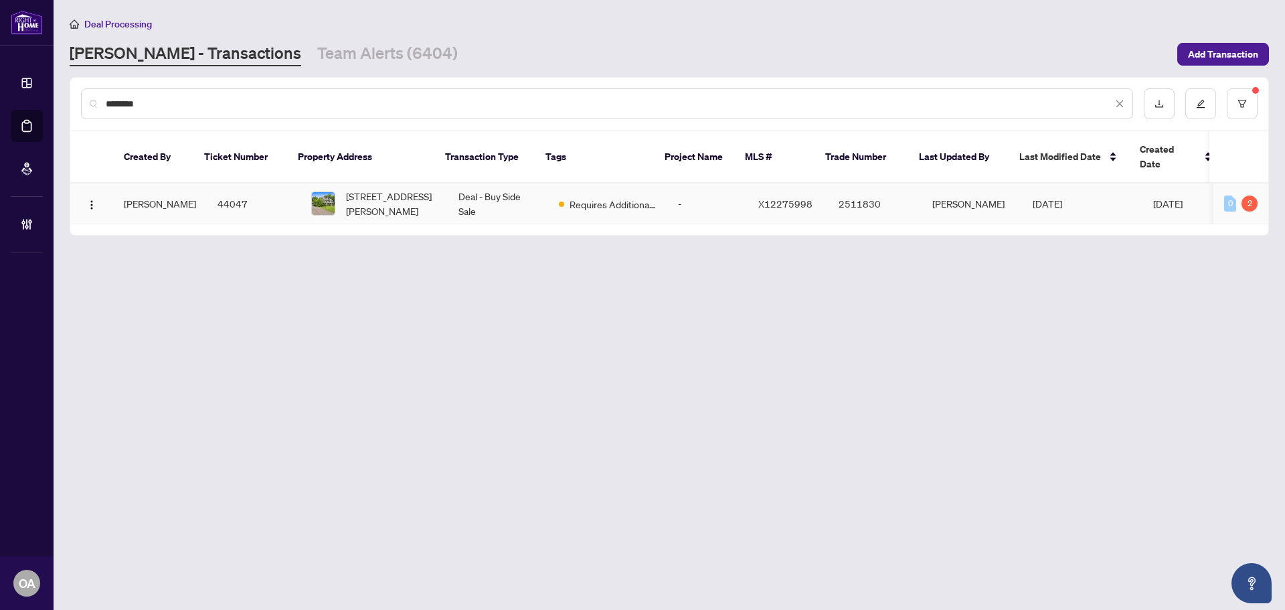
type input "********"
click at [448, 193] on td "Deal - Buy Side Sale" at bounding box center [498, 203] width 100 height 41
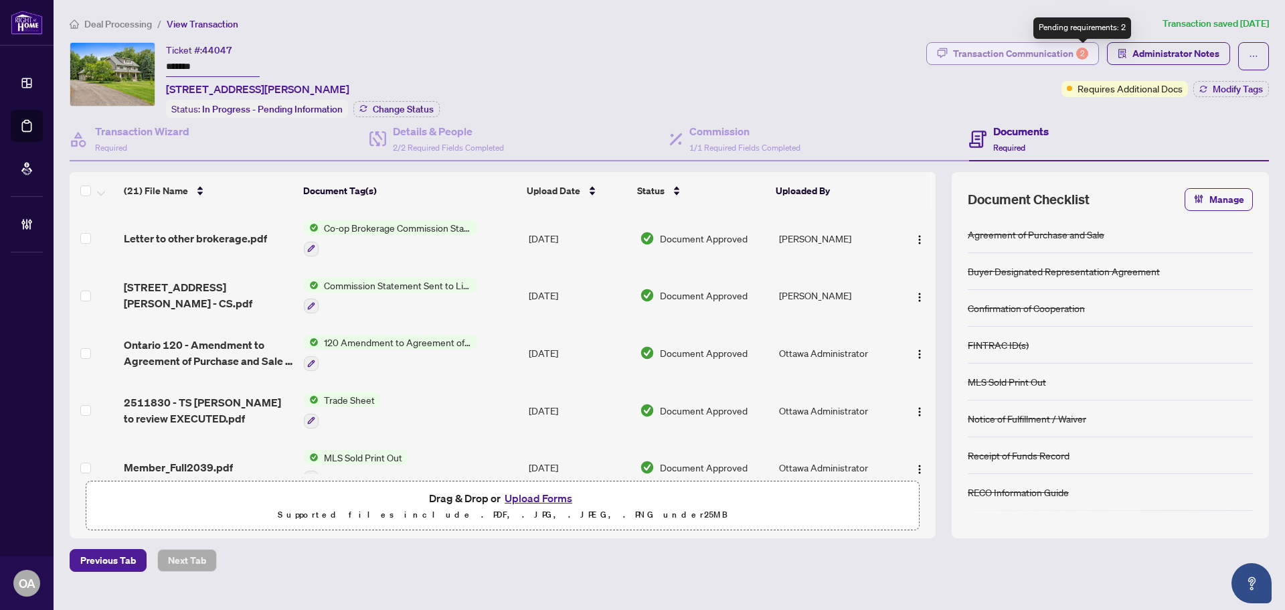
click at [1083, 56] on div "2" at bounding box center [1083, 54] width 12 height 12
type textarea "**********"
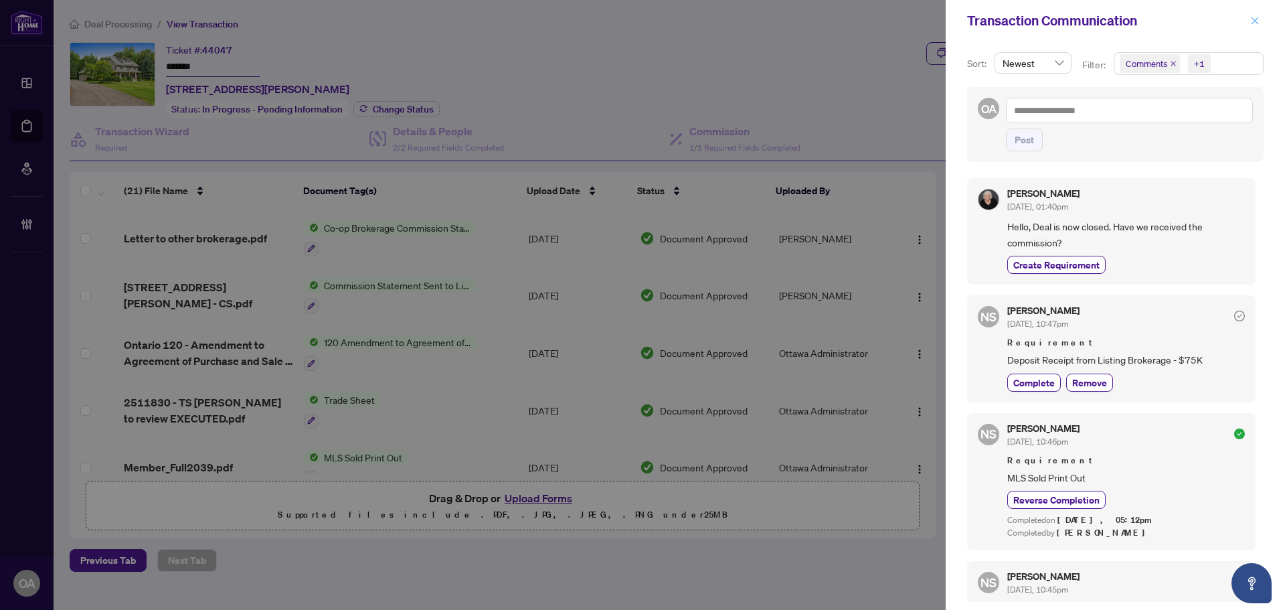
click at [1256, 21] on icon "close" at bounding box center [1255, 20] width 7 height 7
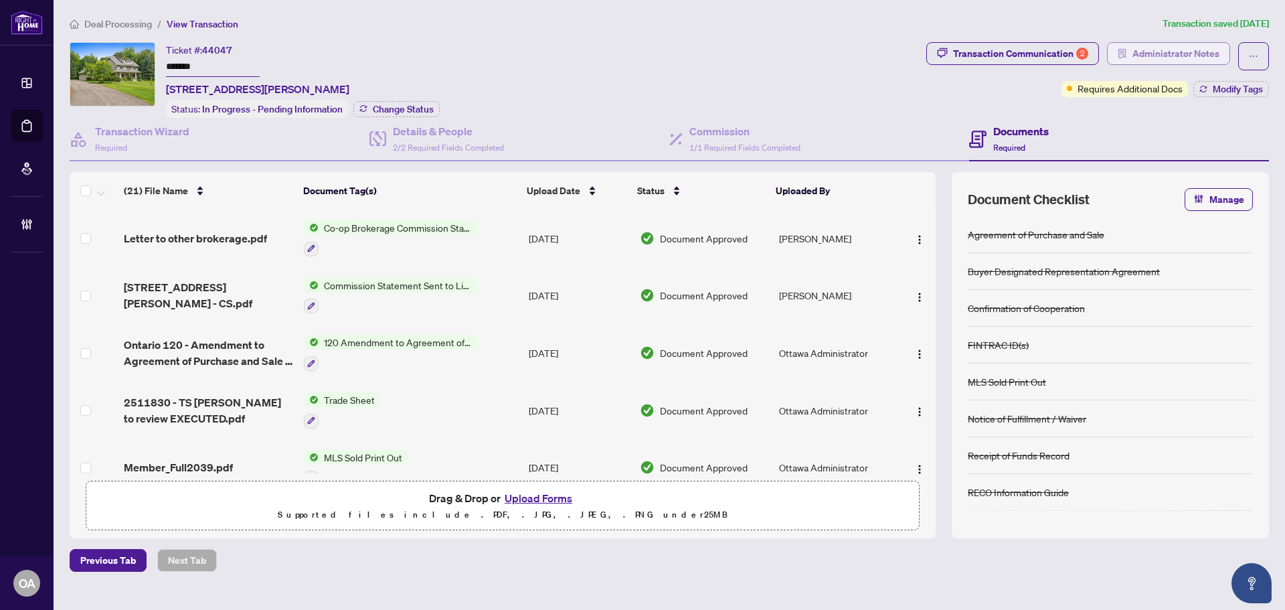
click at [1168, 49] on span "Administrator Notes" at bounding box center [1176, 53] width 87 height 21
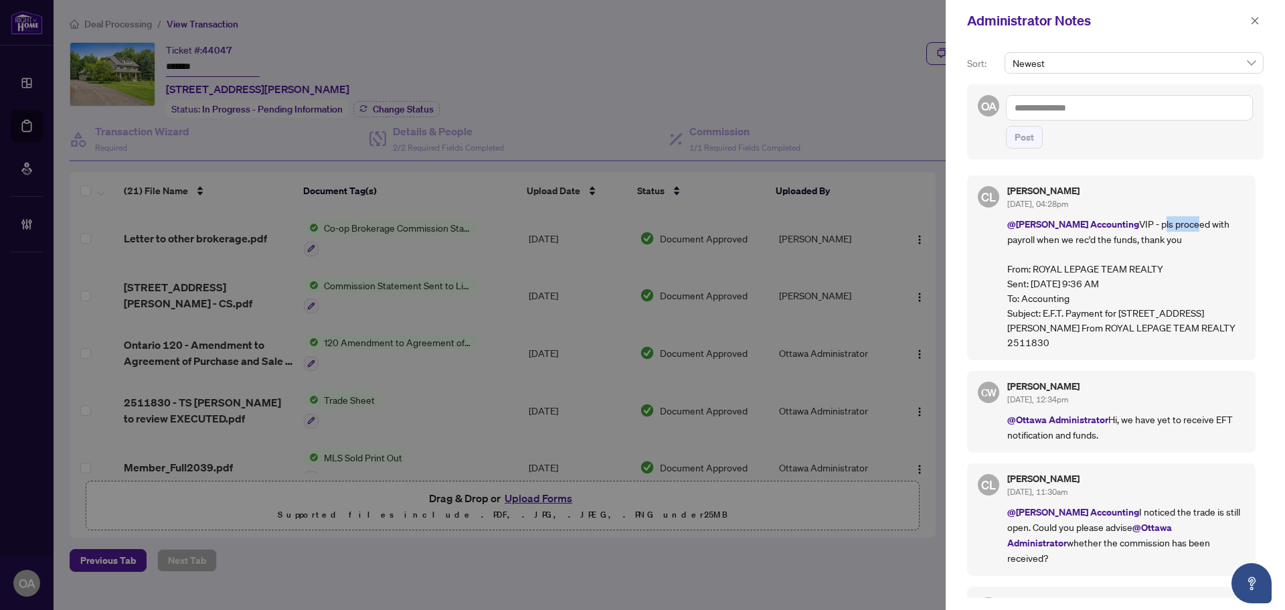
drag, startPoint x: 1151, startPoint y: 225, endPoint x: 1196, endPoint y: 225, distance: 45.5
click at [1195, 225] on p "@RAHR Accounting VIP - pls proceed with payroll when we rec'd the funds, thank …" at bounding box center [1127, 282] width 238 height 133
click at [1203, 224] on p "@RAHR Accounting VIP - pls proceed with payroll when we rec'd the funds, thank …" at bounding box center [1127, 282] width 238 height 133
drag, startPoint x: 1059, startPoint y: 244, endPoint x: 1103, endPoint y: 242, distance: 44.2
click at [1089, 244] on p "@RAHR Accounting VIP - pls proceed with payroll when we rec'd the funds, thank …" at bounding box center [1127, 282] width 238 height 133
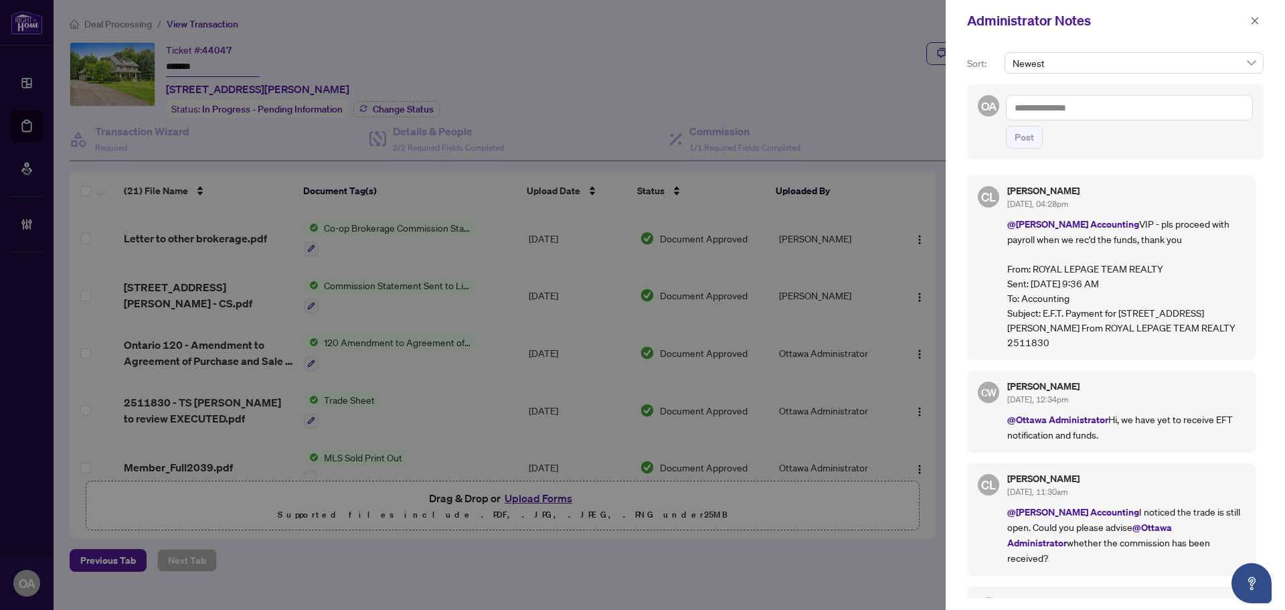
click at [1105, 242] on p "@RAHR Accounting VIP - pls proceed with payroll when we rec'd the funds, thank …" at bounding box center [1127, 282] width 238 height 133
drag, startPoint x: 1012, startPoint y: 269, endPoint x: 1112, endPoint y: 272, distance: 100.5
click at [1105, 272] on p "@RAHR Accounting VIP - pls proceed with payroll when we rec'd the funds, thank …" at bounding box center [1127, 282] width 238 height 133
click at [1126, 272] on p "@RAHR Accounting VIP - pls proceed with payroll when we rec'd the funds, thank …" at bounding box center [1127, 282] width 238 height 133
drag, startPoint x: 1024, startPoint y: 312, endPoint x: 1198, endPoint y: 313, distance: 174.1
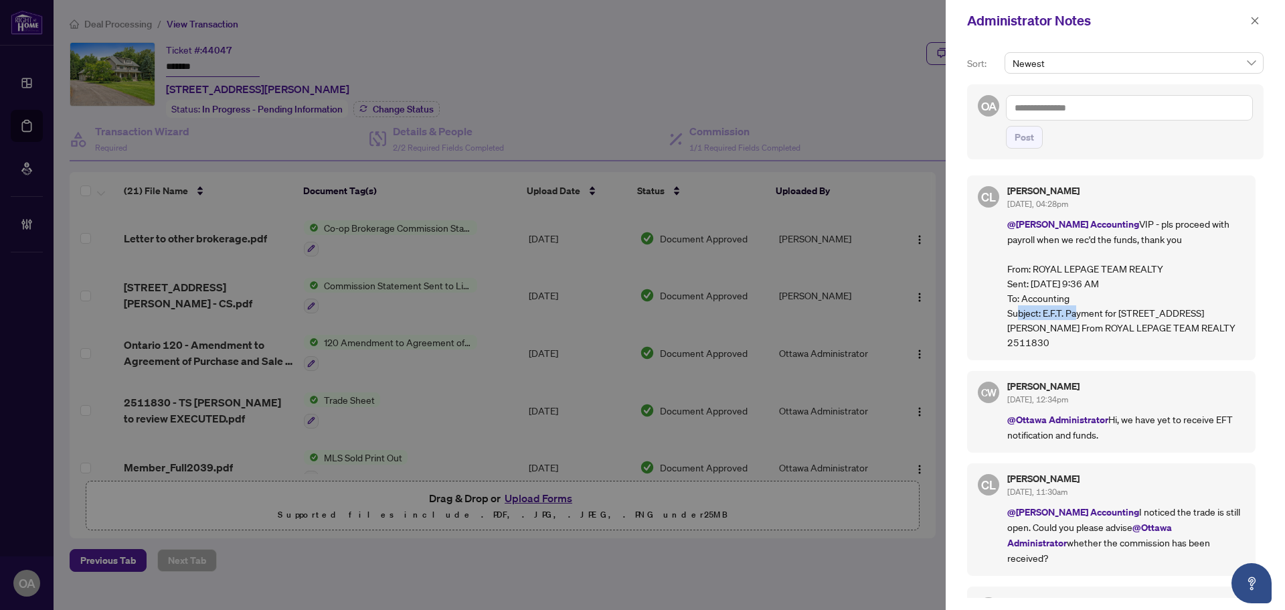
click at [1144, 313] on accounting\@rightathomerealty\ "Subject: E.F.T. Payment for 38 Roycroft WY From ROYAL LEPAGE TEAM REALTY 2511830" at bounding box center [1127, 327] width 238 height 44
click at [1199, 313] on accounting\@rightathomerealty\ "Subject: E.F.T. Payment for 38 Roycroft WY From ROYAL LEPAGE TEAM REALTY 2511830" at bounding box center [1127, 327] width 238 height 44
drag, startPoint x: 1095, startPoint y: 317, endPoint x: 1189, endPoint y: 318, distance: 93.7
click at [1180, 318] on accounting\@rightathomerealty\ "Subject: E.F.T. Payment for 38 Roycroft WY From ROYAL LEPAGE TEAM REALTY 2511830" at bounding box center [1127, 327] width 238 height 44
click at [1189, 318] on accounting\@rightathomerealty\ "Subject: E.F.T. Payment for 38 Roycroft WY From ROYAL LEPAGE TEAM REALTY 2511830" at bounding box center [1127, 327] width 238 height 44
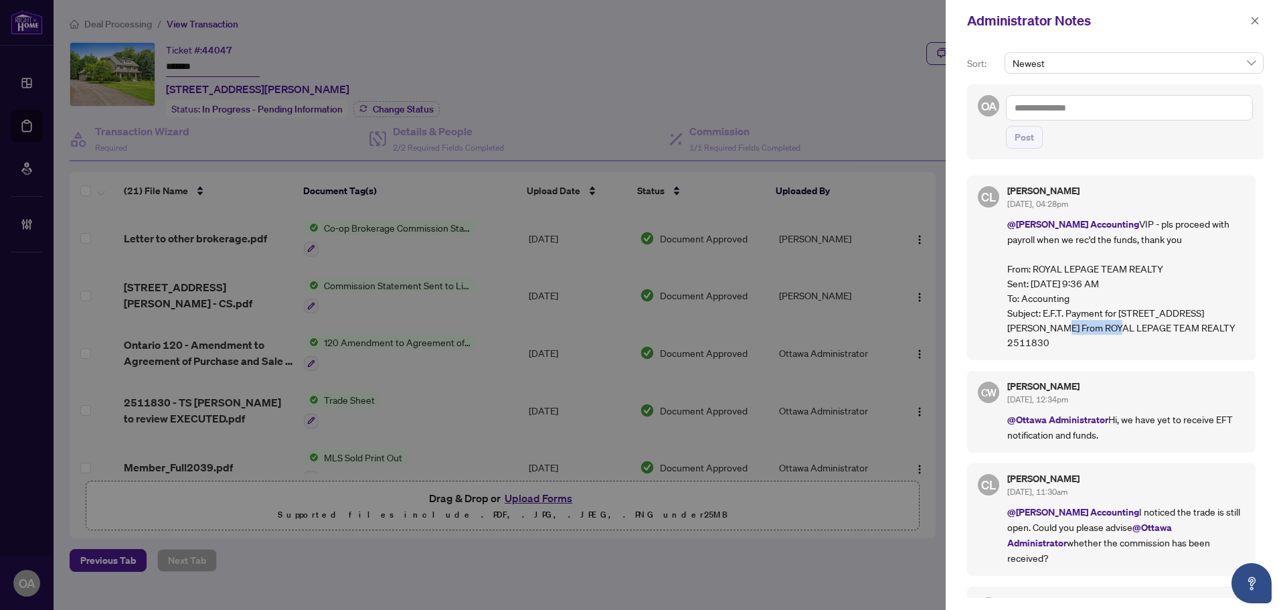
drag, startPoint x: 1000, startPoint y: 324, endPoint x: 1101, endPoint y: 325, distance: 101.1
click at [1077, 325] on div "CL Connie Law Aug/28/2025, 04:28pm @RAHR Accounting VIP - pls proceed with payr…" at bounding box center [1111, 267] width 289 height 185
click at [1103, 325] on accounting\@rightathomerealty\ "Subject: E.F.T. Payment for 38 Roycroft WY From ROYAL LEPAGE TEAM REALTY 2511830" at bounding box center [1127, 327] width 238 height 44
click at [1064, 316] on accounting\@rightathomerealty\ "Subject: E.F.T. Payment for 38 Roycroft WY From ROYAL LEPAGE TEAM REALTY 2511830" at bounding box center [1127, 327] width 238 height 44
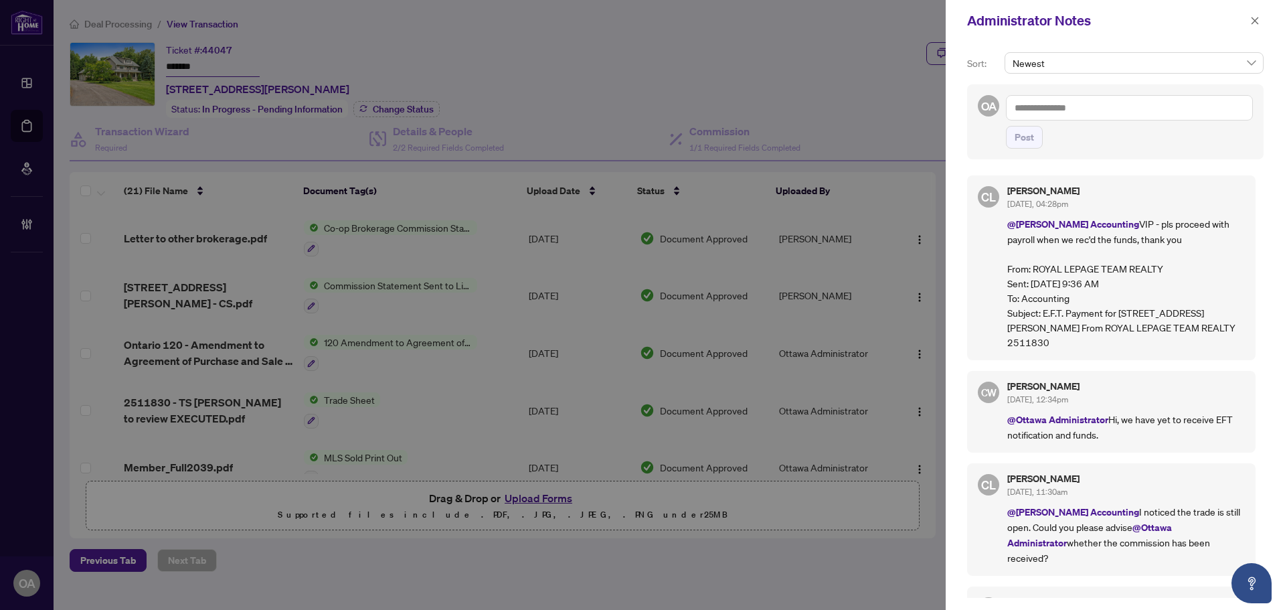
click at [1096, 315] on accounting\@rightathomerealty\ "Subject: E.F.T. Payment for 38 Roycroft WY From ROYAL LEPAGE TEAM REALTY 2511830" at bounding box center [1127, 327] width 238 height 44
click at [1138, 315] on accounting\@rightathomerealty\ "Subject: E.F.T. Payment for 38 Roycroft WY From ROYAL LEPAGE TEAM REALTY 2511830" at bounding box center [1127, 327] width 238 height 44
click at [1158, 312] on accounting\@rightathomerealty\ "Subject: E.F.T. Payment for 38 Roycroft WY From ROYAL LEPAGE TEAM REALTY 2511830" at bounding box center [1127, 327] width 238 height 44
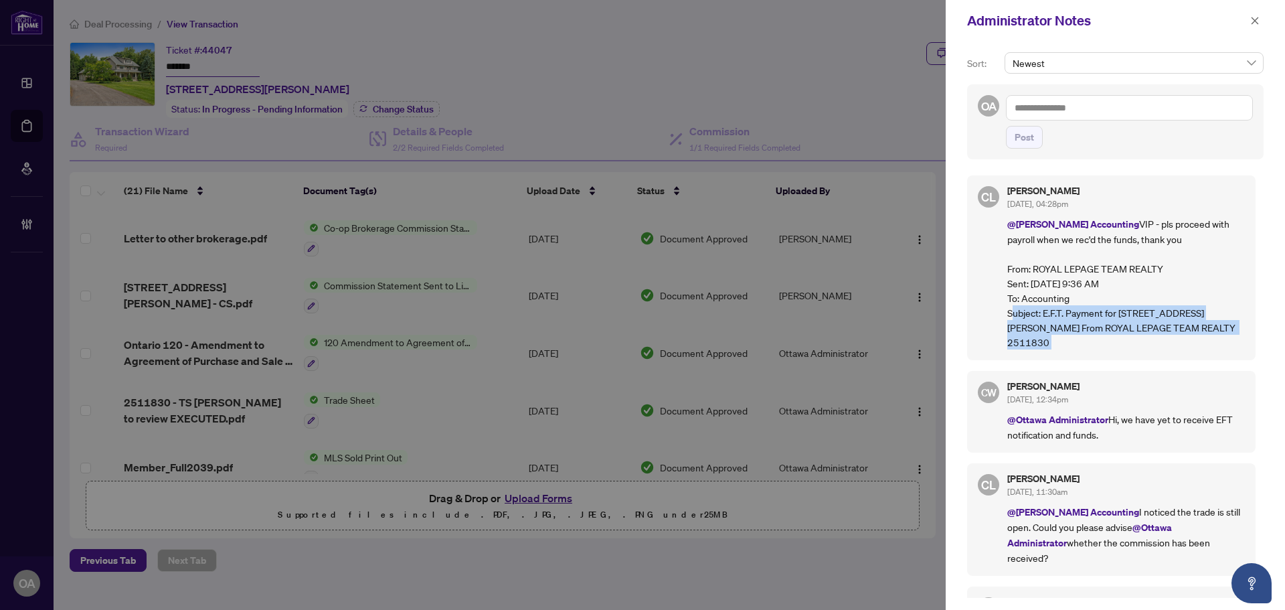
click at [1158, 312] on accounting\@rightathomerealty\ "Subject: E.F.T. Payment for 38 Roycroft WY From ROYAL LEPAGE TEAM REALTY 2511830" at bounding box center [1127, 327] width 238 height 44
click at [1123, 303] on p "@RAHR Accounting VIP - pls proceed with payroll when we rec'd the funds, thank …" at bounding box center [1127, 282] width 238 height 133
click at [1111, 288] on noreply\@lwolf\ "Sent: Thursday, August 28, 2025 9:36 AM To: Accounting Subject: E.F.T. Payment …" at bounding box center [1127, 313] width 238 height 74
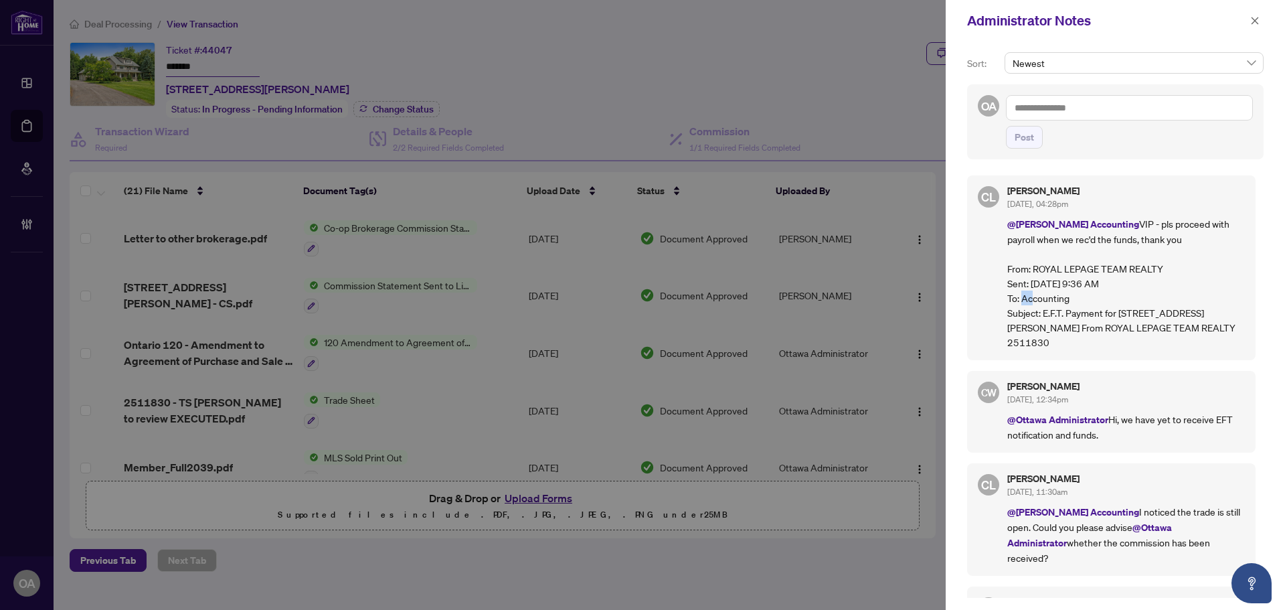
click at [1111, 288] on noreply\@lwolf\ "Sent: Thursday, August 28, 2025 9:36 AM To: Accounting Subject: E.F.T. Payment …" at bounding box center [1127, 313] width 238 height 74
click at [1110, 300] on p "@RAHR Accounting VIP - pls proceed with payroll when we rec'd the funds, thank …" at bounding box center [1127, 282] width 238 height 133
drag, startPoint x: 1010, startPoint y: 315, endPoint x: 1192, endPoint y: 315, distance: 182.1
click at [1192, 315] on accounting\@rightathomerealty\ "Subject: E.F.T. Payment for 38 Roycroft WY From ROYAL LEPAGE TEAM REALTY 2511830" at bounding box center [1127, 327] width 238 height 44
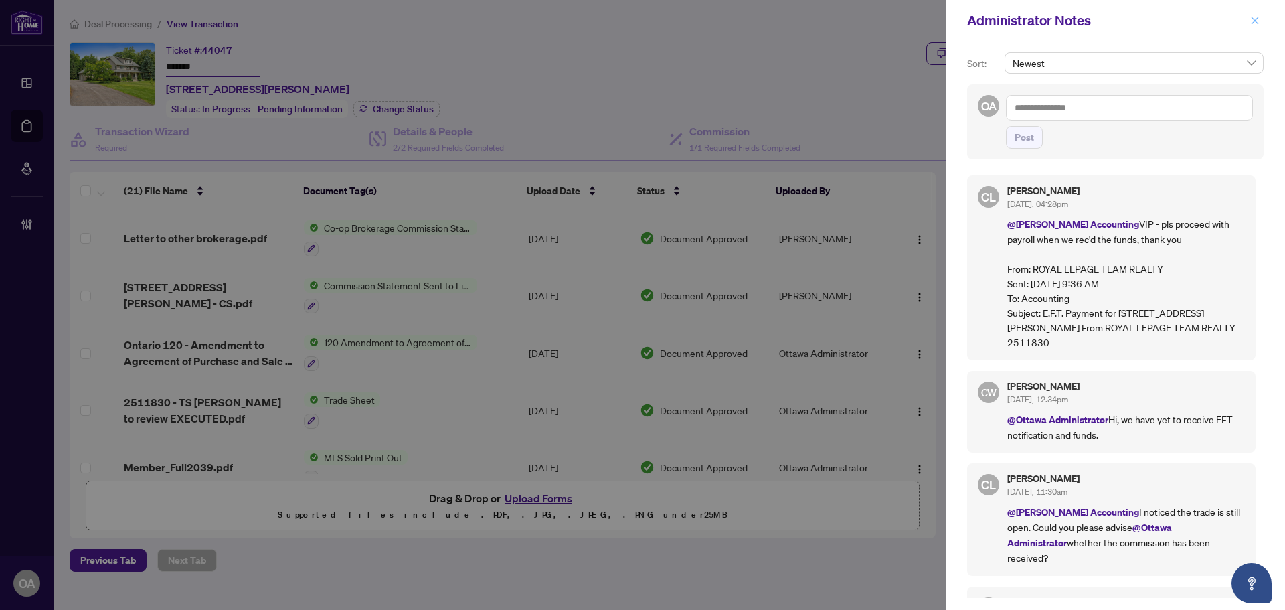
click at [1253, 19] on icon "close" at bounding box center [1255, 20] width 9 height 9
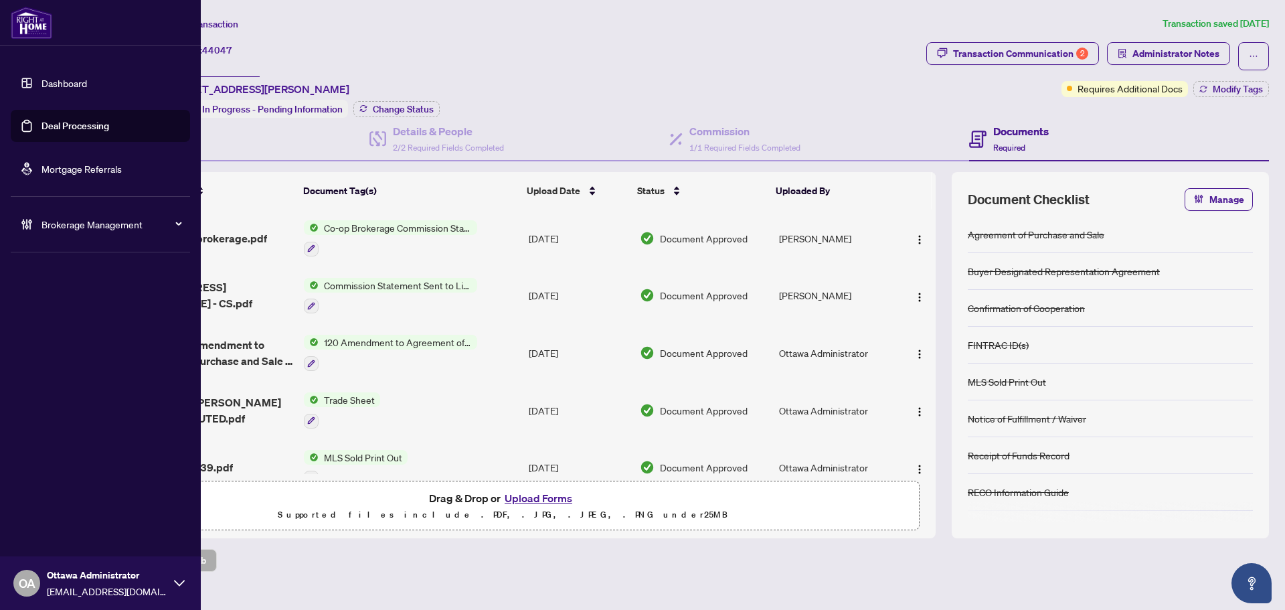
click at [63, 226] on span "Brokerage Management" at bounding box center [111, 224] width 139 height 15
drag, startPoint x: 69, startPoint y: 309, endPoint x: 100, endPoint y: 301, distance: 32.5
click at [70, 315] on link "Manage Agents" at bounding box center [61, 321] width 66 height 12
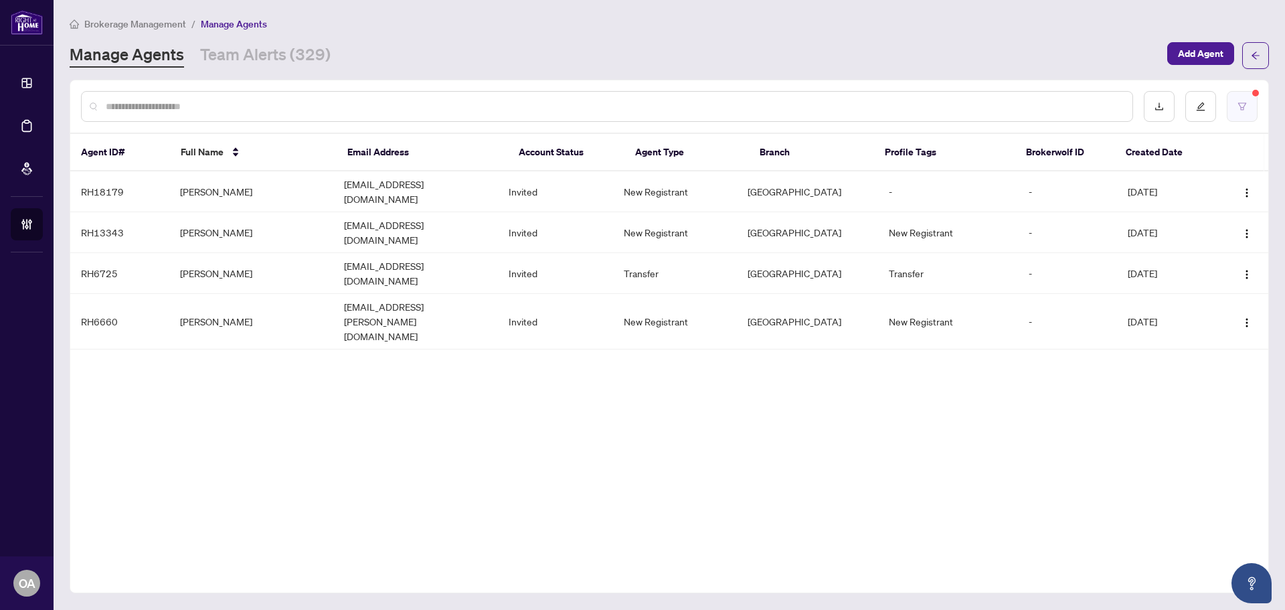
click at [1249, 102] on button "button" at bounding box center [1242, 106] width 31 height 31
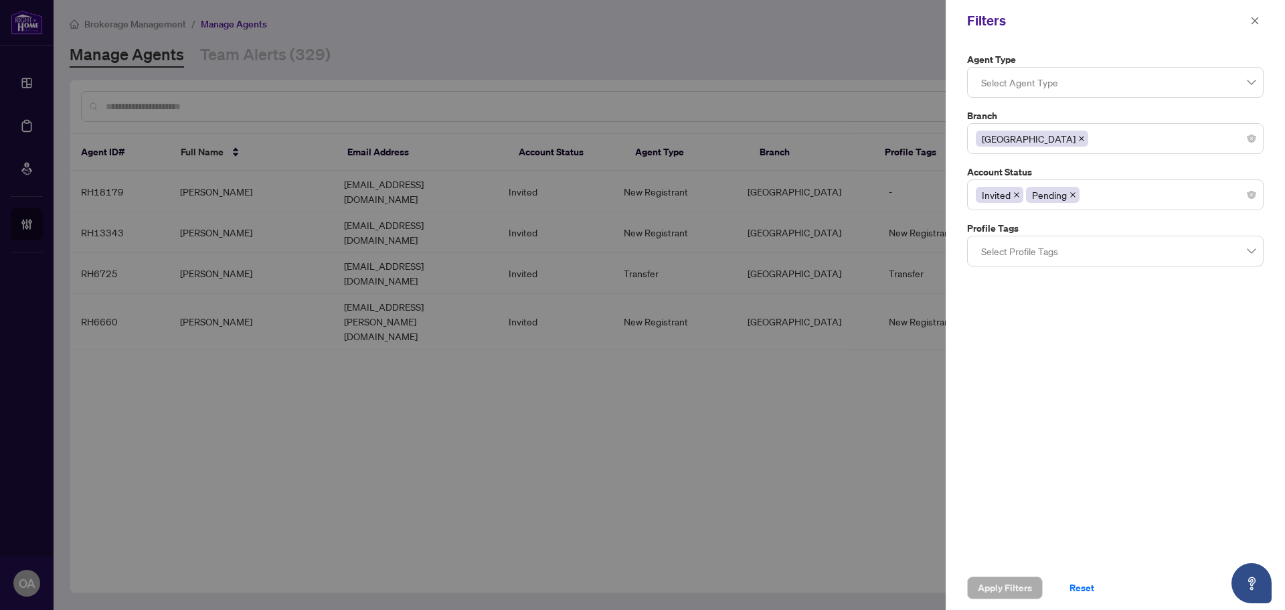
click at [1253, 189] on div "Invited Pending" at bounding box center [1115, 195] width 279 height 24
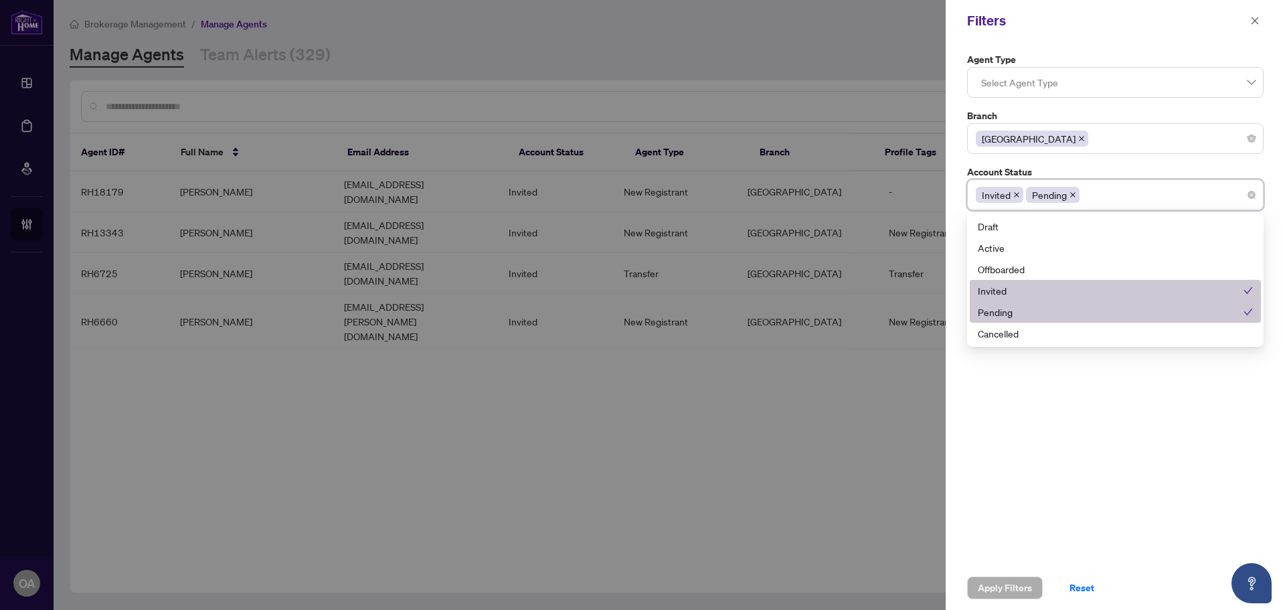
click at [1249, 286] on icon "check" at bounding box center [1248, 290] width 9 height 9
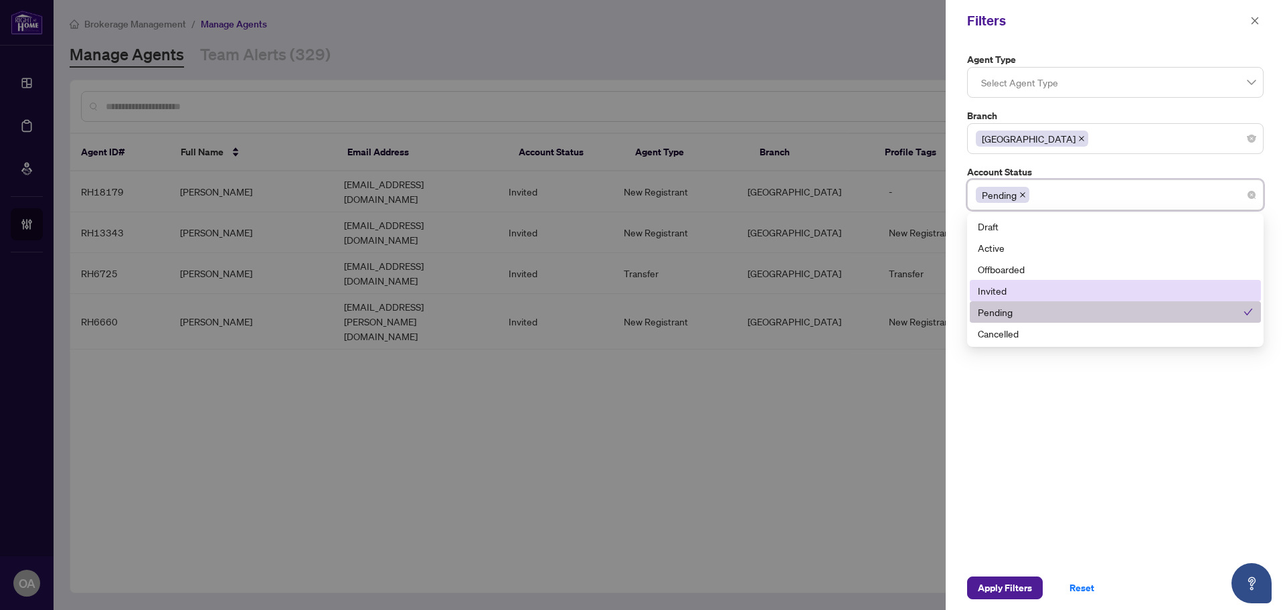
click at [1248, 313] on icon "check" at bounding box center [1248, 311] width 9 height 9
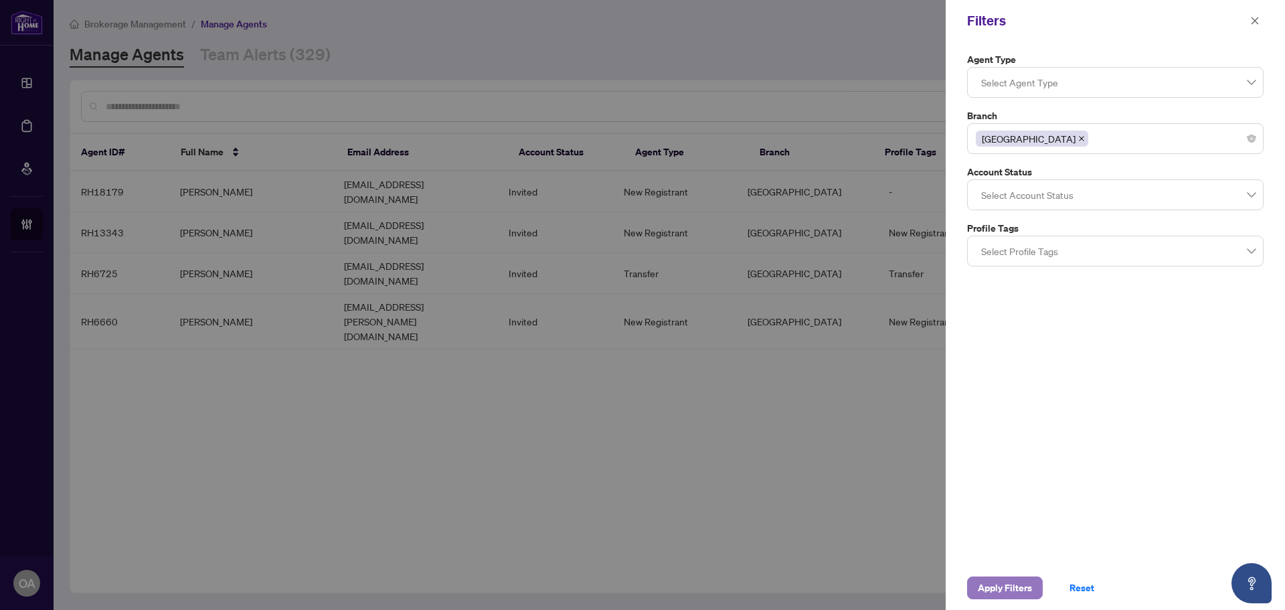
click at [987, 587] on span "Apply Filters" at bounding box center [1005, 587] width 54 height 21
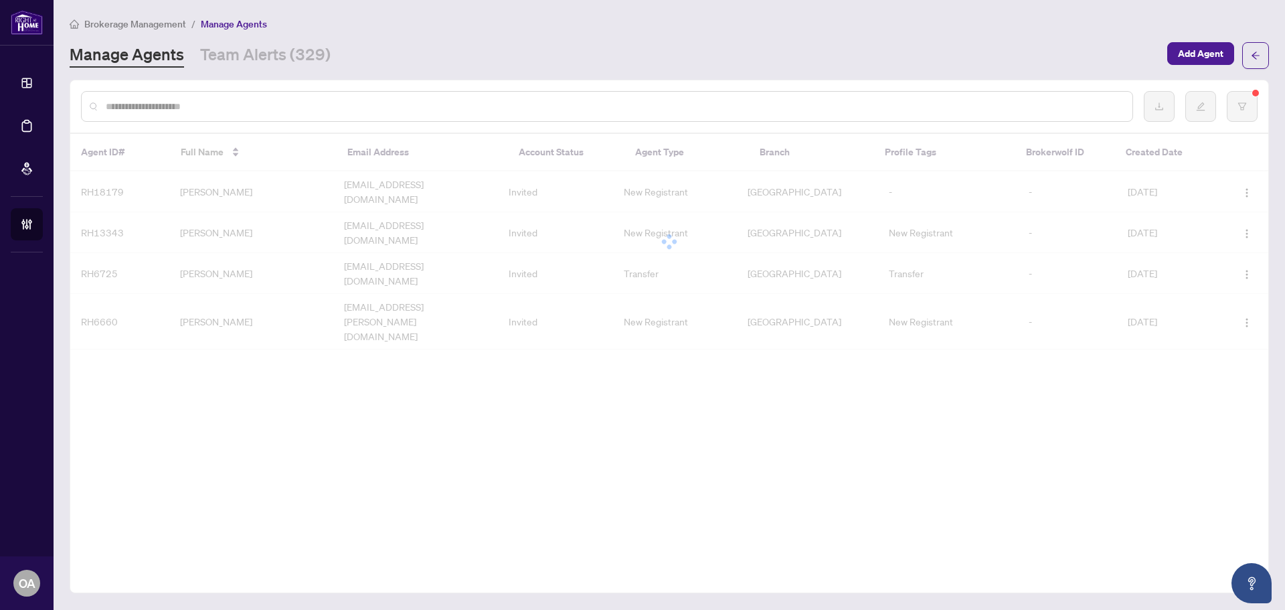
click at [498, 105] on input "text" at bounding box center [614, 106] width 1016 height 15
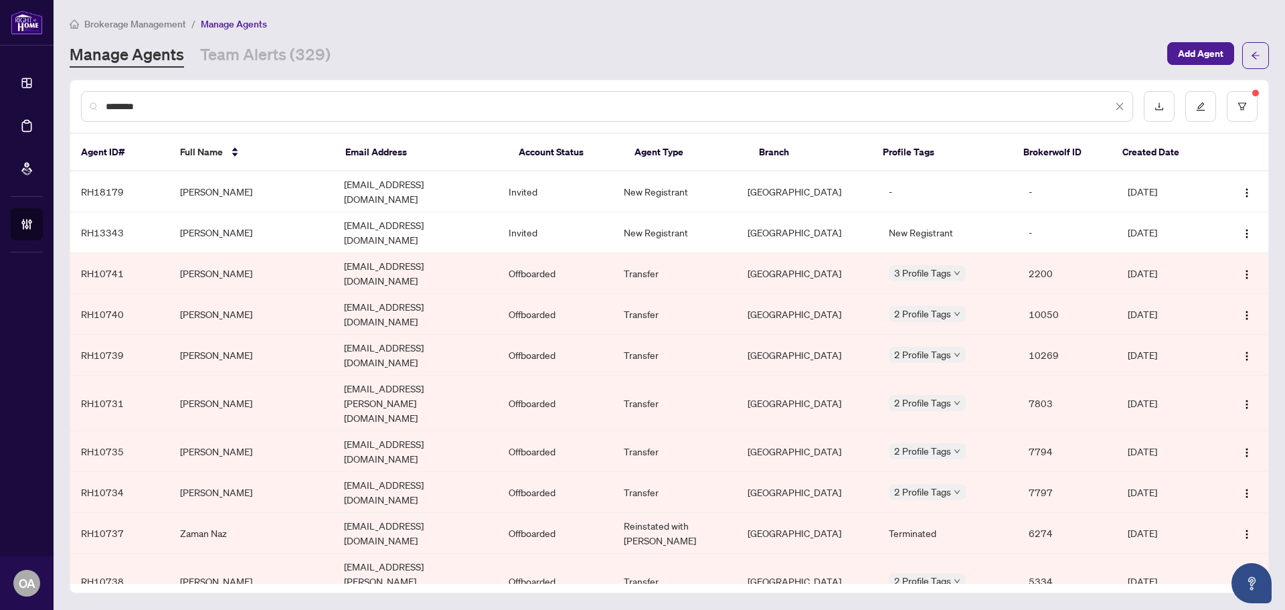
type input "********"
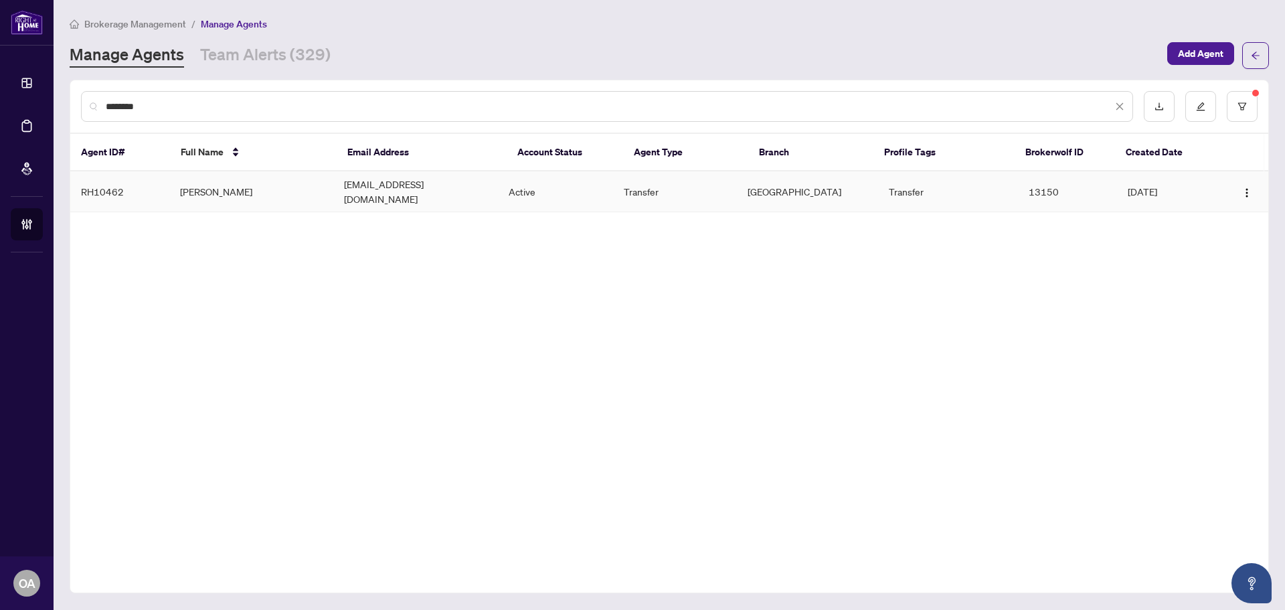
click at [347, 178] on td "denisroyrealtor@gmail.com" at bounding box center [415, 191] width 165 height 41
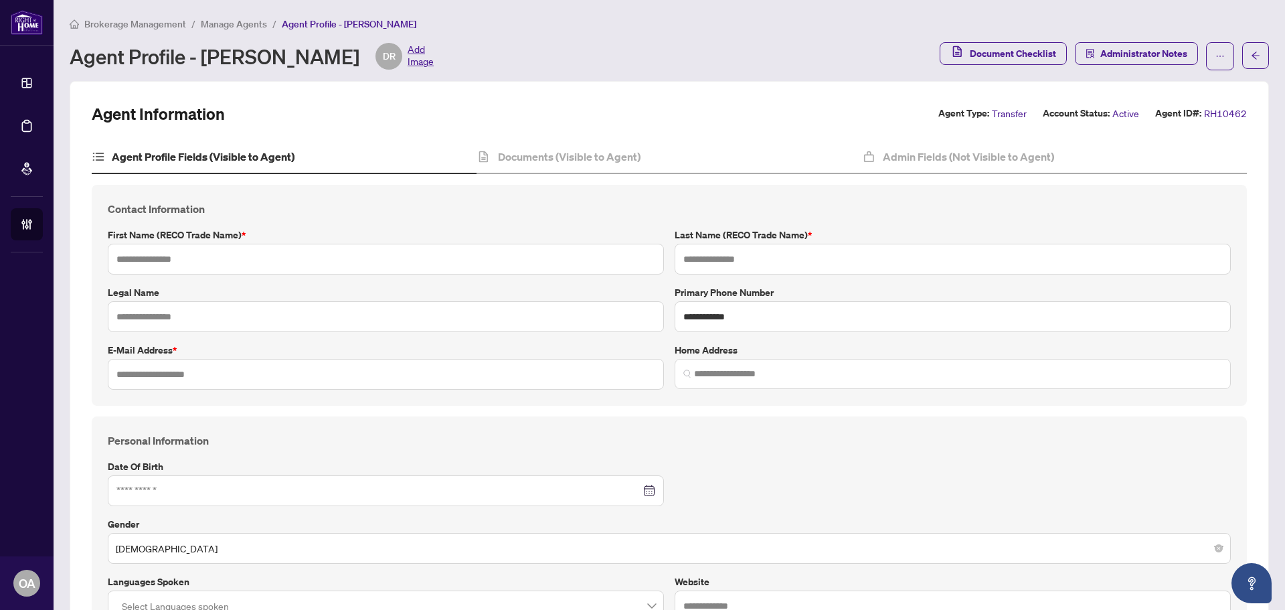
type input "*****"
type input "***"
type input "**********"
type input "*******"
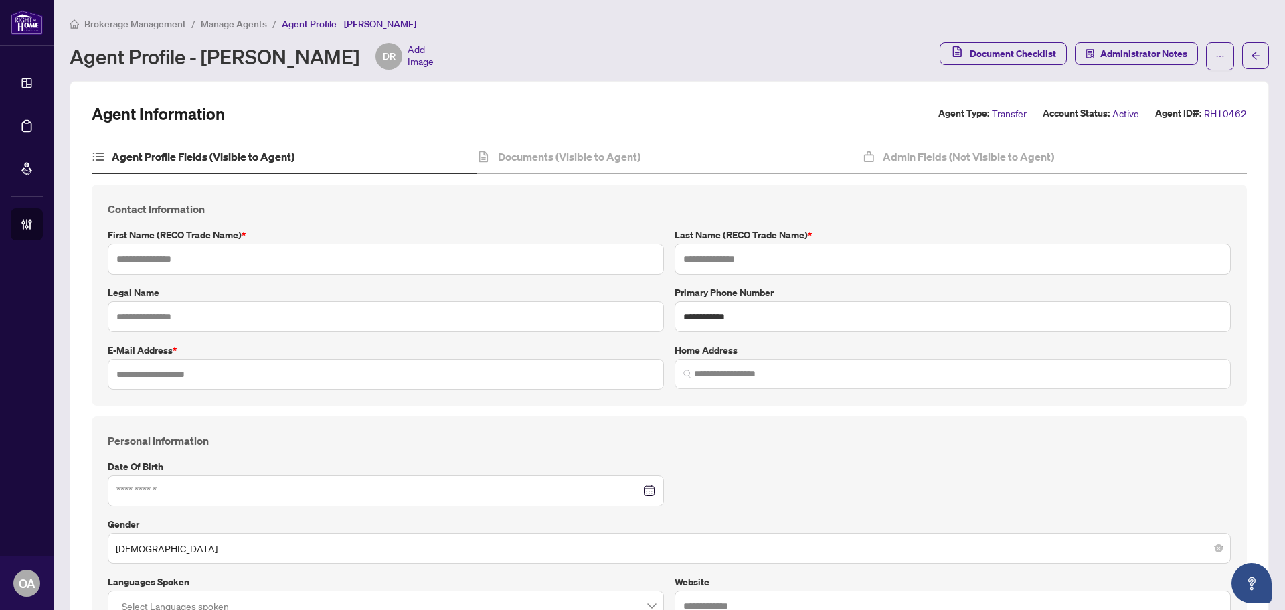
type input "*******"
type input "**********"
type input "****"
type input "**********"
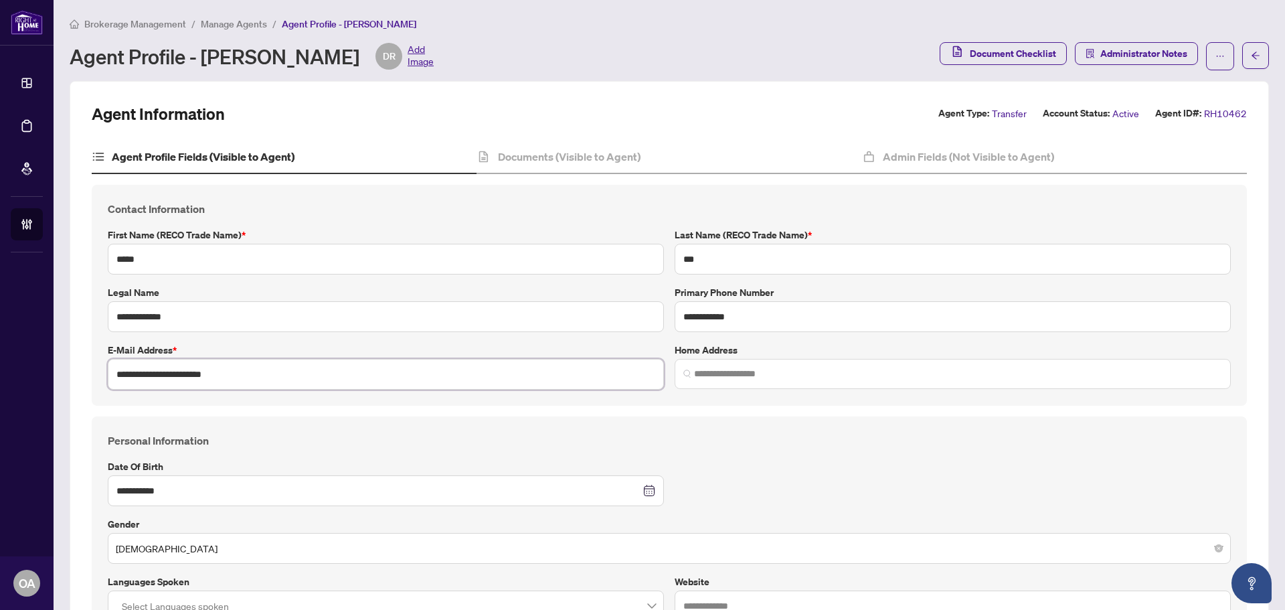
click at [447, 380] on input "**********" at bounding box center [386, 374] width 556 height 31
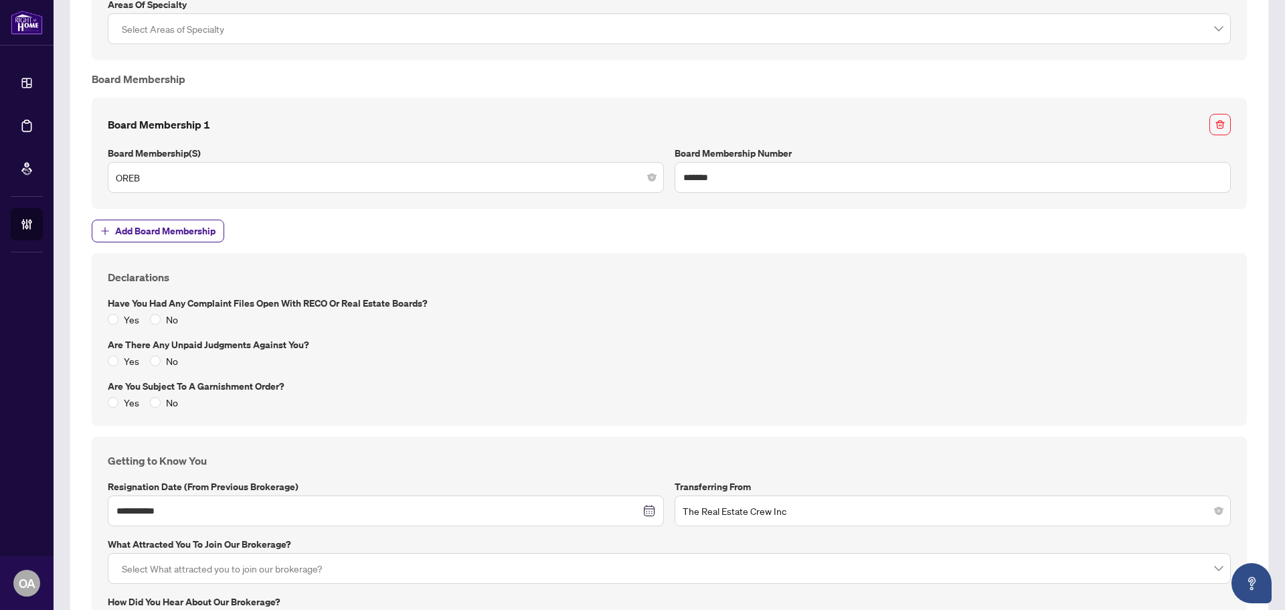
scroll to position [1638, 0]
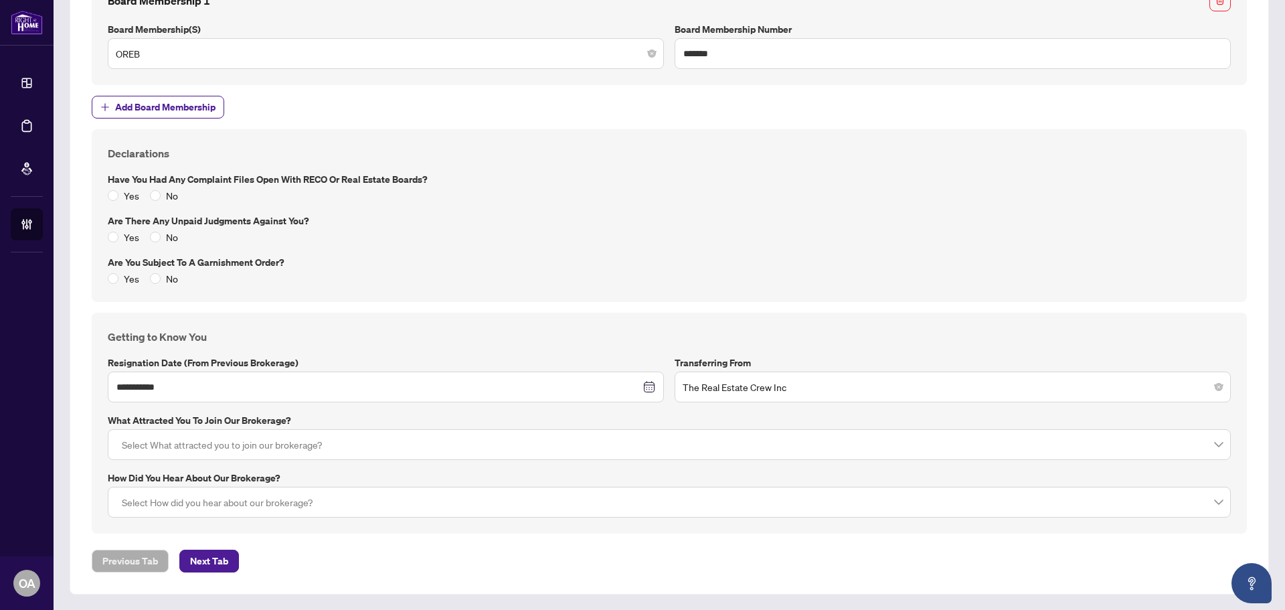
click at [736, 390] on span "The Real Estate Crew Inc" at bounding box center [953, 386] width 540 height 25
click at [737, 390] on span "The Real Estate Crew Inc" at bounding box center [953, 386] width 540 height 25
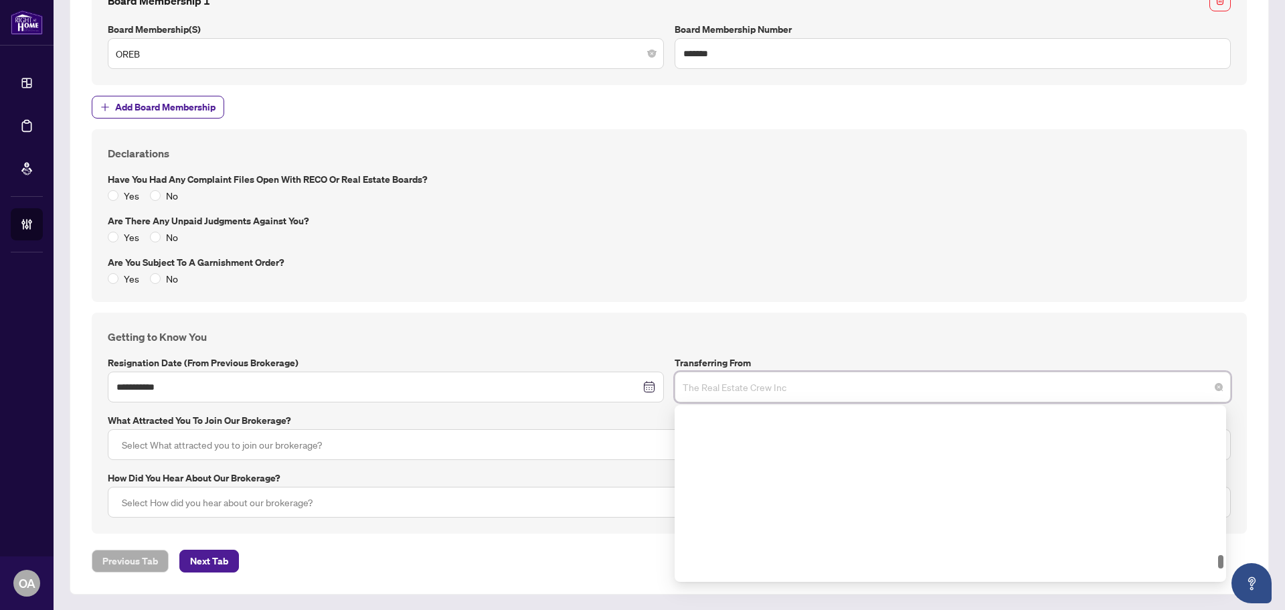
scroll to position [7306, 0]
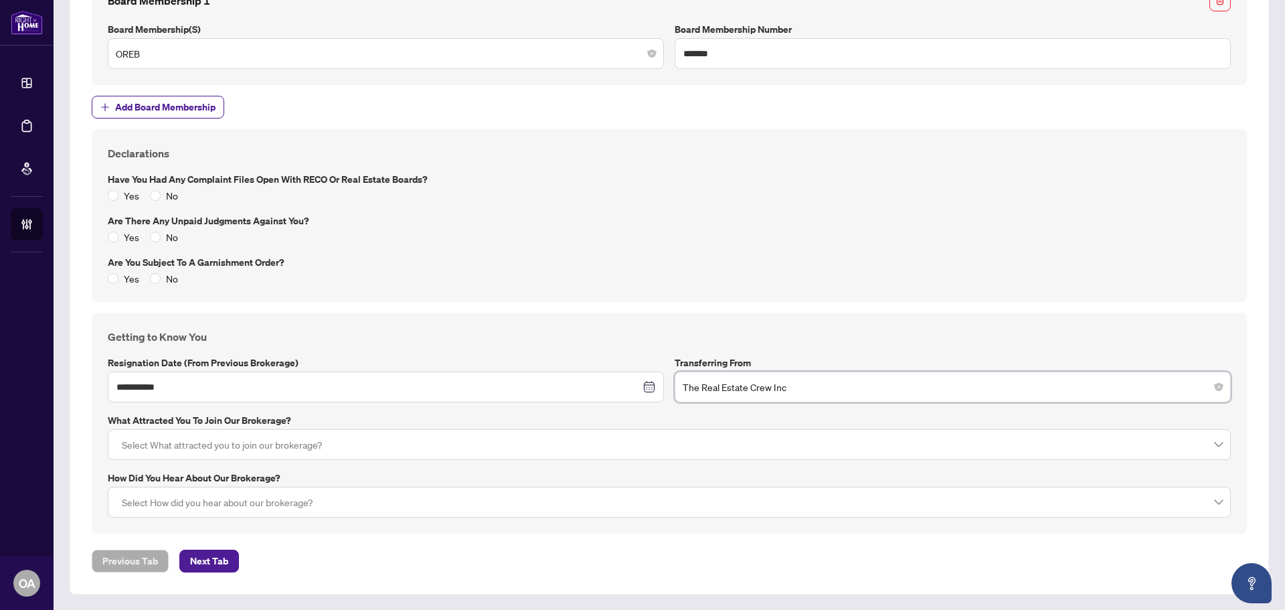
click at [742, 386] on span "The Real Estate Crew Inc" at bounding box center [953, 386] width 540 height 25
click at [537, 253] on div "Declarations Have you had any complaint files open with RECO or Real Estate Boa…" at bounding box center [669, 215] width 1134 height 141
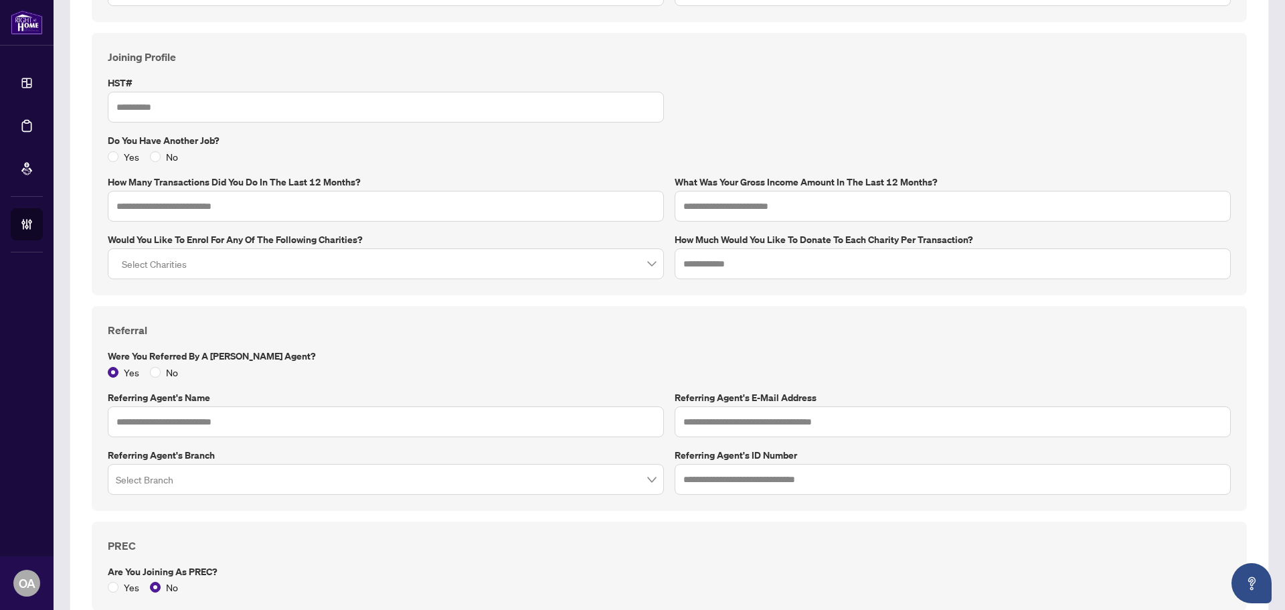
scroll to position [901, 0]
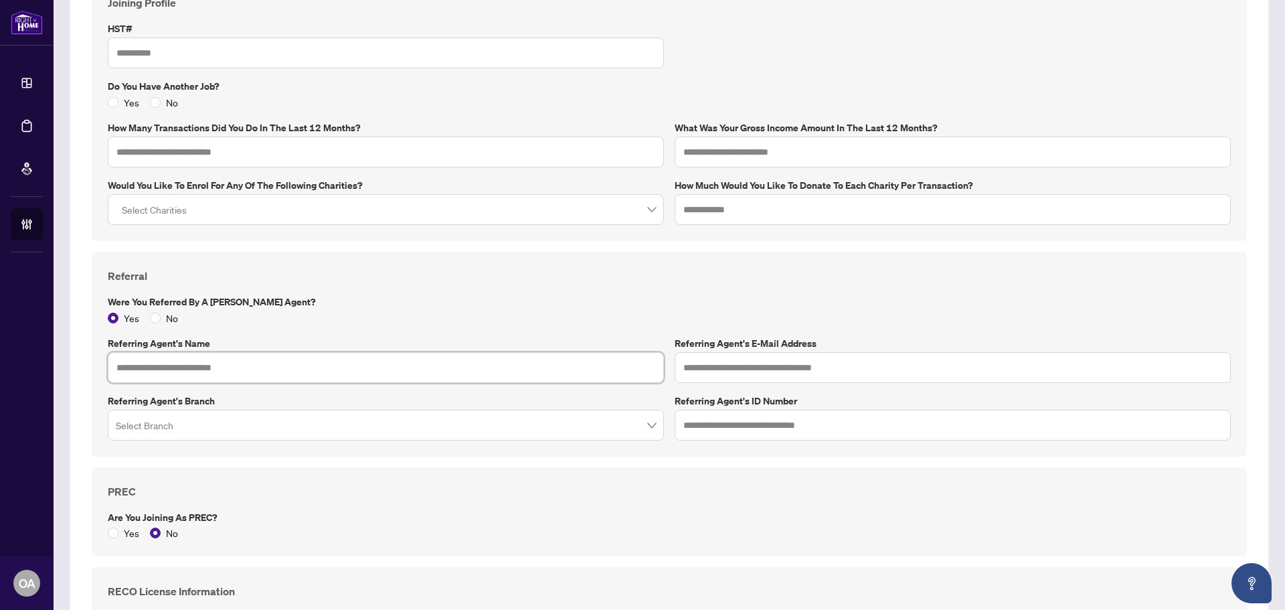
click at [211, 373] on input "text" at bounding box center [386, 367] width 556 height 31
type input "**********"
click at [718, 358] on input "text" at bounding box center [953, 367] width 556 height 31
click at [249, 432] on input "search" at bounding box center [380, 426] width 528 height 29
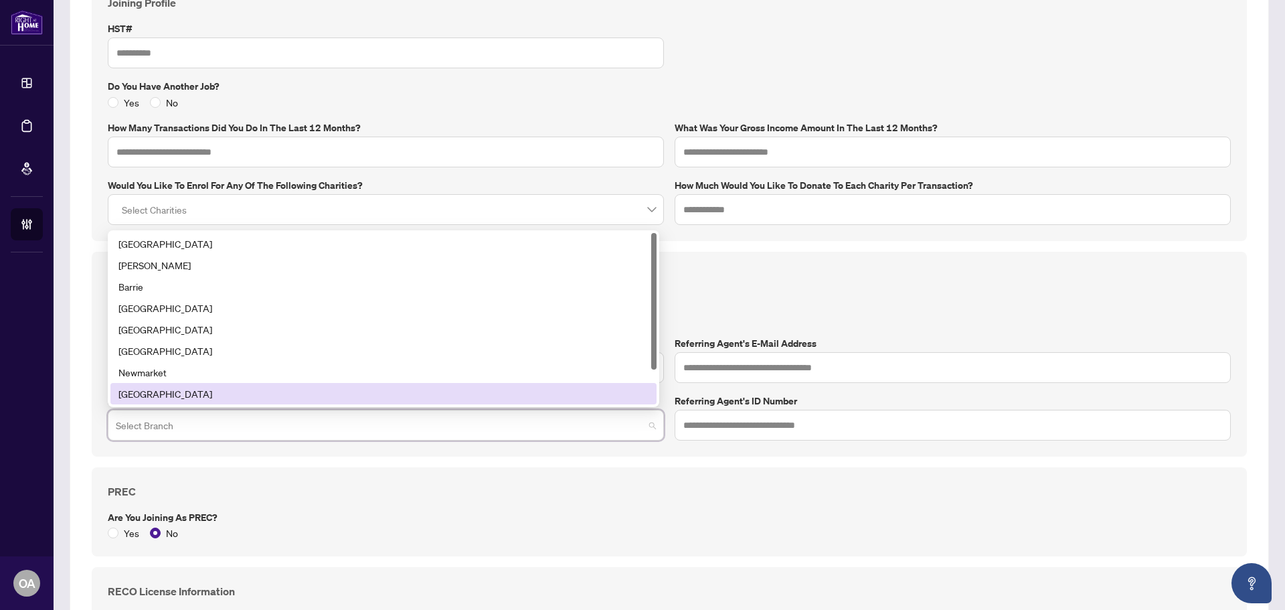
click at [170, 391] on div "Ottawa" at bounding box center [384, 393] width 530 height 15
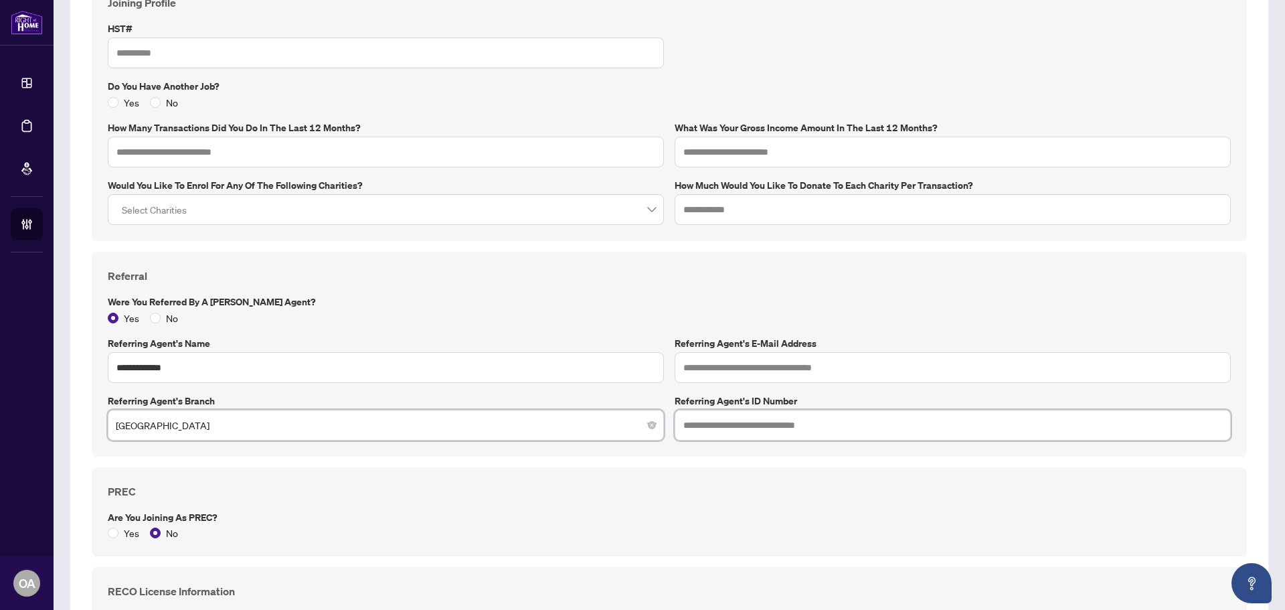
click at [684, 428] on input "text" at bounding box center [953, 425] width 556 height 31
type input "*"
type input "*****"
click at [742, 370] on input "text" at bounding box center [953, 367] width 556 height 31
click at [767, 206] on input "text" at bounding box center [953, 209] width 556 height 31
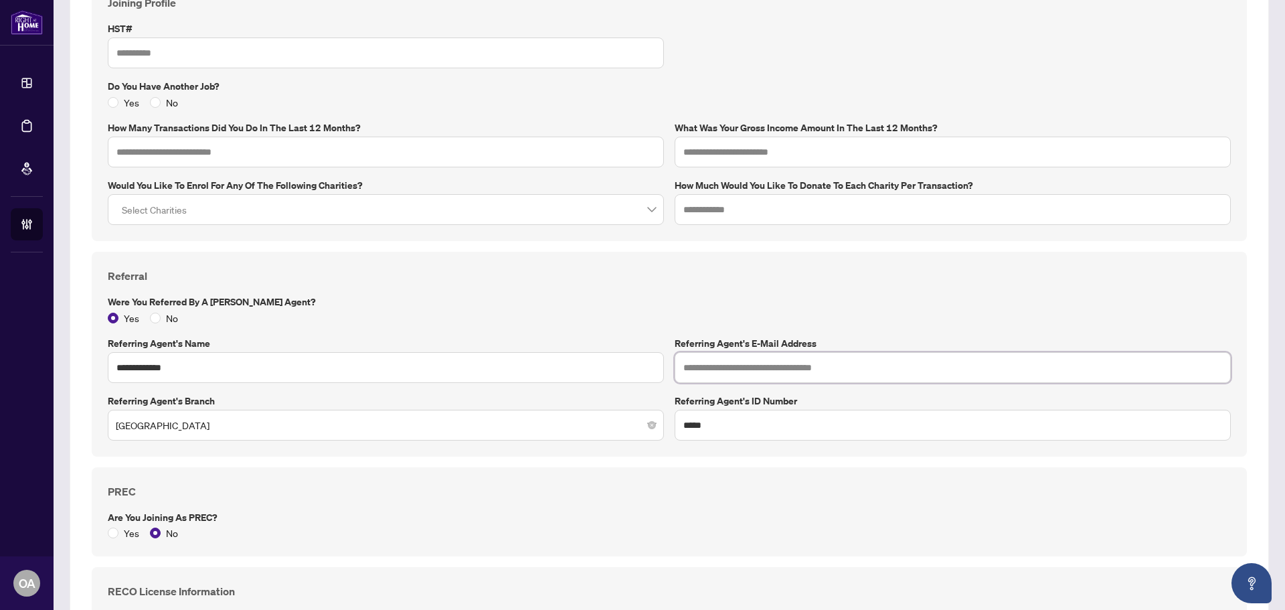
click at [743, 359] on input "text" at bounding box center [953, 367] width 556 height 31
paste input "**********"
type input "**********"
click at [692, 289] on div "**********" at bounding box center [669, 354] width 1134 height 173
click at [400, 295] on label "Were you referred by a RAHR Agent?" at bounding box center [669, 302] width 1123 height 15
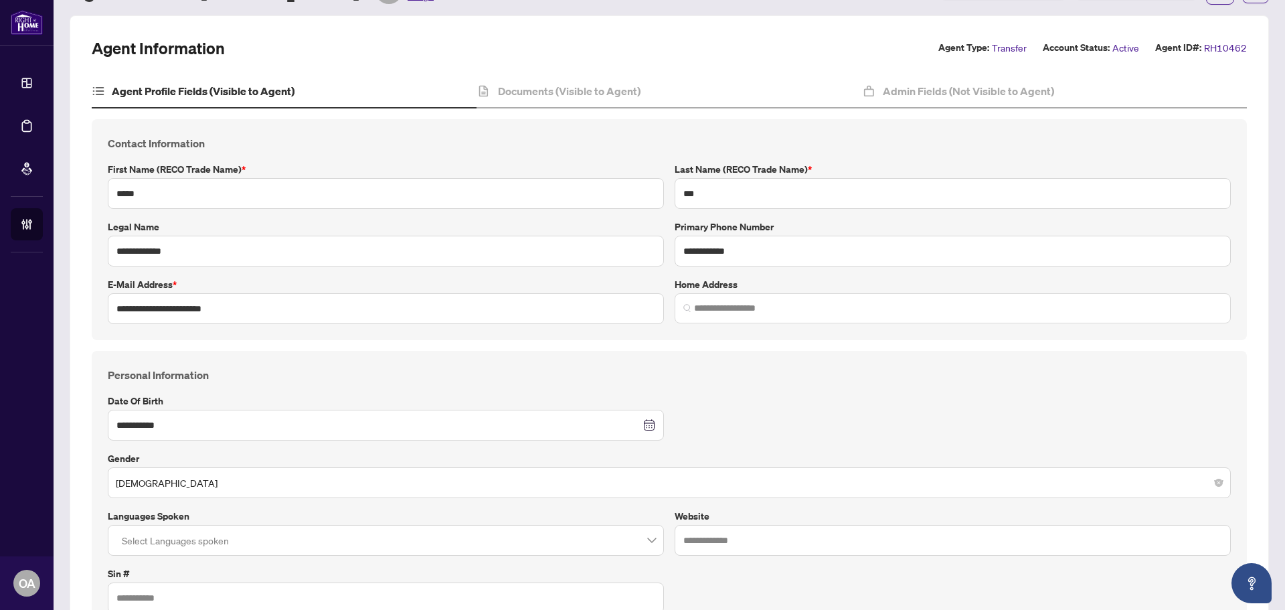
scroll to position [0, 0]
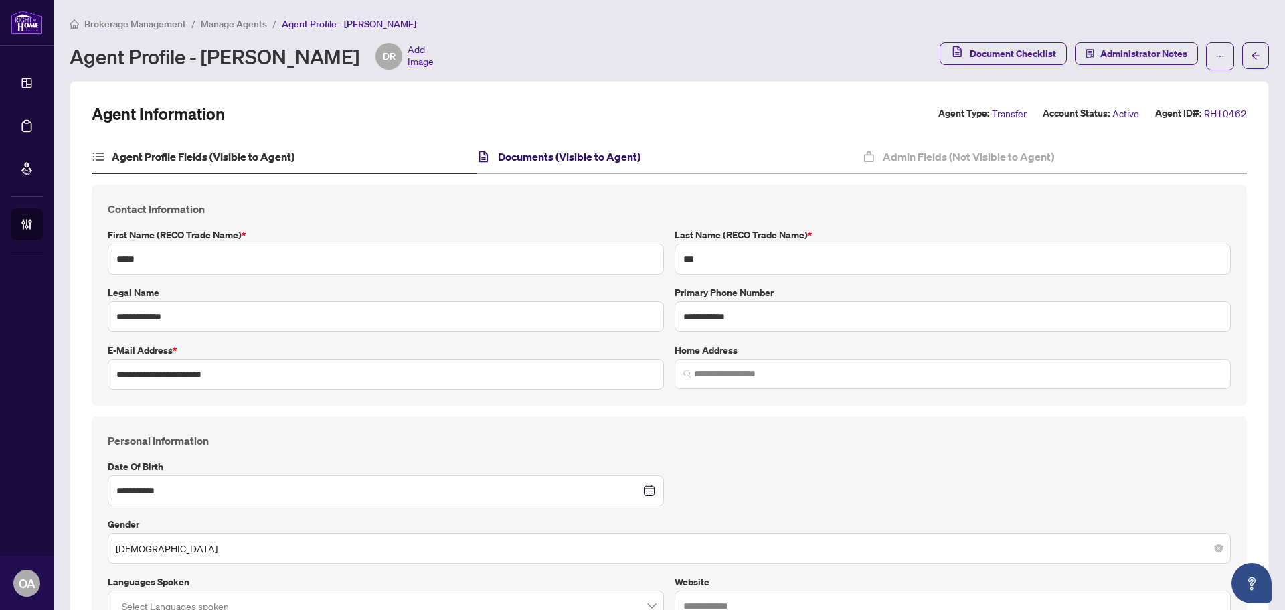
click at [608, 151] on h4 "Documents (Visible to Agent)" at bounding box center [569, 157] width 143 height 16
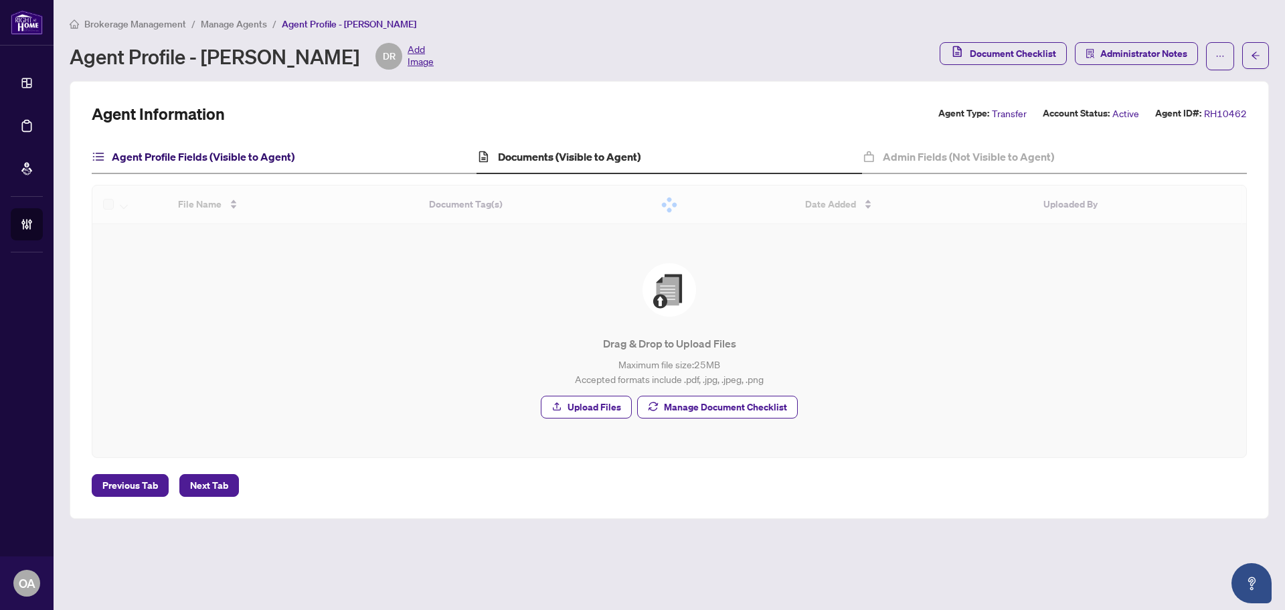
click at [191, 157] on h4 "Agent Profile Fields (Visible to Agent)" at bounding box center [203, 157] width 183 height 16
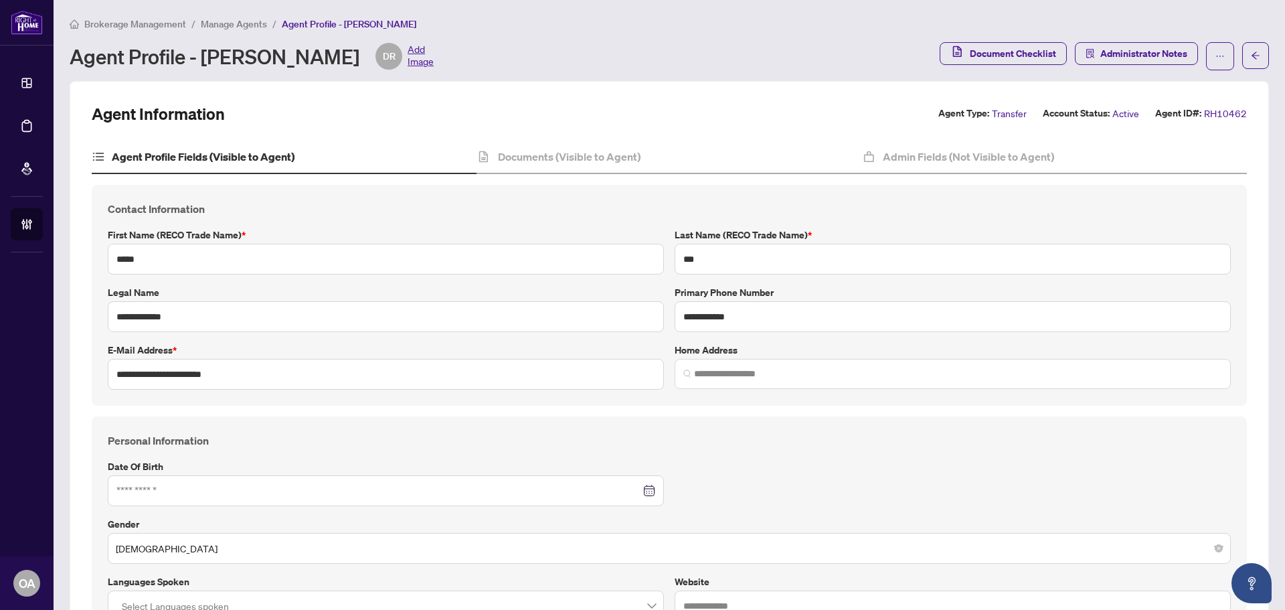
type input "**********"
type input "****"
type input "**********"
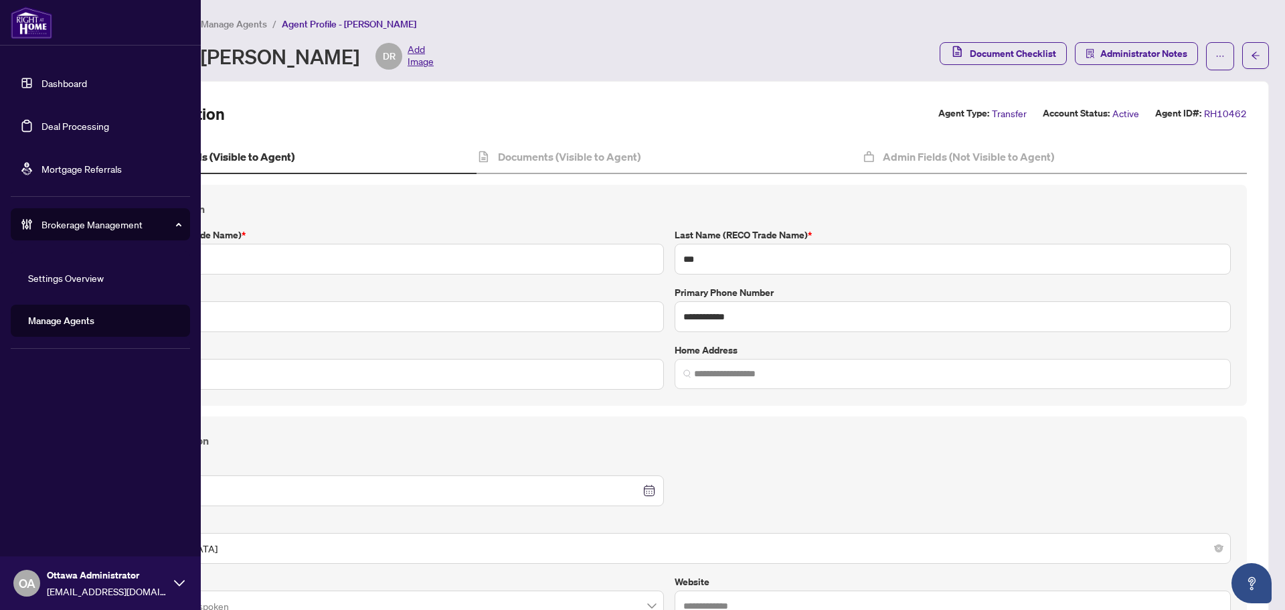
click at [42, 130] on link "Deal Processing" at bounding box center [76, 126] width 68 height 12
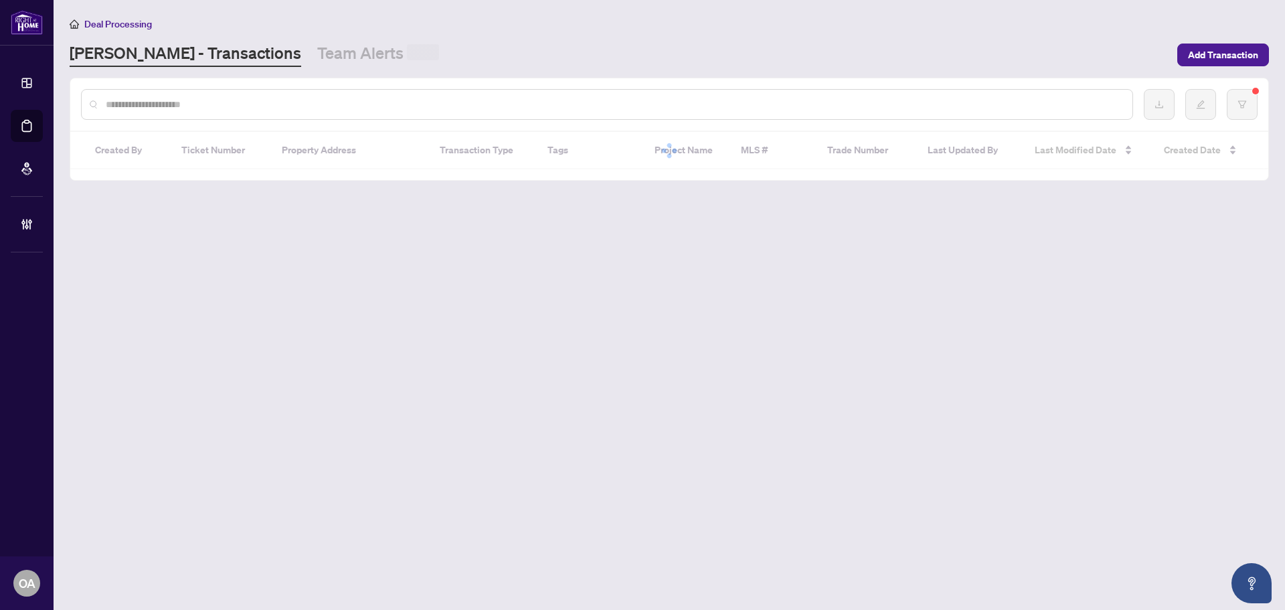
click at [197, 106] on input "text" at bounding box center [614, 104] width 1016 height 15
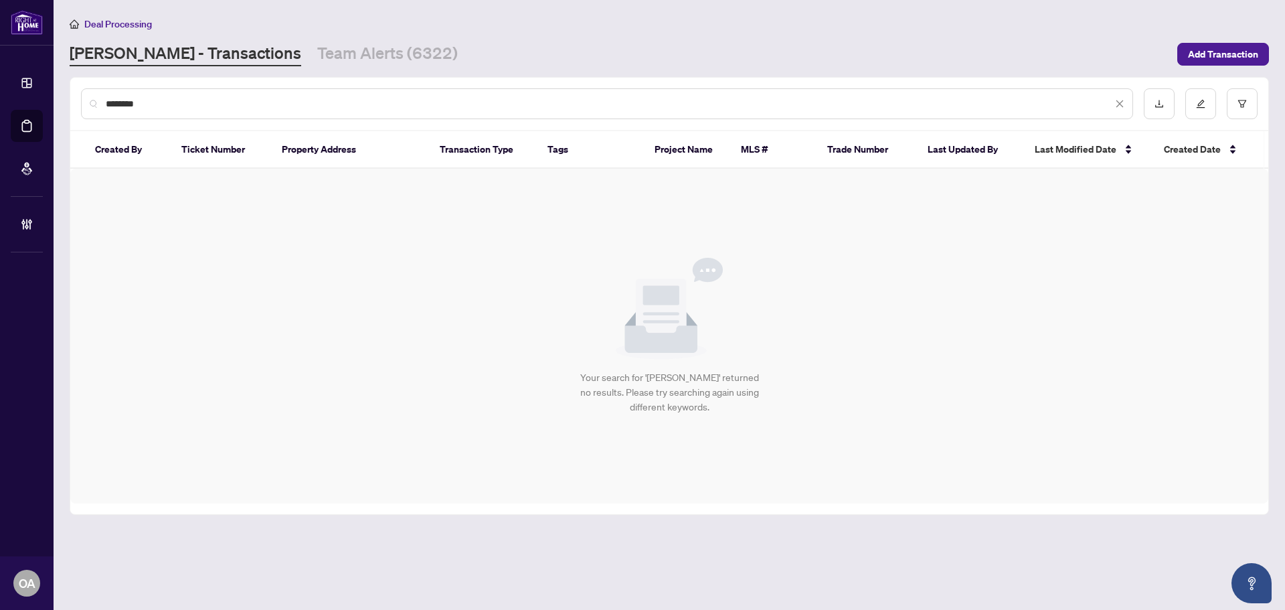
drag, startPoint x: 181, startPoint y: 100, endPoint x: 33, endPoint y: 106, distance: 148.1
click at [33, 106] on div "Dashboard Deal Processing Mortgage Referrals Brokerage Management OA Ottawa Adm…" at bounding box center [642, 305] width 1285 height 610
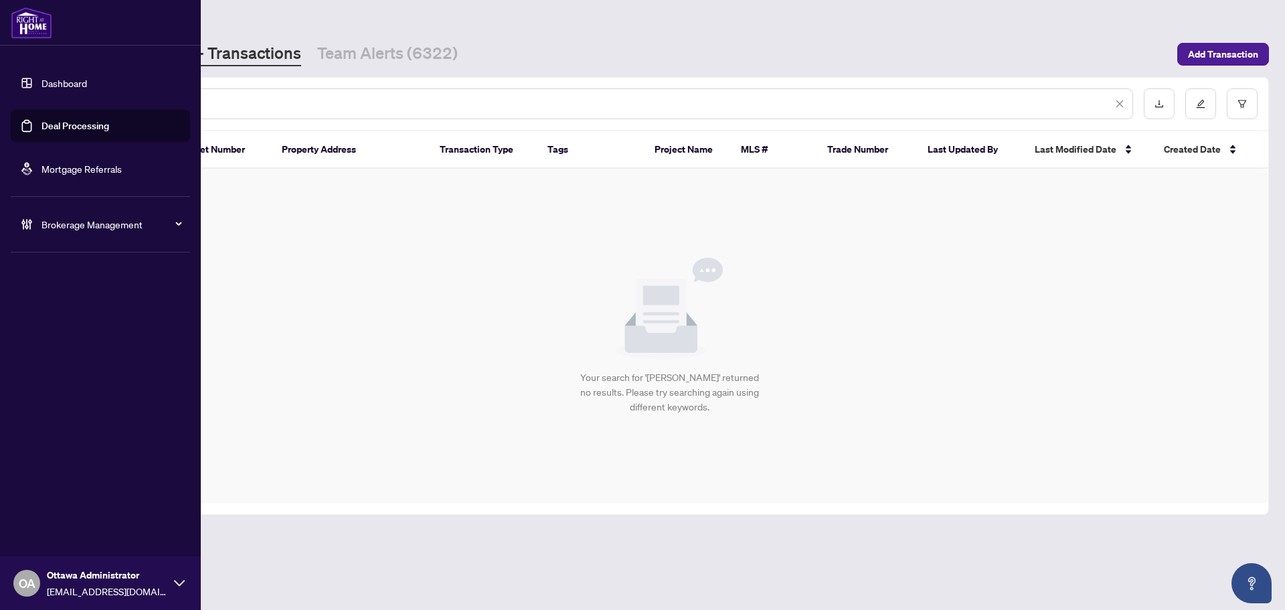
type input "********"
click at [22, 232] on div "Brokerage Management" at bounding box center [100, 224] width 179 height 32
click at [85, 321] on link "Manage Agents" at bounding box center [61, 321] width 66 height 12
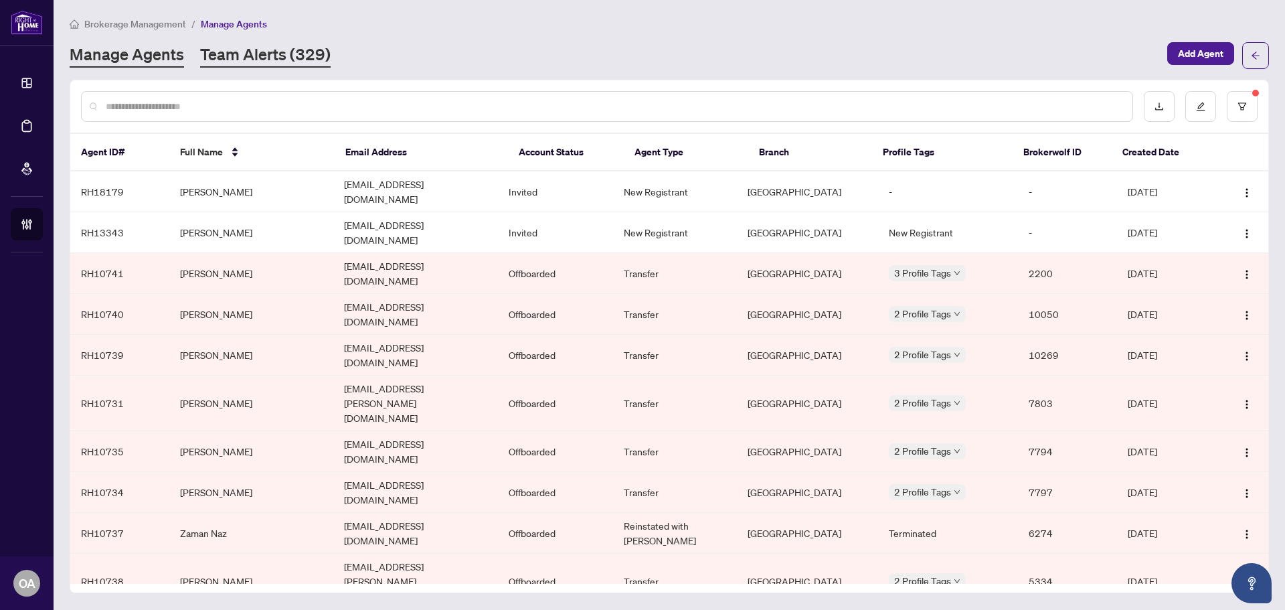
click at [249, 62] on link "Team Alerts (329)" at bounding box center [265, 56] width 131 height 24
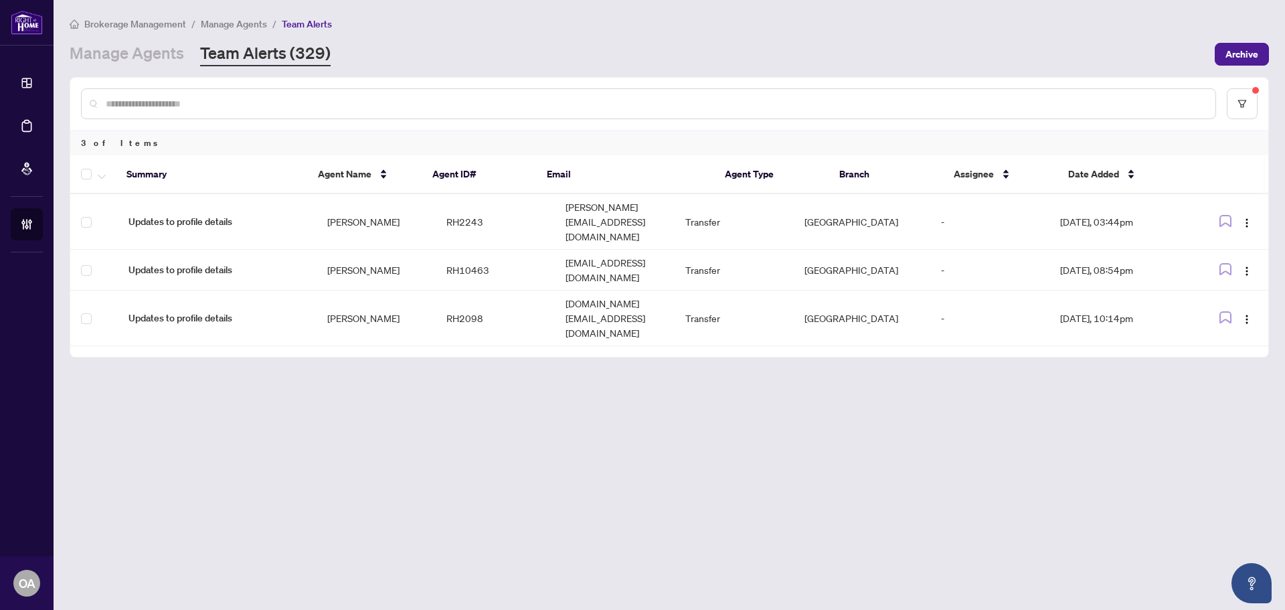
click at [189, 96] on input "text" at bounding box center [655, 103] width 1099 height 15
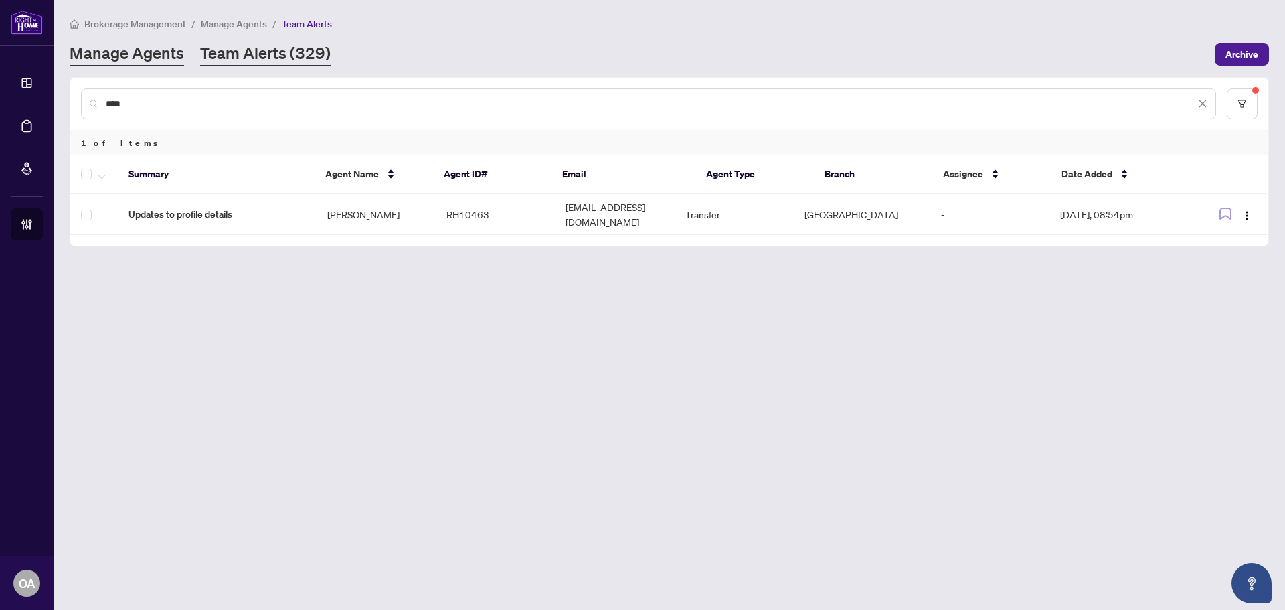
type input "****"
click at [149, 54] on link "Manage Agents" at bounding box center [127, 54] width 114 height 24
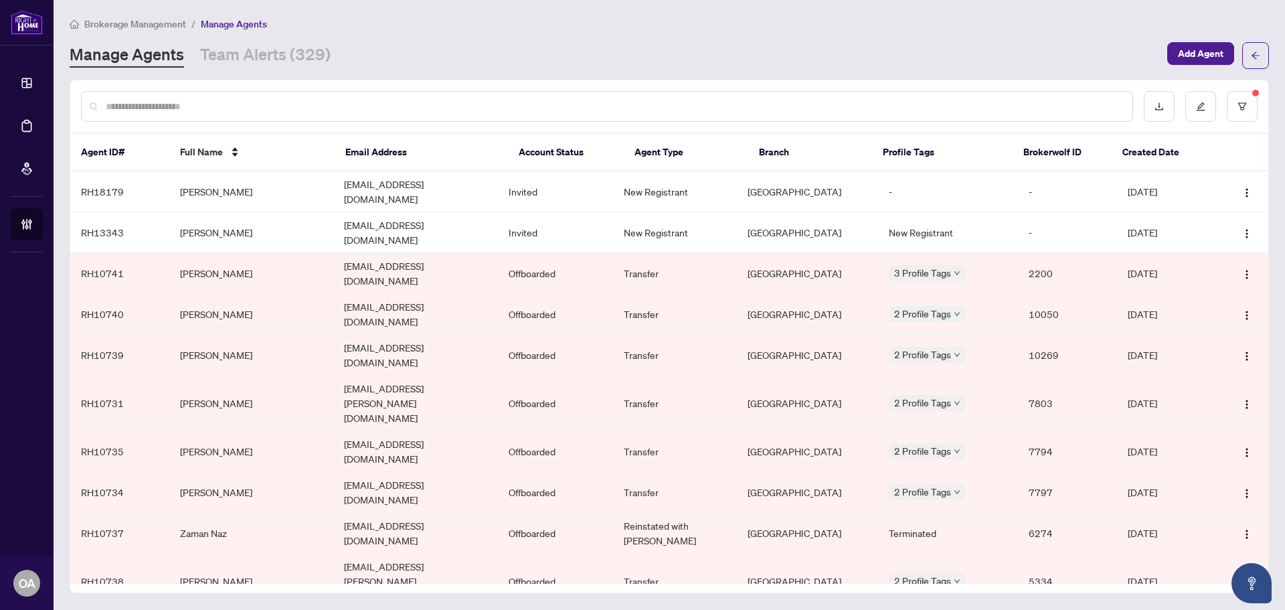
click at [224, 91] on div at bounding box center [607, 106] width 1052 height 31
click at [224, 99] on input "text" at bounding box center [614, 106] width 1016 height 15
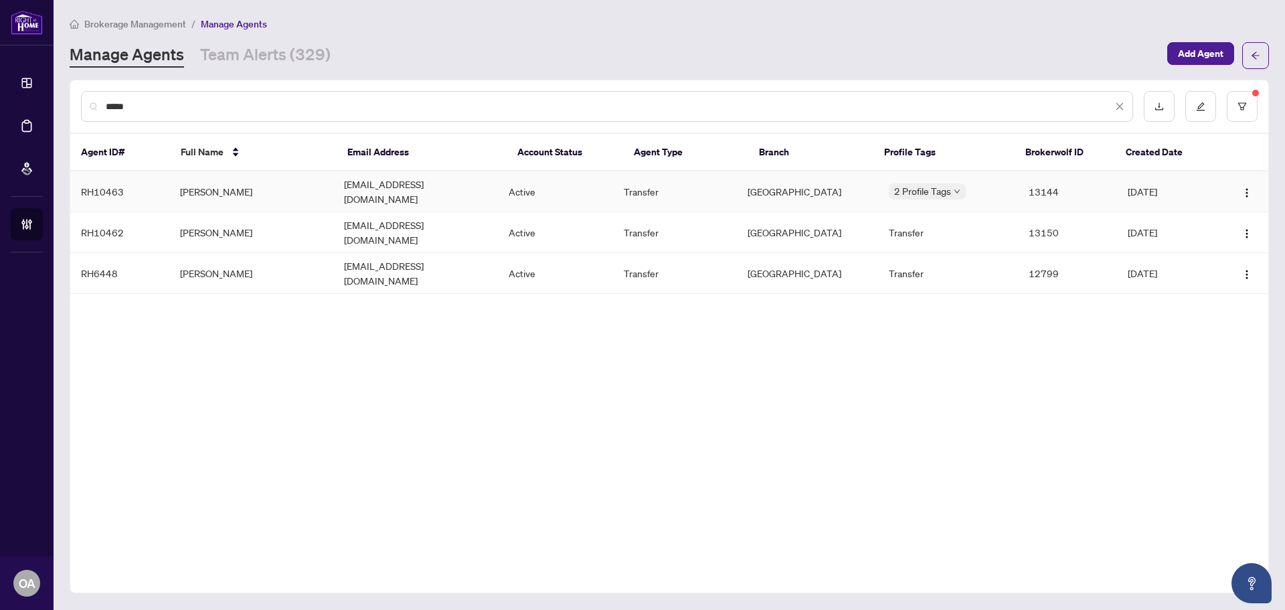
type input "****"
click at [241, 192] on td "Jean Eric Papineau" at bounding box center [251, 191] width 165 height 41
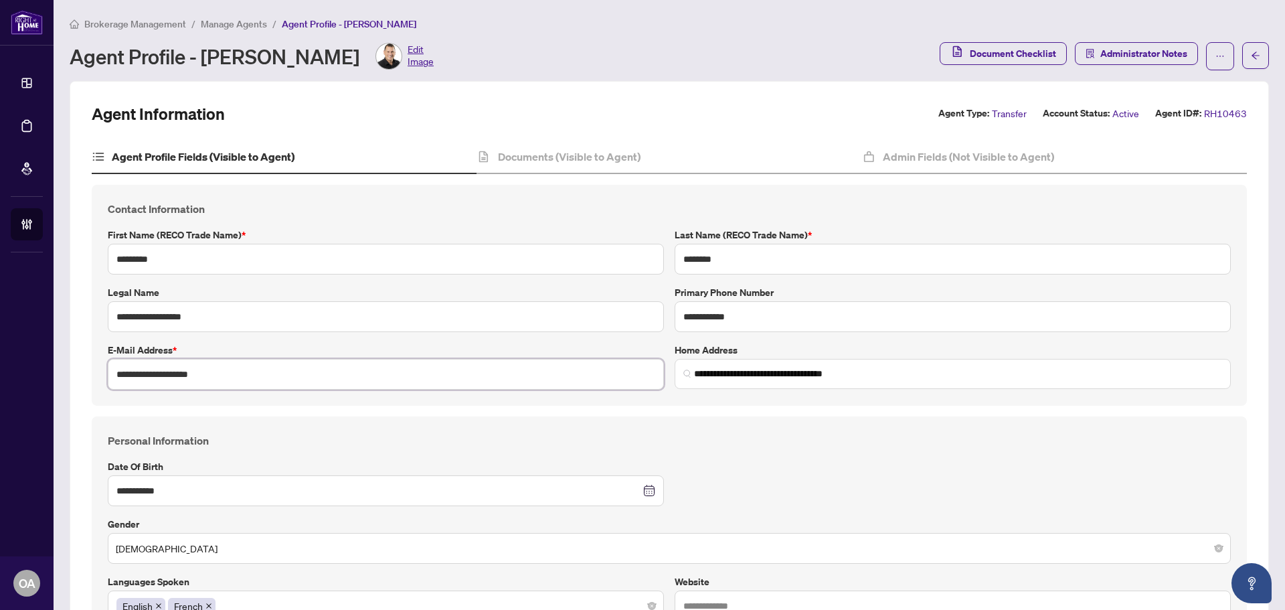
click at [337, 364] on input "**********" at bounding box center [386, 374] width 556 height 31
click at [691, 316] on input "**********" at bounding box center [953, 316] width 556 height 31
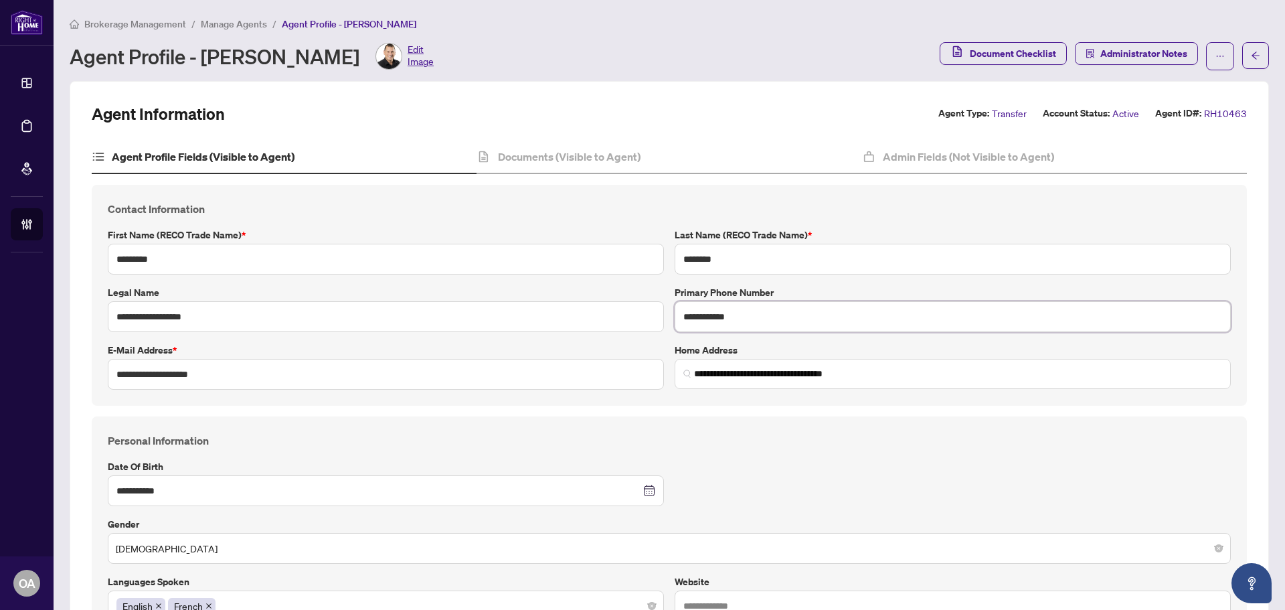
click at [691, 316] on input "**********" at bounding box center [953, 316] width 556 height 31
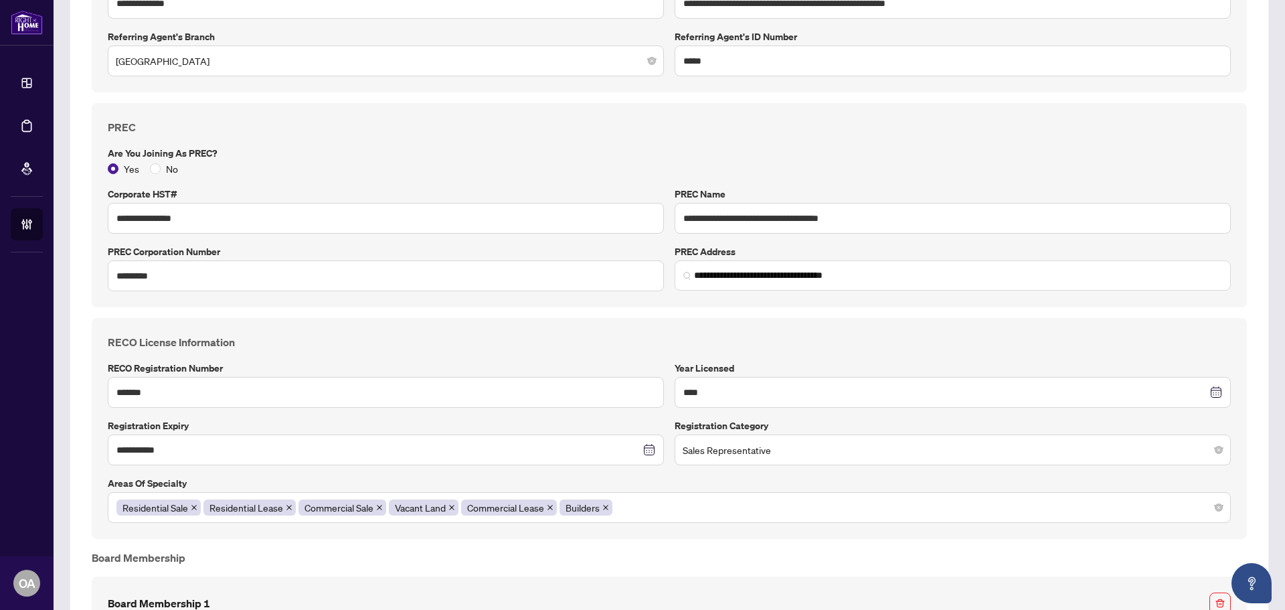
scroll to position [1131, 0]
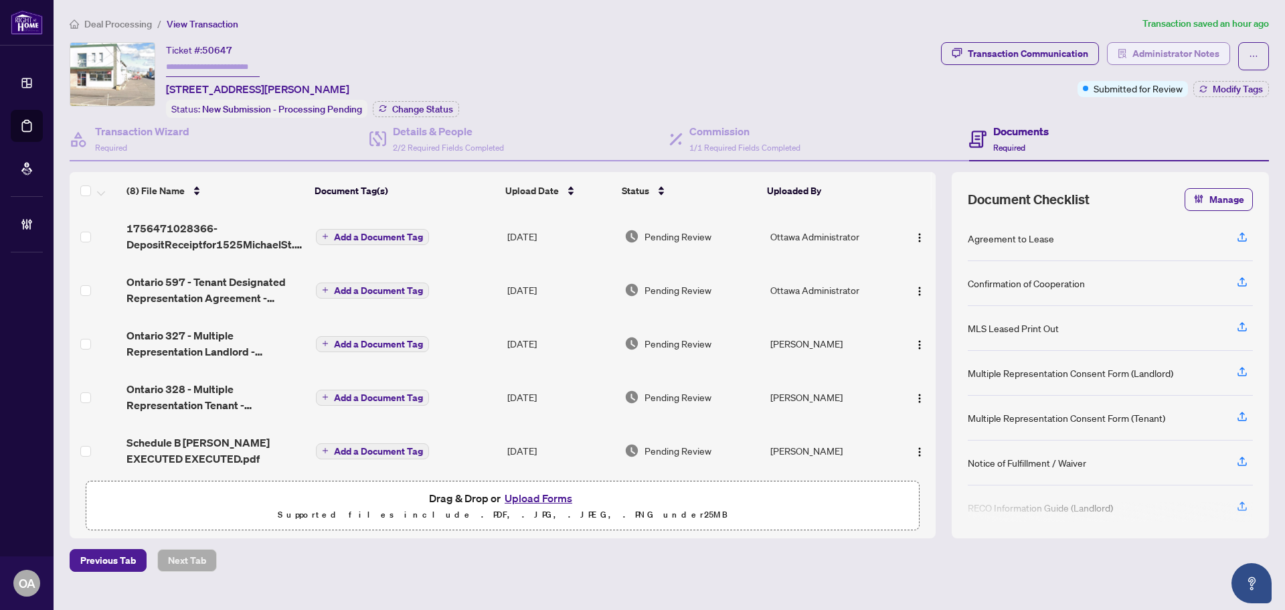
click at [1150, 59] on span "Administrator Notes" at bounding box center [1176, 53] width 87 height 21
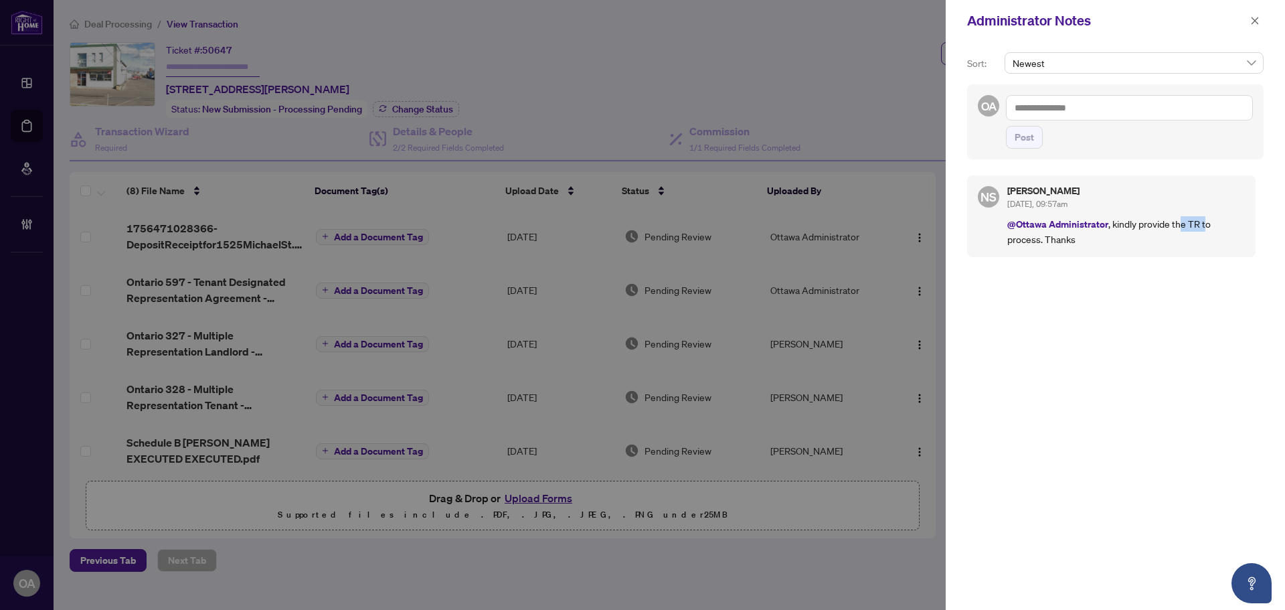
drag, startPoint x: 1204, startPoint y: 226, endPoint x: 1167, endPoint y: 228, distance: 37.5
click at [1167, 228] on p "@Ottawa Administrator , kindly provide the TR to process. Thanks" at bounding box center [1127, 231] width 238 height 30
click at [1257, 23] on icon "close" at bounding box center [1255, 20] width 7 height 7
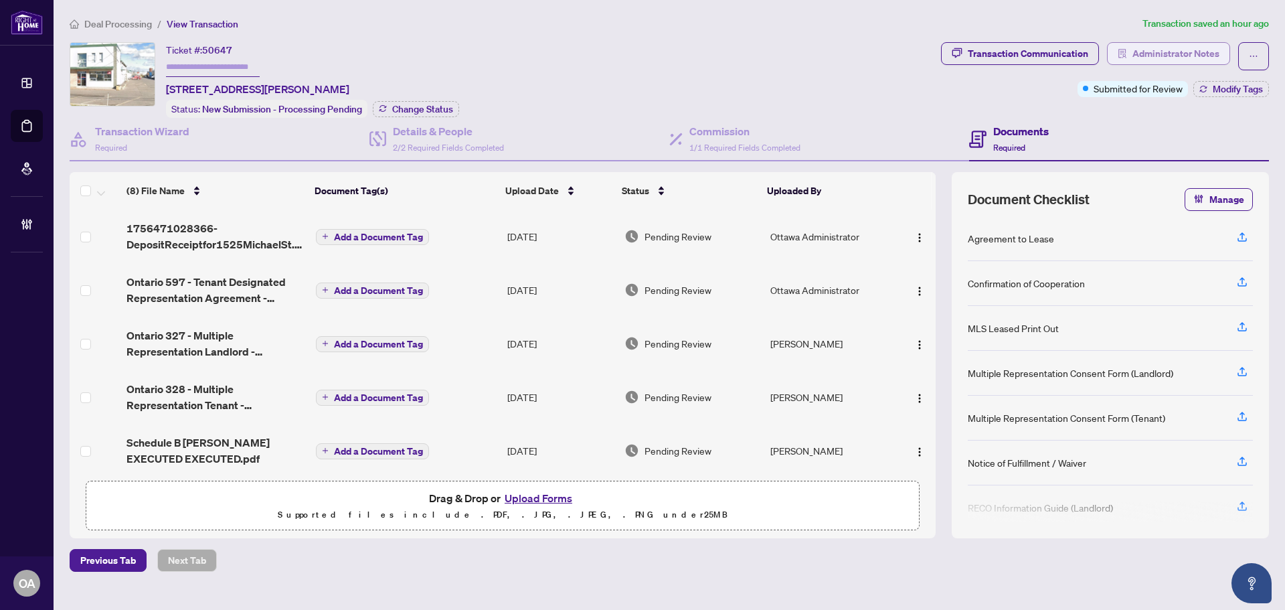
click at [1175, 62] on span "Administrator Notes" at bounding box center [1176, 53] width 87 height 21
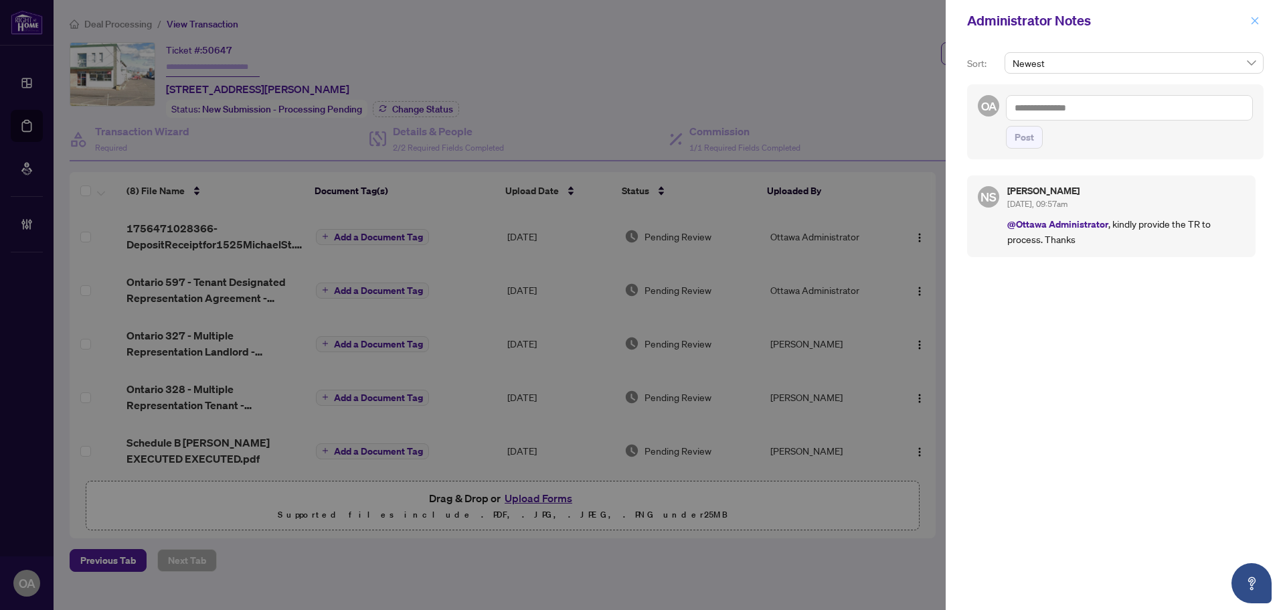
click at [1256, 25] on icon "close" at bounding box center [1255, 20] width 9 height 9
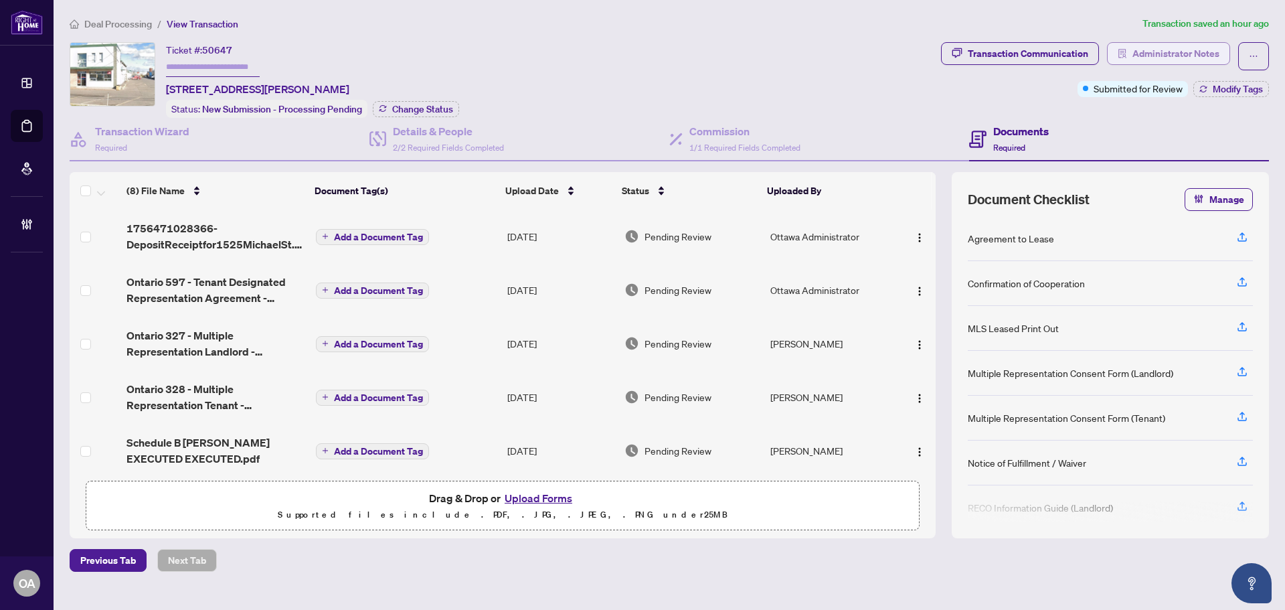
click at [1183, 53] on span "Administrator Notes" at bounding box center [1176, 53] width 87 height 21
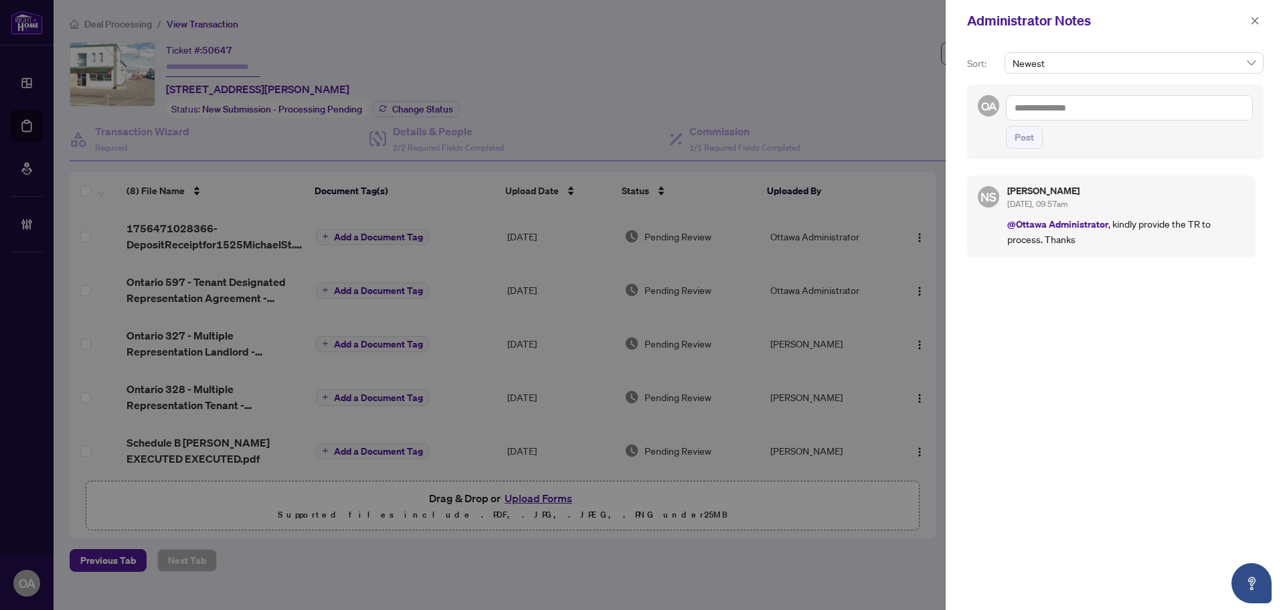
click at [1073, 108] on textarea at bounding box center [1129, 107] width 247 height 25
type textarea "**********"
click at [1040, 134] on button "Post" at bounding box center [1024, 137] width 37 height 23
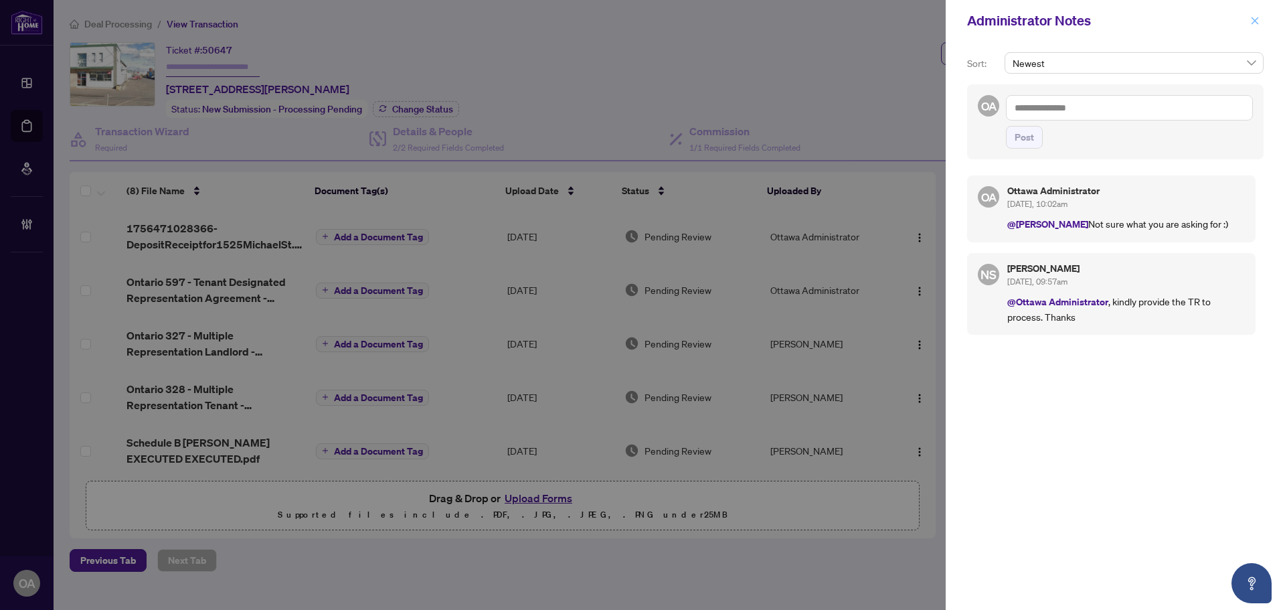
click at [1251, 20] on icon "close" at bounding box center [1255, 20] width 9 height 9
